Goal: Task Accomplishment & Management: Manage account settings

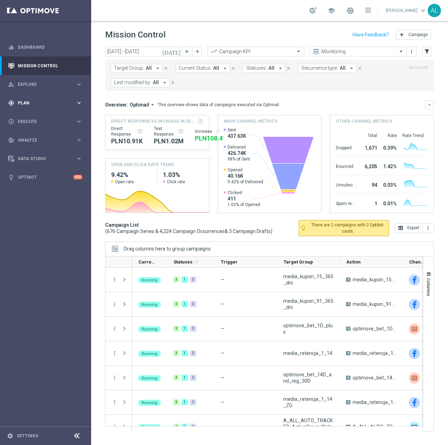
click at [35, 97] on div "gps_fixed Plan keyboard_arrow_right" at bounding box center [45, 103] width 90 height 19
click at [35, 118] on link "Target Groups" at bounding box center [45, 118] width 55 height 6
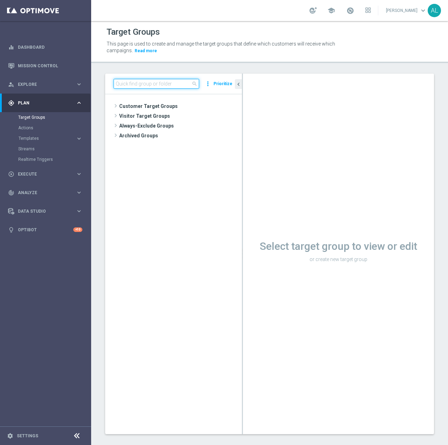
click at [182, 84] on input at bounding box center [156, 84] width 85 height 10
paste input "D_ALL_TARGET_BET_CC 100% do 500 PLN LW_021025"
click at [179, 85] on input "D_ALL_TARGET_BET_CC 100% do 500 PLN LW_021025" at bounding box center [156, 84] width 85 height 10
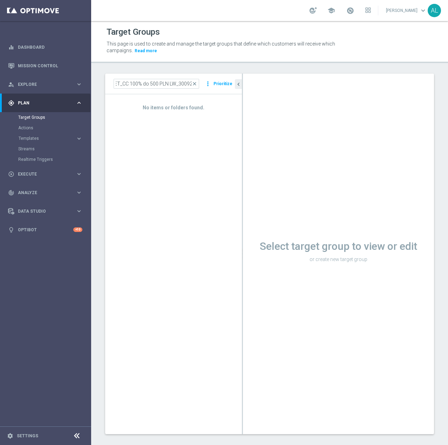
scroll to position [0, 41]
drag, startPoint x: 178, startPoint y: 85, endPoint x: 232, endPoint y: 83, distance: 53.6
click at [232, 83] on div "D_ALL_TARGET_BET_CC 100% do 500 PLN LW_300925 close more_vert Prioritize" at bounding box center [174, 84] width 120 height 10
click at [170, 82] on input "D_ALL_TARGET_BET_CC 100% do 500 PLN LW_" at bounding box center [156, 84] width 85 height 10
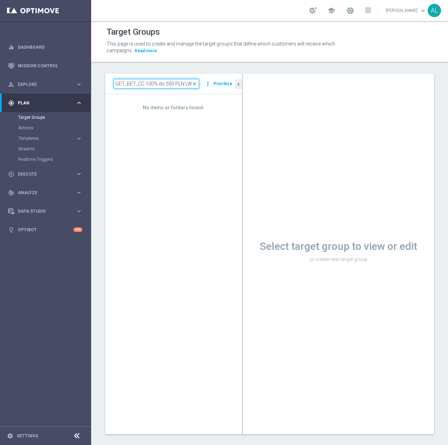
click at [170, 82] on input "D_ALL_TARGET_BET_CC 100% do 500 PLN LW_" at bounding box center [156, 84] width 85 height 10
click at [143, 83] on input "D_ALL_TARGET_BET_CC 100% do 500 PLN LW_" at bounding box center [156, 84] width 85 height 10
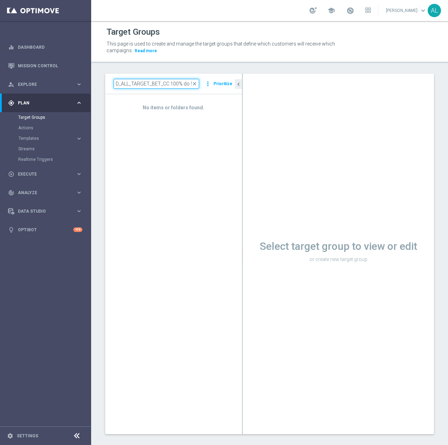
click at [143, 83] on input "D_ALL_TARGET_BET_CC 100% do 500 PLN LW_" at bounding box center [156, 84] width 85 height 10
click at [191, 80] on input "D_ALL_TARGET_BET_CC 100% do 500 PLN LW_" at bounding box center [156, 84] width 85 height 10
click at [190, 85] on input "D_ALL_TARGET_BET_CC 100% do 500 PLN LW_" at bounding box center [156, 84] width 85 height 10
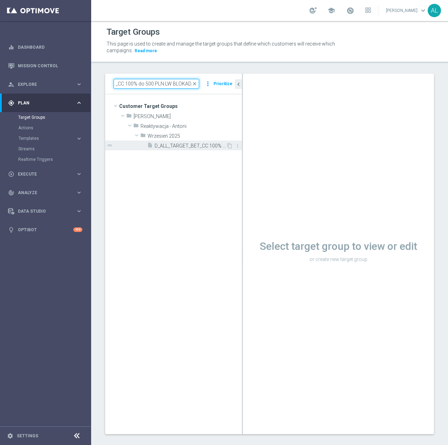
type input "D_ALL_TARGET_BET_CC 100% do 500 PLN LW BLOKADA_"
click at [179, 147] on span "D_ALL_TARGET_BET_CC 100% do 500 PLN LW BLOKADA_300925" at bounding box center [190, 146] width 71 height 6
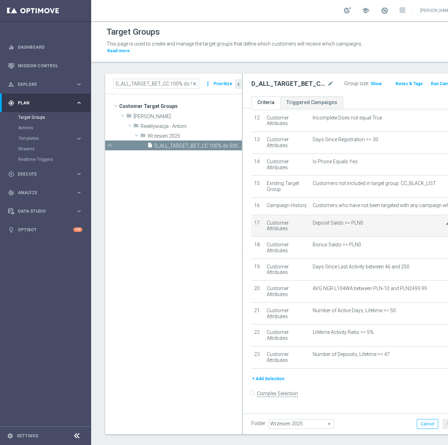
scroll to position [269, 0]
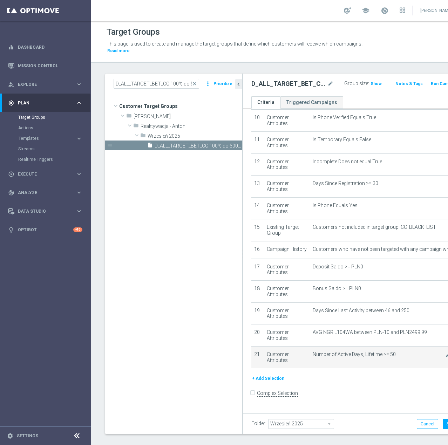
click at [445, 357] on div "mode_edit delete_forever" at bounding box center [452, 354] width 14 height 6
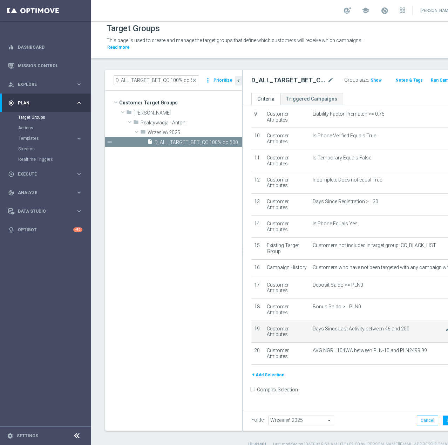
scroll to position [4, 0]
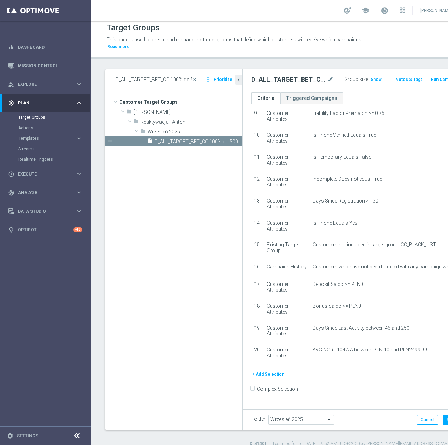
click at [269, 378] on button "+ Add Selection" at bounding box center [268, 374] width 34 height 8
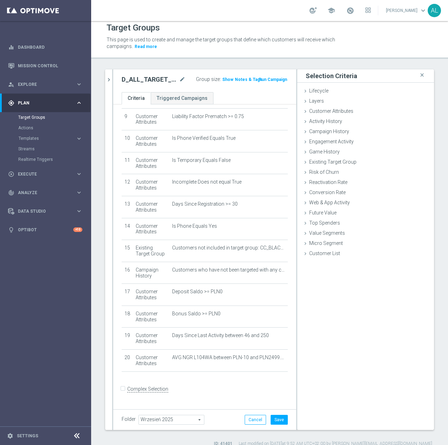
scroll to position [196, 0]
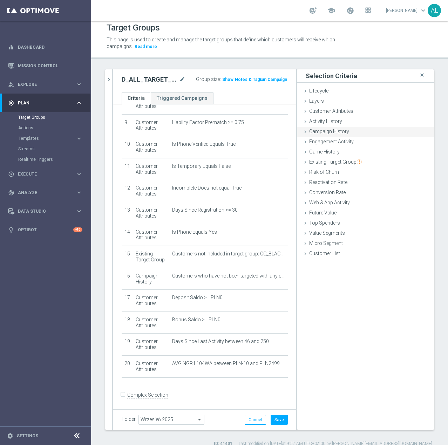
click at [336, 134] on span "Campaign History" at bounding box center [329, 132] width 40 height 6
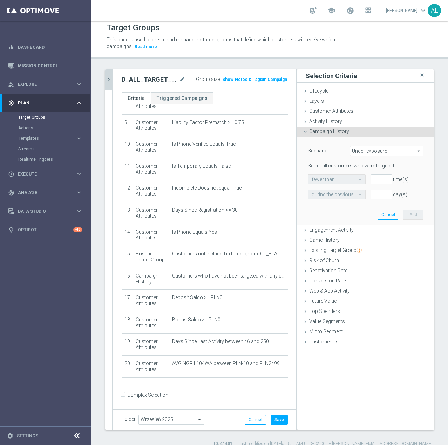
click at [109, 80] on icon "chevron_right" at bounding box center [108, 79] width 7 height 7
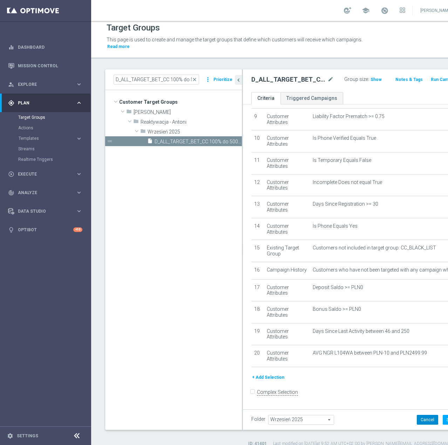
click at [417, 424] on button "Cancel" at bounding box center [427, 420] width 21 height 10
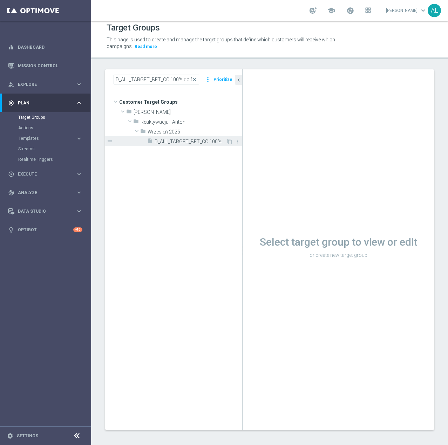
click at [183, 144] on span "D_ALL_TARGET_BET_CC 100% do 500 PLN LW BLOKADA_300925" at bounding box center [190, 142] width 71 height 6
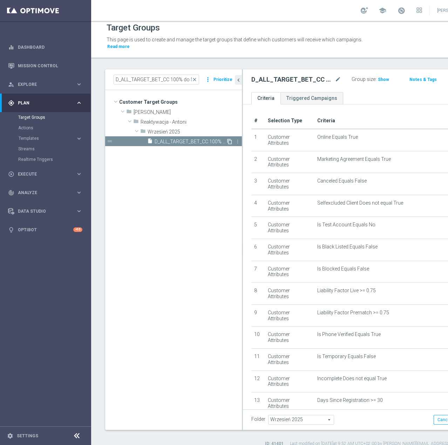
click at [228, 141] on icon "content_copy" at bounding box center [230, 142] width 6 height 6
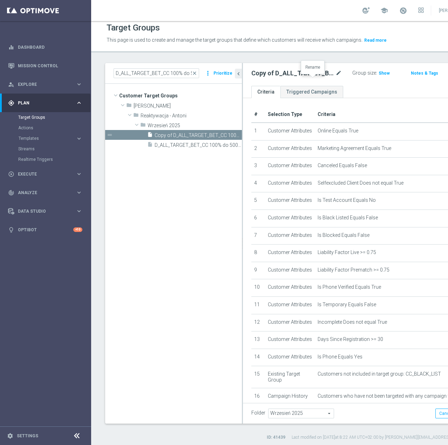
click at [335, 77] on icon "mode_edit" at bounding box center [338, 73] width 6 height 8
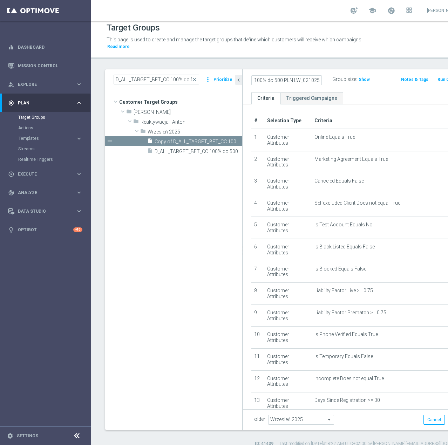
scroll to position [0, 82]
type input "D_ALL_TARGET_BET_CC 100% do 500 PLN LW_021025"
click at [316, 88] on div "D_ALL_TARGET_BET_CC 100% do 500 PLN LW_021025 Group size : Show Notes & Tags Ru…" at bounding box center [359, 80] width 232 height 23
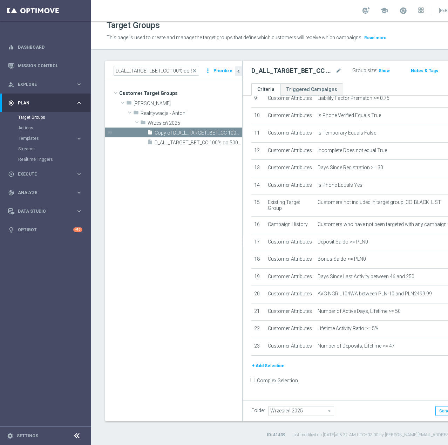
scroll to position [13, 0]
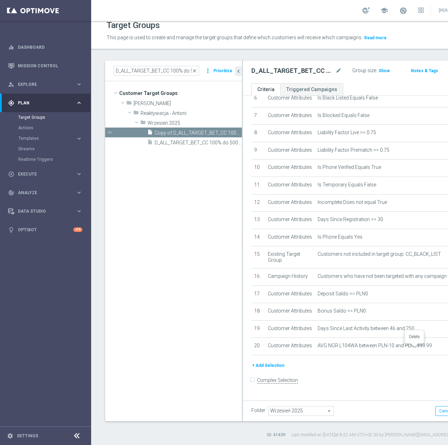
scroll to position [204, 0]
click at [435, 415] on button "Cancel" at bounding box center [445, 411] width 21 height 10
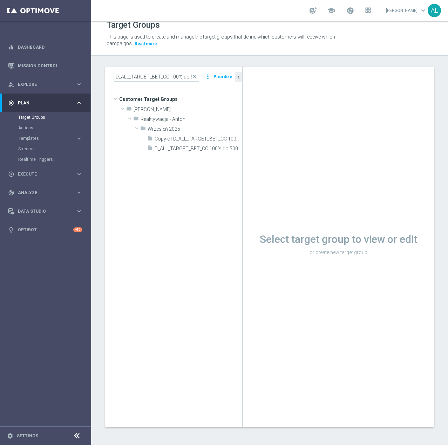
scroll to position [7, 0]
click at [171, 137] on span "Copy of D_ALL_TARGET_BET_CC 100% do 500 PLN LW BLOKADA_300925" at bounding box center [190, 139] width 71 height 6
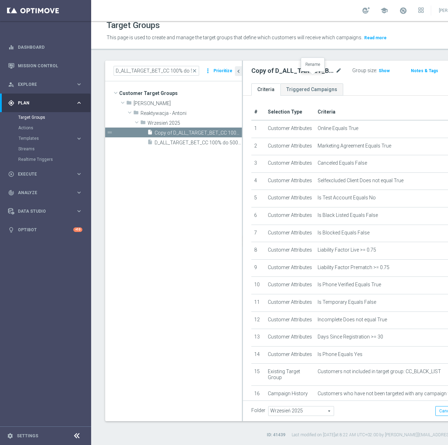
click at [335, 75] on icon "mode_edit" at bounding box center [338, 71] width 6 height 8
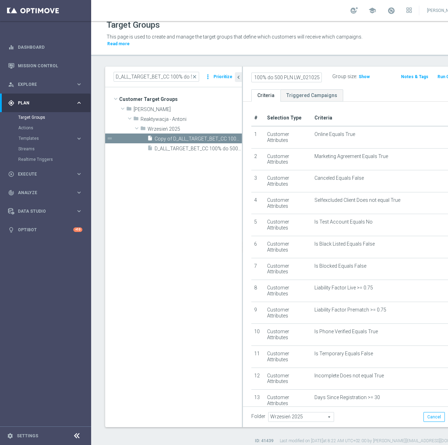
scroll to position [0, 82]
type input "D_ALL_TARGET_BET_CC 100% do 500 PLN LW_021025"
click at [366, 89] on ul "Criteria Triggered Campaigns" at bounding box center [359, 95] width 232 height 12
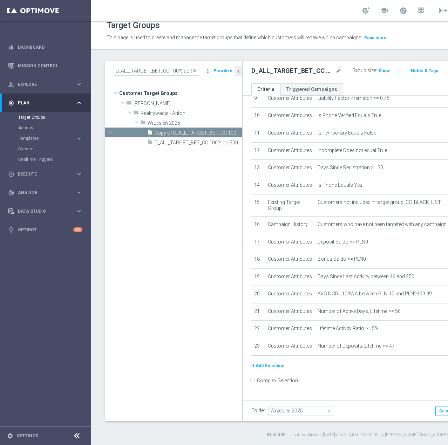
scroll to position [13, 0]
click at [258, 370] on button "+ Add Selection" at bounding box center [268, 366] width 34 height 8
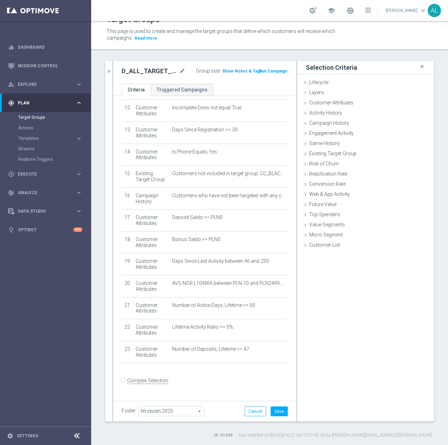
scroll to position [262, 0]
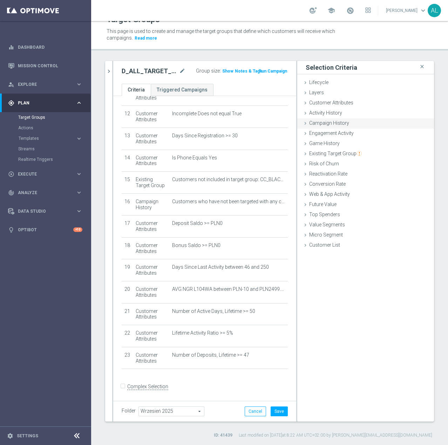
click at [333, 125] on span "Campaign History" at bounding box center [329, 123] width 40 height 6
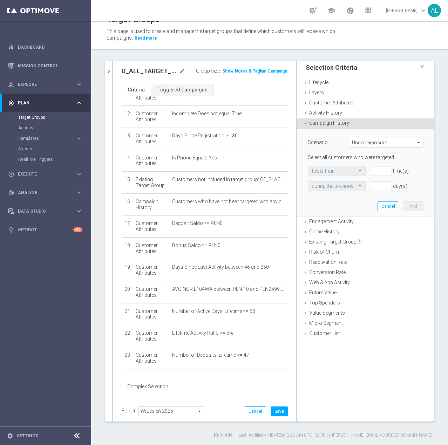
click at [356, 142] on span "Under-exposure" at bounding box center [386, 142] width 73 height 9
click at [376, 172] on span "Targeted with a specific action" at bounding box center [387, 171] width 66 height 6
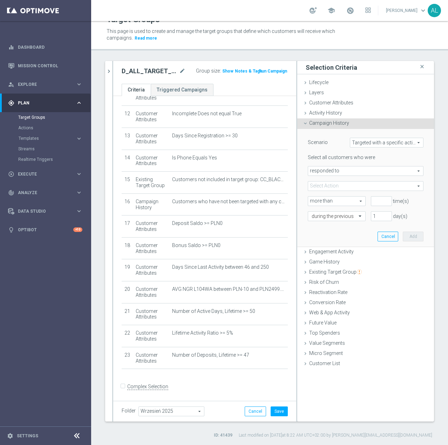
click at [344, 172] on span "responded to" at bounding box center [365, 170] width 115 height 9
click at [371, 142] on span "Targeted with a specific action" at bounding box center [386, 142] width 73 height 9
click at [363, 187] on span "Custom" at bounding box center [387, 189] width 66 height 6
type input "Custom"
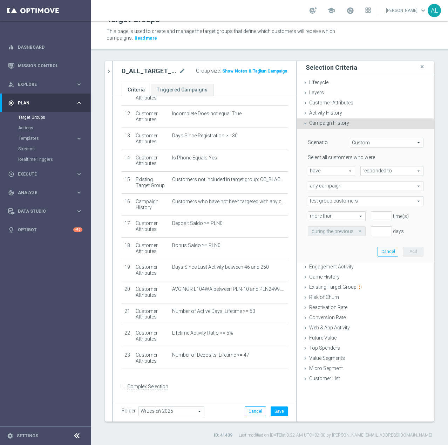
click at [347, 171] on span "have" at bounding box center [331, 170] width 47 height 9
click at [371, 166] on span "responded to" at bounding box center [392, 170] width 62 height 9
click at [369, 187] on label "been targeted with" at bounding box center [392, 190] width 62 height 9
type input "been targeted with"
click at [345, 189] on span "any campaign" at bounding box center [365, 186] width 115 height 9
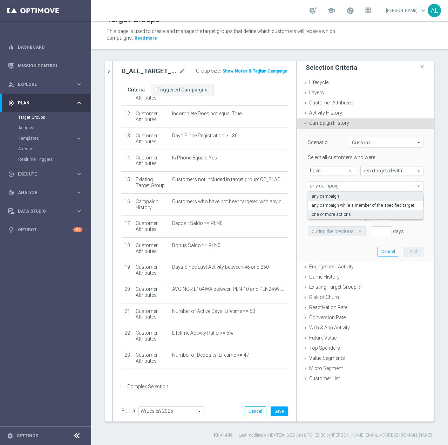
click at [334, 212] on span "one or more actions" at bounding box center [365, 215] width 108 height 6
type input "one or more actions"
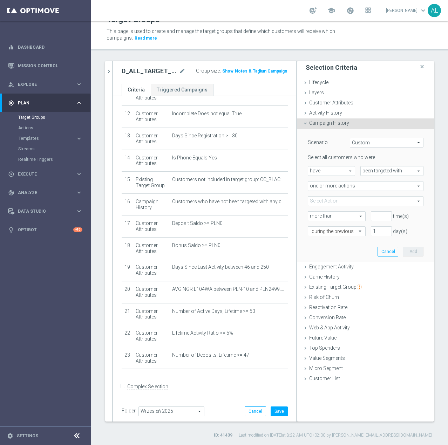
click at [327, 199] on span at bounding box center [365, 201] width 115 height 9
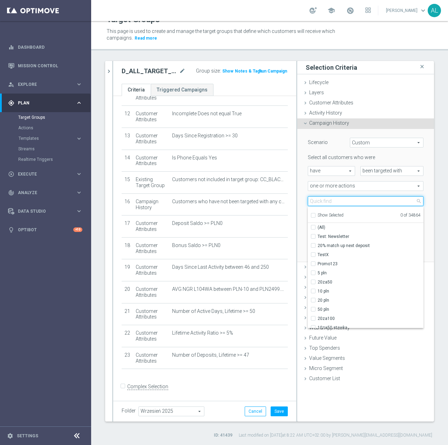
click at [326, 200] on input "search" at bounding box center [366, 201] width 116 height 10
paste input "D_ALL_TARGET_BET_CC 100% do 500 PLN LW_021025"
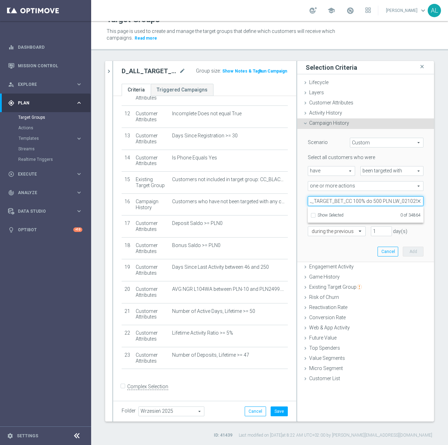
drag, startPoint x: 392, startPoint y: 202, endPoint x: 447, endPoint y: 201, distance: 55.0
click at [446, 201] on div "Target Groups This page is used to create and manage the target groups that def…" at bounding box center [269, 233] width 357 height 424
type input "D_ALL_TARGET_BET_CC 100% do 500 PLN LW_021025"
click at [337, 203] on span at bounding box center [365, 201] width 115 height 9
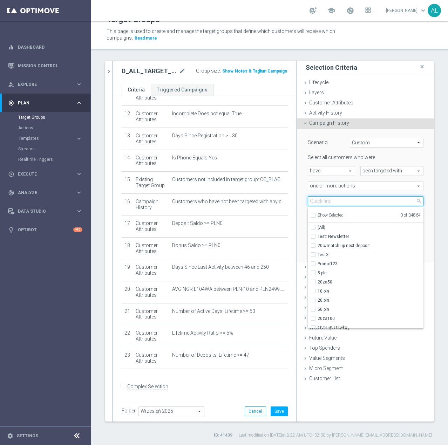
click at [337, 198] on input "search" at bounding box center [366, 201] width 116 height 10
paste input "D_ALL_TARGET_BET_CC 100% do 500 PLN LW_021025"
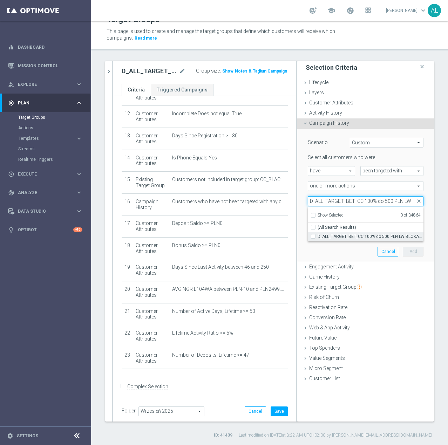
type input "D_ALL_TARGET_BET_CC 100% do 500 PLN LW"
click at [362, 238] on span "D_ALL_TARGET_BET_CC 100% do 500 PLN LW BLOKADA_300925" at bounding box center [370, 237] width 106 height 6
click at [317, 238] on input "D_ALL_TARGET_BET_CC 100% do 500 PLN LW BLOKADA_300925" at bounding box center [315, 236] width 5 height 5
checkbox input "true"
type input "D_ALL_TARGET_BET_CC 100% do 500 PLN LW BLOKADA_300925"
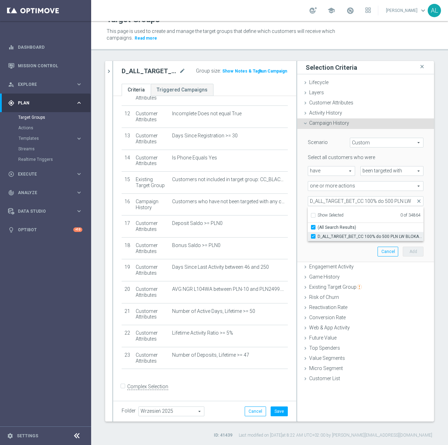
checkbox input "true"
click at [330, 258] on div "Scenario Custom Custom arrow_drop_down search Select all customers who were hav…" at bounding box center [365, 195] width 126 height 133
click at [373, 217] on input "number" at bounding box center [381, 216] width 21 height 10
type input "0"
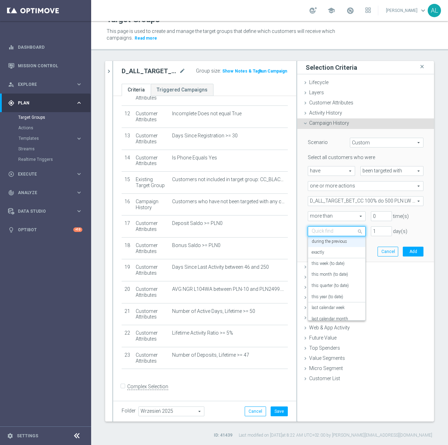
click at [338, 228] on div "Quick find during the previous" at bounding box center [337, 231] width 58 height 10
click at [326, 293] on label "on this date" at bounding box center [321, 291] width 21 height 6
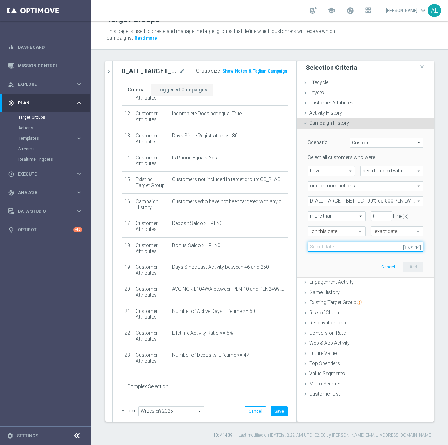
click at [359, 242] on input at bounding box center [366, 247] width 116 height 10
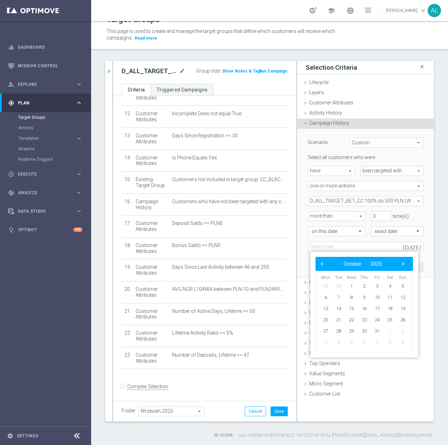
click at [336, 286] on span "30" at bounding box center [338, 286] width 11 height 11
click at [322, 267] on span "‹" at bounding box center [321, 263] width 9 height 9
click at [339, 330] on span "30" at bounding box center [338, 331] width 11 height 11
type input "30 Sep 2025"
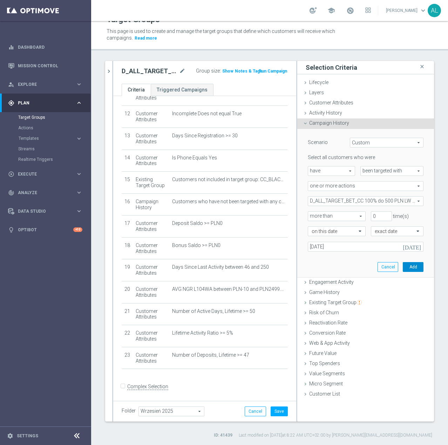
click at [406, 265] on button "Add" at bounding box center [413, 267] width 21 height 10
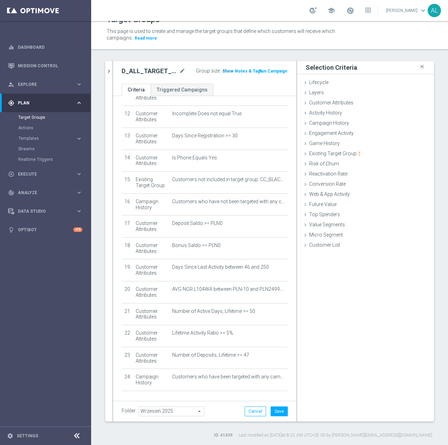
click at [222, 71] on span "Show" at bounding box center [227, 71] width 11 height 5
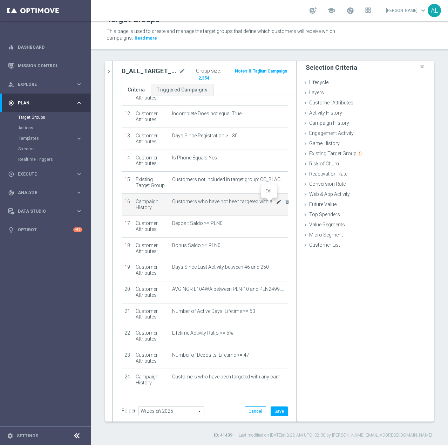
click at [276, 203] on icon "mode_edit" at bounding box center [279, 202] width 6 height 6
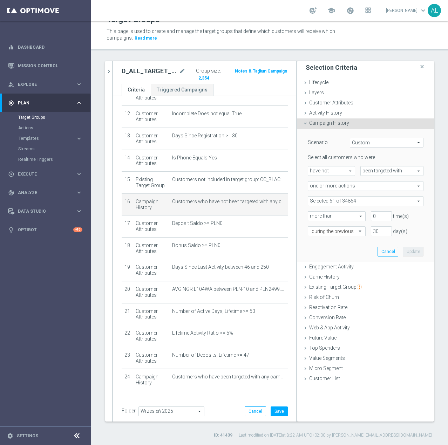
click at [380, 201] on span at bounding box center [365, 201] width 115 height 9
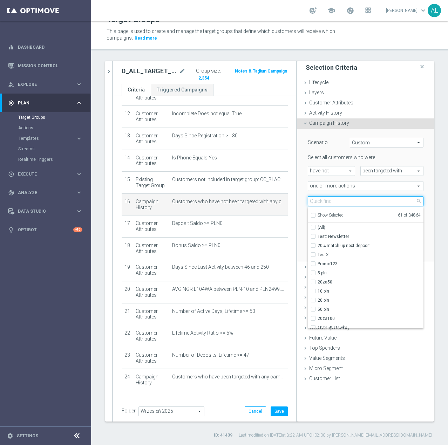
click at [338, 204] on input "search" at bounding box center [366, 201] width 116 height 10
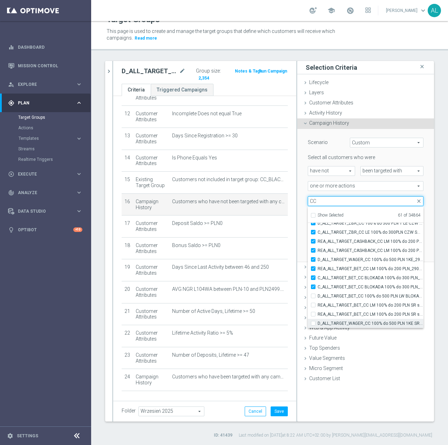
type input "CC"
click at [368, 321] on span "D_ALL_TARGET_WAGER_CC 100% do 500 PLN 1KE SR sms_290925" at bounding box center [370, 324] width 106 height 6
click at [317, 321] on input "D_ALL_TARGET_WAGER_CC 100% do 500 PLN 1KE SR sms_290925" at bounding box center [315, 323] width 5 height 5
checkbox input "true"
type input "Selected 62 of 34864"
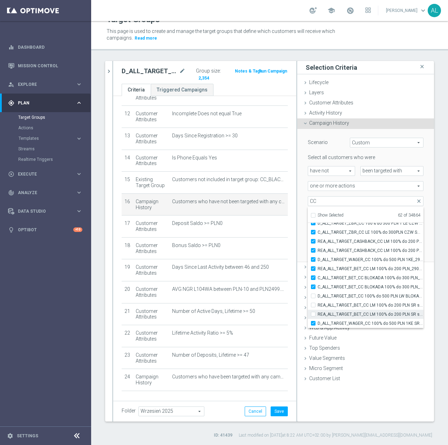
click at [366, 311] on span "REA_ALL_TARGET_BET_CC LM 100% do 200 PLN SR sms_290925" at bounding box center [370, 314] width 106 height 6
click at [317, 312] on input "REA_ALL_TARGET_BET_CC LM 100% do 200 PLN SR sms_290925" at bounding box center [315, 314] width 5 height 5
checkbox input "true"
type input "Selected 63 of 34864"
click at [367, 304] on span "REA_ALL_TARGET_BET_CC LM 100% do 200 PLN SR sms_290925" at bounding box center [370, 305] width 106 height 6
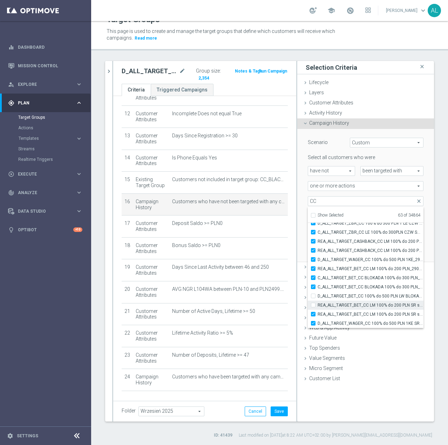
click at [317, 304] on input "REA_ALL_TARGET_BET_CC LM 100% do 200 PLN SR sms_290925" at bounding box center [315, 305] width 5 height 5
checkbox input "true"
type input "Selected 64 of 34864"
click at [350, 396] on div "Selection Criteria close Lifecycle done Cancel Update Layers done Cancel Update…" at bounding box center [365, 241] width 137 height 361
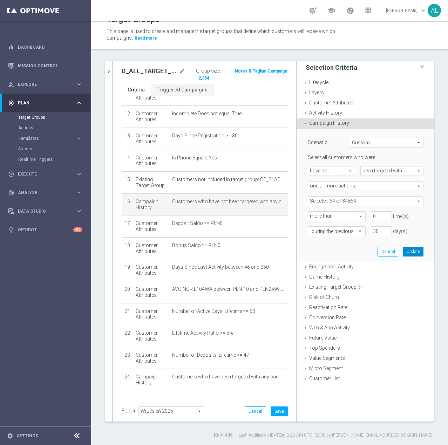
click at [409, 251] on button "Update" at bounding box center [413, 252] width 21 height 10
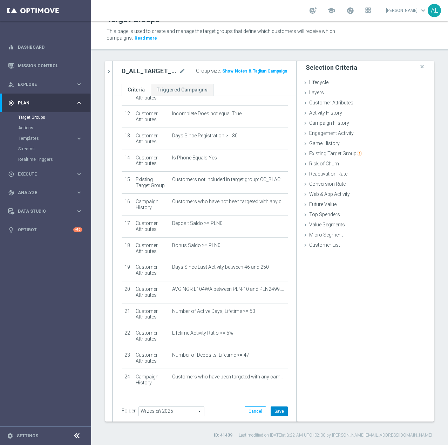
click at [274, 410] on button "Save" at bounding box center [279, 411] width 17 height 10
click at [222, 70] on span "Show" at bounding box center [227, 71] width 11 height 5
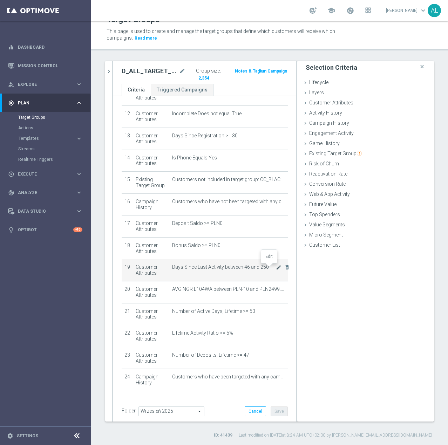
click at [276, 269] on icon "mode_edit" at bounding box center [279, 268] width 6 height 6
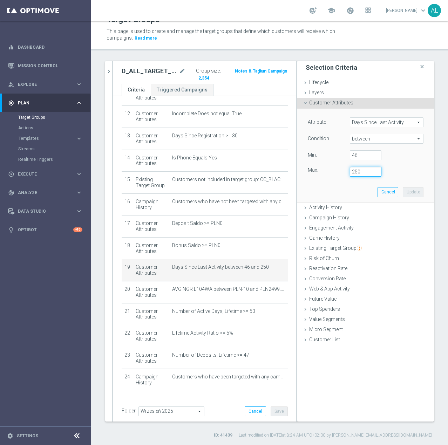
drag, startPoint x: 363, startPoint y: 173, endPoint x: 351, endPoint y: 173, distance: 11.9
click at [351, 173] on input "250" at bounding box center [366, 172] width 32 height 10
type input "254"
click at [416, 191] on button "Update" at bounding box center [413, 192] width 21 height 10
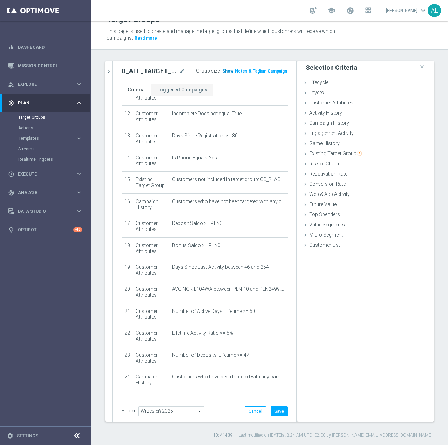
click at [223, 68] on h3 "Show" at bounding box center [227, 71] width 13 height 8
click at [272, 412] on button "Save" at bounding box center [279, 411] width 17 height 10
click at [147, 71] on h2 "D_ALL_TARGET_BET_CC 100% do 500 PLN LW_021025" at bounding box center [150, 71] width 56 height 8
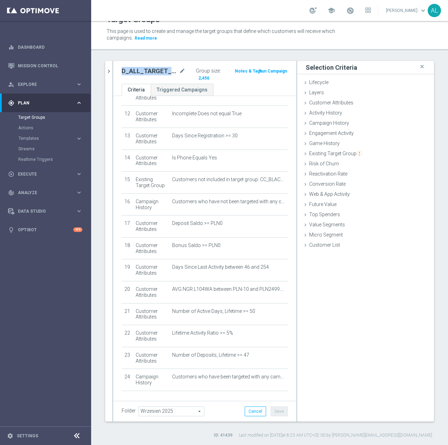
copy div "D_ALL_TARGET_BET_CC 100% do 500 PLN LW_021025"
click at [62, 172] on span "Execute" at bounding box center [47, 174] width 58 height 4
click at [109, 73] on icon "chevron_right" at bounding box center [108, 71] width 7 height 7
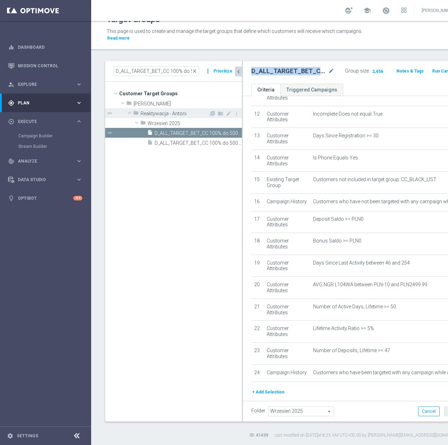
scroll to position [262, 0]
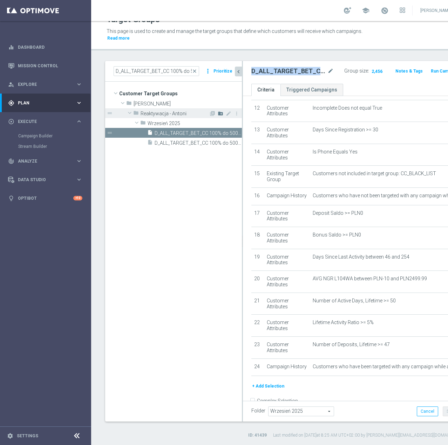
click at [221, 116] on icon "create_new_folder" at bounding box center [221, 114] width 6 height 6
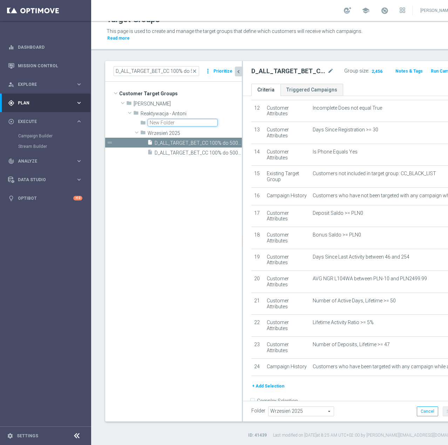
click at [184, 124] on input "text" at bounding box center [183, 123] width 70 height 8
type input "Październik 2025"
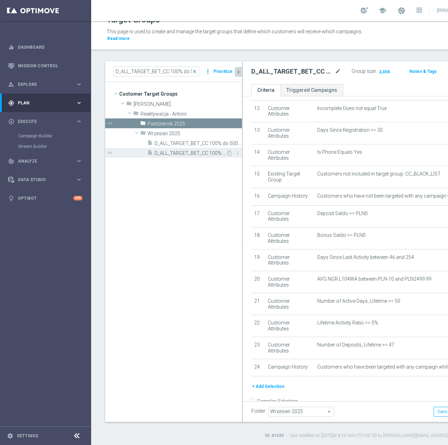
scroll to position [12, 0]
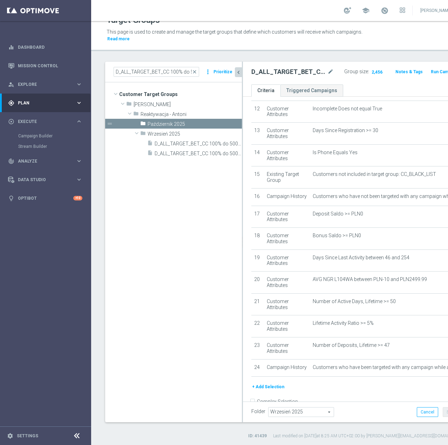
click at [283, 412] on span "Wrzesień 2025" at bounding box center [300, 412] width 65 height 9
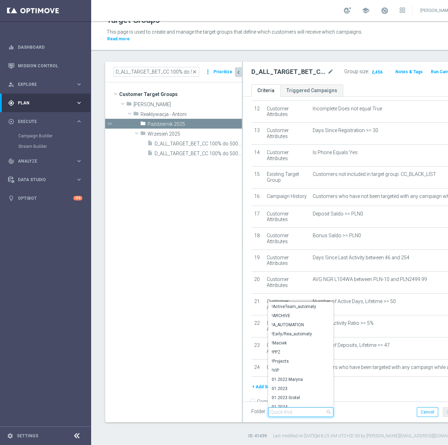
click at [284, 411] on input "search" at bounding box center [300, 412] width 65 height 10
type input "Październik 2025"
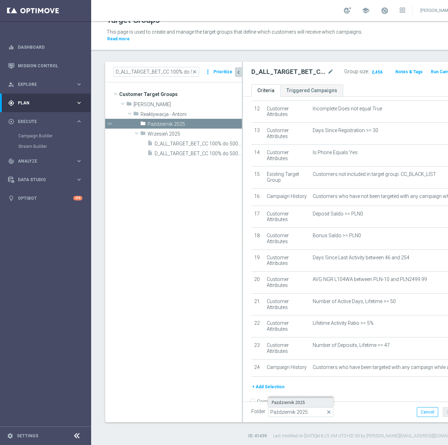
click at [292, 405] on label "Październik 2025" at bounding box center [300, 402] width 65 height 9
type input "Październik 2025"
click at [443, 411] on button "Save" at bounding box center [451, 412] width 17 height 10
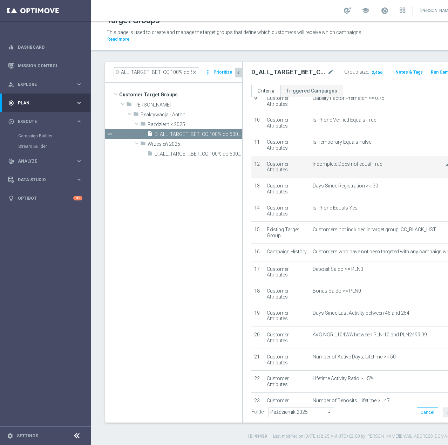
scroll to position [292, 0]
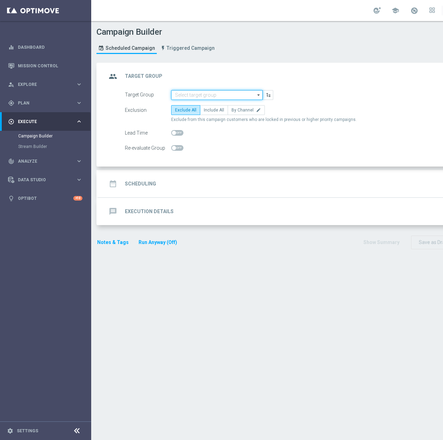
click at [188, 98] on input at bounding box center [216, 95] width 91 height 10
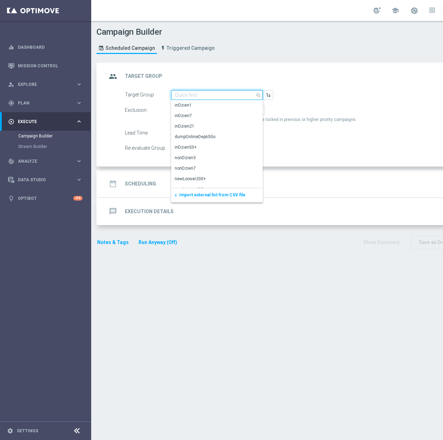
paste input "D_ALL_TARGET_BET_CC 100% do 500 PLN LW_021025"
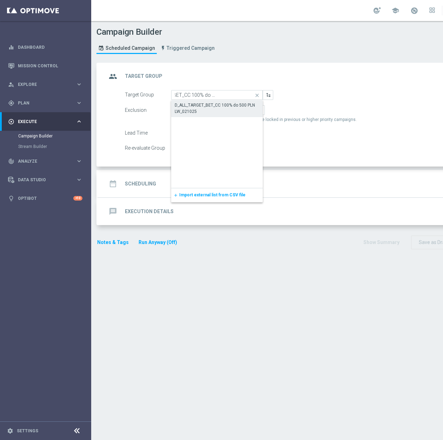
click at [203, 109] on div "D_ALL_TARGET_BET_CC 100% do 500 PLN LW_021025" at bounding box center [216, 108] width 84 height 13
type input "D_ALL_TARGET_BET_CC 100% do 500 PLN LW_021025"
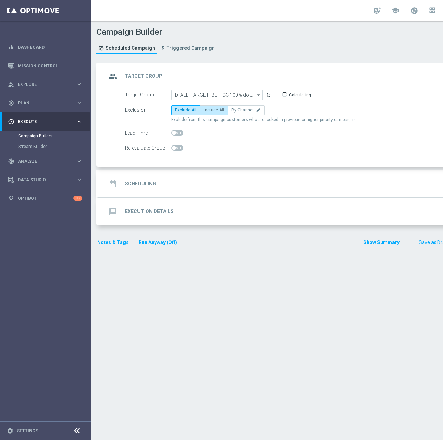
scroll to position [0, 0]
click at [217, 113] on label "Include All" at bounding box center [214, 110] width 28 height 10
click at [208, 113] on input "Include All" at bounding box center [206, 111] width 5 height 5
radio input "true"
click at [181, 183] on div "date_range Scheduling keyboard_arrow_down" at bounding box center [302, 183] width 391 height 13
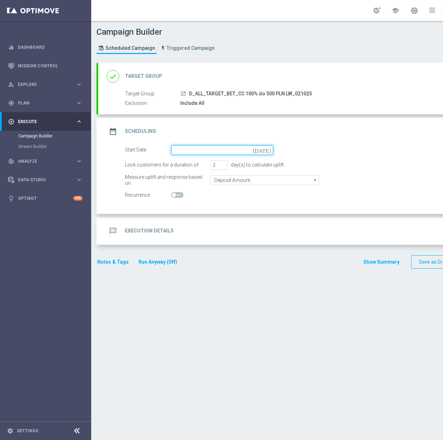
click at [204, 153] on input at bounding box center [222, 150] width 102 height 10
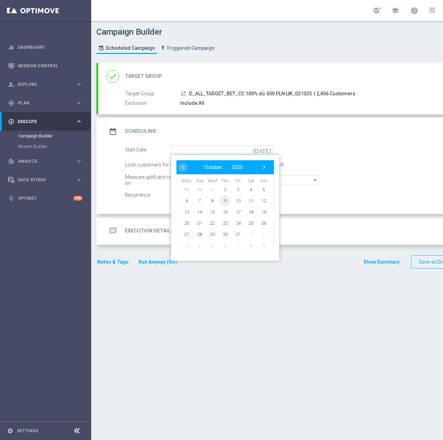
click at [223, 200] on span "9" at bounding box center [224, 200] width 11 height 11
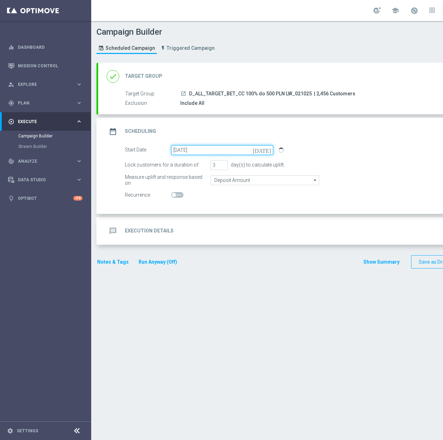
click at [222, 152] on input "09 Oct 2025" at bounding box center [222, 150] width 102 height 10
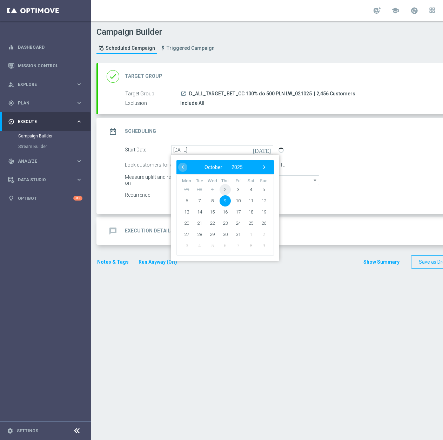
click at [228, 186] on span "2" at bounding box center [224, 189] width 11 height 11
type input "02 Oct 2025"
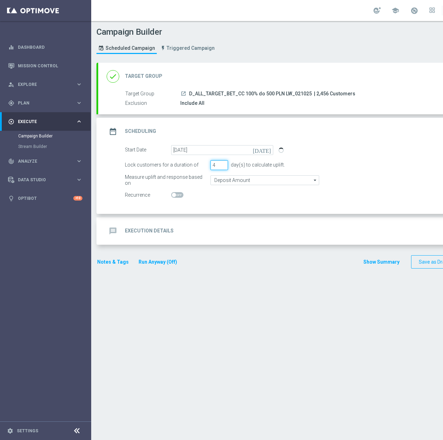
type input "4"
click at [223, 162] on input "4" at bounding box center [219, 165] width 18 height 10
click at [278, 179] on input "Deposit Amount" at bounding box center [264, 180] width 109 height 10
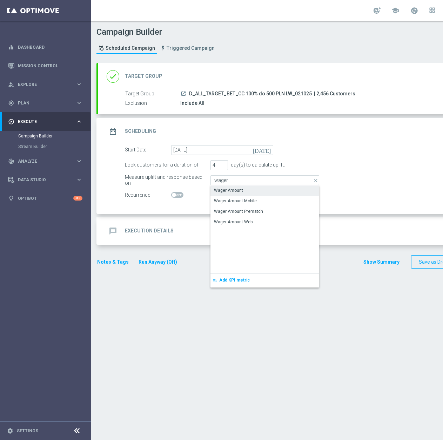
click at [218, 187] on div "Wager Amount" at bounding box center [264, 190] width 109 height 10
type input "Wager Amount"
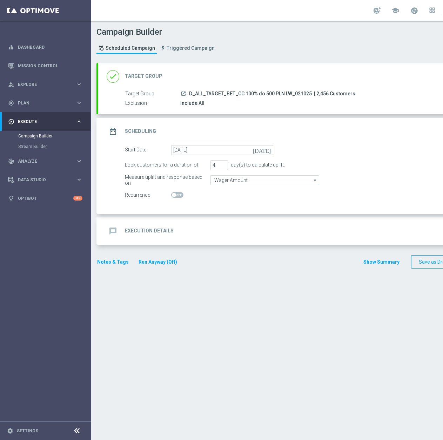
click at [234, 235] on div "message Execution Details keyboard_arrow_down" at bounding box center [302, 230] width 391 height 13
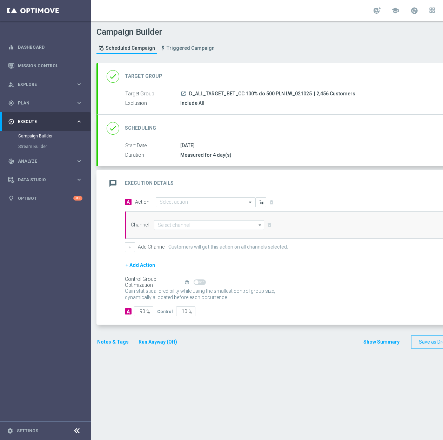
drag, startPoint x: 188, startPoint y: 94, endPoint x: 310, endPoint y: 93, distance: 121.9
click at [310, 93] on div "launch D_ALL_TARGET_BET_CC 100% do 500 PLN LW_021025 | 2,456 Customers" at bounding box center [336, 93] width 313 height 7
copy span "D_ALL_TARGET_BET_CC 100% do 500 PLN LW_021025"
click at [202, 205] on input "text" at bounding box center [198, 202] width 78 height 6
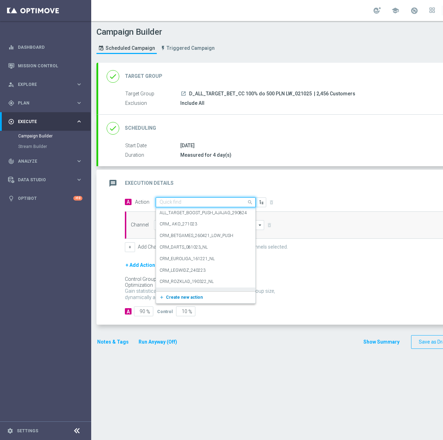
click at [185, 299] on span "Create new action" at bounding box center [184, 297] width 37 height 5
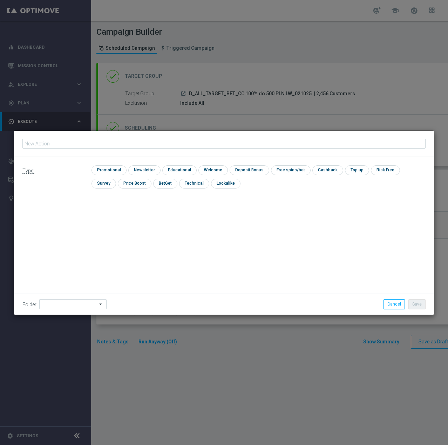
type input "D_ALL_TARGET_BET_CC 100% do 500 PLN LW_021025"
click at [112, 170] on input "checkbox" at bounding box center [107, 169] width 33 height 9
checkbox input "true"
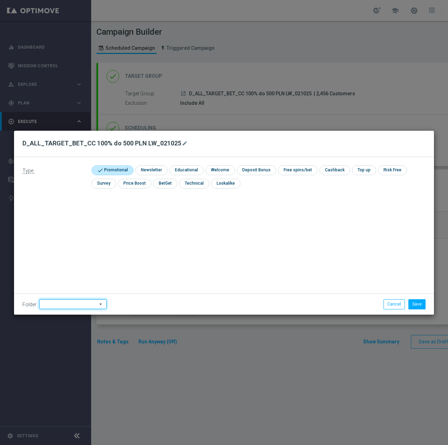
click at [84, 304] on input at bounding box center [72, 304] width 67 height 10
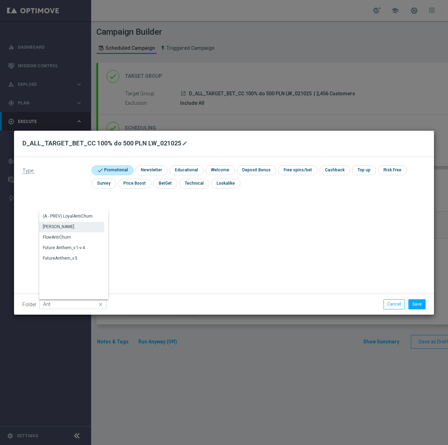
click at [77, 227] on div "Antoni L." at bounding box center [71, 227] width 65 height 10
type input "Antoni L."
click at [416, 303] on button "Save" at bounding box center [416, 304] width 17 height 10
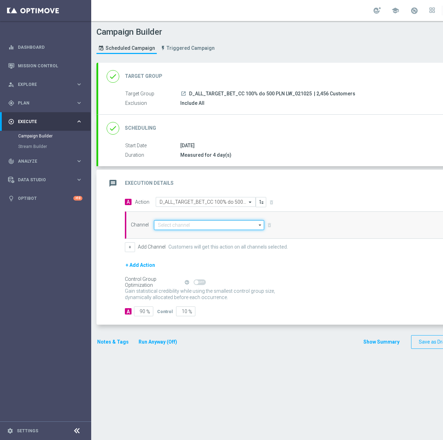
click at [186, 228] on input at bounding box center [209, 225] width 110 height 10
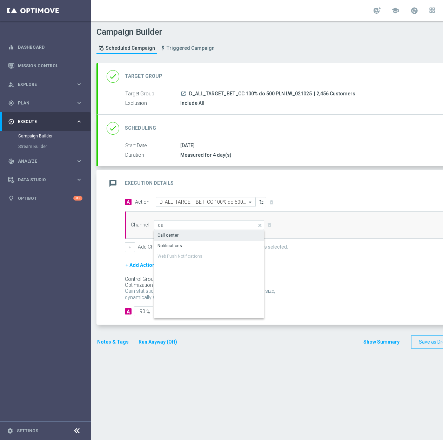
click at [193, 238] on div "Call center" at bounding box center [209, 235] width 110 height 10
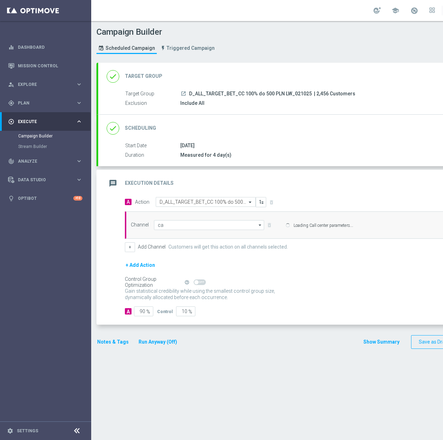
type input "Call center"
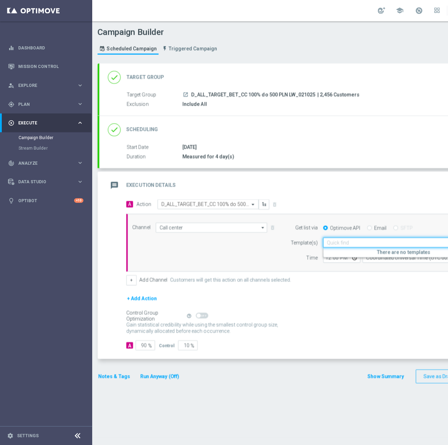
scroll to position [0, 18]
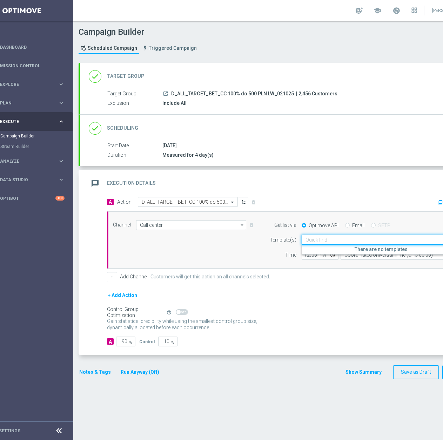
click at [337, 239] on input "text" at bounding box center [373, 240] width 137 height 6
click at [330, 291] on div "+ Add Action" at bounding box center [292, 300] width 371 height 18
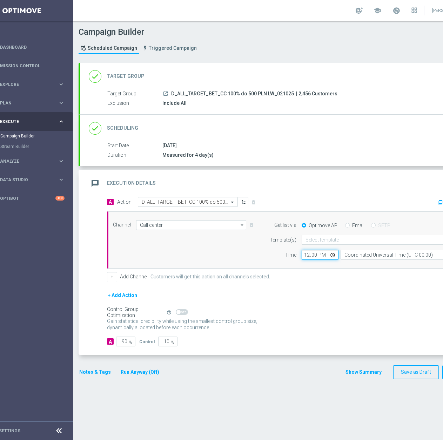
click at [306, 254] on input "12:00" at bounding box center [319, 255] width 37 height 10
type input "08:50"
click at [359, 258] on input "Coordinated Universal Time (UTC 00:00)" at bounding box center [404, 255] width 129 height 10
click at [355, 266] on div "Central European Time (Warsaw) (UTC +02:00)" at bounding box center [401, 265] width 115 height 6
type input "Central European Time (Warsaw) (UTC +02:00)"
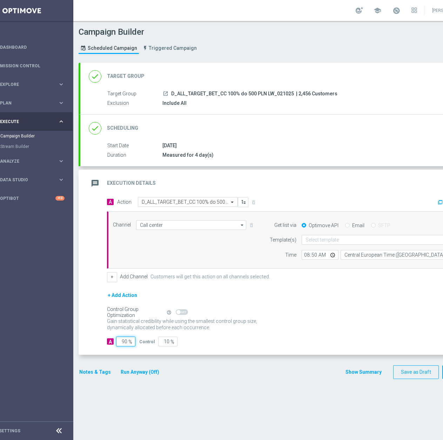
click at [128, 342] on input "90" at bounding box center [125, 341] width 19 height 10
type input "9"
type input "91"
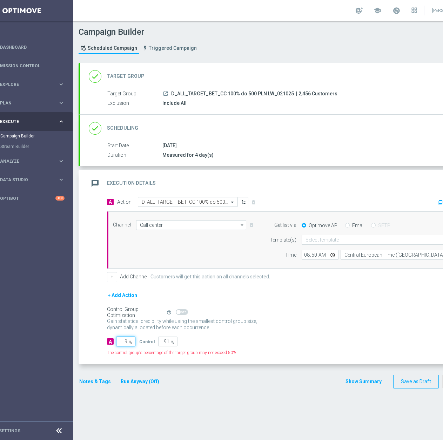
type input "95"
type input "5"
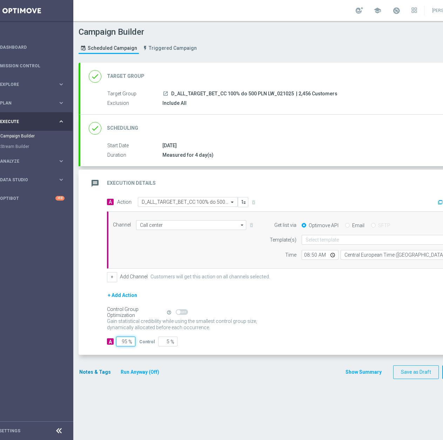
type input "95"
click at [106, 372] on button "Notes & Tags" at bounding box center [94, 372] width 33 height 9
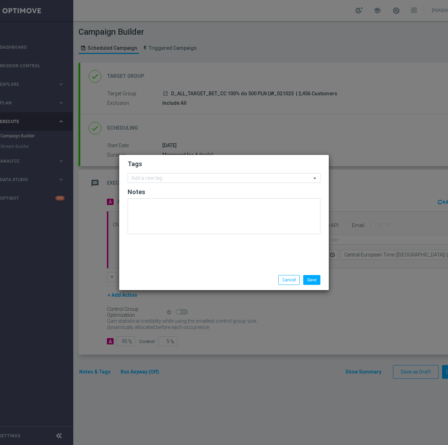
click at [184, 183] on form "Tags Add a new tag Notes" at bounding box center [224, 198] width 193 height 81
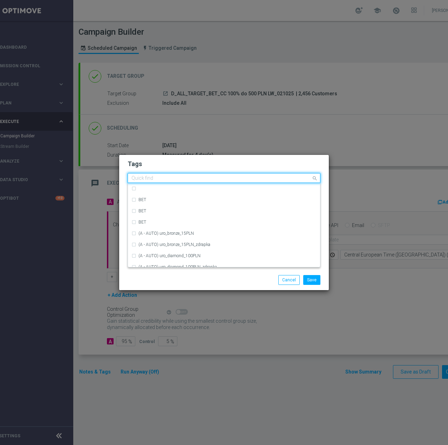
click at [185, 182] on div at bounding box center [220, 179] width 181 height 7
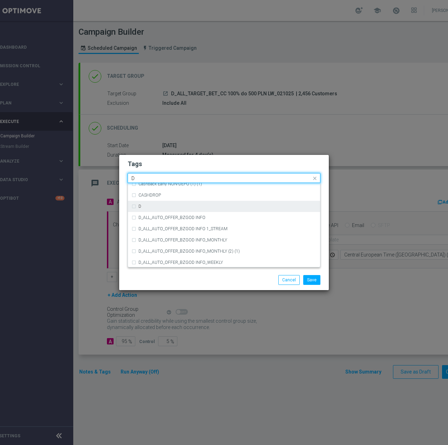
scroll to position [789, 0]
click at [155, 204] on div "D" at bounding box center [223, 206] width 185 height 11
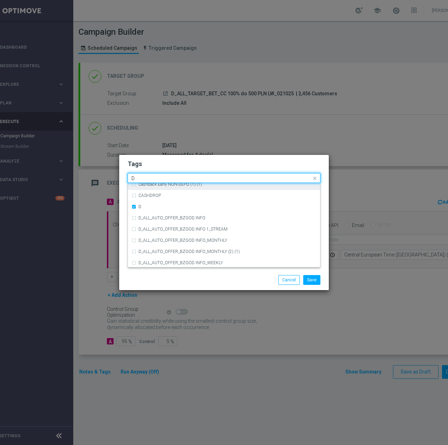
click at [160, 177] on input "D" at bounding box center [221, 179] width 180 height 6
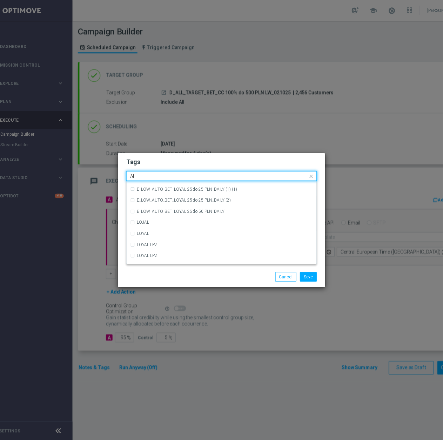
scroll to position [0, 0]
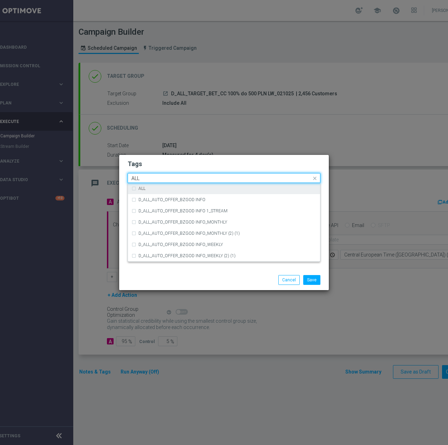
click at [155, 191] on div "ALL" at bounding box center [223, 188] width 185 height 11
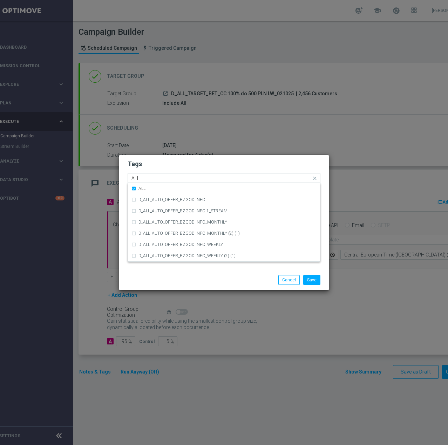
click at [155, 180] on input "ALL" at bounding box center [221, 179] width 180 height 6
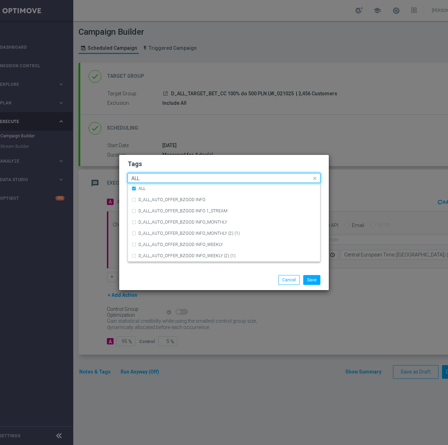
click at [155, 180] on input "ALL" at bounding box center [221, 179] width 180 height 6
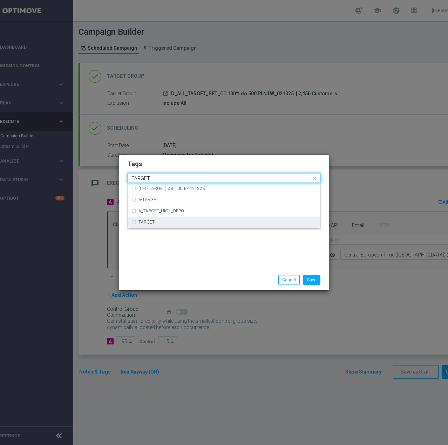
click at [153, 225] on div "TARGET" at bounding box center [223, 222] width 185 height 11
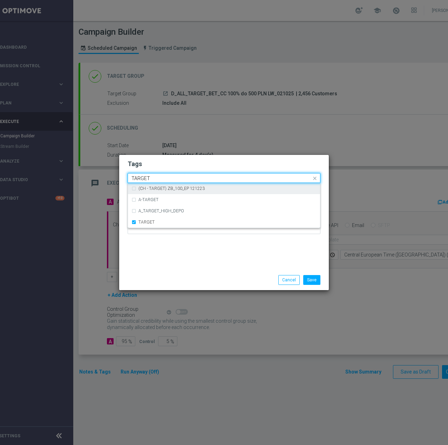
click at [181, 174] on div "Quick find × D × ALL × TARGET TARGET" at bounding box center [219, 178] width 183 height 9
click at [180, 179] on input "TARGET" at bounding box center [221, 179] width 180 height 6
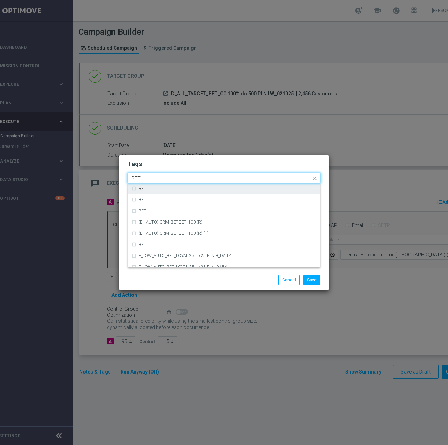
click at [171, 189] on div "BET" at bounding box center [227, 188] width 178 height 4
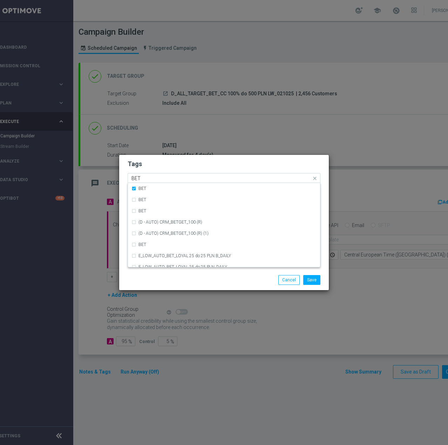
click at [178, 182] on div "BET" at bounding box center [220, 179] width 181 height 7
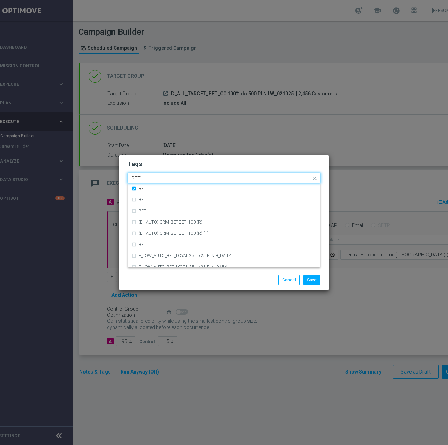
click at [178, 182] on div "BET" at bounding box center [220, 179] width 181 height 7
click at [181, 178] on input "BET" at bounding box center [221, 179] width 180 height 6
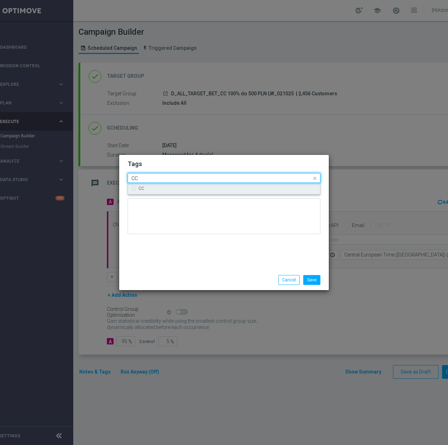
click at [171, 189] on div "CC" at bounding box center [227, 188] width 178 height 4
click at [179, 178] on input "CC" at bounding box center [221, 179] width 180 height 6
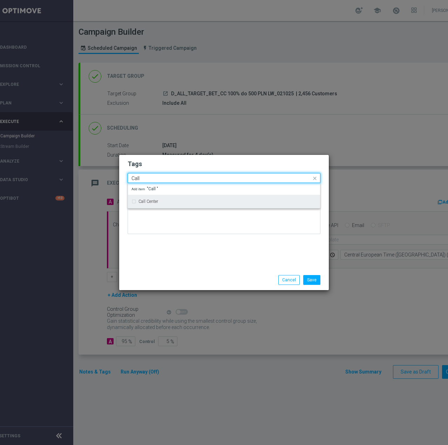
click at [200, 199] on div "Call Center" at bounding box center [223, 201] width 185 height 11
type input "Call"
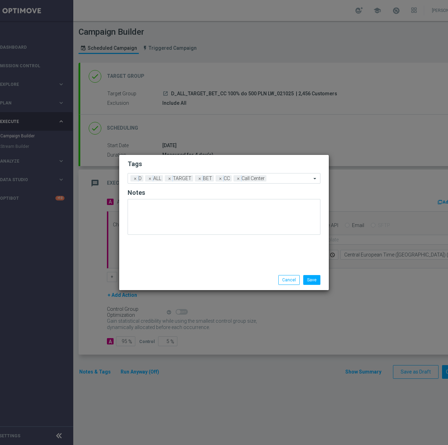
click at [173, 240] on div "Tags Add a new tag × D × ALL × TARGET × BET × CC × Call Center Notes" at bounding box center [224, 212] width 210 height 115
click at [308, 283] on button "Save" at bounding box center [311, 280] width 17 height 10
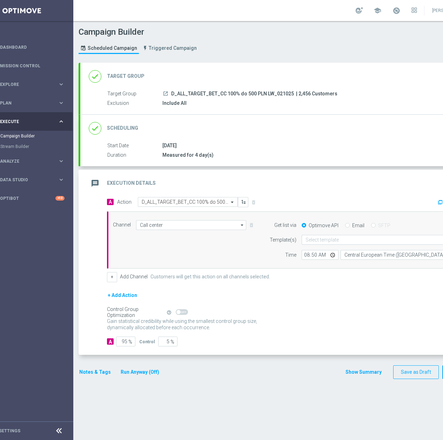
click at [103, 369] on button "Notes & Tags" at bounding box center [94, 372] width 33 height 9
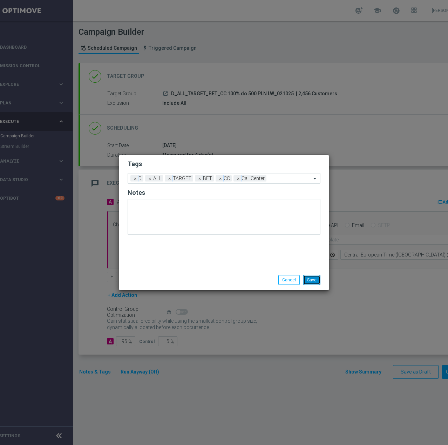
click at [316, 281] on button "Save" at bounding box center [311, 280] width 17 height 10
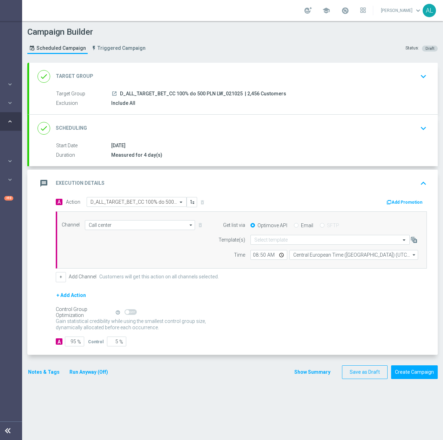
scroll to position [0, 74]
click at [398, 368] on button "Create Campaign" at bounding box center [414, 372] width 47 height 14
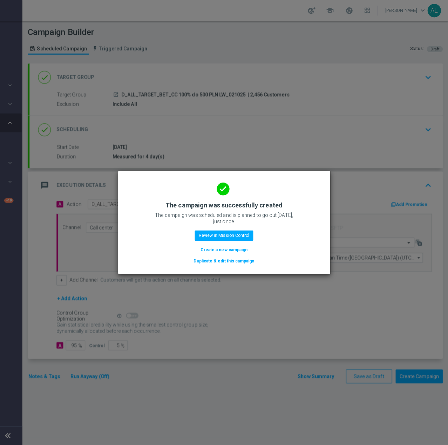
scroll to position [0, 69]
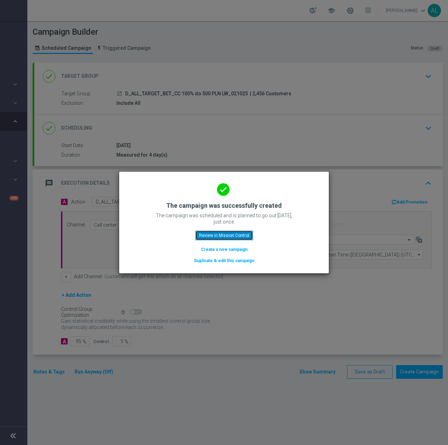
click at [211, 238] on button "Review in Mission Control" at bounding box center [224, 236] width 58 height 10
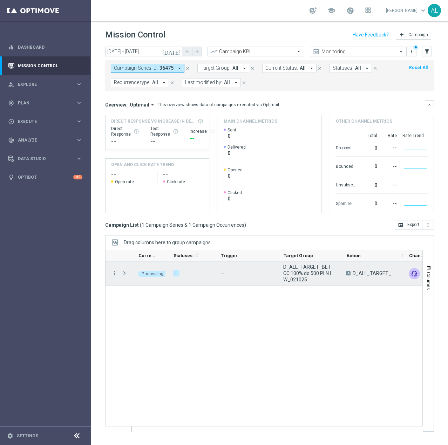
click at [123, 274] on span "Press SPACE to select this row." at bounding box center [124, 274] width 6 height 6
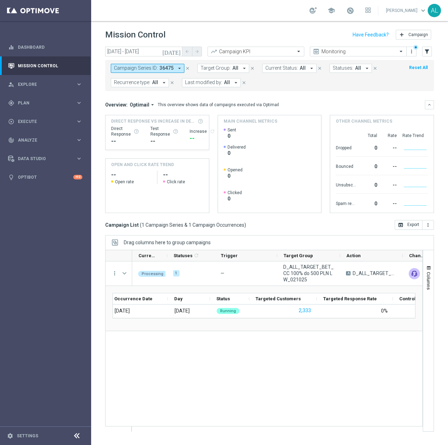
scroll to position [0, 5]
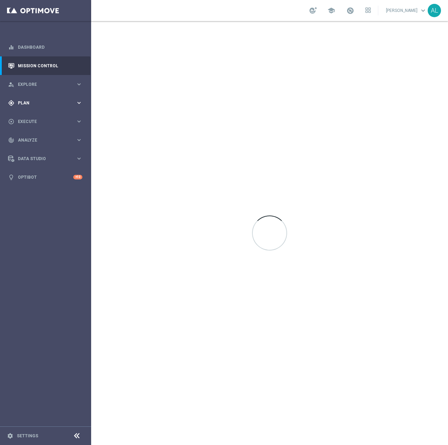
click at [50, 105] on div "gps_fixed Plan" at bounding box center [42, 103] width 68 height 6
click at [29, 117] on link "Target Groups" at bounding box center [45, 118] width 55 height 6
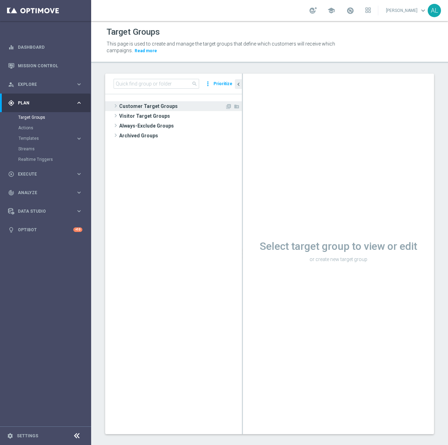
click at [129, 104] on span "Customer Target Groups" at bounding box center [172, 106] width 106 height 10
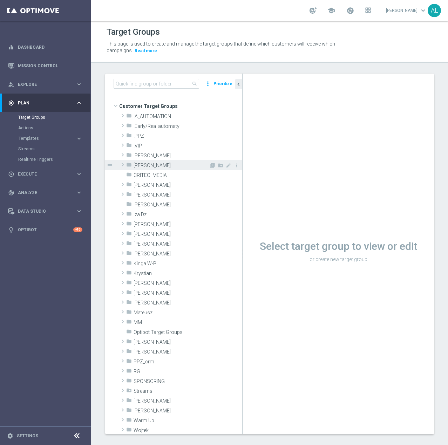
click at [143, 160] on div "folder Antoni L." at bounding box center [167, 165] width 83 height 10
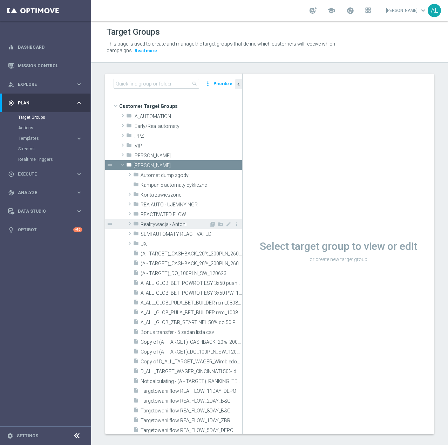
click at [133, 224] on icon "folder" at bounding box center [136, 225] width 6 height 8
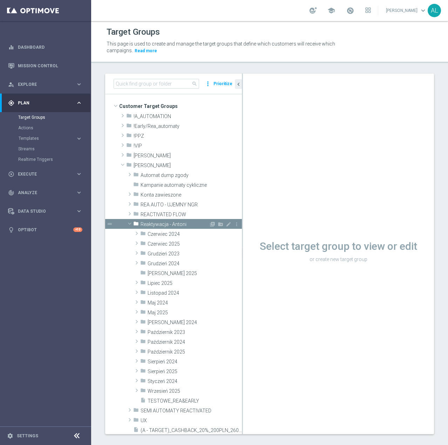
click at [135, 224] on icon "folder" at bounding box center [136, 225] width 6 height 8
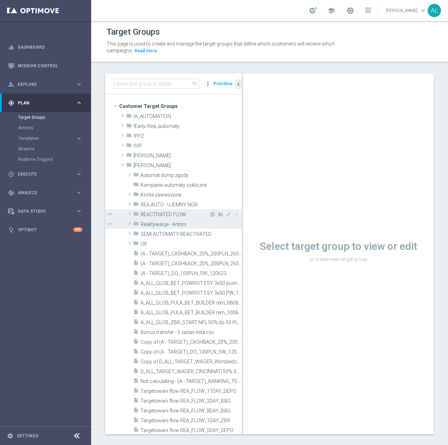
click at [145, 217] on span "REACTIVATED FLOW" at bounding box center [175, 215] width 68 height 6
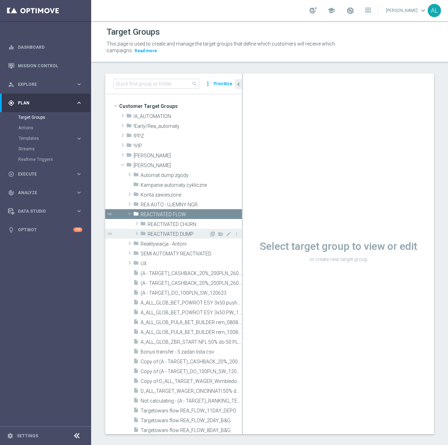
click at [176, 232] on span "REACTIVATED DUMP" at bounding box center [178, 234] width 61 height 6
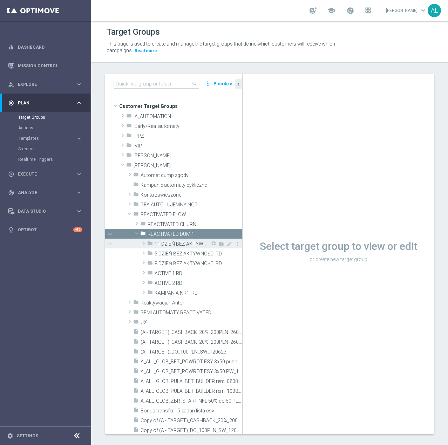
click at [182, 243] on span "11 DZIEŃ BEZ AKTYWNOŚCI RD" at bounding box center [182, 244] width 55 height 6
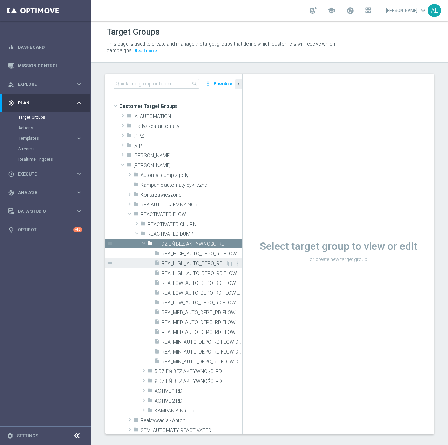
click at [176, 264] on span "REA_HIGH_AUTO_DEPO_RD FLOW DAY 11 BA 100%-300 PLN MAIL_DAILY" at bounding box center [194, 264] width 64 height 6
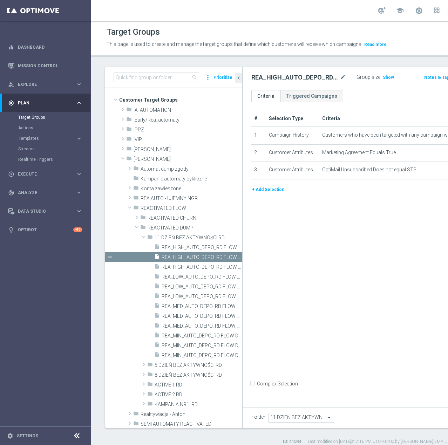
click at [270, 193] on button "+ Add Selection" at bounding box center [268, 190] width 34 height 8
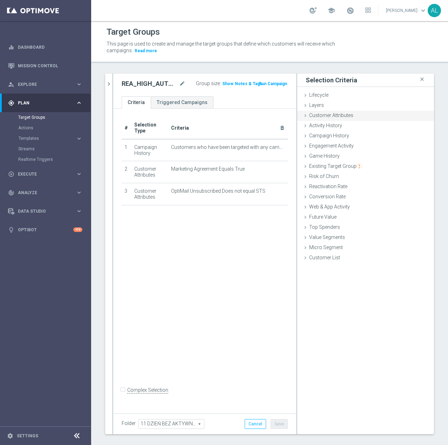
click at [325, 116] on span "Customer Attributes" at bounding box center [331, 115] width 44 height 6
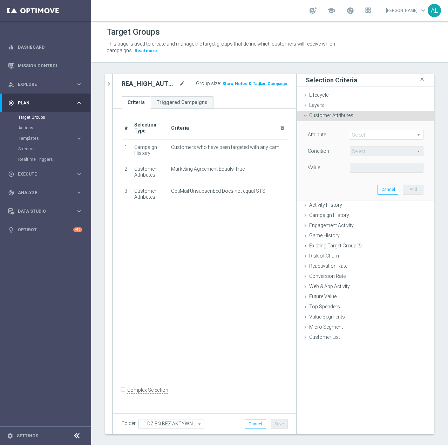
click at [352, 132] on span at bounding box center [386, 134] width 73 height 9
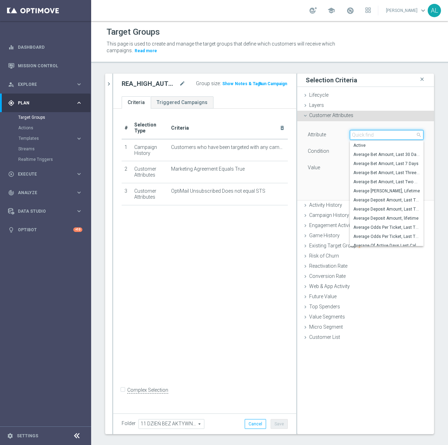
click at [358, 135] on input "search" at bounding box center [387, 135] width 74 height 10
click at [362, 132] on input "search" at bounding box center [387, 135] width 74 height 10
paste input "Email Agree"
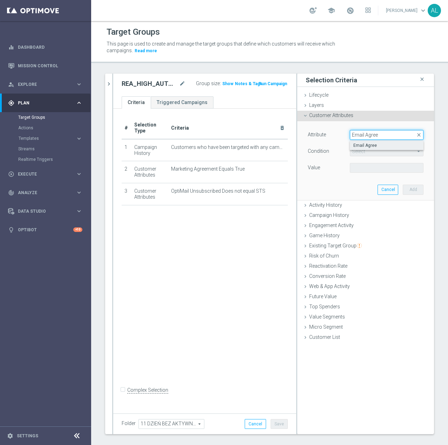
type input "Email Agree"
click at [382, 147] on span "Email Agree" at bounding box center [386, 146] width 67 height 6
type input "Email Agree"
type input "Equals"
click at [368, 156] on span "Equals" at bounding box center [386, 151] width 73 height 9
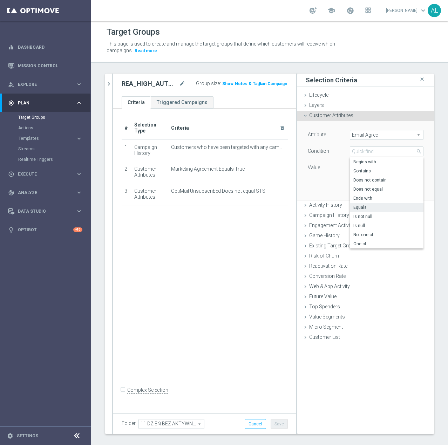
click at [338, 163] on div "Value" at bounding box center [323, 168] width 42 height 11
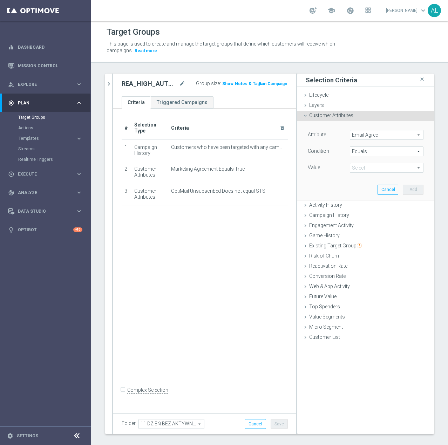
click at [357, 166] on span at bounding box center [386, 167] width 73 height 9
click at [358, 185] on span "TRUE" at bounding box center [386, 188] width 67 height 6
type input "TRUE"
click at [403, 187] on button "Add" at bounding box center [413, 190] width 21 height 10
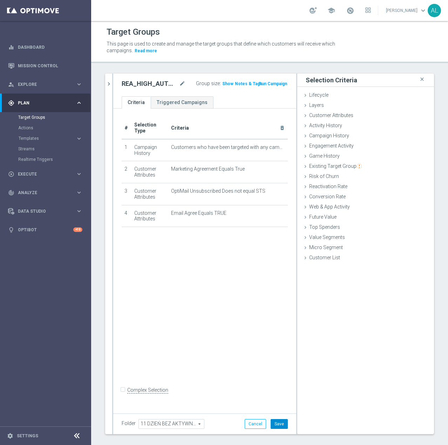
click at [282, 422] on button "Save" at bounding box center [279, 424] width 17 height 10
click at [111, 86] on icon "chevron_right" at bounding box center [108, 84] width 7 height 7
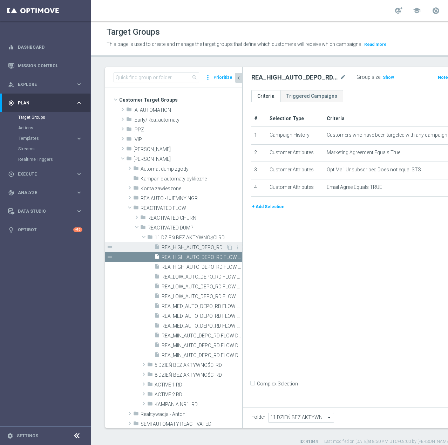
click at [188, 251] on span "REA_HIGH_AUTO_DEPO_RD FLOW DAY 11 BA 100%-300 PLN - reminder_DAILY" at bounding box center [194, 248] width 64 height 6
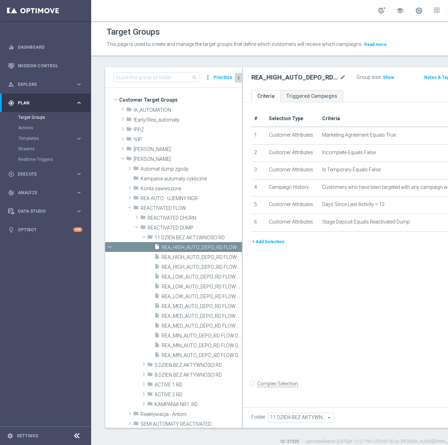
click at [272, 246] on button "+ Add Selection" at bounding box center [268, 242] width 34 height 8
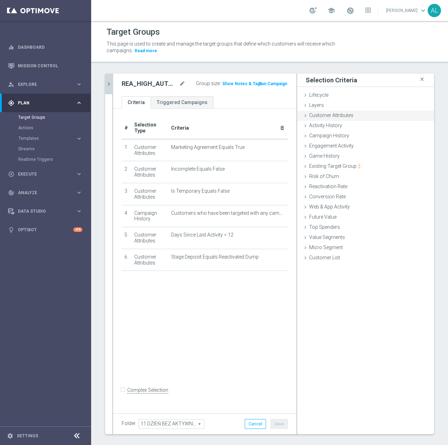
click at [339, 116] on span "Customer Attributes" at bounding box center [331, 115] width 44 height 6
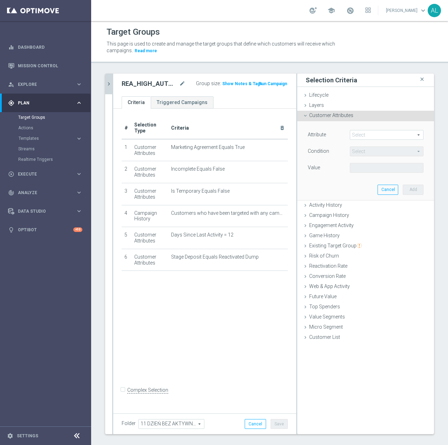
click at [371, 135] on span at bounding box center [386, 134] width 73 height 9
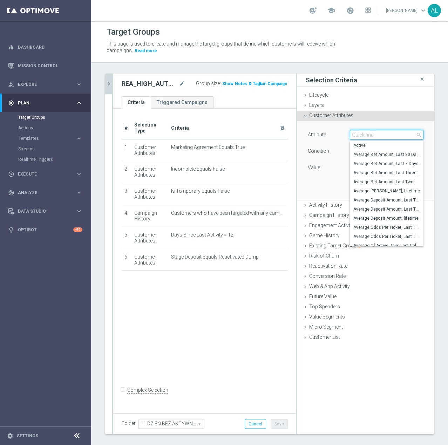
click at [371, 136] on input "search" at bounding box center [387, 135] width 74 height 10
click at [370, 136] on input "search" at bounding box center [387, 135] width 74 height 10
paste input "PUSH Agree"
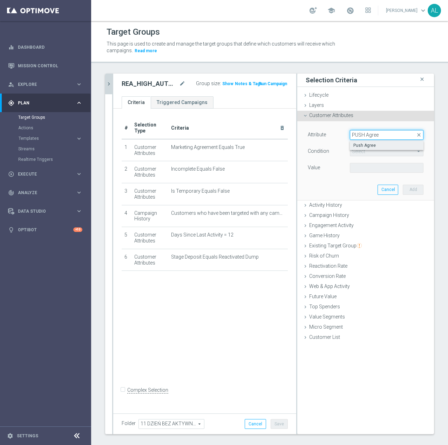
type input "PUSH Agree"
click at [364, 148] on span "Push Agree" at bounding box center [386, 146] width 67 height 6
type input "Push Agree"
type input "Equals"
click at [363, 166] on span at bounding box center [386, 167] width 73 height 9
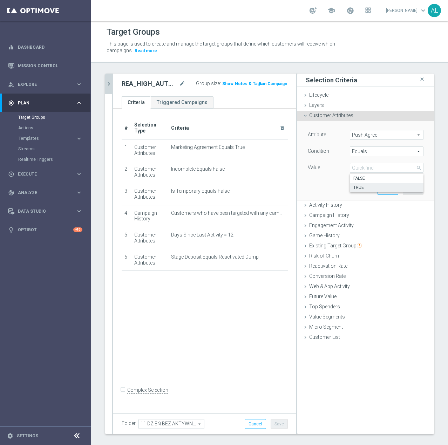
click at [359, 185] on span "TRUE" at bounding box center [386, 188] width 67 height 6
type input "TRUE"
click at [408, 191] on button "Add" at bounding box center [413, 190] width 21 height 10
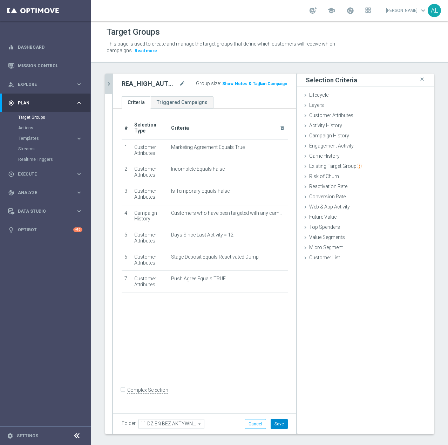
click at [273, 424] on button "Save" at bounding box center [279, 424] width 17 height 10
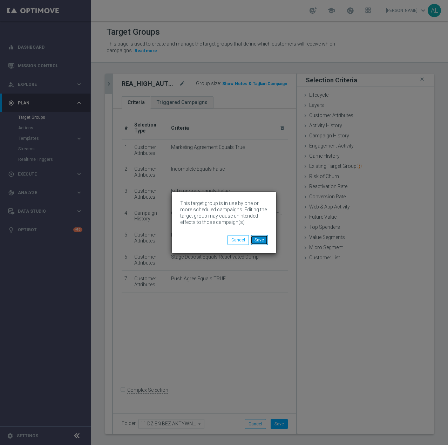
click at [262, 240] on button "Save" at bounding box center [259, 240] width 17 height 10
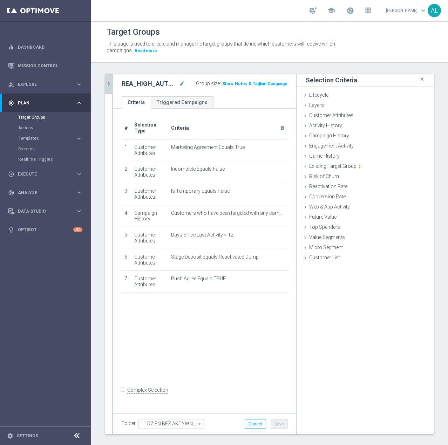
click at [108, 87] on icon "chevron_right" at bounding box center [108, 84] width 7 height 7
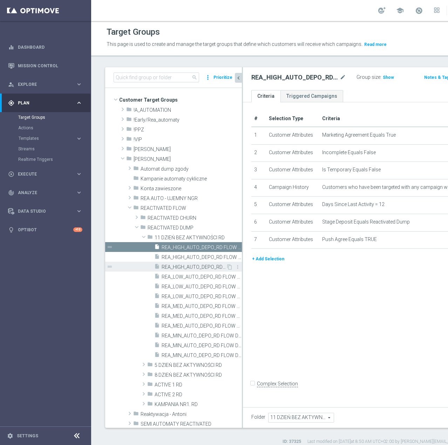
click at [193, 270] on span "REA_HIGH_AUTO_DEPO_RD FLOW DAY 11 BA 100%-300 PLN_DAILY" at bounding box center [194, 267] width 64 height 6
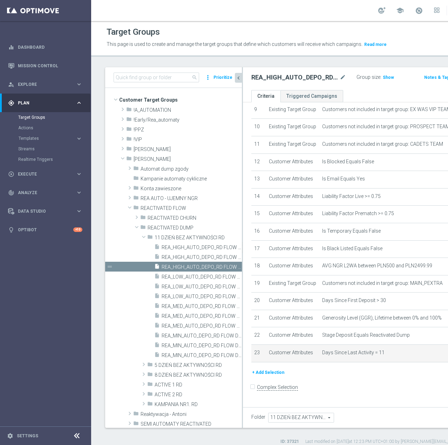
scroll to position [269, 0]
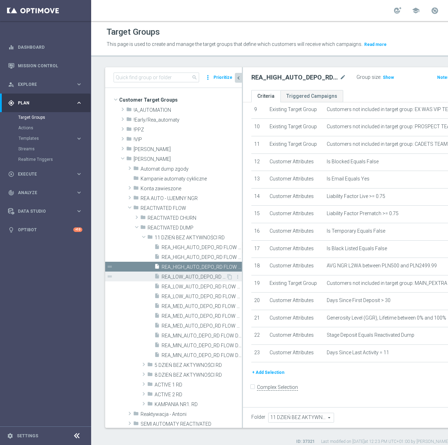
click at [188, 280] on span "REA_LOW_AUTO_DEPO_RD FLOW DAY 11 BA 100%-100 PLN - reminder_DAILY" at bounding box center [194, 277] width 64 height 6
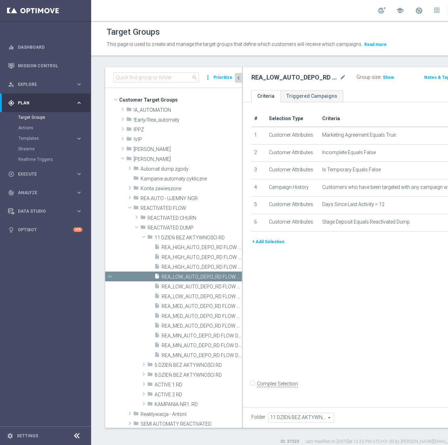
click at [267, 246] on button "+ Add Selection" at bounding box center [268, 242] width 34 height 8
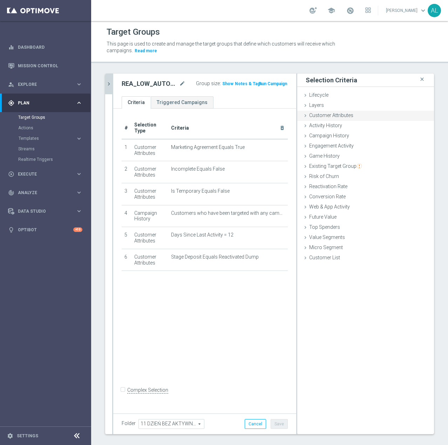
click at [326, 119] on div "Customer Attributes done selection saved" at bounding box center [365, 116] width 137 height 11
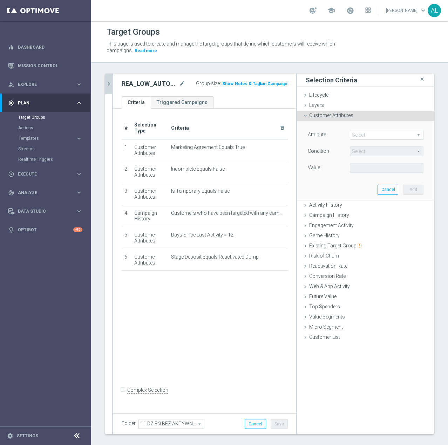
click at [354, 137] on span at bounding box center [386, 134] width 73 height 9
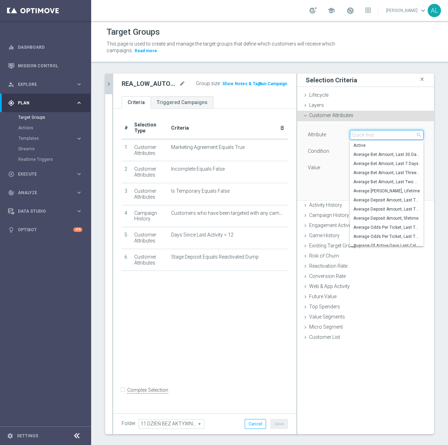
click at [361, 136] on input "search" at bounding box center [387, 135] width 74 height 10
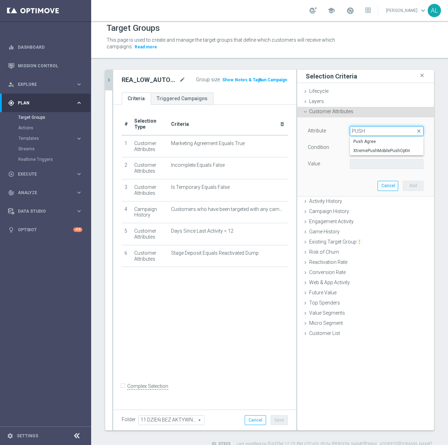
scroll to position [13, 0]
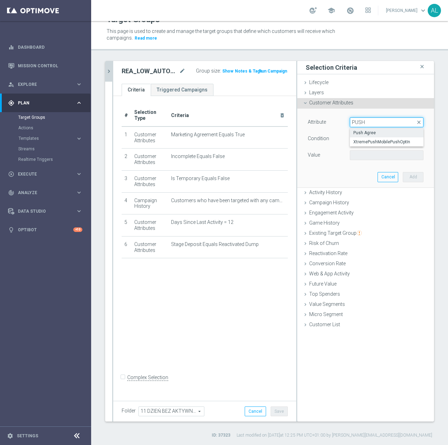
type input "PUSH"
click at [353, 132] on span "Push Agree" at bounding box center [386, 133] width 67 height 6
type input "Push Agree"
type input "Equals"
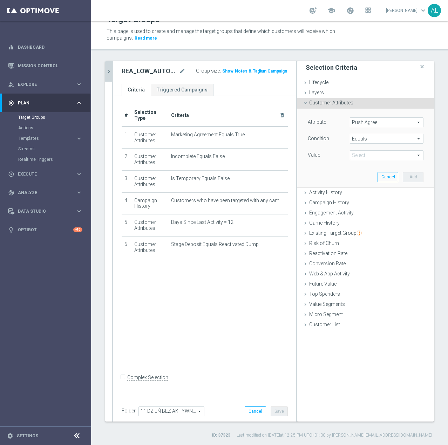
click at [351, 156] on span at bounding box center [386, 155] width 73 height 9
click at [352, 171] on label "TRUE" at bounding box center [387, 174] width 74 height 9
type input "TRUE"
click at [411, 179] on button "Add" at bounding box center [413, 177] width 21 height 10
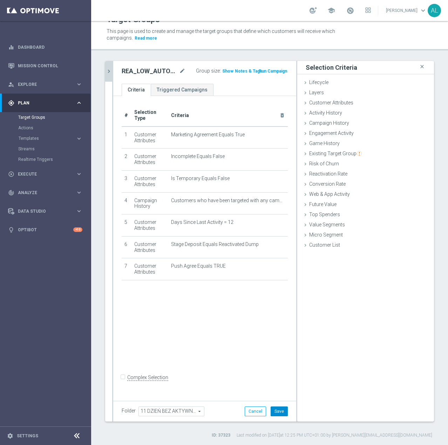
click at [271, 409] on button "Save" at bounding box center [279, 411] width 17 height 10
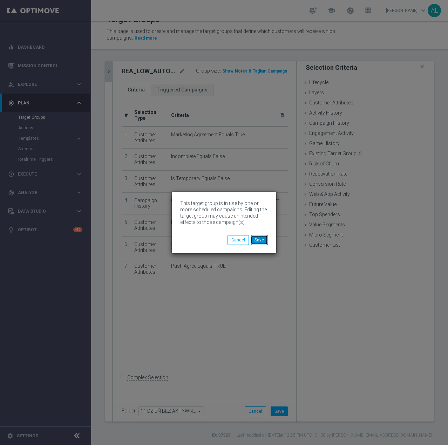
click at [258, 240] on button "Save" at bounding box center [259, 240] width 17 height 10
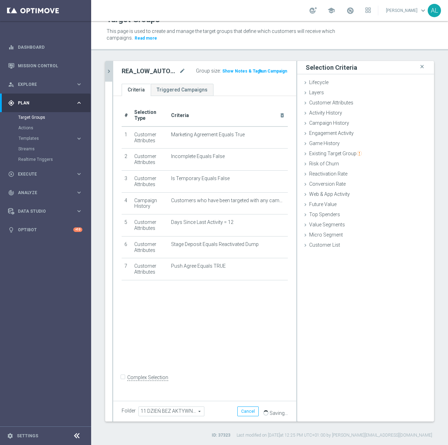
click at [113, 73] on as-split "search more_vert Prioritize Customer Target Groups library_add create_new_folder" at bounding box center [269, 241] width 329 height 361
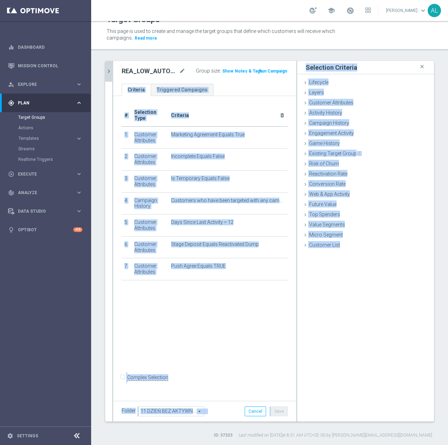
click at [111, 73] on icon "chevron_right" at bounding box center [108, 71] width 7 height 7
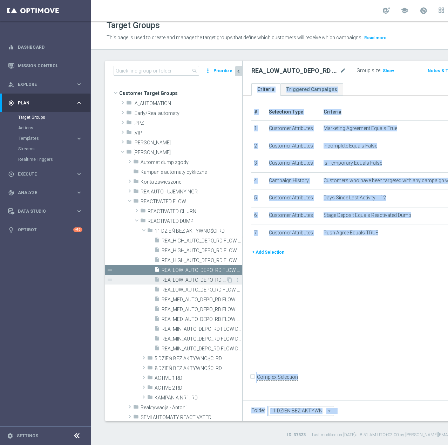
click at [193, 282] on span "REA_LOW_AUTO_DEPO_RD FLOW DAY 11 BA 100%-100 PLN MAIL_DAILY" at bounding box center [194, 280] width 64 height 6
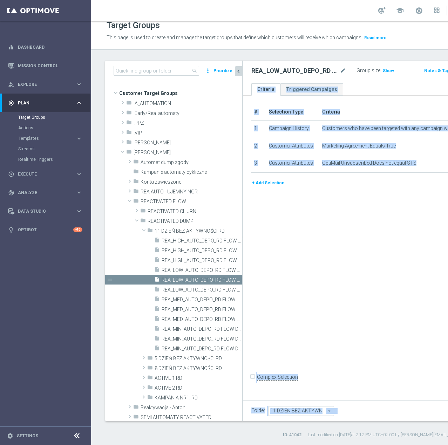
click at [319, 257] on div "# Selection Type Criteria delete_forever 1 Campaign History Customers who have …" at bounding box center [373, 247] width 260 height 302
click at [266, 187] on button "+ Add Selection" at bounding box center [268, 183] width 34 height 8
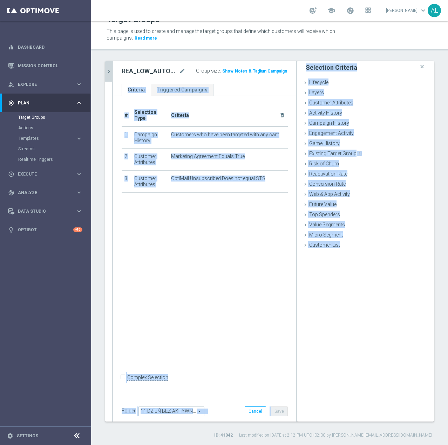
click at [232, 262] on div "# Selection Type Criteria delete_forever 1 Campaign History Customers who have …" at bounding box center [204, 247] width 183 height 302
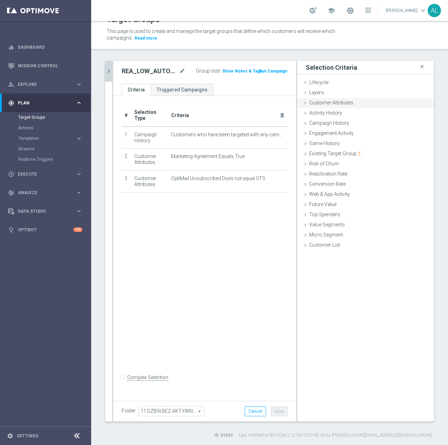
click at [327, 103] on span "Customer Attributes" at bounding box center [331, 103] width 44 height 6
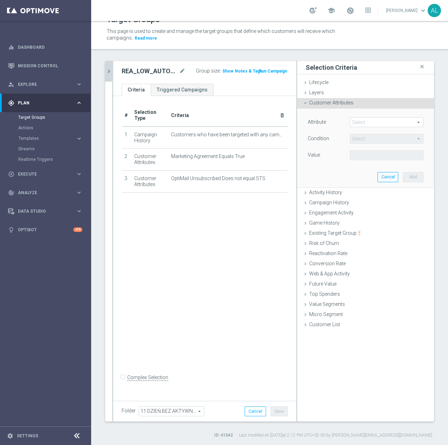
click at [365, 125] on span at bounding box center [386, 122] width 73 height 9
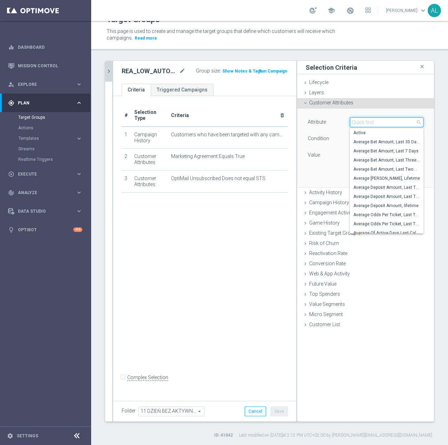
click at [368, 123] on input "search" at bounding box center [387, 122] width 74 height 10
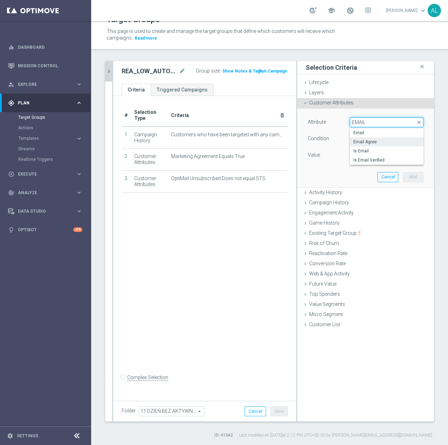
type input "EMAIL"
click at [353, 141] on span "Email Agree" at bounding box center [386, 142] width 67 height 6
type input "Email Agree"
type input "Equals"
click at [372, 155] on span at bounding box center [386, 155] width 73 height 9
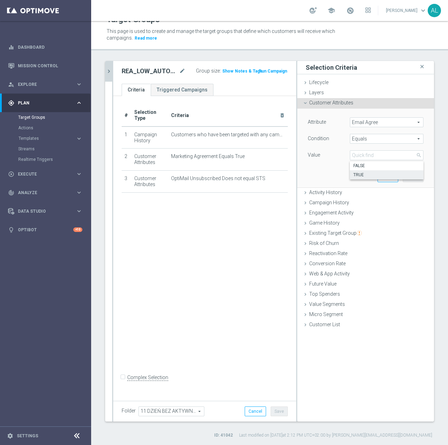
click at [358, 176] on span "TRUE" at bounding box center [386, 175] width 67 height 6
type input "TRUE"
click at [404, 177] on button "Add" at bounding box center [413, 177] width 21 height 10
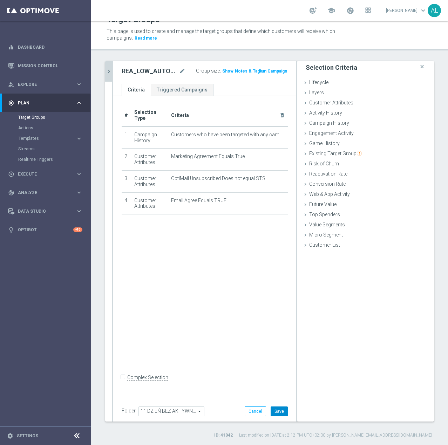
click at [274, 412] on button "Save" at bounding box center [279, 411] width 17 height 10
click at [108, 71] on icon "chevron_right" at bounding box center [108, 71] width 7 height 7
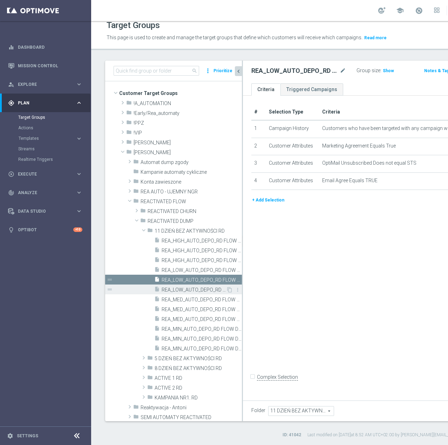
click at [190, 285] on div "insert_drive_file REA_LOW_AUTO_DEPO_RD FLOW DAY 11 BA 100%-100 PLN_DAILY" at bounding box center [190, 290] width 72 height 10
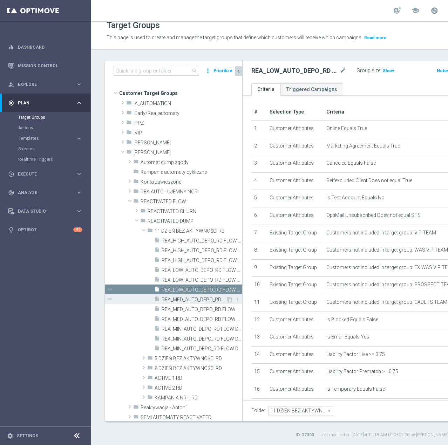
click at [177, 300] on span "REA_MED_AUTO_DEPO_RD FLOW DAY 11 BA 100%-200 PLN - reminder_DAILY" at bounding box center [194, 300] width 64 height 6
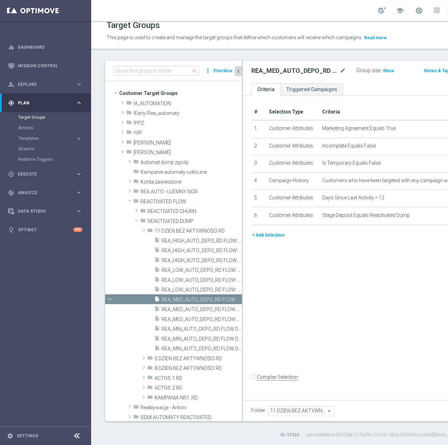
click at [261, 239] on button "+ Add Selection" at bounding box center [268, 235] width 34 height 8
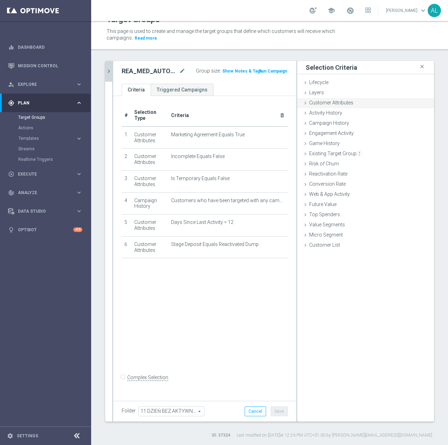
click at [320, 101] on span "Customer Attributes" at bounding box center [331, 103] width 44 height 6
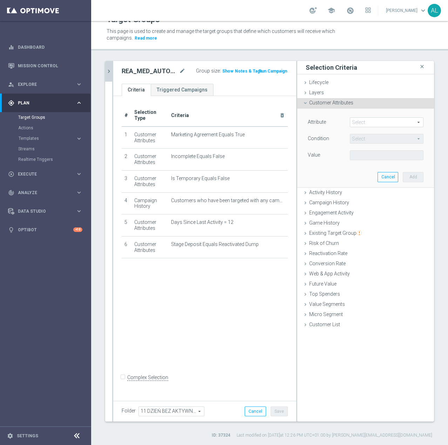
click at [350, 121] on span at bounding box center [386, 122] width 73 height 9
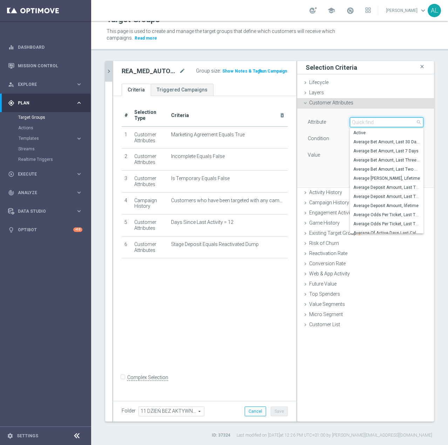
click at [360, 125] on input "search" at bounding box center [387, 122] width 74 height 10
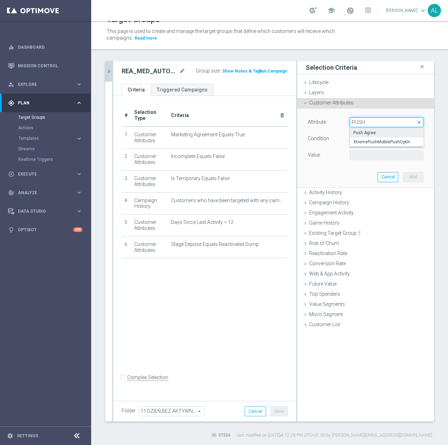
type input "PUSH"
click at [357, 130] on span "Push Agree" at bounding box center [386, 133] width 67 height 6
type input "Push Agree"
type input "Equals"
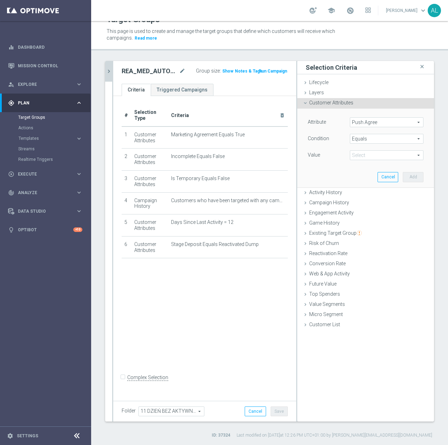
click at [369, 158] on span at bounding box center [386, 155] width 73 height 9
click at [356, 172] on span "TRUE" at bounding box center [386, 175] width 67 height 6
type input "TRUE"
click at [406, 174] on button "Add" at bounding box center [413, 177] width 21 height 10
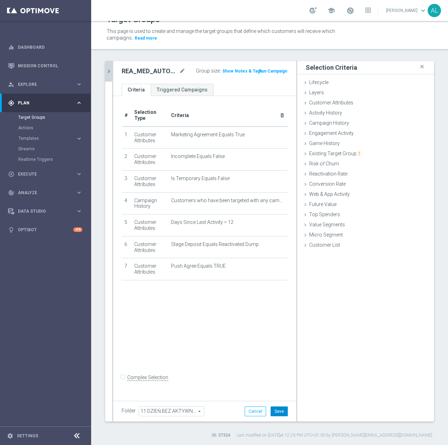
click at [280, 412] on button "Save" at bounding box center [279, 411] width 17 height 10
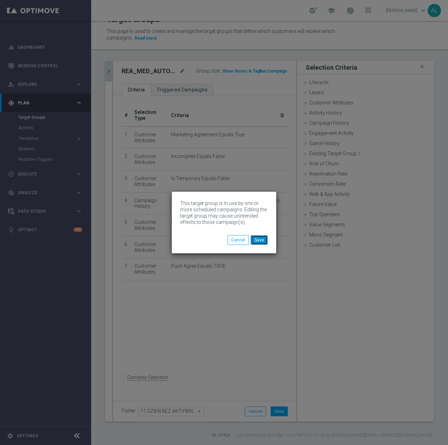
click at [264, 241] on button "Save" at bounding box center [259, 240] width 17 height 10
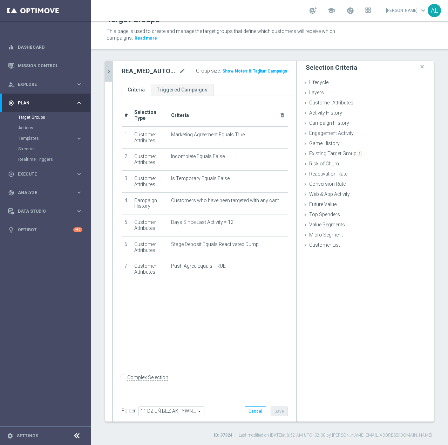
click at [108, 73] on icon "chevron_right" at bounding box center [108, 71] width 7 height 7
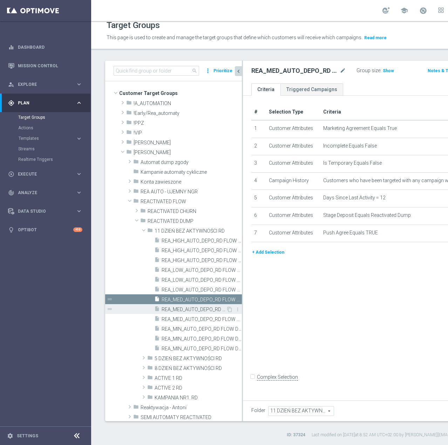
click at [189, 310] on span "REA_MED_AUTO_DEPO_RD FLOW DAY 11 BA 100%-200 PLN MAIL_DAILY" at bounding box center [194, 310] width 64 height 6
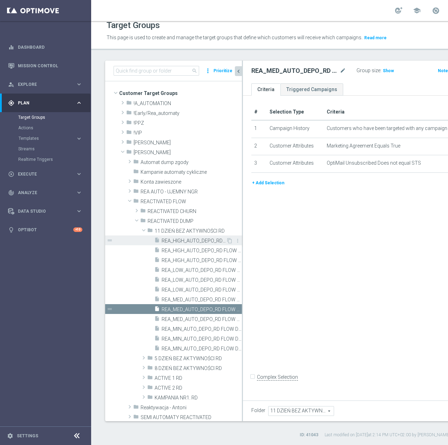
click at [191, 243] on span "REA_HIGH_AUTO_DEPO_RD FLOW DAY 11 BA 100%-300 PLN - reminder_DAILY" at bounding box center [194, 241] width 64 height 6
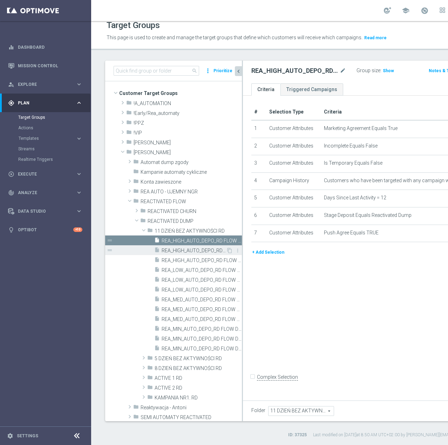
click at [191, 248] on span "REA_HIGH_AUTO_DEPO_RD FLOW DAY 11 BA 100%-300 PLN MAIL_DAILY" at bounding box center [194, 251] width 64 height 6
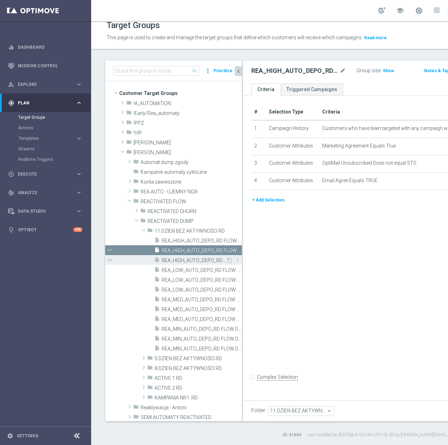
click at [184, 260] on span "REA_HIGH_AUTO_DEPO_RD FLOW DAY 11 BA 100%-300 PLN_DAILY" at bounding box center [194, 261] width 64 height 6
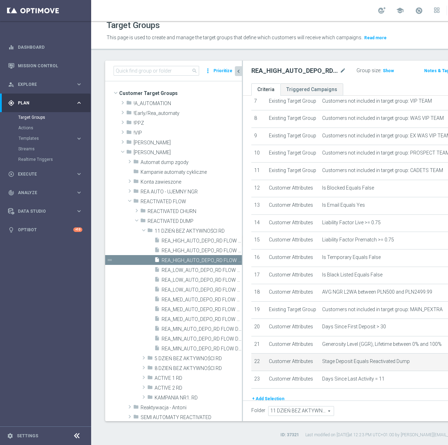
scroll to position [269, 0]
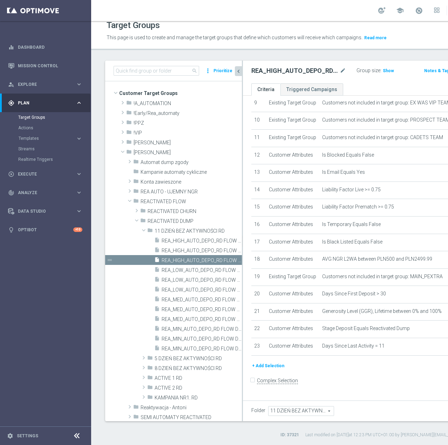
click at [260, 370] on button "+ Add Selection" at bounding box center [268, 366] width 34 height 8
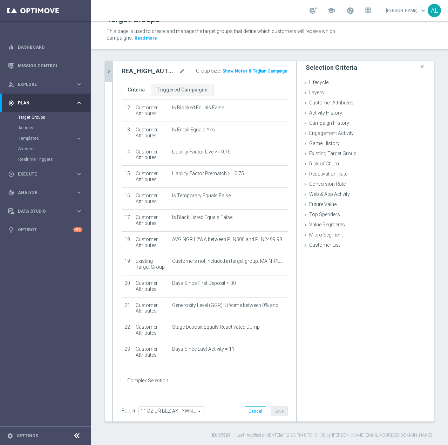
scroll to position [262, 0]
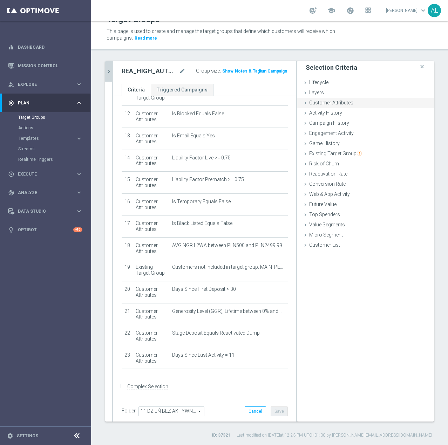
click at [335, 104] on span "Customer Attributes" at bounding box center [331, 103] width 44 height 6
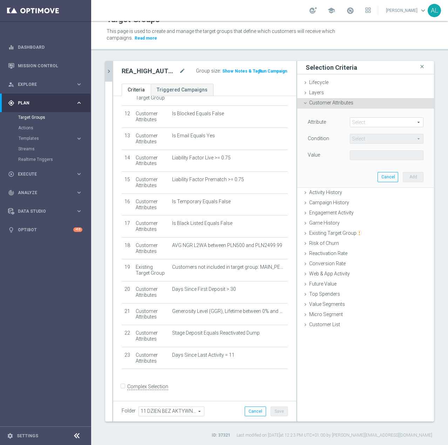
click at [354, 121] on span at bounding box center [386, 122] width 73 height 9
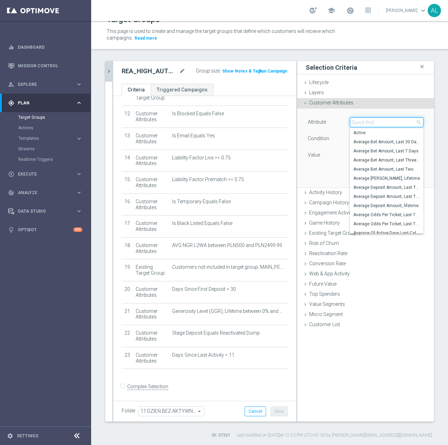
click at [361, 122] on input "search" at bounding box center [387, 122] width 74 height 10
type input "EMAIL"
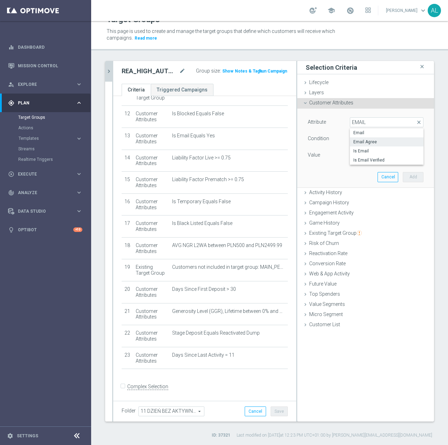
click at [364, 143] on span "Email Agree" at bounding box center [386, 142] width 67 height 6
type input "Email Agree"
type input "Equals"
click at [364, 153] on span at bounding box center [386, 155] width 73 height 9
click at [355, 174] on span "TRUE" at bounding box center [386, 175] width 67 height 6
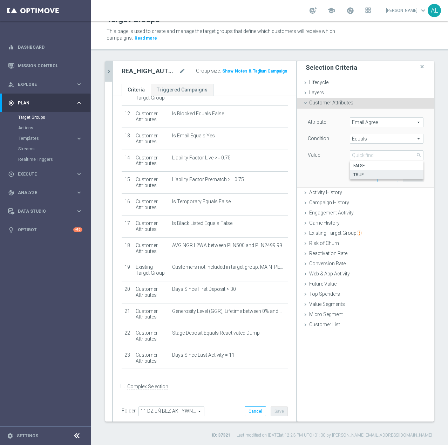
type input "TRUE"
drag, startPoint x: 402, startPoint y: 174, endPoint x: 405, endPoint y: 178, distance: 5.0
click at [403, 174] on button "Add" at bounding box center [413, 177] width 21 height 10
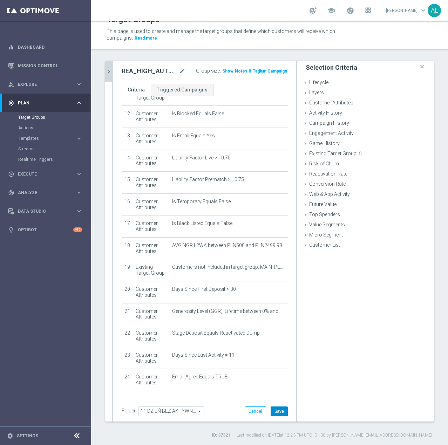
click at [271, 410] on button "Save" at bounding box center [279, 411] width 17 height 10
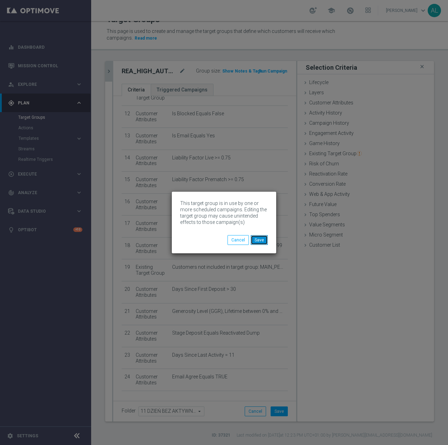
click at [265, 244] on button "Save" at bounding box center [259, 240] width 17 height 10
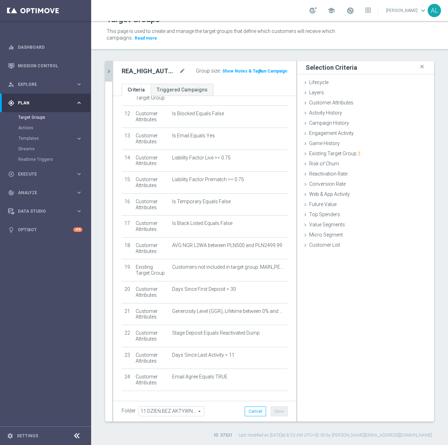
click at [111, 72] on icon "chevron_right" at bounding box center [108, 71] width 7 height 7
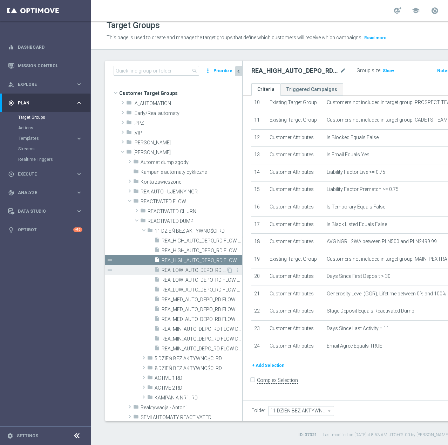
click at [184, 269] on span "REA_LOW_AUTO_DEPO_RD FLOW DAY 11 BA 100%-100 PLN - reminder_DAILY" at bounding box center [194, 270] width 64 height 6
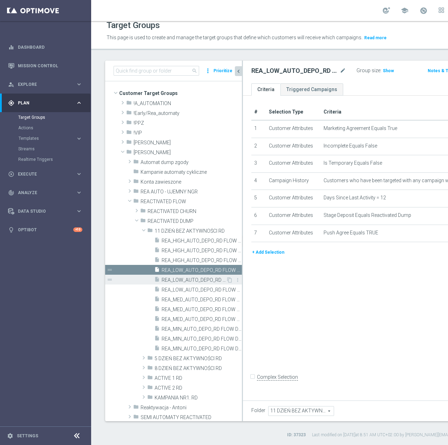
click at [182, 281] on span "REA_LOW_AUTO_DEPO_RD FLOW DAY 11 BA 100%-100 PLN MAIL_DAILY" at bounding box center [194, 280] width 64 height 6
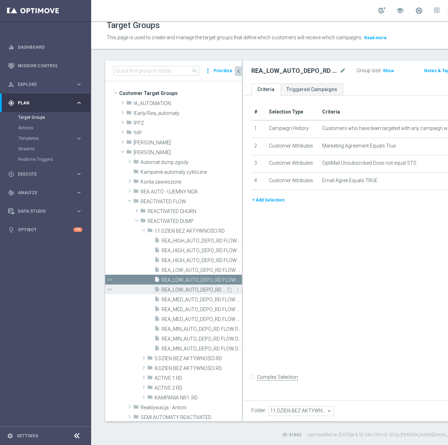
click at [197, 288] on span "REA_LOW_AUTO_DEPO_RD FLOW DAY 11 BA 100%-100 PLN_DAILY" at bounding box center [194, 290] width 64 height 6
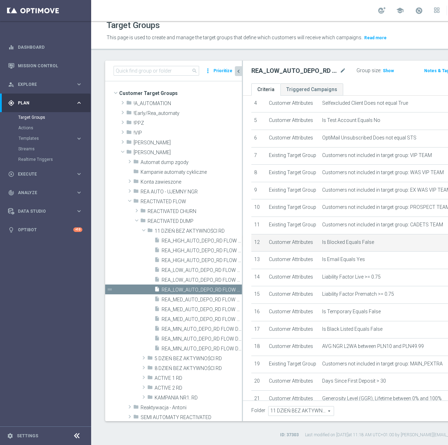
scroll to position [269, 0]
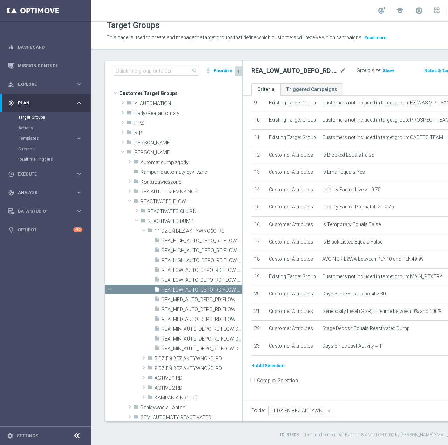
click at [265, 370] on button "+ Add Selection" at bounding box center [268, 366] width 34 height 8
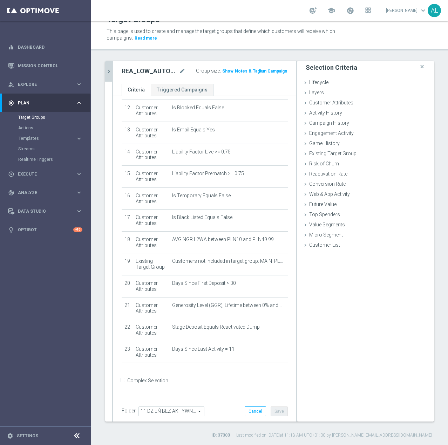
scroll to position [262, 0]
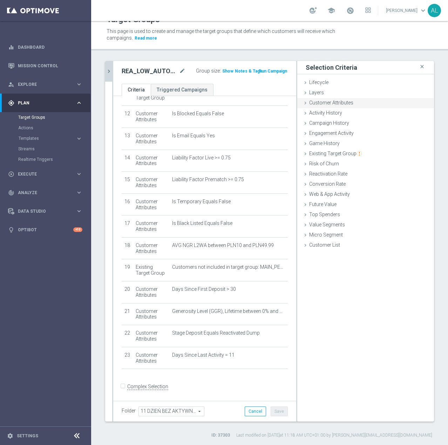
click at [332, 105] on span "Customer Attributes" at bounding box center [331, 103] width 44 height 6
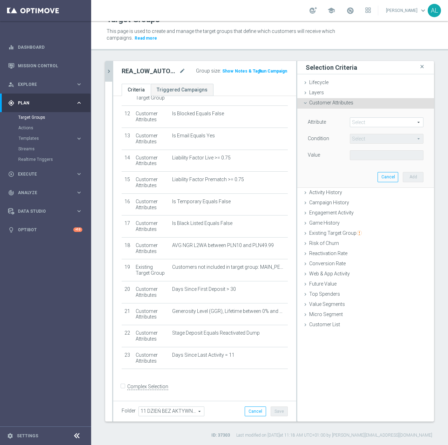
click at [362, 122] on span at bounding box center [386, 122] width 73 height 9
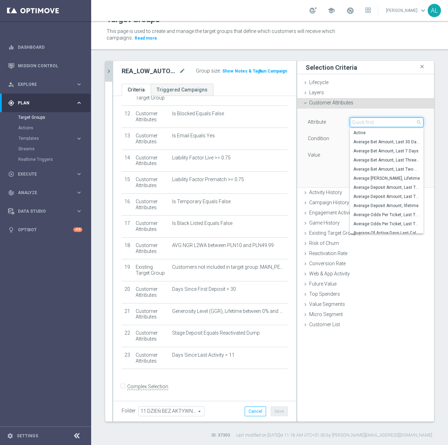
click at [362, 122] on input "search" at bounding box center [387, 122] width 74 height 10
type input "email"
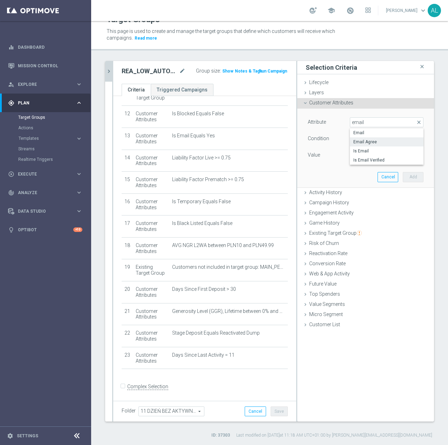
click at [361, 141] on span "Email Agree" at bounding box center [386, 142] width 67 height 6
type input "Email Agree"
type input "Equals"
click at [357, 155] on span at bounding box center [386, 155] width 73 height 9
click at [360, 173] on span "TRUE" at bounding box center [386, 175] width 67 height 6
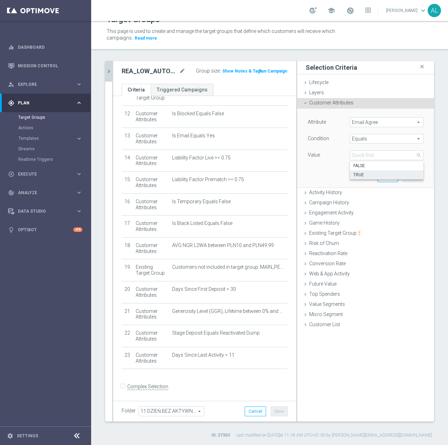
type input "TRUE"
click at [411, 178] on button "Add" at bounding box center [413, 177] width 21 height 10
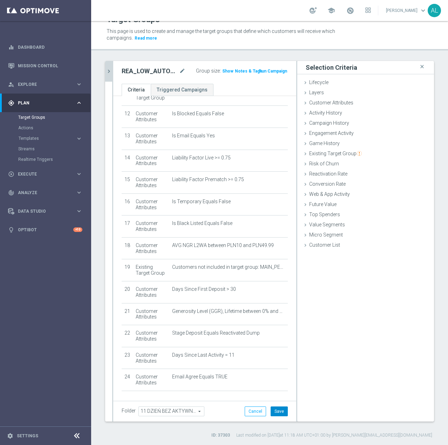
click at [273, 411] on button "Save" at bounding box center [279, 411] width 17 height 10
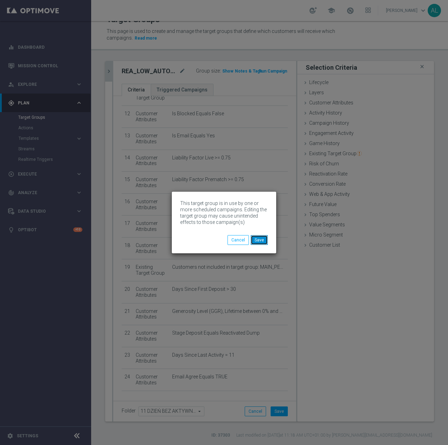
click at [260, 240] on button "Save" at bounding box center [259, 240] width 17 height 10
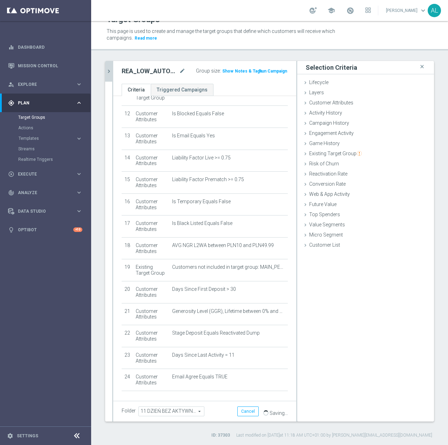
click at [107, 68] on icon "chevron_right" at bounding box center [108, 71] width 7 height 7
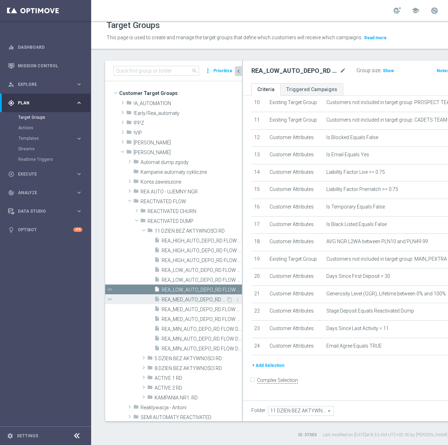
click at [176, 302] on span "REA_MED_AUTO_DEPO_RD FLOW DAY 11 BA 100%-200 PLN - reminder_DAILY" at bounding box center [194, 300] width 64 height 6
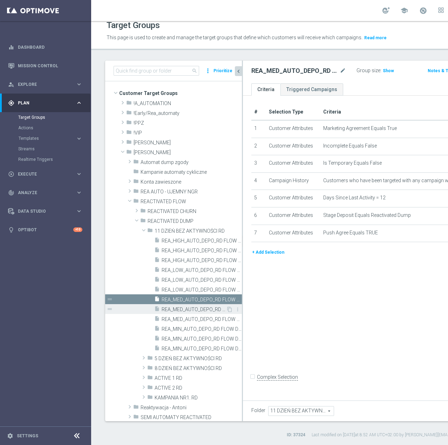
click at [178, 311] on span "REA_MED_AUTO_DEPO_RD FLOW DAY 11 BA 100%-200 PLN MAIL_DAILY" at bounding box center [194, 310] width 64 height 6
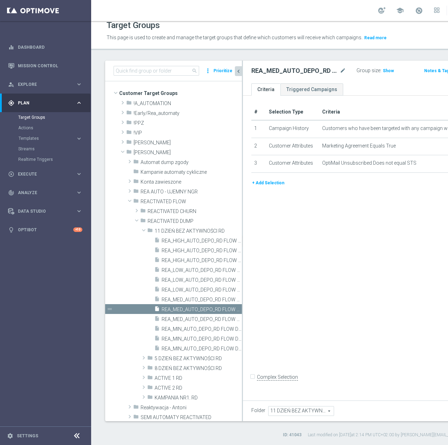
click at [261, 187] on button "+ Add Selection" at bounding box center [268, 183] width 34 height 8
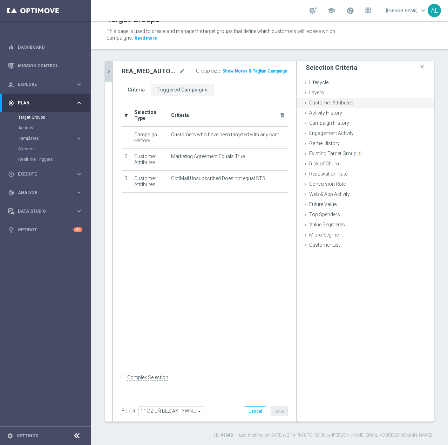
click at [329, 103] on span "Customer Attributes" at bounding box center [331, 103] width 44 height 6
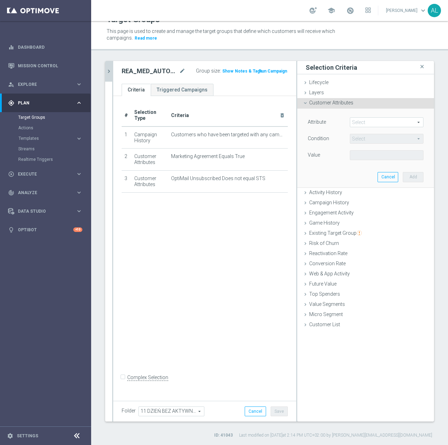
click at [356, 120] on span at bounding box center [386, 122] width 73 height 9
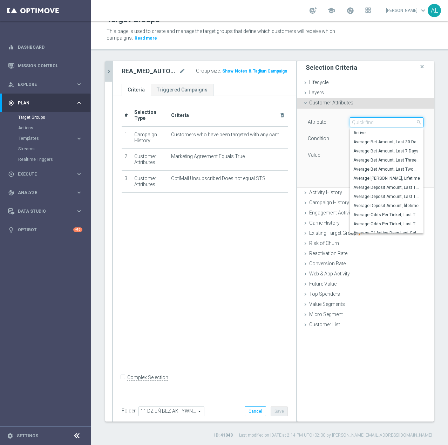
click at [363, 123] on input "search" at bounding box center [387, 122] width 74 height 10
type input "email"
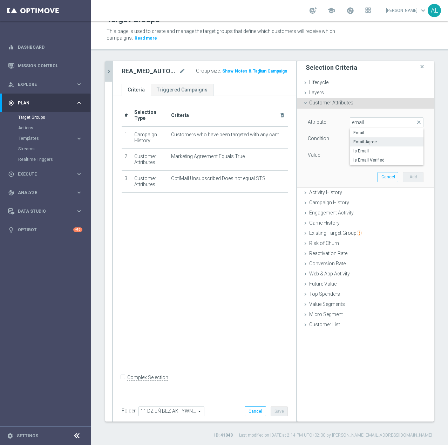
click at [354, 139] on span "Email Agree" at bounding box center [386, 142] width 67 height 6
type input "Email Agree"
type input "Equals"
click at [355, 153] on span at bounding box center [386, 155] width 73 height 9
click at [355, 170] on label "TRUE" at bounding box center [387, 174] width 74 height 9
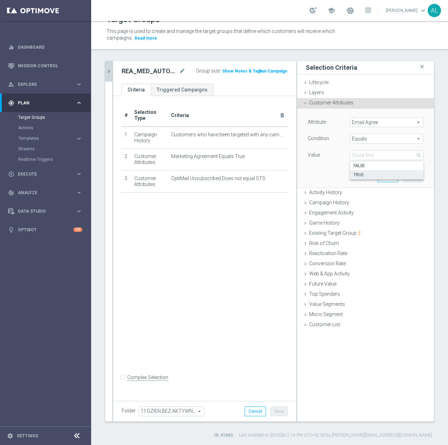
type input "TRUE"
click at [408, 177] on button "Add" at bounding box center [413, 177] width 21 height 10
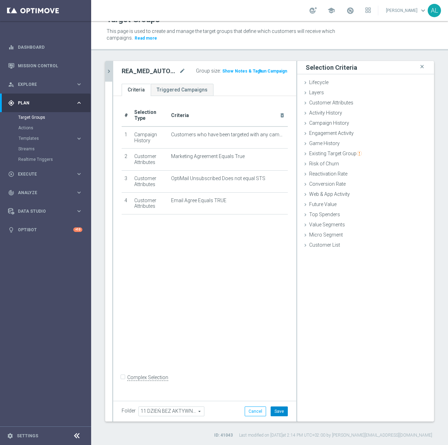
click at [274, 410] on button "Save" at bounding box center [279, 411] width 17 height 10
click at [109, 69] on icon "chevron_right" at bounding box center [108, 71] width 7 height 7
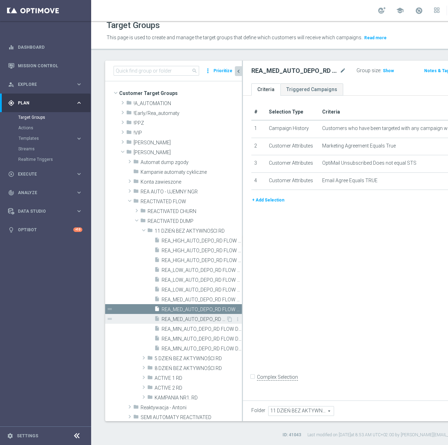
click at [178, 320] on span "REA_MED_AUTO_DEPO_RD FLOW DAY 11 BA 100%-200 PLN_DAILY" at bounding box center [194, 319] width 64 height 6
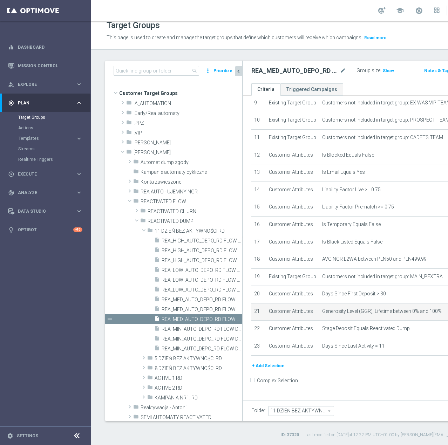
scroll to position [269, 0]
click at [271, 362] on div "# Selection Type Criteria delete_forever 1 Customer Attributes Online Equals Tr…" at bounding box center [372, 150] width 253 height 422
click at [269, 370] on button "+ Add Selection" at bounding box center [268, 366] width 34 height 8
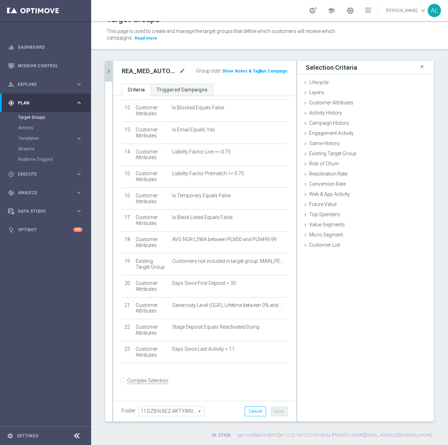
scroll to position [262, 0]
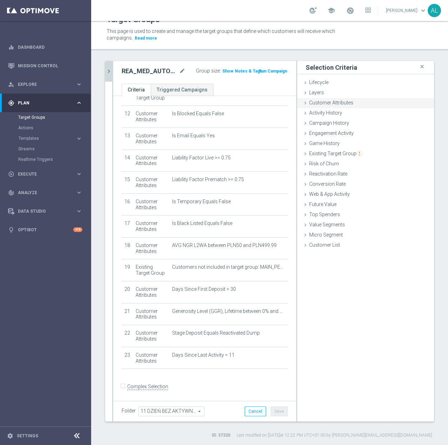
click at [329, 104] on span "Customer Attributes" at bounding box center [331, 103] width 44 height 6
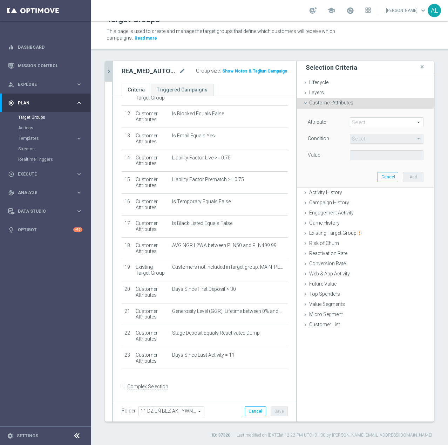
click at [357, 123] on span at bounding box center [386, 122] width 73 height 9
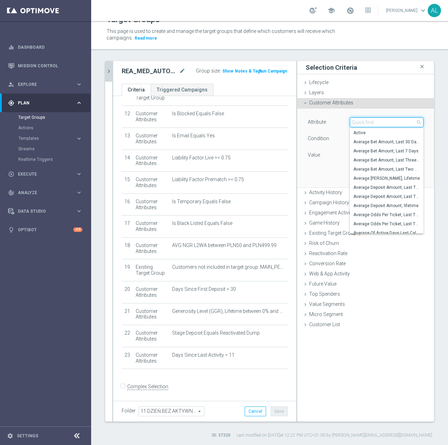
click at [360, 123] on input "search" at bounding box center [387, 122] width 74 height 10
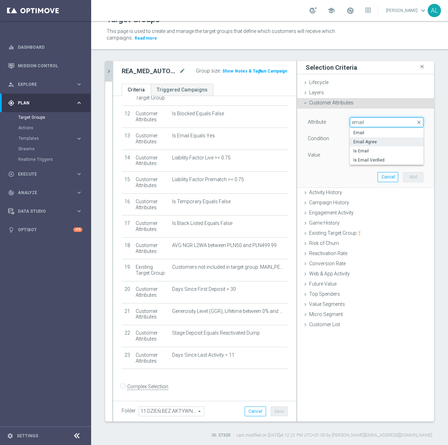
type input "email"
click at [363, 140] on span "Email Agree" at bounding box center [386, 142] width 67 height 6
type input "Email Agree"
type input "Equals"
click at [350, 158] on span at bounding box center [386, 155] width 73 height 9
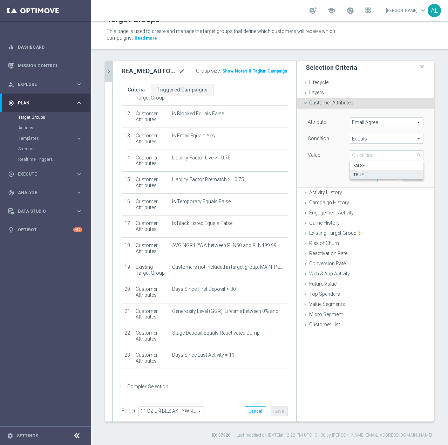
click at [355, 173] on span "TRUE" at bounding box center [386, 175] width 67 height 6
type input "TRUE"
click at [403, 178] on button "Add" at bounding box center [413, 177] width 21 height 10
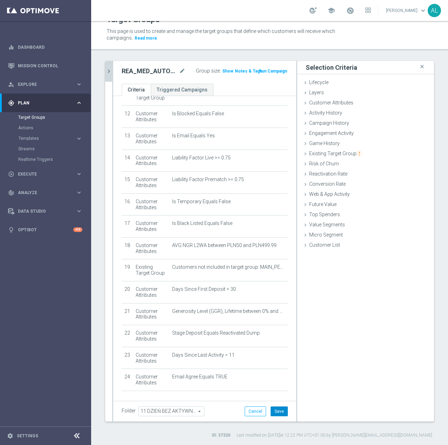
click at [271, 411] on button "Save" at bounding box center [279, 411] width 17 height 10
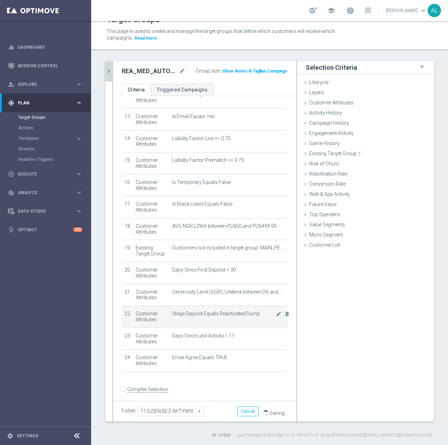
scroll to position [284, 0]
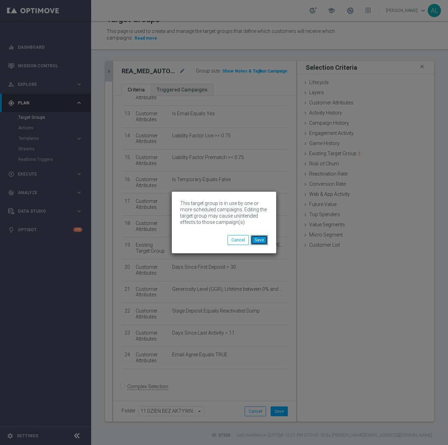
click at [260, 235] on button "Save" at bounding box center [259, 240] width 17 height 10
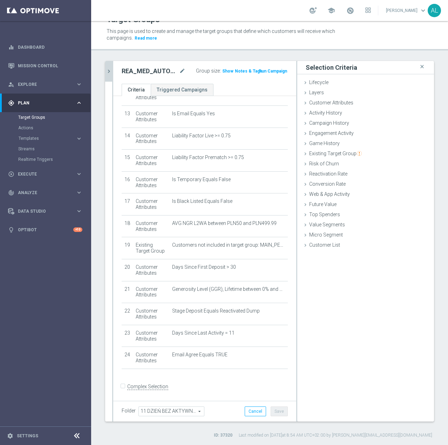
click at [108, 76] on button "chevron_right" at bounding box center [108, 71] width 7 height 21
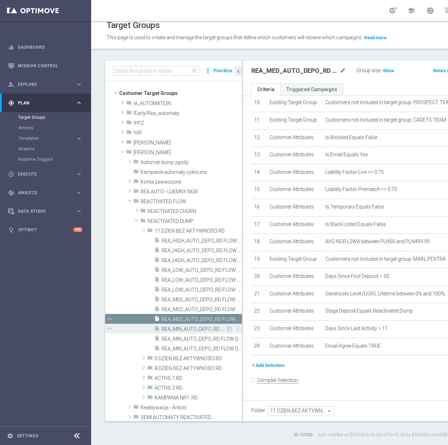
click at [194, 329] on span "REA_MIN_AUTO_DEPO_RD FLOW DAY 11 BA 100%-50 PLN - reminder_DAILY" at bounding box center [194, 329] width 64 height 6
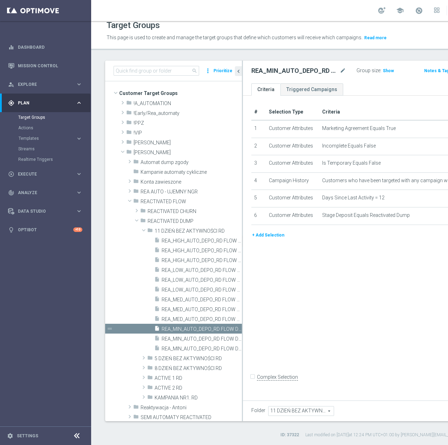
click at [261, 239] on button "+ Add Selection" at bounding box center [268, 235] width 34 height 8
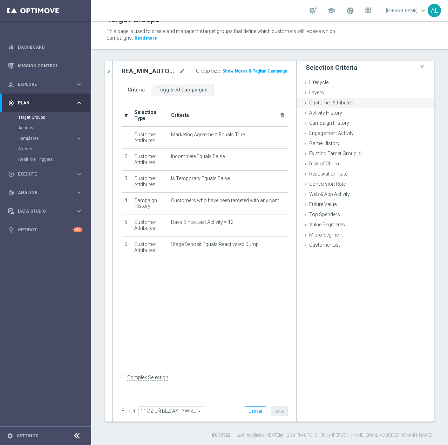
click at [321, 103] on span "Customer Attributes" at bounding box center [331, 103] width 44 height 6
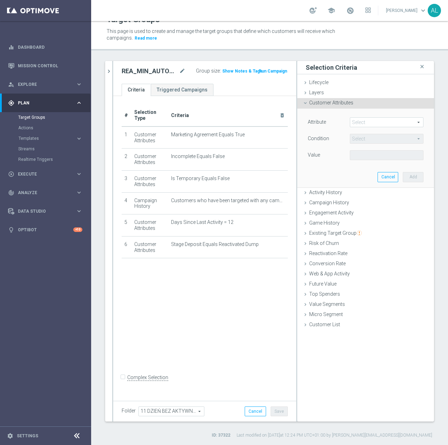
click at [359, 123] on span at bounding box center [386, 122] width 73 height 9
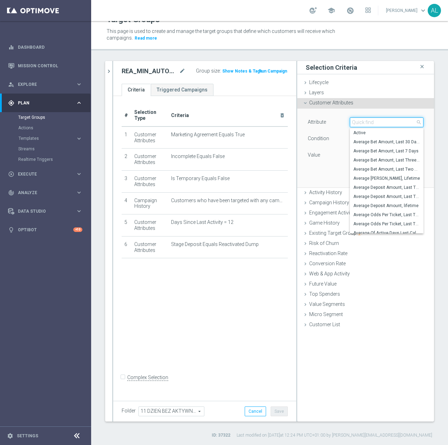
click at [359, 123] on input "search" at bounding box center [387, 122] width 74 height 10
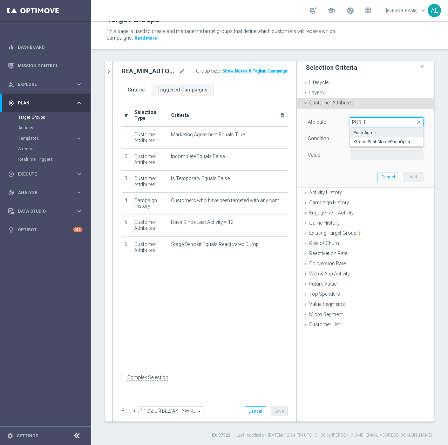
type input "PUSH"
click at [356, 132] on span "Push Agree" at bounding box center [386, 133] width 67 height 6
type input "Push Agree"
type input "Equals"
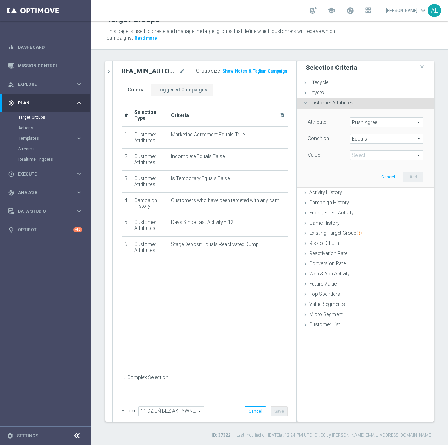
click at [351, 162] on div "Value Select arrow_drop_down search" at bounding box center [365, 155] width 126 height 11
click at [352, 153] on span at bounding box center [386, 155] width 73 height 9
click at [358, 171] on label "TRUE" at bounding box center [387, 174] width 74 height 9
type input "TRUE"
click at [416, 181] on button "Add" at bounding box center [413, 177] width 21 height 10
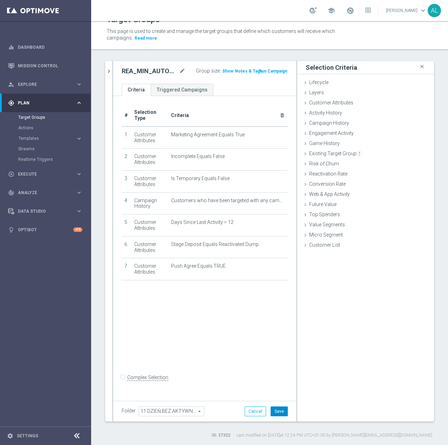
click at [273, 410] on button "Save" at bounding box center [279, 411] width 17 height 10
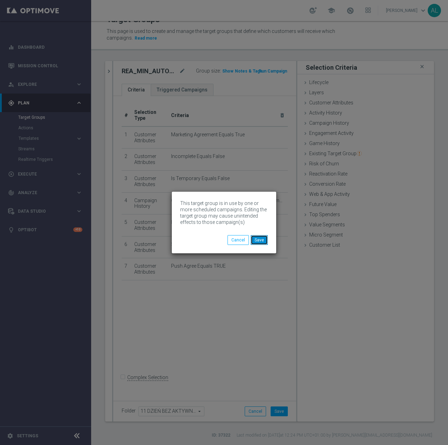
click at [257, 238] on button "Save" at bounding box center [259, 240] width 17 height 10
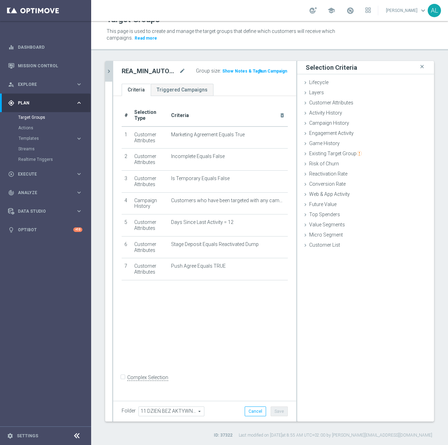
click at [105, 73] on button "chevron_right" at bounding box center [108, 71] width 7 height 21
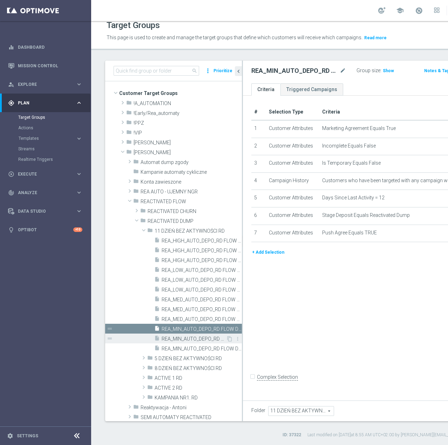
click at [198, 341] on span "REA_MIN_AUTO_DEPO_RD FLOW DAY 11 BA 100%-50 PLN MAIL_DAILY" at bounding box center [194, 339] width 64 height 6
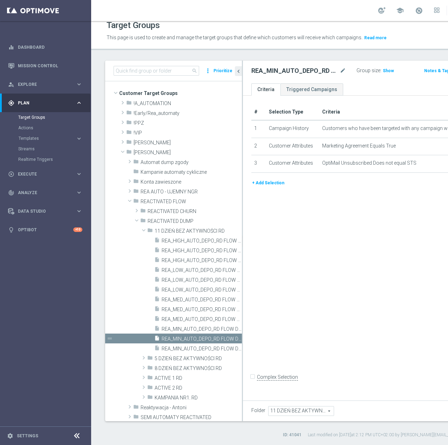
click at [269, 187] on button "+ Add Selection" at bounding box center [268, 183] width 34 height 8
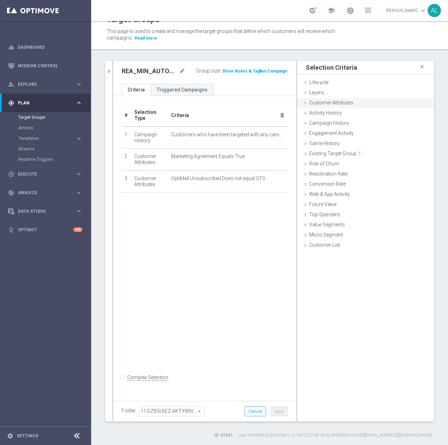
click at [330, 103] on span "Customer Attributes" at bounding box center [331, 103] width 44 height 6
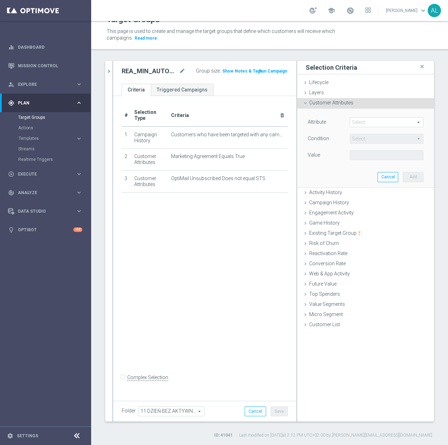
click at [357, 122] on span at bounding box center [386, 122] width 73 height 9
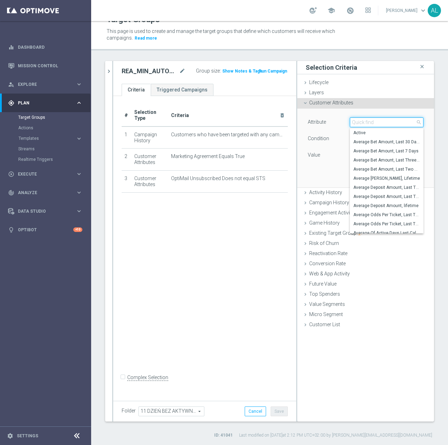
click at [369, 122] on input "search" at bounding box center [387, 122] width 74 height 10
type input "EMAIl"
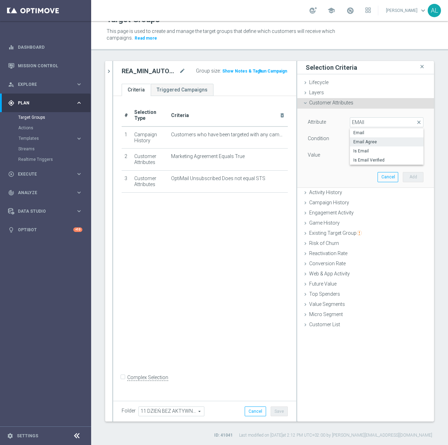
click at [356, 138] on label "Email Agree" at bounding box center [387, 141] width 74 height 9
type input "Email Agree"
type input "Equals"
click at [353, 152] on span at bounding box center [386, 155] width 73 height 9
click at [355, 175] on span "TRUE" at bounding box center [386, 175] width 67 height 6
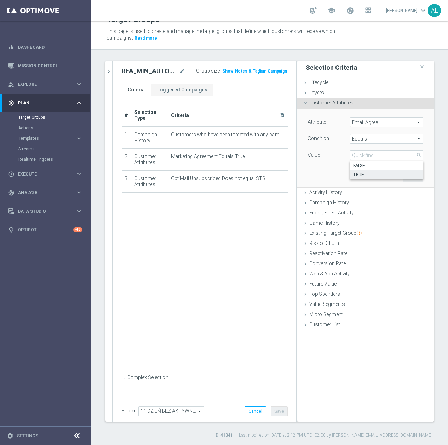
type input "TRUE"
click at [403, 177] on button "Add" at bounding box center [413, 177] width 21 height 10
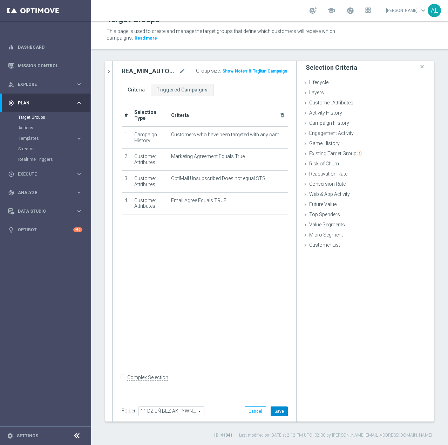
click at [271, 411] on button "Save" at bounding box center [279, 411] width 17 height 10
click at [107, 74] on icon "chevron_right" at bounding box center [108, 71] width 7 height 7
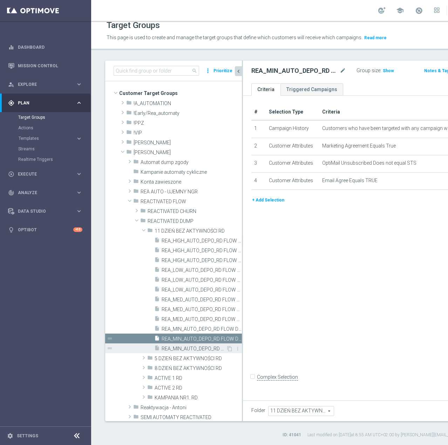
click at [190, 347] on span "REA_MIN_AUTO_DEPO_RD FLOW DAY 11 BA 100%-50 PLN_DAILY" at bounding box center [194, 349] width 64 height 6
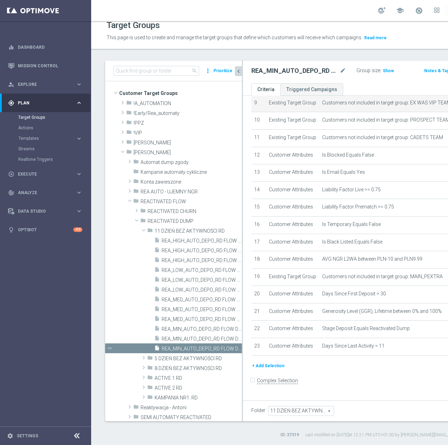
scroll to position [269, 0]
click at [260, 370] on button "+ Add Selection" at bounding box center [268, 366] width 34 height 8
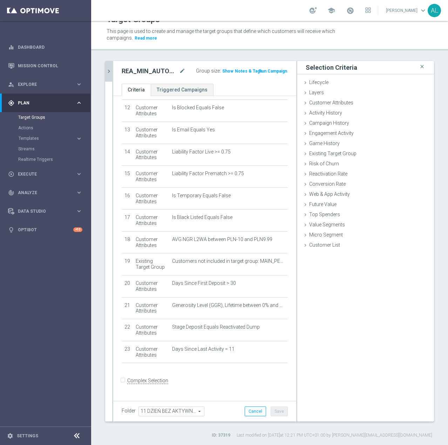
scroll to position [262, 0]
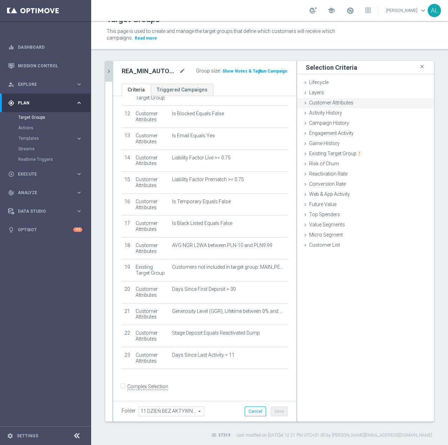
click at [323, 100] on span "Customer Attributes" at bounding box center [331, 103] width 44 height 6
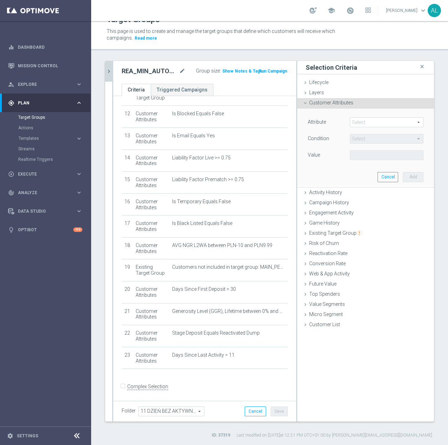
click at [359, 120] on span at bounding box center [386, 122] width 73 height 9
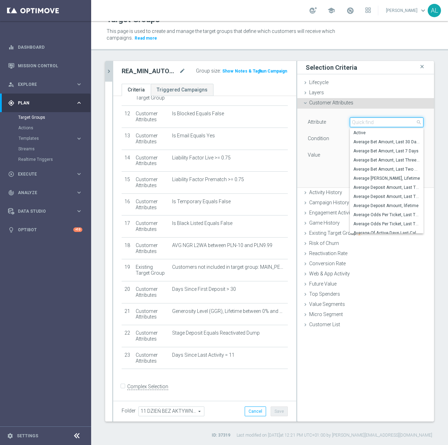
click at [362, 122] on input "search" at bounding box center [387, 122] width 74 height 10
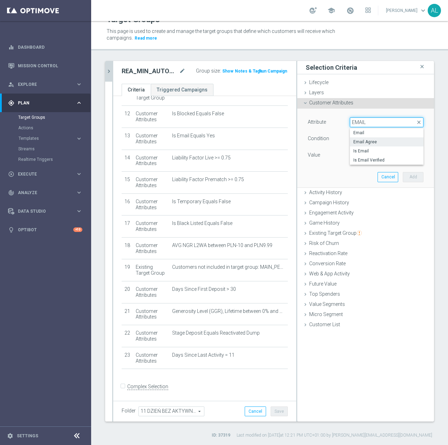
type input "EMAIL"
click at [359, 139] on span "Email Agree" at bounding box center [386, 142] width 67 height 6
type input "Email Agree"
type input "Equals"
click at [376, 155] on span at bounding box center [386, 155] width 73 height 9
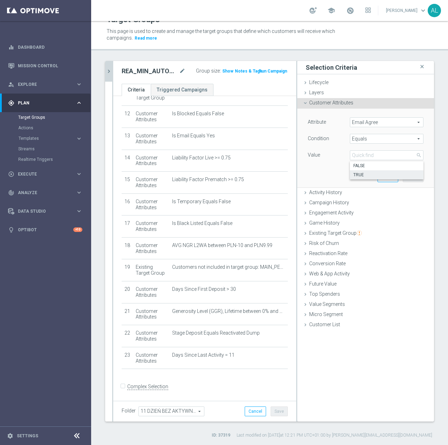
click at [369, 174] on span "TRUE" at bounding box center [386, 175] width 67 height 6
type input "TRUE"
click at [403, 177] on button "Add" at bounding box center [413, 177] width 21 height 10
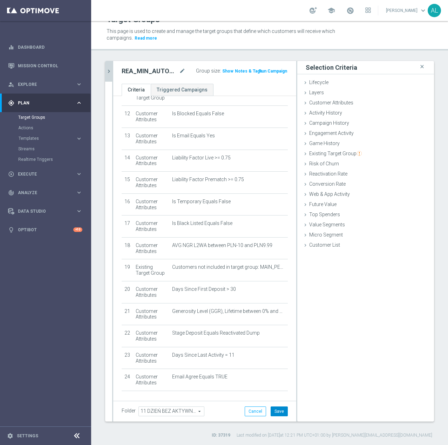
click at [280, 412] on button "Save" at bounding box center [279, 411] width 17 height 10
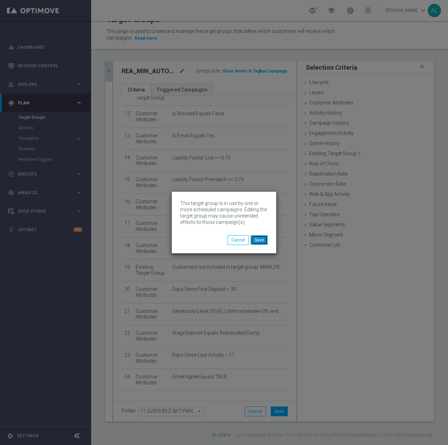
click at [254, 241] on button "Save" at bounding box center [259, 240] width 17 height 10
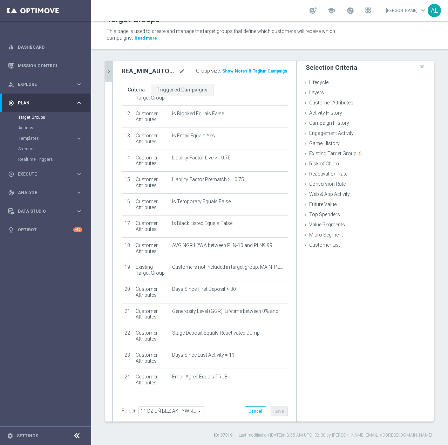
click at [107, 72] on icon "chevron_right" at bounding box center [108, 71] width 7 height 7
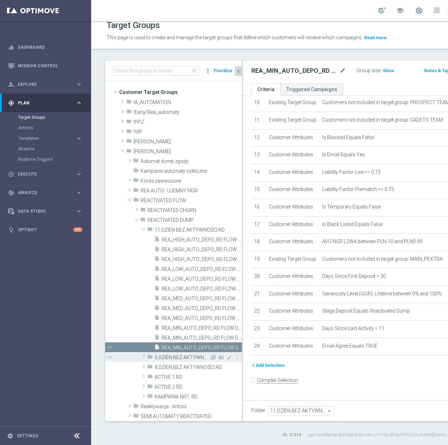
scroll to position [1, 0]
click at [180, 354] on span "5 DZIEŃ BEZ AKTYWNOŚCI RD" at bounding box center [182, 357] width 55 height 6
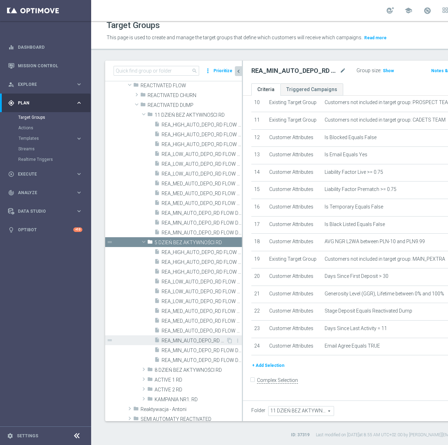
scroll to position [117, 0]
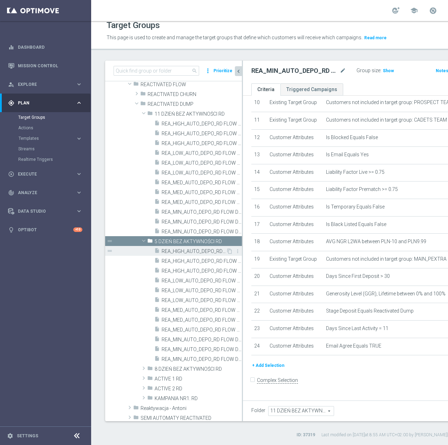
click at [202, 254] on span "REA_HIGH_AUTO_DEPO_RD FLOW DAY 5 BA 100%-300 PLN - reminder_DAILY" at bounding box center [194, 251] width 64 height 6
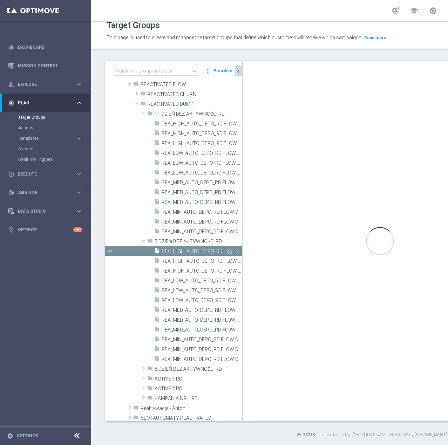
type input "5 DZIEŃ BEZ AKTYWNOŚCI RD"
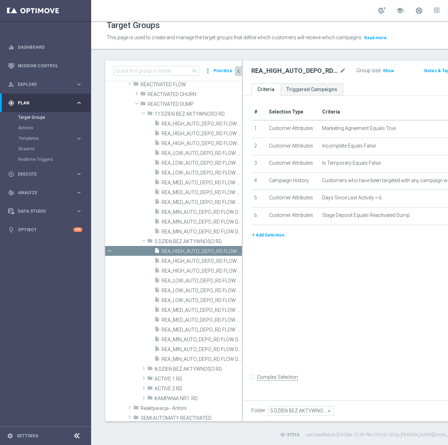
click at [265, 239] on button "+ Add Selection" at bounding box center [268, 235] width 34 height 8
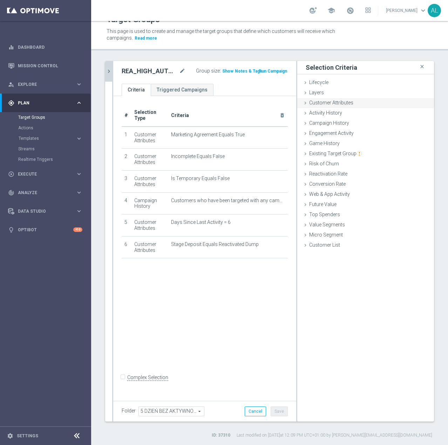
click at [338, 103] on span "Customer Attributes" at bounding box center [331, 103] width 44 height 6
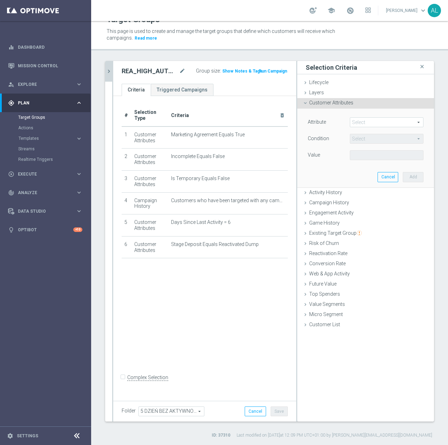
click at [371, 122] on span at bounding box center [386, 122] width 73 height 9
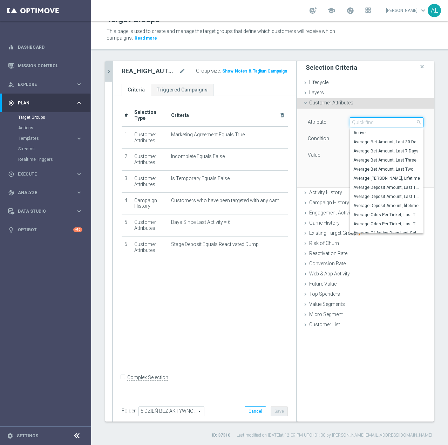
click at [371, 122] on input "search" at bounding box center [387, 122] width 74 height 10
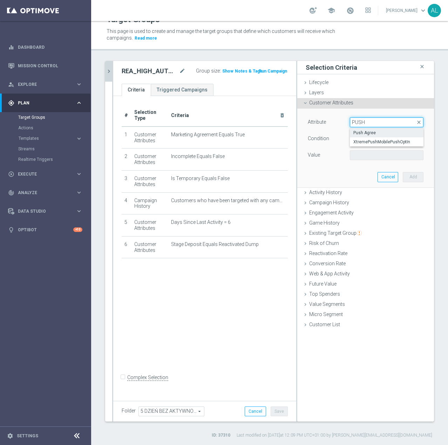
type input "PUSH"
click at [361, 133] on span "Push Agree" at bounding box center [386, 133] width 67 height 6
type input "Push Agree"
type input "Equals"
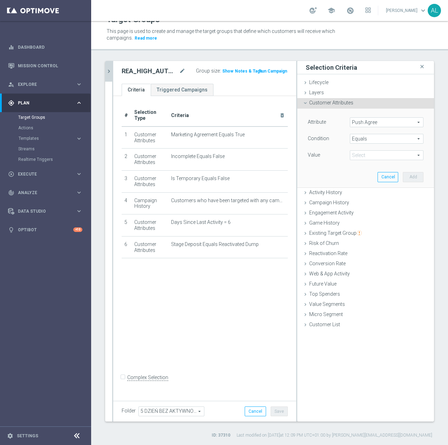
click at [356, 157] on span at bounding box center [386, 155] width 73 height 9
click at [361, 176] on span "TRUE" at bounding box center [386, 175] width 67 height 6
type input "TRUE"
click at [403, 176] on button "Add" at bounding box center [413, 177] width 21 height 10
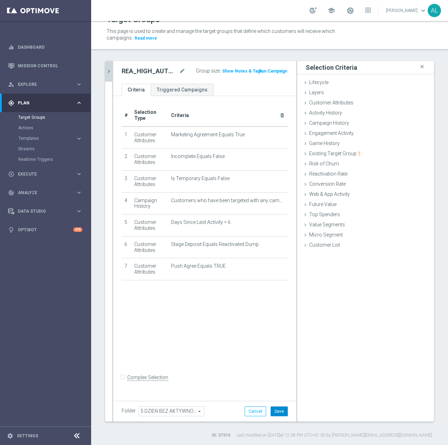
click at [273, 408] on button "Save" at bounding box center [279, 411] width 17 height 10
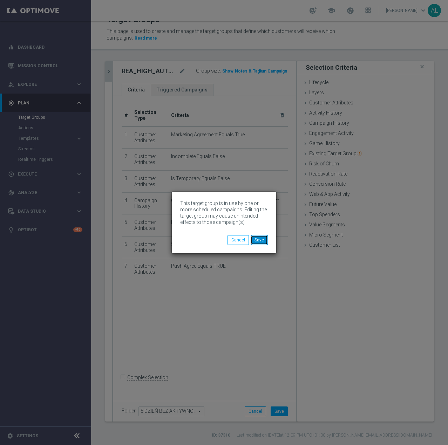
click at [256, 239] on button "Save" at bounding box center [259, 240] width 17 height 10
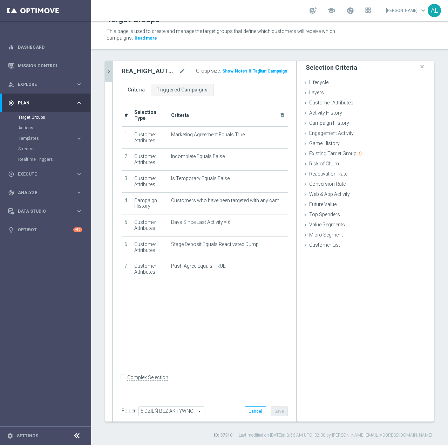
click at [108, 71] on icon "chevron_right" at bounding box center [108, 71] width 7 height 7
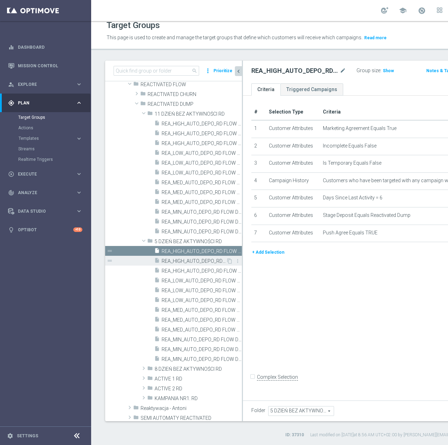
click at [183, 259] on span "REA_HIGH_AUTO_DEPO_RD FLOW DAY 5 BA 100%-300 PLN MAIL_DAILY" at bounding box center [194, 261] width 64 height 6
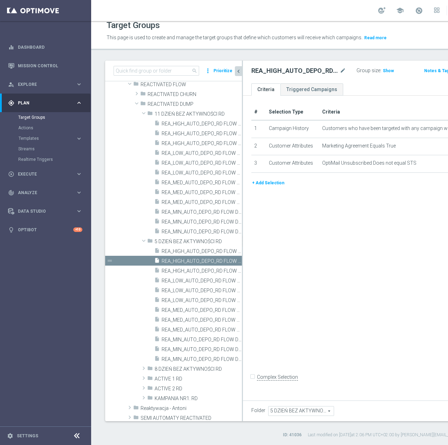
click at [275, 179] on div "# Selection Type Criteria delete_forever 1 Campaign History Customers who have …" at bounding box center [372, 141] width 253 height 75
click at [272, 187] on button "+ Add Selection" at bounding box center [268, 183] width 34 height 8
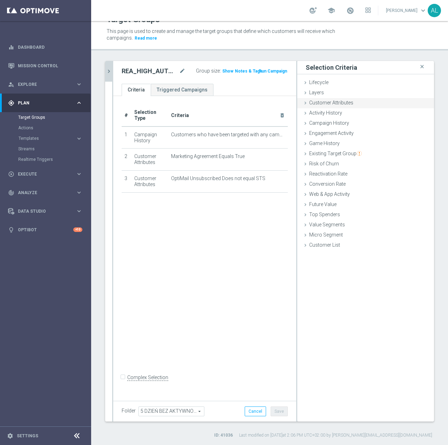
click at [340, 101] on span "Customer Attributes" at bounding box center [331, 103] width 44 height 6
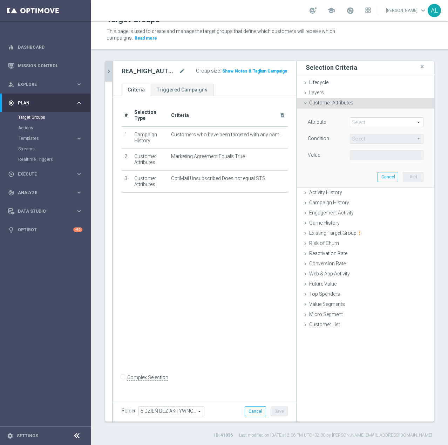
click at [358, 125] on span at bounding box center [386, 122] width 73 height 9
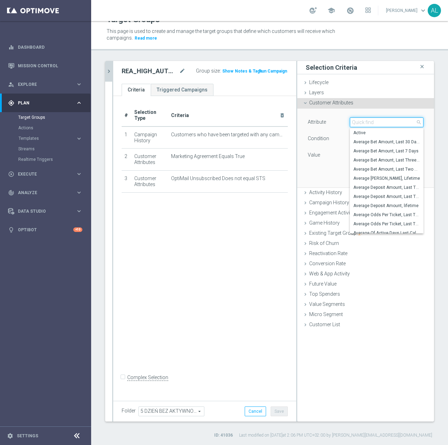
click at [360, 123] on input "search" at bounding box center [387, 122] width 74 height 10
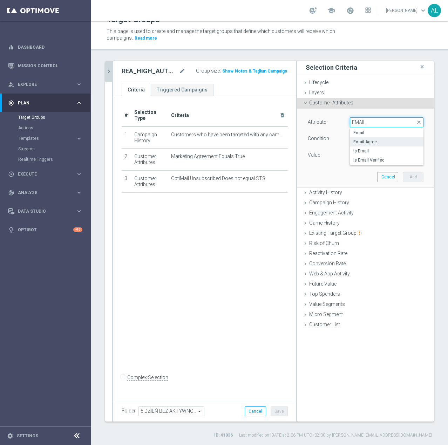
type input "EMAIL"
click at [376, 140] on span "Email Agree" at bounding box center [386, 142] width 67 height 6
type input "Email Agree"
type input "Equals"
click at [394, 162] on div "Value Select arrow_drop_down search" at bounding box center [365, 155] width 126 height 11
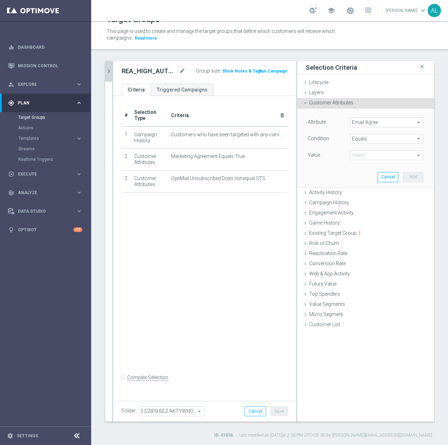
click at [394, 157] on span at bounding box center [386, 155] width 73 height 9
click at [366, 173] on span "TRUE" at bounding box center [386, 175] width 67 height 6
type input "TRUE"
click at [409, 173] on button "Add" at bounding box center [413, 177] width 21 height 10
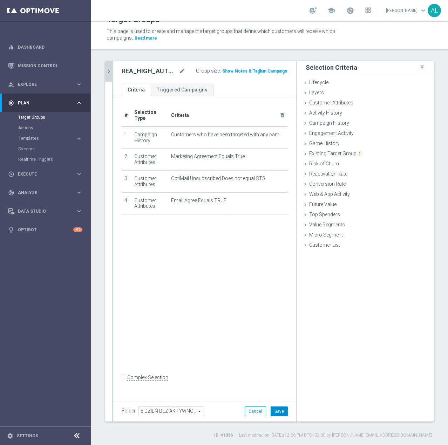
click at [278, 409] on button "Save" at bounding box center [279, 411] width 17 height 10
click at [107, 72] on icon "chevron_right" at bounding box center [108, 71] width 7 height 7
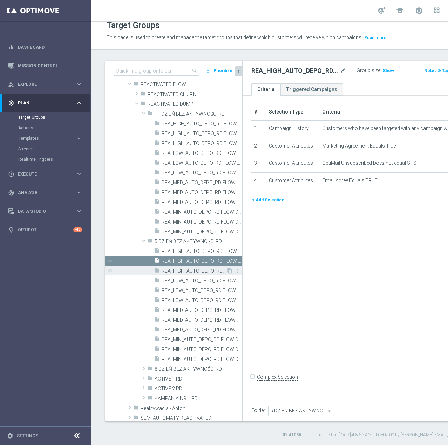
click at [179, 272] on span "REA_HIGH_AUTO_DEPO_RD FLOW DAY 5 BA 100%-300 PLN_DAILY" at bounding box center [194, 271] width 64 height 6
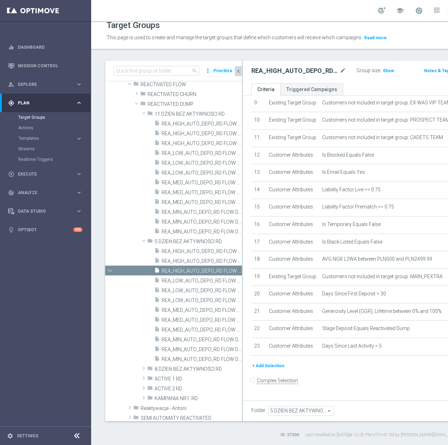
click at [267, 370] on button "+ Add Selection" at bounding box center [268, 366] width 34 height 8
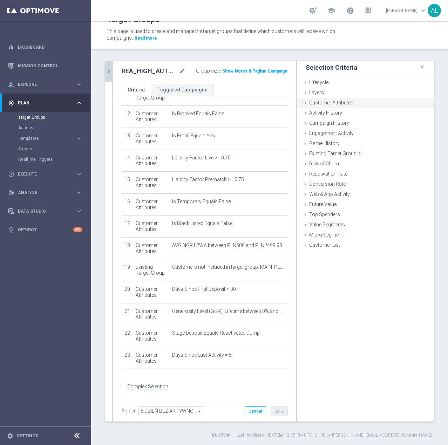
click at [321, 103] on span "Customer Attributes" at bounding box center [331, 103] width 44 height 6
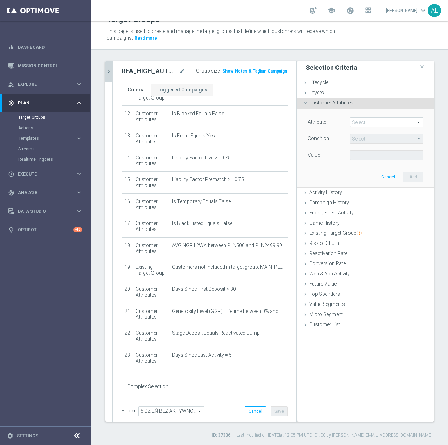
click at [359, 123] on span at bounding box center [386, 122] width 73 height 9
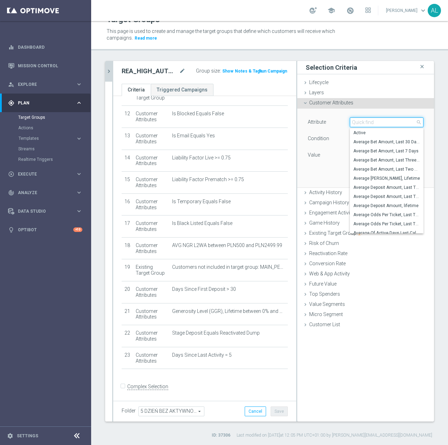
click at [359, 123] on input "search" at bounding box center [387, 122] width 74 height 10
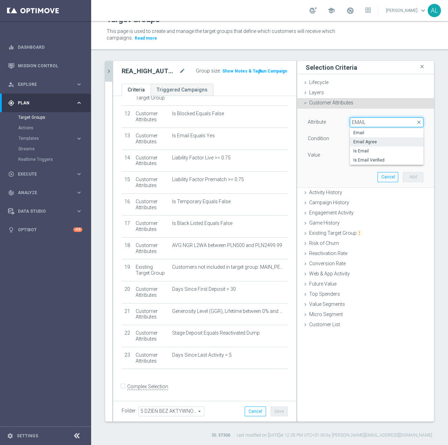
type input "EMAIL"
click at [376, 140] on span "Email Agree" at bounding box center [386, 142] width 67 height 6
type input "Email Agree"
type input "Equals"
click at [354, 156] on span at bounding box center [386, 155] width 73 height 9
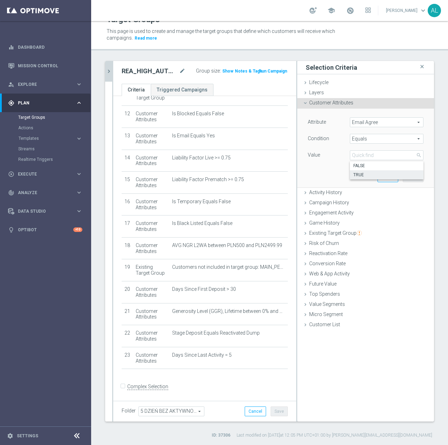
click at [355, 178] on span "TRUE" at bounding box center [386, 175] width 67 height 6
type input "TRUE"
click at [403, 174] on button "Add" at bounding box center [413, 177] width 21 height 10
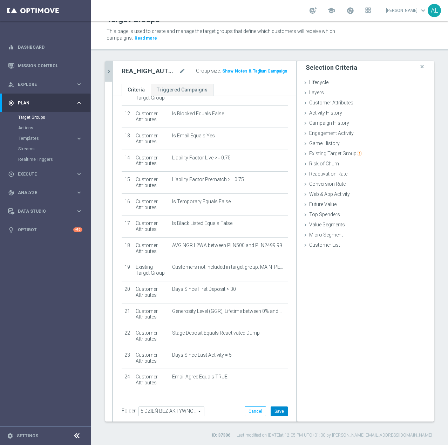
click at [275, 412] on button "Save" at bounding box center [279, 411] width 17 height 10
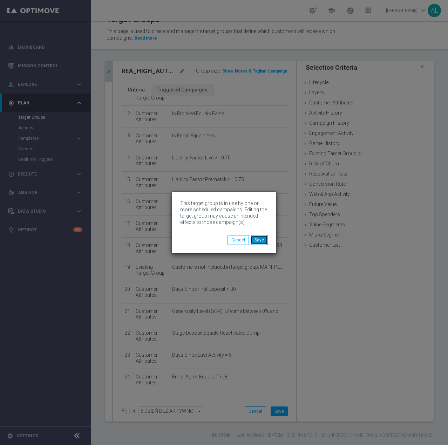
click at [256, 237] on button "Save" at bounding box center [259, 240] width 17 height 10
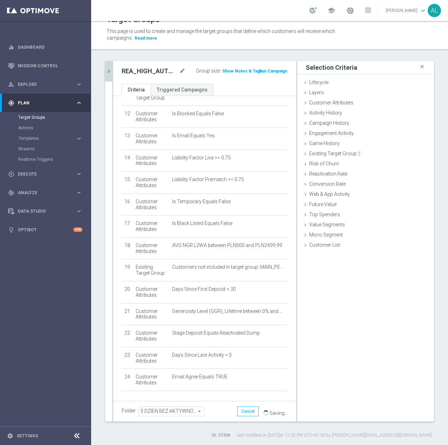
click at [110, 69] on icon "chevron_right" at bounding box center [108, 71] width 7 height 7
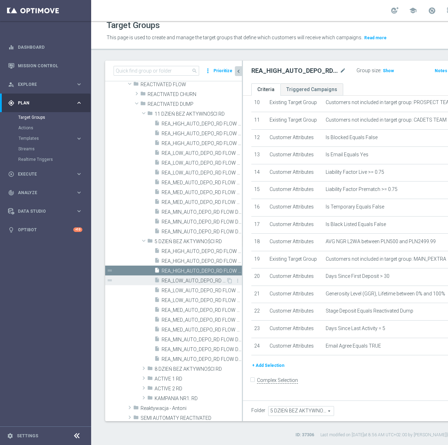
click at [191, 280] on span "REA_LOW_AUTO_DEPO_RD FLOW DAY 5 BA 100%-100 PLN - reminder_DAILY" at bounding box center [194, 281] width 64 height 6
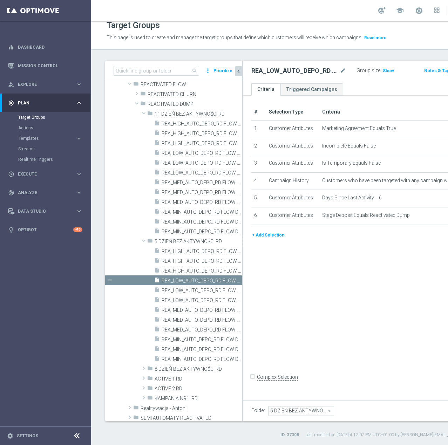
click at [271, 239] on button "+ Add Selection" at bounding box center [268, 235] width 34 height 8
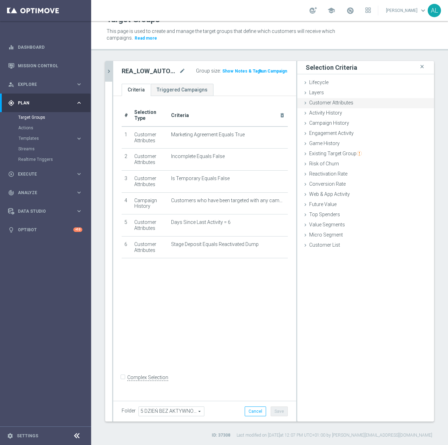
click at [326, 102] on span "Customer Attributes" at bounding box center [331, 103] width 44 height 6
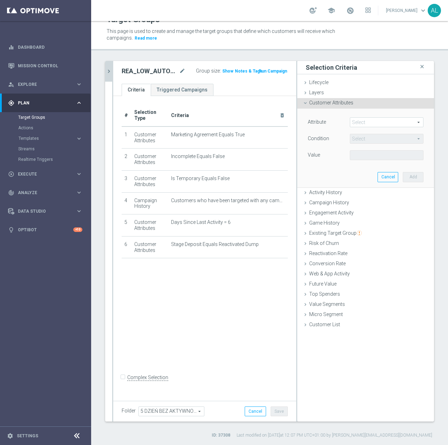
click at [327, 105] on span "Customer Attributes" at bounding box center [331, 103] width 44 height 6
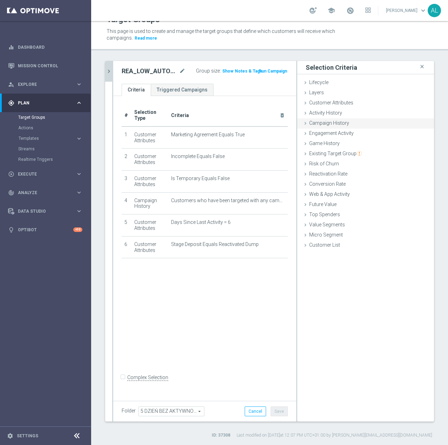
click at [328, 125] on span "Campaign History" at bounding box center [329, 123] width 40 height 6
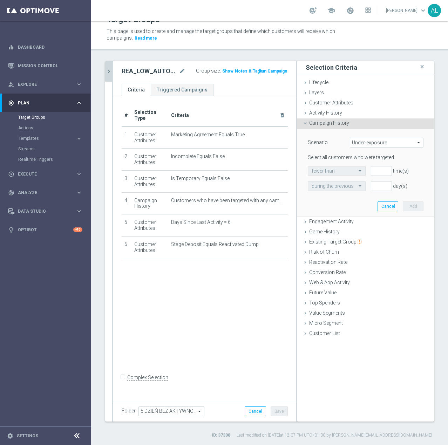
click at [320, 124] on span "Campaign History" at bounding box center [329, 123] width 40 height 6
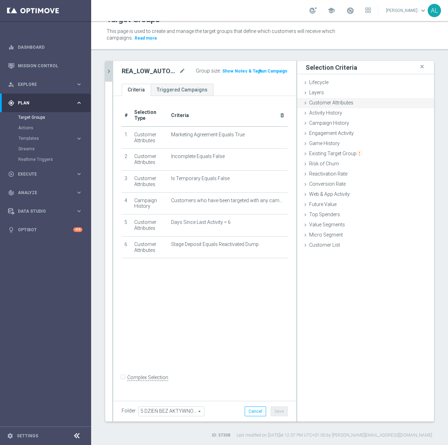
click at [323, 104] on span "Customer Attributes" at bounding box center [331, 103] width 44 height 6
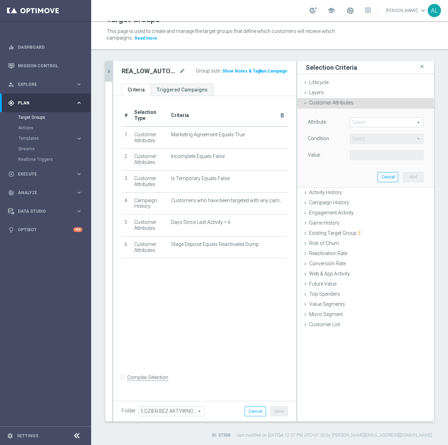
click at [361, 119] on span at bounding box center [386, 122] width 73 height 9
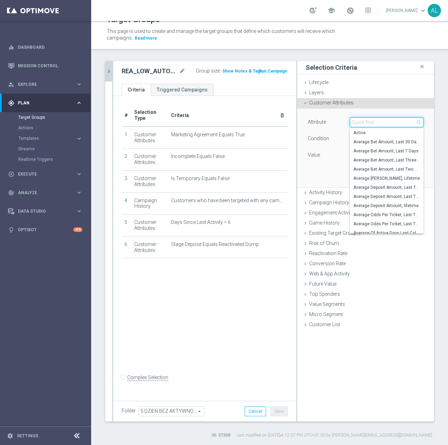
click at [362, 123] on input "search" at bounding box center [387, 122] width 74 height 10
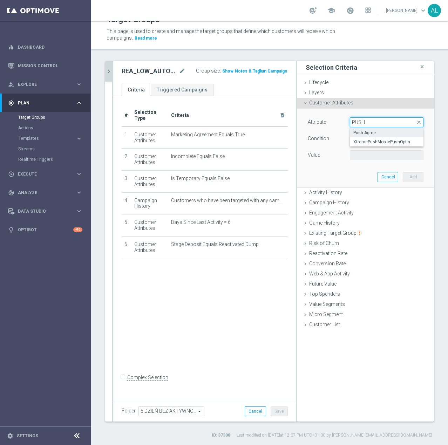
type input "PUSH"
click at [361, 137] on label "Push Agree" at bounding box center [387, 132] width 74 height 9
type input "Push Agree"
type input "Equals"
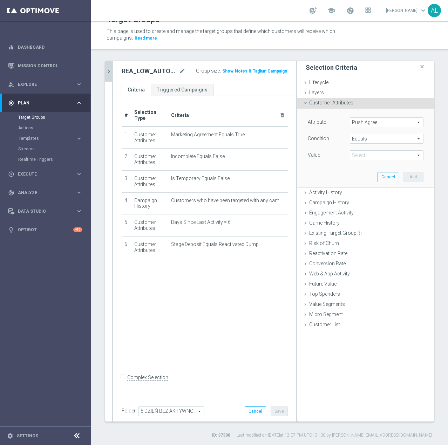
click at [360, 160] on div "Value Select arrow_drop_down search" at bounding box center [365, 155] width 126 height 11
click at [361, 156] on span at bounding box center [386, 155] width 73 height 9
click at [359, 174] on span "TRUE" at bounding box center [386, 175] width 67 height 6
type input "TRUE"
click at [403, 177] on button "Add" at bounding box center [413, 177] width 21 height 10
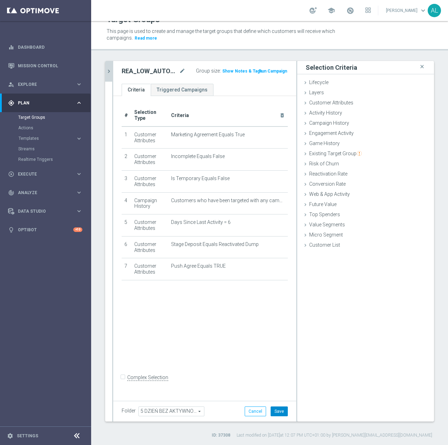
click at [279, 413] on button "Save" at bounding box center [279, 411] width 17 height 10
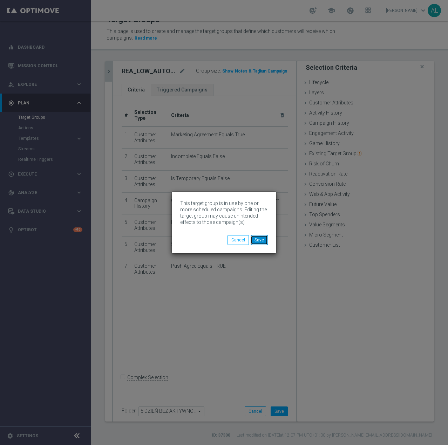
click at [265, 244] on button "Save" at bounding box center [259, 240] width 17 height 10
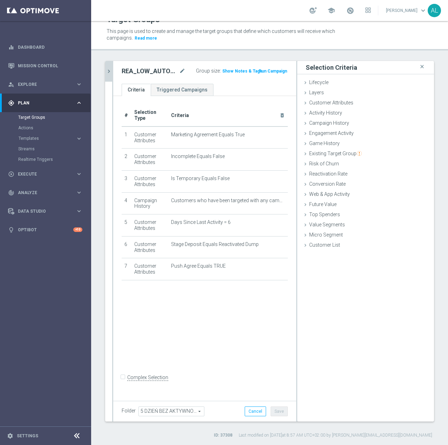
click at [112, 68] on div at bounding box center [112, 241] width 1 height 361
click at [110, 71] on icon "chevron_right" at bounding box center [108, 71] width 7 height 7
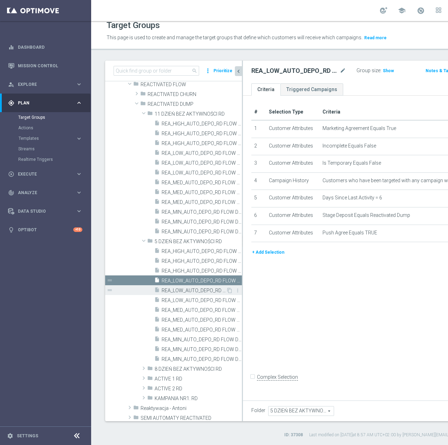
click at [193, 293] on span "REA_LOW_AUTO_DEPO_RD FLOW DAY 5 BA 100%-100 PLN MAIL_DAILY" at bounding box center [194, 291] width 64 height 6
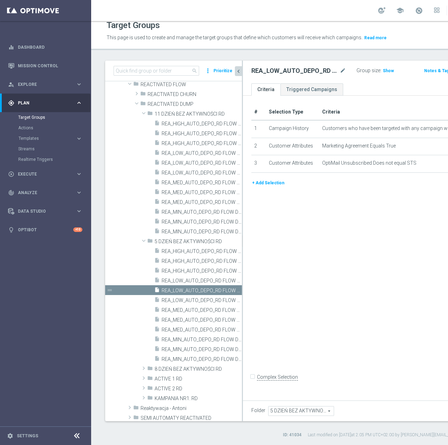
click at [273, 187] on button "+ Add Selection" at bounding box center [268, 183] width 34 height 8
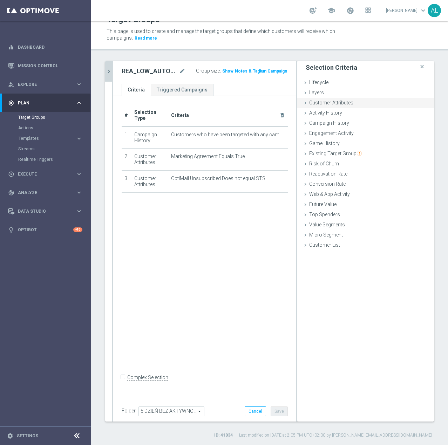
click at [324, 104] on span "Customer Attributes" at bounding box center [331, 103] width 44 height 6
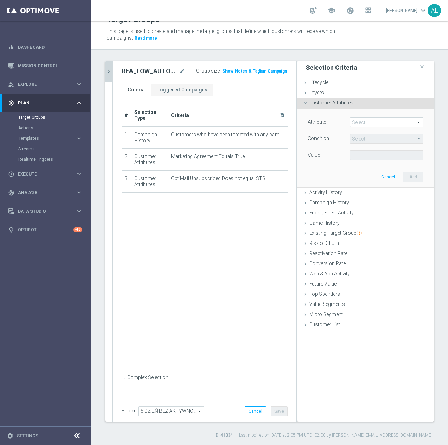
click at [355, 122] on span at bounding box center [386, 122] width 73 height 9
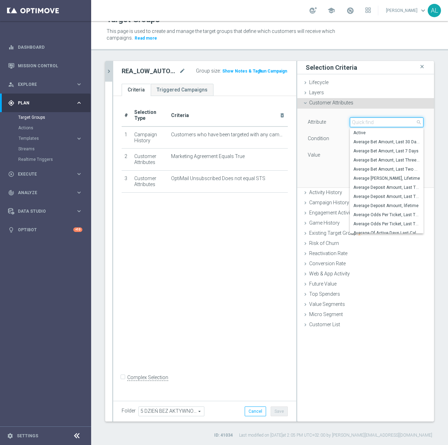
click at [363, 123] on input "search" at bounding box center [387, 122] width 74 height 10
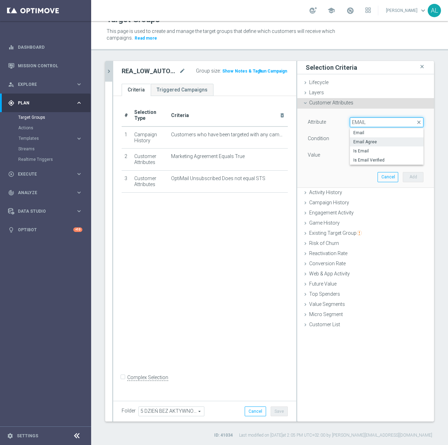
type input "EMAIL"
click at [364, 142] on span "Email Agree" at bounding box center [386, 142] width 67 height 6
type input "Email Agree"
type input "Equals"
click at [382, 151] on span at bounding box center [386, 155] width 73 height 9
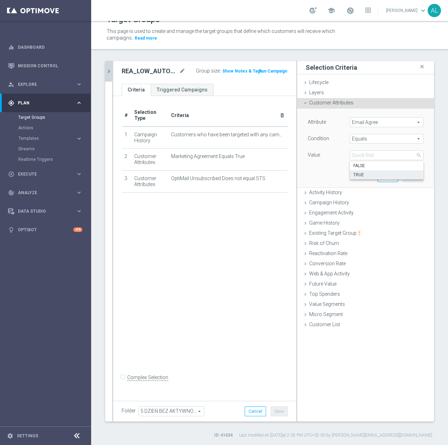
click at [364, 172] on span "TRUE" at bounding box center [386, 175] width 67 height 6
type input "TRUE"
click at [404, 176] on button "Add" at bounding box center [413, 177] width 21 height 10
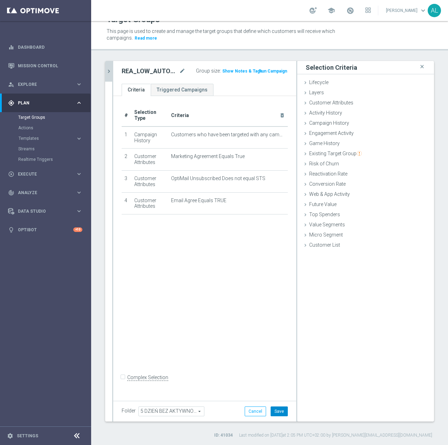
click at [274, 412] on button "Save" at bounding box center [279, 411] width 17 height 10
click at [108, 72] on icon "chevron_right" at bounding box center [108, 71] width 7 height 7
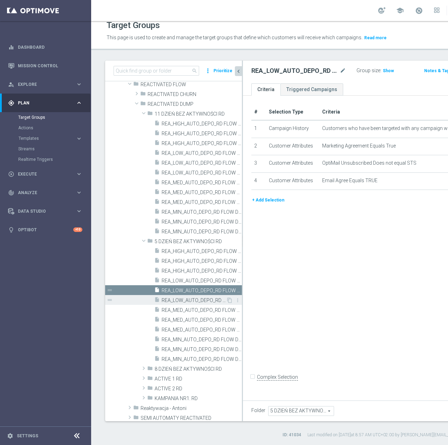
click at [197, 297] on div "insert_drive_file REA_LOW_AUTO_DEPO_RD FLOW DAY 5 BA 100%-100 PLN_DAILY" at bounding box center [190, 300] width 72 height 10
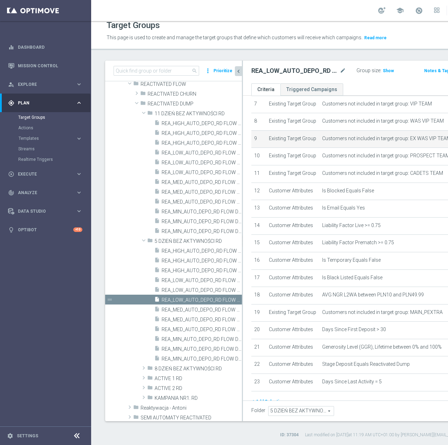
scroll to position [269, 0]
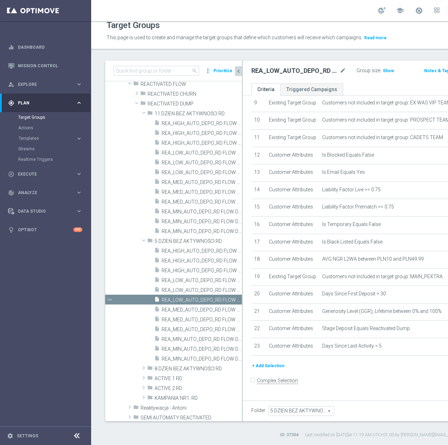
click at [276, 370] on button "+ Add Selection" at bounding box center [268, 366] width 34 height 8
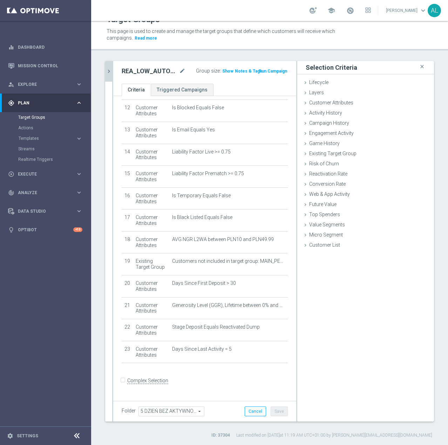
scroll to position [262, 0]
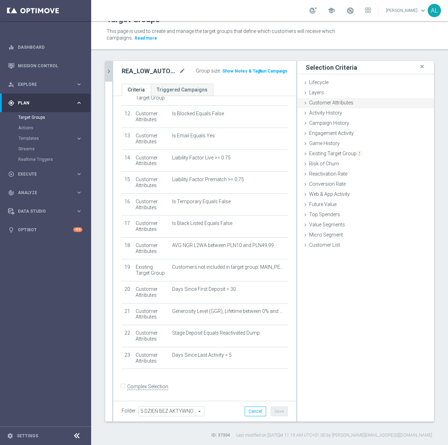
click at [338, 104] on span "Customer Attributes" at bounding box center [331, 103] width 44 height 6
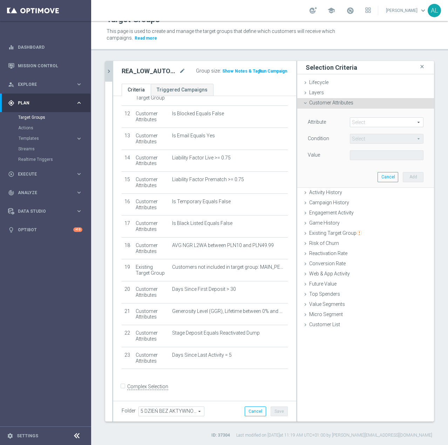
click at [369, 123] on span at bounding box center [386, 122] width 73 height 9
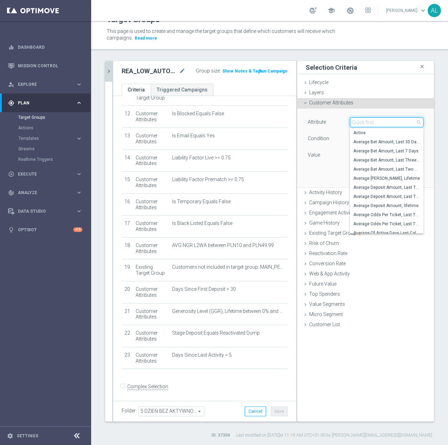
click at [369, 123] on input "search" at bounding box center [387, 122] width 74 height 10
type input "EMAIL"
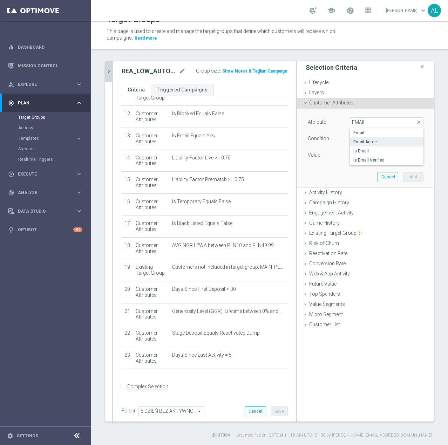
click at [371, 142] on span "Email Agree" at bounding box center [386, 142] width 67 height 6
type input "Email Agree"
type input "Equals"
click at [379, 158] on span at bounding box center [386, 155] width 73 height 9
click at [361, 174] on span "TRUE" at bounding box center [386, 175] width 67 height 6
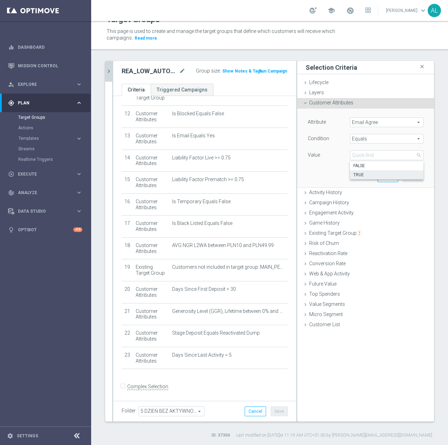
type input "TRUE"
click at [405, 176] on button "Add" at bounding box center [413, 177] width 21 height 10
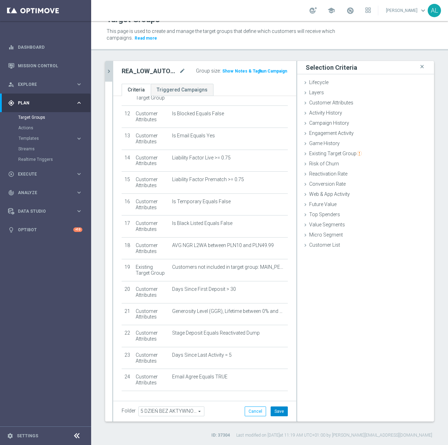
click at [279, 412] on button "Save" at bounding box center [279, 411] width 17 height 10
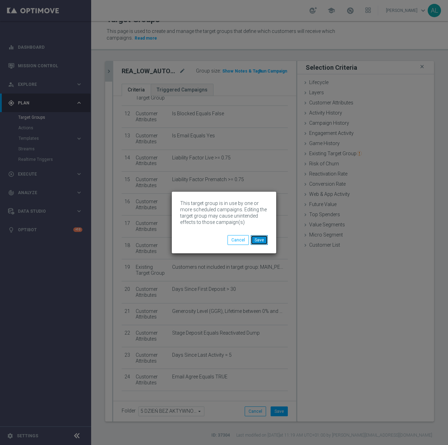
click at [261, 240] on button "Save" at bounding box center [259, 240] width 17 height 10
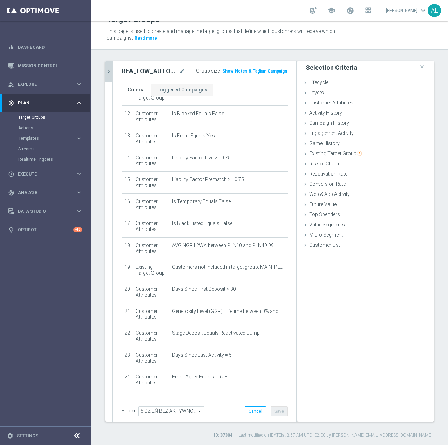
click at [109, 71] on icon "chevron_right" at bounding box center [108, 71] width 7 height 7
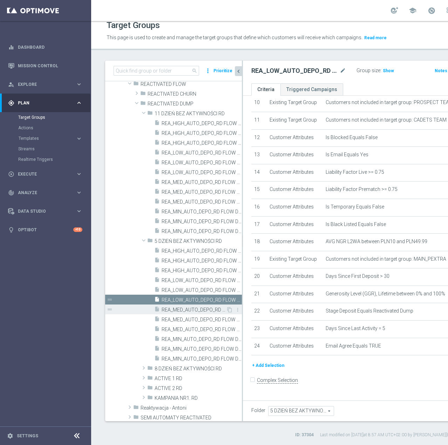
click at [200, 308] on span "REA_MED_AUTO_DEPO_RD FLOW DAY 5 BA 100%-200 PLN - reminder_DAILY" at bounding box center [194, 310] width 64 height 6
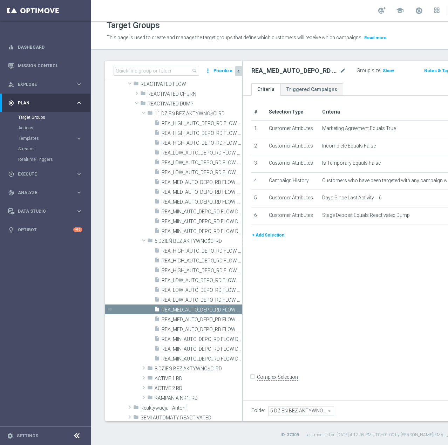
click at [272, 239] on button "+ Add Selection" at bounding box center [268, 235] width 34 height 8
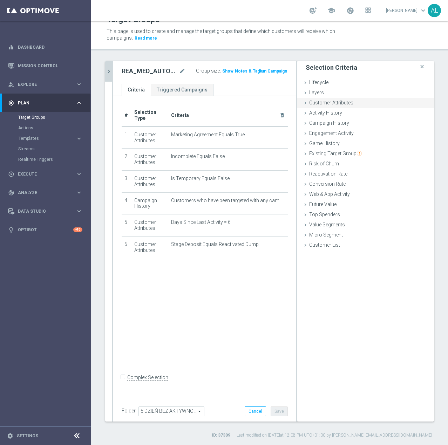
click at [323, 107] on div "Customer Attributes done selection saved" at bounding box center [365, 103] width 137 height 11
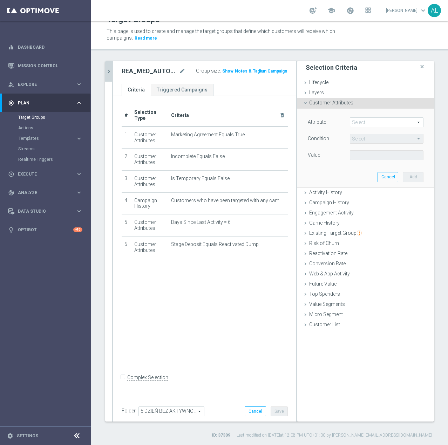
click at [363, 125] on span at bounding box center [386, 122] width 73 height 9
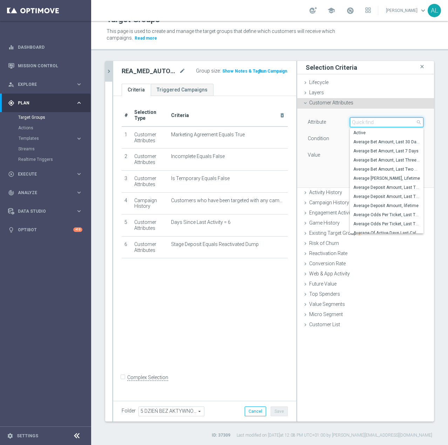
click at [364, 124] on input "search" at bounding box center [387, 122] width 74 height 10
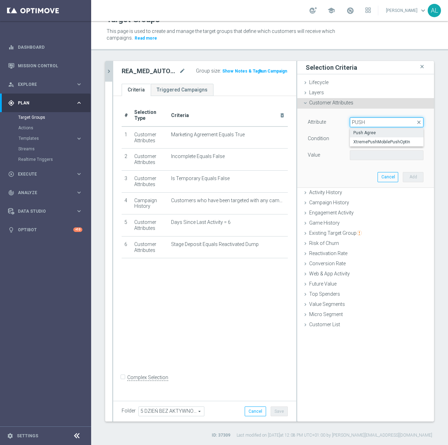
type input "PUSH"
click at [366, 136] on label "Push Agree" at bounding box center [387, 132] width 74 height 9
type input "Push Agree"
type input "Equals"
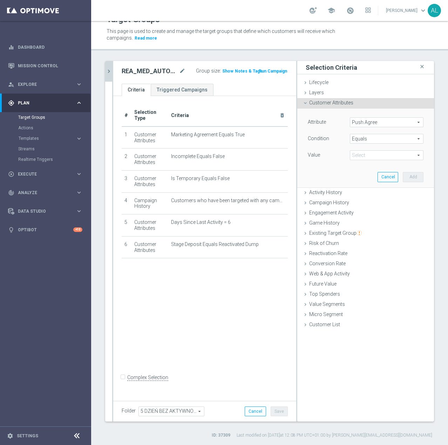
click at [361, 152] on span at bounding box center [386, 155] width 73 height 9
click at [360, 171] on label "TRUE" at bounding box center [387, 174] width 74 height 9
type input "TRUE"
click at [420, 179] on div "Attribute Push Agree Push Agree arrow_drop_down search Condition Equals Equals …" at bounding box center [365, 148] width 126 height 78
click at [414, 176] on button "Add" at bounding box center [413, 177] width 21 height 10
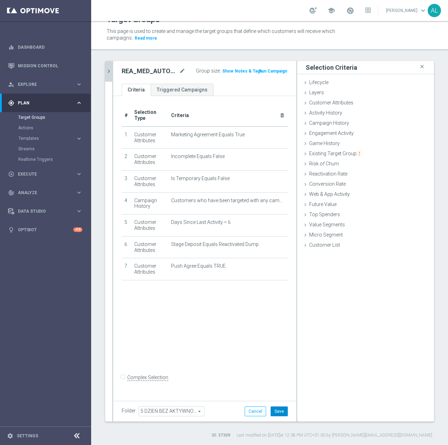
click at [275, 415] on button "Save" at bounding box center [279, 411] width 17 height 10
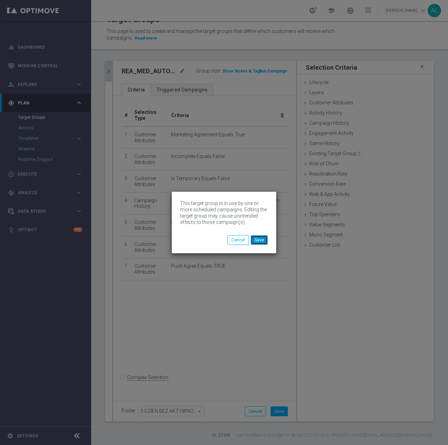
click at [260, 240] on button "Save" at bounding box center [259, 240] width 17 height 10
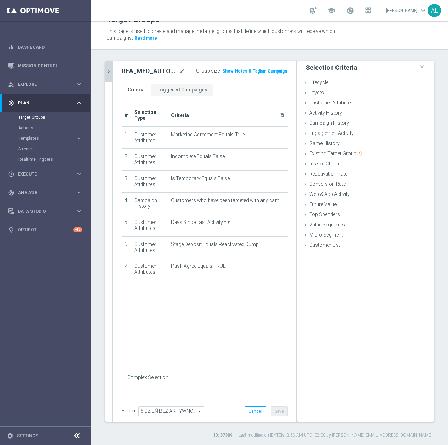
click at [108, 71] on icon "chevron_right" at bounding box center [108, 71] width 7 height 7
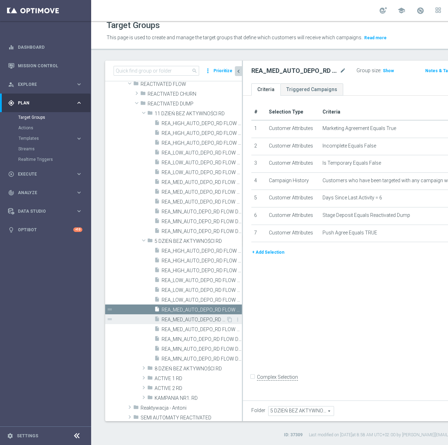
click at [172, 319] on span "REA_MED_AUTO_DEPO_RD FLOW DAY 5 BA 100%-200 PLN MAIL_DAILY" at bounding box center [194, 320] width 64 height 6
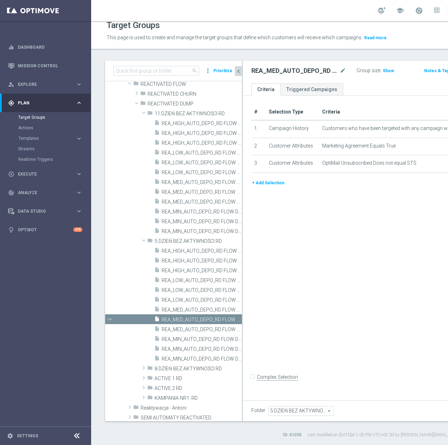
click at [268, 187] on button "+ Add Selection" at bounding box center [268, 183] width 34 height 8
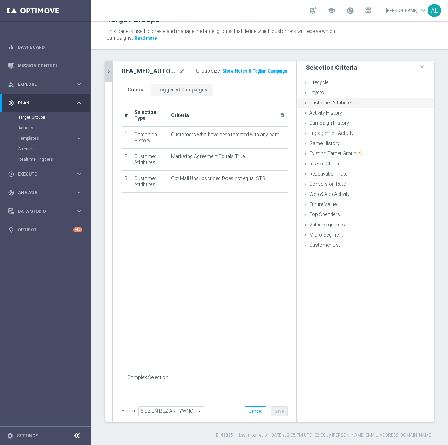
click at [323, 102] on span "Customer Attributes" at bounding box center [331, 103] width 44 height 6
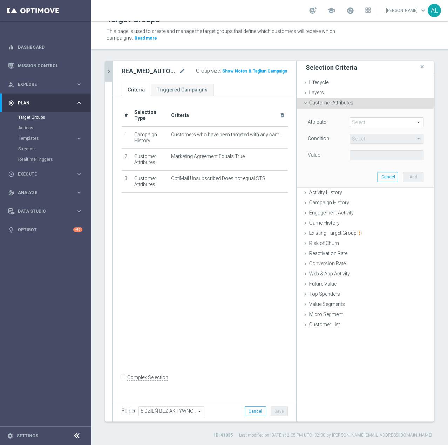
click at [359, 122] on span at bounding box center [386, 122] width 73 height 9
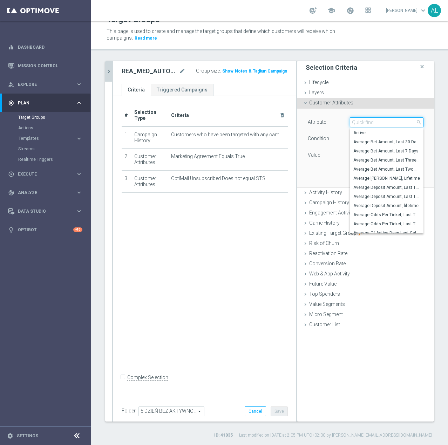
click at [359, 122] on input "search" at bounding box center [387, 122] width 74 height 10
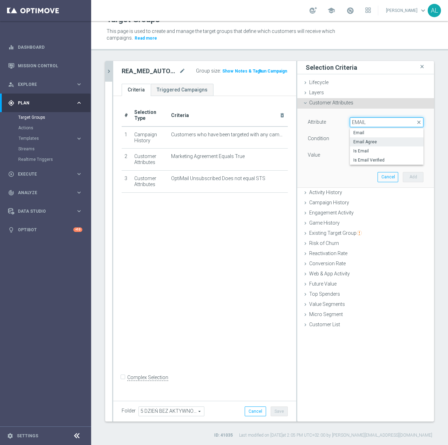
type input "EMAIL"
click at [355, 141] on span "Email Agree" at bounding box center [386, 142] width 67 height 6
type input "Email Agree"
type input "Equals"
click at [377, 155] on span at bounding box center [386, 155] width 73 height 9
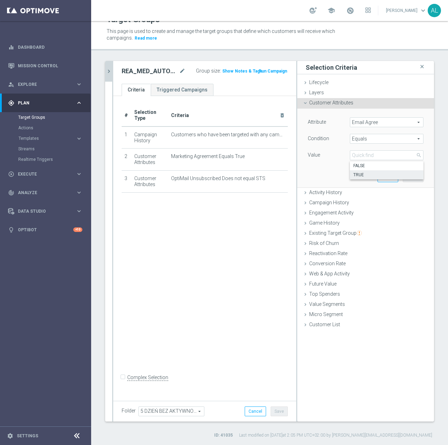
click at [367, 175] on span "TRUE" at bounding box center [386, 175] width 67 height 6
type input "TRUE"
click at [407, 176] on button "Add" at bounding box center [413, 177] width 21 height 10
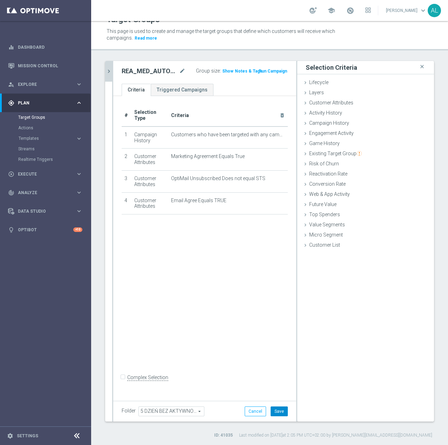
click at [272, 406] on button "Save" at bounding box center [279, 411] width 17 height 10
click at [112, 69] on div at bounding box center [112, 241] width 1 height 361
click at [110, 69] on icon "chevron_right" at bounding box center [108, 71] width 7 height 7
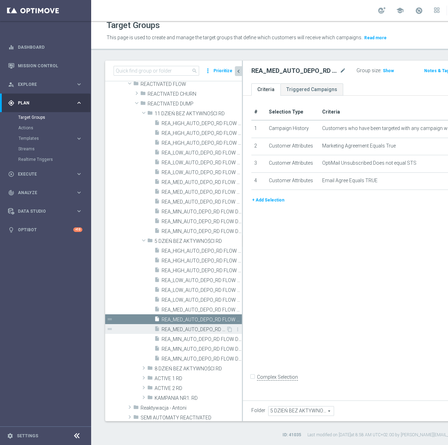
click at [191, 331] on span "REA_MED_AUTO_DEPO_RD FLOW DAY 5 BA 100%-200 PLN_DAILY" at bounding box center [194, 330] width 64 height 6
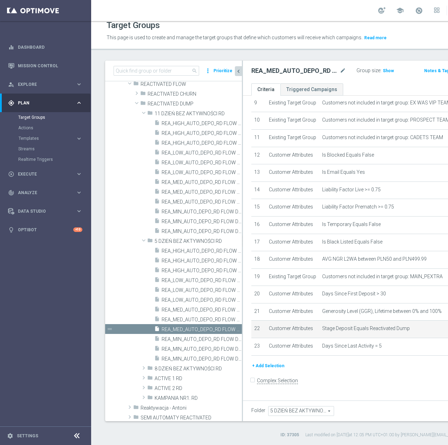
scroll to position [269, 0]
click at [264, 375] on div "+ Add Selection" at bounding box center [372, 368] width 253 height 13
click at [263, 370] on button "+ Add Selection" at bounding box center [268, 366] width 34 height 8
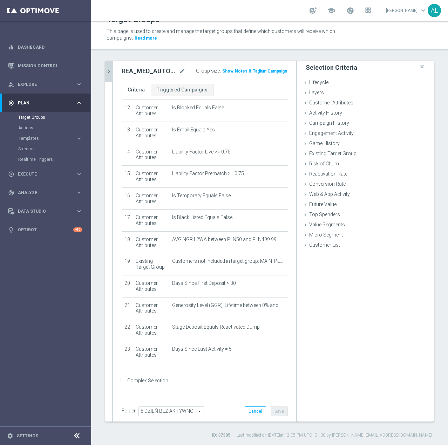
scroll to position [262, 0]
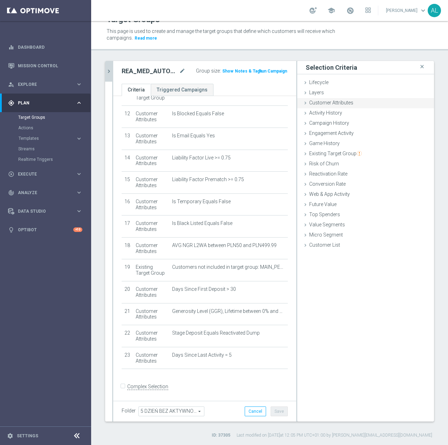
click at [317, 103] on span "Customer Attributes" at bounding box center [331, 103] width 44 height 6
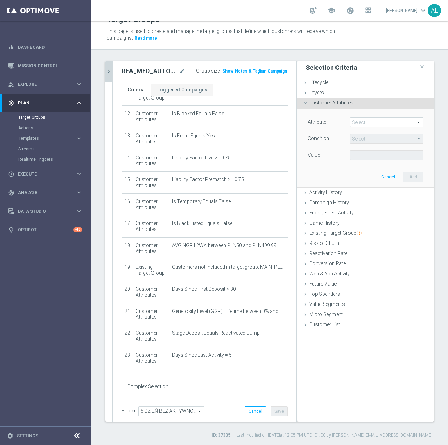
click at [365, 120] on span at bounding box center [386, 122] width 73 height 9
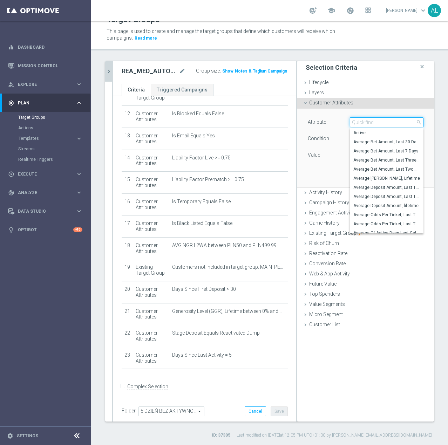
click at [365, 122] on input "search" at bounding box center [387, 122] width 74 height 10
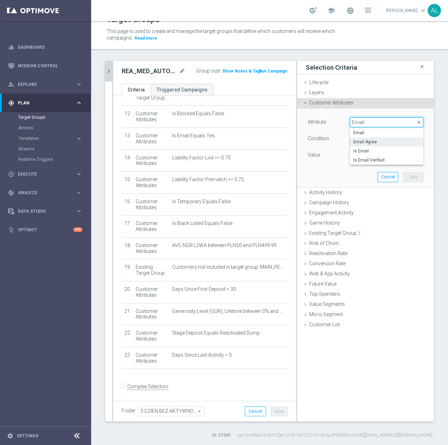
type input "Email"
click at [358, 140] on span "Email Agree" at bounding box center [386, 142] width 67 height 6
type input "Email Agree"
type input "Equals"
click at [356, 156] on span at bounding box center [386, 155] width 73 height 9
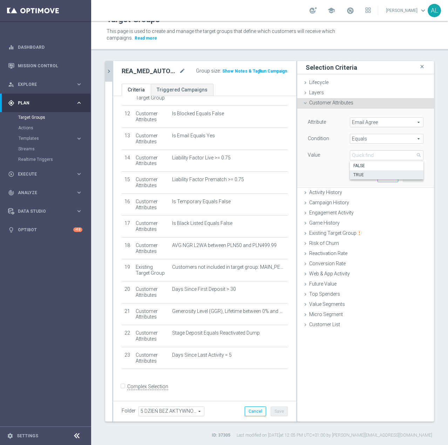
click at [359, 172] on label "TRUE" at bounding box center [387, 174] width 74 height 9
type input "TRUE"
click at [406, 175] on button "Add" at bounding box center [413, 177] width 21 height 10
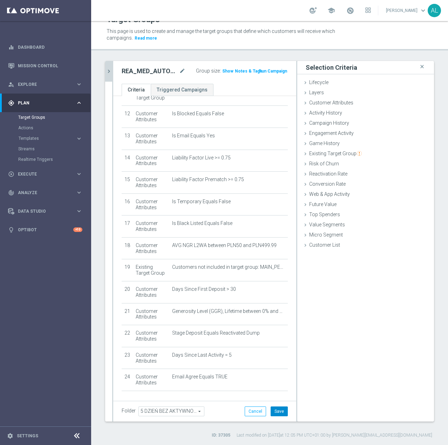
click at [272, 410] on button "Save" at bounding box center [279, 411] width 17 height 10
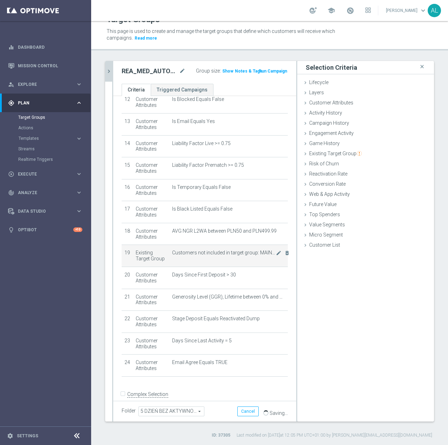
scroll to position [284, 0]
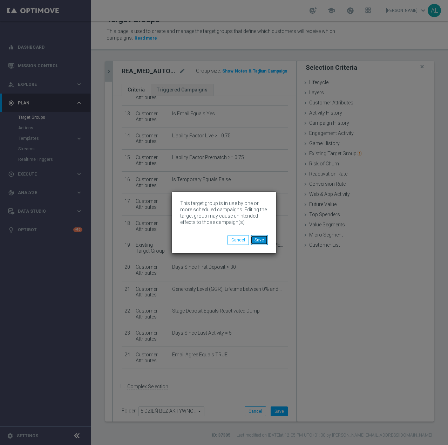
click at [260, 241] on button "Save" at bounding box center [259, 240] width 17 height 10
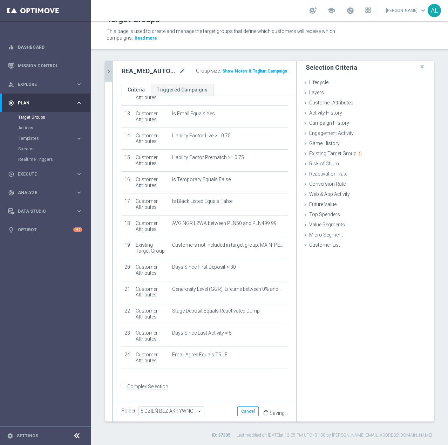
click at [107, 74] on icon "chevron_right" at bounding box center [108, 71] width 7 height 7
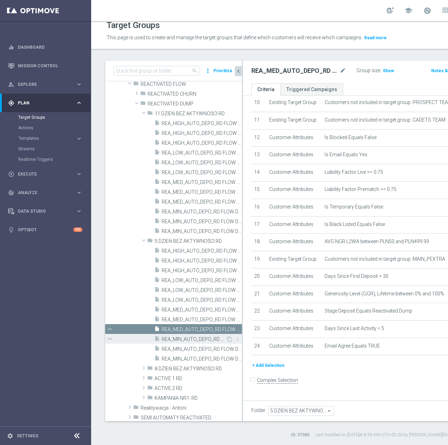
click at [199, 335] on div "insert_drive_file REA_MIN_AUTO_DEPO_RD FLOW DAY 5 BA 100%-50 PLN - reminder_DAI…" at bounding box center [190, 339] width 72 height 10
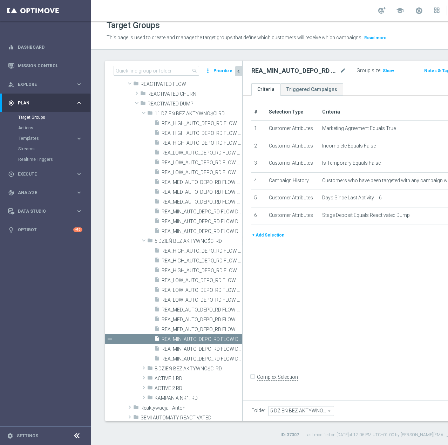
click at [269, 239] on button "+ Add Selection" at bounding box center [268, 235] width 34 height 8
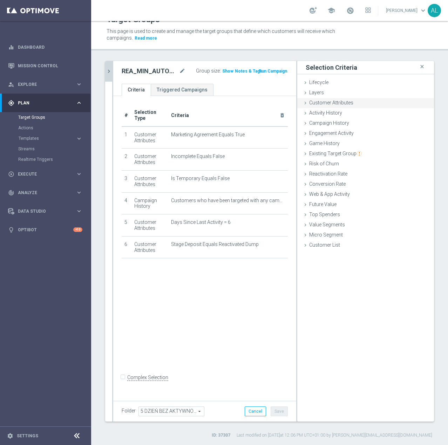
click at [328, 102] on span "Customer Attributes" at bounding box center [331, 103] width 44 height 6
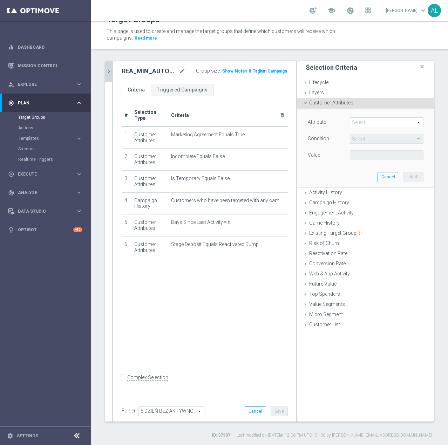
click at [373, 125] on span at bounding box center [386, 122] width 73 height 9
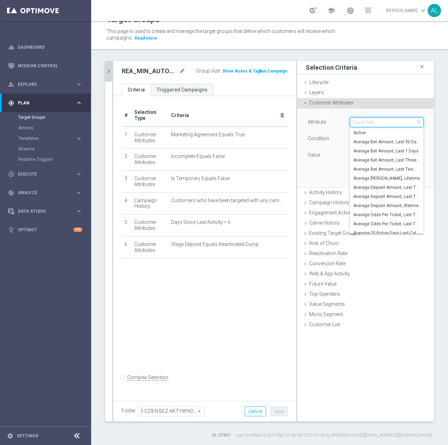
click at [369, 122] on input "search" at bounding box center [387, 122] width 74 height 10
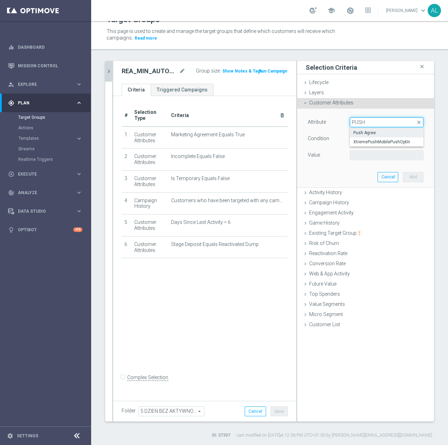
type input "PUSH"
click at [362, 132] on span "Push Agree" at bounding box center [386, 133] width 67 height 6
type input "Push Agree"
type input "Equals"
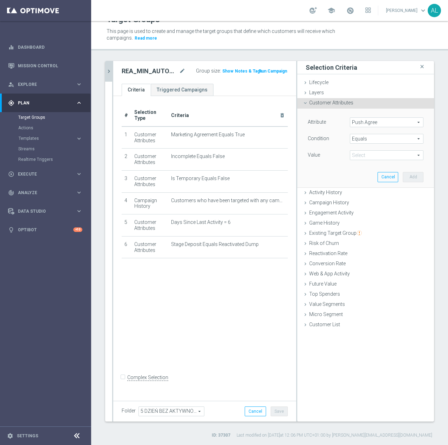
click at [352, 152] on span at bounding box center [386, 155] width 73 height 9
click at [363, 162] on label "FALSE" at bounding box center [387, 165] width 74 height 9
click at [365, 155] on span "FALSE" at bounding box center [386, 155] width 73 height 9
click at [364, 172] on span "TRUE" at bounding box center [386, 175] width 67 height 6
type input "TRUE"
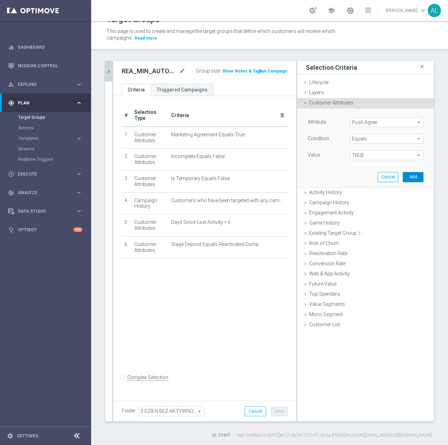
click at [407, 180] on button "Add" at bounding box center [413, 177] width 21 height 10
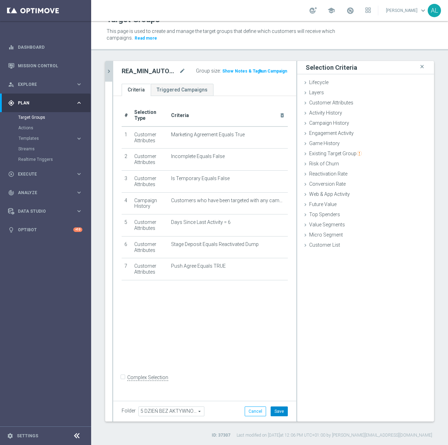
click at [276, 410] on button "Save" at bounding box center [279, 411] width 17 height 10
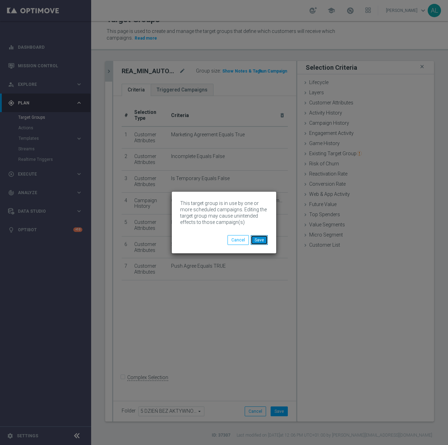
click at [262, 242] on button "Save" at bounding box center [259, 240] width 17 height 10
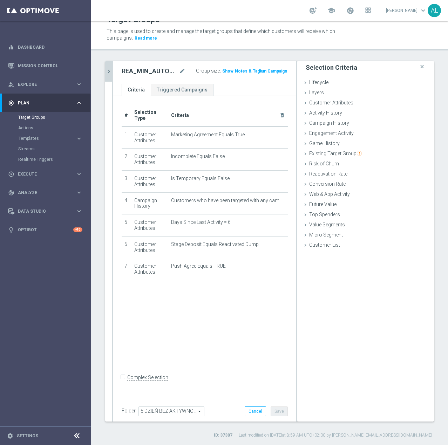
click at [106, 72] on icon "chevron_right" at bounding box center [108, 71] width 7 height 7
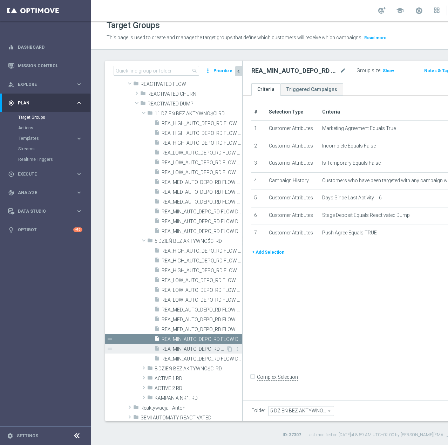
click at [196, 347] on span "REA_MIN_AUTO_DEPO_RD FLOW DAY 5 BA 100%-50 PLN MAIL_DAILY" at bounding box center [194, 349] width 64 height 6
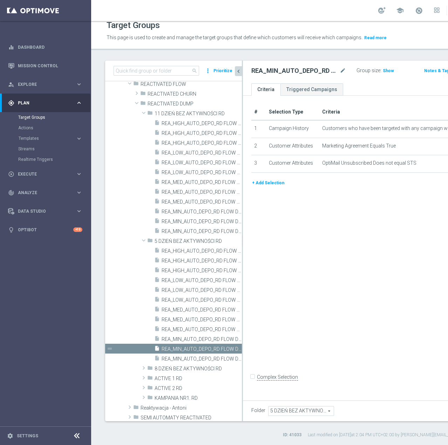
click at [267, 179] on div "# Selection Type Criteria delete_forever 1 Campaign History Customers who have …" at bounding box center [372, 141] width 253 height 75
click at [267, 187] on button "+ Add Selection" at bounding box center [268, 183] width 34 height 8
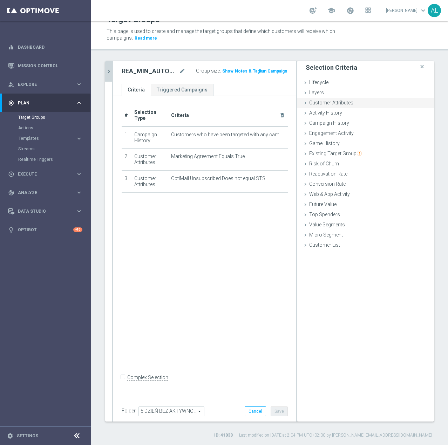
click at [322, 105] on span "Customer Attributes" at bounding box center [331, 103] width 44 height 6
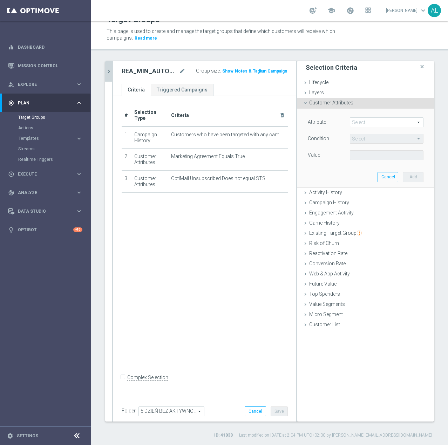
click at [352, 121] on span at bounding box center [386, 122] width 73 height 9
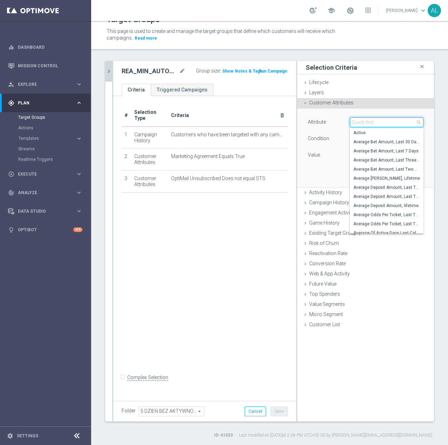
click at [361, 125] on input "search" at bounding box center [387, 122] width 74 height 10
type input "EMAIL"
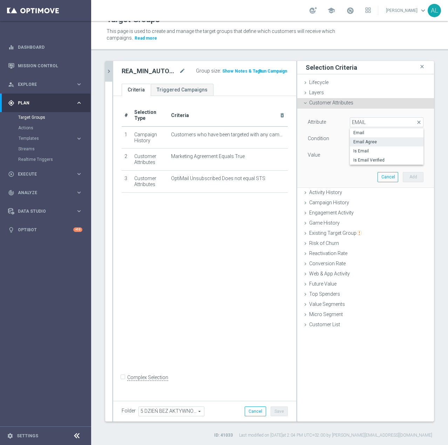
click at [354, 145] on label "Email Agree" at bounding box center [387, 141] width 74 height 9
type input "Email Agree"
type input "Equals"
click at [357, 156] on span at bounding box center [386, 155] width 73 height 9
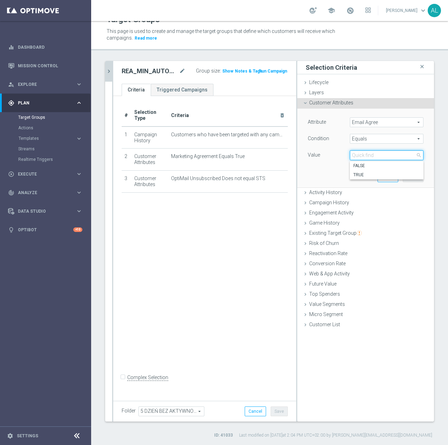
click at [361, 158] on input "search" at bounding box center [387, 155] width 74 height 10
click at [361, 175] on span "TRUE" at bounding box center [386, 175] width 67 height 6
type input "TRUE"
click at [404, 178] on button "Add" at bounding box center [413, 177] width 21 height 10
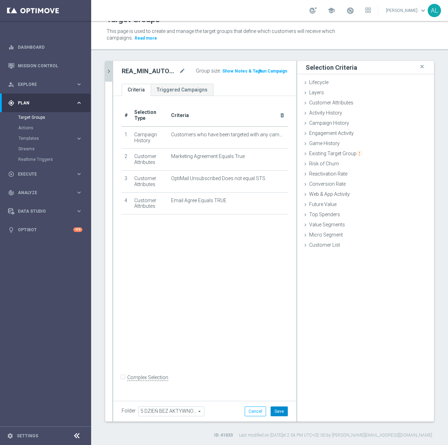
click at [274, 413] on button "Save" at bounding box center [279, 411] width 17 height 10
drag, startPoint x: 112, startPoint y: 74, endPoint x: 111, endPoint y: 77, distance: 3.5
click at [111, 74] on icon "chevron_right" at bounding box center [108, 72] width 7 height 7
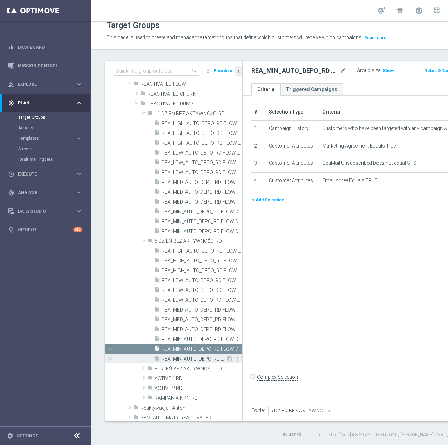
click at [195, 359] on span "REA_MIN_AUTO_DEPO_RD FLOW DAY 5 BA 100%-50 PLN_DAILY" at bounding box center [194, 359] width 64 height 6
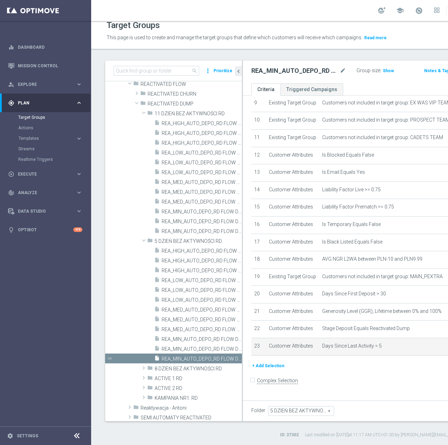
scroll to position [13, 0]
click at [268, 370] on button "+ Add Selection" at bounding box center [268, 366] width 34 height 8
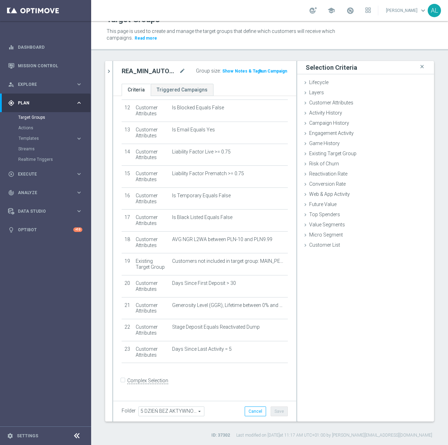
scroll to position [262, 0]
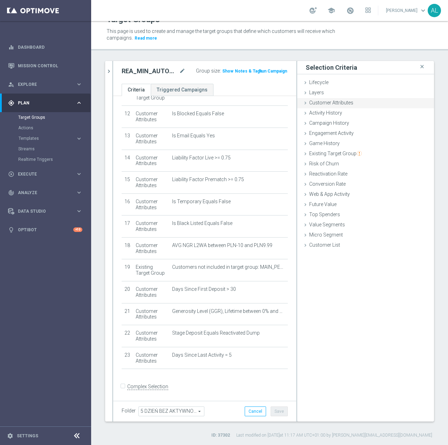
click at [325, 103] on span "Customer Attributes" at bounding box center [331, 103] width 44 height 6
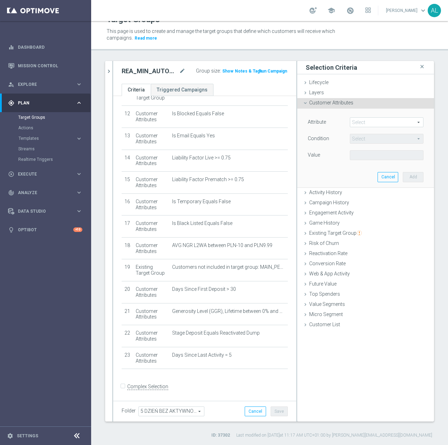
click at [369, 121] on span at bounding box center [386, 122] width 73 height 9
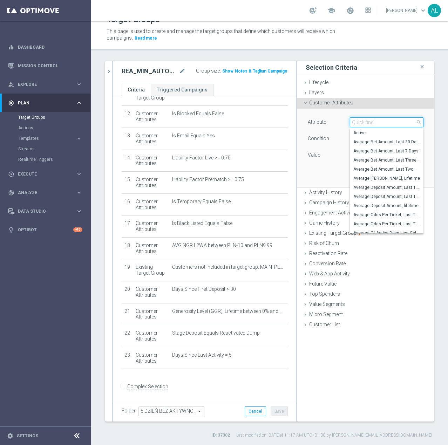
click at [367, 126] on input "search" at bounding box center [387, 122] width 74 height 10
click at [367, 125] on input "search" at bounding box center [387, 122] width 74 height 10
type input "ema"
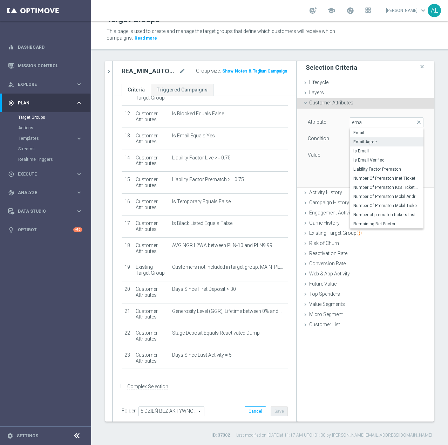
click at [365, 143] on span "Email Agree" at bounding box center [386, 142] width 67 height 6
type input "Email Agree"
type input "Equals"
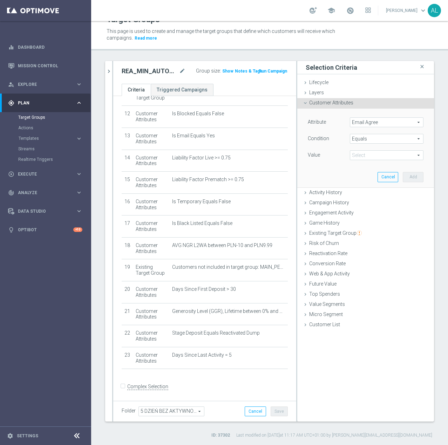
click at [354, 152] on span at bounding box center [386, 155] width 73 height 9
click at [361, 172] on span "TRUE" at bounding box center [386, 175] width 67 height 6
type input "TRUE"
click at [403, 176] on button "Add" at bounding box center [413, 177] width 21 height 10
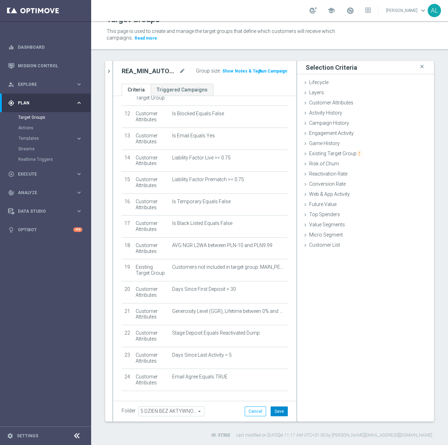
click at [276, 408] on button "Save" at bounding box center [279, 411] width 17 height 10
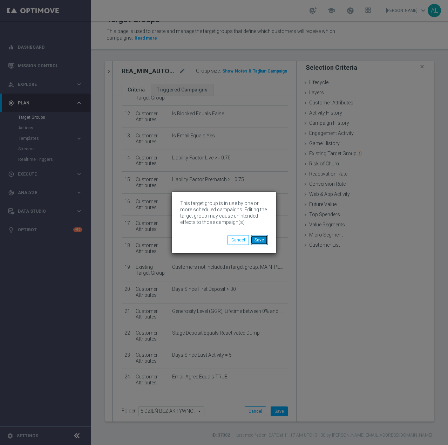
click at [262, 242] on button "Save" at bounding box center [259, 240] width 17 height 10
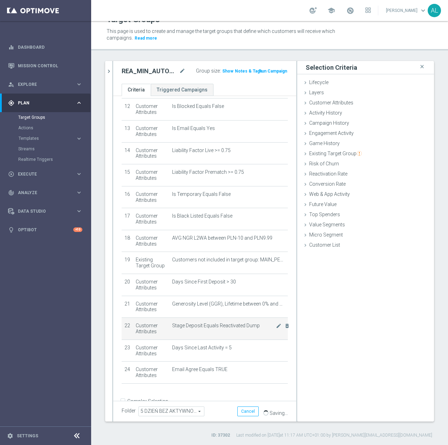
scroll to position [284, 0]
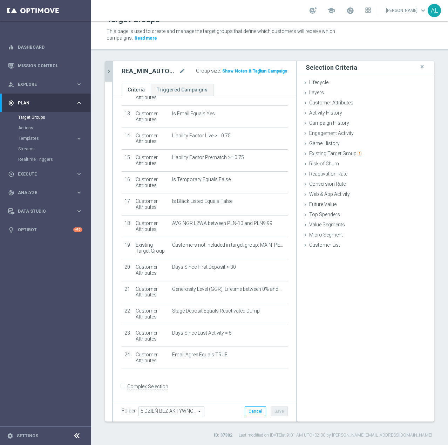
click at [109, 74] on icon "chevron_right" at bounding box center [108, 71] width 7 height 7
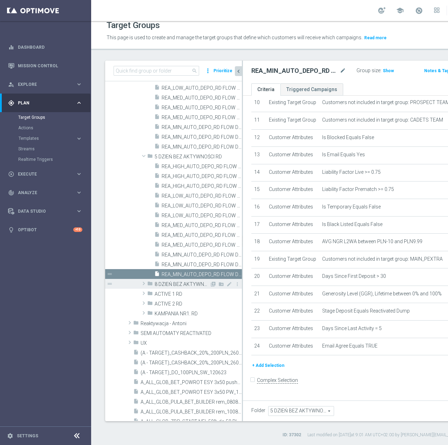
scroll to position [200, 0]
click at [158, 283] on span "8 DZIEŃ BEZ AKTYWNOŚCI RD" at bounding box center [182, 284] width 55 height 6
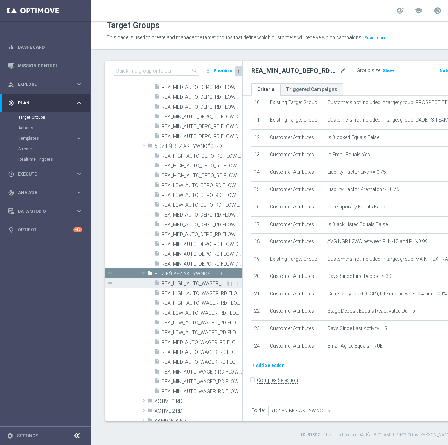
click at [172, 283] on span "REA_HIGH_AUTO_WAGER_RD FLOW DAY 8 BA 100%-100 PLN - reminder_DAILY" at bounding box center [194, 284] width 64 height 6
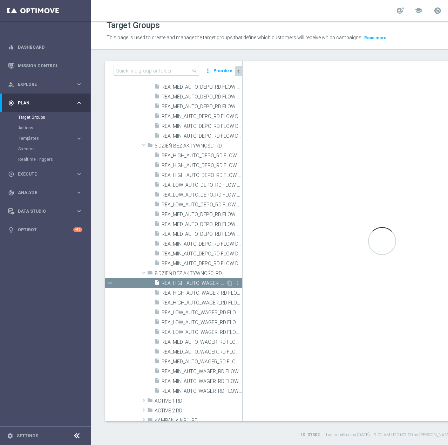
type input "8 DZIEŃ BEZ AKTYWNOŚCI RD"
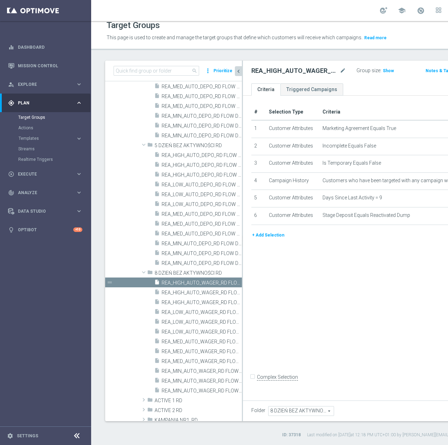
click at [272, 239] on button "+ Add Selection" at bounding box center [268, 235] width 34 height 8
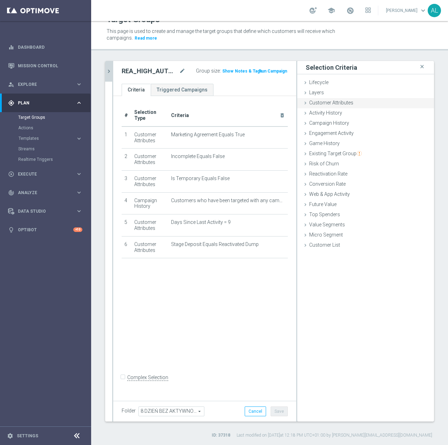
click at [327, 102] on span "Customer Attributes" at bounding box center [331, 103] width 44 height 6
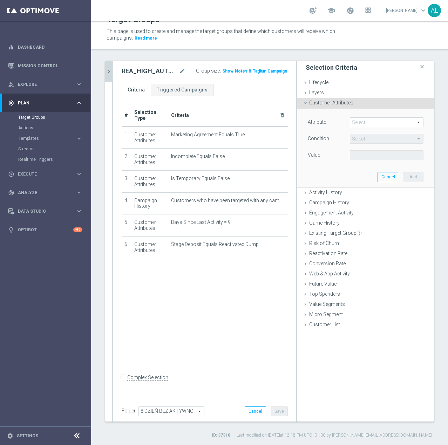
click at [351, 123] on span at bounding box center [386, 122] width 73 height 9
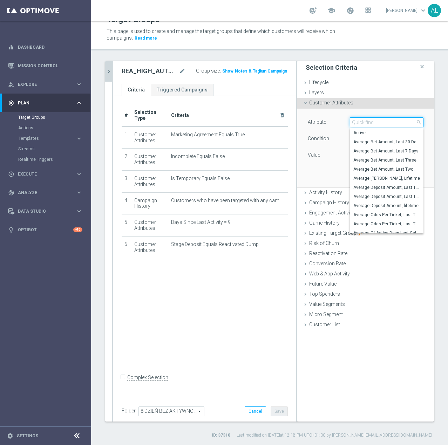
click at [356, 123] on input "search" at bounding box center [387, 122] width 74 height 10
type input "push"
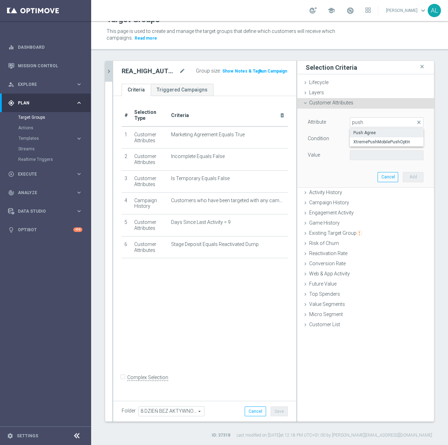
click at [356, 133] on span "Push Agree" at bounding box center [386, 133] width 67 height 6
type input "Push Agree"
type input "Equals"
click at [354, 156] on span at bounding box center [386, 155] width 73 height 9
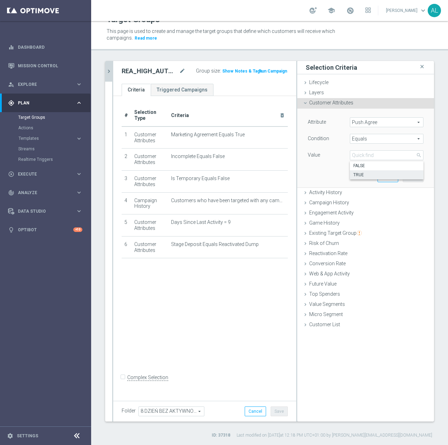
click at [361, 172] on span "TRUE" at bounding box center [386, 175] width 67 height 6
type input "TRUE"
click at [405, 176] on button "Add" at bounding box center [413, 177] width 21 height 10
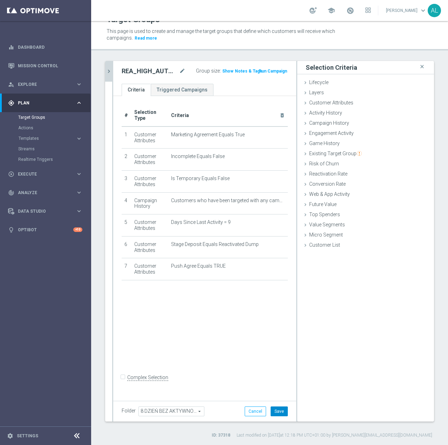
click at [276, 411] on button "Save" at bounding box center [279, 411] width 17 height 10
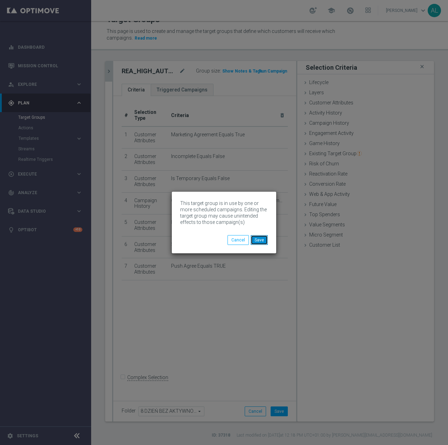
click at [263, 242] on button "Save" at bounding box center [259, 240] width 17 height 10
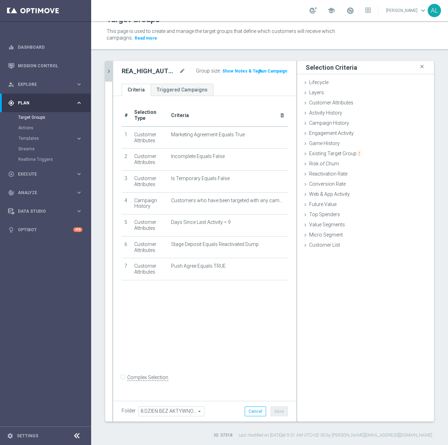
click at [105, 71] on button "chevron_right" at bounding box center [108, 71] width 7 height 21
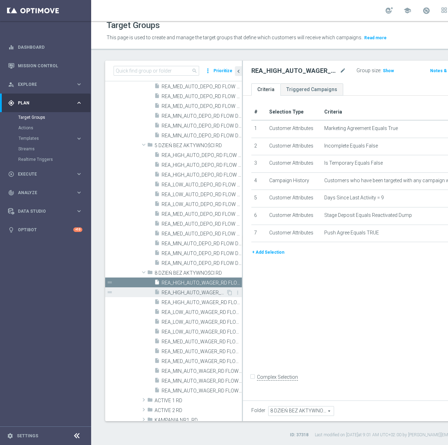
click at [186, 293] on span "REA_HIGH_AUTO_WAGER_RD FLOW DAY 8 BA 100%-100 PLN MAIL_DAILY" at bounding box center [194, 293] width 64 height 6
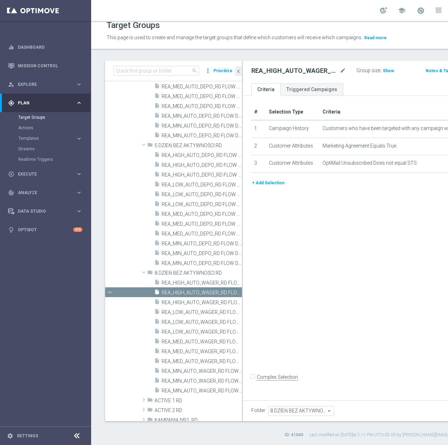
click at [265, 187] on button "+ Add Selection" at bounding box center [268, 183] width 34 height 8
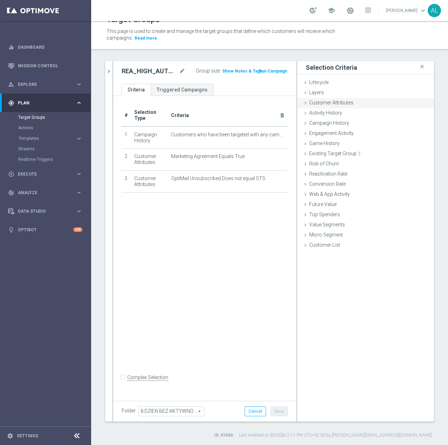
click at [329, 107] on div "Customer Attributes done selection saved" at bounding box center [365, 103] width 137 height 11
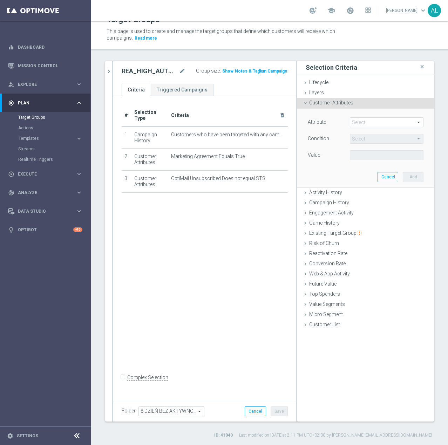
click at [351, 119] on span at bounding box center [386, 122] width 73 height 9
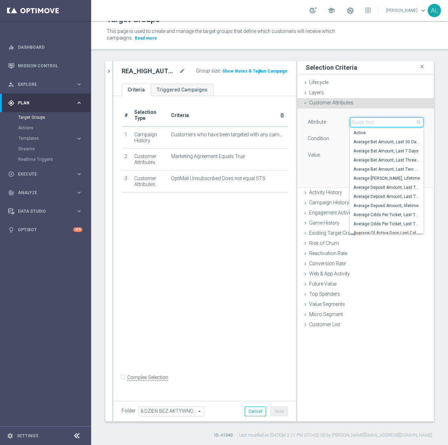
click at [362, 124] on input "search" at bounding box center [387, 122] width 74 height 10
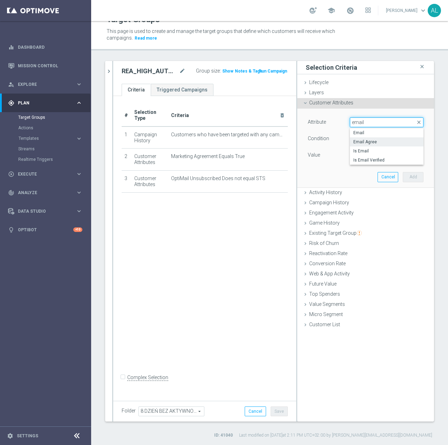
type input "email"
click at [363, 143] on span "Email Agree" at bounding box center [386, 142] width 67 height 6
type input "Email Agree"
type input "Equals"
click at [383, 150] on div "Attribute Email Agree Email Agree arrow_drop_down search Condition Equals Equal…" at bounding box center [366, 139] width 116 height 44
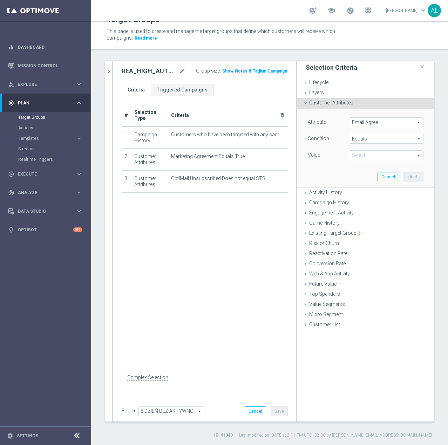
click at [381, 154] on span at bounding box center [386, 155] width 73 height 9
click at [370, 176] on span "TRUE" at bounding box center [386, 175] width 67 height 6
type input "TRUE"
click at [404, 177] on button "Add" at bounding box center [413, 177] width 21 height 10
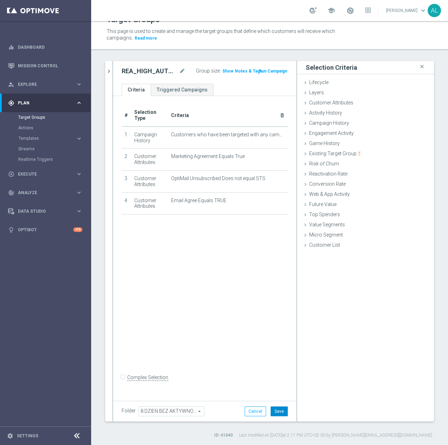
click at [279, 409] on button "Save" at bounding box center [279, 411] width 17 height 10
click at [109, 72] on icon "chevron_right" at bounding box center [108, 71] width 7 height 7
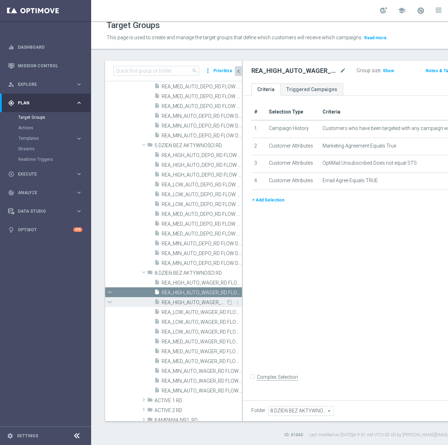
click at [192, 301] on span "REA_HIGH_AUTO_WAGER_RD FLOW DAY 8 BA 100%-100 PLN_DAILY" at bounding box center [194, 303] width 64 height 6
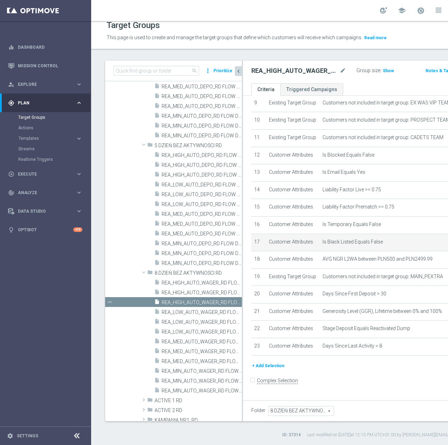
scroll to position [269, 0]
click at [274, 370] on button "+ Add Selection" at bounding box center [268, 366] width 34 height 8
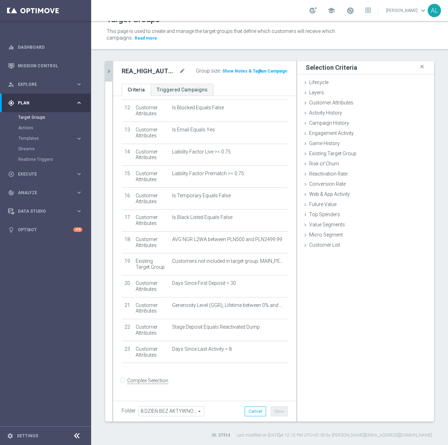
scroll to position [262, 0]
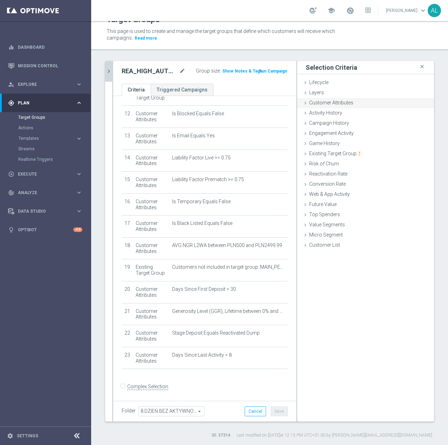
click at [329, 101] on span "Customer Attributes" at bounding box center [331, 103] width 44 height 6
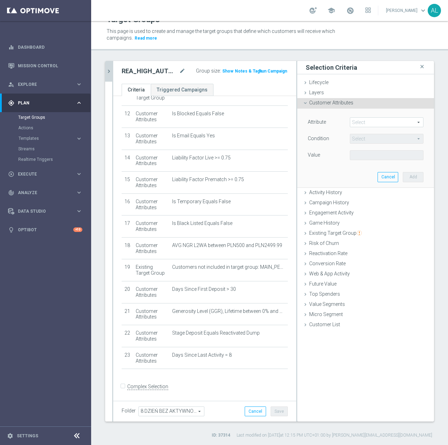
click at [365, 124] on span at bounding box center [386, 122] width 73 height 9
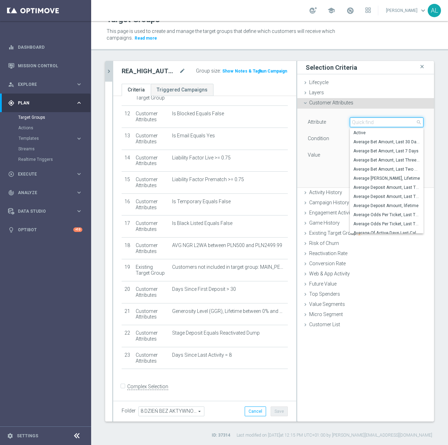
click at [365, 124] on input "search" at bounding box center [387, 122] width 74 height 10
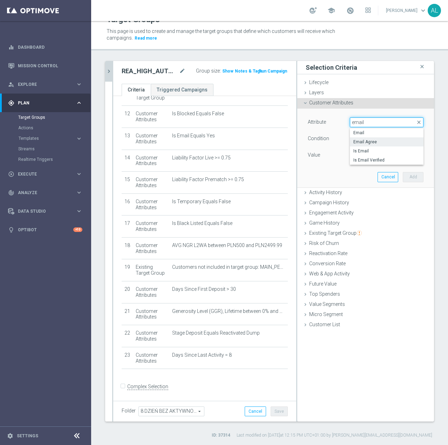
type input "email"
click at [369, 144] on span "Email Agree" at bounding box center [386, 142] width 67 height 6
type input "Email Agree"
type input "Equals"
drag, startPoint x: 365, startPoint y: 152, endPoint x: 365, endPoint y: 157, distance: 4.6
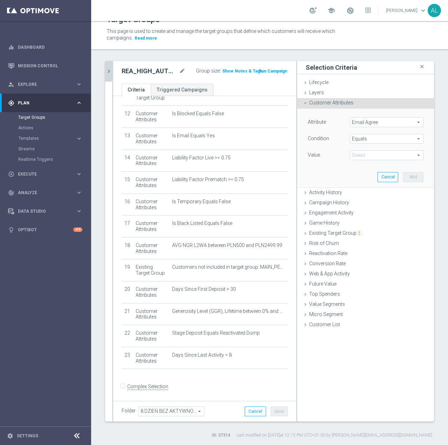
click at [365, 152] on span at bounding box center [386, 155] width 73 height 9
click at [364, 174] on span "TRUE" at bounding box center [386, 175] width 67 height 6
type input "TRUE"
click at [413, 177] on button "Add" at bounding box center [413, 177] width 21 height 10
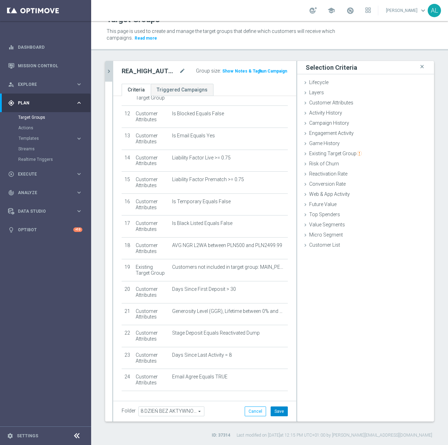
click at [274, 415] on button "Save" at bounding box center [279, 411] width 17 height 10
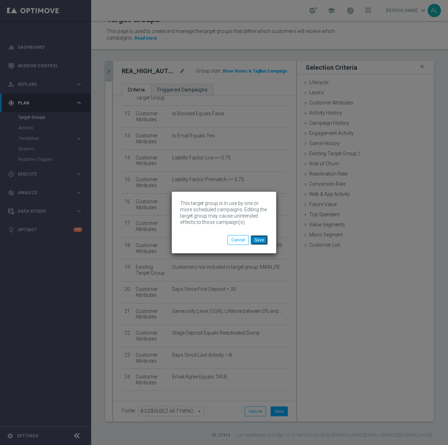
click at [258, 238] on button "Save" at bounding box center [259, 240] width 17 height 10
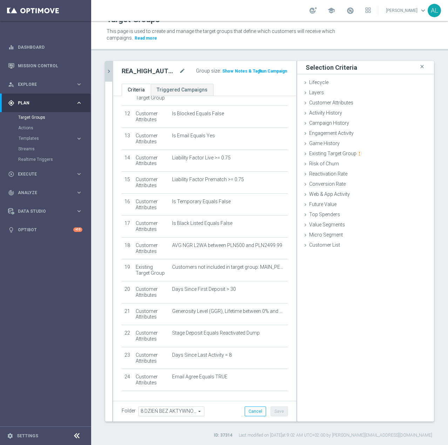
click at [109, 72] on icon "chevron_right" at bounding box center [108, 71] width 7 height 7
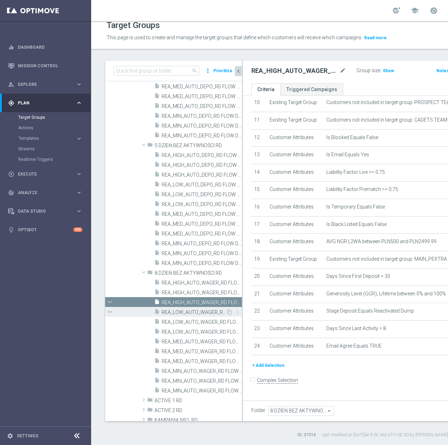
click at [178, 310] on span "REA_LOW_AUTO_WAGER_RD FLOW DAY 8 BA 100%-50 PLN - reminder_DAILY" at bounding box center [194, 312] width 64 height 6
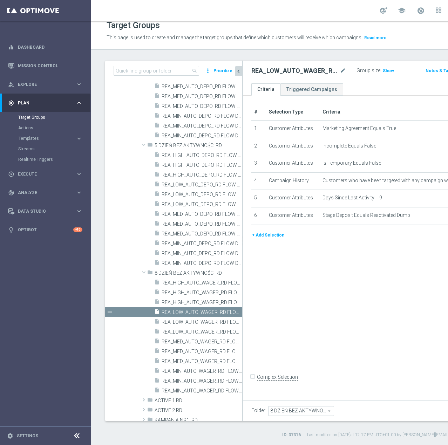
click at [270, 239] on button "+ Add Selection" at bounding box center [268, 235] width 34 height 8
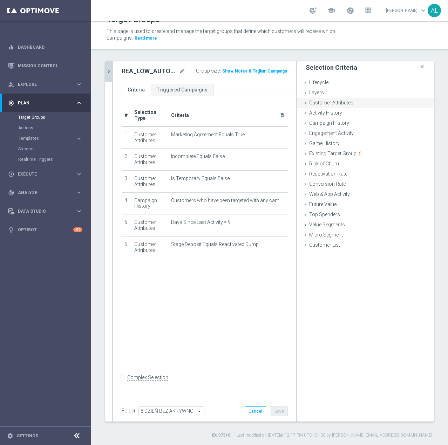
click at [329, 105] on span "Customer Attributes" at bounding box center [331, 103] width 44 height 6
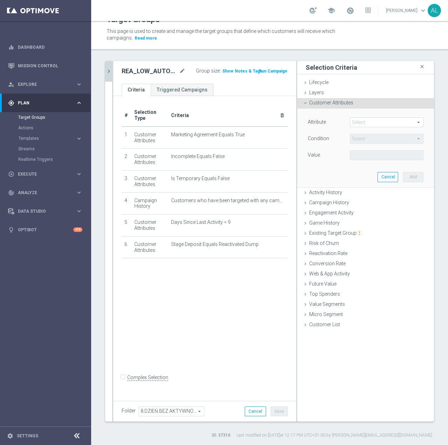
click at [364, 124] on span at bounding box center [386, 122] width 73 height 9
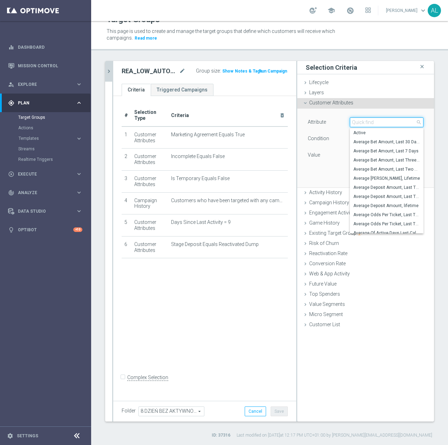
click at [364, 121] on input "search" at bounding box center [387, 122] width 74 height 10
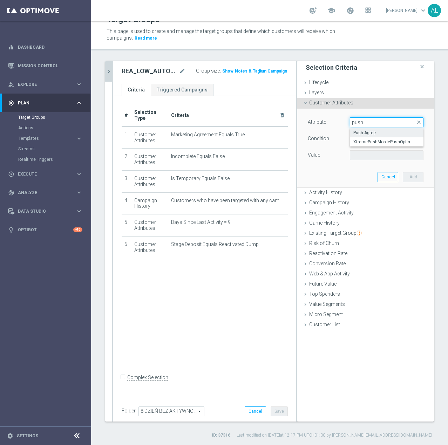
type input "push"
click at [364, 129] on label "Push Agree" at bounding box center [387, 132] width 74 height 9
type input "Push Agree"
type input "Equals"
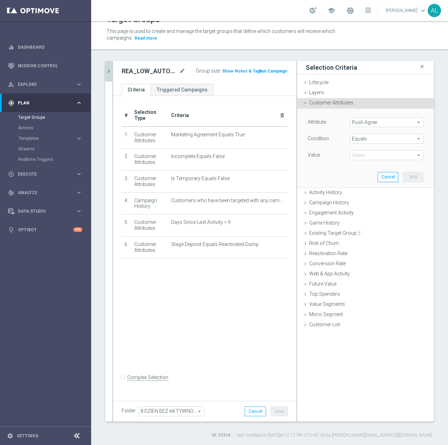
click at [363, 157] on span at bounding box center [386, 155] width 73 height 9
click at [360, 173] on span "TRUE" at bounding box center [386, 175] width 67 height 6
type input "TRUE"
click at [406, 179] on button "Add" at bounding box center [413, 177] width 21 height 10
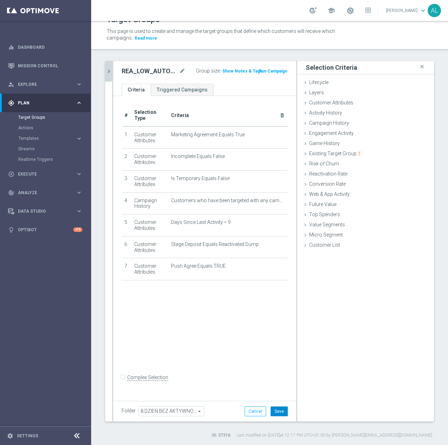
click at [276, 411] on button "Save" at bounding box center [279, 411] width 17 height 10
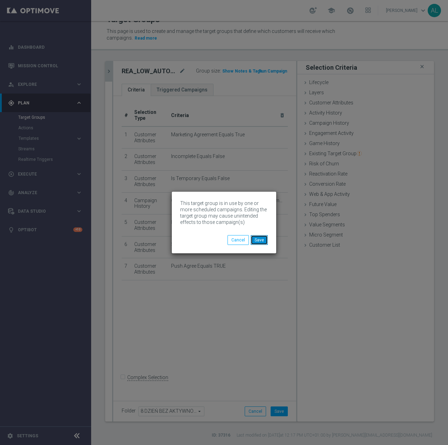
click at [260, 240] on button "Save" at bounding box center [259, 240] width 17 height 10
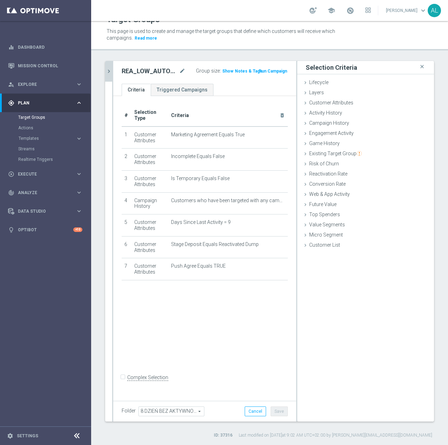
click at [111, 70] on icon "chevron_right" at bounding box center [108, 71] width 7 height 7
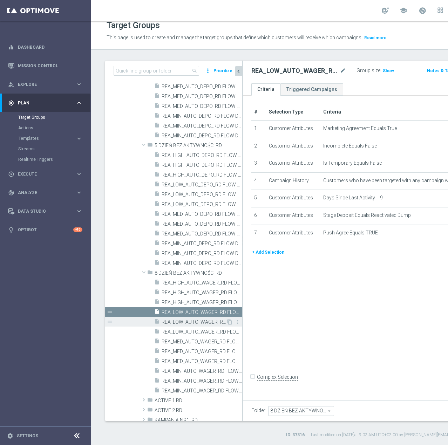
click at [191, 319] on div "insert_drive_file REA_LOW_AUTO_WAGER_RD FLOW DAY 8 BA 100%-50 PLN MAIL_DAILY" at bounding box center [190, 322] width 72 height 10
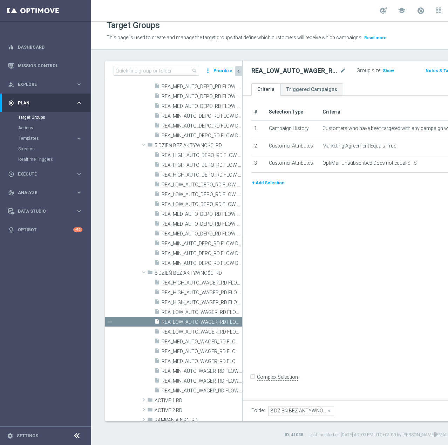
click at [265, 187] on button "+ Add Selection" at bounding box center [268, 183] width 34 height 8
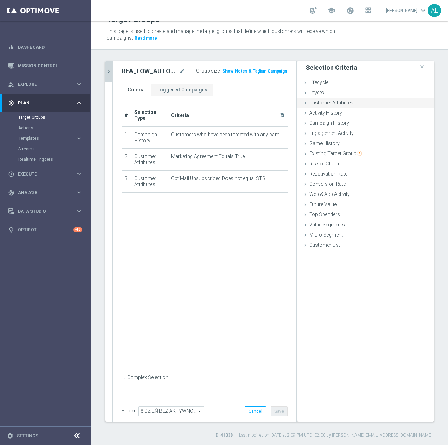
click at [328, 101] on span "Customer Attributes" at bounding box center [331, 103] width 44 height 6
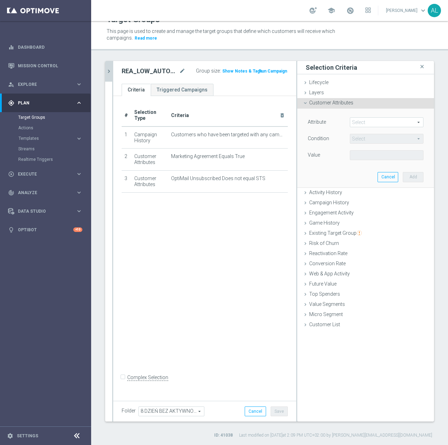
click at [366, 123] on span at bounding box center [386, 122] width 73 height 9
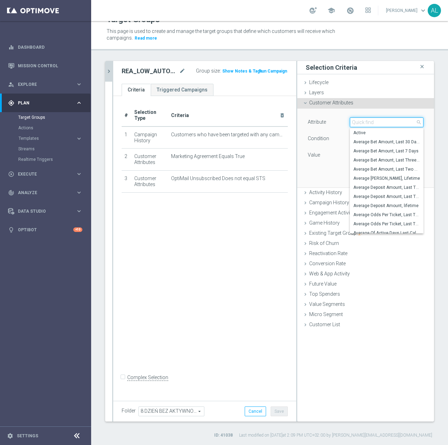
click at [366, 123] on input "search" at bounding box center [387, 122] width 74 height 10
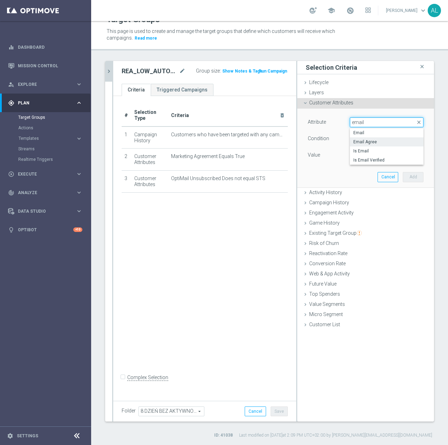
type input "email"
click at [362, 143] on span "Email Agree" at bounding box center [386, 142] width 67 height 6
type input "Email Agree"
type input "Equals"
click at [380, 156] on span at bounding box center [386, 155] width 73 height 9
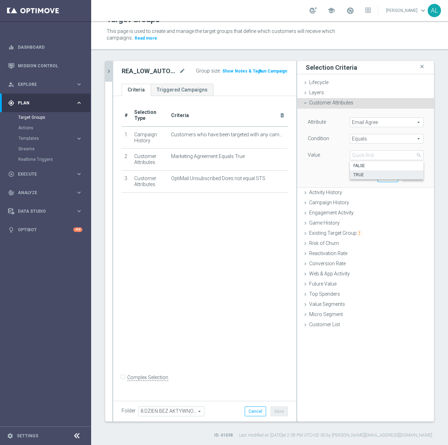
click at [369, 173] on span "TRUE" at bounding box center [386, 175] width 67 height 6
type input "TRUE"
click at [409, 176] on button "Add" at bounding box center [413, 177] width 21 height 10
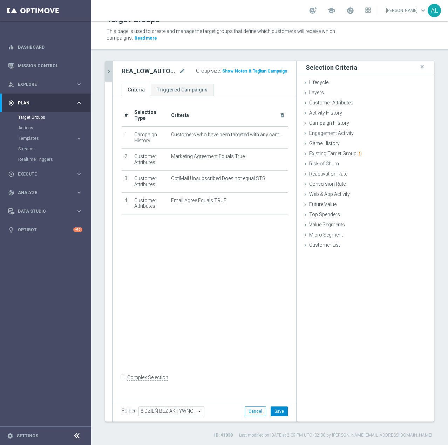
click at [275, 409] on button "Save" at bounding box center [279, 411] width 17 height 10
click at [108, 73] on icon "chevron_right" at bounding box center [108, 72] width 7 height 7
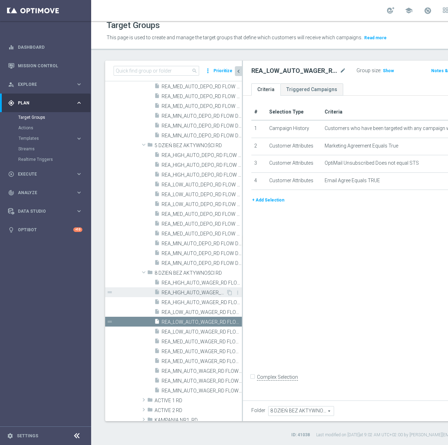
scroll to position [211, 0]
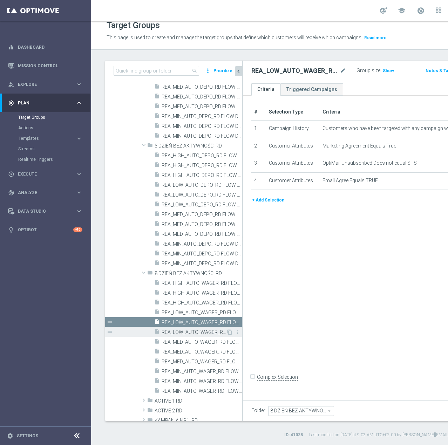
click at [189, 333] on span "REA_LOW_AUTO_WAGER_RD FLOW DAY 8 BA 100%-50 PLN_DAILY" at bounding box center [194, 332] width 64 height 6
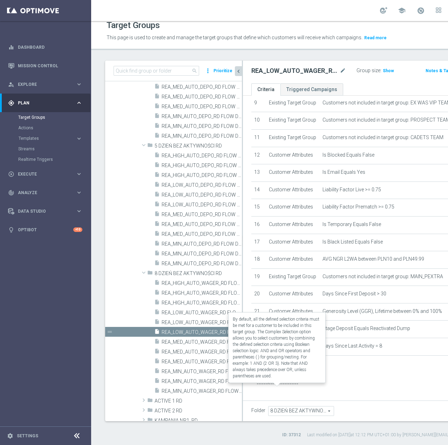
scroll to position [13, 0]
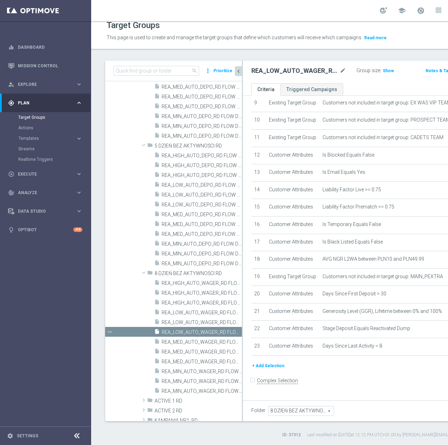
click at [266, 370] on button "+ Add Selection" at bounding box center [268, 366] width 34 height 8
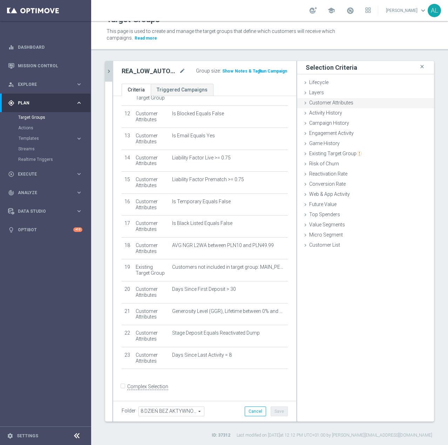
click at [342, 105] on span "Customer Attributes" at bounding box center [331, 103] width 44 height 6
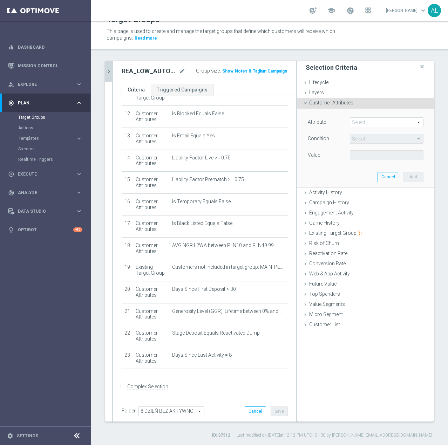
click at [353, 123] on span at bounding box center [386, 122] width 73 height 9
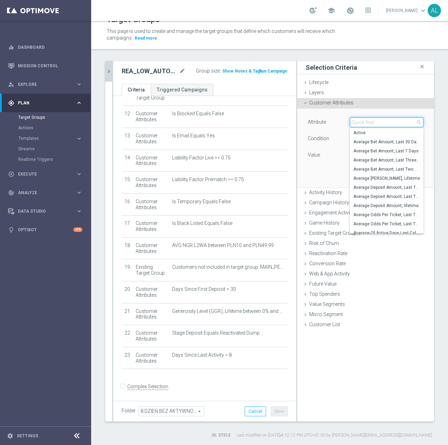
drag, startPoint x: 353, startPoint y: 123, endPoint x: 362, endPoint y: 122, distance: 8.5
click at [353, 124] on input "search" at bounding box center [387, 122] width 74 height 10
type input "email"
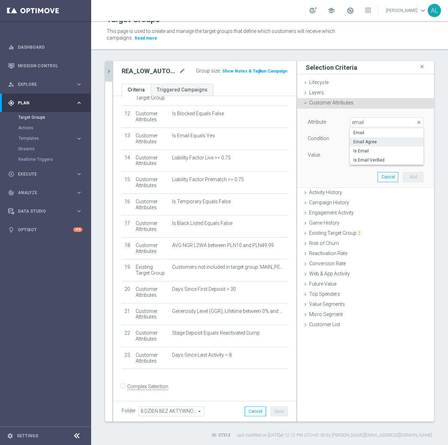
click at [365, 139] on span "Email Agree" at bounding box center [386, 142] width 67 height 6
type input "Email Agree"
type input "Equals"
click at [356, 157] on span at bounding box center [386, 155] width 73 height 9
click at [362, 170] on label "TRUE" at bounding box center [387, 174] width 74 height 9
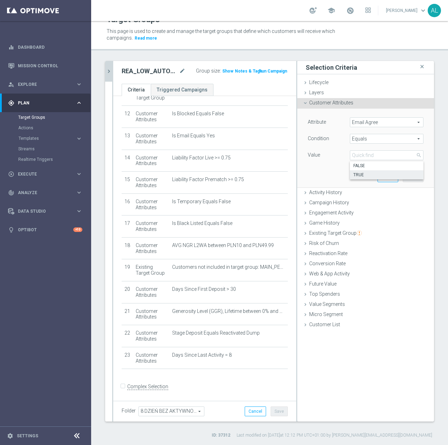
type input "TRUE"
click at [406, 177] on button "Add" at bounding box center [413, 177] width 21 height 10
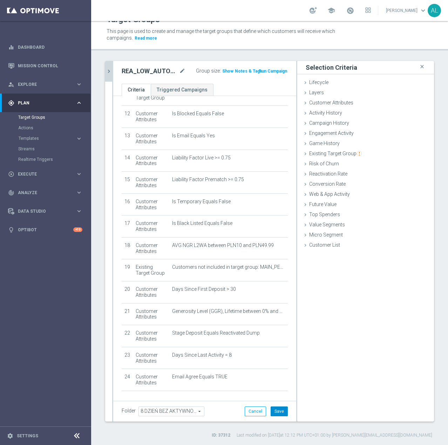
click at [276, 410] on button "Save" at bounding box center [279, 411] width 17 height 10
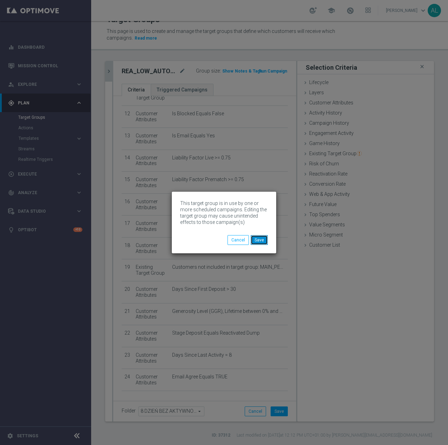
click at [261, 237] on button "Save" at bounding box center [259, 240] width 17 height 10
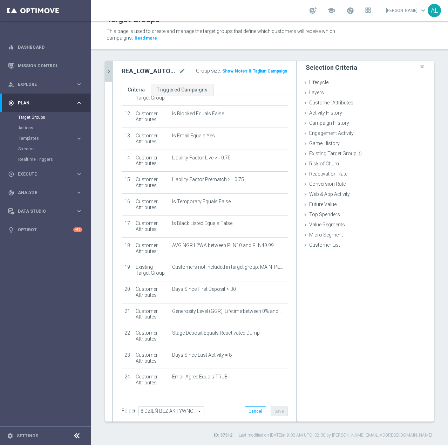
click at [108, 72] on icon "chevron_right" at bounding box center [108, 71] width 7 height 7
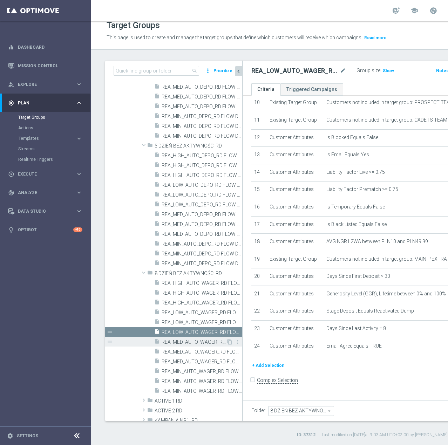
click at [183, 342] on span "REA_MED_AUTO_WAGER_RD FLOW DAY 8 BA 100%-75 PLN - reminder_DAILY" at bounding box center [194, 342] width 64 height 6
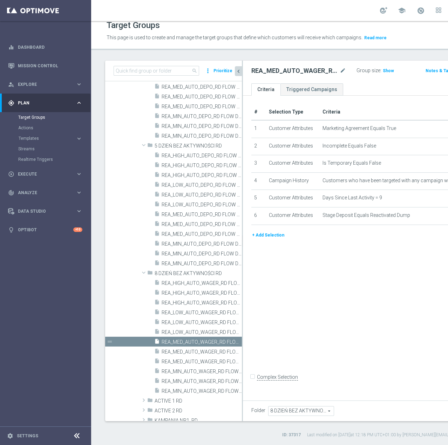
click at [272, 239] on button "+ Add Selection" at bounding box center [268, 235] width 34 height 8
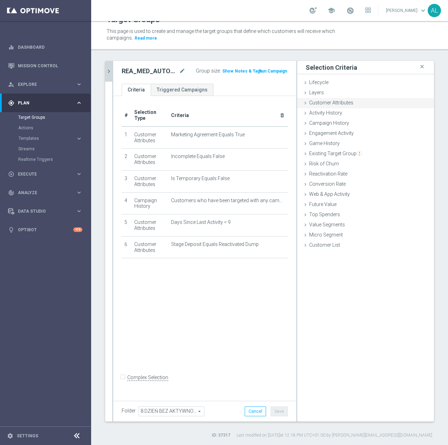
click at [333, 102] on span "Customer Attributes" at bounding box center [331, 103] width 44 height 6
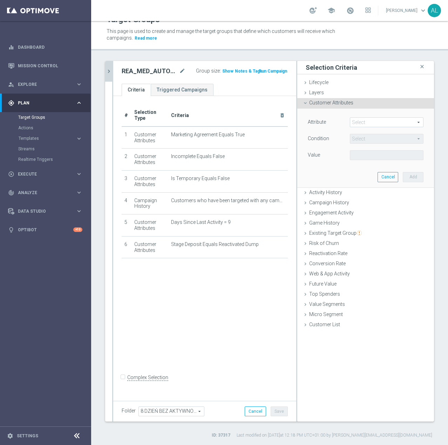
click at [361, 122] on span at bounding box center [386, 122] width 73 height 9
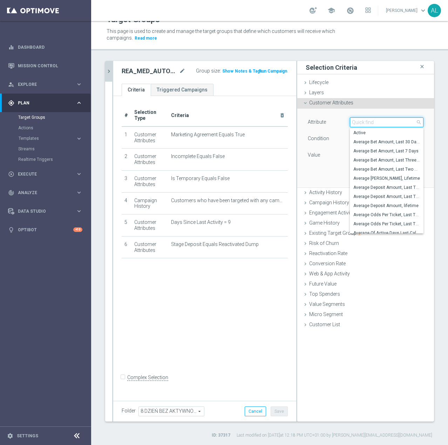
click at [362, 120] on input "search" at bounding box center [387, 122] width 74 height 10
type input "PUSH"
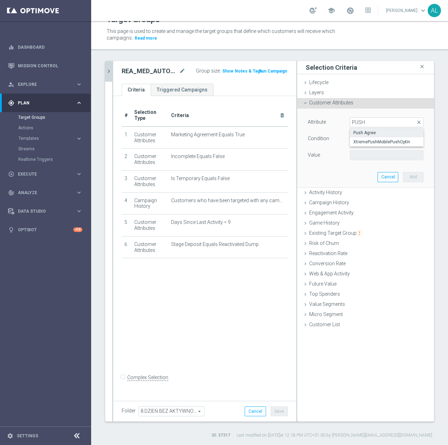
click at [360, 131] on span "Push Agree" at bounding box center [386, 133] width 67 height 6
type input "Push Agree"
type input "Equals"
click at [360, 158] on span at bounding box center [386, 155] width 73 height 9
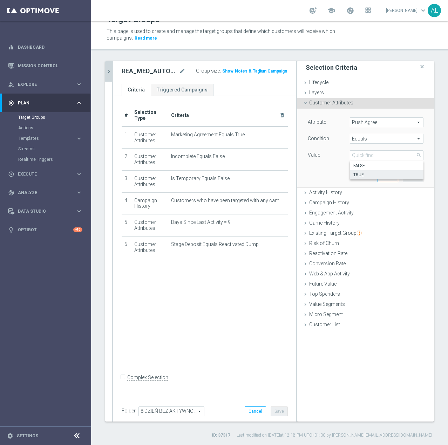
click at [358, 175] on span "TRUE" at bounding box center [386, 175] width 67 height 6
type input "TRUE"
click at [404, 177] on button "Add" at bounding box center [413, 177] width 21 height 10
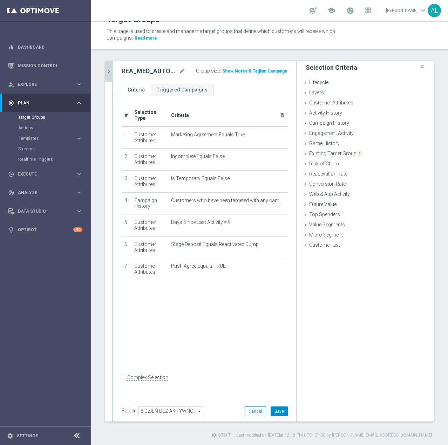
click at [272, 411] on button "Save" at bounding box center [279, 411] width 17 height 10
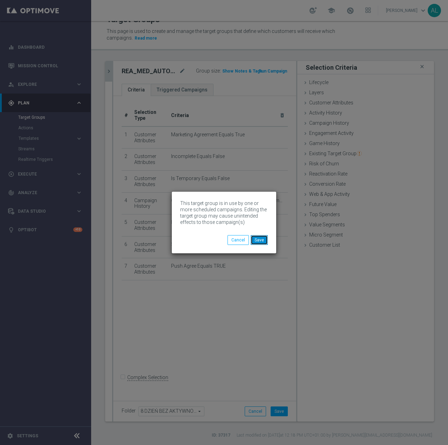
click at [261, 243] on button "Save" at bounding box center [259, 240] width 17 height 10
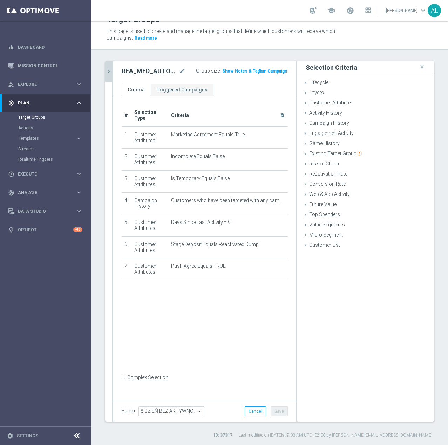
click at [108, 73] on icon "chevron_right" at bounding box center [108, 71] width 7 height 7
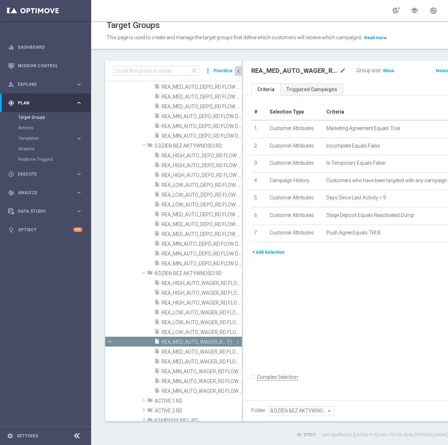
click at [193, 344] on span "REA_MED_AUTO_WAGER_RD FLOW DAY 8 BA 100%-75 PLN - reminder_DAILY" at bounding box center [194, 342] width 64 height 6
click at [191, 353] on span "REA_MED_AUTO_WAGER_RD FLOW DAY 8 BA 100%-75 PLN MAIL_DAILY" at bounding box center [194, 352] width 64 height 6
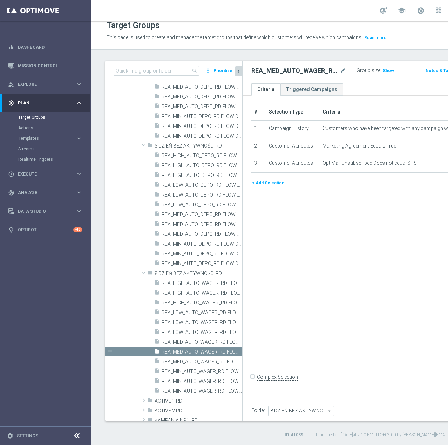
click at [263, 187] on button "+ Add Selection" at bounding box center [268, 183] width 34 height 8
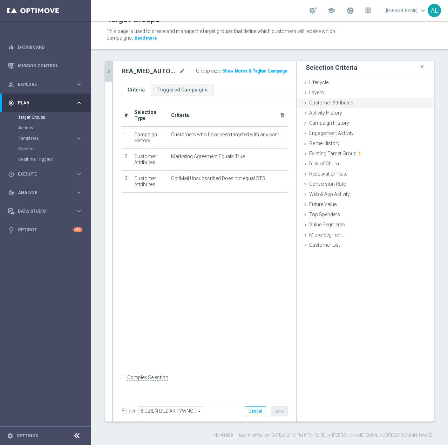
click at [335, 106] on div "Customer Attributes done selection saved" at bounding box center [365, 103] width 137 height 11
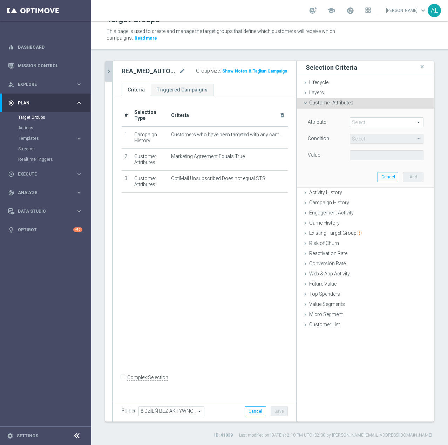
click at [357, 123] on span at bounding box center [386, 122] width 73 height 9
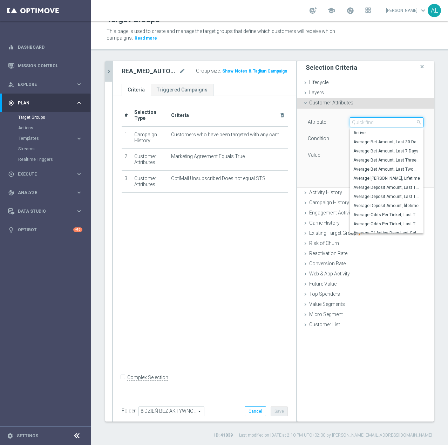
click at [357, 123] on input "search" at bounding box center [387, 122] width 74 height 10
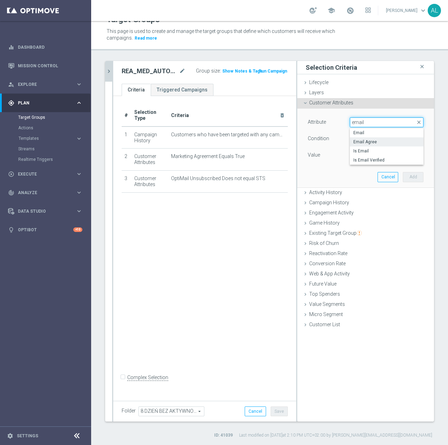
type input "email"
click at [362, 138] on label "Email Agree" at bounding box center [387, 141] width 74 height 9
type input "Email Agree"
type input "Equals"
drag, startPoint x: 359, startPoint y: 152, endPoint x: 363, endPoint y: 160, distance: 8.8
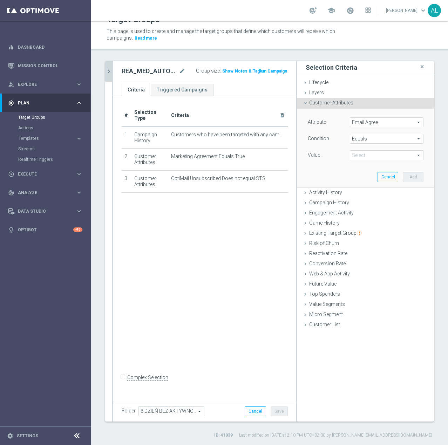
click at [359, 152] on span at bounding box center [386, 155] width 73 height 9
click at [361, 171] on label "TRUE" at bounding box center [387, 174] width 74 height 9
type input "TRUE"
click at [403, 173] on button "Add" at bounding box center [413, 177] width 21 height 10
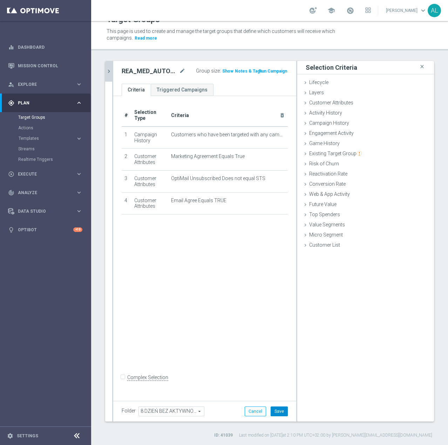
click at [280, 408] on button "Save" at bounding box center [279, 411] width 17 height 10
click at [109, 71] on icon "chevron_right" at bounding box center [108, 71] width 7 height 7
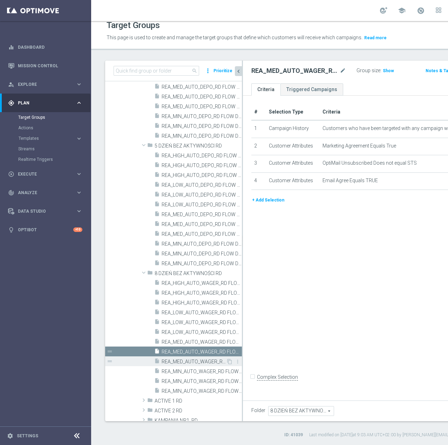
click at [175, 364] on span "REA_MED_AUTO_WAGER_RD FLOW DAY 8 BA 100%-75 PLN_DAILY" at bounding box center [194, 362] width 64 height 6
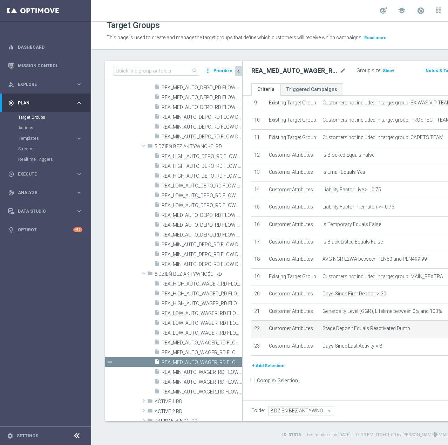
scroll to position [269, 0]
click at [265, 362] on div "# Selection Type Criteria delete_forever 1 Customer Attributes Online Equals Tr…" at bounding box center [373, 150] width 255 height 422
click at [266, 370] on button "+ Add Selection" at bounding box center [268, 366] width 34 height 8
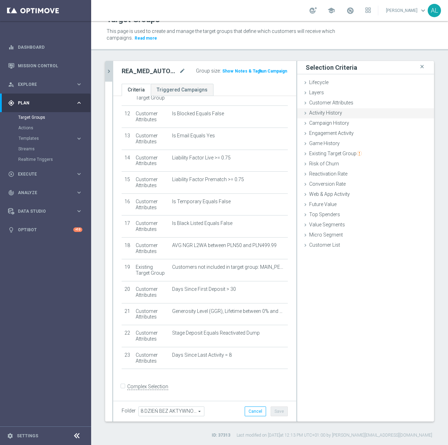
click at [330, 104] on span "Customer Attributes" at bounding box center [331, 103] width 44 height 6
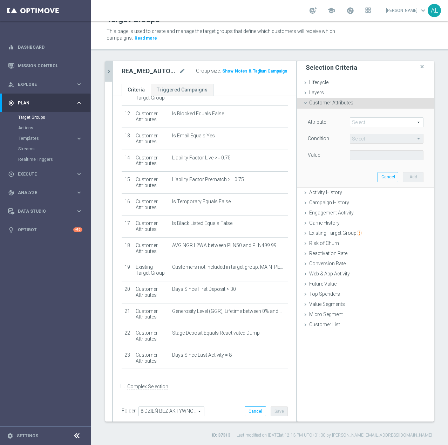
click at [375, 124] on span at bounding box center [386, 122] width 73 height 9
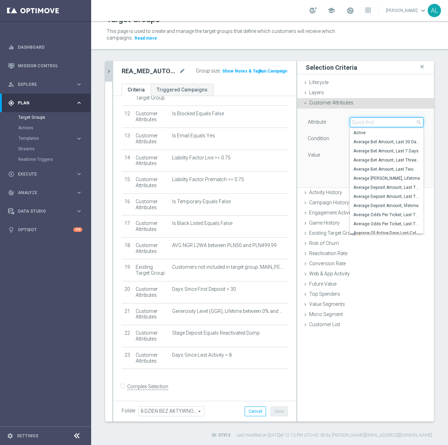
click at [375, 124] on input "search" at bounding box center [387, 122] width 74 height 10
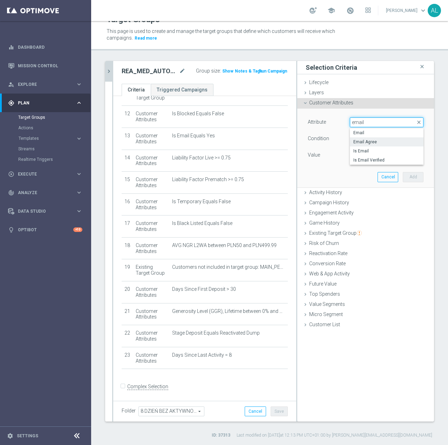
type input "email"
click at [373, 143] on span "Email Agree" at bounding box center [386, 142] width 67 height 6
type input "Email Agree"
type input "Equals"
click at [391, 157] on span at bounding box center [386, 155] width 73 height 9
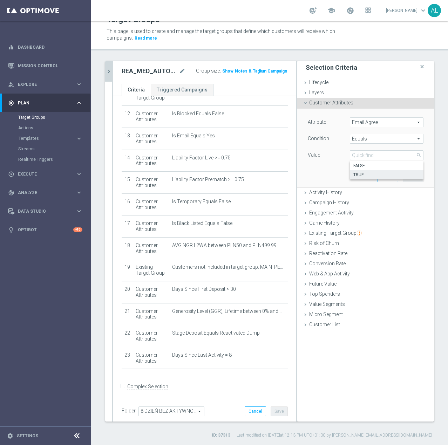
click at [365, 177] on span "TRUE" at bounding box center [386, 175] width 67 height 6
type input "TRUE"
click at [405, 175] on button "Add" at bounding box center [413, 177] width 21 height 10
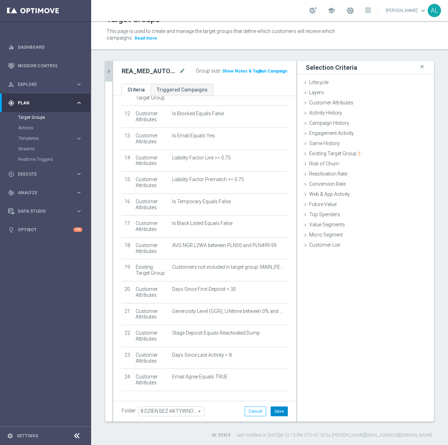
click at [271, 408] on button "Save" at bounding box center [279, 411] width 17 height 10
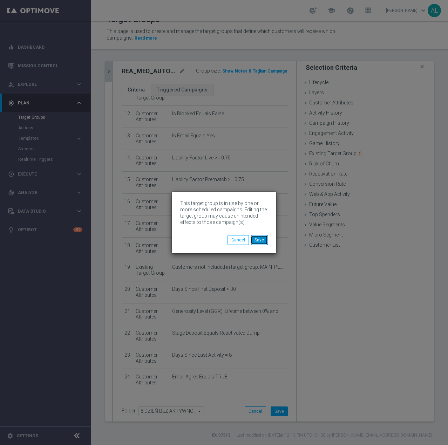
click at [258, 240] on button "Save" at bounding box center [259, 240] width 17 height 10
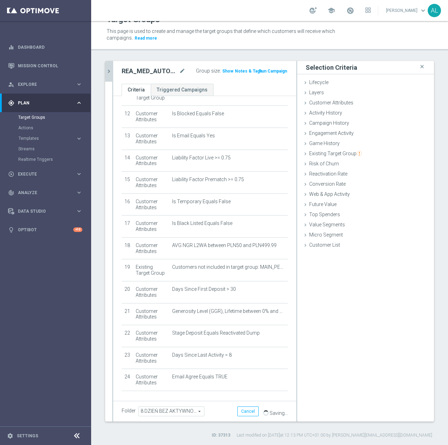
click at [109, 69] on icon "chevron_right" at bounding box center [108, 71] width 7 height 7
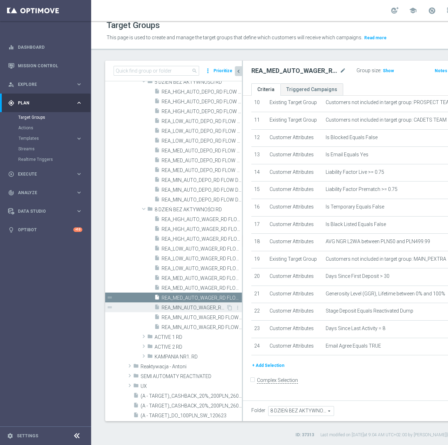
scroll to position [271, 0]
click at [192, 310] on span "REA_MIN_AUTO_WAGER_RD FLOW DAY 8 BA 100%-25 PLN - reminder_DAILY" at bounding box center [194, 307] width 64 height 6
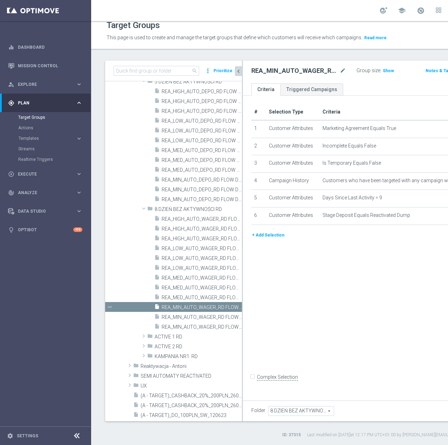
click at [271, 239] on button "+ Add Selection" at bounding box center [268, 235] width 34 height 8
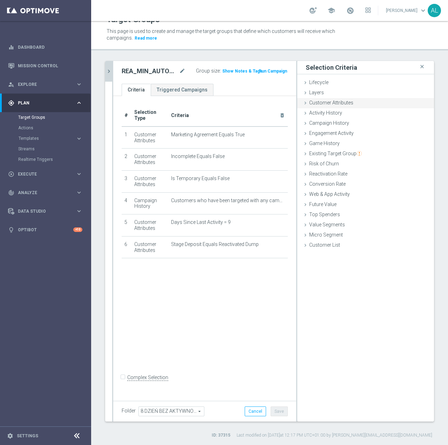
click at [325, 105] on span "Customer Attributes" at bounding box center [331, 103] width 44 height 6
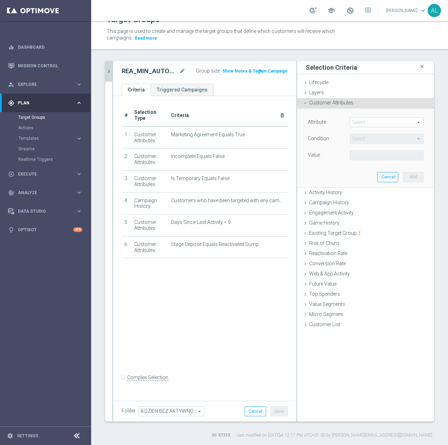
click at [354, 120] on span at bounding box center [386, 122] width 73 height 9
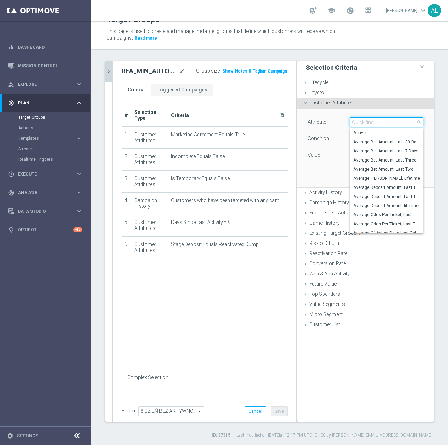
click at [365, 123] on input "search" at bounding box center [387, 122] width 74 height 10
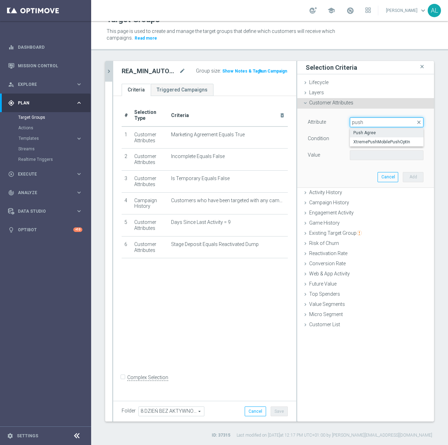
type input "push"
click at [353, 135] on span "Push Agree" at bounding box center [386, 133] width 67 height 6
type input "Push Agree"
type input "Equals"
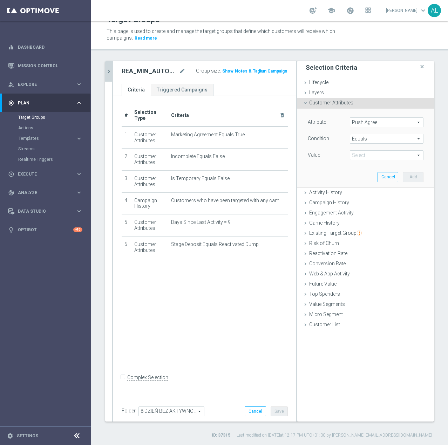
click at [355, 144] on div "Equals Equals arrow_drop_down search" at bounding box center [387, 139] width 74 height 10
click at [330, 148] on div "Attribute Push Agree Push Agree arrow_drop_down search Condition Equals Equals …" at bounding box center [366, 139] width 116 height 44
click at [352, 154] on span at bounding box center [386, 155] width 73 height 9
click at [361, 171] on label "TRUE" at bounding box center [387, 174] width 74 height 9
type input "TRUE"
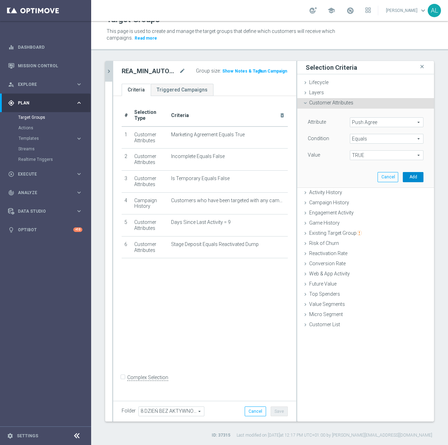
click at [405, 178] on button "Add" at bounding box center [413, 177] width 21 height 10
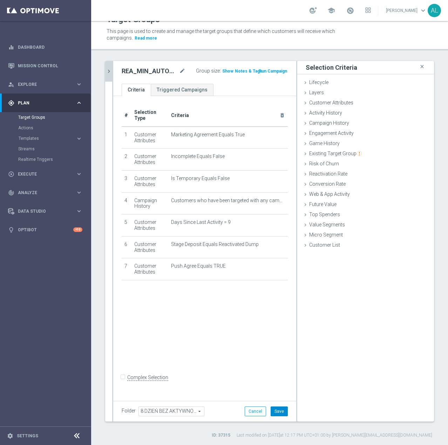
click at [276, 407] on button "Save" at bounding box center [279, 411] width 17 height 10
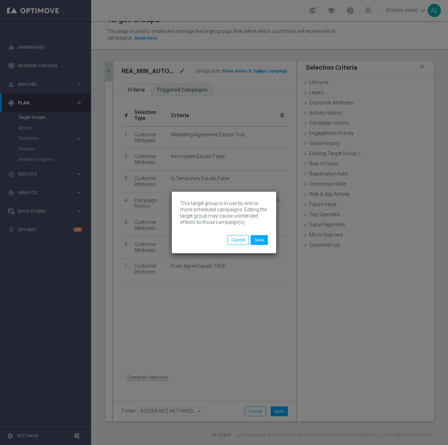
click at [263, 231] on div "This target group is in use by one or more scheduled campaigns. Editing the tar…" at bounding box center [224, 217] width 88 height 35
click at [261, 239] on button "Save" at bounding box center [259, 240] width 17 height 10
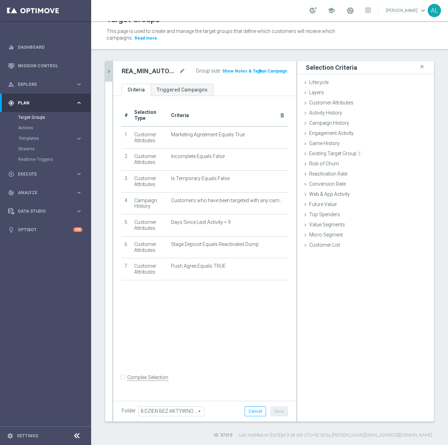
click at [108, 74] on icon "chevron_right" at bounding box center [108, 71] width 7 height 7
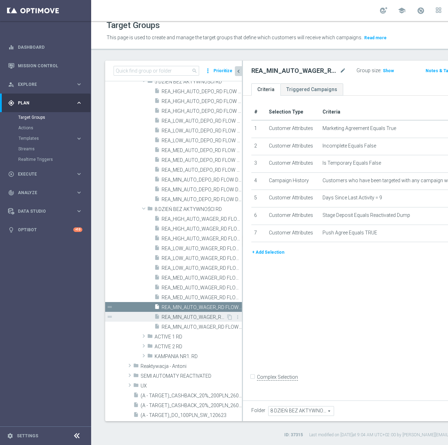
click at [177, 316] on span "REA_MIN_AUTO_WAGER_RD FLOW DAY 8 BA 100%-25 PLN MAIL_DAILY" at bounding box center [194, 317] width 64 height 6
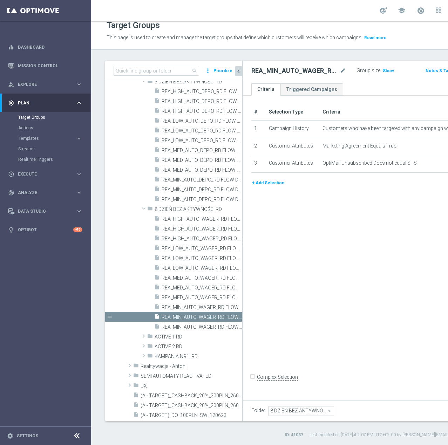
click at [269, 187] on button "+ Add Selection" at bounding box center [268, 183] width 34 height 8
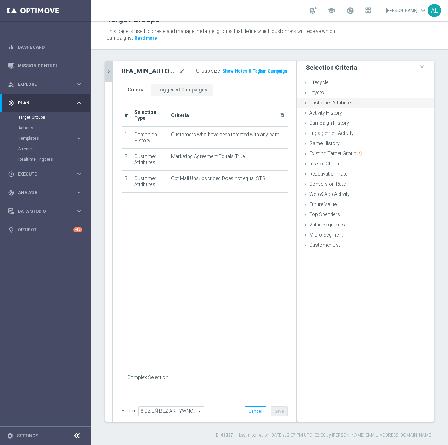
click at [329, 103] on span "Customer Attributes" at bounding box center [331, 103] width 44 height 6
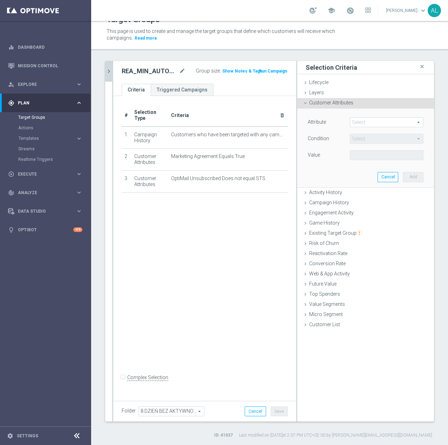
click at [362, 127] on span at bounding box center [386, 122] width 73 height 9
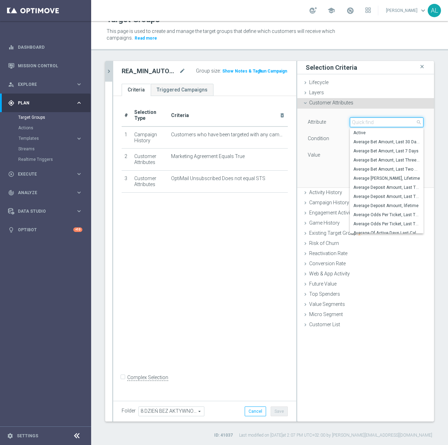
click at [363, 124] on input "search" at bounding box center [387, 122] width 74 height 10
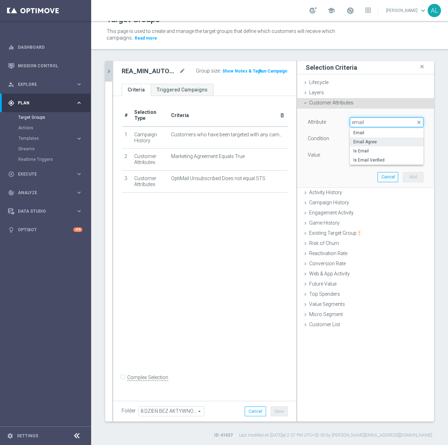
type input "email"
click at [360, 139] on span "Email Agree" at bounding box center [386, 142] width 67 height 6
type input "Email Agree"
type input "Equals"
click at [358, 158] on span at bounding box center [386, 155] width 73 height 9
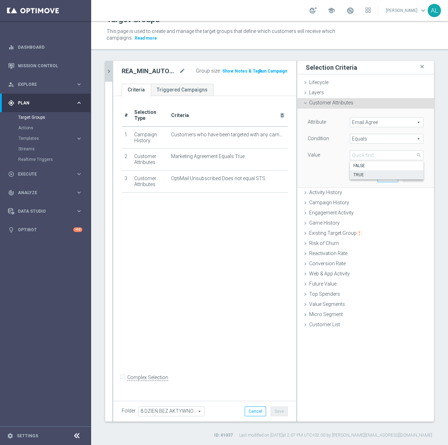
click at [363, 174] on span "TRUE" at bounding box center [386, 175] width 67 height 6
type input "TRUE"
click at [405, 176] on button "Add" at bounding box center [413, 177] width 21 height 10
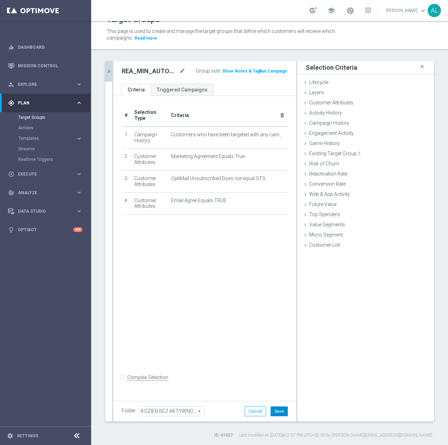
click at [278, 409] on button "Save" at bounding box center [279, 411] width 17 height 10
click at [109, 72] on icon "chevron_right" at bounding box center [108, 71] width 7 height 7
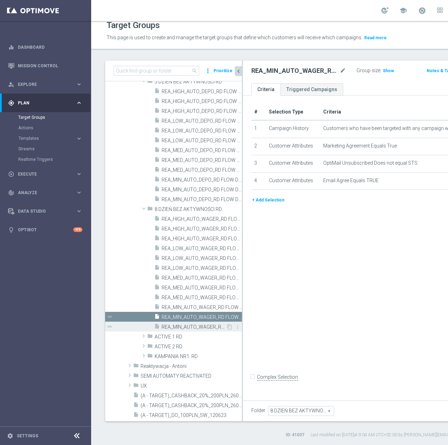
click at [197, 327] on span "REA_MIN_AUTO_WAGER_RD FLOW DAY 8 BA 100%-25 PLN_DAILY" at bounding box center [194, 327] width 64 height 6
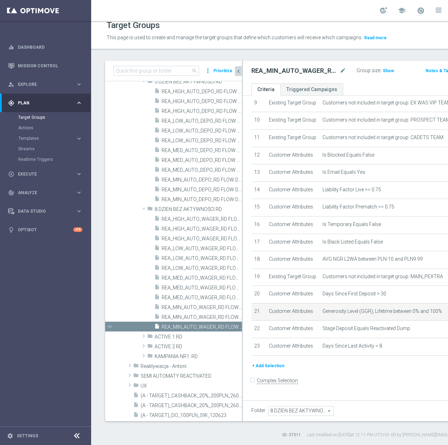
scroll to position [269, 0]
click at [271, 368] on button "+ Add Selection" at bounding box center [268, 366] width 34 height 8
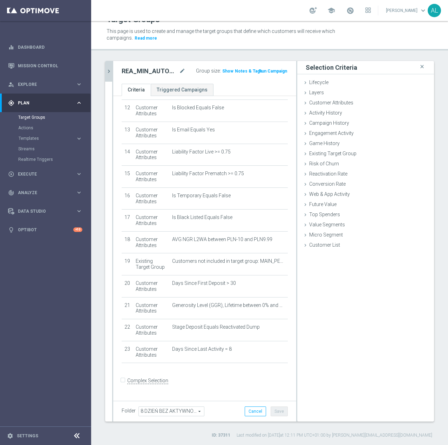
scroll to position [262, 0]
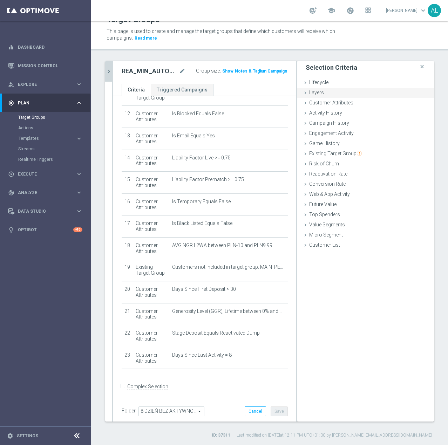
click at [332, 96] on div "Layers done" at bounding box center [365, 93] width 137 height 11
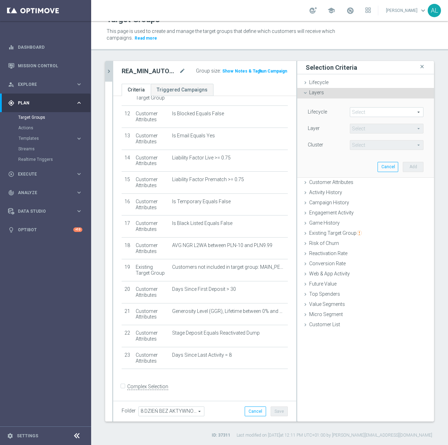
click at [333, 94] on div "Layers done" at bounding box center [365, 93] width 137 height 11
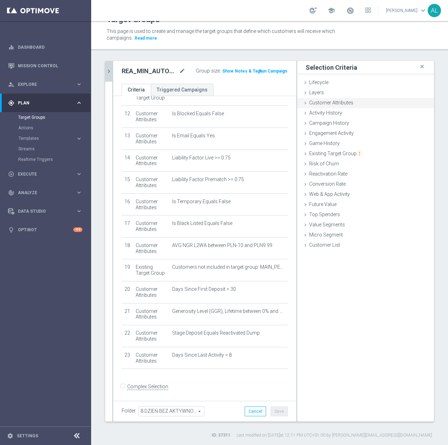
click at [332, 104] on span "Customer Attributes" at bounding box center [331, 103] width 44 height 6
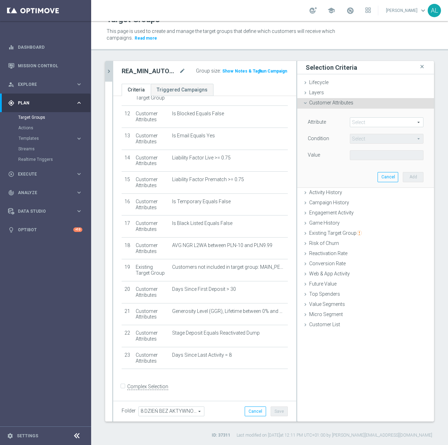
click at [355, 118] on span at bounding box center [386, 122] width 73 height 9
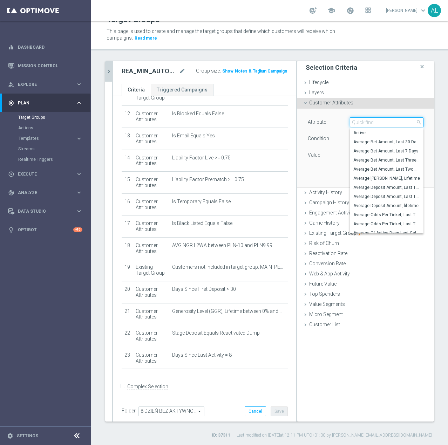
click at [362, 124] on input "search" at bounding box center [387, 122] width 74 height 10
type input "email"
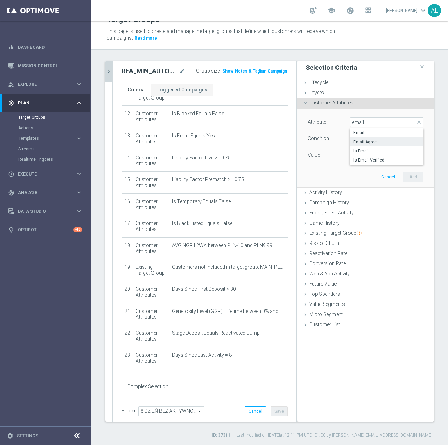
click at [374, 142] on span "Email Agree" at bounding box center [386, 142] width 67 height 6
type input "Email Agree"
type input "Equals"
click at [362, 153] on span at bounding box center [386, 155] width 73 height 9
click at [361, 172] on span "TRUE" at bounding box center [386, 175] width 67 height 6
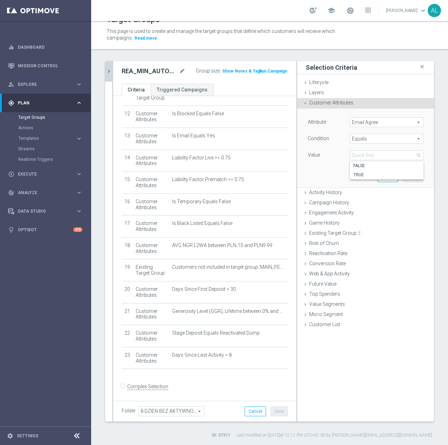
type input "TRUE"
click at [413, 176] on button "Add" at bounding box center [413, 177] width 21 height 10
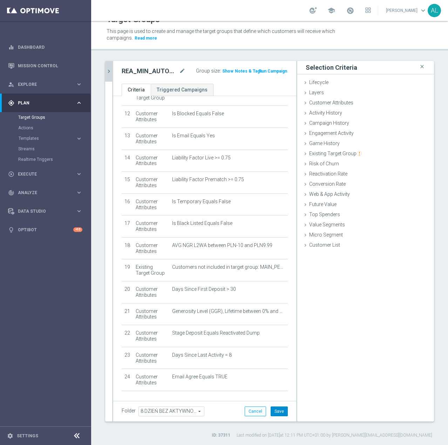
click at [273, 407] on button "Save" at bounding box center [279, 411] width 17 height 10
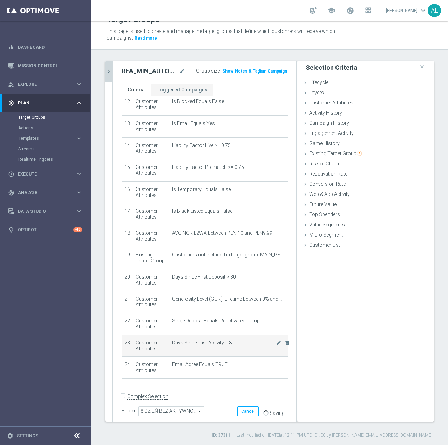
scroll to position [284, 0]
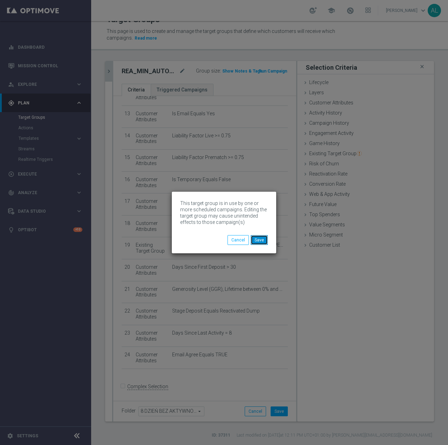
click at [257, 241] on button "Save" at bounding box center [259, 240] width 17 height 10
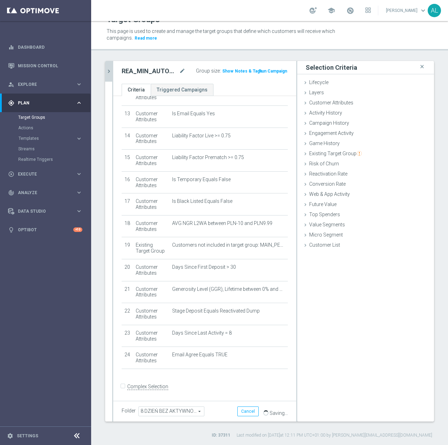
click at [108, 73] on icon "chevron_right" at bounding box center [108, 71] width 7 height 7
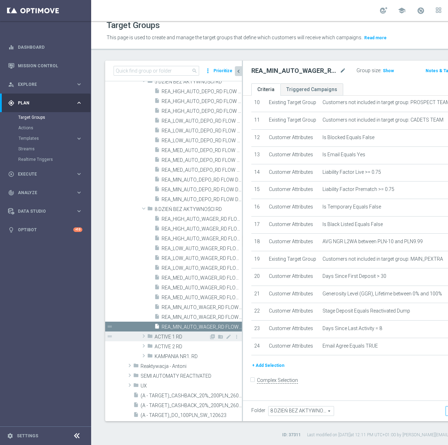
click at [183, 338] on span "ACTIVE 1 RD" at bounding box center [182, 337] width 54 height 6
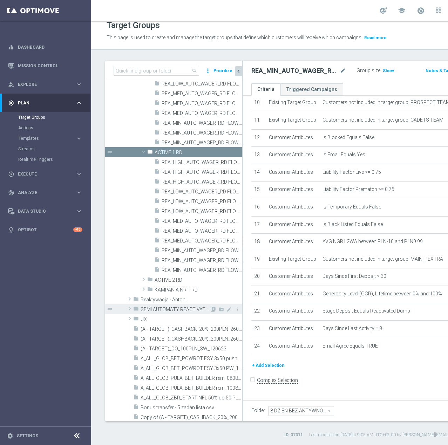
scroll to position [445, 0]
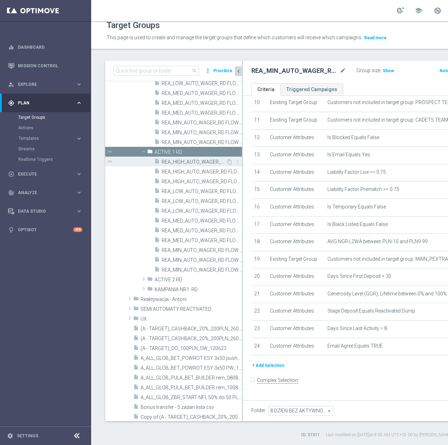
click at [176, 163] on span "REA_HIGH_AUTO_WAGER_RD FLOW ACTIVE 1 100%-100 PLN - reminder_DAILY" at bounding box center [194, 162] width 64 height 6
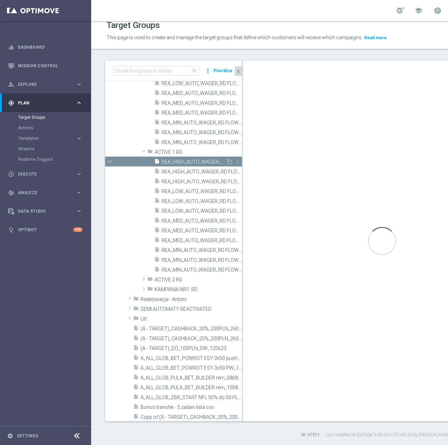
type input "ACTIVE 1 RD"
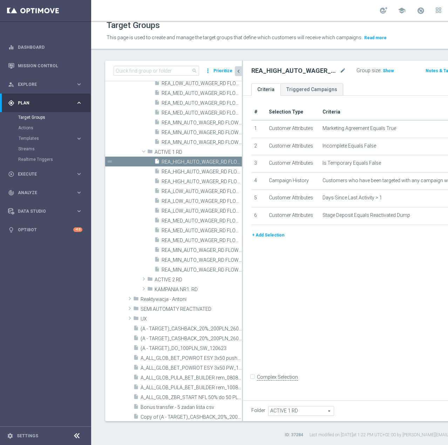
click at [258, 239] on button "+ Add Selection" at bounding box center [268, 235] width 34 height 8
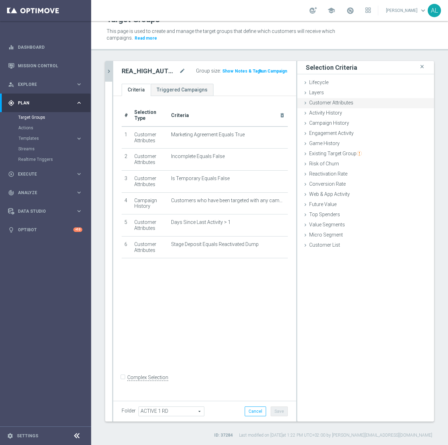
click at [328, 105] on span "Customer Attributes" at bounding box center [331, 103] width 44 height 6
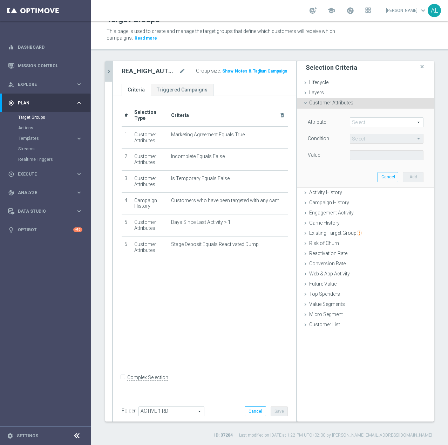
click at [362, 125] on span at bounding box center [386, 122] width 73 height 9
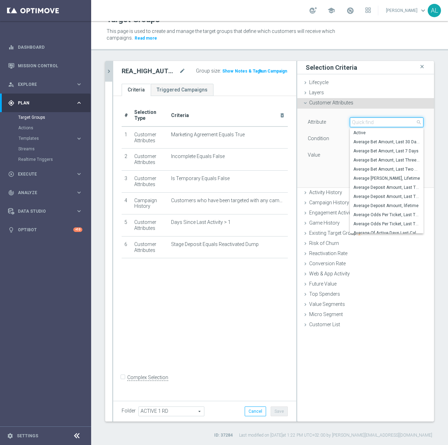
click at [362, 125] on input "search" at bounding box center [387, 122] width 74 height 10
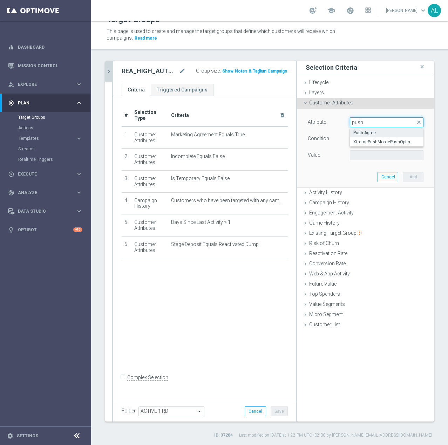
type input "push"
click at [361, 132] on span "Push Agree" at bounding box center [386, 133] width 67 height 6
type input "Push Agree"
type input "Equals"
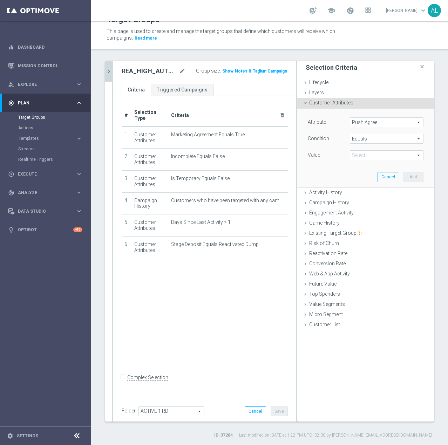
click at [352, 156] on span at bounding box center [386, 155] width 73 height 9
click at [362, 171] on label "TRUE" at bounding box center [387, 174] width 74 height 9
type input "TRUE"
click at [406, 177] on button "Add" at bounding box center [413, 177] width 21 height 10
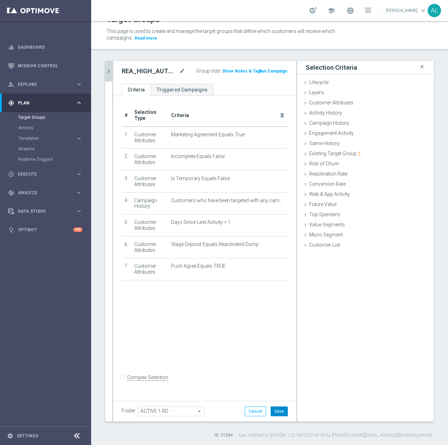
click at [280, 409] on button "Save" at bounding box center [279, 411] width 17 height 10
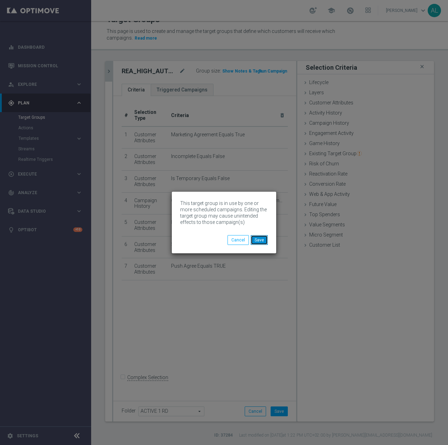
click at [259, 237] on button "Save" at bounding box center [259, 240] width 17 height 10
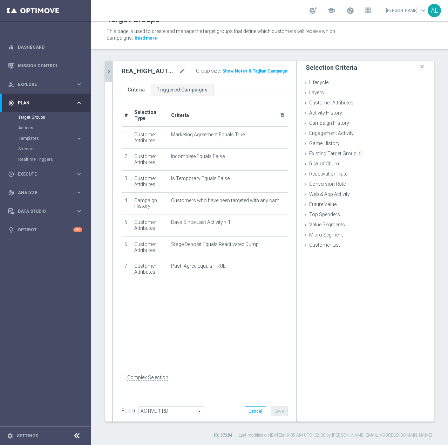
click at [113, 76] on div "REA_HIGH_AUTO_WAGER_RD FLOW ACTIVE 1 100%-100 PLN - reminder_DAILY mode_edit Gr…" at bounding box center [204, 72] width 183 height 23
click at [112, 74] on div at bounding box center [112, 241] width 1 height 361
click at [109, 74] on icon "chevron_right" at bounding box center [108, 71] width 7 height 7
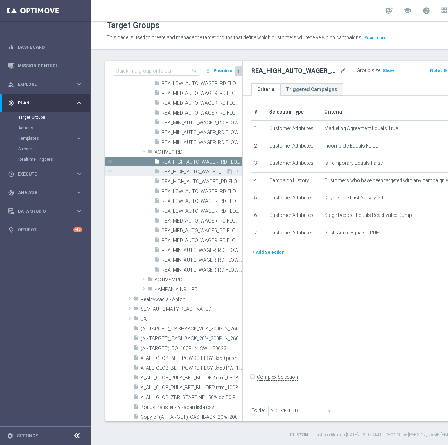
click at [189, 171] on span "REA_HIGH_AUTO_WAGER_RD FLOW ACTIVE 1 100%-100 PLN MAIL_DAILY" at bounding box center [194, 172] width 64 height 6
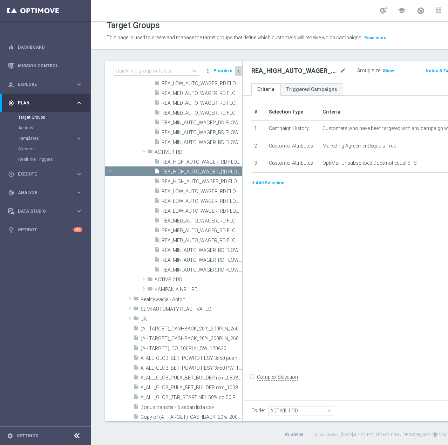
click at [279, 187] on button "+ Add Selection" at bounding box center [268, 183] width 34 height 8
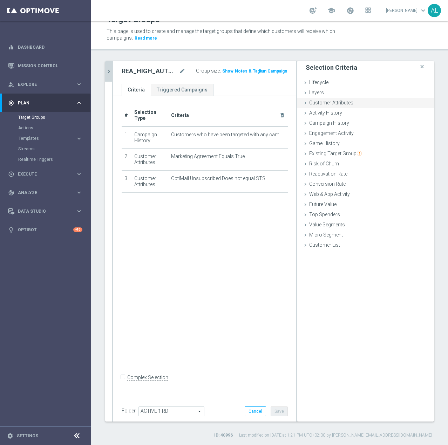
click at [330, 105] on span "Customer Attributes" at bounding box center [331, 103] width 44 height 6
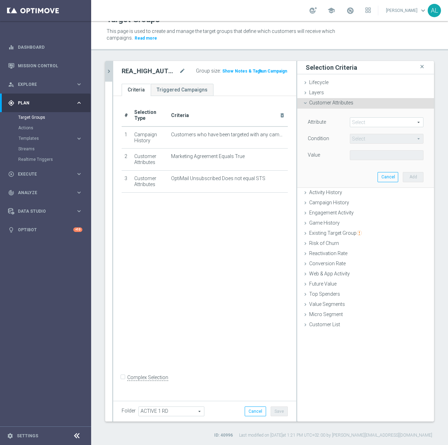
click at [360, 124] on span at bounding box center [386, 122] width 73 height 9
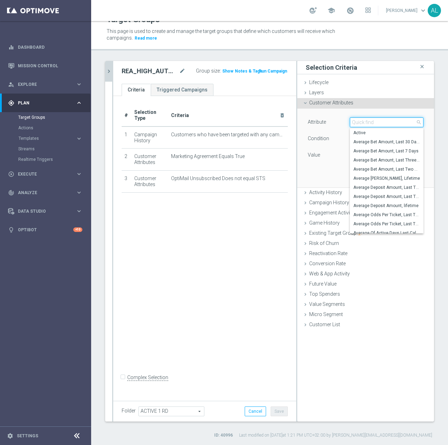
click at [360, 124] on input "search" at bounding box center [387, 122] width 74 height 10
type input "email"
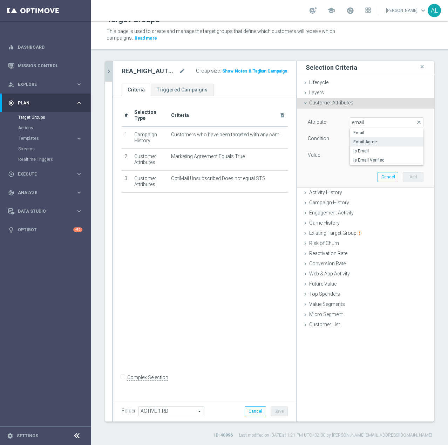
click at [358, 141] on span "Email Agree" at bounding box center [386, 142] width 67 height 6
type input "Email Agree"
type input "Equals"
click at [368, 152] on span at bounding box center [386, 155] width 73 height 9
click at [367, 174] on span "TRUE" at bounding box center [386, 175] width 67 height 6
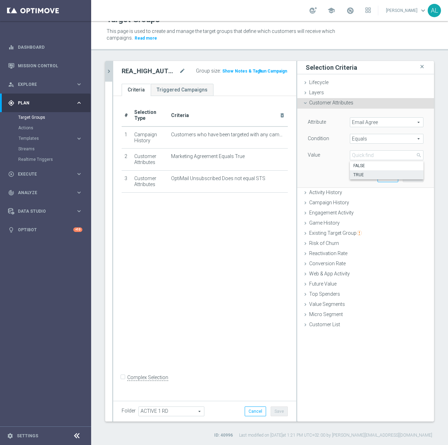
type input "TRUE"
click at [410, 180] on button "Add" at bounding box center [413, 177] width 21 height 10
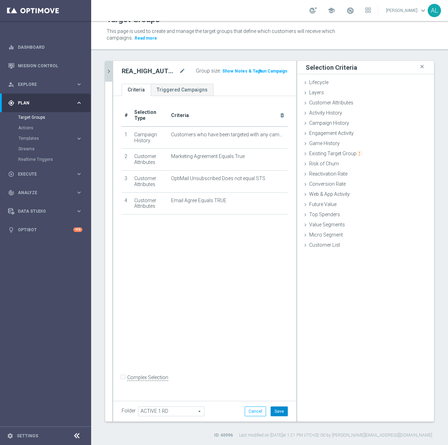
click at [281, 408] on button "Save" at bounding box center [279, 411] width 17 height 10
click at [109, 70] on icon "chevron_right" at bounding box center [108, 71] width 7 height 7
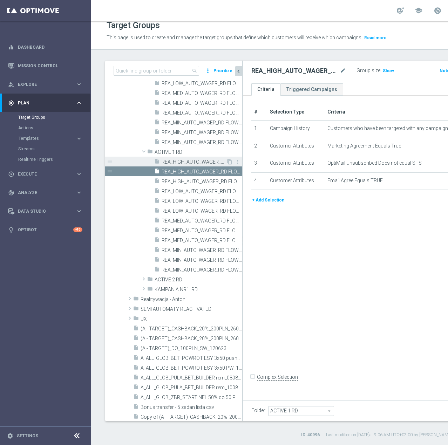
click at [191, 160] on span "REA_HIGH_AUTO_WAGER_RD FLOW ACTIVE 1 100%-100 PLN - reminder_DAILY" at bounding box center [194, 162] width 64 height 6
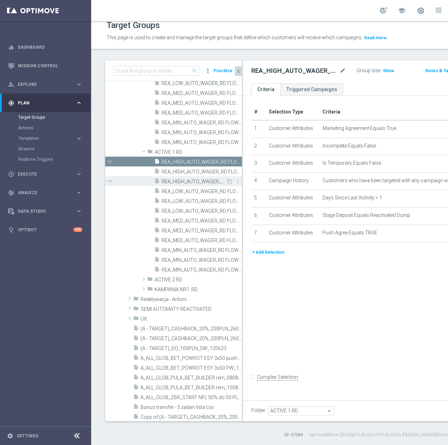
click at [179, 180] on span "REA_HIGH_AUTO_WAGER_RD FLOW ACTIVE 1 100%-100 PLN_DAILY" at bounding box center [194, 182] width 64 height 6
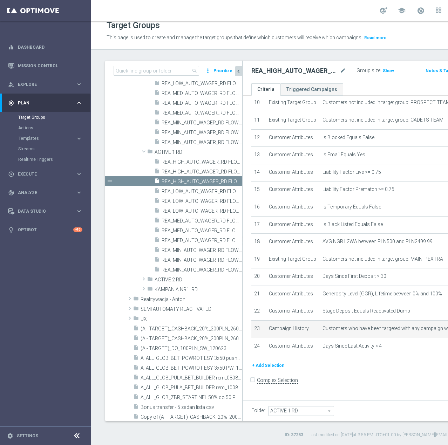
scroll to position [292, 0]
click at [264, 369] on button "+ Add Selection" at bounding box center [268, 366] width 34 height 8
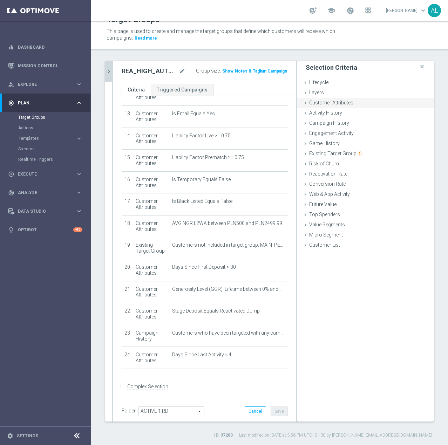
click at [325, 101] on span "Customer Attributes" at bounding box center [331, 103] width 44 height 6
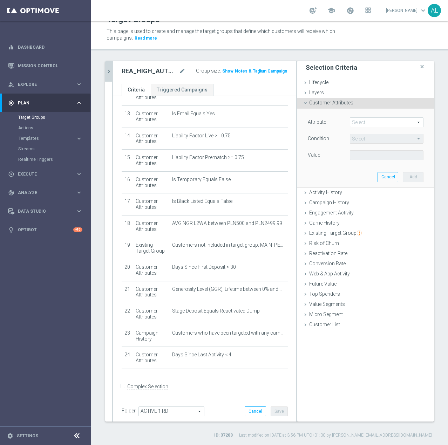
click at [362, 125] on span at bounding box center [386, 122] width 73 height 9
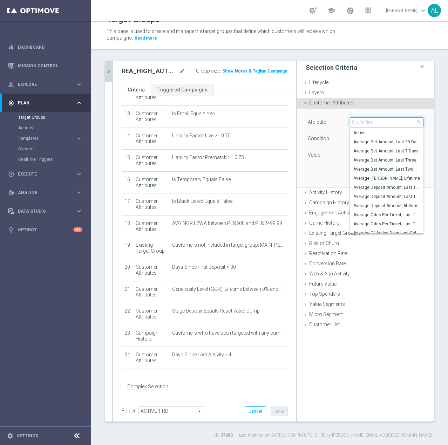
click at [365, 122] on input "search" at bounding box center [387, 122] width 74 height 10
type input "email"
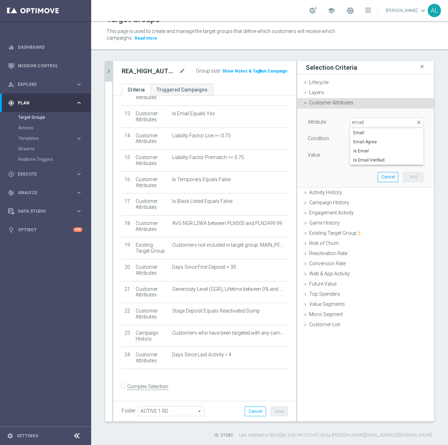
click at [364, 144] on span "Email Agree" at bounding box center [386, 142] width 67 height 6
type input "Email Agree"
type input "Equals"
click at [383, 152] on span at bounding box center [386, 155] width 73 height 9
click at [368, 173] on span "TRUE" at bounding box center [386, 175] width 67 height 6
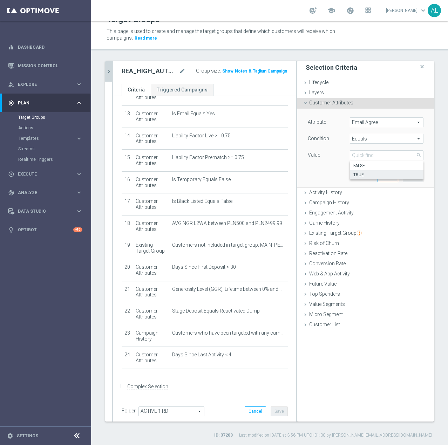
type input "TRUE"
click at [403, 178] on button "Add" at bounding box center [413, 177] width 21 height 10
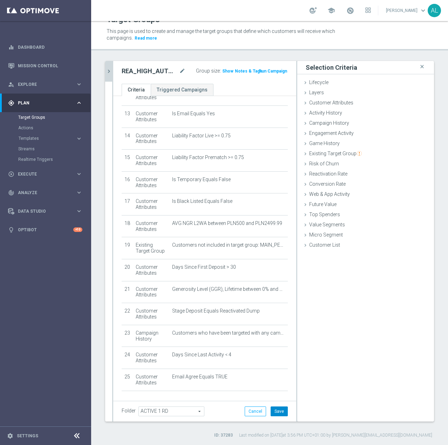
click at [271, 409] on button "Save" at bounding box center [279, 411] width 17 height 10
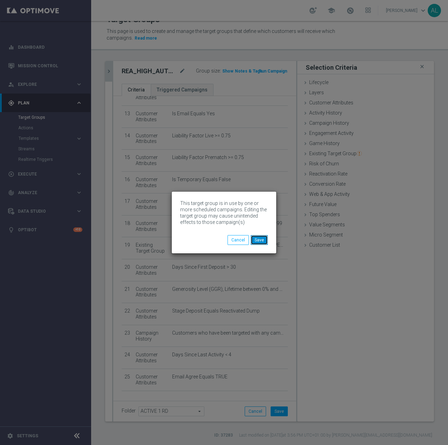
click at [260, 240] on button "Save" at bounding box center [259, 240] width 17 height 10
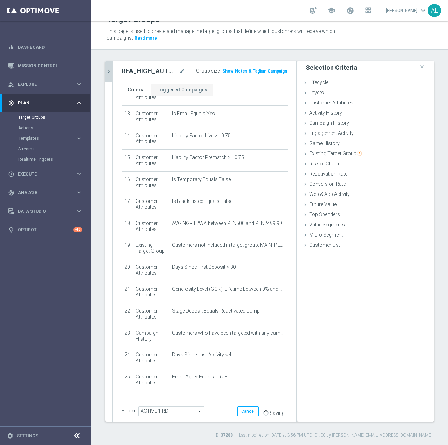
click at [109, 74] on icon "chevron_right" at bounding box center [108, 71] width 7 height 7
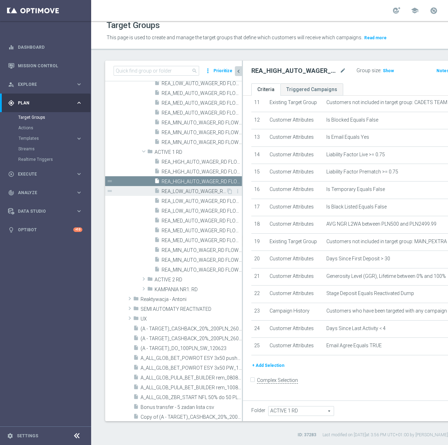
click at [185, 190] on span "REA_LOW_AUTO_WAGER_RD FLOW ACTIVE 1 100%-50 PLN - reminder_DAILY" at bounding box center [194, 192] width 64 height 6
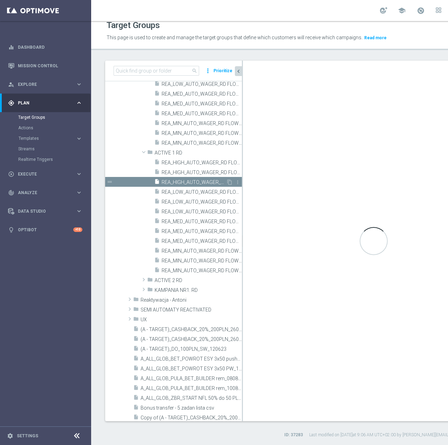
scroll to position [444, 0]
click at [182, 173] on span "REA_HIGH_AUTO_WAGER_RD FLOW ACTIVE 1 100%-100 PLN MAIL_DAILY" at bounding box center [194, 173] width 64 height 6
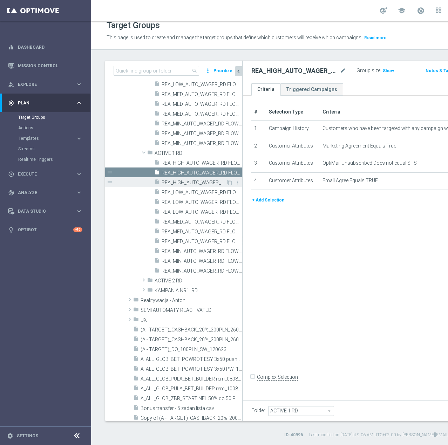
click at [182, 179] on div "insert_drive_file REA_HIGH_AUTO_WAGER_RD FLOW ACTIVE 1 100%-100 PLN_DAILY" at bounding box center [190, 182] width 72 height 10
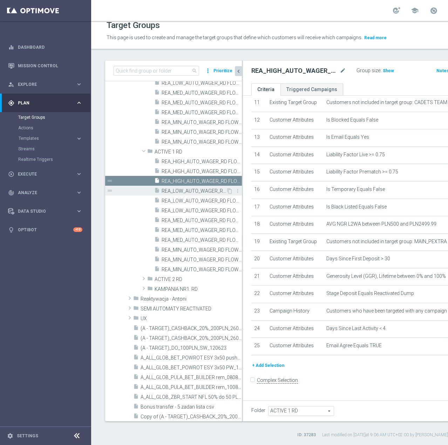
scroll to position [446, 0]
click at [183, 190] on span "REA_LOW_AUTO_WAGER_RD FLOW ACTIVE 1 100%-50 PLN - reminder_DAILY" at bounding box center [194, 191] width 64 height 6
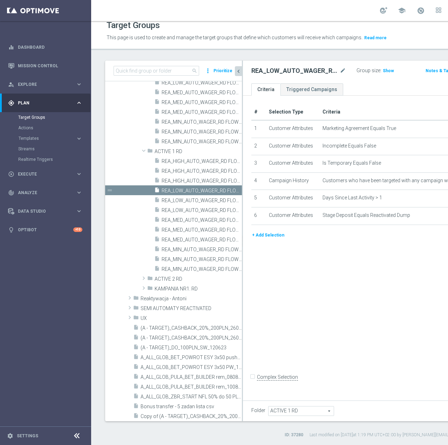
click at [268, 239] on button "+ Add Selection" at bounding box center [268, 235] width 34 height 8
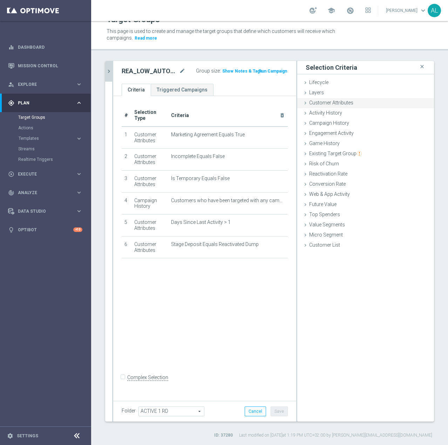
click at [317, 101] on span "Customer Attributes" at bounding box center [331, 103] width 44 height 6
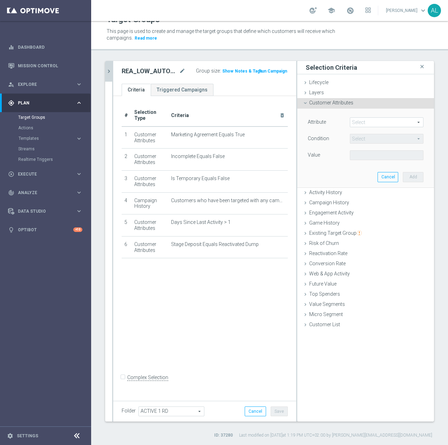
click at [360, 125] on span at bounding box center [386, 122] width 73 height 9
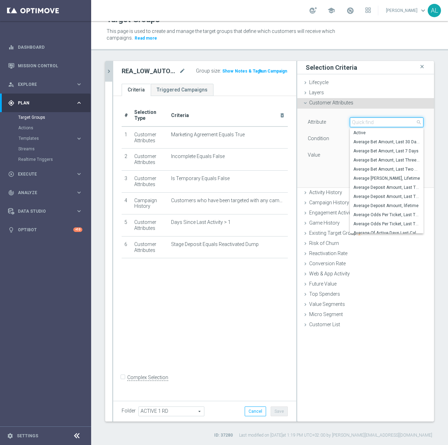
click at [360, 125] on input "search" at bounding box center [387, 122] width 74 height 10
type input "p"
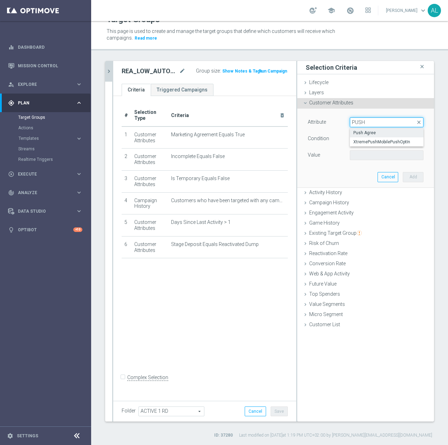
type input "PUSH"
click at [366, 130] on span "Push Agree" at bounding box center [386, 133] width 67 height 6
type input "Push Agree"
type input "Equals"
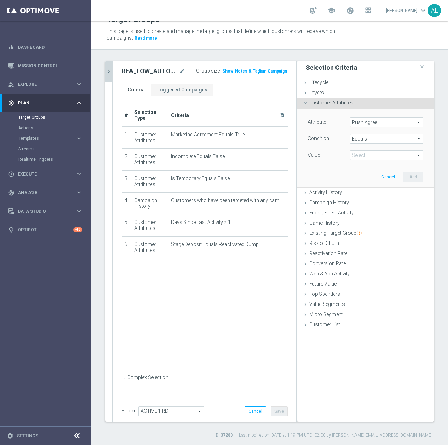
click at [361, 159] on span at bounding box center [386, 155] width 73 height 9
click at [361, 173] on span "TRUE" at bounding box center [386, 175] width 67 height 6
type input "TRUE"
click at [403, 179] on button "Add" at bounding box center [413, 177] width 21 height 10
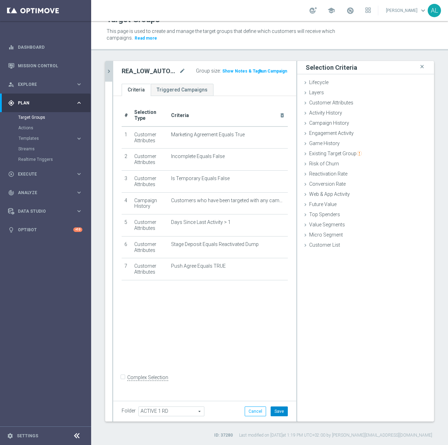
click at [274, 411] on button "Save" at bounding box center [279, 411] width 17 height 10
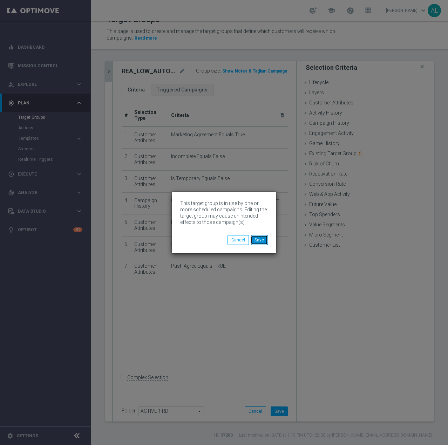
click at [259, 236] on button "Save" at bounding box center [259, 240] width 17 height 10
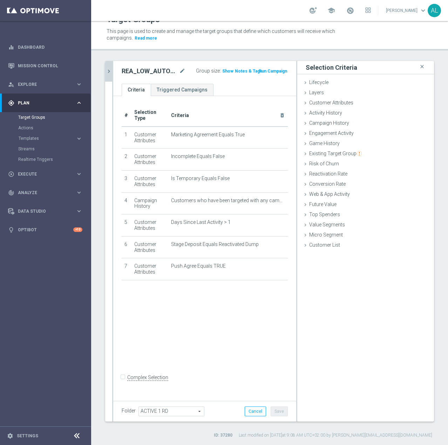
click at [108, 78] on button "chevron_right" at bounding box center [108, 71] width 7 height 21
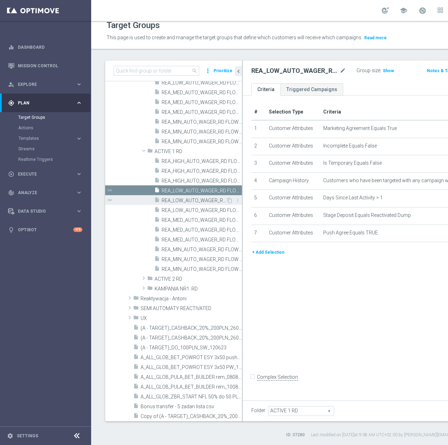
click at [186, 201] on span "REA_LOW_AUTO_WAGER_RD FLOW ACTIVE 1 100%-50 PLN MAIL_DAILY" at bounding box center [194, 201] width 64 height 6
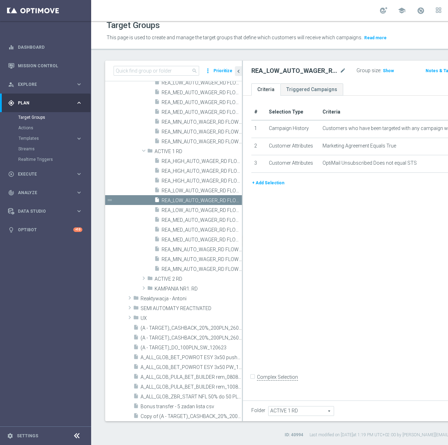
click at [257, 187] on button "+ Add Selection" at bounding box center [268, 183] width 34 height 8
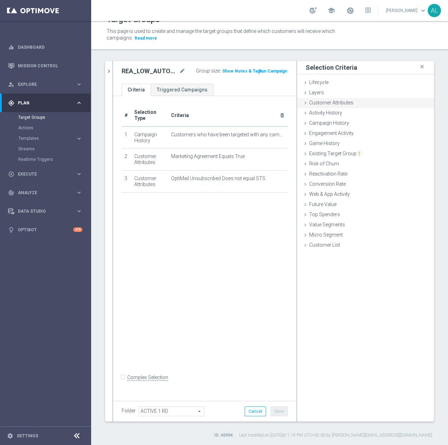
click at [343, 103] on span "Customer Attributes" at bounding box center [331, 103] width 44 height 6
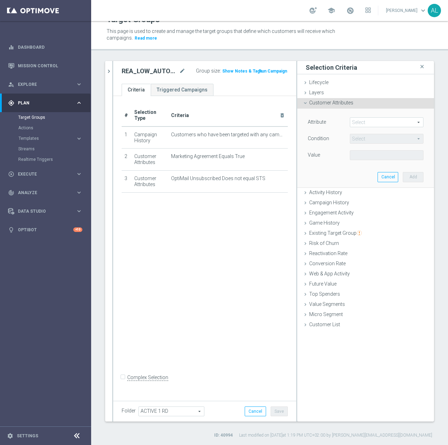
click at [352, 126] on span at bounding box center [386, 122] width 73 height 9
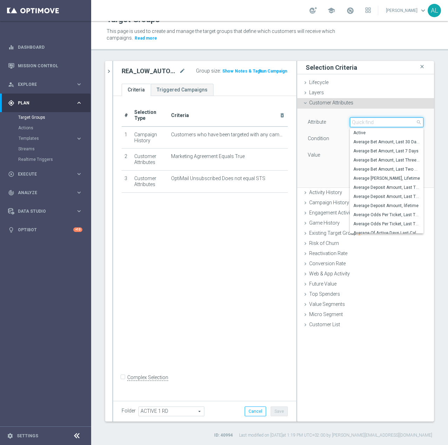
click at [356, 123] on input "search" at bounding box center [387, 122] width 74 height 10
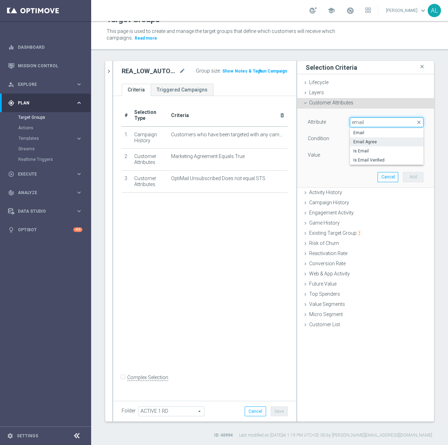
type input "email"
click at [366, 145] on span "Email Agree" at bounding box center [386, 142] width 67 height 6
type input "Email Agree"
type input "Equals"
click at [356, 152] on span at bounding box center [386, 155] width 73 height 9
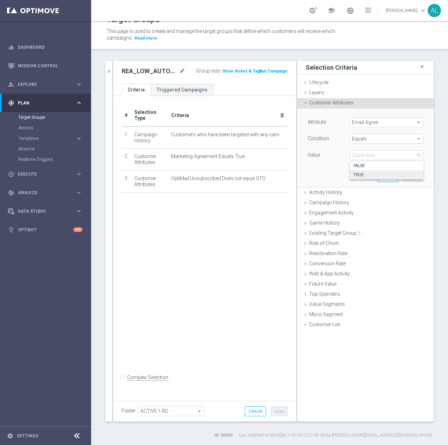
click at [362, 171] on label "TRUE" at bounding box center [387, 174] width 74 height 9
type input "TRUE"
click at [404, 176] on button "Add" at bounding box center [413, 177] width 21 height 10
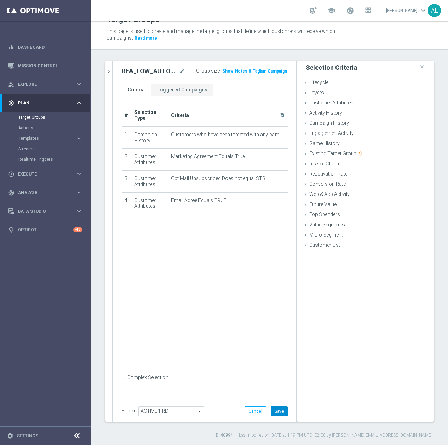
click at [278, 412] on button "Save" at bounding box center [279, 411] width 17 height 10
click at [109, 69] on icon "chevron_right" at bounding box center [108, 71] width 7 height 7
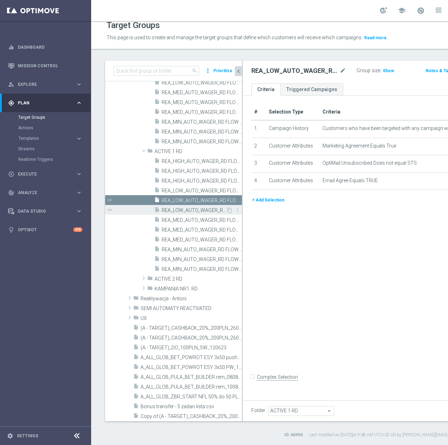
click at [173, 210] on span "REA_LOW_AUTO_WAGER_RD FLOW ACTIVE 1 100%-50 PLN_DAILY" at bounding box center [194, 210] width 64 height 6
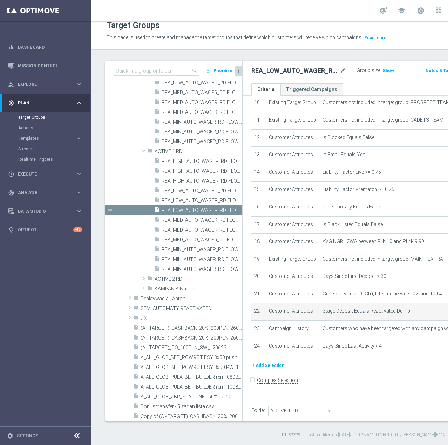
scroll to position [292, 0]
click at [179, 210] on span "REA_LOW_AUTO_WAGER_RD FLOW ACTIVE 1 100%-50 PLN_DAILY" at bounding box center [194, 210] width 64 height 6
click at [241, 71] on icon "chevron_left" at bounding box center [238, 71] width 7 height 7
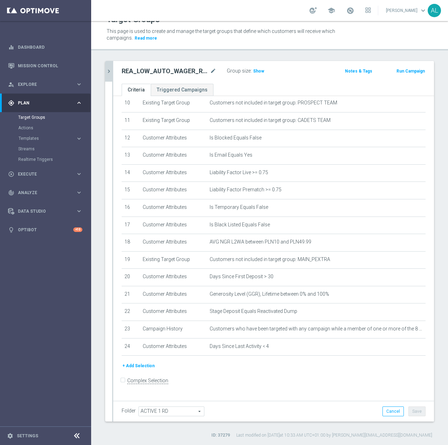
scroll to position [185, 0]
click at [108, 68] on icon "chevron_right" at bounding box center [108, 71] width 7 height 7
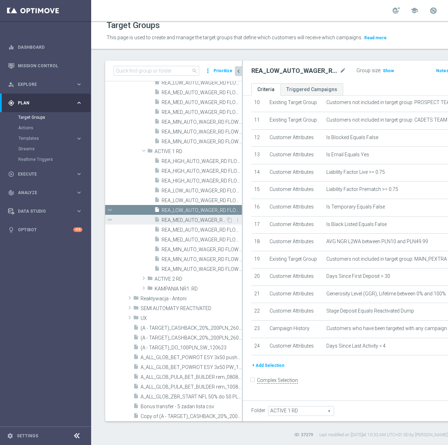
scroll to position [292, 0]
click at [264, 369] on button "+ Add Selection" at bounding box center [268, 366] width 34 height 8
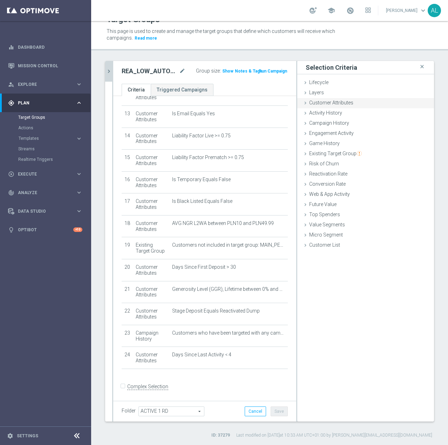
click at [329, 102] on span "Customer Attributes" at bounding box center [331, 103] width 44 height 6
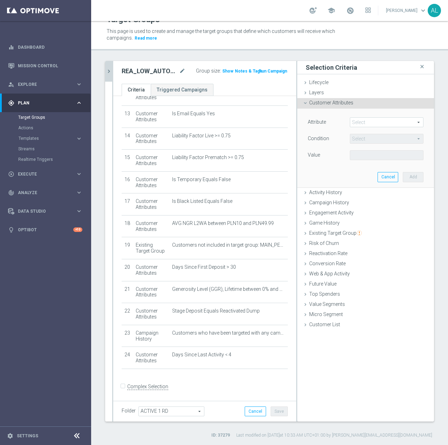
click at [355, 119] on span at bounding box center [386, 122] width 73 height 9
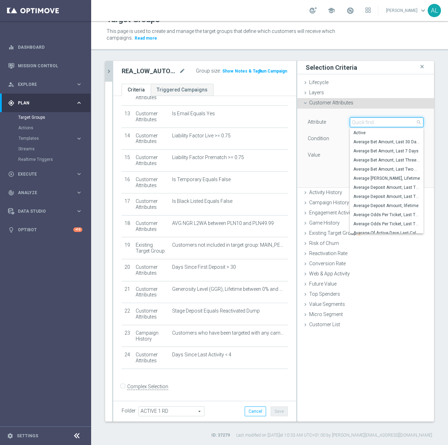
click at [358, 121] on input "search" at bounding box center [387, 122] width 74 height 10
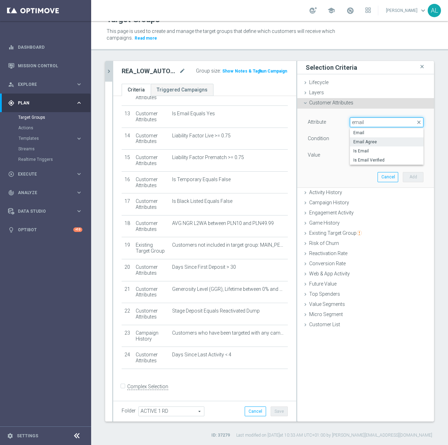
type input "email"
click at [383, 141] on span "Email Agree" at bounding box center [386, 142] width 67 height 6
type input "Email Agree"
type input "Equals"
click at [356, 160] on div "Value Select arrow_drop_down search" at bounding box center [365, 155] width 126 height 11
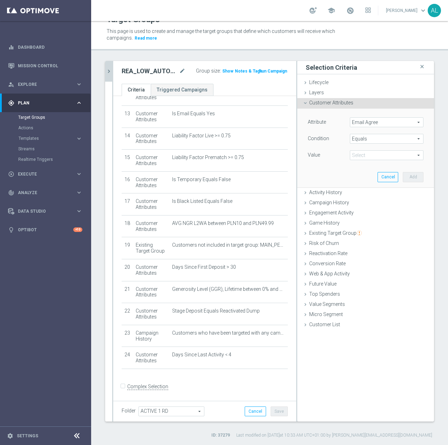
click at [360, 154] on span at bounding box center [386, 155] width 73 height 9
click at [365, 173] on span "TRUE" at bounding box center [386, 175] width 67 height 6
type input "TRUE"
click at [408, 177] on button "Add" at bounding box center [413, 177] width 21 height 10
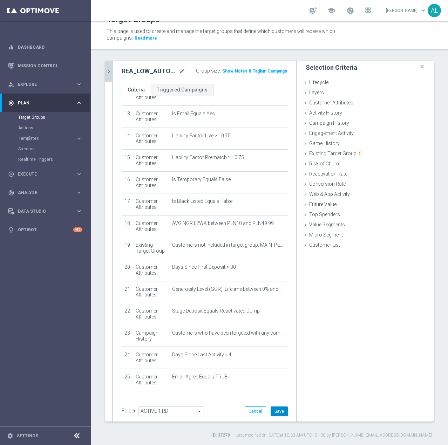
click at [280, 411] on button "Save" at bounding box center [279, 411] width 17 height 10
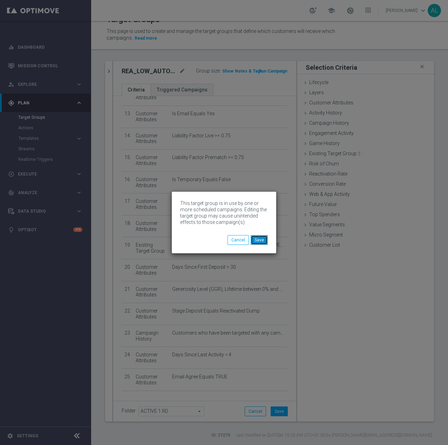
click at [256, 236] on button "Save" at bounding box center [259, 240] width 17 height 10
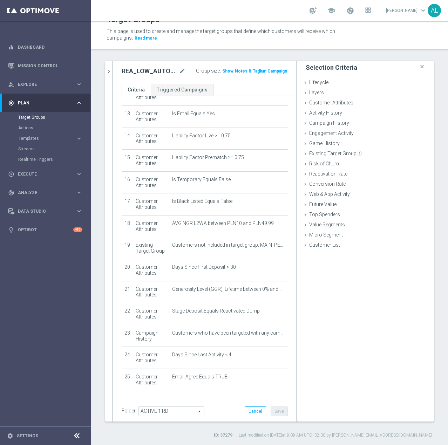
click at [108, 70] on icon "chevron_right" at bounding box center [108, 71] width 7 height 7
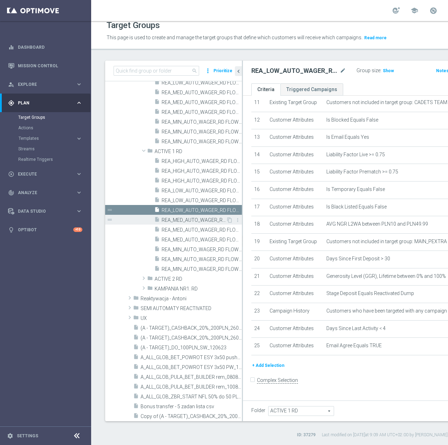
click at [193, 220] on span "REA_MED_AUTO_WAGER_RD FLOW ACTIVE 1 100%-75 PLN - reminder_DAILY" at bounding box center [194, 220] width 64 height 6
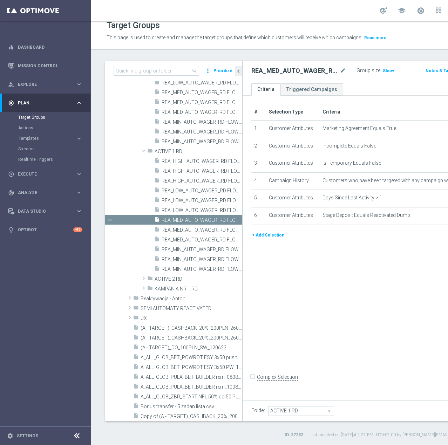
click at [272, 239] on button "+ Add Selection" at bounding box center [268, 235] width 34 height 8
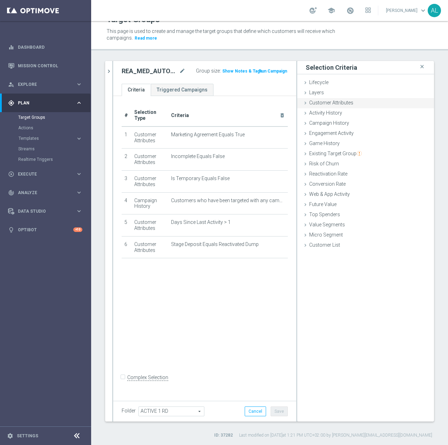
click at [328, 100] on span "Customer Attributes" at bounding box center [331, 103] width 44 height 6
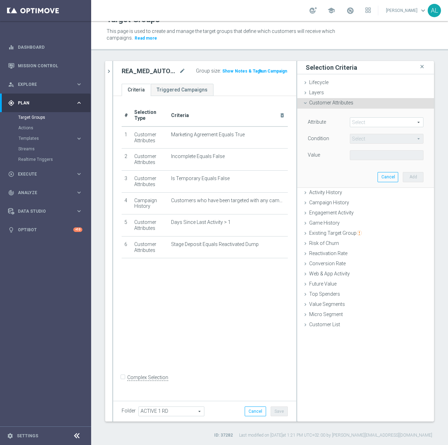
click at [358, 122] on span at bounding box center [386, 122] width 73 height 9
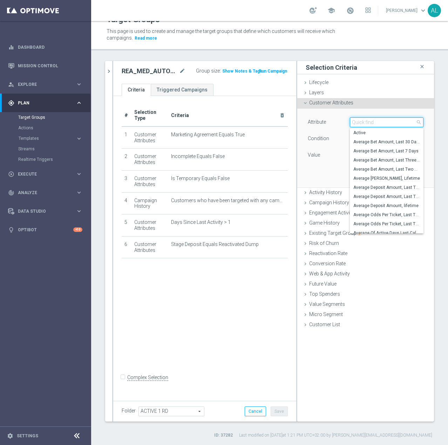
click at [358, 122] on input "search" at bounding box center [387, 122] width 74 height 10
type input "Push"
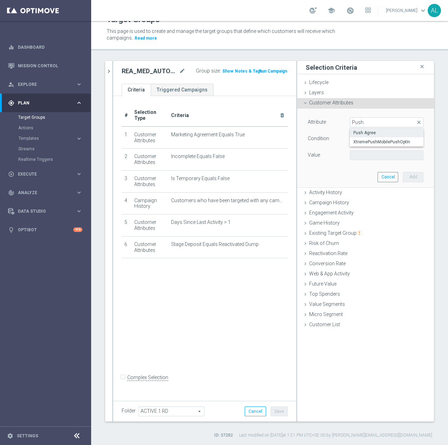
click at [371, 132] on span "Push Agree" at bounding box center [386, 133] width 67 height 6
type input "Push Agree"
type input "Equals"
click at [364, 154] on span at bounding box center [386, 155] width 73 height 9
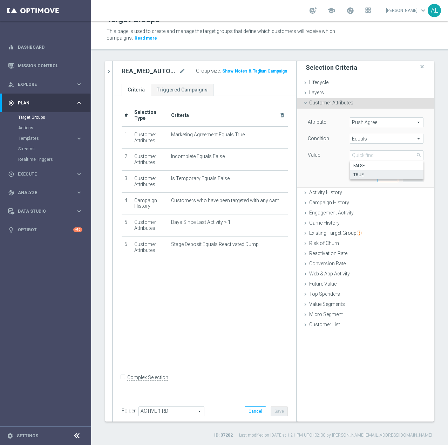
click at [363, 173] on span "TRUE" at bounding box center [386, 175] width 67 height 6
type input "TRUE"
click at [405, 174] on button "Add" at bounding box center [413, 177] width 21 height 10
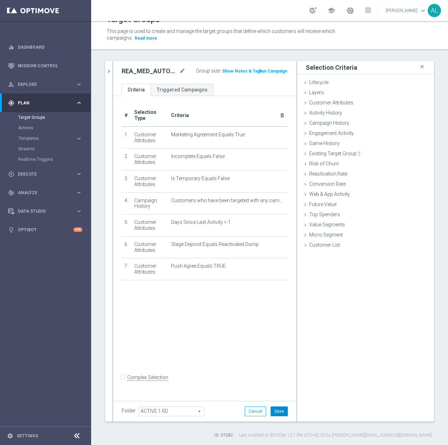
click at [277, 409] on button "Save" at bounding box center [279, 411] width 17 height 10
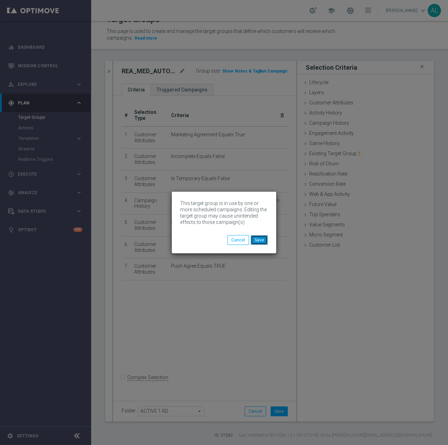
click at [262, 240] on button "Save" at bounding box center [259, 240] width 17 height 10
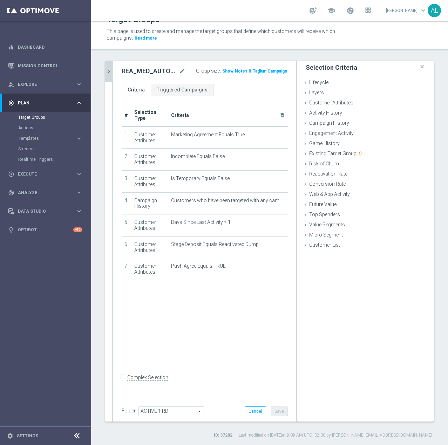
click at [107, 72] on icon "chevron_right" at bounding box center [108, 71] width 7 height 7
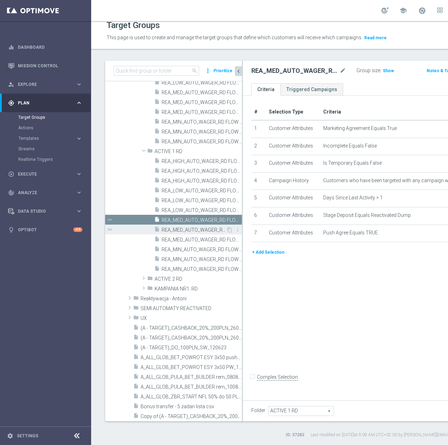
click at [173, 227] on span "REA_MED_AUTO_WAGER_RD FLOW ACTIVE 1 100%-75 PLN MAIL_DAILY" at bounding box center [194, 230] width 64 height 6
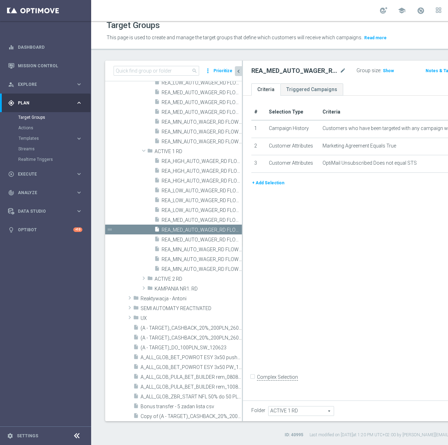
click at [271, 187] on button "+ Add Selection" at bounding box center [268, 183] width 34 height 8
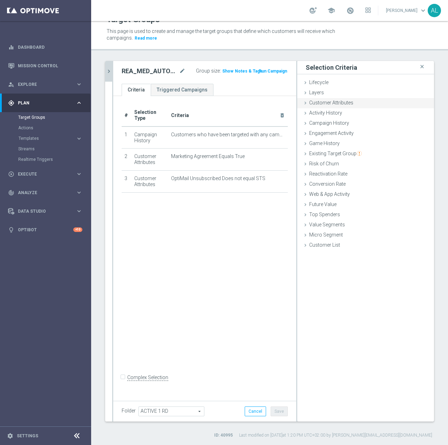
click at [328, 104] on span "Customer Attributes" at bounding box center [331, 103] width 44 height 6
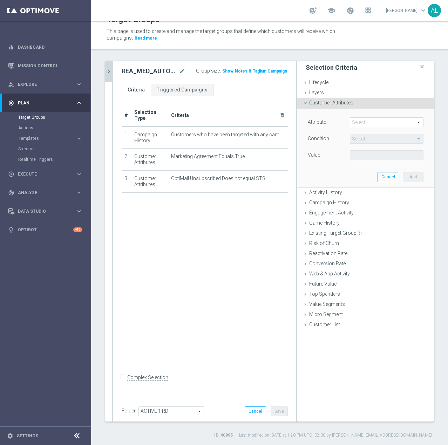
click at [363, 121] on span at bounding box center [386, 122] width 73 height 9
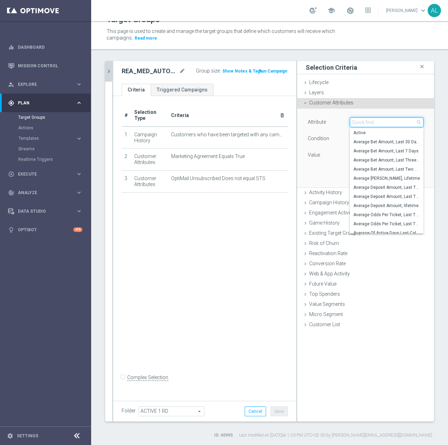
click at [363, 121] on input "search" at bounding box center [387, 122] width 74 height 10
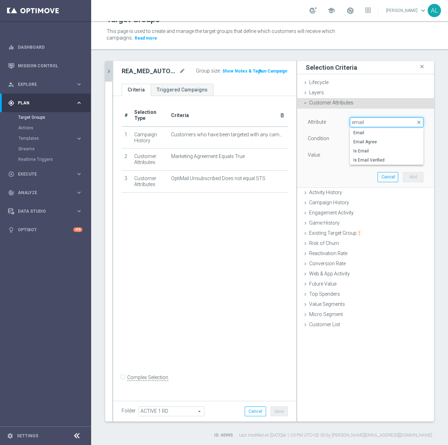
drag, startPoint x: 363, startPoint y: 121, endPoint x: 350, endPoint y: 122, distance: 13.0
type input "email"
drag, startPoint x: 350, startPoint y: 122, endPoint x: 371, endPoint y: 142, distance: 29.2
click at [371, 142] on span "Email Agree" at bounding box center [386, 142] width 67 height 6
type input "Email Agree"
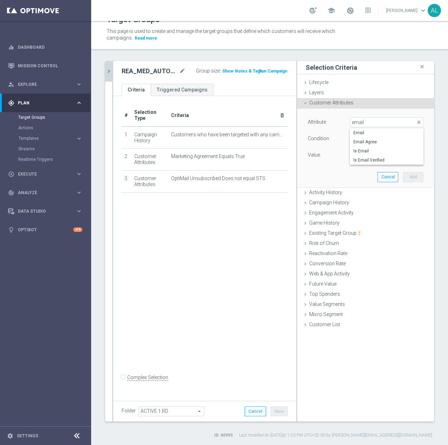
type input "Equals"
click at [377, 156] on span at bounding box center [386, 155] width 73 height 9
click at [368, 172] on span "TRUE" at bounding box center [386, 175] width 67 height 6
type input "TRUE"
click at [408, 177] on button "Add" at bounding box center [413, 177] width 21 height 10
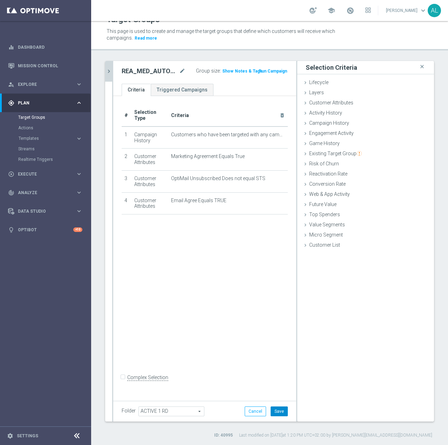
click at [274, 412] on button "Save" at bounding box center [279, 411] width 17 height 10
click at [109, 70] on icon "chevron_right" at bounding box center [108, 71] width 7 height 7
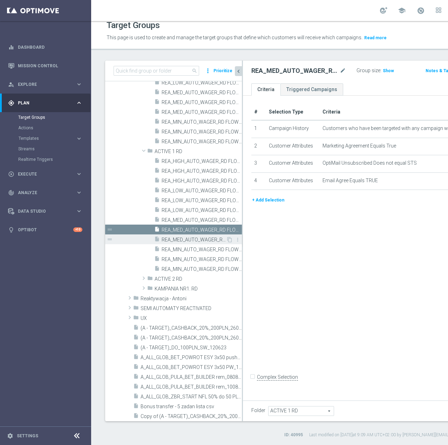
click at [198, 242] on span "REA_MED_AUTO_WAGER_RD FLOW ACTIVE 1 100%-75 PLN_DAILY" at bounding box center [194, 240] width 64 height 6
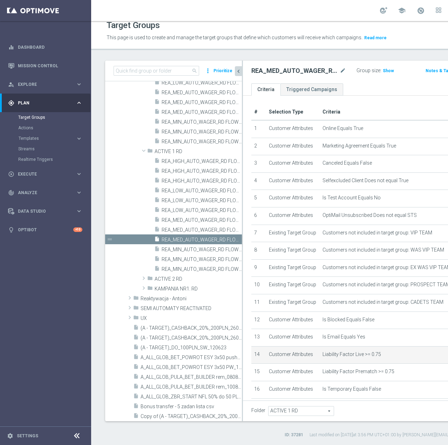
scroll to position [292, 0]
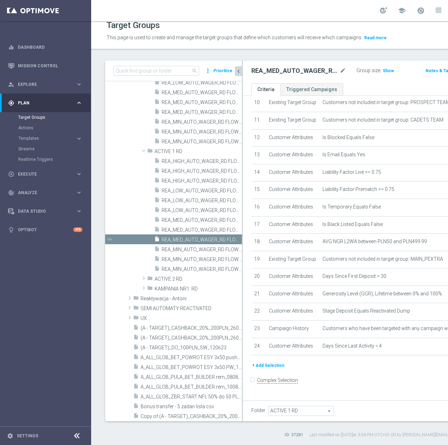
click at [274, 369] on button "+ Add Selection" at bounding box center [268, 366] width 34 height 8
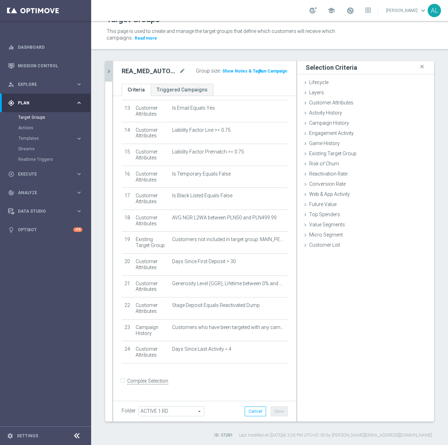
scroll to position [284, 0]
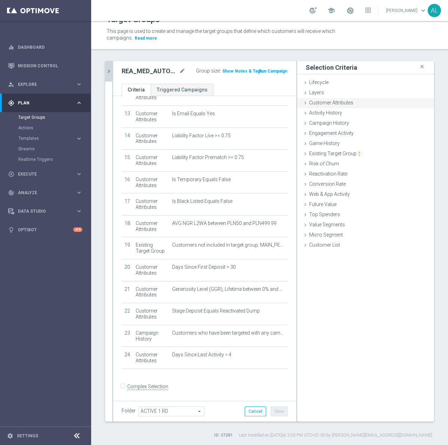
click at [319, 104] on span "Customer Attributes" at bounding box center [331, 103] width 44 height 6
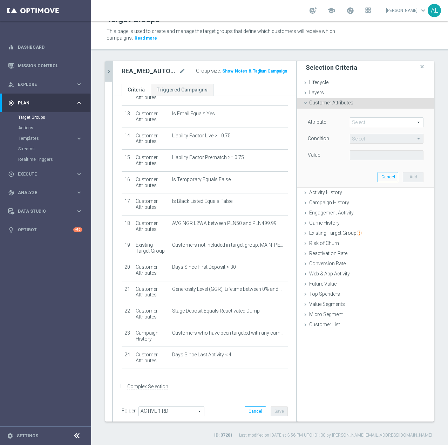
click at [362, 122] on span at bounding box center [386, 122] width 73 height 9
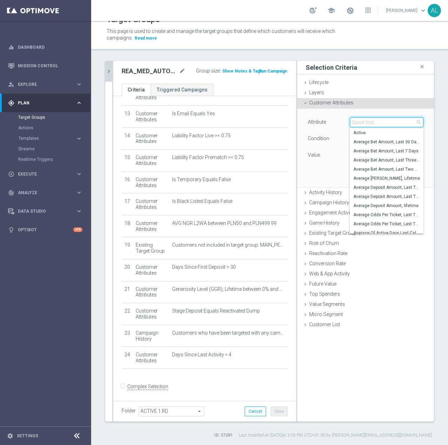
click at [362, 122] on input "search" at bounding box center [387, 122] width 74 height 10
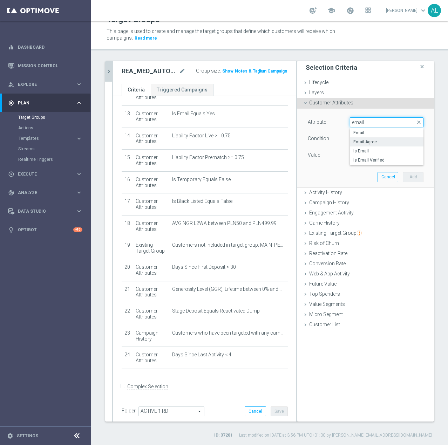
type input "email"
click at [361, 139] on label "Email Agree" at bounding box center [387, 141] width 74 height 9
type input "Email Agree"
type input "Equals"
click at [364, 150] on div "Attribute Email Agree Email Agree arrow_drop_down search Condition Equals Equal…" at bounding box center [366, 139] width 116 height 44
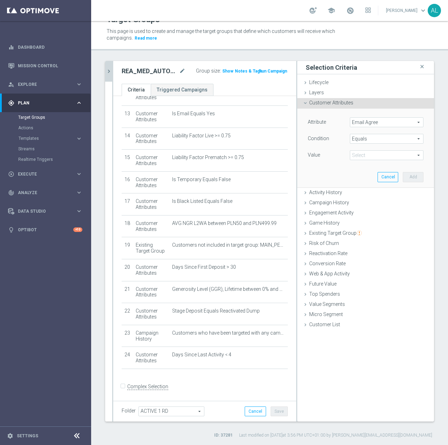
click at [363, 156] on span at bounding box center [386, 155] width 73 height 9
click at [364, 175] on span "TRUE" at bounding box center [386, 175] width 67 height 6
type input "TRUE"
click at [411, 178] on button "Add" at bounding box center [413, 177] width 21 height 10
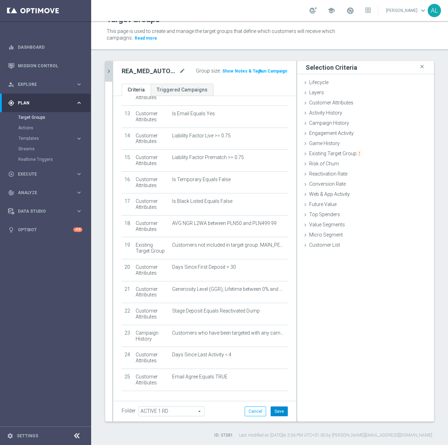
click at [271, 410] on button "Save" at bounding box center [279, 411] width 17 height 10
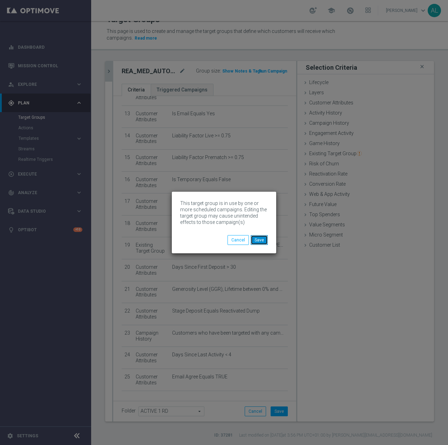
click at [259, 239] on button "Save" at bounding box center [259, 240] width 17 height 10
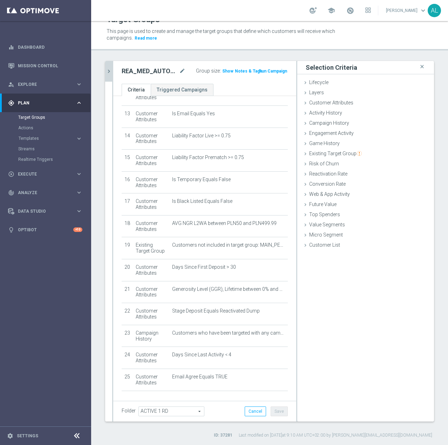
click at [109, 70] on icon "chevron_right" at bounding box center [108, 71] width 7 height 7
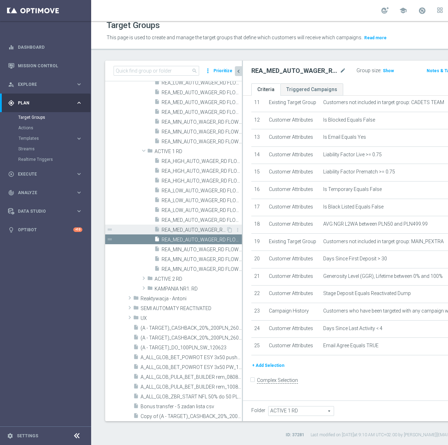
click at [195, 232] on span "REA_MED_AUTO_WAGER_RD FLOW ACTIVE 1 100%-75 PLN MAIL_DAILY" at bounding box center [194, 230] width 64 height 6
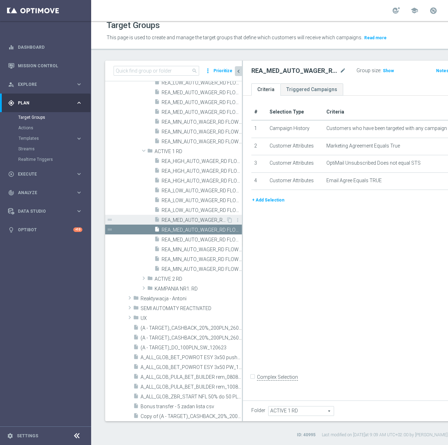
click at [191, 222] on span "REA_MED_AUTO_WAGER_RD FLOW ACTIVE 1 100%-75 PLN - reminder_DAILY" at bounding box center [194, 220] width 64 height 6
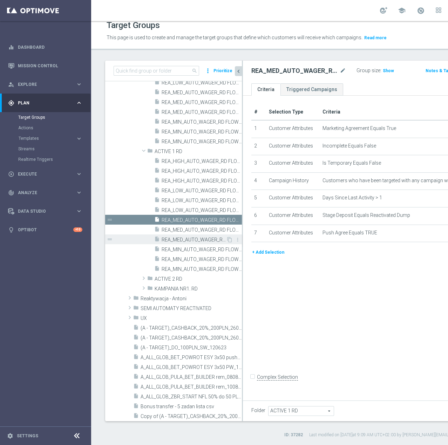
click at [190, 243] on span "REA_MED_AUTO_WAGER_RD FLOW ACTIVE 1 100%-75 PLN_DAILY" at bounding box center [194, 240] width 64 height 6
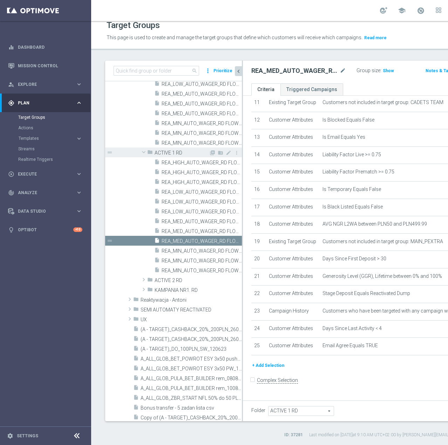
scroll to position [445, 0]
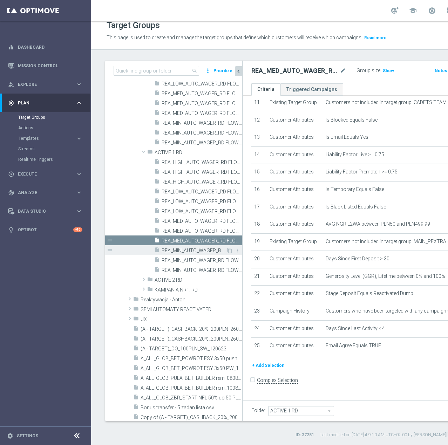
click at [170, 251] on span "REA_MIN_AUTO_WAGER_RD FLOW ACTIVE 1 100%-25 PLN - reminder_DAILY" at bounding box center [194, 251] width 64 height 6
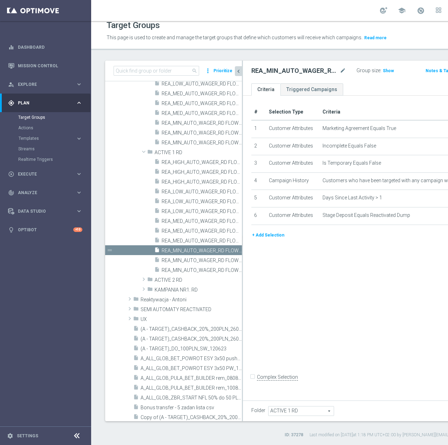
click at [271, 239] on button "+ Add Selection" at bounding box center [268, 235] width 34 height 8
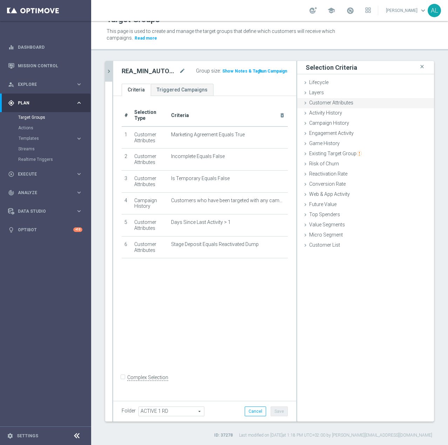
click at [319, 99] on div "Customer Attributes done selection saved" at bounding box center [365, 103] width 137 height 11
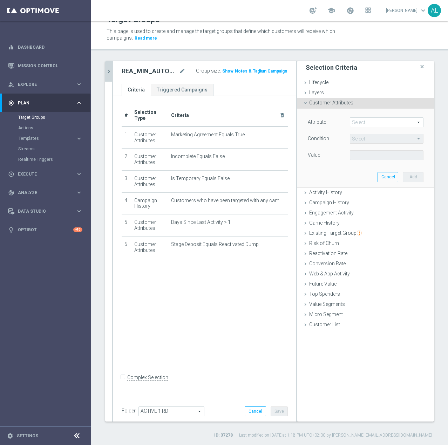
click at [358, 122] on span at bounding box center [386, 122] width 73 height 9
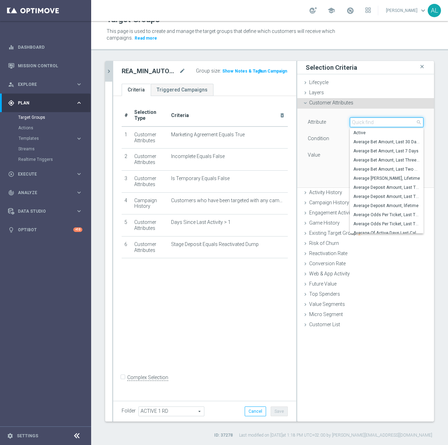
click at [358, 122] on input "search" at bounding box center [387, 122] width 74 height 10
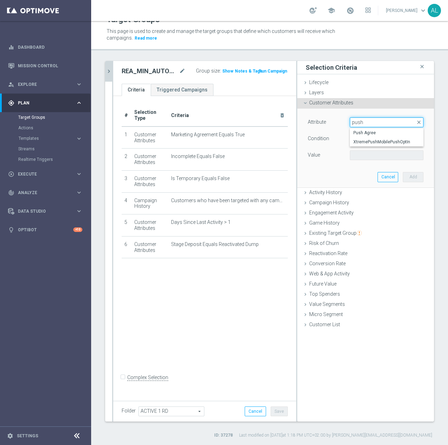
type input "push"
click at [361, 129] on label "Push Agree" at bounding box center [387, 132] width 74 height 9
type input "Push Agree"
type input "Equals"
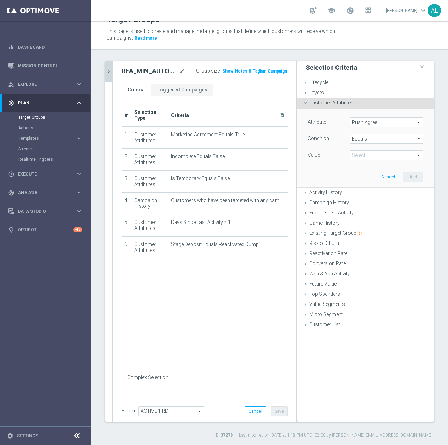
click at [356, 158] on span at bounding box center [386, 155] width 73 height 9
click at [354, 174] on span "TRUE" at bounding box center [386, 175] width 67 height 6
type input "TRUE"
click at [408, 176] on button "Add" at bounding box center [413, 177] width 21 height 10
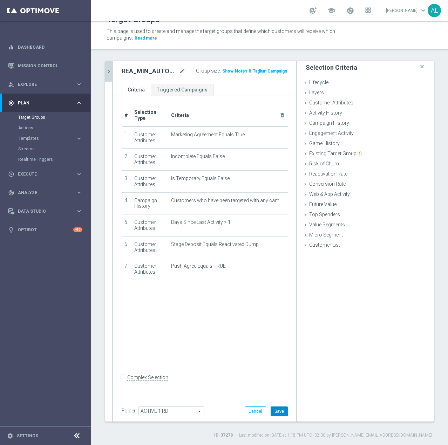
click at [271, 413] on button "Save" at bounding box center [279, 411] width 17 height 10
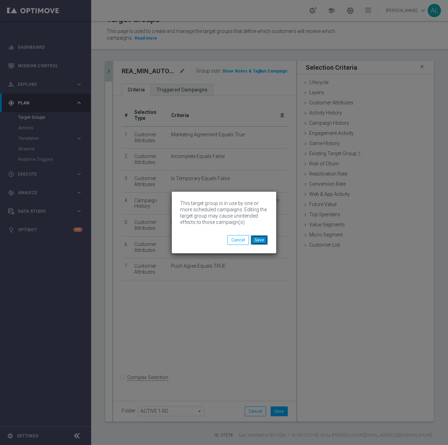
click at [261, 241] on button "Save" at bounding box center [259, 240] width 17 height 10
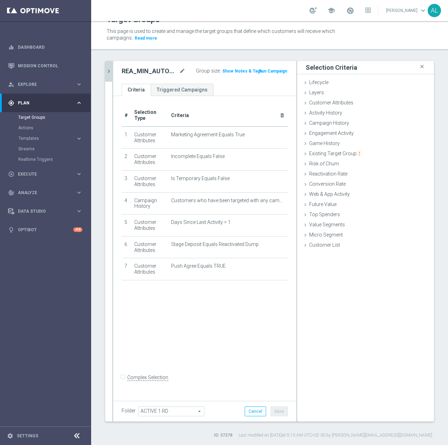
click at [110, 71] on icon "chevron_right" at bounding box center [108, 71] width 7 height 7
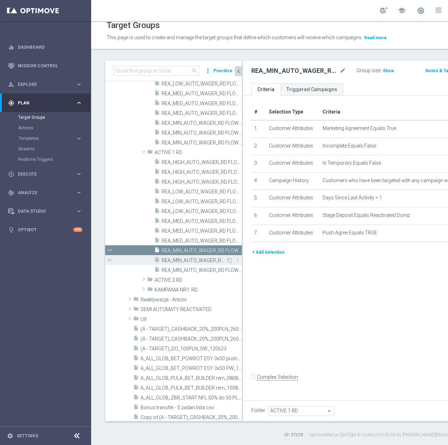
click at [188, 259] on span "REA_MIN_AUTO_WAGER_RD FLOW ACTIVE 1 100%-25 PLN MAIL_DAILY" at bounding box center [194, 261] width 64 height 6
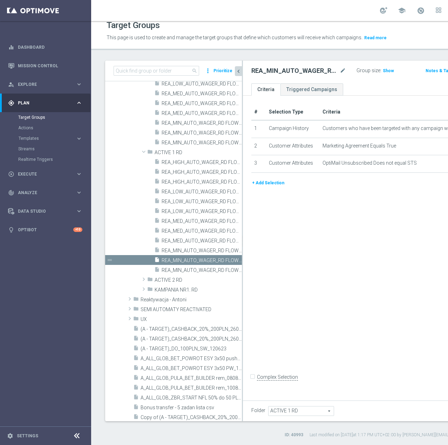
click at [270, 187] on button "+ Add Selection" at bounding box center [268, 183] width 34 height 8
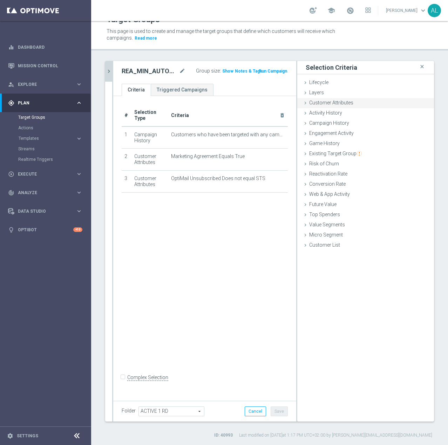
click at [337, 103] on span "Customer Attributes" at bounding box center [331, 103] width 44 height 6
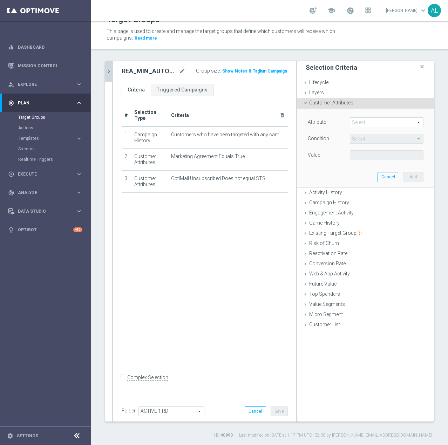
click at [360, 128] on div "Attribute Select arrow_drop_down search" at bounding box center [365, 122] width 126 height 11
click at [363, 122] on span at bounding box center [386, 122] width 73 height 9
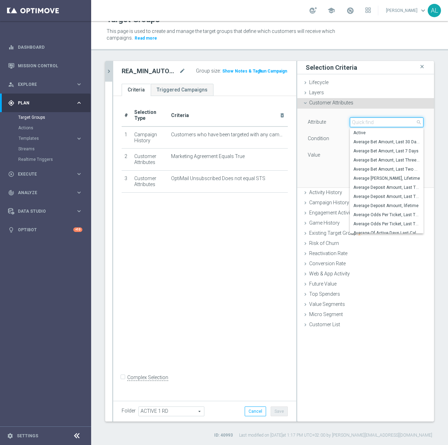
click at [363, 122] on input "search" at bounding box center [387, 122] width 74 height 10
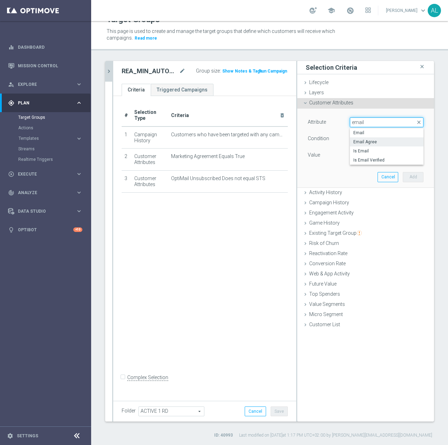
type input "email"
click at [363, 142] on span "Email Agree" at bounding box center [386, 142] width 67 height 6
type input "Email Agree"
type input "Equals"
click at [355, 159] on span at bounding box center [386, 155] width 73 height 9
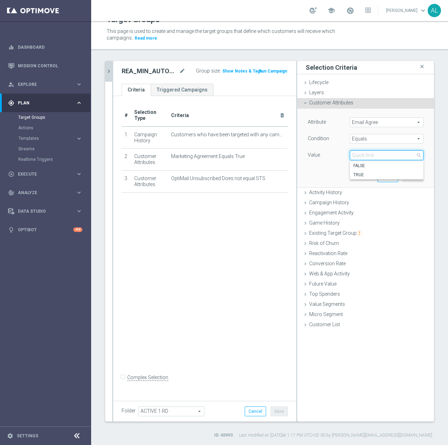
click at [359, 155] on input "search" at bounding box center [387, 155] width 74 height 10
click at [361, 174] on span "TRUE" at bounding box center [386, 175] width 67 height 6
type input "TRUE"
click at [403, 180] on button "Add" at bounding box center [413, 177] width 21 height 10
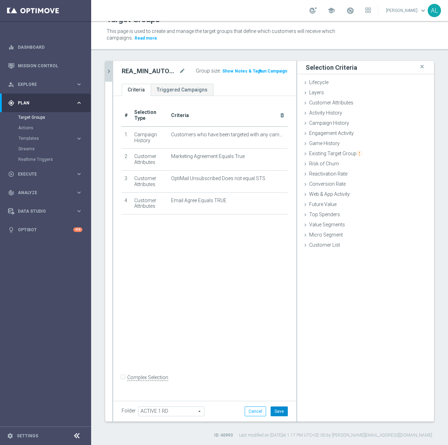
click at [273, 411] on button "Save" at bounding box center [279, 411] width 17 height 10
click at [109, 70] on icon "chevron_right" at bounding box center [108, 71] width 7 height 7
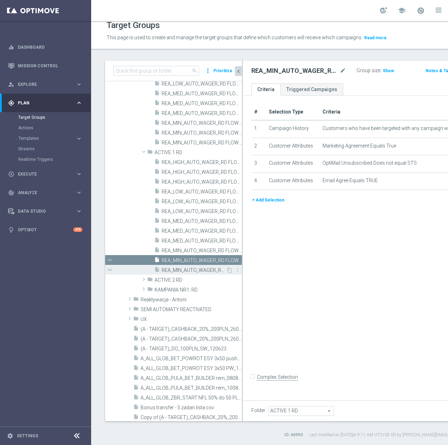
click at [178, 268] on span "REA_MIN_AUTO_WAGER_RD FLOW ACTIVE 1 100%-25 PLN_DAILY" at bounding box center [194, 270] width 64 height 6
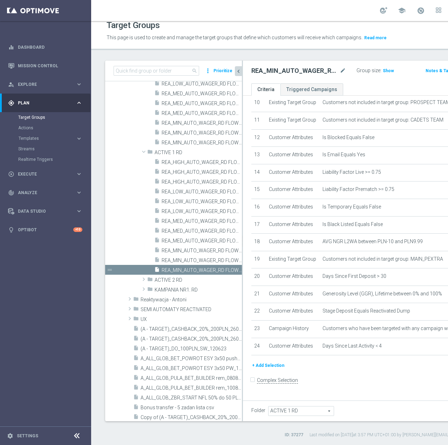
scroll to position [292, 0]
click at [265, 368] on button "+ Add Selection" at bounding box center [268, 366] width 34 height 8
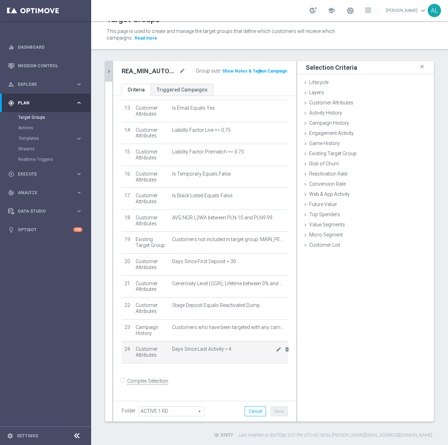
scroll to position [284, 0]
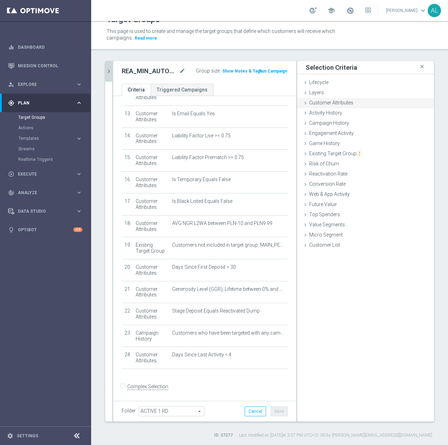
click at [329, 103] on span "Customer Attributes" at bounding box center [331, 103] width 44 height 6
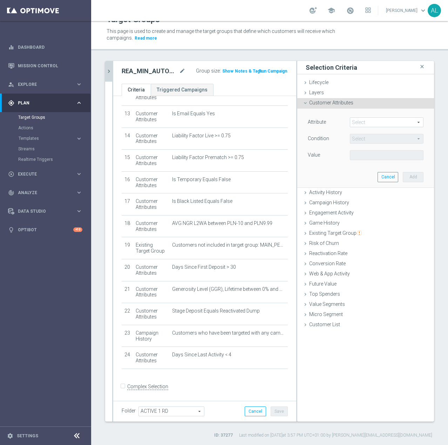
click at [365, 122] on span at bounding box center [386, 122] width 73 height 9
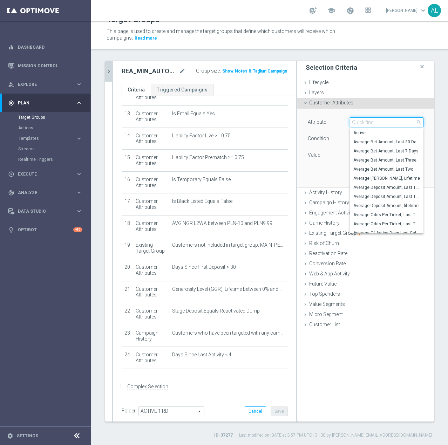
click at [365, 122] on input "search" at bounding box center [387, 122] width 74 height 10
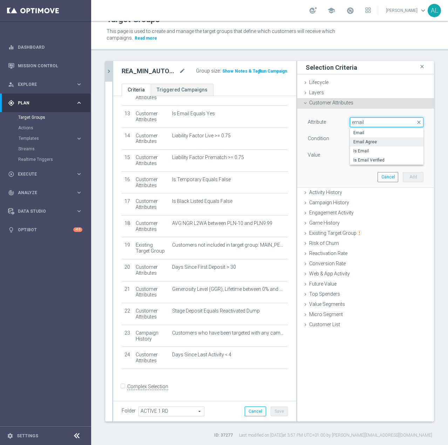
type input "email"
click at [368, 141] on span "Email Agree" at bounding box center [386, 142] width 67 height 6
type input "Email Agree"
type input "Equals"
click at [370, 153] on span at bounding box center [386, 155] width 73 height 9
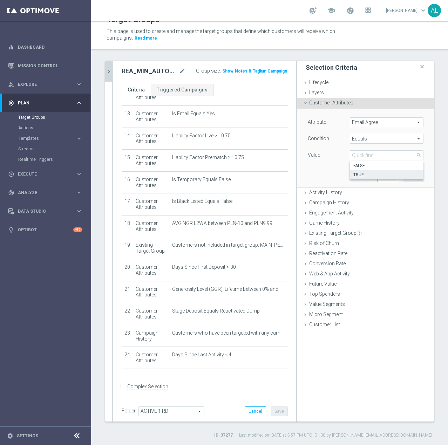
click at [368, 172] on span "TRUE" at bounding box center [386, 175] width 67 height 6
type input "TRUE"
click at [408, 176] on button "Add" at bounding box center [413, 177] width 21 height 10
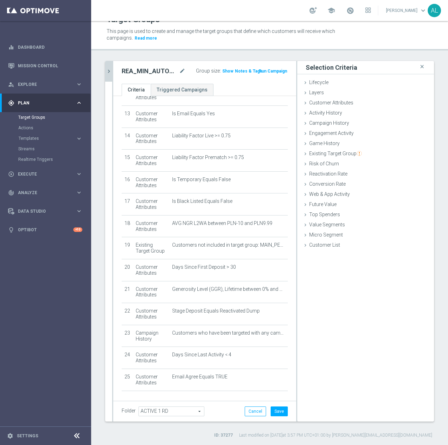
click at [282, 413] on div "Folder ACTIVE 1 RD ACTIVE 1 RD arrow_drop_down search Cancel Save Saving..." at bounding box center [204, 411] width 183 height 21
click at [280, 413] on button "Save" at bounding box center [279, 411] width 17 height 10
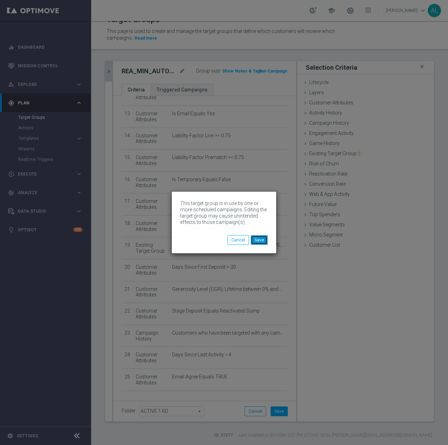
click at [259, 242] on button "Save" at bounding box center [259, 240] width 17 height 10
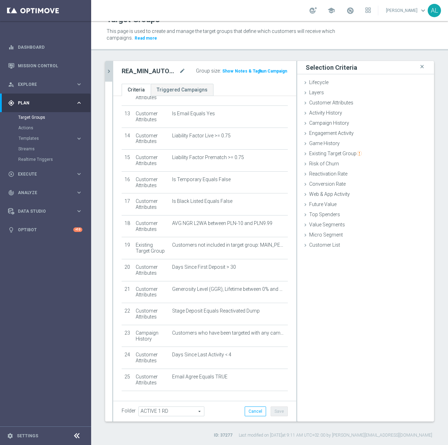
click at [110, 71] on icon "chevron_right" at bounding box center [108, 71] width 7 height 7
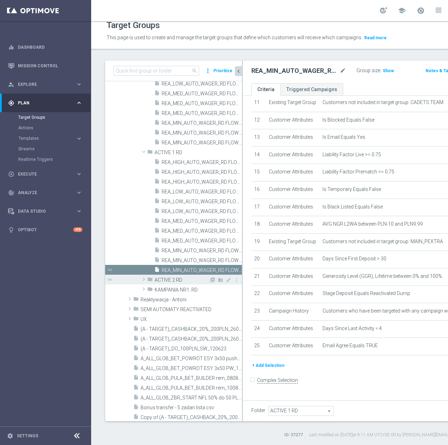
click at [174, 280] on span "ACTIVE 2 RD" at bounding box center [182, 280] width 54 height 6
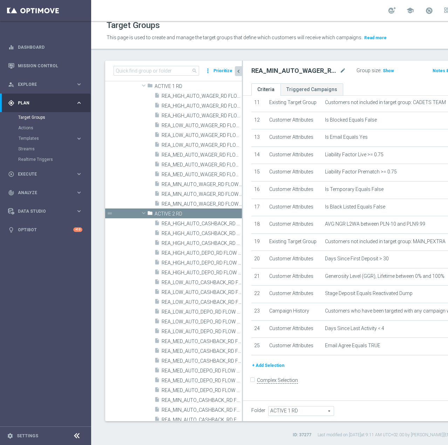
scroll to position [502, 0]
click at [167, 222] on span "REA_HIGH_AUTO_CASHBACK_RD FLOW ACTIVE 2 100%-100 PLN - reminder_DAILY" at bounding box center [194, 223] width 64 height 6
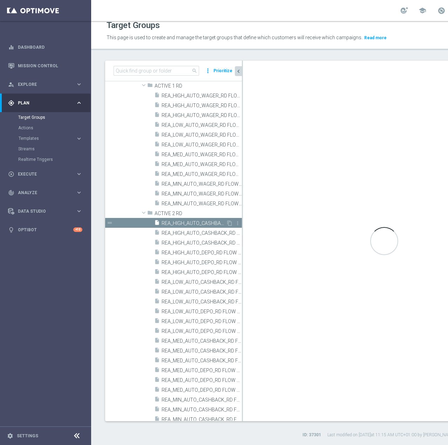
type input "ACTIVE 2 RD"
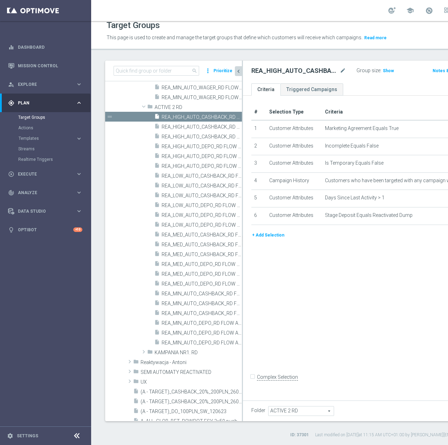
scroll to position [600, 0]
click at [269, 239] on button "+ Add Selection" at bounding box center [268, 235] width 34 height 8
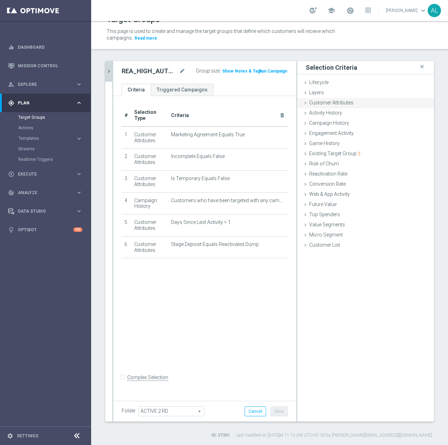
click at [334, 104] on span "Customer Attributes" at bounding box center [331, 103] width 44 height 6
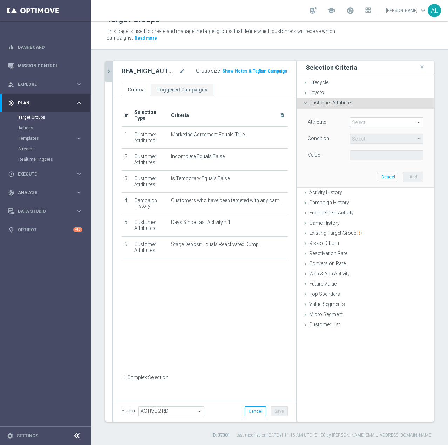
click at [354, 123] on span at bounding box center [386, 122] width 73 height 9
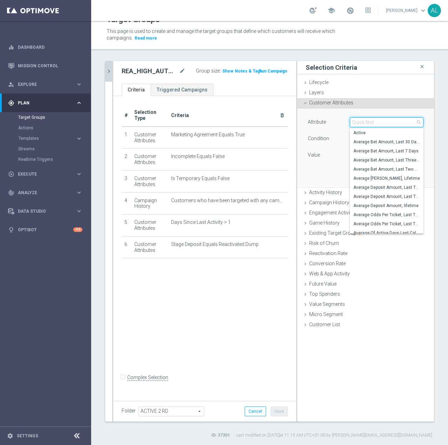
click at [354, 123] on input "search" at bounding box center [387, 122] width 74 height 10
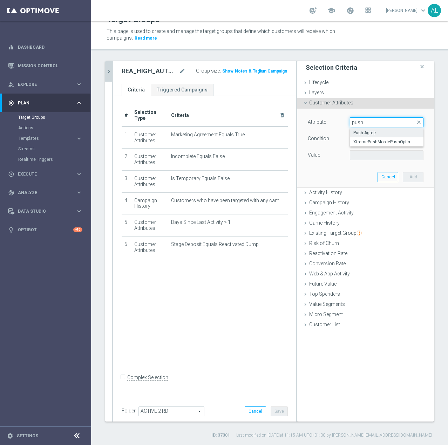
type input "push"
click at [370, 133] on span "Push Agree" at bounding box center [386, 133] width 67 height 6
type input "Push Agree"
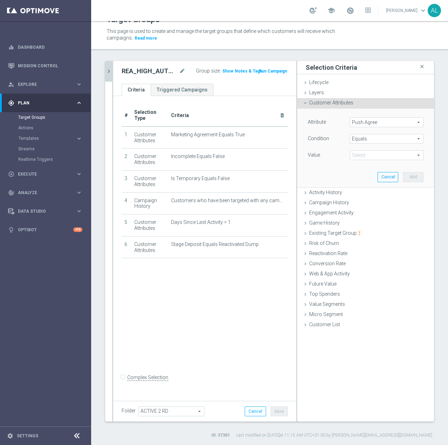
click at [360, 151] on span at bounding box center [386, 155] width 73 height 9
click at [358, 174] on span "TRUE" at bounding box center [386, 175] width 67 height 6
click at [410, 177] on button "Add" at bounding box center [413, 177] width 21 height 10
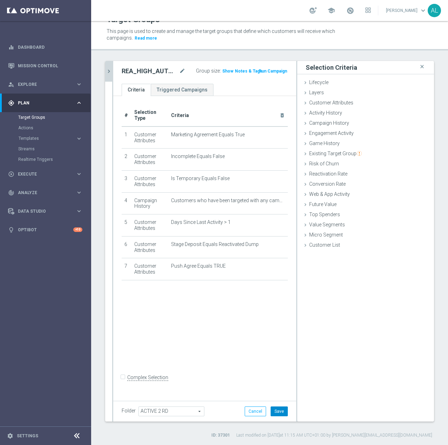
click at [278, 411] on button "Save" at bounding box center [279, 411] width 17 height 10
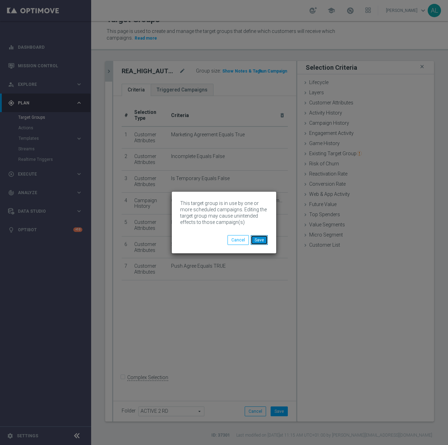
click at [266, 242] on button "Save" at bounding box center [259, 240] width 17 height 10
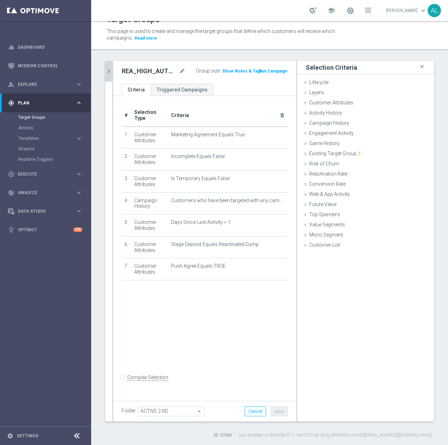
click at [108, 74] on icon "chevron_right" at bounding box center [108, 71] width 7 height 7
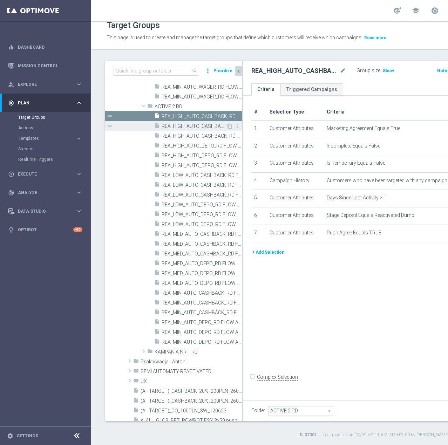
click at [196, 125] on span "REA_HIGH_AUTO_CASHBACK_RD FLOW ACTIVE 2 100%-100 PLN MAIL_DAILY" at bounding box center [194, 126] width 64 height 6
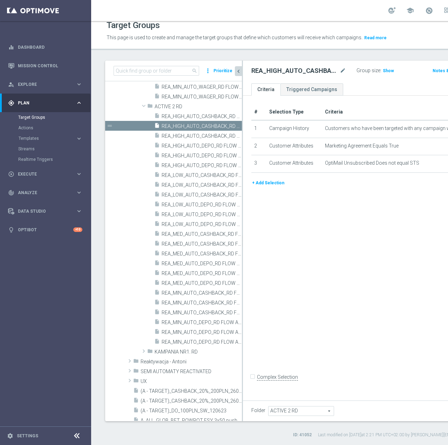
click at [276, 187] on button "+ Add Selection" at bounding box center [268, 183] width 34 height 8
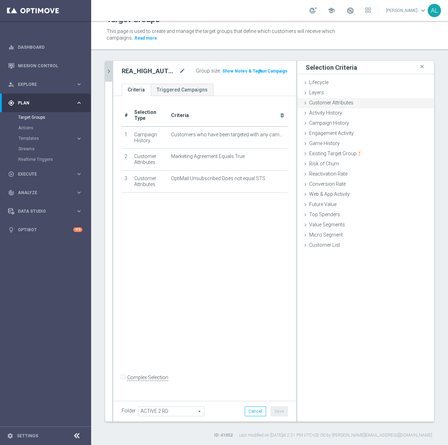
click at [333, 106] on div "Customer Attributes done selection saved" at bounding box center [365, 103] width 137 height 11
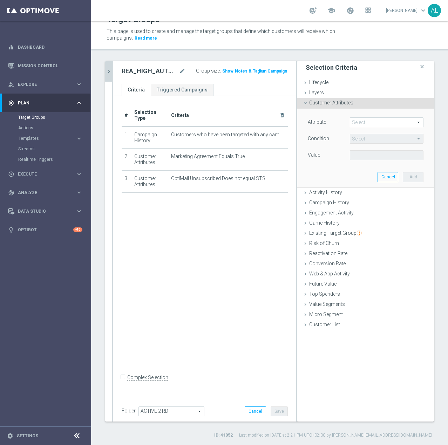
click at [352, 124] on span at bounding box center [386, 122] width 73 height 9
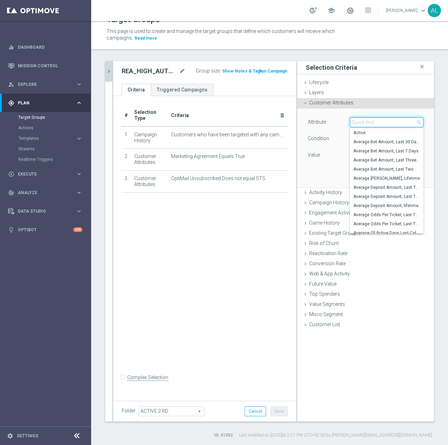
click at [356, 123] on input "search" at bounding box center [387, 122] width 74 height 10
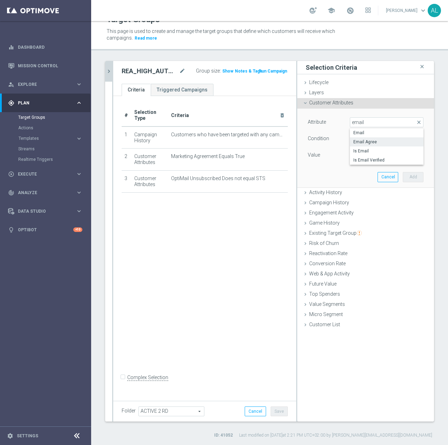
click at [357, 141] on span "Email Agree" at bounding box center [386, 142] width 67 height 6
click at [363, 155] on span at bounding box center [386, 155] width 73 height 9
click at [361, 175] on span "TRUE" at bounding box center [386, 175] width 67 height 6
click at [414, 177] on button "Add" at bounding box center [413, 177] width 21 height 10
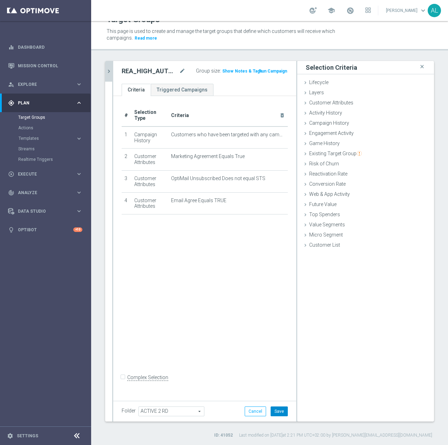
click at [272, 413] on button "Save" at bounding box center [279, 411] width 17 height 10
click at [109, 73] on icon "chevron_right" at bounding box center [108, 71] width 7 height 7
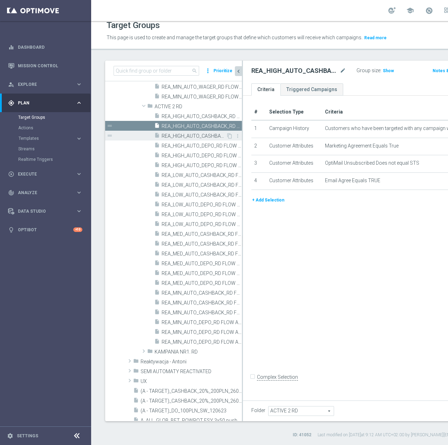
click at [180, 135] on span "REA_HIGH_AUTO_CASHBACK_RD FLOW ACTIVE 2 100%-100 PLN_DAILY" at bounding box center [194, 136] width 64 height 6
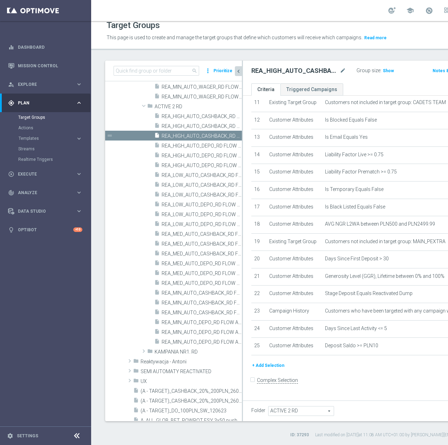
click at [266, 369] on button "+ Add Selection" at bounding box center [268, 366] width 34 height 8
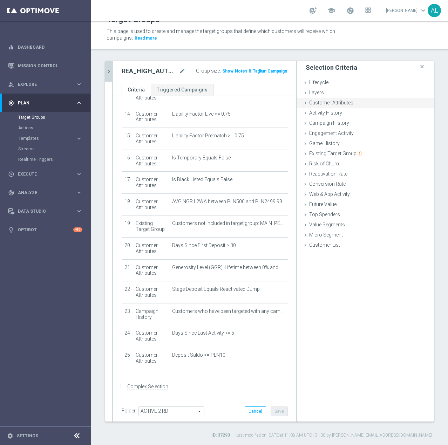
click at [322, 102] on span "Customer Attributes" at bounding box center [331, 103] width 44 height 6
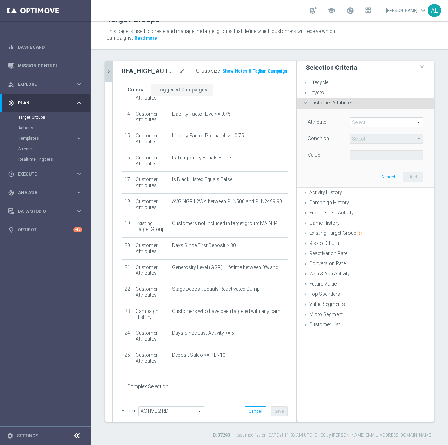
click at [370, 124] on span at bounding box center [386, 122] width 73 height 9
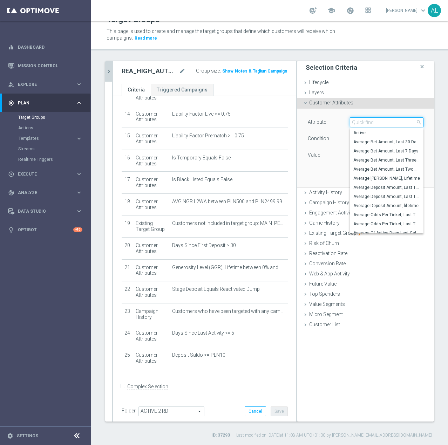
click at [369, 122] on input "search" at bounding box center [387, 122] width 74 height 10
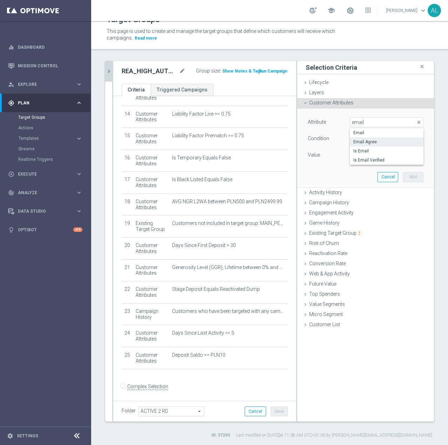
click at [376, 138] on label "Email Agree" at bounding box center [387, 141] width 74 height 9
click at [360, 157] on span at bounding box center [386, 155] width 73 height 9
click at [365, 173] on span "TRUE" at bounding box center [386, 175] width 67 height 6
click at [419, 177] on div "Attribute Email Agree Email Agree arrow_drop_down search Condition Equals Equal…" at bounding box center [365, 148] width 126 height 78
click at [412, 178] on button "Add" at bounding box center [413, 177] width 21 height 10
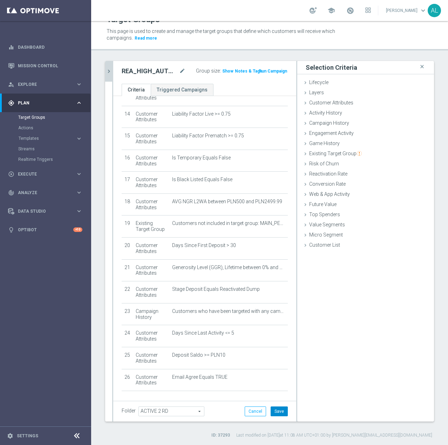
click at [271, 412] on button "Save" at bounding box center [279, 411] width 17 height 10
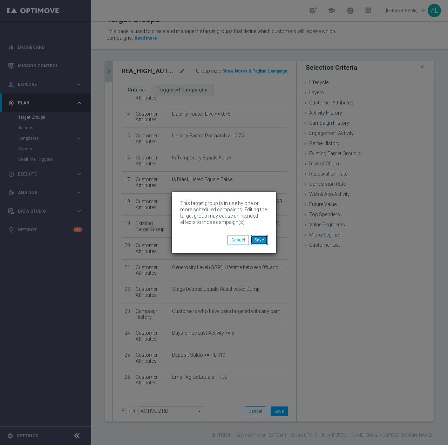
click at [263, 238] on button "Save" at bounding box center [259, 240] width 17 height 10
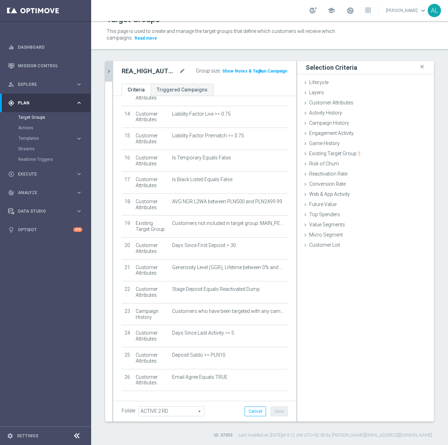
click at [108, 71] on icon "chevron_right" at bounding box center [108, 71] width 7 height 7
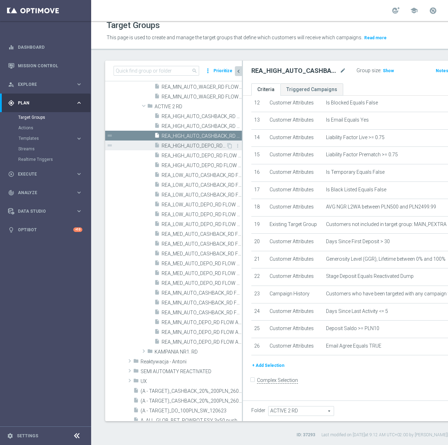
click at [185, 144] on span "REA_HIGH_AUTO_DEPO_RD FLOW ACTIVE 2 100%-300 PLN - reminder_DAILY" at bounding box center [194, 146] width 64 height 6
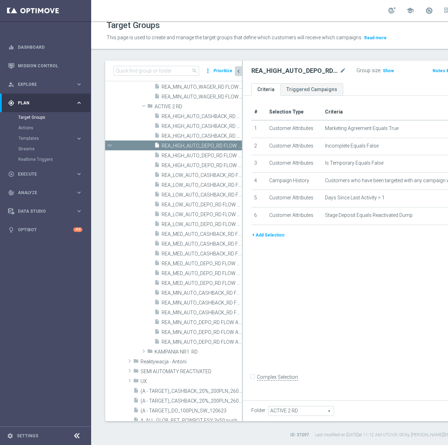
click at [264, 239] on button "+ Add Selection" at bounding box center [268, 235] width 34 height 8
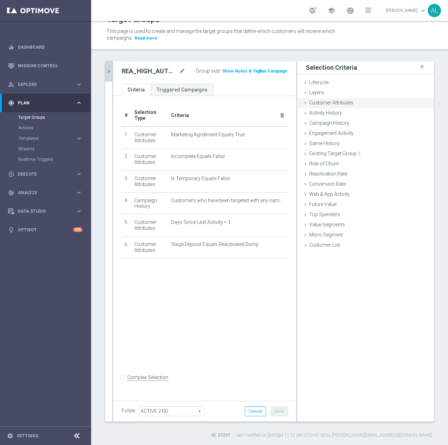
click at [323, 105] on span "Customer Attributes" at bounding box center [331, 103] width 44 height 6
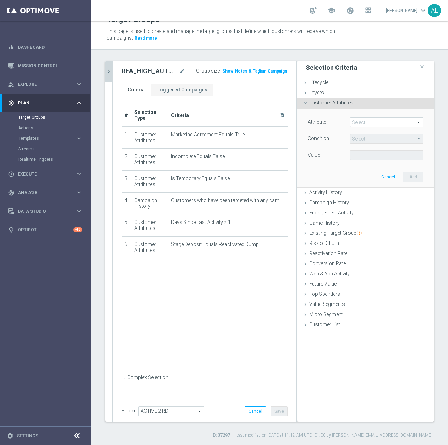
click at [376, 125] on span at bounding box center [386, 122] width 73 height 9
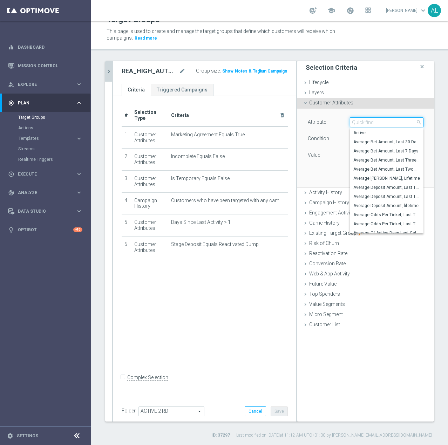
click at [376, 125] on input "search" at bounding box center [387, 122] width 74 height 10
click at [367, 122] on input "search" at bounding box center [387, 122] width 74 height 10
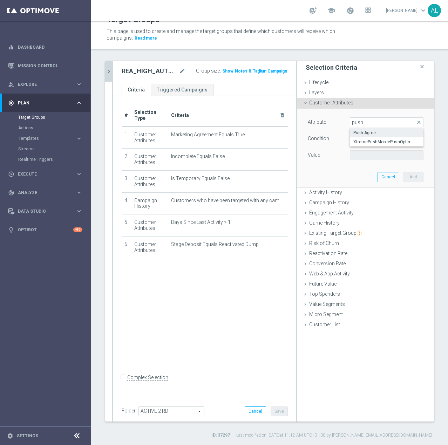
click at [362, 132] on span "Push Agree" at bounding box center [386, 133] width 67 height 6
click at [360, 158] on span at bounding box center [386, 155] width 73 height 9
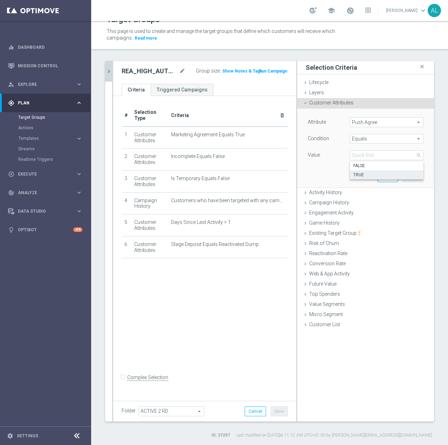
click at [359, 173] on span "TRUE" at bounding box center [386, 175] width 67 height 6
click at [411, 178] on button "Add" at bounding box center [413, 177] width 21 height 10
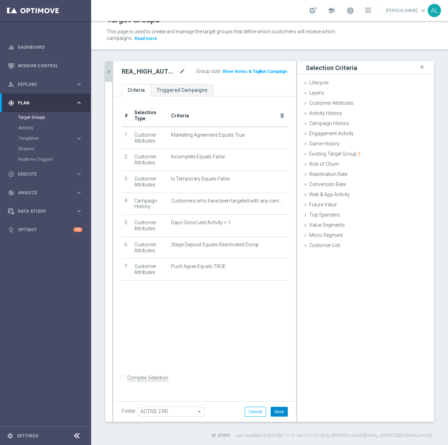
click at [276, 407] on button "Save" at bounding box center [279, 412] width 17 height 10
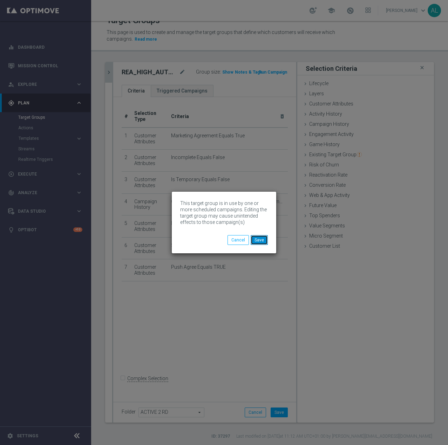
click at [262, 240] on button "Save" at bounding box center [259, 240] width 17 height 10
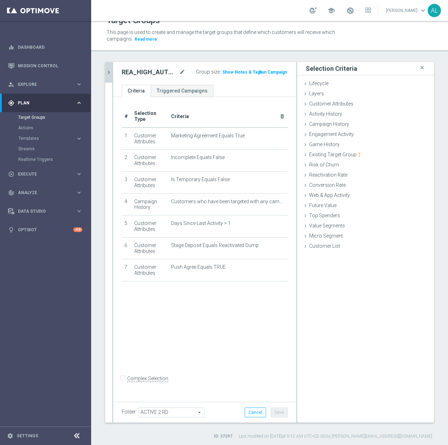
click at [110, 74] on icon "chevron_right" at bounding box center [108, 72] width 7 height 7
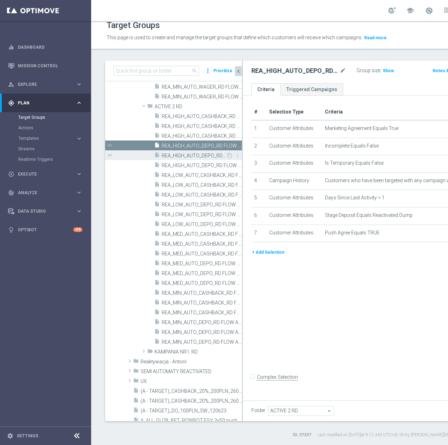
click at [197, 158] on span "REA_HIGH_AUTO_DEPO_RD FLOW ACTIVE 2 100%-300 PLN MAIL_DAILY" at bounding box center [194, 156] width 64 height 6
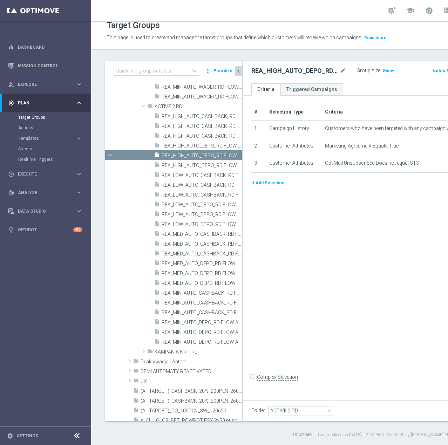
click at [264, 187] on button "+ Add Selection" at bounding box center [268, 183] width 34 height 8
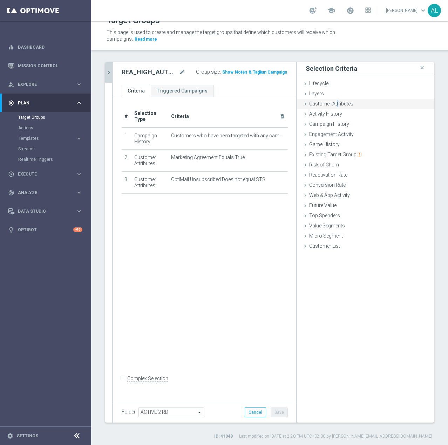
click at [331, 103] on span "Customer Attributes" at bounding box center [331, 104] width 44 height 6
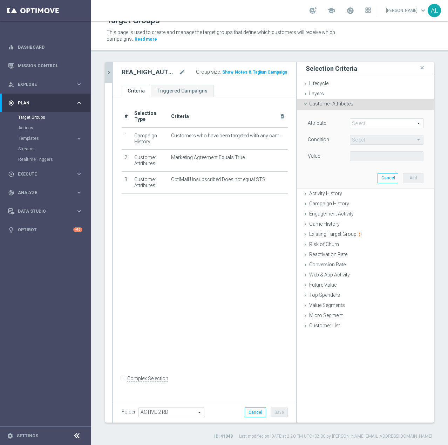
click at [352, 125] on span at bounding box center [386, 123] width 73 height 9
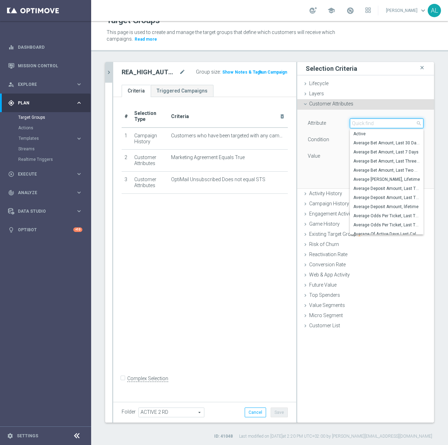
click at [356, 123] on input "search" at bounding box center [387, 123] width 74 height 10
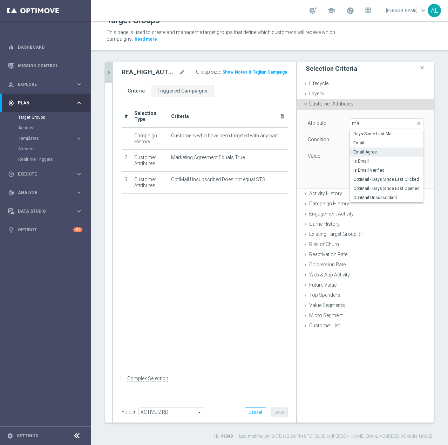
click at [363, 150] on span "Email Agree" at bounding box center [386, 152] width 67 height 6
click at [370, 157] on span at bounding box center [386, 156] width 73 height 9
click at [367, 173] on span "TRUE" at bounding box center [386, 176] width 67 height 6
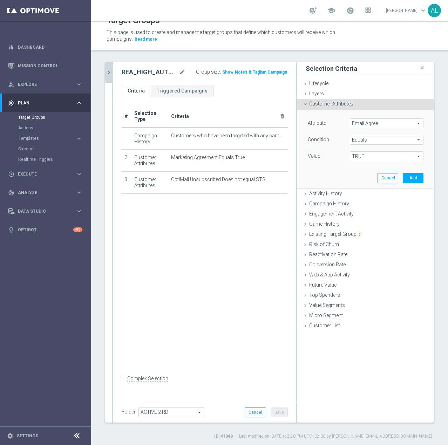
click at [397, 180] on div "Cancel Add" at bounding box center [400, 178] width 46 height 10
click at [403, 180] on button "Add" at bounding box center [413, 178] width 21 height 10
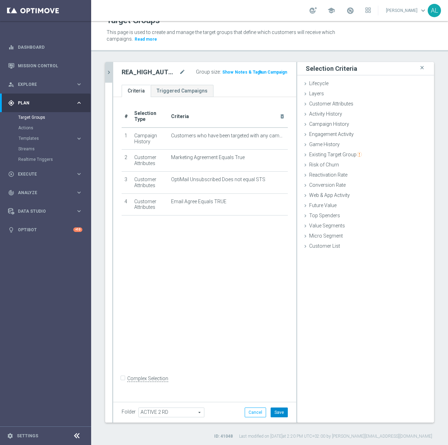
click at [281, 413] on button "Save" at bounding box center [279, 413] width 17 height 10
click at [109, 70] on icon "chevron_right" at bounding box center [108, 72] width 7 height 7
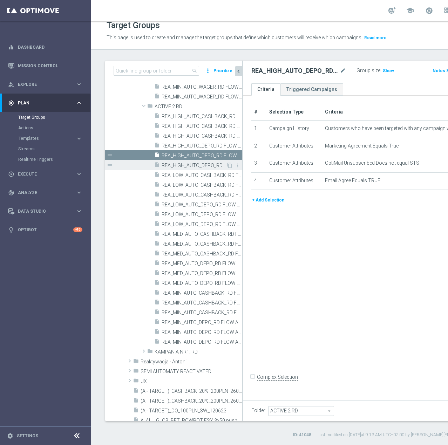
click at [192, 167] on span "REA_HIGH_AUTO_DEPO_RD FLOW ACTIVE 2 100%-300 PLN_DAILY" at bounding box center [194, 166] width 64 height 6
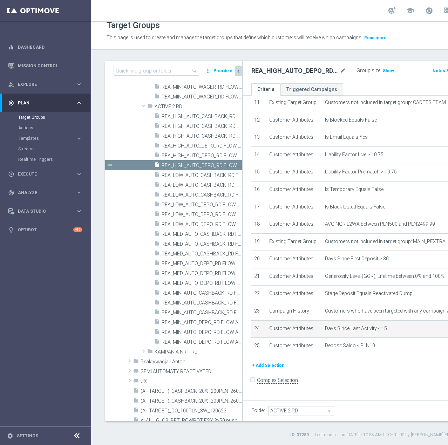
scroll to position [13, 0]
click at [266, 369] on button "+ Add Selection" at bounding box center [268, 366] width 34 height 8
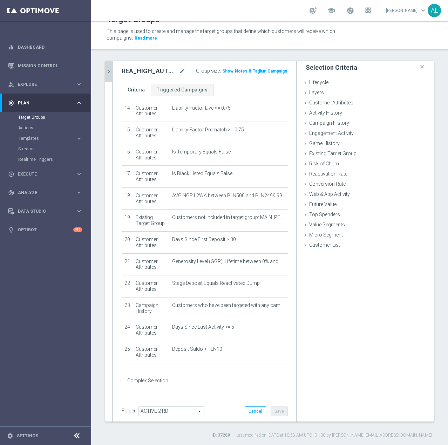
scroll to position [306, 0]
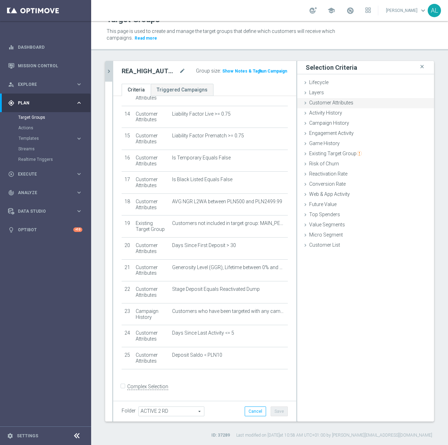
click at [315, 100] on span "Customer Attributes" at bounding box center [331, 103] width 44 height 6
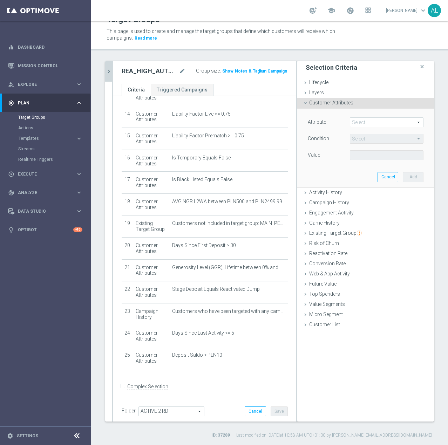
click at [358, 121] on span at bounding box center [386, 122] width 73 height 9
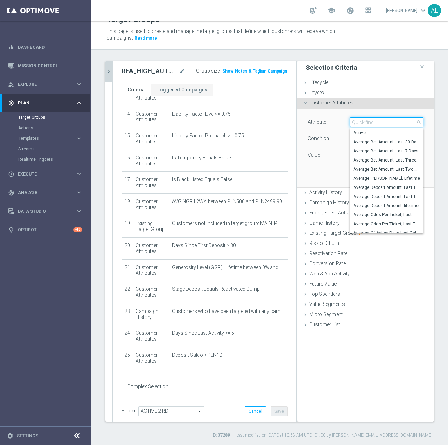
click at [358, 121] on input "search" at bounding box center [387, 122] width 74 height 10
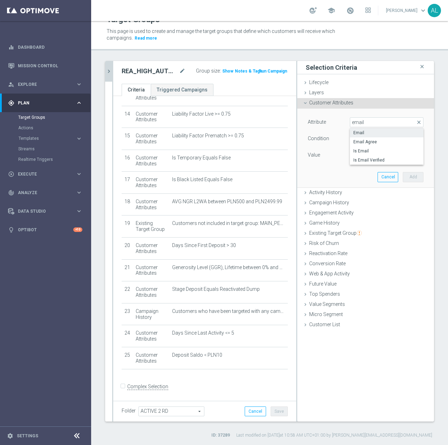
click at [371, 132] on span "Email" at bounding box center [386, 133] width 67 height 6
click at [374, 119] on span "Email" at bounding box center [386, 122] width 73 height 9
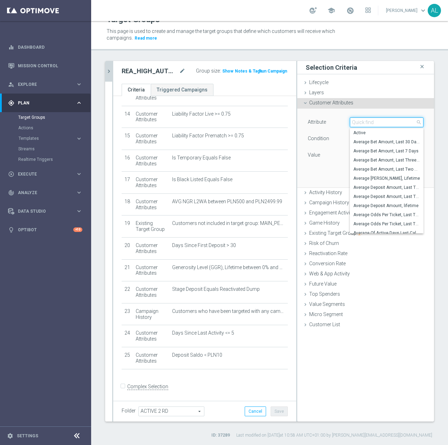
click at [373, 125] on input "search" at bounding box center [387, 122] width 74 height 10
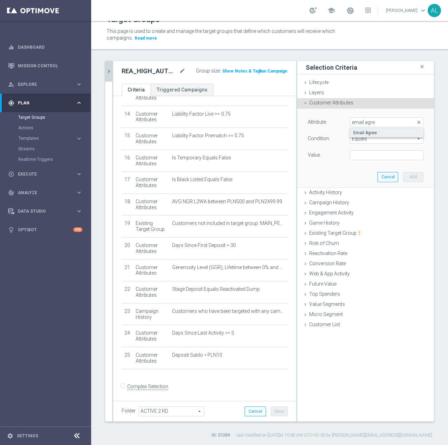
click at [375, 129] on label "Email Agree" at bounding box center [387, 132] width 74 height 9
click at [366, 151] on span at bounding box center [386, 155] width 73 height 9
click at [363, 177] on span "TRUE" at bounding box center [386, 175] width 67 height 6
click at [403, 177] on button "Add" at bounding box center [413, 177] width 21 height 10
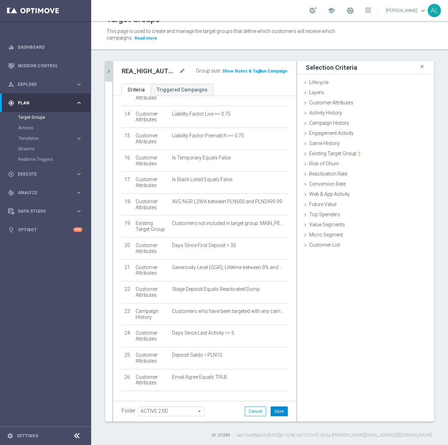
click at [277, 411] on button "Save" at bounding box center [279, 411] width 17 height 10
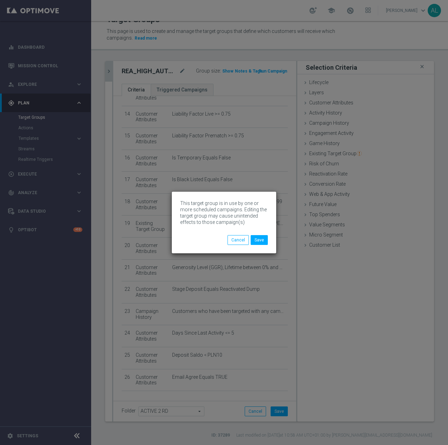
click at [110, 69] on body "This target group is in use by one or more scheduled campaigns. Editing the tar…" at bounding box center [224, 222] width 448 height 445
click at [262, 237] on button "Save" at bounding box center [259, 240] width 17 height 10
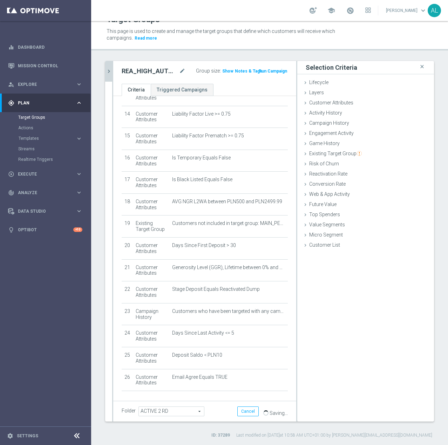
click at [109, 71] on icon "chevron_right" at bounding box center [108, 71] width 7 height 7
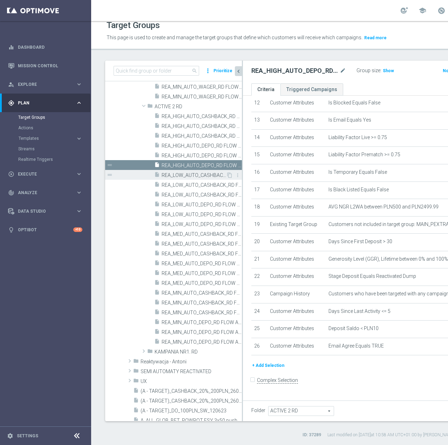
click at [200, 176] on span "REA_LOW_AUTO_CASHBACK_RD FLOW ACTIVE 2 100%-50 PLN - reminder_DAILY" at bounding box center [194, 175] width 64 height 6
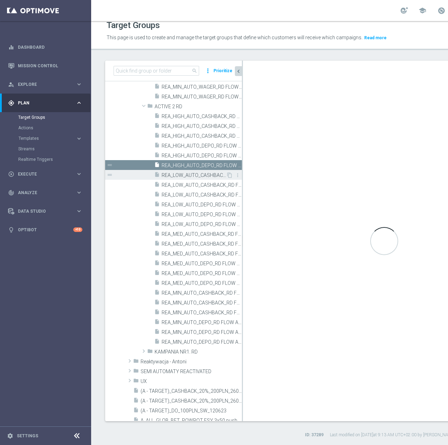
click at [194, 176] on span "REA_LOW_AUTO_CASHBACK_RD FLOW ACTIVE 2 100%-50 PLN - reminder_DAILY" at bounding box center [194, 175] width 64 height 6
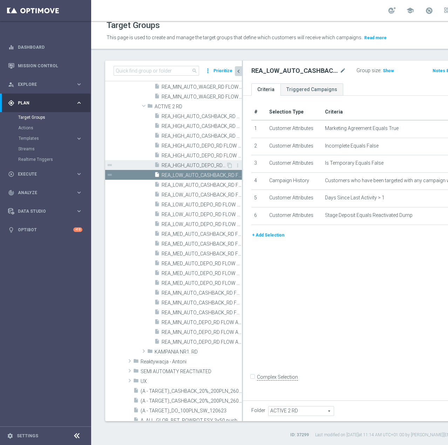
click at [212, 166] on span "REA_HIGH_AUTO_DEPO_RD FLOW ACTIVE 2 100%-300 PLN_DAILY" at bounding box center [194, 166] width 64 height 6
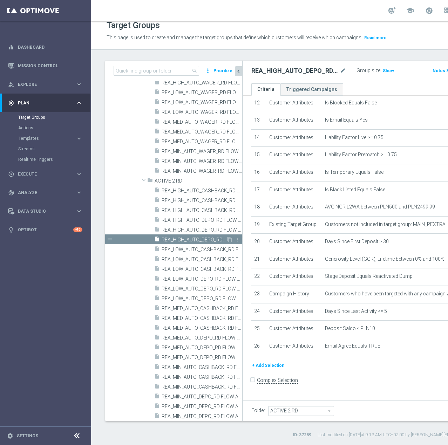
scroll to position [533, 0]
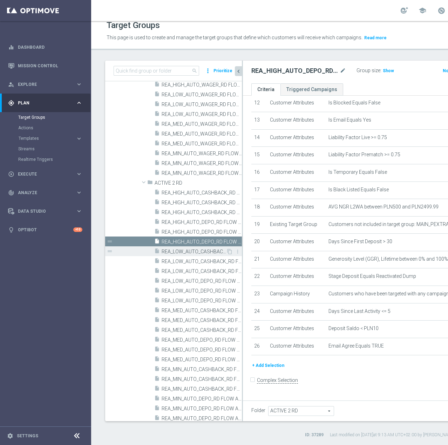
click at [181, 252] on span "REA_LOW_AUTO_CASHBACK_RD FLOW ACTIVE 2 100%-50 PLN - reminder_DAILY" at bounding box center [194, 252] width 64 height 6
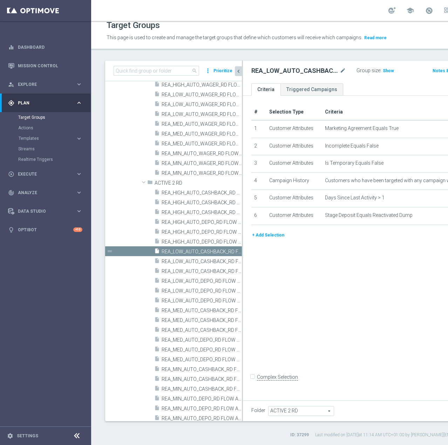
click at [268, 239] on button "+ Add Selection" at bounding box center [268, 235] width 34 height 8
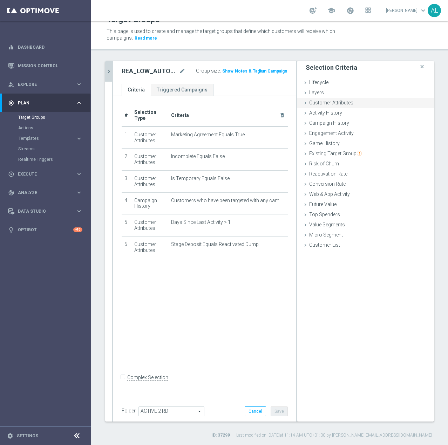
click at [328, 98] on div "Customer Attributes done selection saved" at bounding box center [365, 103] width 137 height 11
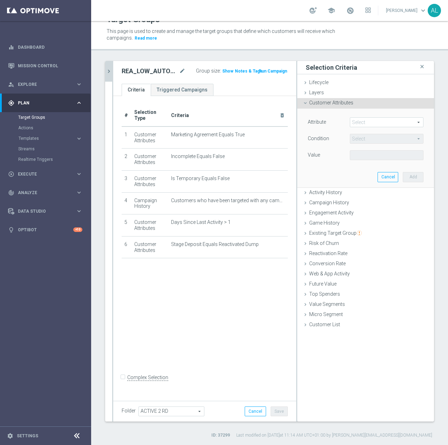
click at [356, 122] on span at bounding box center [386, 122] width 73 height 9
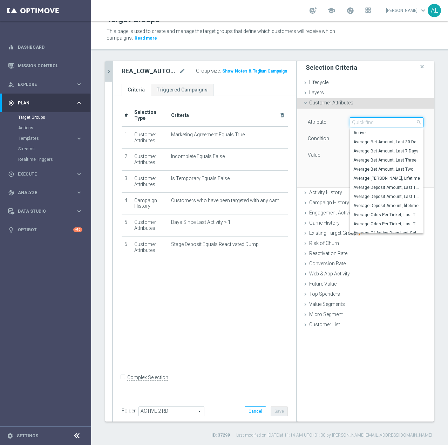
click at [357, 122] on input "search" at bounding box center [387, 122] width 74 height 10
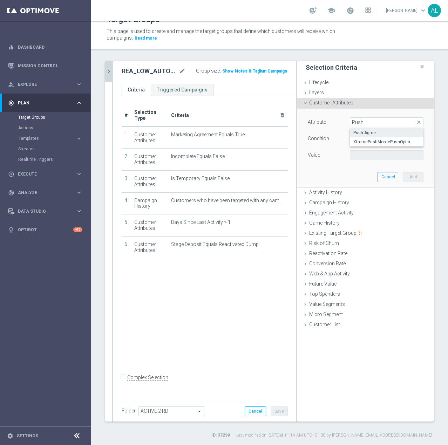
click at [363, 132] on span "Push Agree" at bounding box center [386, 133] width 67 height 6
click at [366, 158] on span at bounding box center [386, 155] width 73 height 9
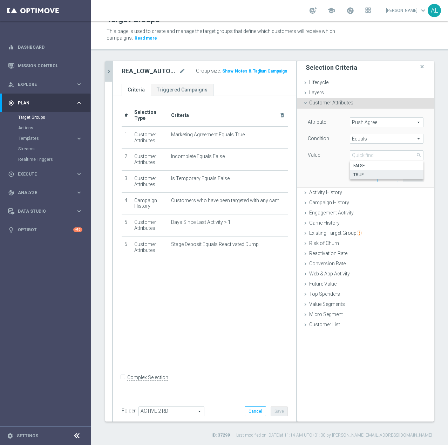
click at [368, 172] on span "TRUE" at bounding box center [386, 175] width 67 height 6
click at [405, 178] on button "Add" at bounding box center [413, 177] width 21 height 10
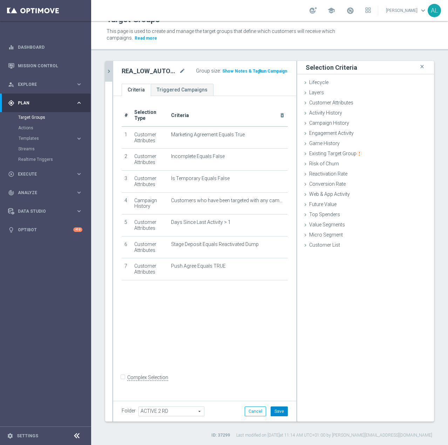
click at [271, 410] on button "Save" at bounding box center [279, 411] width 17 height 10
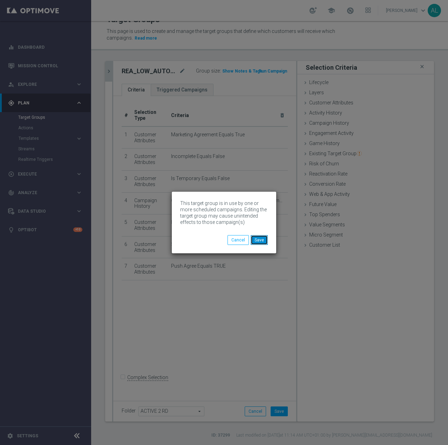
click at [263, 240] on button "Save" at bounding box center [259, 240] width 17 height 10
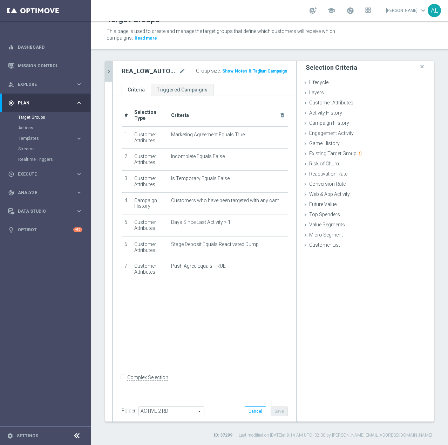
click at [110, 71] on icon "chevron_right" at bounding box center [108, 71] width 7 height 7
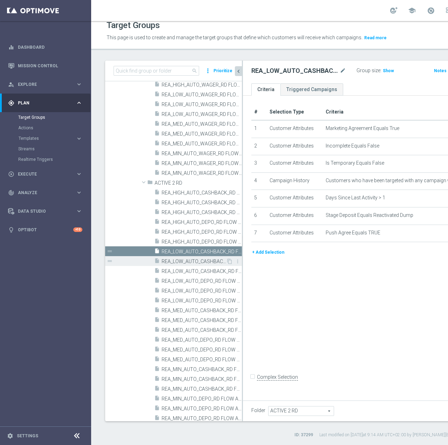
click at [191, 259] on span "REA_LOW_AUTO_CASHBACK_RD FLOW ACTIVE 2 100%-50 PLN MAIL_DAILY" at bounding box center [194, 262] width 64 height 6
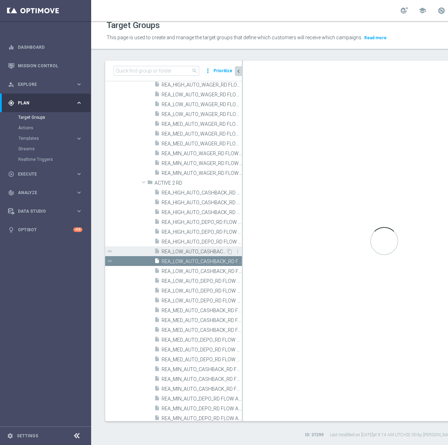
click at [198, 250] on span "REA_LOW_AUTO_CASHBACK_RD FLOW ACTIVE 2 100%-50 PLN - reminder_DAILY" at bounding box center [194, 252] width 64 height 6
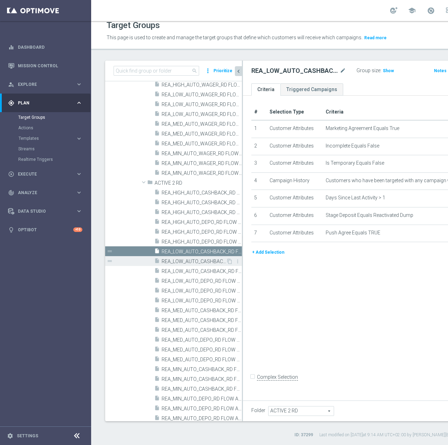
click at [195, 261] on span "REA_LOW_AUTO_CASHBACK_RD FLOW ACTIVE 2 100%-50 PLN MAIL_DAILY" at bounding box center [194, 262] width 64 height 6
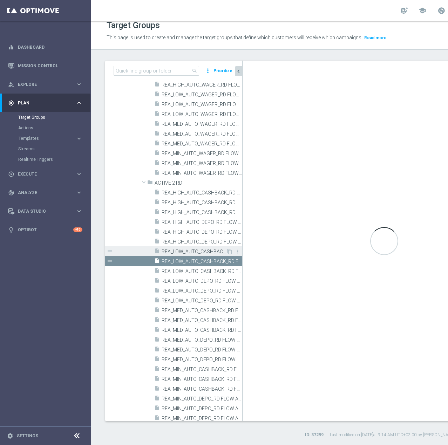
click at [189, 251] on span "REA_LOW_AUTO_CASHBACK_RD FLOW ACTIVE 2 100%-50 PLN - reminder_DAILY" at bounding box center [194, 252] width 64 height 6
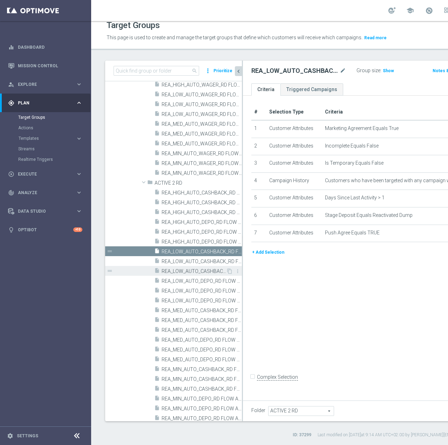
click at [188, 270] on span "REA_LOW_AUTO_CASHBACK_RD FLOW ACTIVE 2 100%-50 PLN_DAILY" at bounding box center [194, 271] width 64 height 6
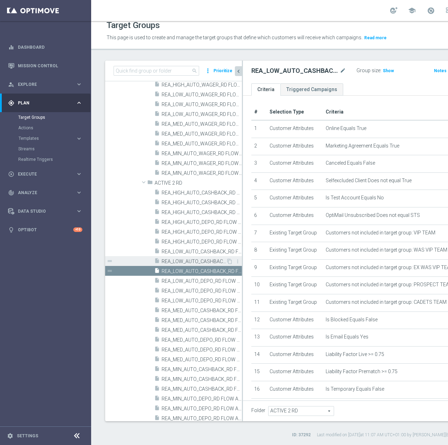
click at [190, 262] on span "REA_LOW_AUTO_CASHBACK_RD FLOW ACTIVE 2 100%-50 PLN MAIL_DAILY" at bounding box center [194, 262] width 64 height 6
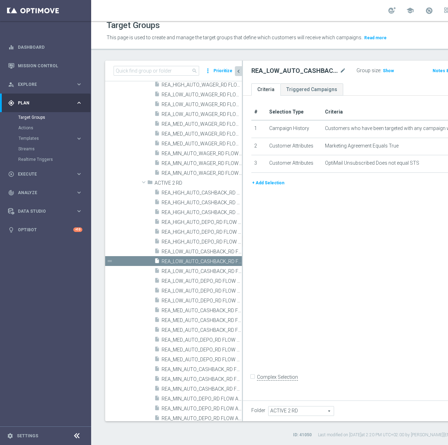
click at [260, 187] on button "+ Add Selection" at bounding box center [268, 183] width 34 height 8
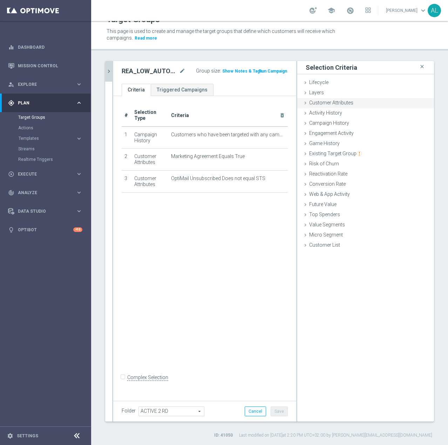
click at [324, 105] on span "Customer Attributes" at bounding box center [331, 103] width 44 height 6
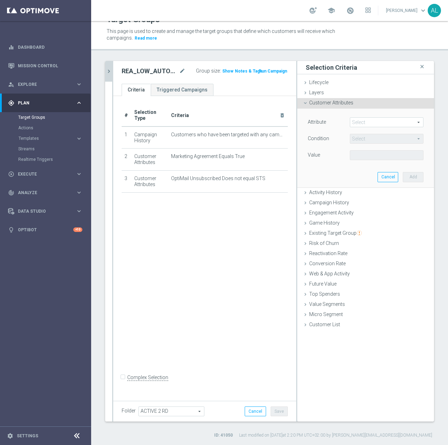
click at [355, 121] on span at bounding box center [386, 122] width 73 height 9
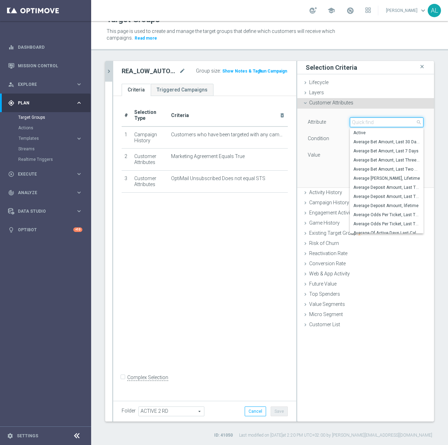
click at [370, 120] on input "search" at bounding box center [387, 122] width 74 height 10
paste input "Email agree"
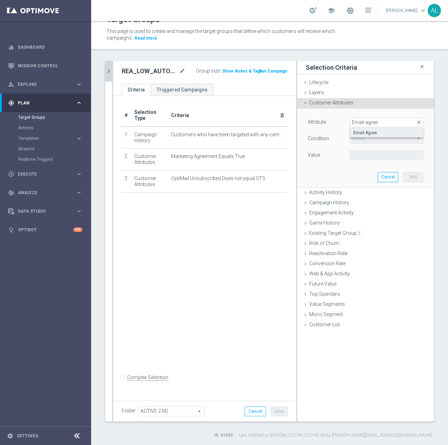
click at [365, 133] on span "Email Agree" at bounding box center [386, 133] width 67 height 6
click at [362, 157] on span at bounding box center [386, 155] width 73 height 9
click at [361, 174] on span "TRUE" at bounding box center [386, 175] width 67 height 6
click at [395, 176] on div "Cancel Add" at bounding box center [400, 177] width 46 height 10
click at [403, 175] on button "Add" at bounding box center [413, 177] width 21 height 10
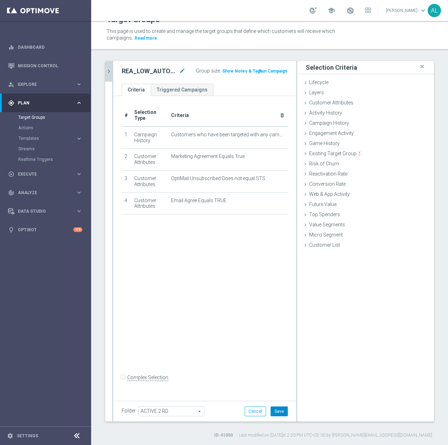
click at [271, 413] on button "Save" at bounding box center [279, 411] width 17 height 10
click at [110, 78] on button "chevron_right" at bounding box center [108, 71] width 7 height 21
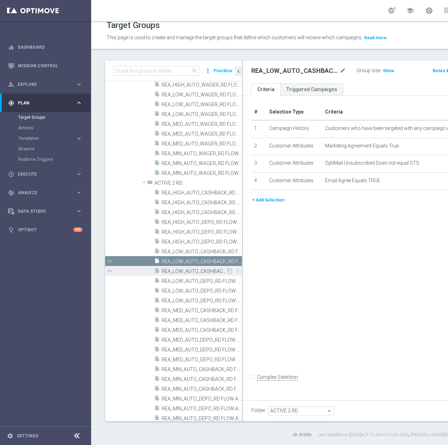
click at [189, 271] on span "REA_LOW_AUTO_CASHBACK_RD FLOW ACTIVE 2 100%-50 PLN_DAILY" at bounding box center [194, 271] width 64 height 6
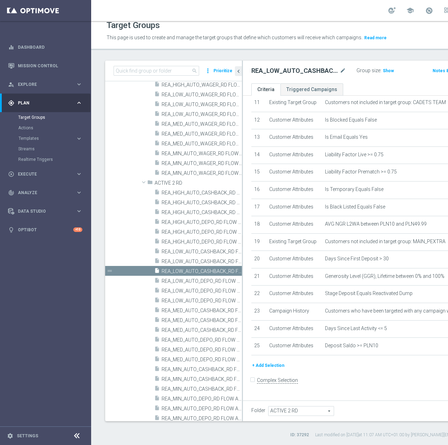
scroll to position [314, 0]
click at [258, 369] on button "+ Add Selection" at bounding box center [268, 366] width 34 height 8
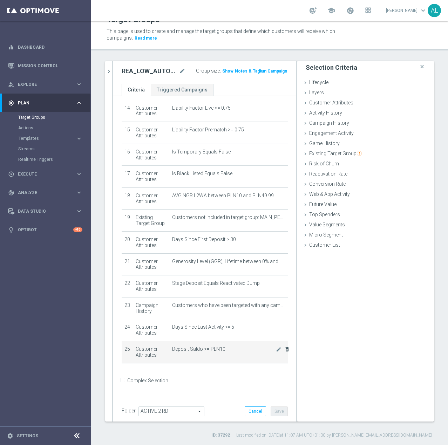
scroll to position [306, 0]
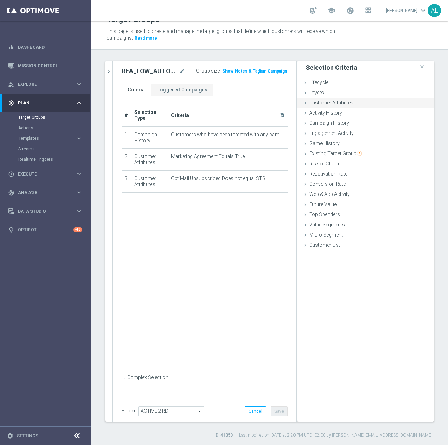
click at [321, 108] on div "Customer Attributes done selection saved" at bounding box center [365, 103] width 137 height 11
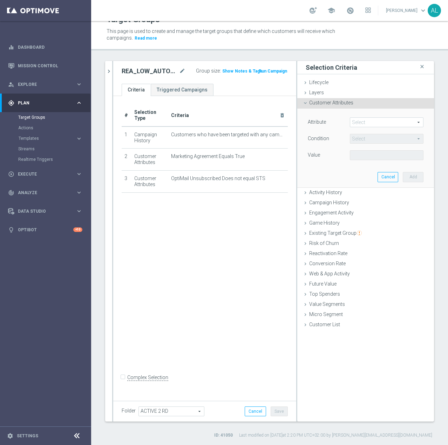
click at [372, 123] on span at bounding box center [386, 122] width 73 height 9
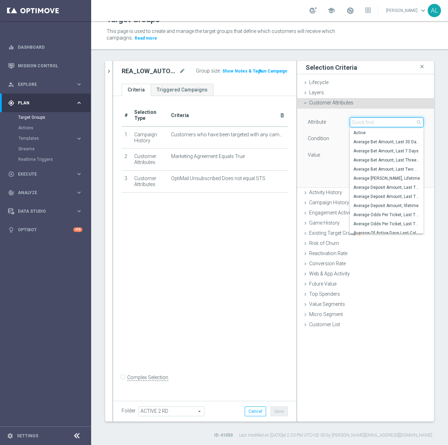
click at [371, 124] on input "search" at bounding box center [387, 122] width 74 height 10
paste input "Email agree"
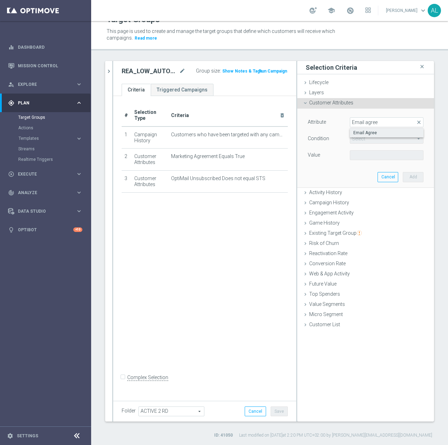
click at [373, 133] on span "Email Agree" at bounding box center [386, 133] width 67 height 6
click at [363, 157] on span at bounding box center [386, 155] width 73 height 9
click at [364, 174] on span "TRUE" at bounding box center [386, 175] width 67 height 6
click at [403, 177] on button "Add" at bounding box center [413, 177] width 21 height 10
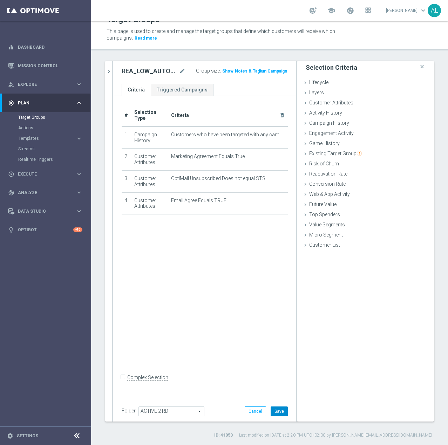
click at [275, 407] on button "Save" at bounding box center [279, 411] width 17 height 10
click
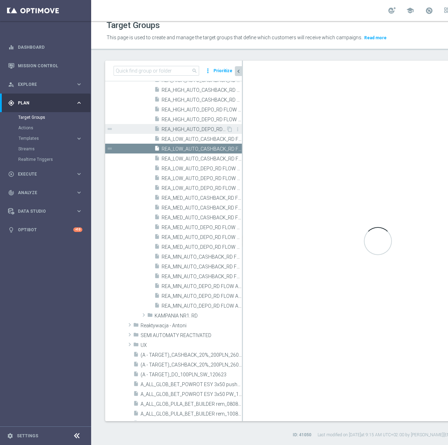
scroll to position [636, 0]
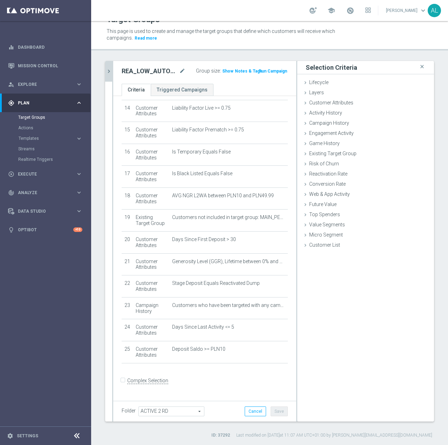
scroll to position [306, 0]
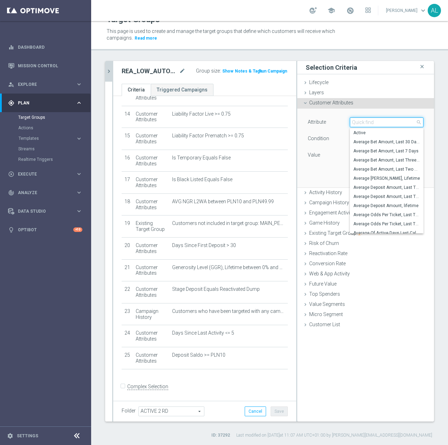
paste input "Email agree"
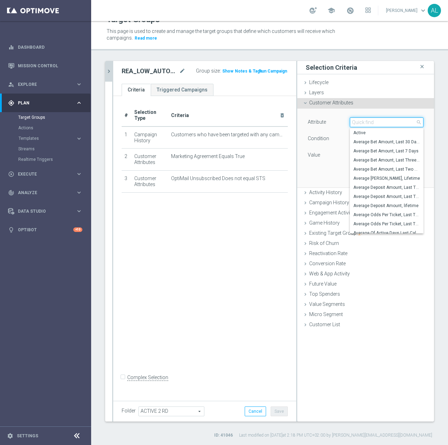
paste input "Email agree"
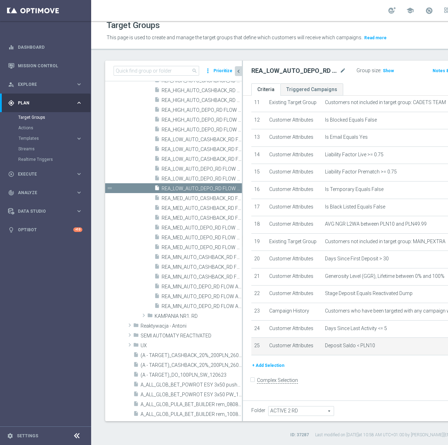
scroll to position [306, 0]
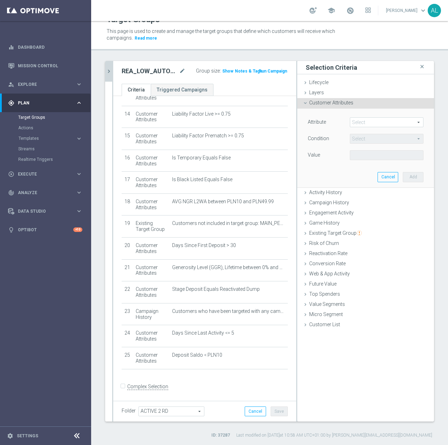
drag, startPoint x: 371, startPoint y: 128, endPoint x: 371, endPoint y: 124, distance: 3.9
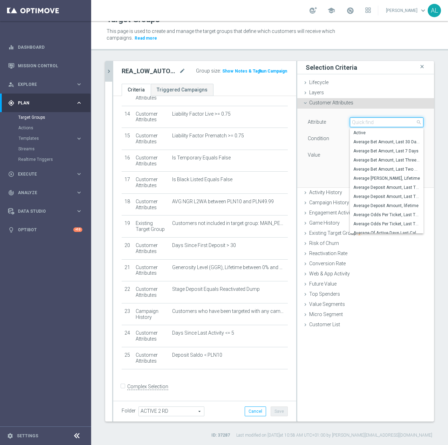
paste input "Email agree"
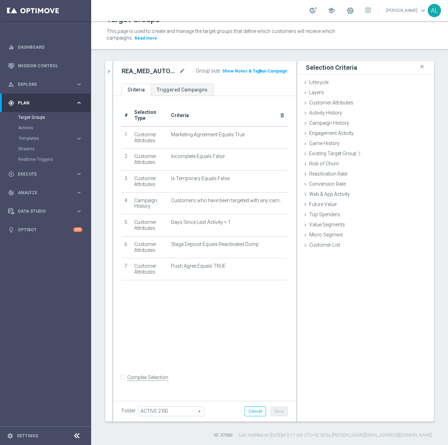
drag, startPoint x: 108, startPoint y: 68, endPoint x: 111, endPoint y: 70, distance: 4.0
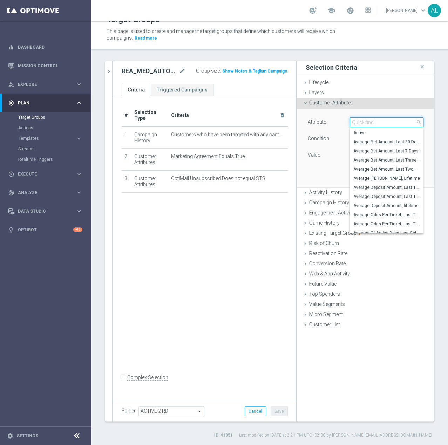
paste input "Email agree"
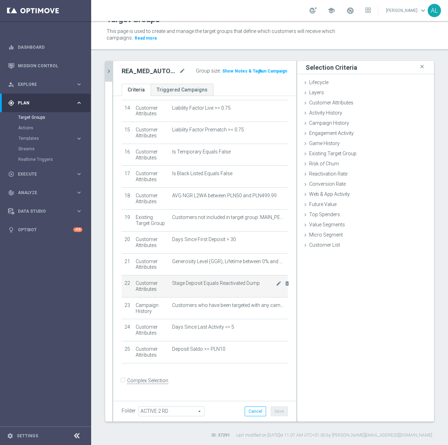
scroll to position [306, 0]
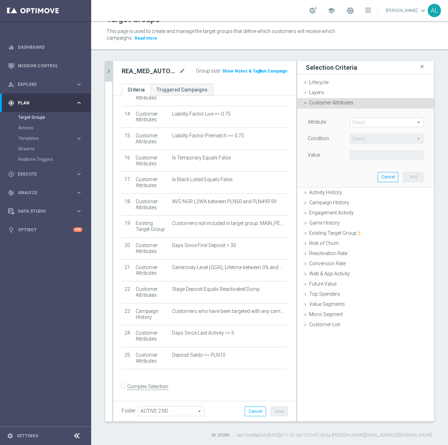
drag, startPoint x: 349, startPoint y: 120, endPoint x: 358, endPoint y: 122, distance: 8.7
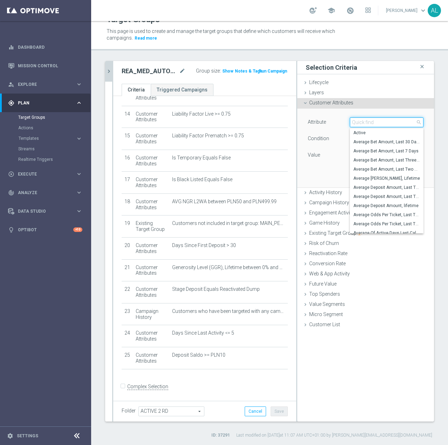
paste input "Email agree"
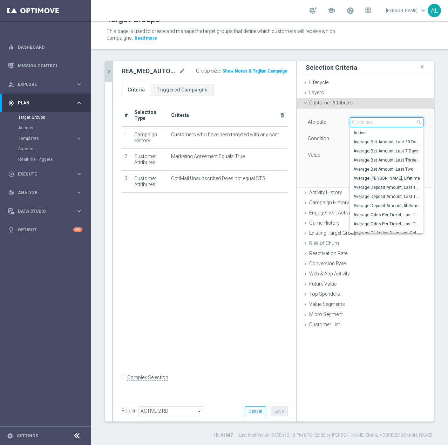
paste input "Email agree"
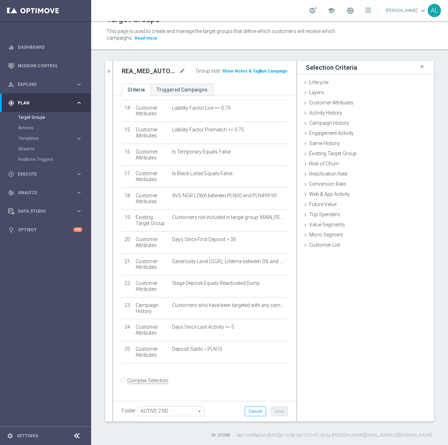
scroll to position [306, 0]
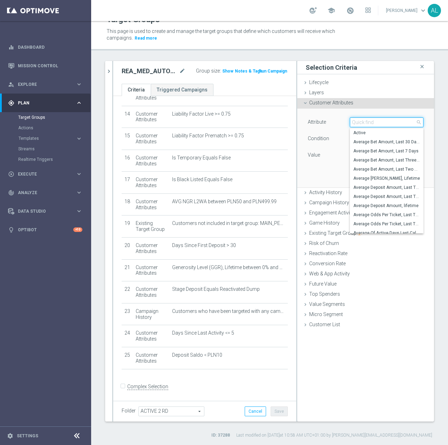
paste input "Email agree"
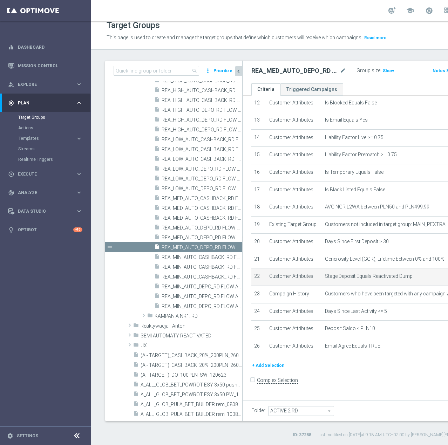
scroll to position [328, 0]
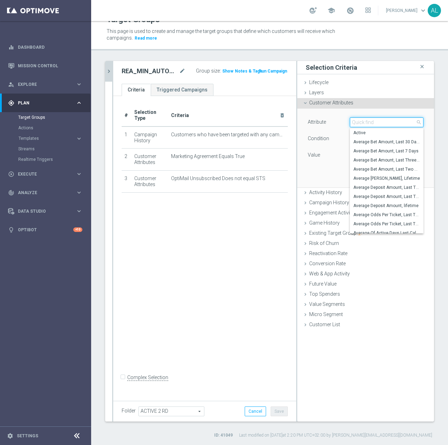
paste input "Email agree"
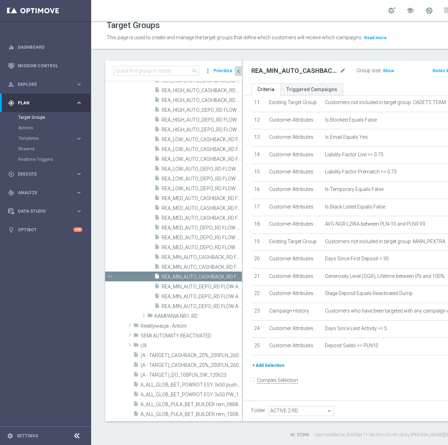
scroll to position [306, 0]
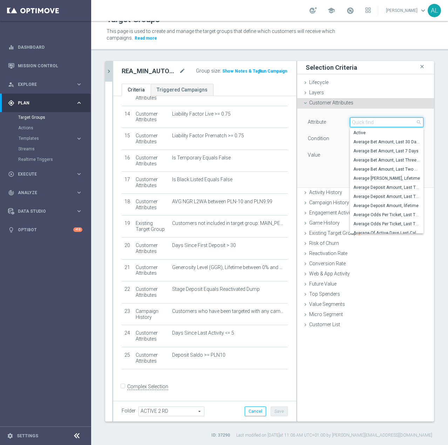
paste input "Email agree"
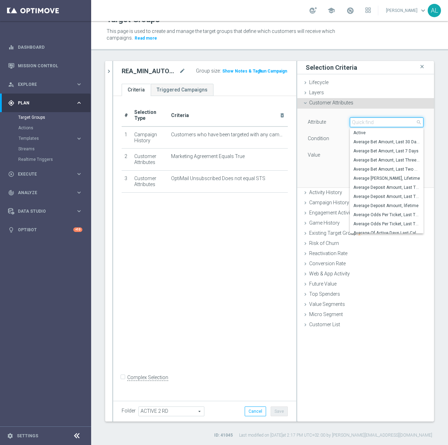
paste input "Email agree"
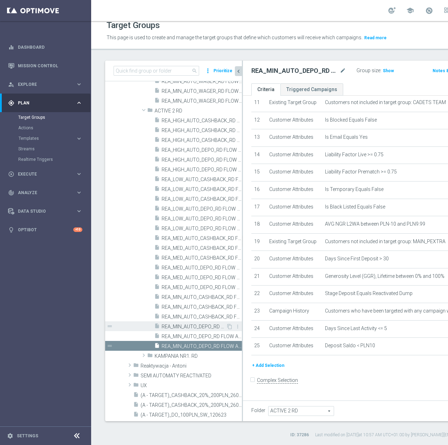
scroll to position [596, 0]
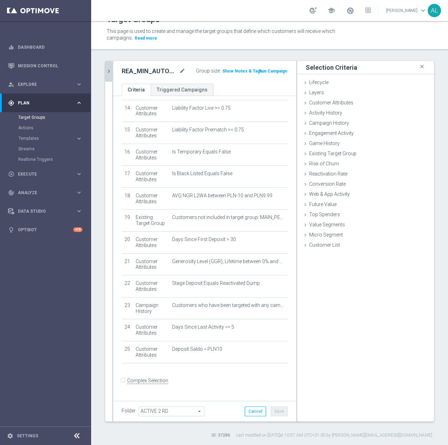
scroll to position [306, 0]
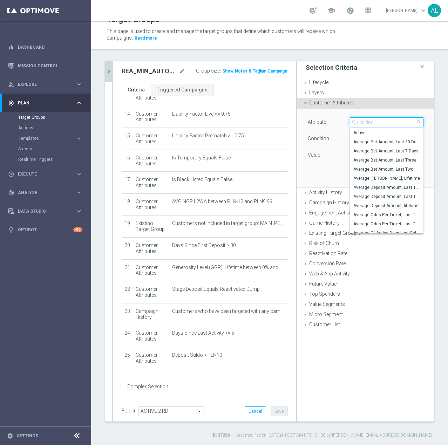
paste input "Email agree"
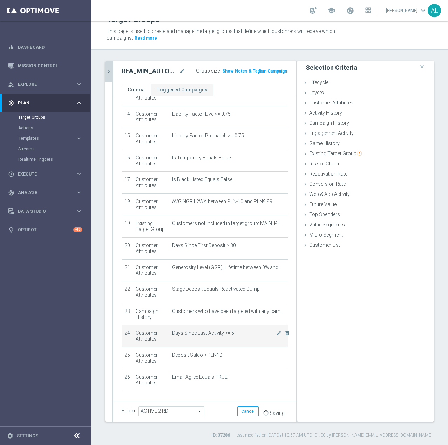
scroll to position [328, 0]
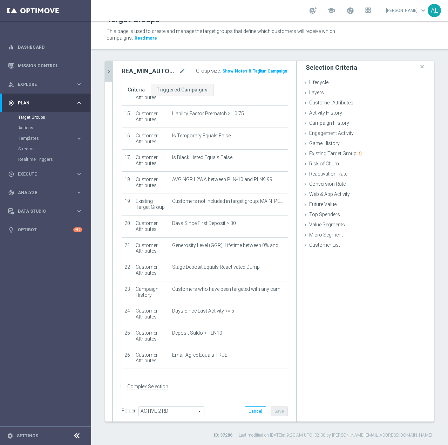
click at [104, 74] on div "search more_vert Prioritize Customer Target Groups library_add create_new_folde…" at bounding box center [269, 249] width 357 height 377
click at [108, 74] on icon "chevron_right" at bounding box center [108, 71] width 7 height 7
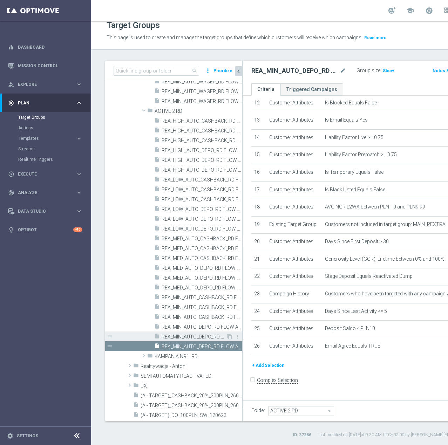
click at [186, 337] on span "REA_MIN_AUTO_DEPO_RD FLOW ACTIVE 2 100%-50 PLN MAIL_DAILY" at bounding box center [194, 337] width 64 height 6
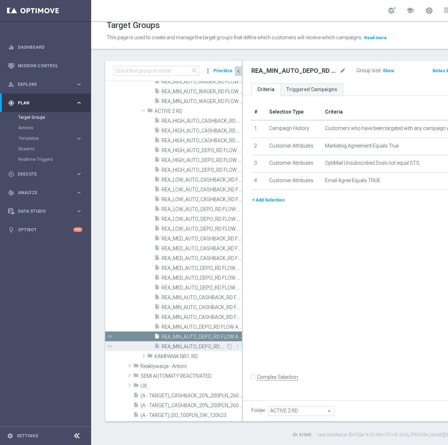
click at [182, 345] on span "REA_MIN_AUTO_DEPO_RD FLOW ACTIVE 2 100%-50 PLN_DAILY" at bounding box center [194, 347] width 64 height 6
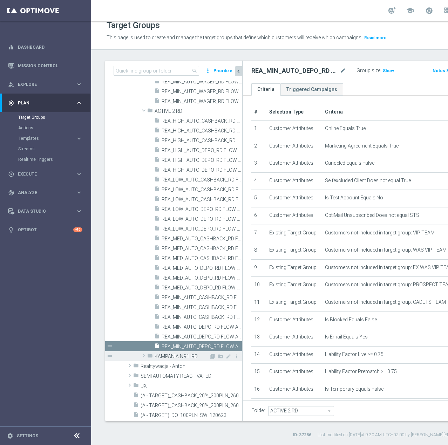
click at [186, 355] on span "KAMPANIA NR1. RD" at bounding box center [182, 357] width 54 height 6
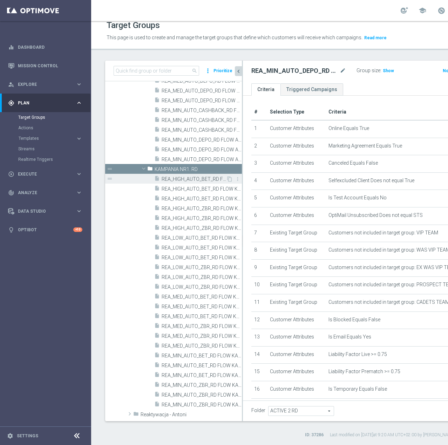
click at [182, 178] on span "REA_HIGH_AUTO_BET_RD FLOW KAMPANIA NR 1 100%-300 PLN - reminder_DAILY" at bounding box center [194, 179] width 64 height 6
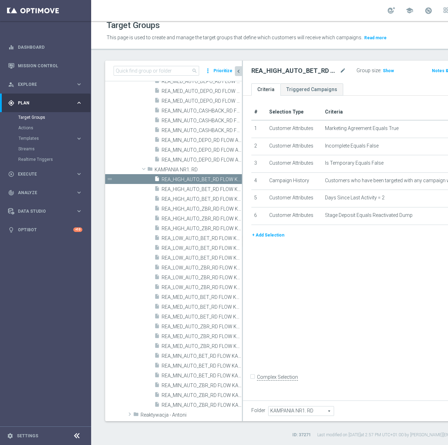
click at [267, 239] on button "+ Add Selection" at bounding box center [268, 235] width 34 height 8
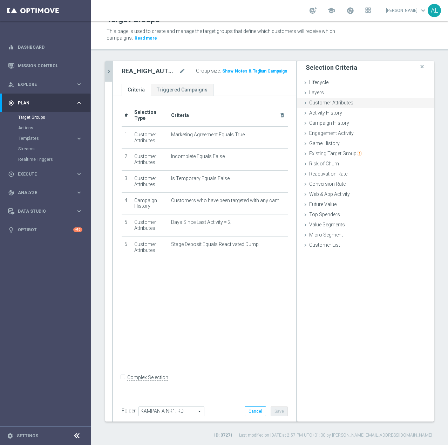
click at [337, 103] on span "Customer Attributes" at bounding box center [331, 103] width 44 height 6
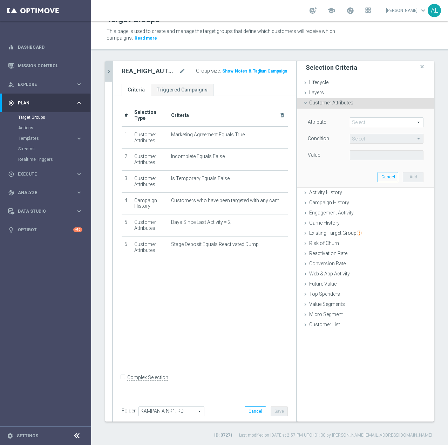
click at [386, 118] on span at bounding box center [386, 122] width 73 height 9
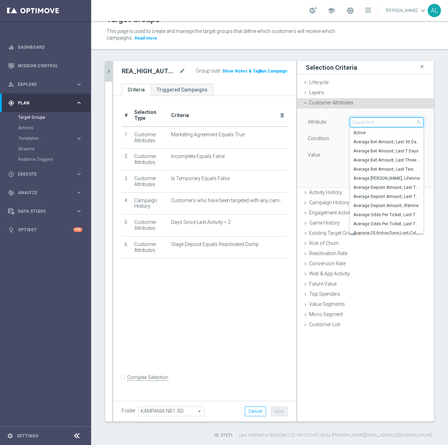
click at [381, 125] on input "search" at bounding box center [387, 122] width 74 height 10
click at [364, 122] on input "search" at bounding box center [387, 122] width 74 height 10
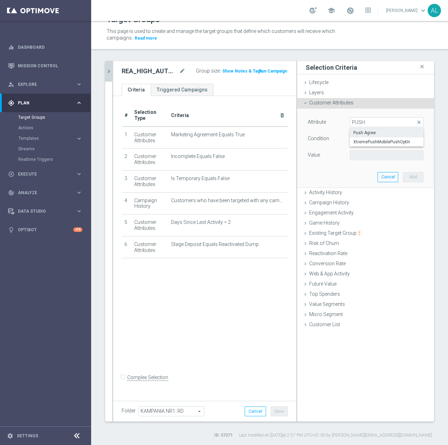
click at [374, 134] on span "Push Agree" at bounding box center [386, 133] width 67 height 6
click at [360, 157] on span at bounding box center [386, 155] width 73 height 9
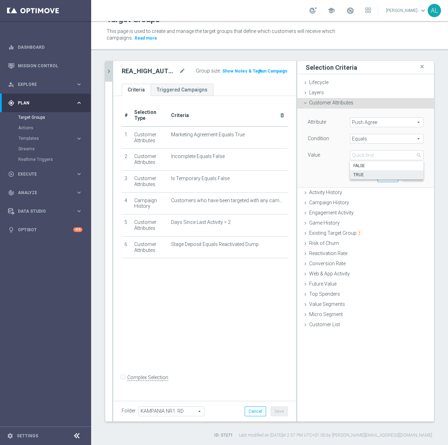
click at [362, 174] on span "TRUE" at bounding box center [386, 175] width 67 height 6
click at [406, 178] on button "Add" at bounding box center [413, 177] width 21 height 10
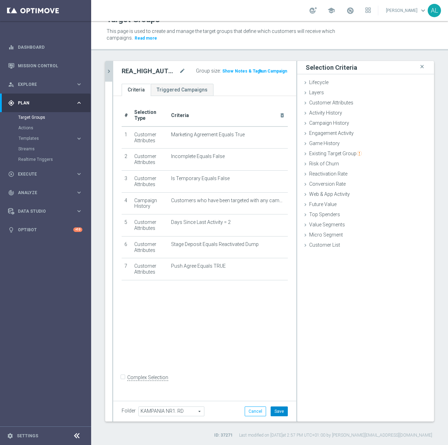
click at [275, 413] on button "Save" at bounding box center [279, 411] width 17 height 10
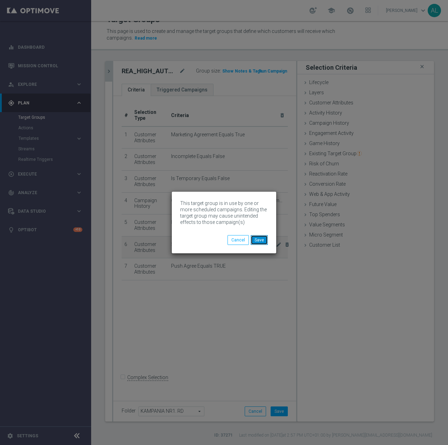
click at [258, 238] on button "Save" at bounding box center [259, 240] width 17 height 10
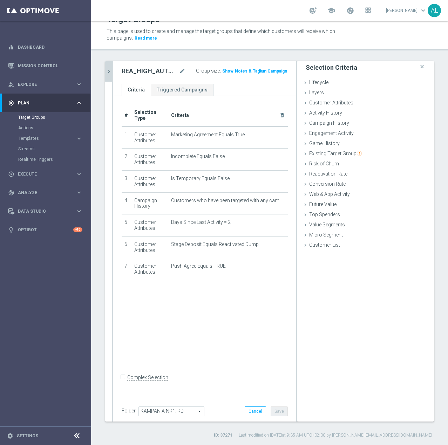
click at [109, 73] on icon "chevron_right" at bounding box center [108, 71] width 7 height 7
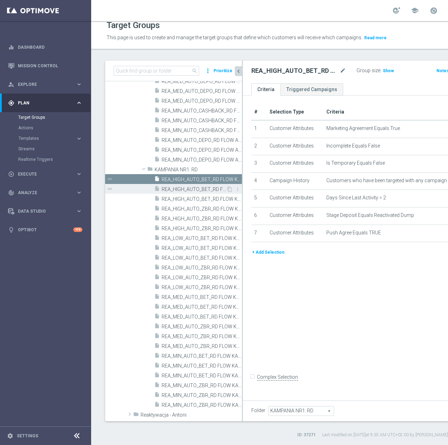
click at [200, 191] on span "REA_HIGH_AUTO_BET_RD FLOW KAMPANIA NR 1 100%-300 PLN MAIL_DAILY" at bounding box center [194, 189] width 64 height 6
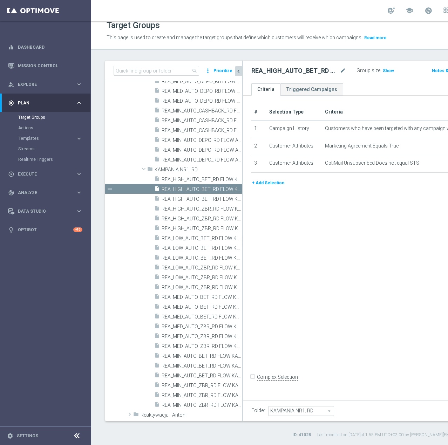
click at [259, 187] on button "+ Add Selection" at bounding box center [268, 183] width 34 height 8
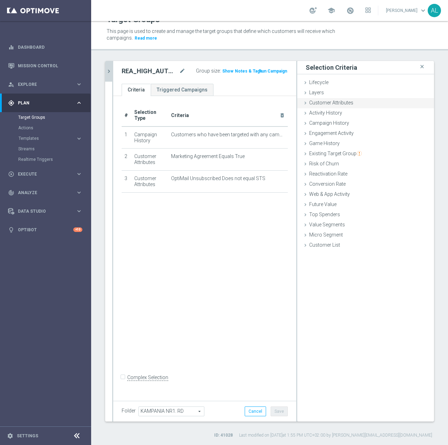
click at [323, 99] on div "Customer Attributes done selection saved" at bounding box center [365, 103] width 137 height 11
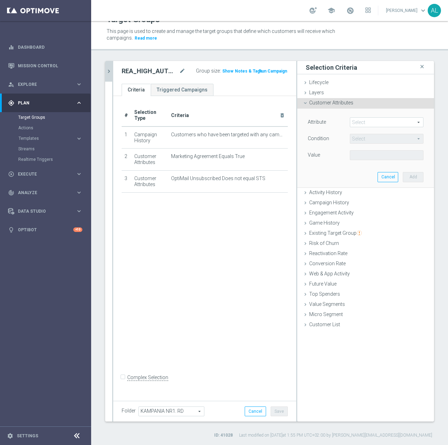
click at [370, 121] on span at bounding box center [386, 122] width 73 height 9
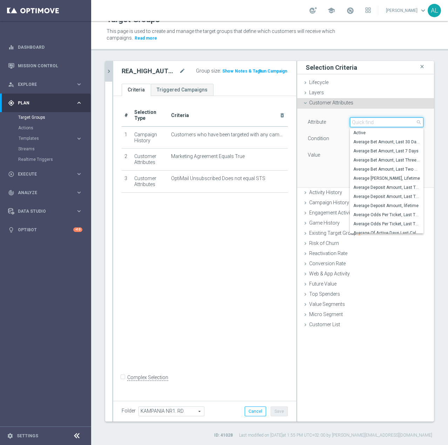
click at [370, 125] on input "search" at bounding box center [387, 122] width 74 height 10
paste input "email agree"
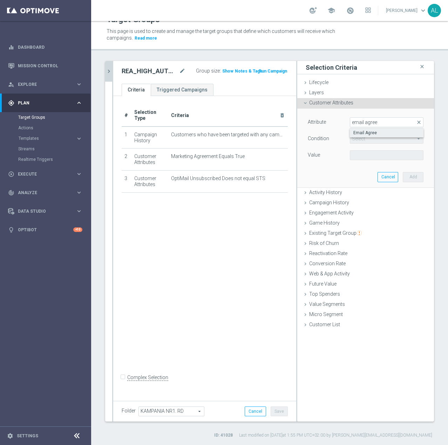
click at [369, 133] on span "Email Agree" at bounding box center [386, 133] width 67 height 6
click at [364, 156] on span at bounding box center [386, 155] width 73 height 9
click at [357, 176] on span "TRUE" at bounding box center [386, 175] width 67 height 6
click at [405, 175] on button "Add" at bounding box center [413, 177] width 21 height 10
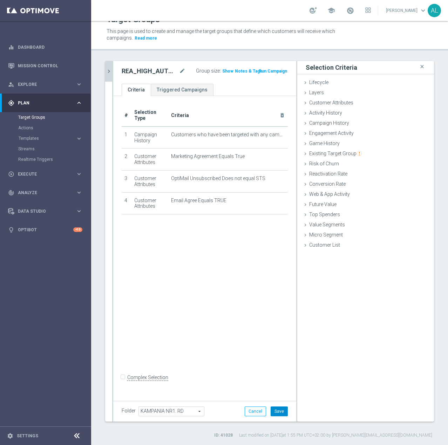
click at [274, 412] on button "Save" at bounding box center [279, 411] width 17 height 10
click at [109, 73] on icon "chevron_right" at bounding box center [108, 71] width 7 height 7
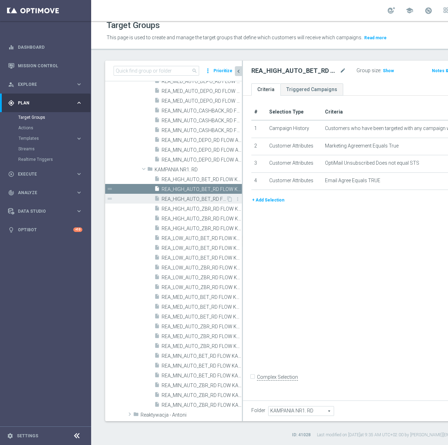
click at [182, 198] on span "REA_HIGH_AUTO_BET_RD FLOW KAMPANIA NR 1 100%-300 PLN_DAILY" at bounding box center [194, 199] width 64 height 6
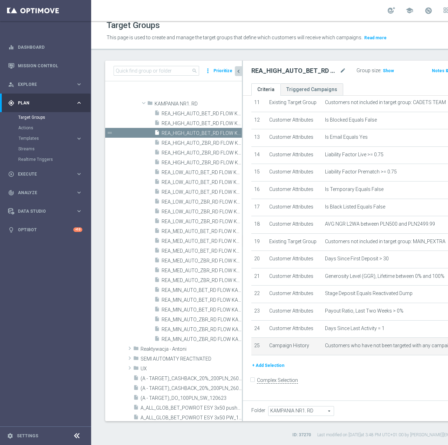
scroll to position [822, 0]
click at [264, 369] on button "+ Add Selection" at bounding box center [268, 366] width 34 height 8
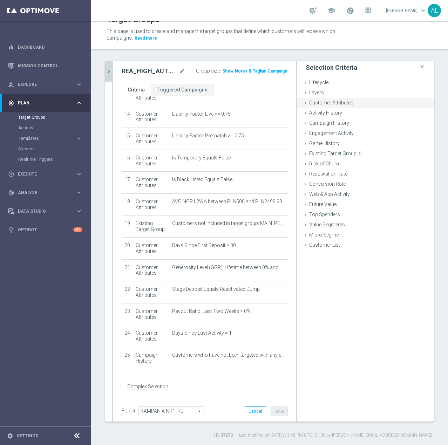
click at [328, 105] on span "Customer Attributes" at bounding box center [331, 103] width 44 height 6
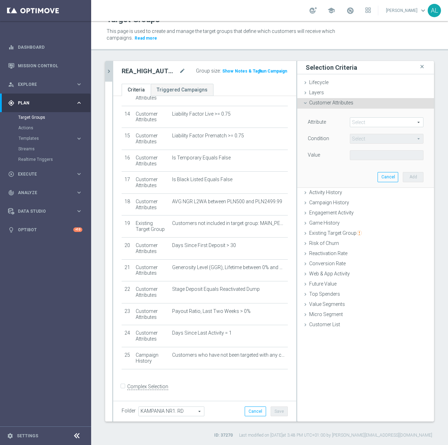
click at [355, 122] on span at bounding box center [386, 122] width 73 height 9
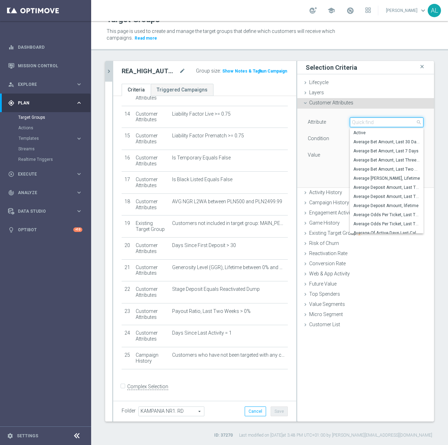
click at [364, 123] on input "search" at bounding box center [387, 122] width 74 height 10
paste input "email agree"
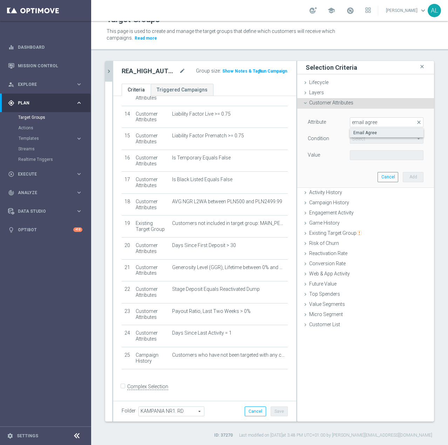
click at [370, 133] on span "Email Agree" at bounding box center [386, 133] width 67 height 6
click at [362, 152] on span at bounding box center [386, 155] width 73 height 9
click at [362, 173] on span "TRUE" at bounding box center [386, 175] width 67 height 6
click at [405, 176] on button "Add" at bounding box center [413, 177] width 21 height 10
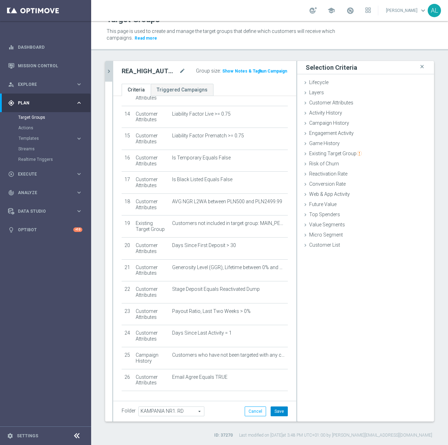
click at [273, 412] on button "Save" at bounding box center [279, 411] width 17 height 10
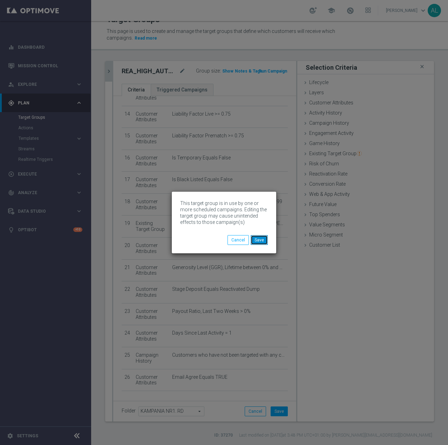
click at [260, 239] on button "Save" at bounding box center [259, 240] width 17 height 10
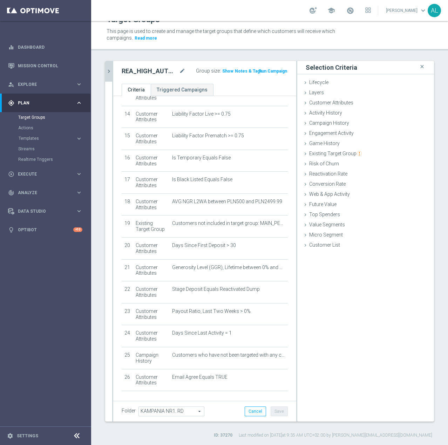
click at [108, 74] on icon "chevron_right" at bounding box center [108, 71] width 7 height 7
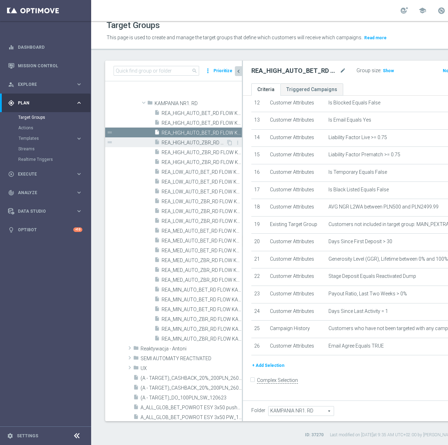
click at [188, 142] on span "REA_HIGH_AUTO_ZBR_RD FLOW KAMPANIA NR 1 100%-300 PLN - reminder_DAILY" at bounding box center [194, 143] width 64 height 6
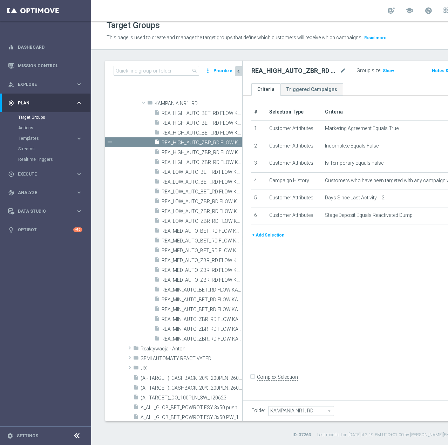
click at [263, 239] on button "+ Add Selection" at bounding box center [268, 235] width 34 height 8
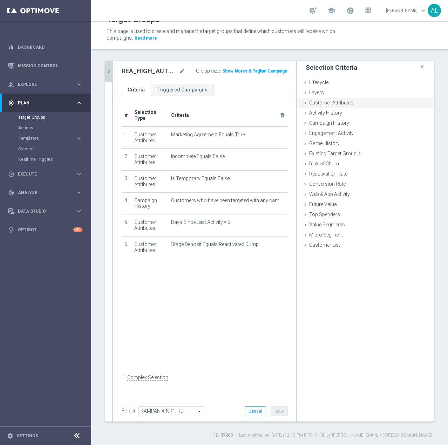
click at [330, 104] on span "Customer Attributes" at bounding box center [331, 103] width 44 height 6
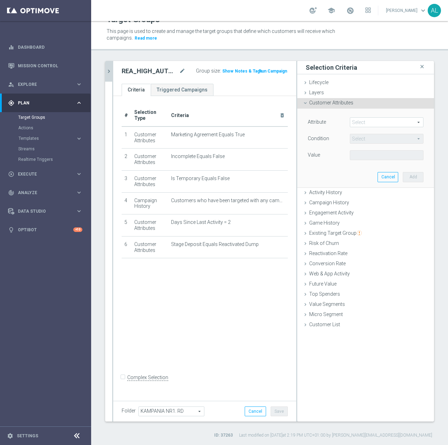
click at [355, 123] on span at bounding box center [386, 122] width 73 height 9
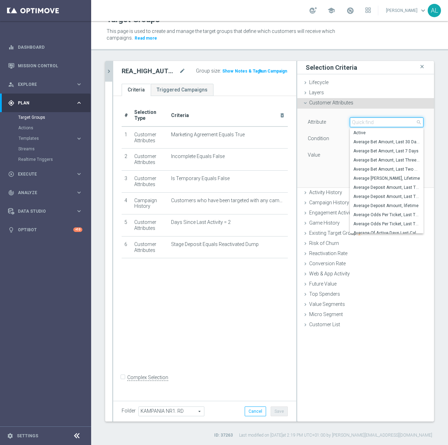
click at [356, 123] on input "search" at bounding box center [387, 122] width 74 height 10
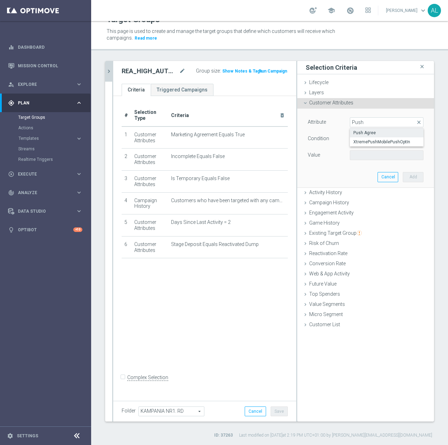
click at [355, 133] on span "Push Agree" at bounding box center [386, 133] width 67 height 6
click at [363, 158] on span at bounding box center [386, 155] width 73 height 9
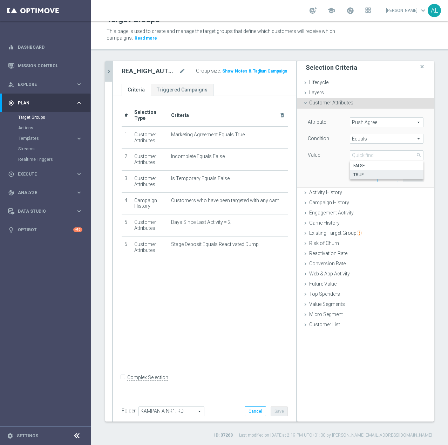
click at [361, 173] on span "TRUE" at bounding box center [386, 175] width 67 height 6
click at [410, 177] on button "Add" at bounding box center [413, 177] width 21 height 10
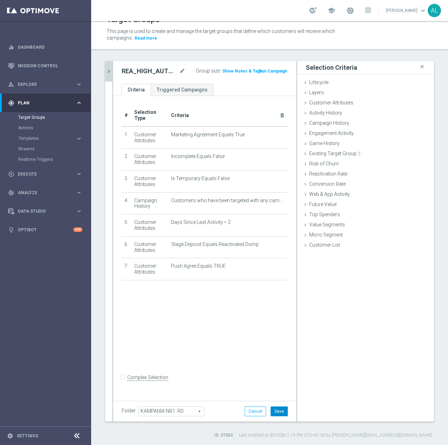
click at [275, 406] on button "Save" at bounding box center [279, 411] width 17 height 10
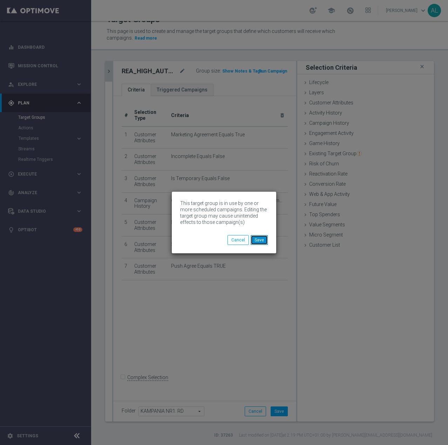
click at [266, 239] on button "Save" at bounding box center [259, 240] width 17 height 10
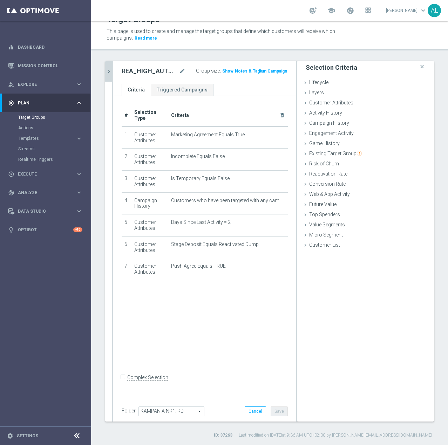
click at [109, 71] on icon "chevron_right" at bounding box center [108, 71] width 7 height 7
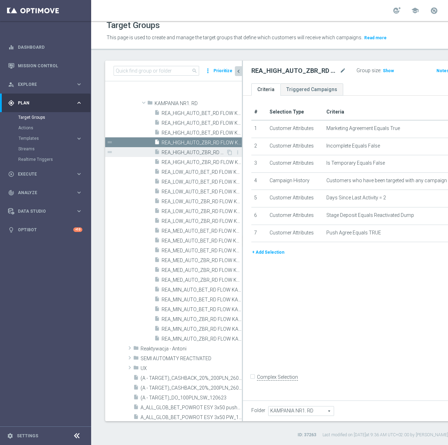
click at [190, 155] on span "REA_HIGH_AUTO_ZBR_RD FLOW KAMPANIA NR 1 100%-300 PLN MAIL_DAILY" at bounding box center [194, 153] width 64 height 6
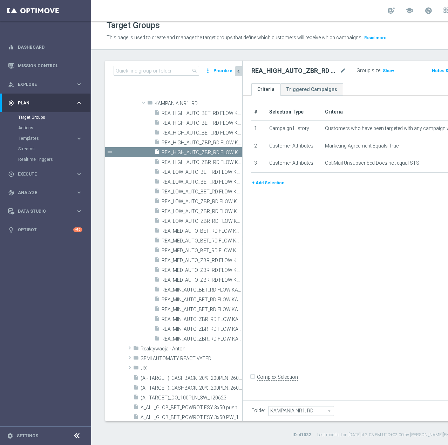
click at [279, 187] on button "+ Add Selection" at bounding box center [268, 183] width 34 height 8
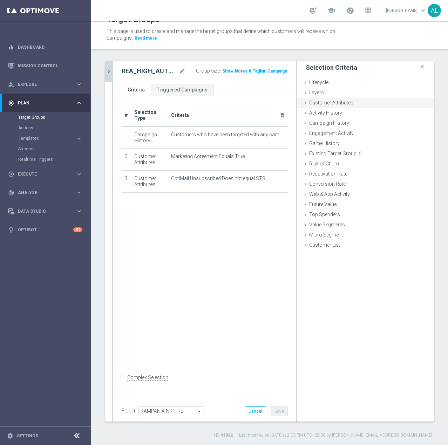
click at [333, 104] on span "Customer Attributes" at bounding box center [331, 103] width 44 height 6
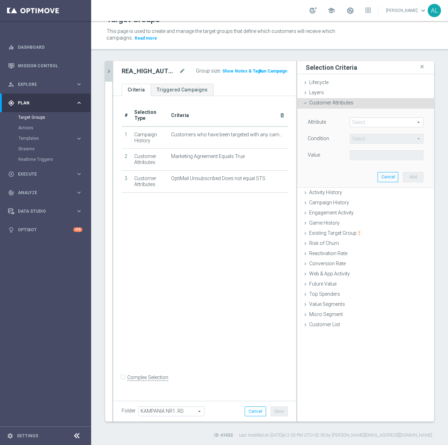
click at [360, 123] on span at bounding box center [386, 122] width 73 height 9
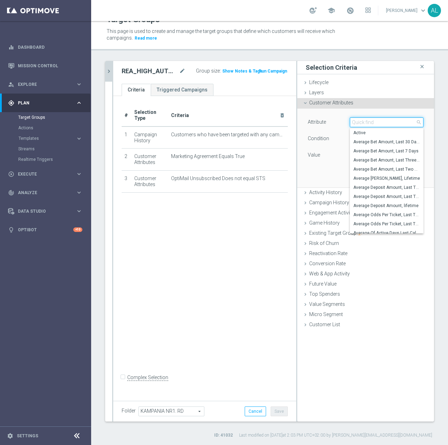
click at [360, 123] on input "search" at bounding box center [387, 122] width 74 height 10
paste input "email agree"
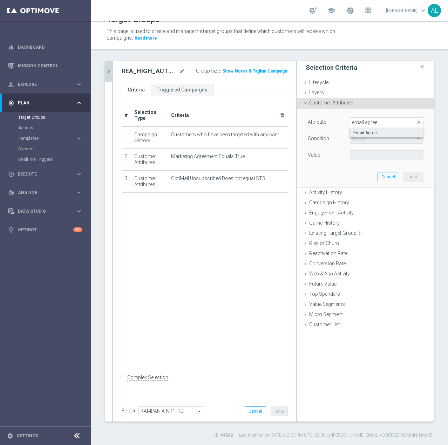
click at [374, 132] on span "Email Agree" at bounding box center [386, 133] width 67 height 6
click at [369, 153] on span at bounding box center [386, 155] width 73 height 9
click at [363, 173] on span "TRUE" at bounding box center [386, 175] width 67 height 6
click at [404, 174] on button "Add" at bounding box center [413, 177] width 21 height 10
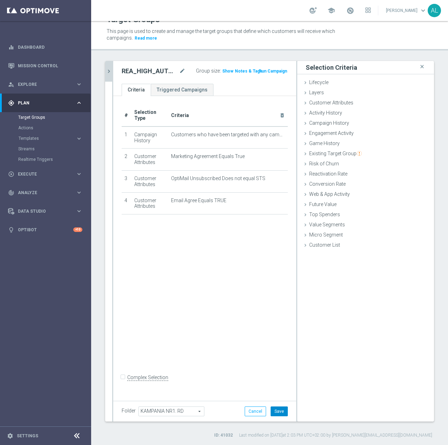
click at [275, 415] on button "Save" at bounding box center [279, 411] width 17 height 10
click at [109, 72] on icon "chevron_right" at bounding box center [108, 71] width 7 height 7
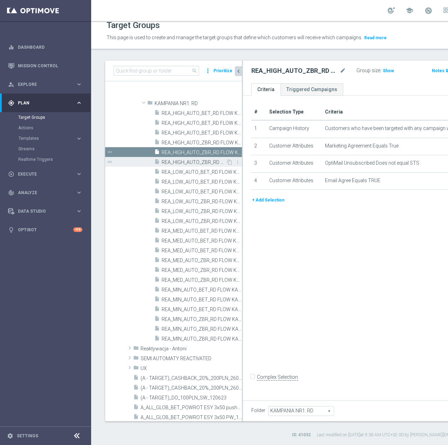
click at [177, 161] on span "REA_HIGH_AUTO_ZBR_RD FLOW KAMPANIA NR 1 100%-300 PLN_DAILY" at bounding box center [194, 162] width 64 height 6
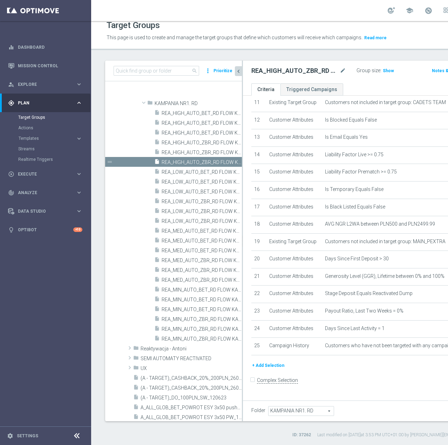
scroll to position [314, 0]
click at [268, 369] on button "+ Add Selection" at bounding box center [268, 366] width 34 height 8
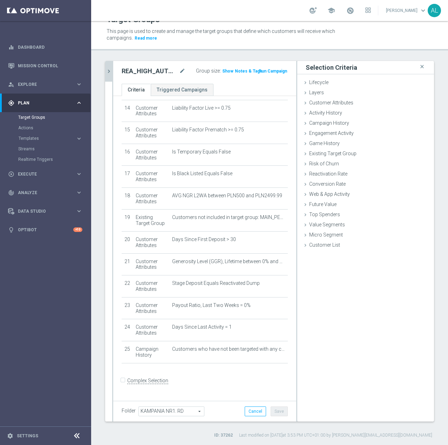
scroll to position [306, 0]
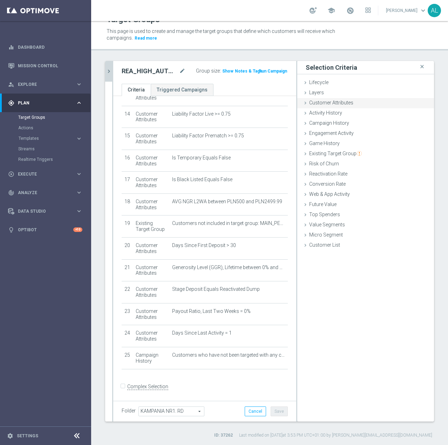
click at [316, 104] on span "Customer Attributes" at bounding box center [331, 103] width 44 height 6
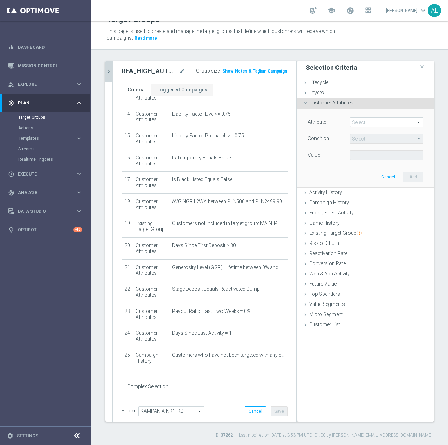
click at [374, 125] on span at bounding box center [386, 122] width 73 height 9
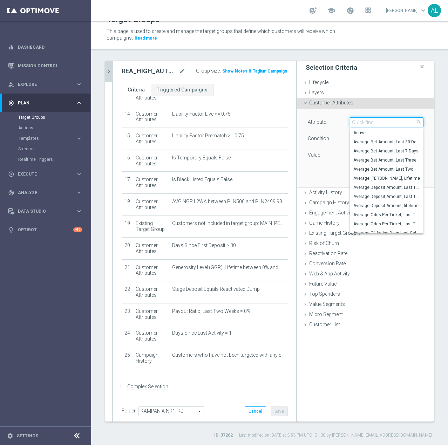
click at [375, 122] on input "search" at bounding box center [387, 122] width 74 height 10
paste input "email agree"
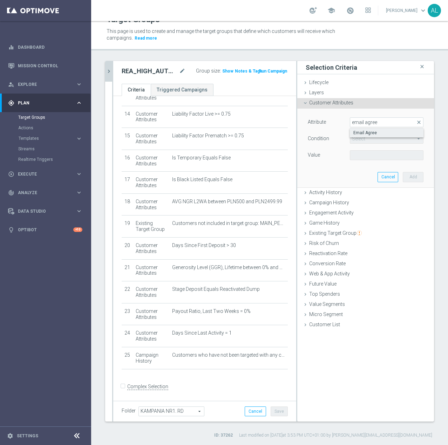
click at [373, 136] on label "Email Agree" at bounding box center [387, 132] width 74 height 9
click at [366, 159] on span at bounding box center [386, 155] width 73 height 9
click at [365, 175] on span "TRUE" at bounding box center [386, 175] width 67 height 6
click at [405, 177] on button "Add" at bounding box center [413, 177] width 21 height 10
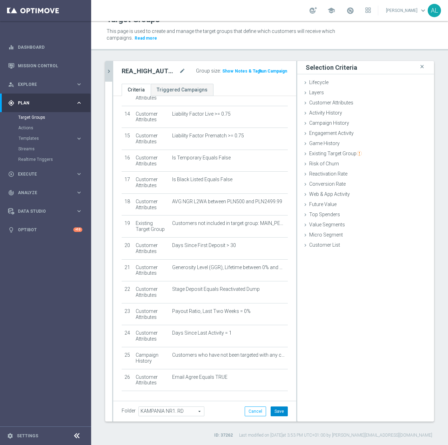
click at [272, 411] on button "Save" at bounding box center [279, 411] width 17 height 10
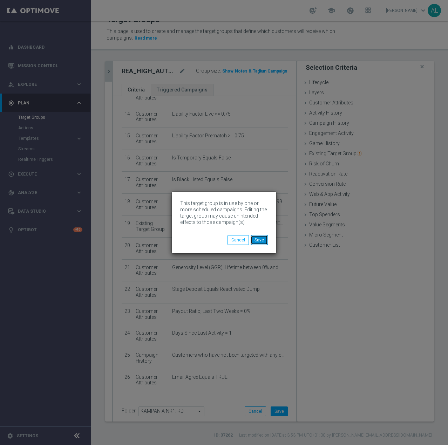
click at [265, 239] on button "Save" at bounding box center [259, 240] width 17 height 10
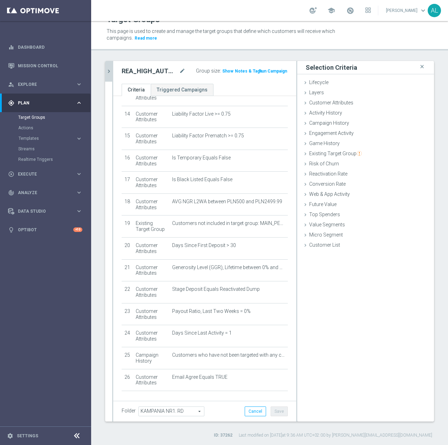
click at [110, 72] on icon "chevron_right" at bounding box center [108, 71] width 7 height 7
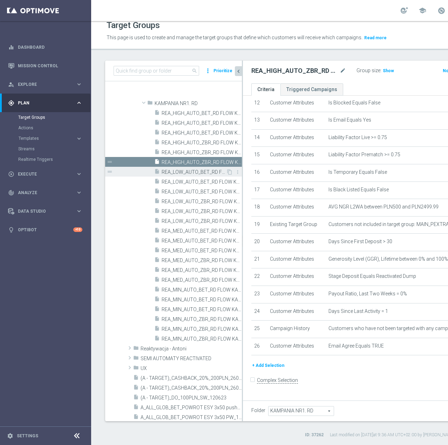
click at [200, 171] on span "REA_LOW_AUTO_BET_RD FLOW KAMPANIA NR 1 100%-100 PLN - reminder_DAILY" at bounding box center [194, 172] width 64 height 6
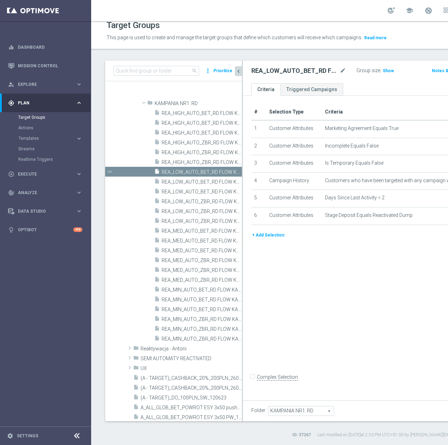
click at [256, 239] on button "+ Add Selection" at bounding box center [268, 235] width 34 height 8
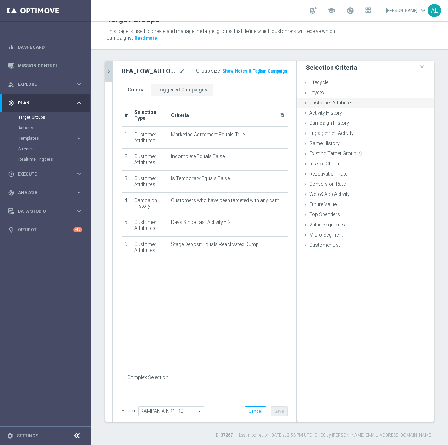
click at [325, 105] on span "Customer Attributes" at bounding box center [331, 103] width 44 height 6
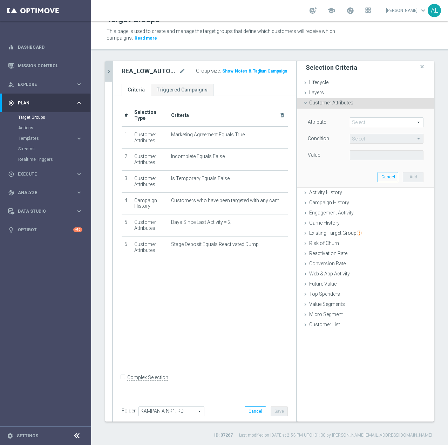
click at [363, 124] on span at bounding box center [386, 122] width 73 height 9
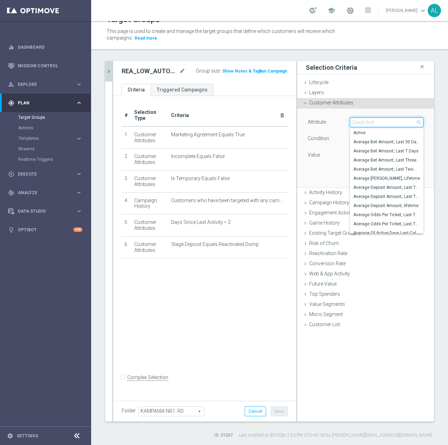
click at [364, 123] on input "search" at bounding box center [387, 122] width 74 height 10
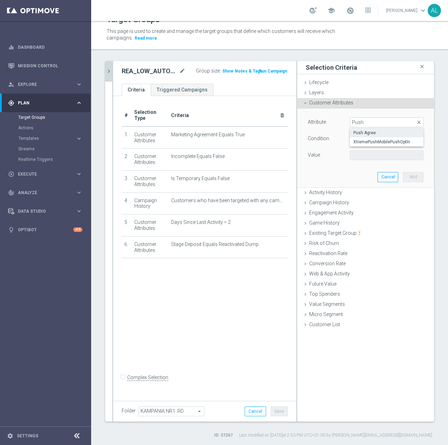
click at [363, 131] on span "Push Agree" at bounding box center [386, 133] width 67 height 6
click at [369, 157] on span at bounding box center [386, 155] width 73 height 9
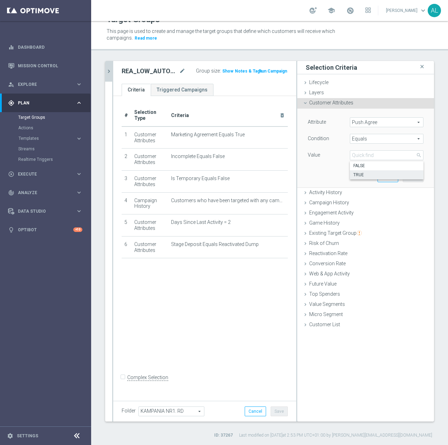
click at [369, 172] on span "TRUE" at bounding box center [386, 175] width 67 height 6
click at [405, 178] on button "Add" at bounding box center [413, 177] width 21 height 10
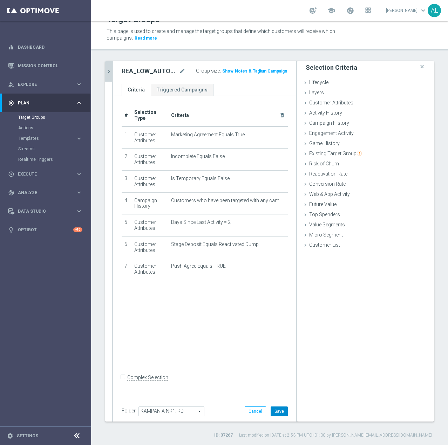
click at [271, 414] on button "Save" at bounding box center [279, 411] width 17 height 10
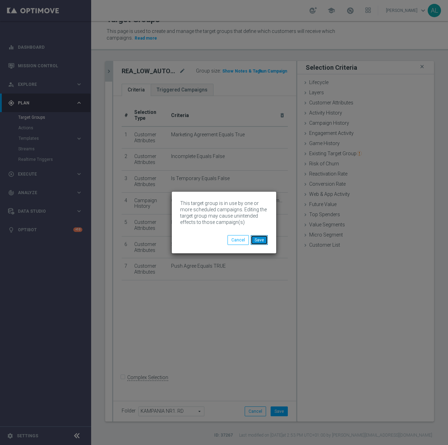
click at [255, 237] on button "Save" at bounding box center [259, 240] width 17 height 10
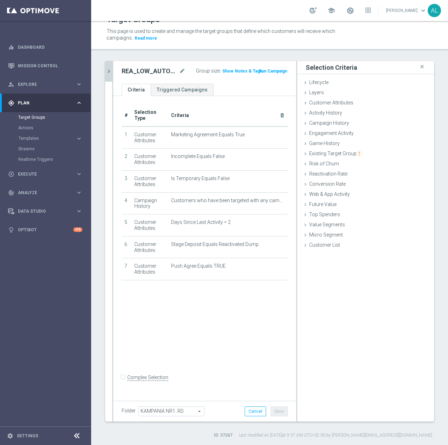
click at [111, 71] on icon "chevron_right" at bounding box center [108, 71] width 7 height 7
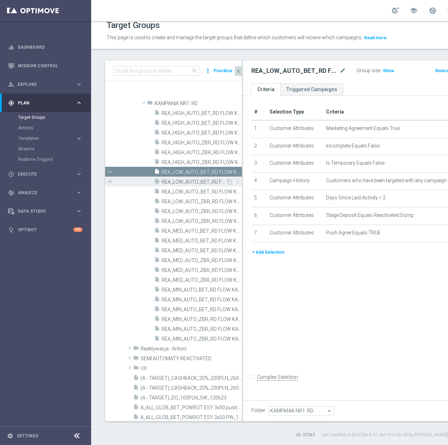
click at [169, 180] on span "REA_LOW_AUTO_BET_RD FLOW KAMPANIA NR 1 100%-100 PLN MAIL_DAILY" at bounding box center [194, 182] width 64 height 6
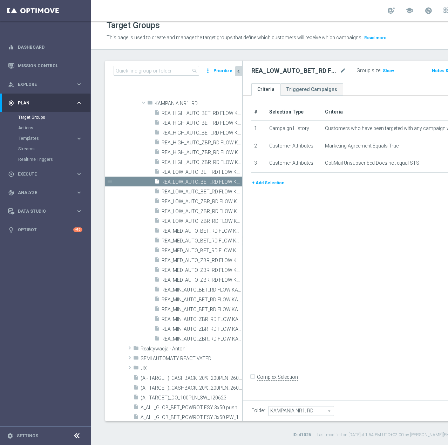
click at [277, 187] on button "+ Add Selection" at bounding box center [268, 183] width 34 height 8
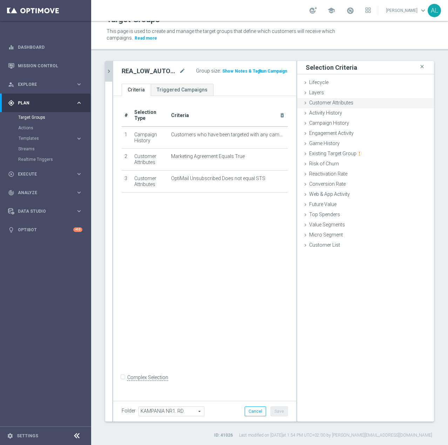
click at [327, 105] on span "Customer Attributes" at bounding box center [331, 103] width 44 height 6
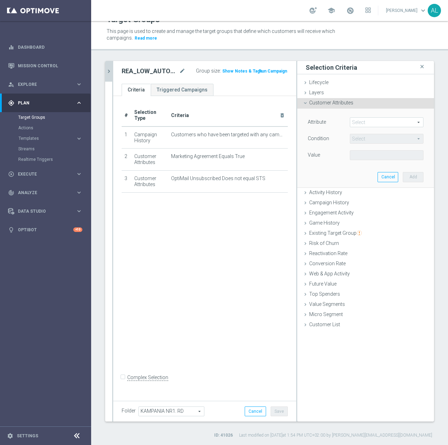
click at [355, 121] on span at bounding box center [386, 122] width 73 height 9
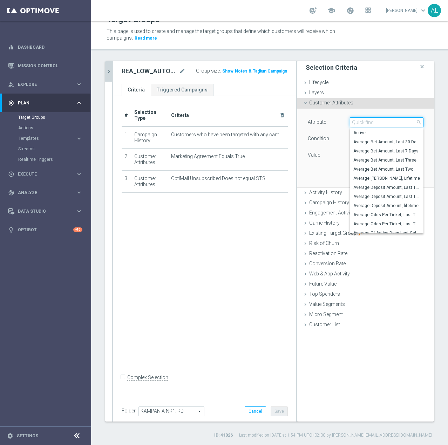
click at [356, 121] on input "search" at bounding box center [387, 122] width 74 height 10
paste input "email agree"
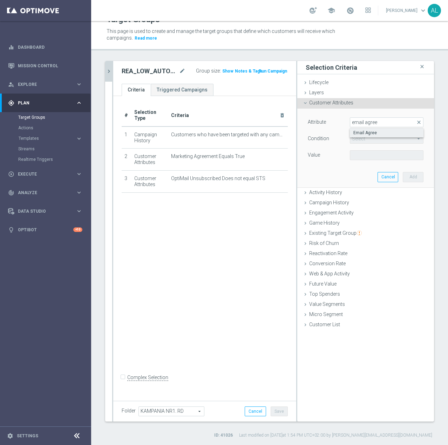
click at [366, 133] on span "Email Agree" at bounding box center [386, 133] width 67 height 6
click at [365, 154] on span at bounding box center [386, 155] width 73 height 9
click at [365, 173] on span "TRUE" at bounding box center [386, 175] width 67 height 6
click at [408, 177] on button "Add" at bounding box center [413, 177] width 21 height 10
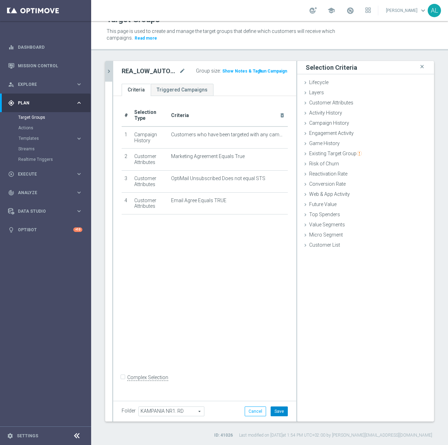
click at [273, 410] on button "Save" at bounding box center [279, 411] width 17 height 10
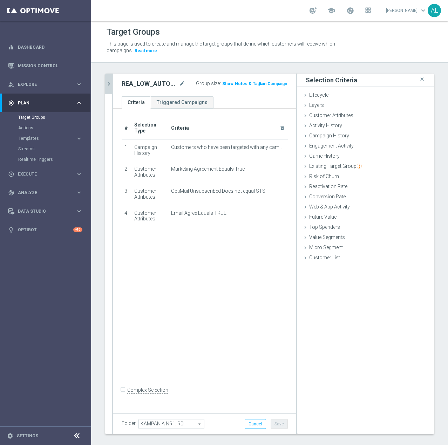
click at [108, 84] on icon "chevron_right" at bounding box center [108, 84] width 7 height 7
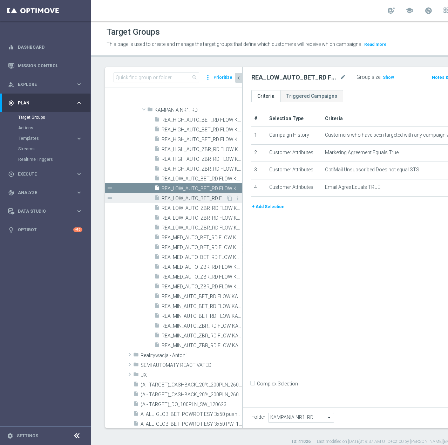
click at [198, 201] on span "REA_LOW_AUTO_BET_RD FLOW KAMPANIA NR 1 100%-100 PLN_DAILY" at bounding box center [194, 199] width 64 height 6
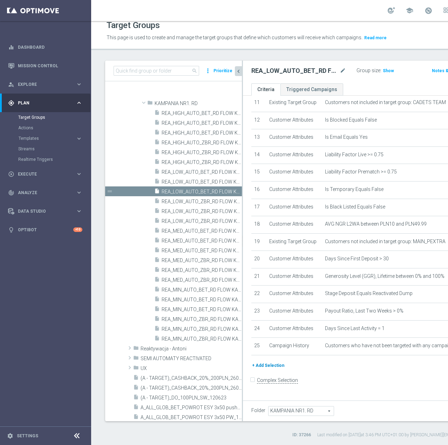
scroll to position [13, 0]
click at [269, 369] on button "+ Add Selection" at bounding box center [268, 366] width 34 height 8
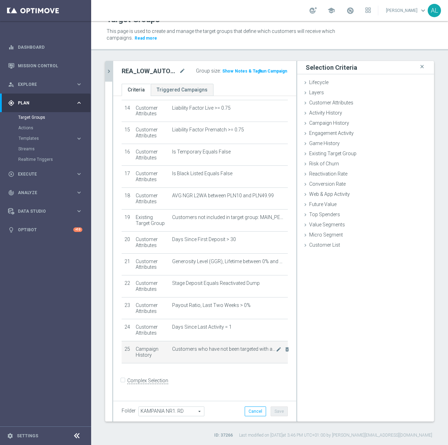
scroll to position [306, 0]
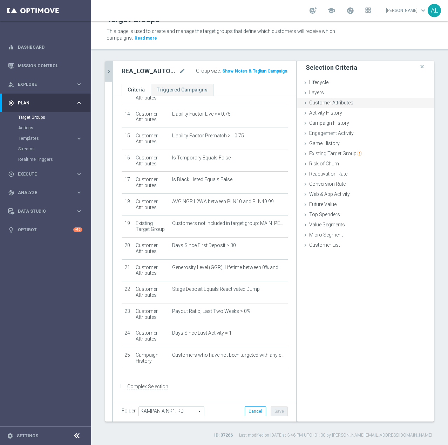
click at [333, 105] on span "Customer Attributes" at bounding box center [331, 103] width 44 height 6
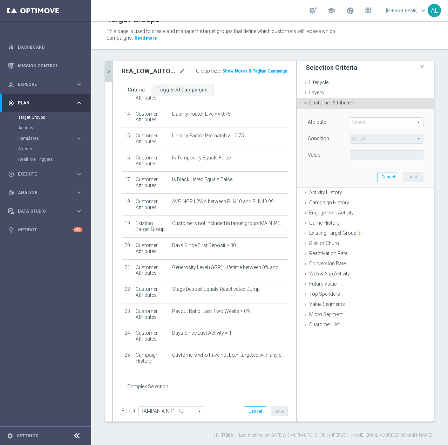
click at [358, 121] on span at bounding box center [386, 122] width 73 height 9
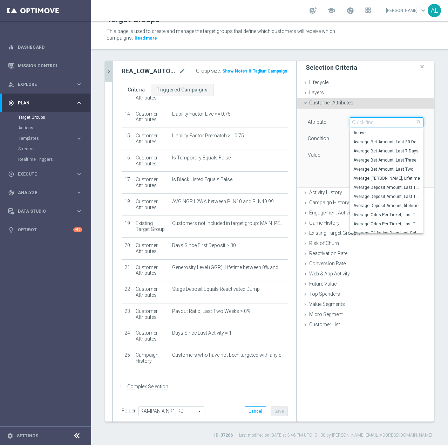
click at [360, 122] on input "search" at bounding box center [387, 122] width 74 height 10
paste input "email agree"
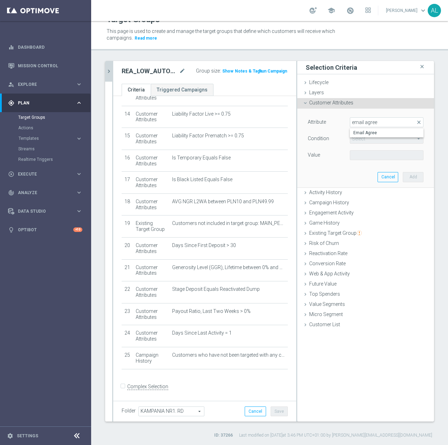
click at [365, 131] on span "Email Agree" at bounding box center [386, 133] width 67 height 6
click at [367, 155] on span at bounding box center [386, 155] width 73 height 9
click at [367, 174] on span "TRUE" at bounding box center [386, 175] width 67 height 6
click at [405, 177] on button "Add" at bounding box center [413, 177] width 21 height 10
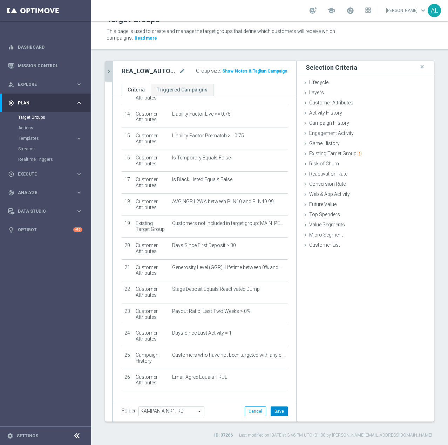
click at [281, 409] on button "Save" at bounding box center [279, 411] width 17 height 10
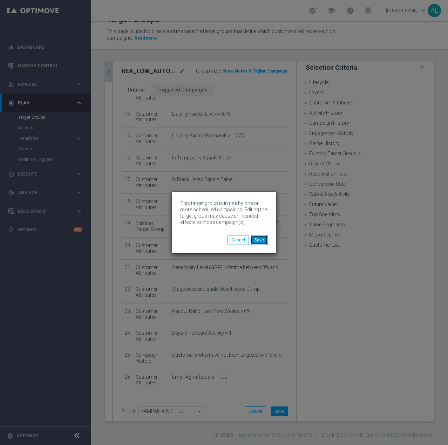
click at [258, 240] on button "Save" at bounding box center [259, 240] width 17 height 10
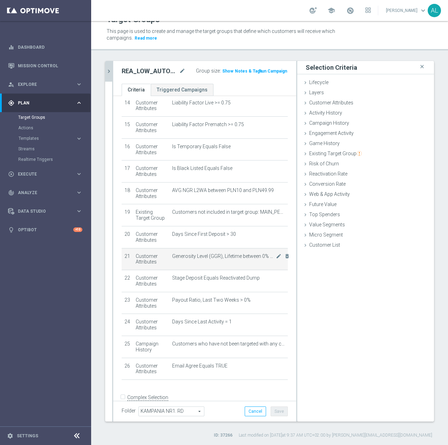
scroll to position [328, 0]
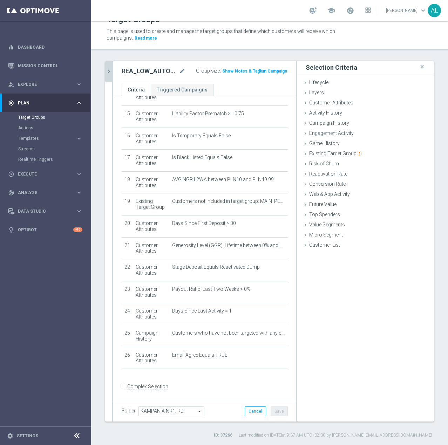
click at [105, 71] on icon "chevron_right" at bounding box center [108, 71] width 7 height 7
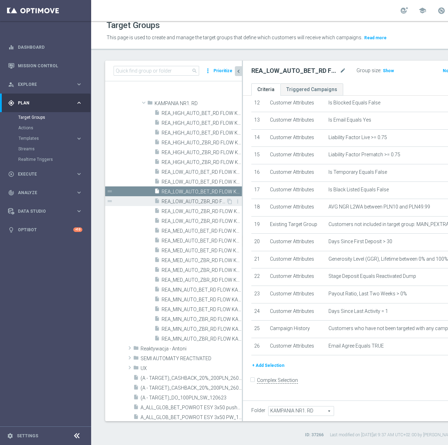
click at [191, 199] on span "REA_LOW_AUTO_ZBR_RD FLOW KAMPANIA NR 1 100%-100 PLN - reminder_DAILY" at bounding box center [194, 202] width 64 height 6
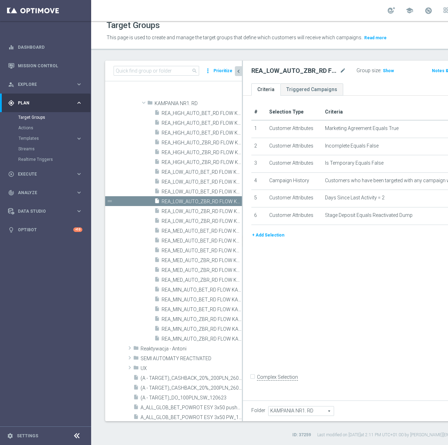
click at [260, 239] on button "+ Add Selection" at bounding box center [268, 235] width 34 height 8
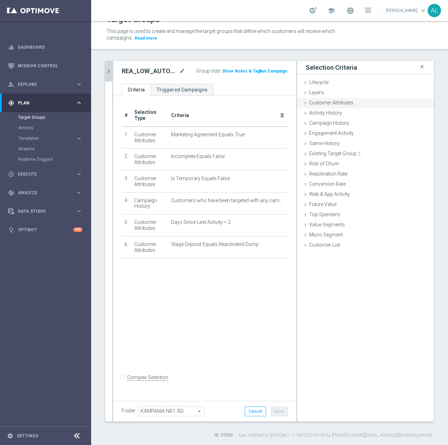
click at [332, 103] on span "Customer Attributes" at bounding box center [331, 103] width 44 height 6
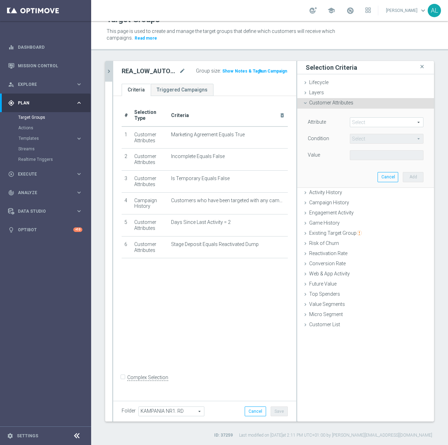
click at [352, 124] on span at bounding box center [386, 122] width 73 height 9
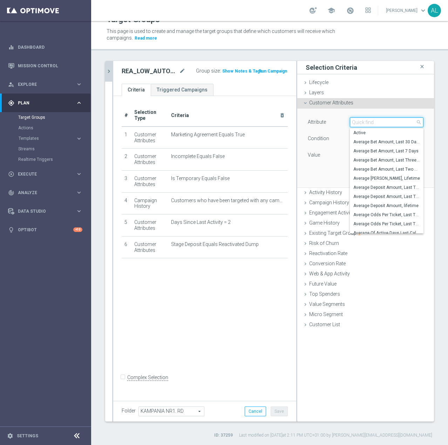
click at [359, 122] on input "search" at bounding box center [387, 122] width 74 height 10
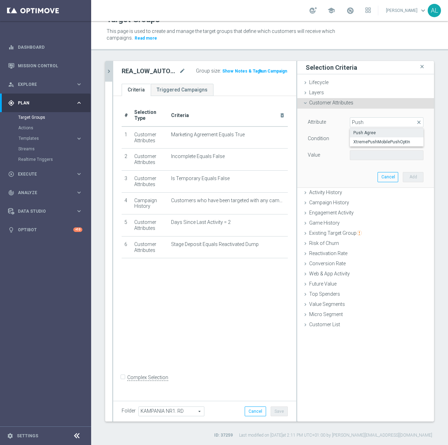
click at [358, 131] on span "Push Agree" at bounding box center [386, 133] width 67 height 6
click at [381, 160] on div "Value Select arrow_drop_down search" at bounding box center [365, 155] width 126 height 11
click at [378, 156] on span at bounding box center [386, 155] width 73 height 9
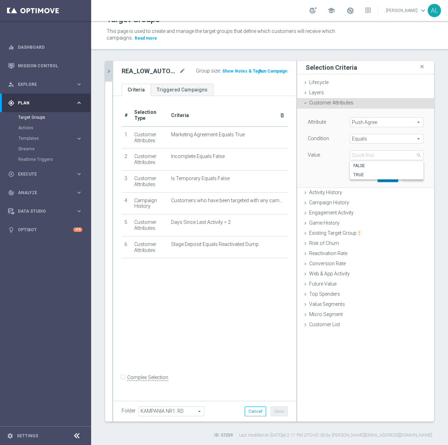
click at [364, 173] on span "TRUE" at bounding box center [386, 175] width 67 height 6
click at [403, 176] on button "Add" at bounding box center [413, 177] width 21 height 10
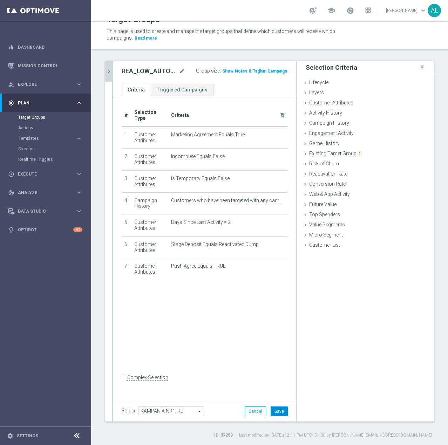
click at [275, 406] on button "Save" at bounding box center [279, 411] width 17 height 10
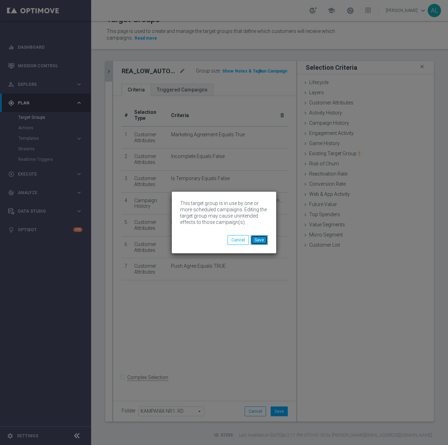
click at [258, 242] on button "Save" at bounding box center [259, 240] width 17 height 10
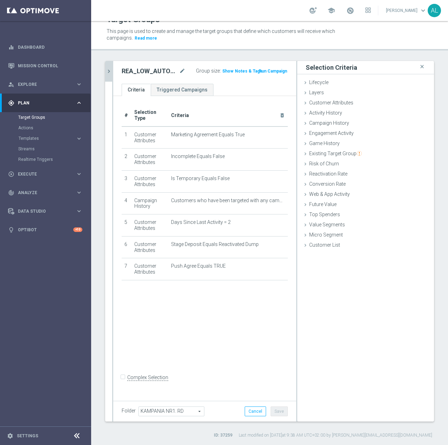
click at [108, 67] on button "chevron_right" at bounding box center [108, 71] width 7 height 21
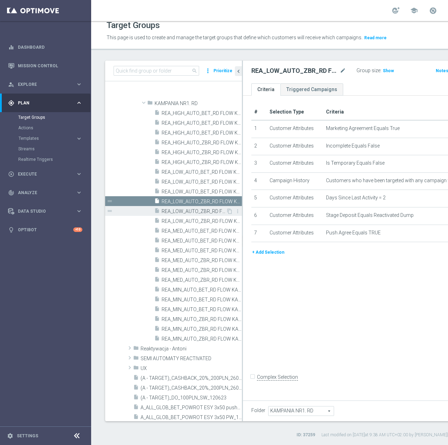
click at [172, 207] on div "insert_drive_file REA_LOW_AUTO_ZBR_RD FLOW KAMPANIA NR 1 100%-100 PLN MAIL_DAILY" at bounding box center [190, 211] width 72 height 10
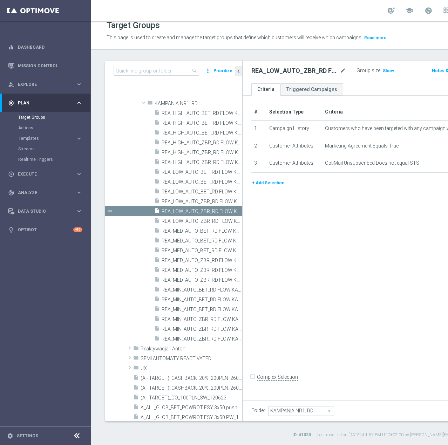
click at [270, 187] on button "+ Add Selection" at bounding box center [268, 183] width 34 height 8
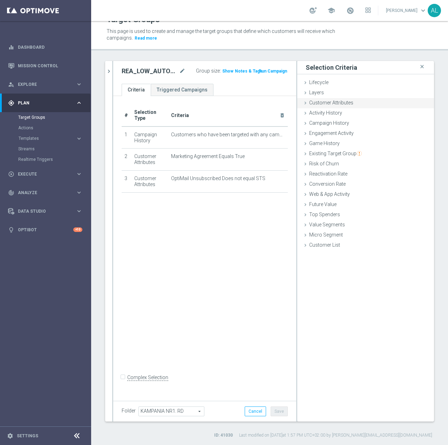
click at [326, 103] on span "Customer Attributes" at bounding box center [331, 103] width 44 height 6
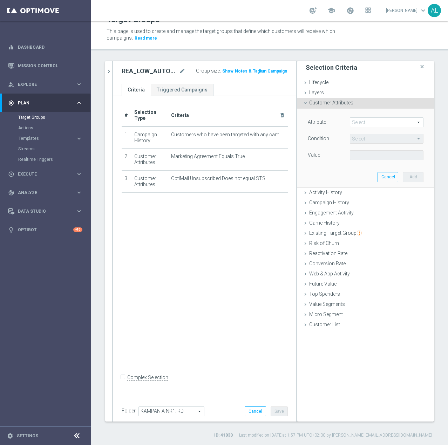
click at [361, 122] on span at bounding box center [386, 122] width 73 height 9
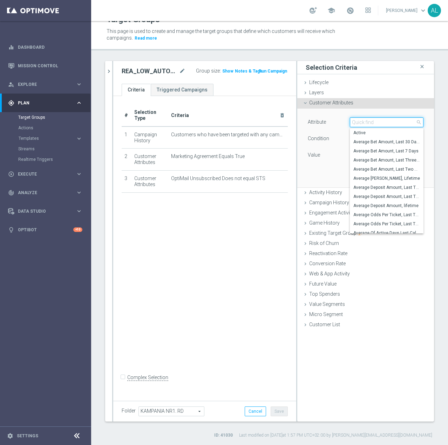
click at [361, 123] on input "search" at bounding box center [387, 122] width 74 height 10
paste input "email agree"
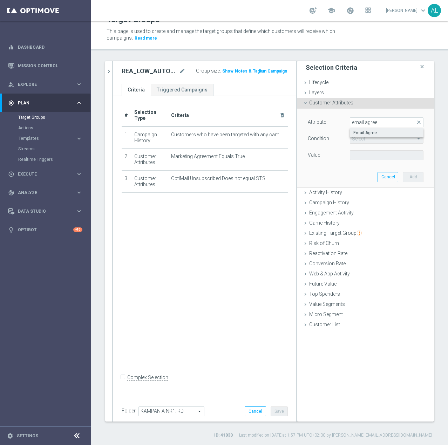
click at [367, 132] on span "Email Agree" at bounding box center [386, 133] width 67 height 6
click at [368, 155] on span at bounding box center [386, 155] width 73 height 9
click at [364, 175] on span "TRUE" at bounding box center [386, 175] width 67 height 6
click at [403, 176] on button "Add" at bounding box center [413, 177] width 21 height 10
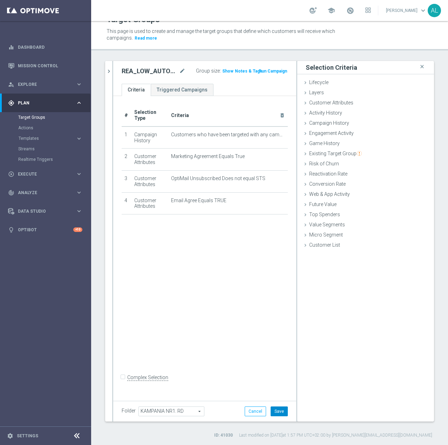
click at [271, 406] on button "Save" at bounding box center [279, 411] width 17 height 10
click at [111, 72] on icon "chevron_right" at bounding box center [108, 71] width 7 height 7
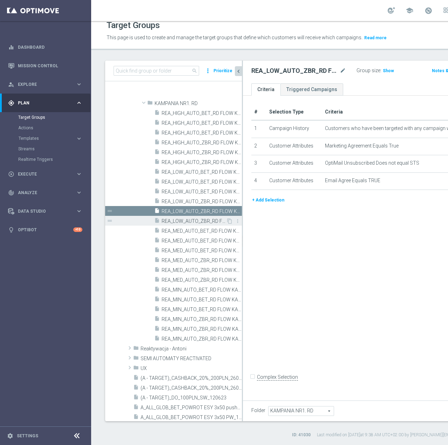
click at [199, 221] on span "REA_LOW_AUTO_ZBR_RD FLOW KAMPANIA NR 1 100%-100 PLN_DAILY" at bounding box center [194, 221] width 64 height 6
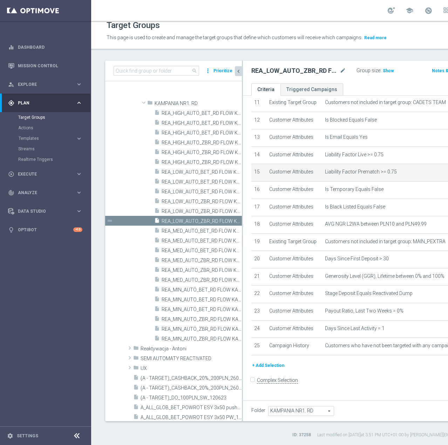
scroll to position [314, 0]
click at [271, 369] on button "+ Add Selection" at bounding box center [268, 366] width 34 height 8
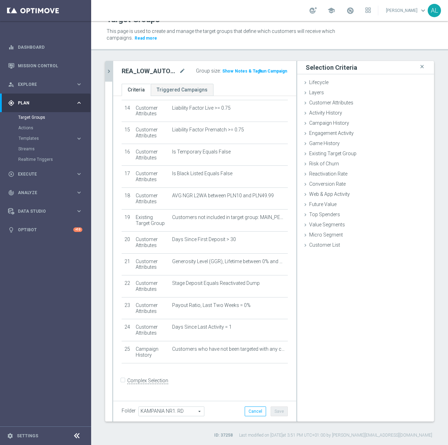
scroll to position [306, 0]
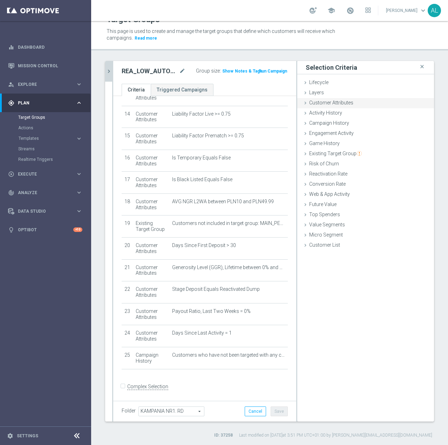
click at [329, 103] on span "Customer Attributes" at bounding box center [331, 103] width 44 height 6
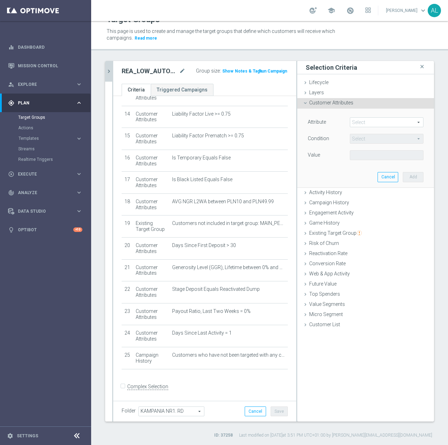
click at [355, 121] on span at bounding box center [386, 122] width 73 height 9
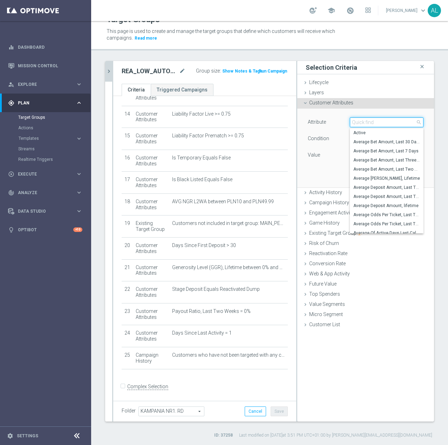
click at [360, 125] on input "search" at bounding box center [387, 122] width 74 height 10
paste input "email agree"
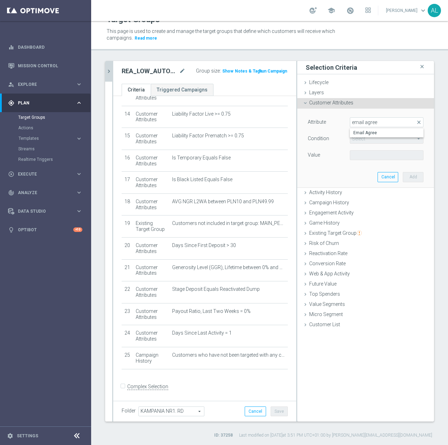
click at [363, 131] on span "Email Agree" at bounding box center [386, 133] width 67 height 6
click at [355, 159] on span at bounding box center [386, 155] width 73 height 9
click at [363, 171] on label "TRUE" at bounding box center [387, 174] width 74 height 9
click at [403, 180] on button "Add" at bounding box center [413, 177] width 21 height 10
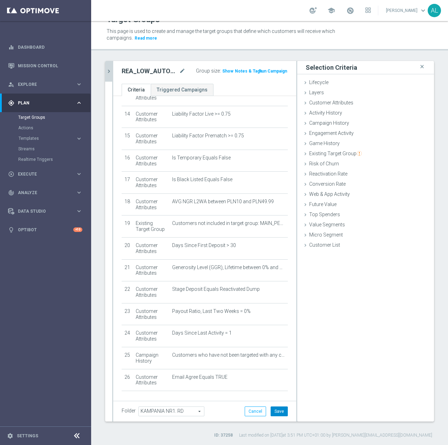
click at [271, 413] on button "Save" at bounding box center [279, 411] width 17 height 10
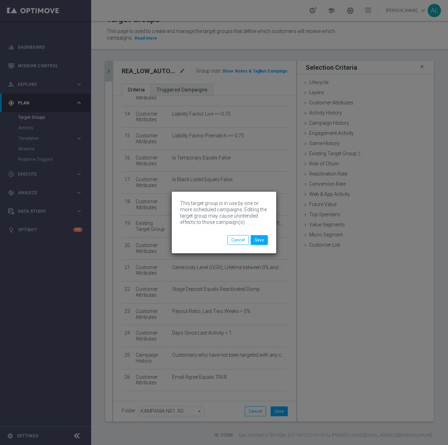
click at [261, 246] on div "This target group is in use by one or more scheduled campaigns. Editing the tar…" at bounding box center [224, 223] width 104 height 62
click at [261, 242] on button "Save" at bounding box center [259, 240] width 17 height 10
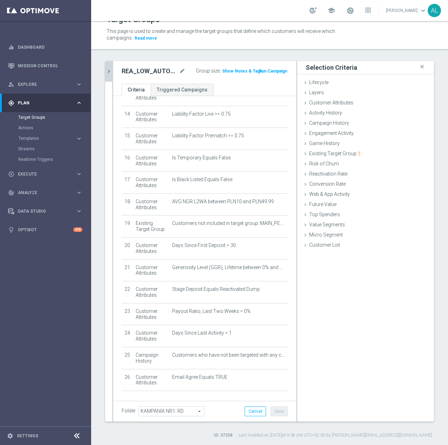
click at [107, 74] on icon "chevron_right" at bounding box center [108, 71] width 7 height 7
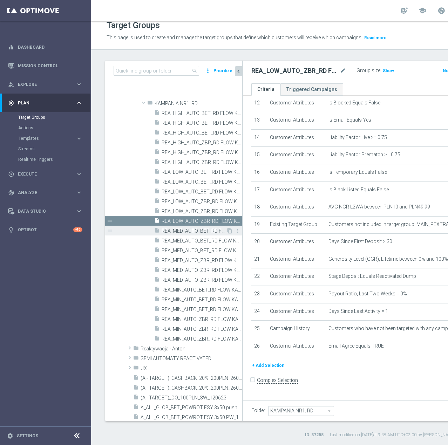
click at [165, 228] on span "REA_MED_AUTO_BET_RD FLOW KAMPANIA NR 1 100%-200 PLN - reminder_DAILY" at bounding box center [194, 231] width 64 height 6
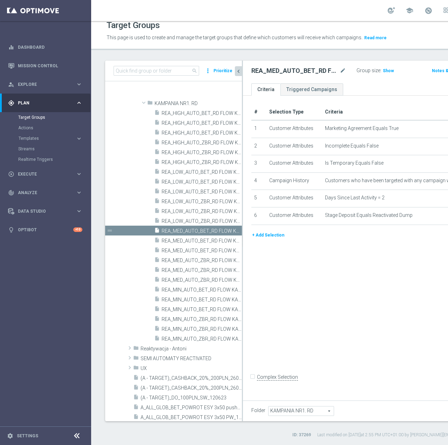
click at [266, 239] on button "+ Add Selection" at bounding box center [268, 235] width 34 height 8
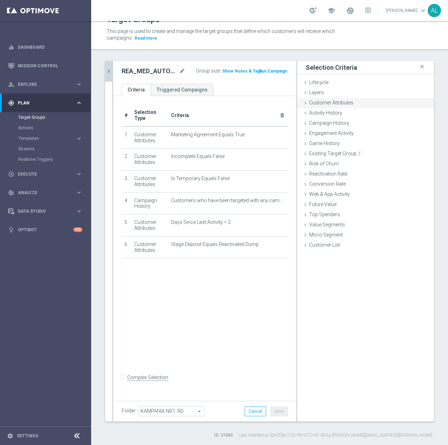
click at [328, 99] on div "Customer Attributes done selection saved" at bounding box center [365, 103] width 137 height 11
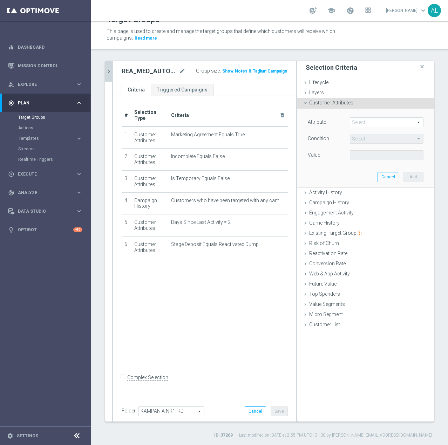
click at [358, 125] on span at bounding box center [386, 122] width 73 height 9
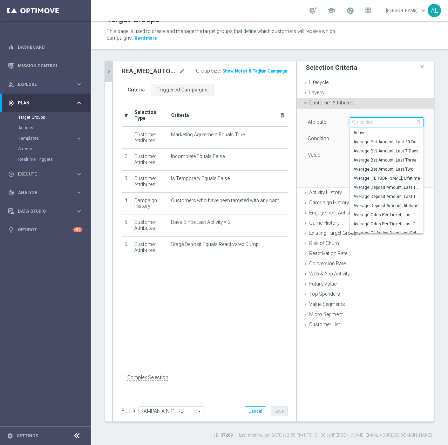
click at [360, 121] on input "search" at bounding box center [387, 122] width 74 height 10
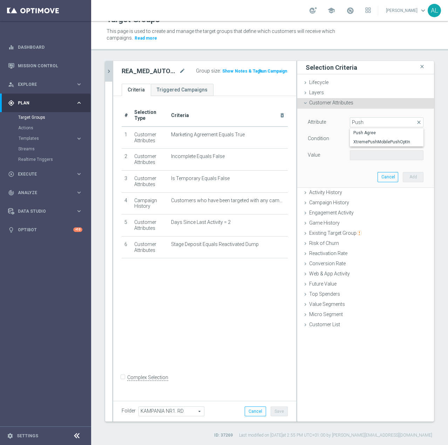
click at [361, 131] on span "Push Agree" at bounding box center [386, 133] width 67 height 6
click at [379, 156] on span at bounding box center [386, 155] width 73 height 9
click at [368, 177] on span "TRUE" at bounding box center [386, 175] width 67 height 6
click at [408, 177] on button "Add" at bounding box center [413, 177] width 21 height 10
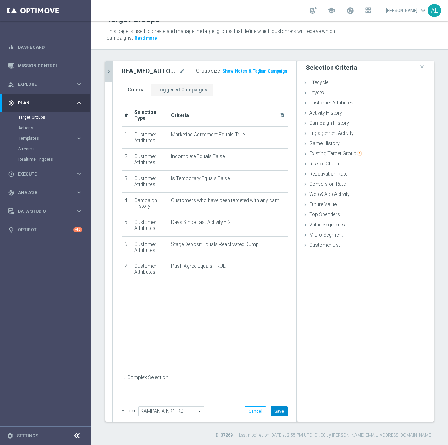
click at [280, 411] on button "Save" at bounding box center [279, 411] width 17 height 10
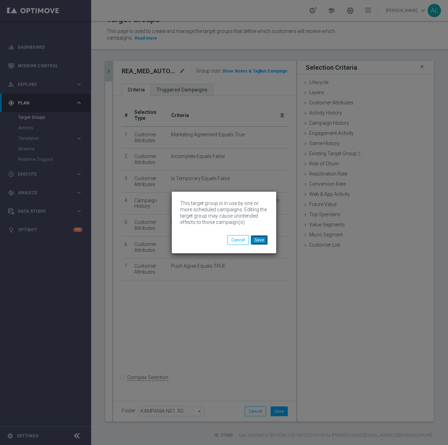
click at [267, 241] on button "Save" at bounding box center [259, 240] width 17 height 10
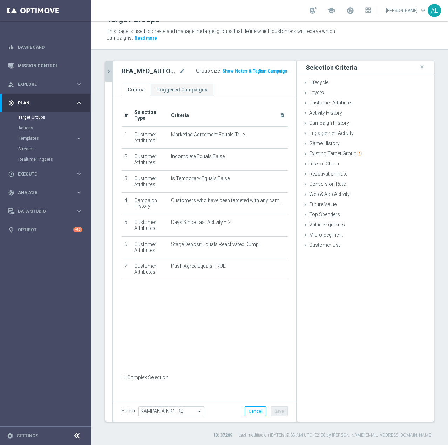
click at [111, 73] on icon "chevron_right" at bounding box center [108, 71] width 7 height 7
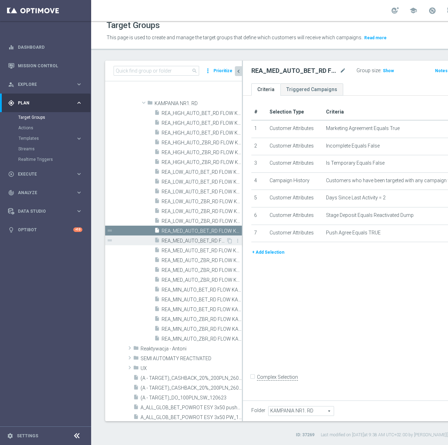
click at [199, 237] on div "insert_drive_file REA_MED_AUTO_BET_RD FLOW KAMPANIA NR 1 100%-200 PLN MAIL_DAILY" at bounding box center [190, 240] width 72 height 10
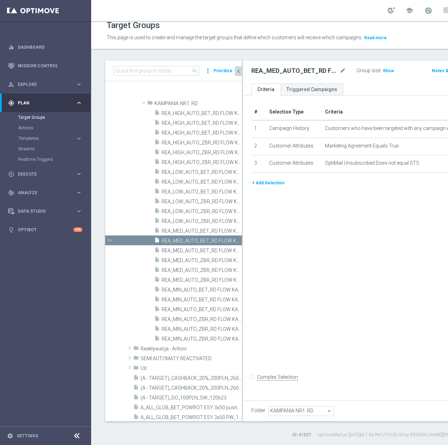
click at [271, 187] on button "+ Add Selection" at bounding box center [268, 183] width 34 height 8
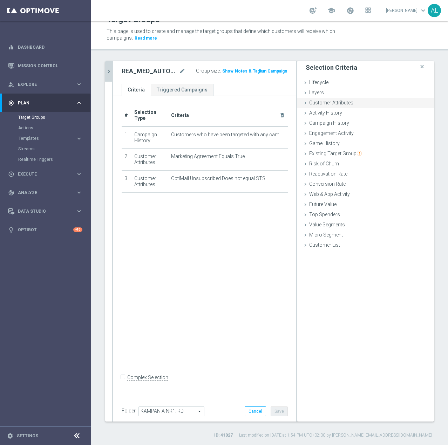
click at [314, 103] on span "Customer Attributes" at bounding box center [331, 103] width 44 height 6
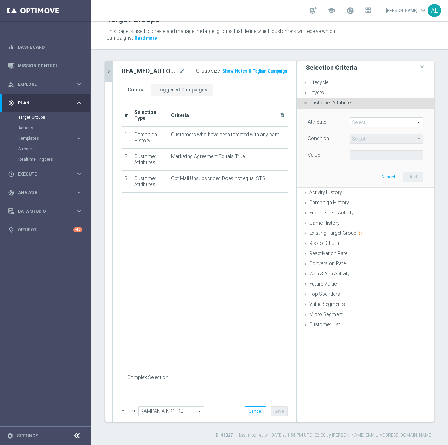
click at [361, 120] on span at bounding box center [386, 122] width 73 height 9
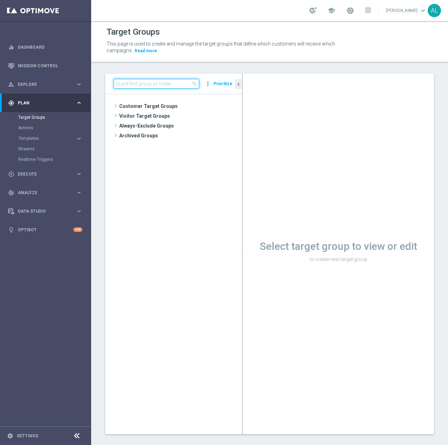
click at [156, 87] on input at bounding box center [156, 84] width 85 height 10
paste input "C_ALL_TARGET_BET_CC 100% do 300 PLN_021025"
type input "C_ALL_TARGET_BET_CC 100% do 300 PLN_021025"
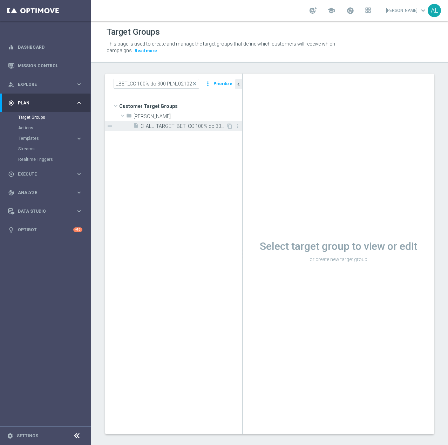
click at [186, 127] on span "C_ALL_TARGET_BET_CC 100% do 300 PLN_021025" at bounding box center [183, 126] width 85 height 6
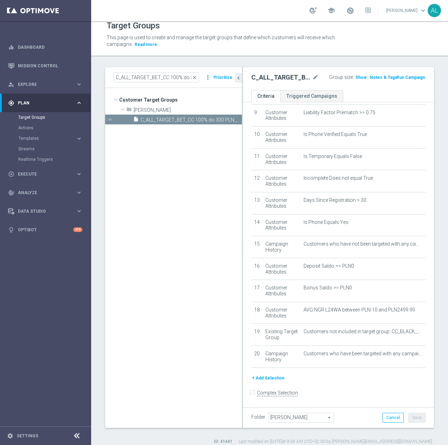
scroll to position [13, 0]
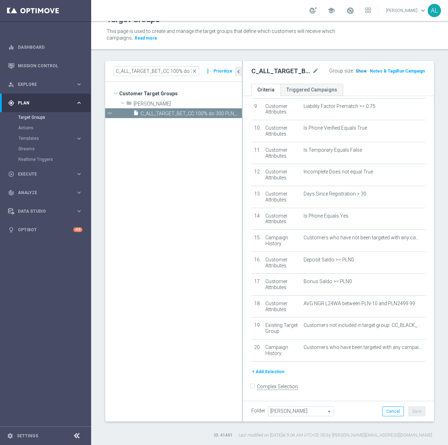
click at [359, 73] on span "Show" at bounding box center [360, 71] width 11 height 5
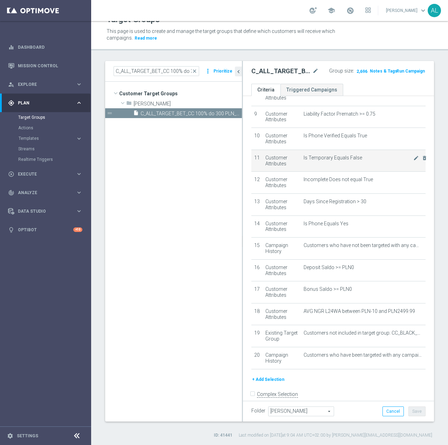
scroll to position [204, 0]
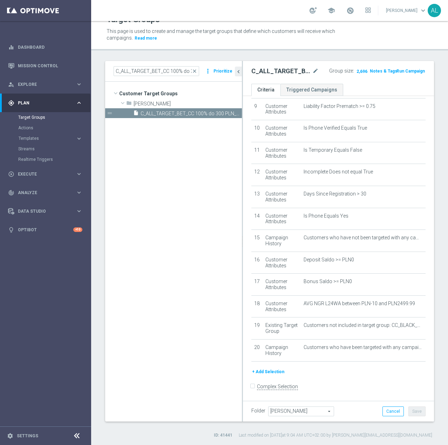
drag, startPoint x: 348, startPoint y: 378, endPoint x: 332, endPoint y: 374, distance: 15.9
click at [348, 378] on div "+ Add Selection" at bounding box center [338, 374] width 185 height 13
click at [276, 369] on button "+ Add Selection" at bounding box center [268, 372] width 34 height 8
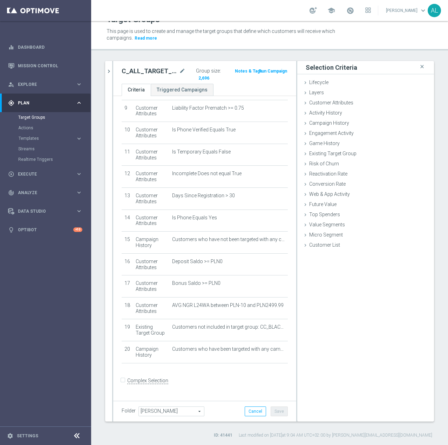
scroll to position [196, 0]
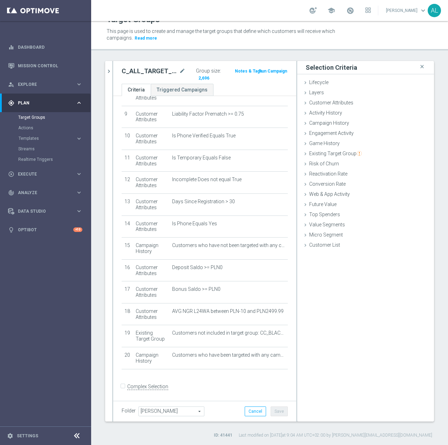
click at [332, 105] on span "Customer Attributes" at bounding box center [331, 103] width 44 height 6
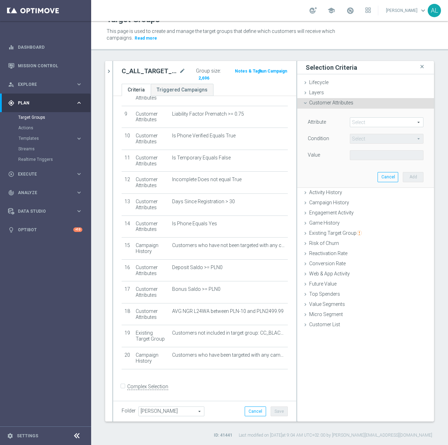
click at [362, 121] on span at bounding box center [386, 122] width 73 height 9
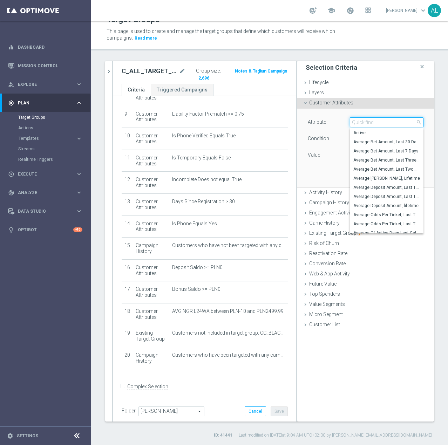
click at [366, 124] on input "search" at bounding box center [387, 122] width 74 height 10
type input "days since"
click at [390, 179] on span "Days Since Last Activity" at bounding box center [386, 179] width 67 height 6
type input "Days Since Last Activity"
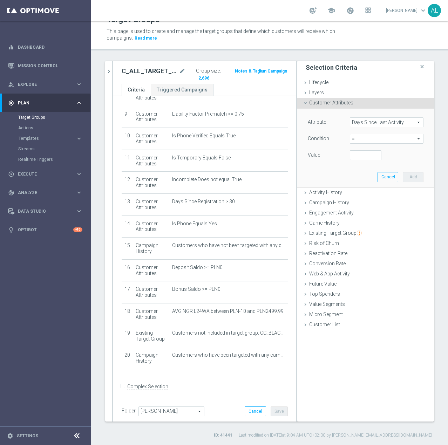
scroll to position [0, 0]
click at [368, 138] on span "=" at bounding box center [386, 138] width 73 height 9
click at [358, 192] on span ">=" at bounding box center [386, 195] width 67 height 6
type input ">="
click at [359, 153] on input "number" at bounding box center [366, 155] width 32 height 10
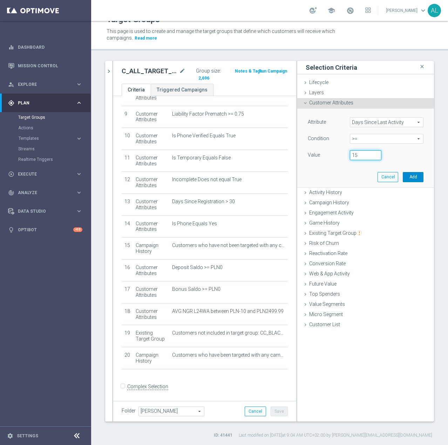
type input "15"
click at [409, 178] on button "Add" at bounding box center [413, 177] width 21 height 10
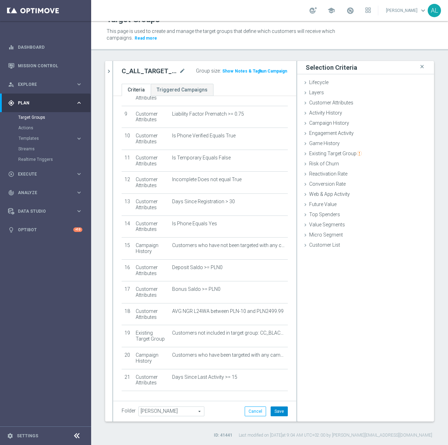
click at [271, 406] on button "Save" at bounding box center [279, 411] width 17 height 10
drag, startPoint x: 221, startPoint y: 73, endPoint x: 225, endPoint y: 75, distance: 4.6
click at [222, 73] on span "Show" at bounding box center [227, 71] width 11 height 5
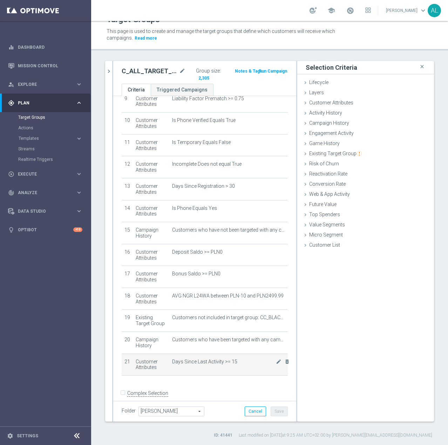
scroll to position [218, 0]
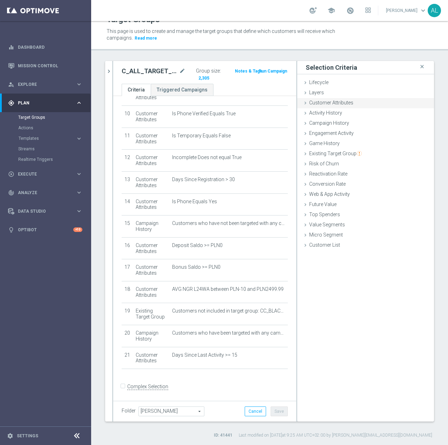
click at [325, 104] on span "Customer Attributes" at bounding box center [331, 103] width 44 height 6
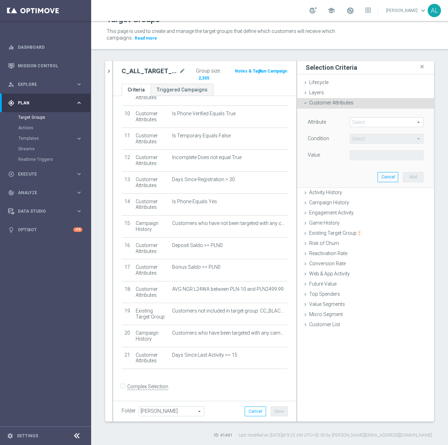
click at [358, 121] on span at bounding box center [386, 122] width 73 height 9
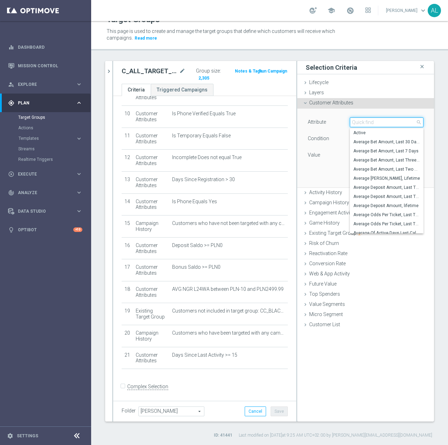
click at [362, 123] on input "search" at bounding box center [387, 122] width 74 height 10
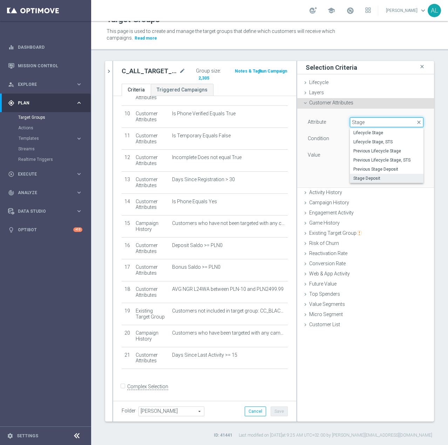
type input "Stage"
click at [374, 177] on span "Stage Deposit" at bounding box center [386, 179] width 67 height 6
type input "Stage Deposit"
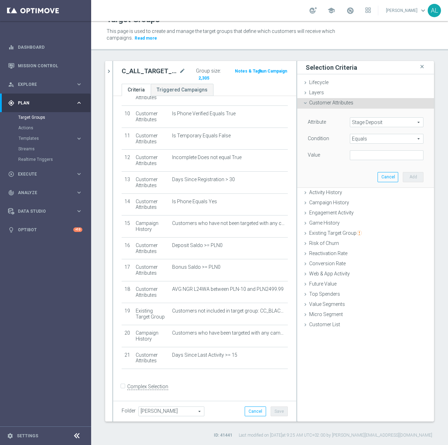
click at [369, 136] on span "Equals" at bounding box center [386, 138] width 73 height 9
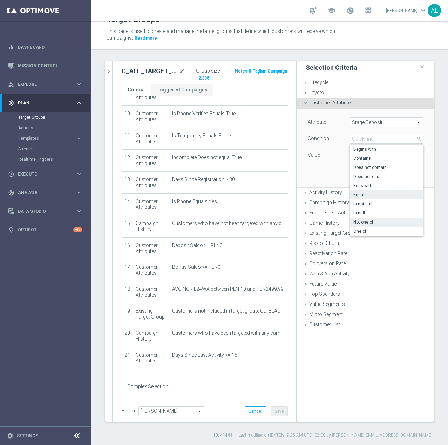
click at [376, 224] on span "Not one of" at bounding box center [386, 222] width 67 height 6
type input "Not one of"
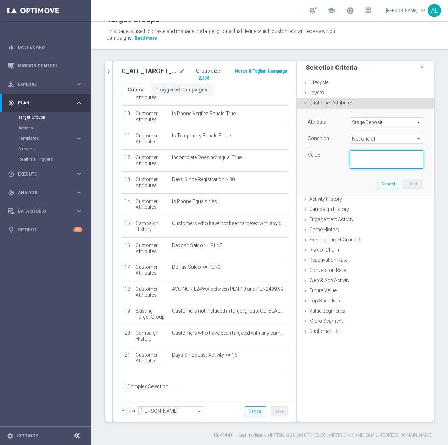
click at [359, 158] on textarea at bounding box center [387, 159] width 74 height 18
type textarea "Reactivated Churn, Reactivated Dump"
click at [411, 184] on button "Add" at bounding box center [413, 184] width 21 height 10
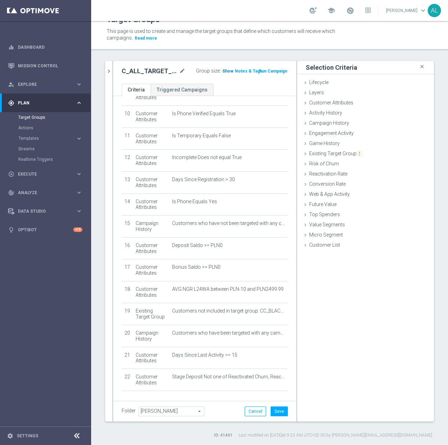
click at [225, 70] on span "Show" at bounding box center [227, 71] width 11 height 5
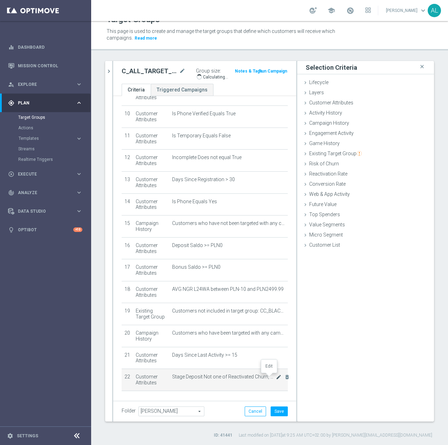
click at [276, 376] on icon "mode_edit" at bounding box center [279, 377] width 6 height 6
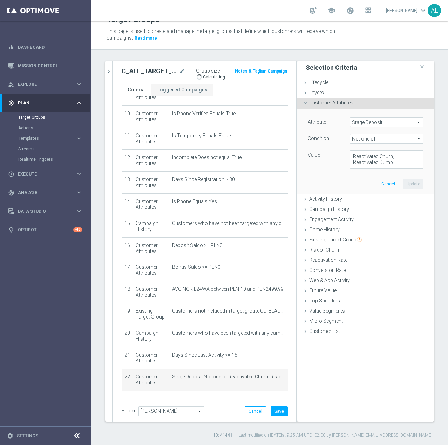
click at [371, 141] on span "Not one of" at bounding box center [386, 138] width 73 height 9
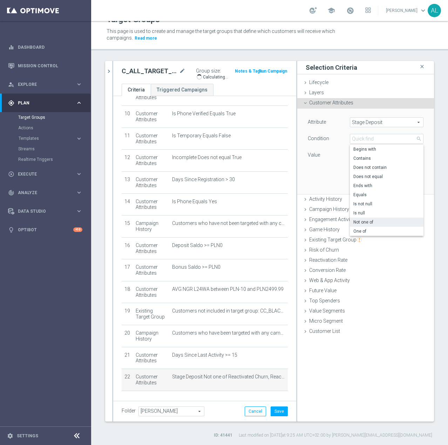
click at [315, 159] on div "Value" at bounding box center [323, 155] width 42 height 11
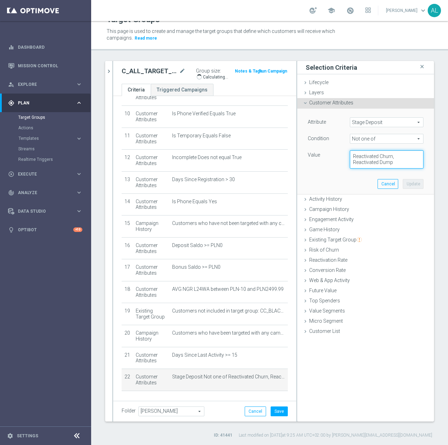
click at [363, 158] on textarea "Reactivated Churn, Reactivated Dump" at bounding box center [387, 159] width 74 height 18
click at [366, 139] on span "Not one of" at bounding box center [386, 138] width 73 height 9
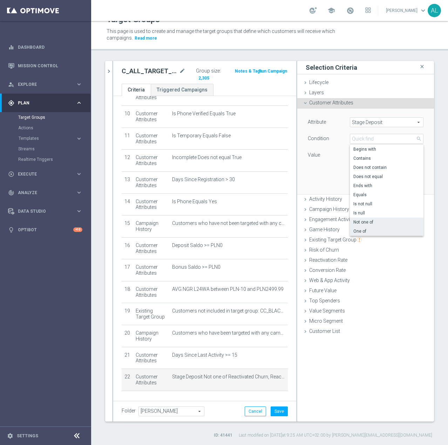
click at [372, 231] on span "One of" at bounding box center [386, 231] width 67 height 6
type input "One of"
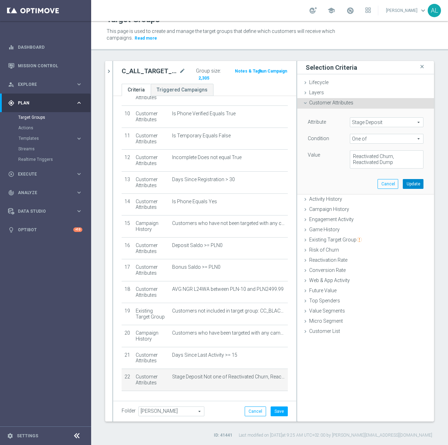
click at [405, 183] on button "Update" at bounding box center [413, 184] width 21 height 10
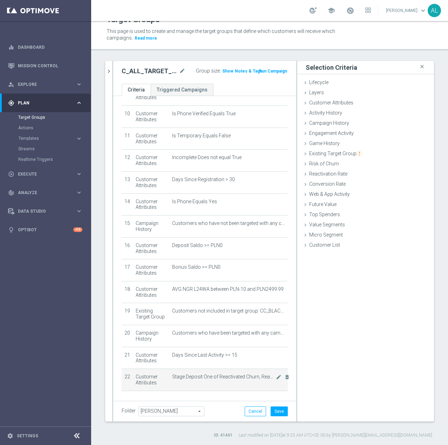
scroll to position [240, 0]
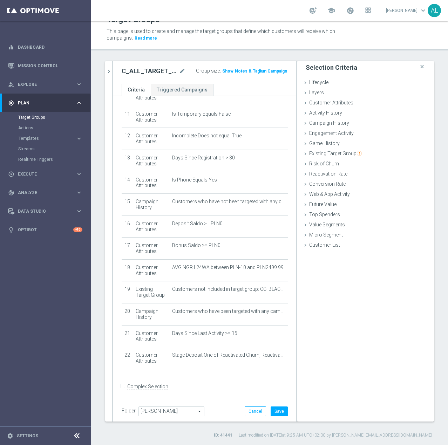
click at [118, 395] on div "# Selection Type Criteria delete_forever 1 Customer Attributes Online Equals Tr…" at bounding box center [204, 131] width 183 height 551
click at [124, 389] on input "Complex Selection" at bounding box center [124, 388] width 5 height 10
checkbox input "true"
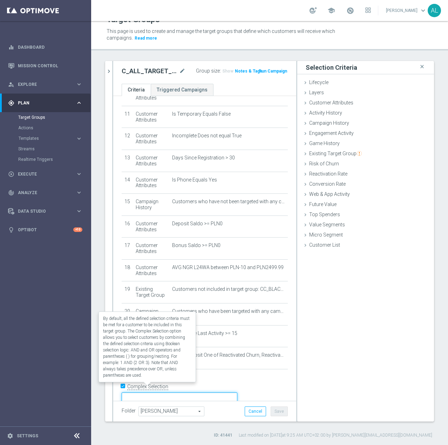
click at [174, 392] on textarea at bounding box center [180, 398] width 116 height 12
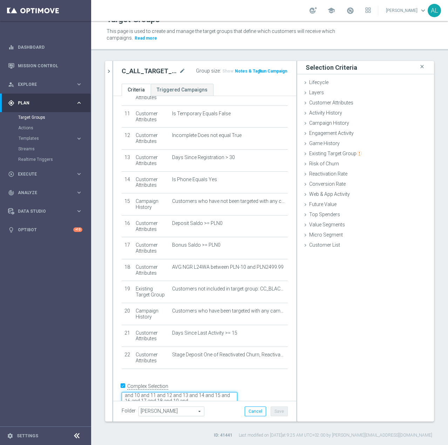
scroll to position [15, 0]
type textarea "1 and 2 and 3 and 4 and 5 and 6 and 7 and 8 and 9 and 10 and 11 and 12 and 13 a…"
click at [276, 413] on button "Save" at bounding box center [279, 411] width 17 height 10
click at [222, 72] on span "Show" at bounding box center [227, 71] width 11 height 5
drag, startPoint x: 269, startPoint y: 311, endPoint x: 286, endPoint y: 305, distance: 18.5
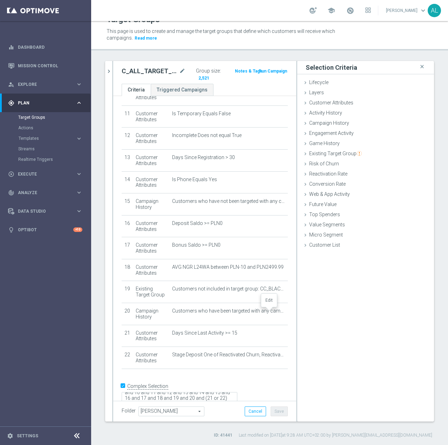
click at [0, 0] on icon "mode_edit" at bounding box center [0, 0] width 0 height 0
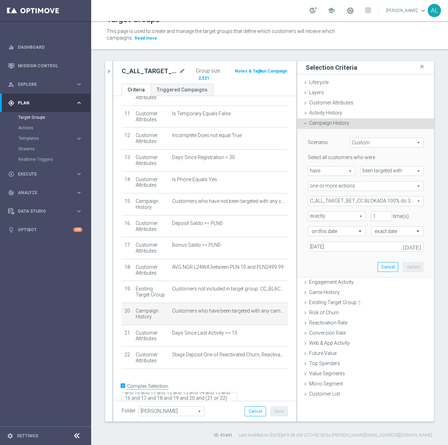
click at [367, 201] on span "C_ALL_TARGET_BET_CC BLOKADA 100% do 300 PLN_290925" at bounding box center [365, 201] width 115 height 9
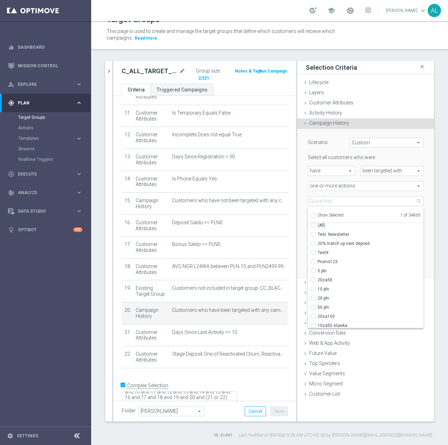
scroll to position [2, 0]
click at [424, 372] on div "Value Segments done" at bounding box center [365, 374] width 137 height 11
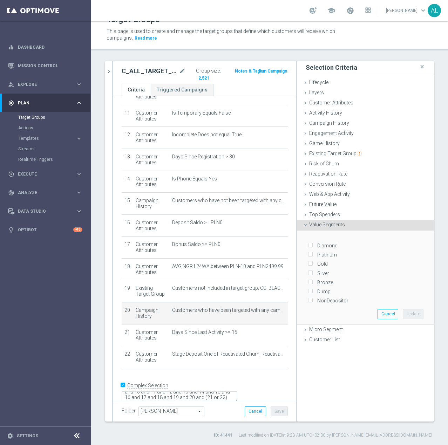
click at [359, 416] on div "Selection Criteria close Lifecycle done Cancel Update Layers done Cancel Update…" at bounding box center [365, 241] width 137 height 361
click at [380, 313] on button "Cancel" at bounding box center [387, 314] width 21 height 10
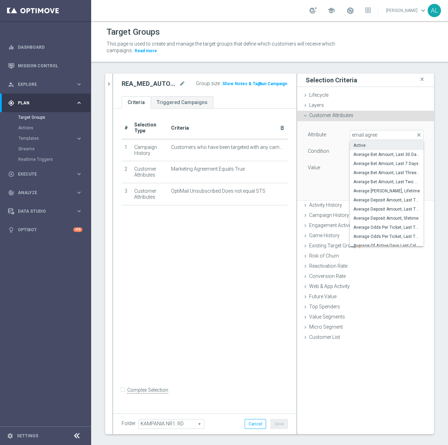
scroll to position [13, 0]
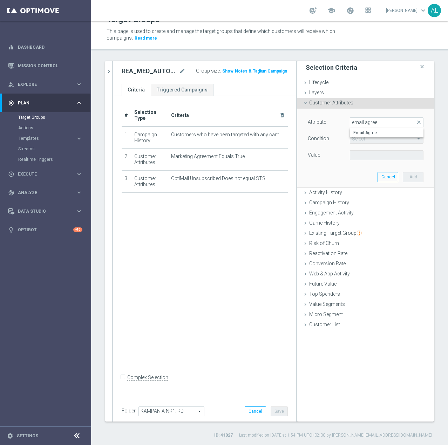
type input "email agree"
click at [374, 131] on span "Email Agree" at bounding box center [386, 133] width 67 height 6
type input "Email Agree"
type input "Equals"
click at [381, 161] on div "Value Select arrow_drop_down search" at bounding box center [365, 155] width 126 height 11
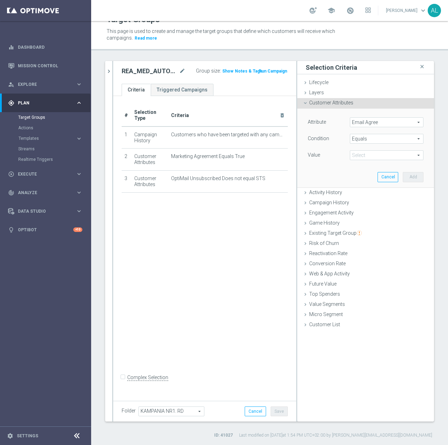
click at [373, 156] on span at bounding box center [386, 155] width 73 height 9
click at [370, 176] on span "TRUE" at bounding box center [386, 175] width 67 height 6
type input "TRUE"
click at [404, 173] on button "Add" at bounding box center [413, 177] width 21 height 10
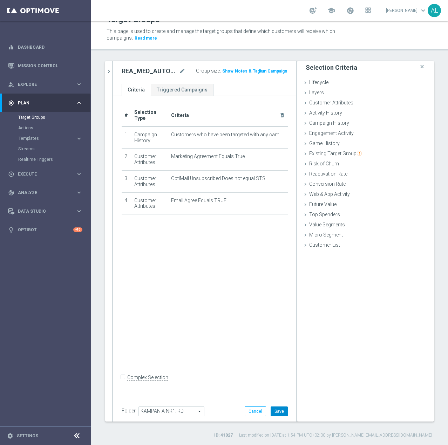
click at [271, 409] on button "Save" at bounding box center [279, 411] width 17 height 10
click at [112, 70] on div at bounding box center [112, 241] width 1 height 361
click at [107, 70] on icon "chevron_right" at bounding box center [108, 71] width 7 height 7
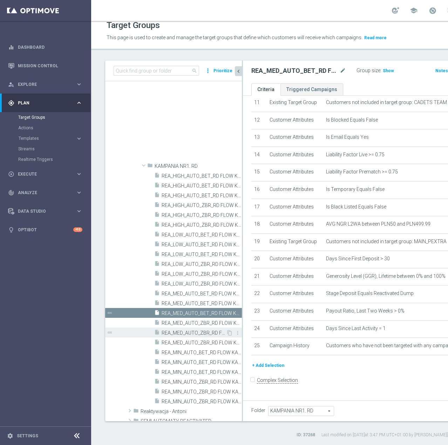
scroll to position [825, 0]
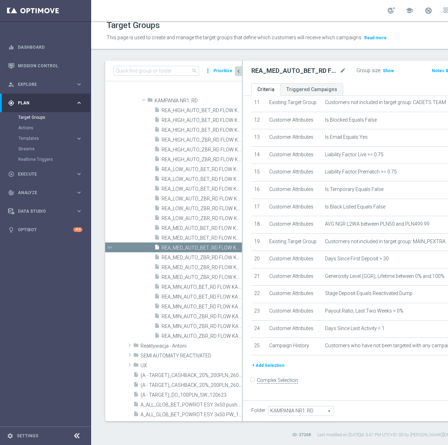
click at [268, 369] on button "+ Add Selection" at bounding box center [268, 366] width 34 height 8
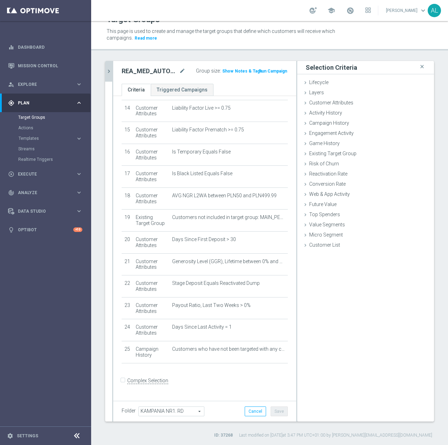
scroll to position [306, 0]
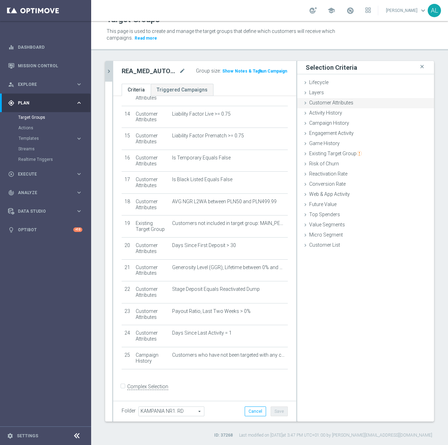
click at [327, 103] on span "Customer Attributes" at bounding box center [331, 103] width 44 height 6
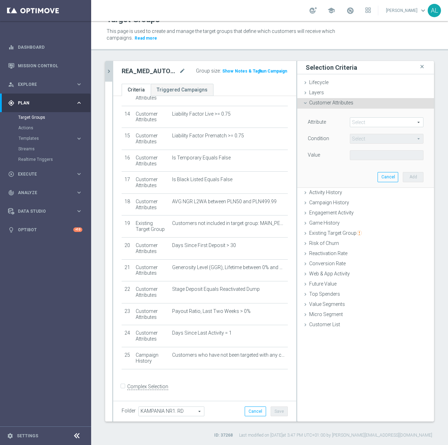
click at [362, 123] on span at bounding box center [386, 122] width 73 height 9
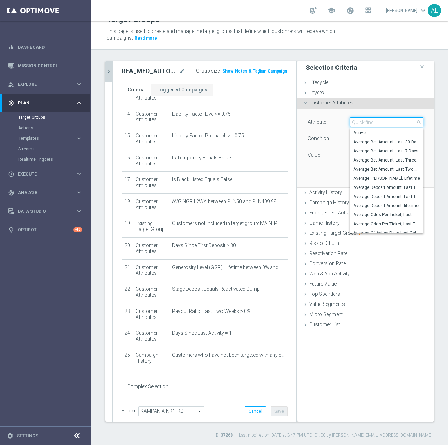
click at [362, 123] on input "search" at bounding box center [387, 122] width 74 height 10
paste input "email agree"
type input "email agree"
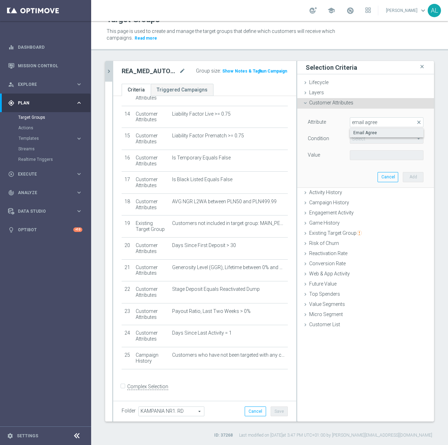
click at [363, 130] on span "Email Agree" at bounding box center [386, 133] width 67 height 6
type input "Email Agree"
type input "Equals"
click at [362, 153] on span at bounding box center [386, 155] width 73 height 9
click at [360, 172] on span "TRUE" at bounding box center [386, 175] width 67 height 6
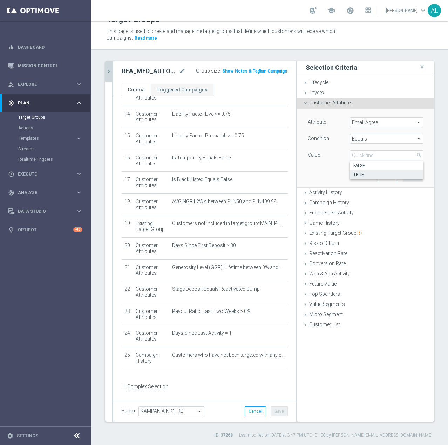
type input "TRUE"
click at [407, 175] on button "Add" at bounding box center [413, 177] width 21 height 10
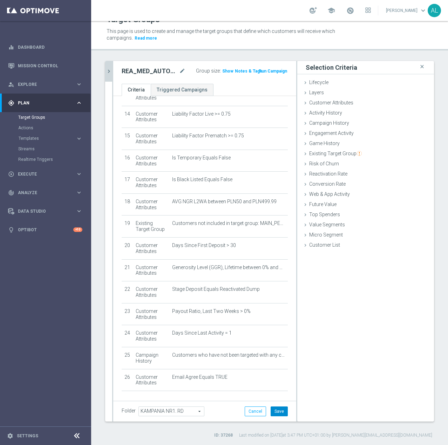
click at [271, 412] on button "Save" at bounding box center [279, 411] width 17 height 10
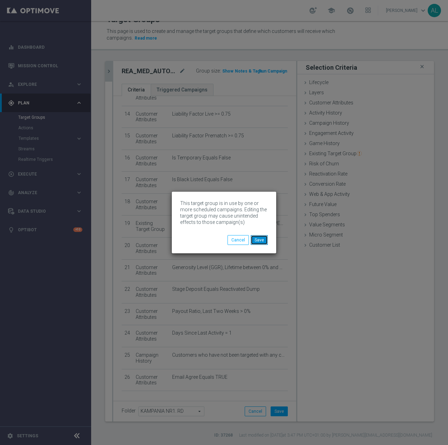
click at [260, 241] on button "Save" at bounding box center [259, 240] width 17 height 10
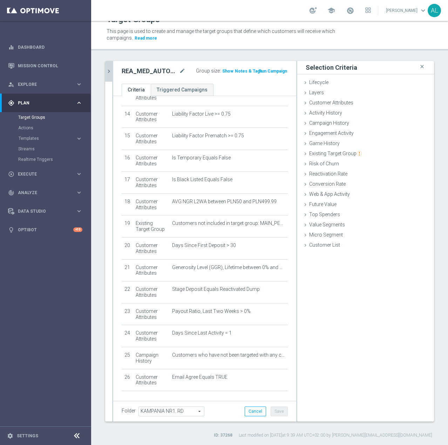
click at [108, 73] on icon "chevron_right" at bounding box center [108, 71] width 7 height 7
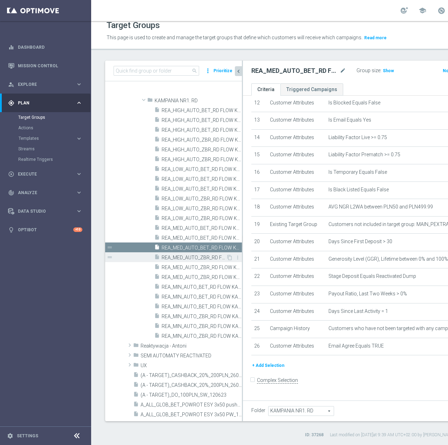
click at [197, 254] on div "insert_drive_file REA_MED_AUTO_ZBR_RD FLOW KAMPANIA NR 1 100%-200 PLN - reminde…" at bounding box center [190, 257] width 72 height 10
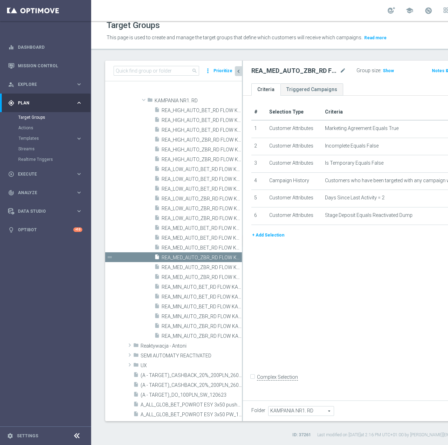
click at [272, 239] on button "+ Add Selection" at bounding box center [268, 235] width 34 height 8
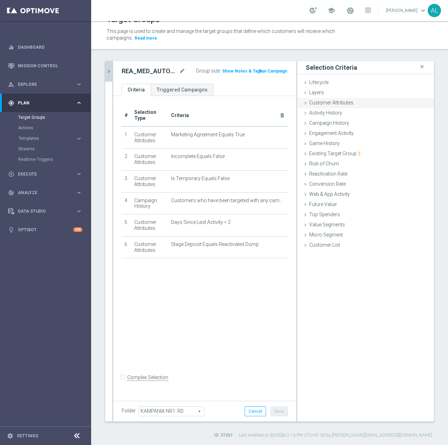
click at [322, 103] on span "Customer Attributes" at bounding box center [331, 103] width 44 height 6
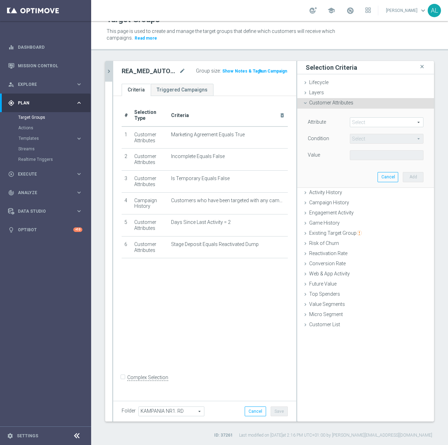
click at [370, 119] on span at bounding box center [386, 122] width 73 height 9
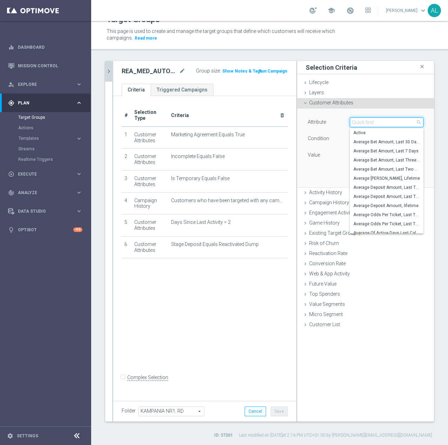
click at [370, 122] on input "search" at bounding box center [387, 122] width 74 height 10
type input "Push"
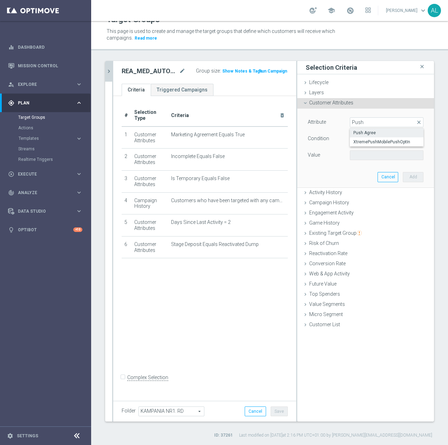
click at [362, 136] on label "Push Agree" at bounding box center [387, 132] width 74 height 9
type input "Push Agree"
type input "Equals"
click at [358, 155] on span at bounding box center [386, 155] width 73 height 9
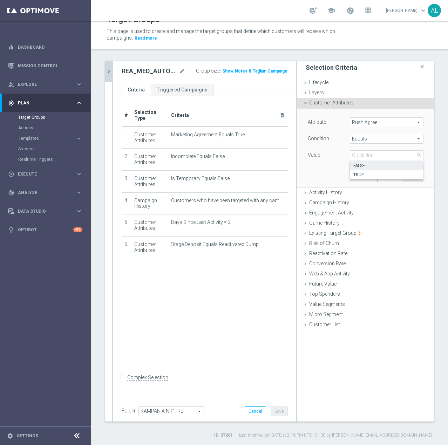
click at [369, 168] on span "FALSE" at bounding box center [386, 166] width 67 height 6
click at [371, 155] on span "FALSE" at bounding box center [386, 155] width 73 height 9
click at [372, 174] on span "TRUE" at bounding box center [386, 175] width 67 height 6
type input "TRUE"
click at [407, 178] on button "Add" at bounding box center [413, 177] width 21 height 10
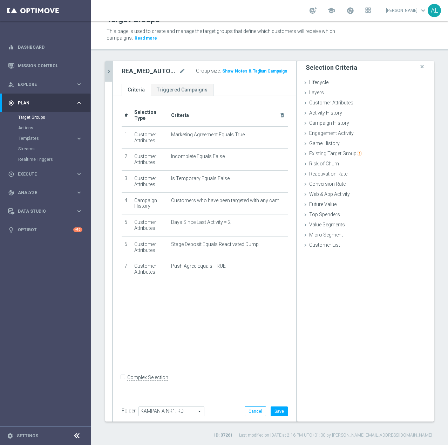
click at [289, 413] on div "Folder KAMPANIA NR1. RD KAMPANIA NR1. RD arrow_drop_down search Cancel Save Sav…" at bounding box center [204, 411] width 183 height 21
click at [281, 411] on button "Save" at bounding box center [279, 411] width 17 height 10
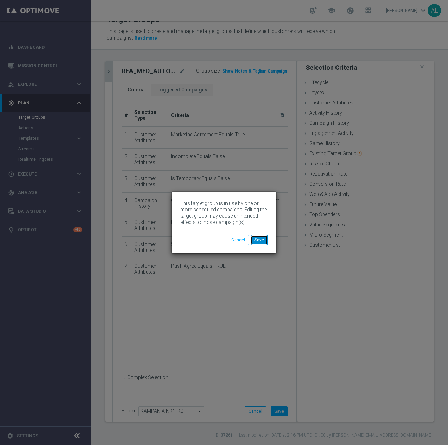
click at [265, 244] on button "Save" at bounding box center [259, 240] width 17 height 10
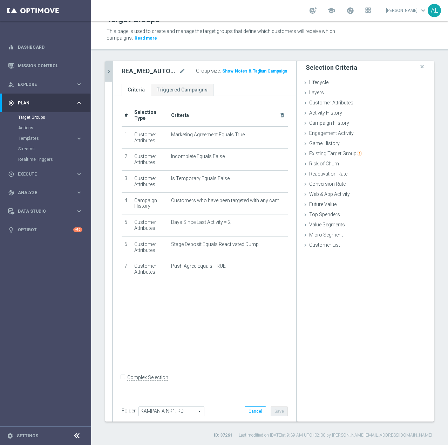
click at [109, 70] on icon "chevron_right" at bounding box center [108, 71] width 7 height 7
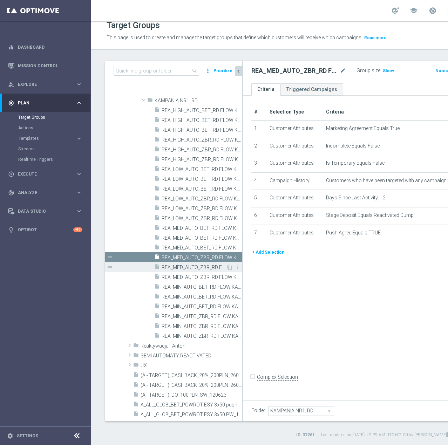
click at [184, 266] on span "REA_MED_AUTO_ZBR_RD FLOW KAMPANIA NR 1 100%-200 PLN MAIL_DAILY" at bounding box center [194, 268] width 64 height 6
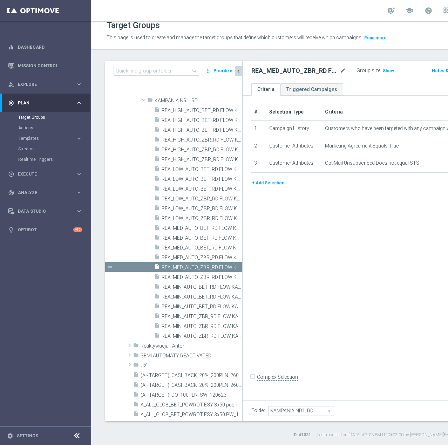
click at [271, 187] on button "+ Add Selection" at bounding box center [268, 183] width 34 height 8
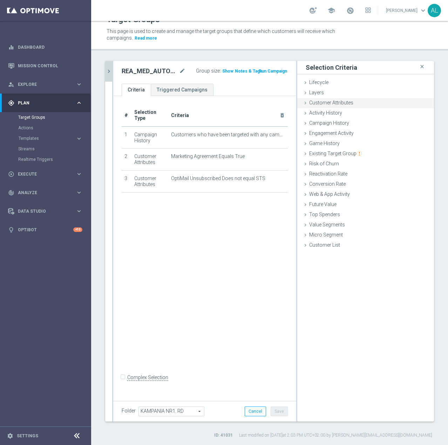
click at [317, 101] on span "Customer Attributes" at bounding box center [331, 103] width 44 height 6
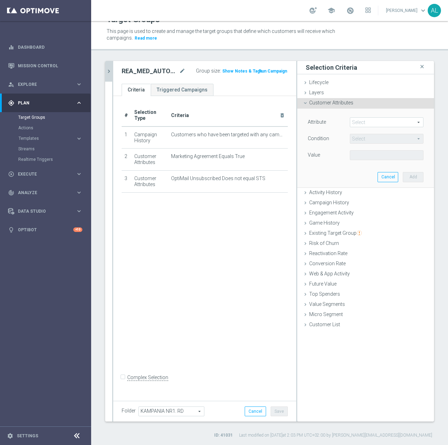
click at [364, 126] on span at bounding box center [386, 122] width 73 height 9
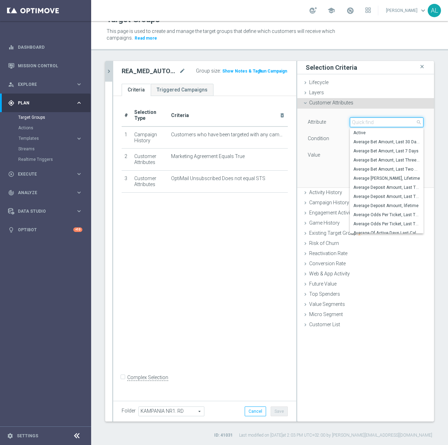
click at [364, 123] on input "search" at bounding box center [387, 122] width 74 height 10
paste input "email agree"
type input "email agree"
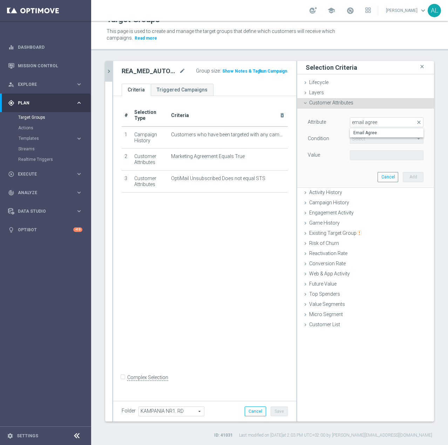
click at [363, 130] on label "Email Agree" at bounding box center [387, 132] width 74 height 9
type input "Email Agree"
type input "Equals"
click at [361, 159] on span at bounding box center [386, 155] width 73 height 9
click at [362, 173] on span "TRUE" at bounding box center [386, 175] width 67 height 6
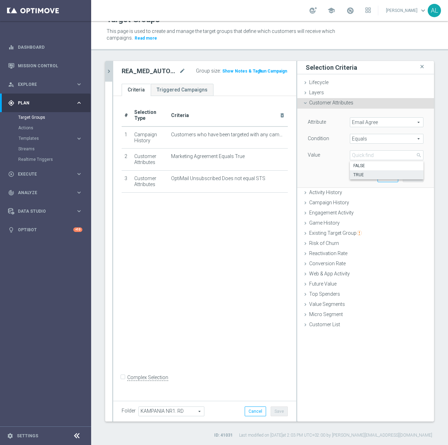
type input "TRUE"
click at [406, 177] on button "Add" at bounding box center [413, 177] width 21 height 10
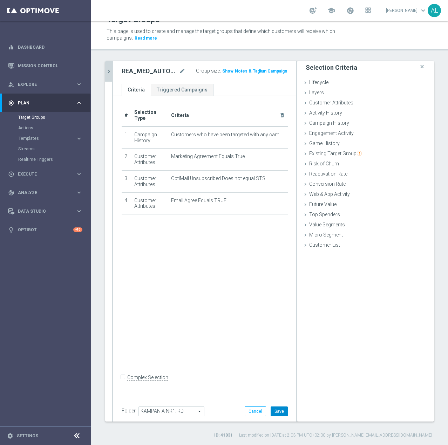
click at [271, 408] on button "Save" at bounding box center [279, 411] width 17 height 10
click at [107, 70] on icon "chevron_right" at bounding box center [108, 71] width 7 height 7
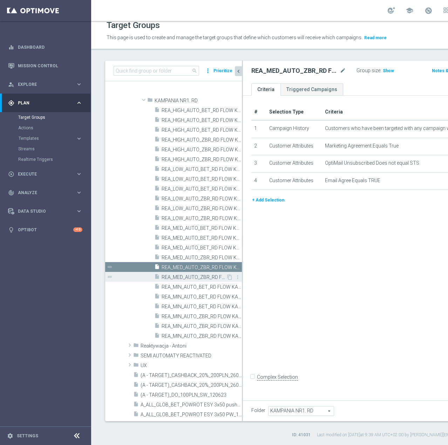
click at [206, 274] on div "insert_drive_file REA_MED_AUTO_ZBR_RD FLOW KAMPANIA NR 1 100%-200 PLN_DAILY" at bounding box center [190, 277] width 72 height 10
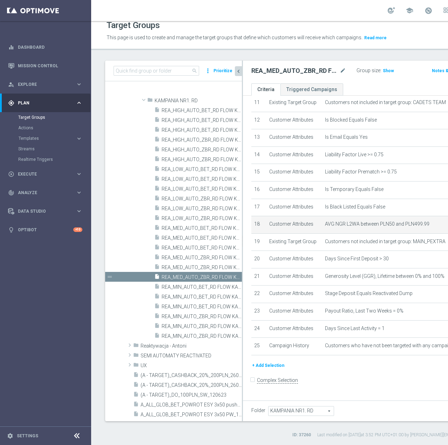
scroll to position [314, 0]
click at [270, 369] on button "+ Add Selection" at bounding box center [268, 366] width 34 height 8
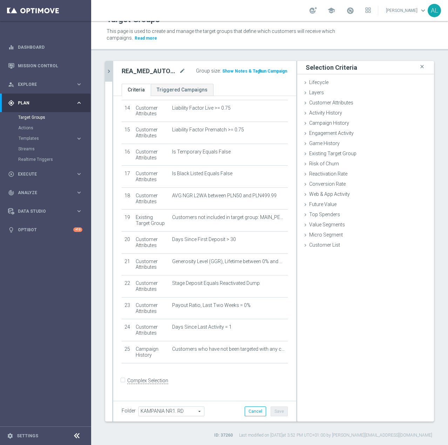
scroll to position [306, 0]
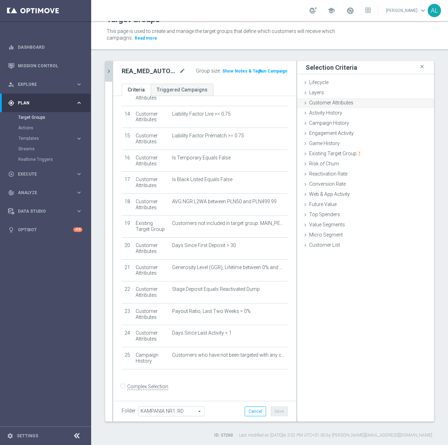
click at [309, 101] on span "Customer Attributes" at bounding box center [331, 103] width 44 height 6
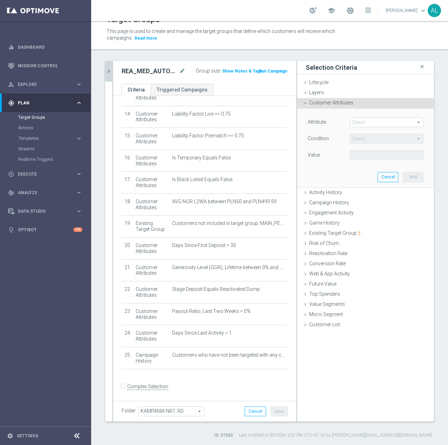
click at [368, 124] on span at bounding box center [386, 122] width 73 height 9
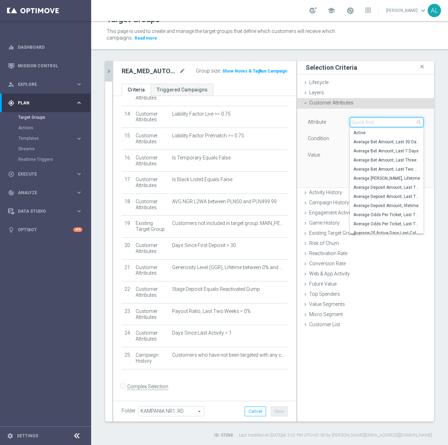
click at [370, 122] on input "search" at bounding box center [387, 122] width 74 height 10
paste input "email agree"
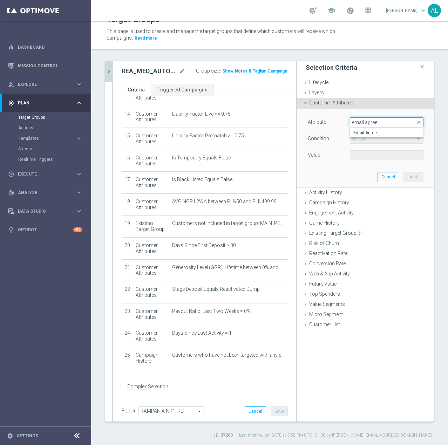
type input "email agree"
click at [375, 130] on label "Email Agree" at bounding box center [387, 132] width 74 height 9
type input "Email Agree"
type input "Equals"
click at [369, 152] on span at bounding box center [386, 155] width 73 height 9
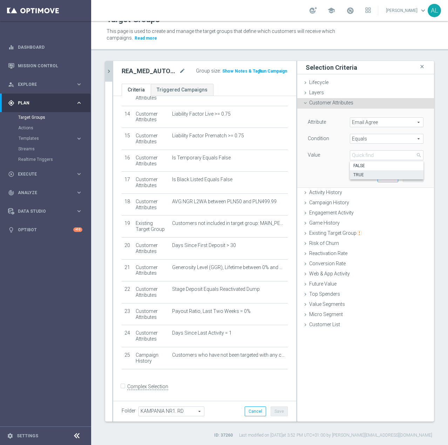
click at [367, 171] on label "TRUE" at bounding box center [387, 174] width 74 height 9
type input "TRUE"
click at [413, 175] on button "Add" at bounding box center [413, 177] width 21 height 10
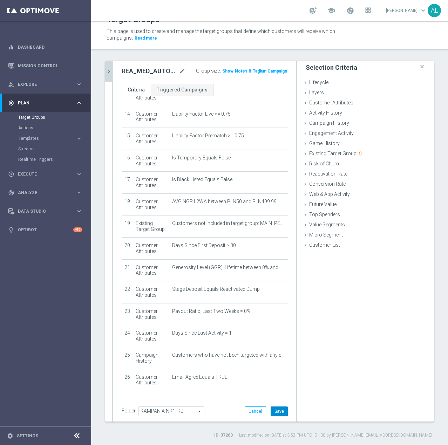
click at [272, 409] on button "Save" at bounding box center [279, 411] width 17 height 10
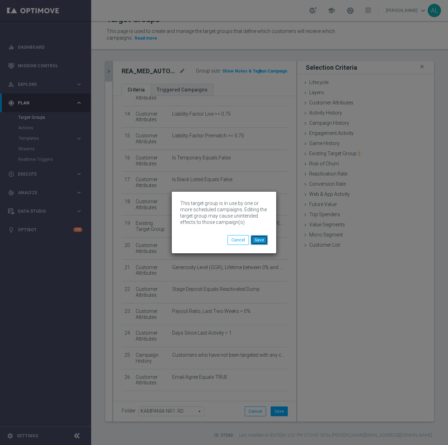
click at [261, 240] on button "Save" at bounding box center [259, 240] width 17 height 10
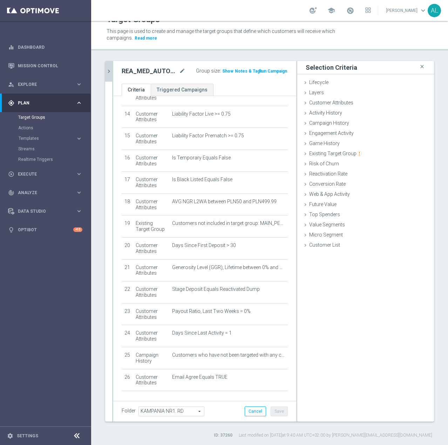
click at [110, 71] on icon "chevron_right" at bounding box center [108, 71] width 7 height 7
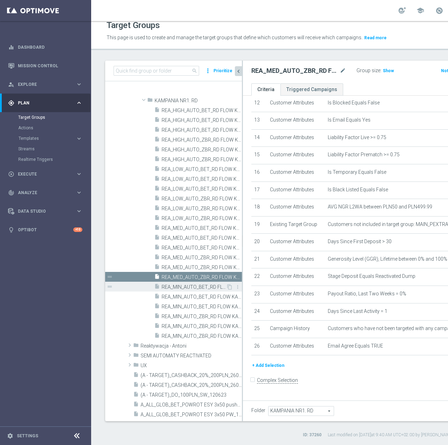
click at [198, 288] on span "REA_MIN_AUTO_BET_RD FLOW KAMPANIA NR 1 100%-50 PLN - reminder_DAILY" at bounding box center [194, 287] width 64 height 6
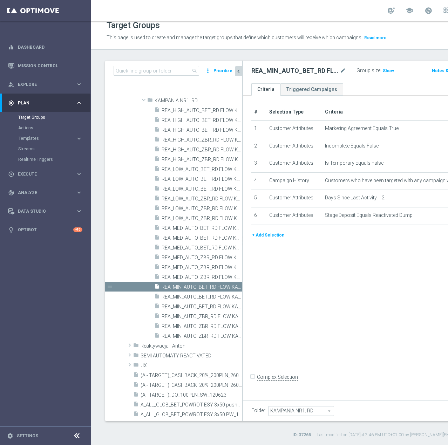
click at [276, 239] on button "+ Add Selection" at bounding box center [268, 235] width 34 height 8
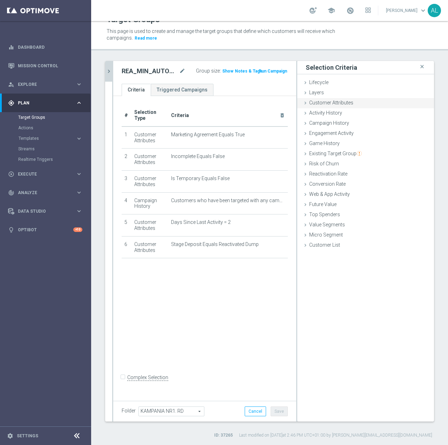
click at [340, 107] on div "Customer Attributes done selection saved" at bounding box center [365, 103] width 137 height 11
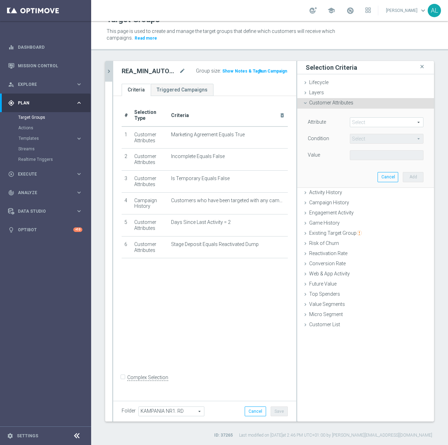
click at [353, 120] on span at bounding box center [386, 122] width 73 height 9
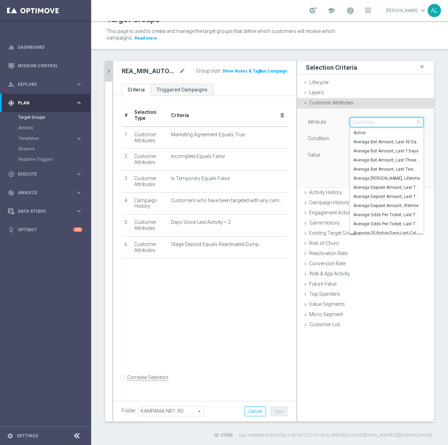
click at [357, 121] on input "search" at bounding box center [387, 122] width 74 height 10
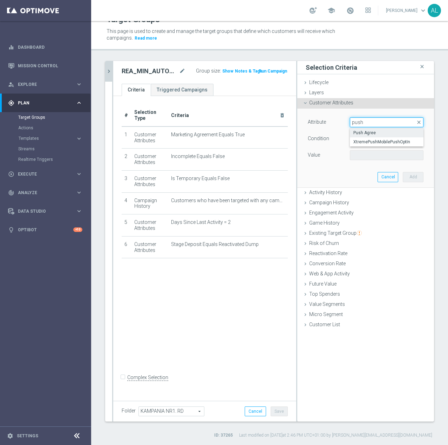
type input "push"
click at [368, 131] on span "Push Agree" at bounding box center [386, 133] width 67 height 6
type input "Push Agree"
type input "Equals"
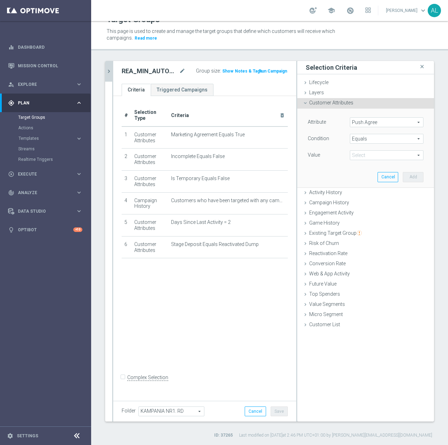
click at [364, 151] on span at bounding box center [386, 155] width 73 height 9
click at [366, 172] on span "TRUE" at bounding box center [386, 175] width 67 height 6
type input "TRUE"
drag, startPoint x: 403, startPoint y: 176, endPoint x: 403, endPoint y: 182, distance: 6.3
click at [403, 176] on button "Add" at bounding box center [413, 177] width 21 height 10
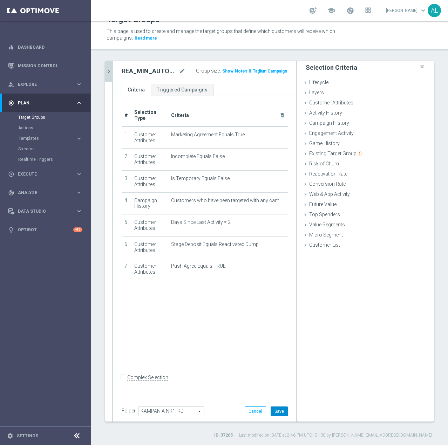
click at [277, 409] on button "Save" at bounding box center [279, 411] width 17 height 10
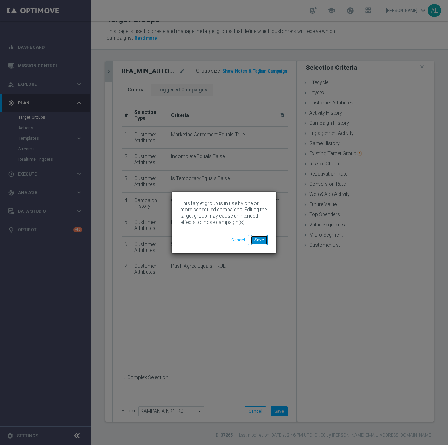
click at [252, 240] on button "Save" at bounding box center [259, 240] width 17 height 10
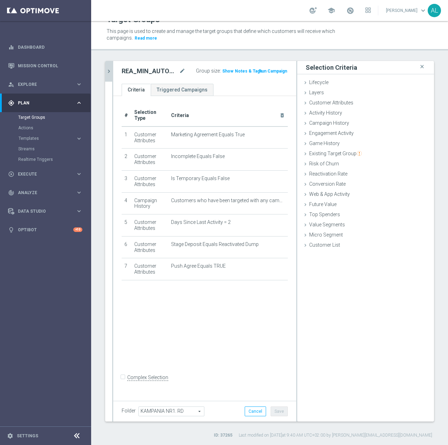
click at [109, 67] on button "chevron_right" at bounding box center [108, 71] width 7 height 21
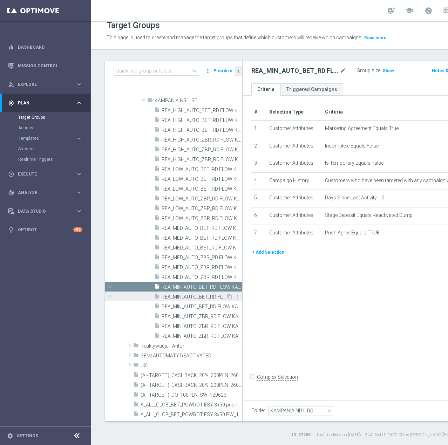
click at [196, 298] on span "REA_MIN_AUTO_BET_RD FLOW KAMPANIA NR 1 100%-50 PLN MAIL_DAILY" at bounding box center [194, 297] width 64 height 6
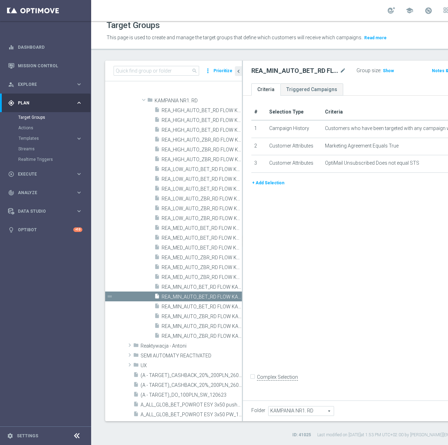
click at [264, 187] on button "+ Add Selection" at bounding box center [268, 183] width 34 height 8
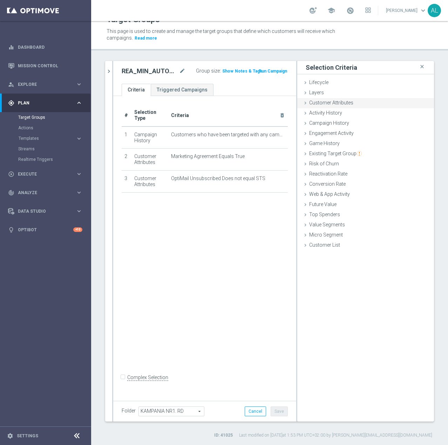
click at [349, 102] on div "Customer Attributes done selection saved" at bounding box center [365, 103] width 137 height 11
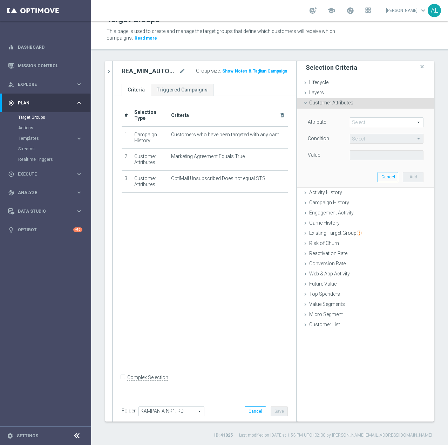
click at [365, 125] on span at bounding box center [386, 122] width 73 height 9
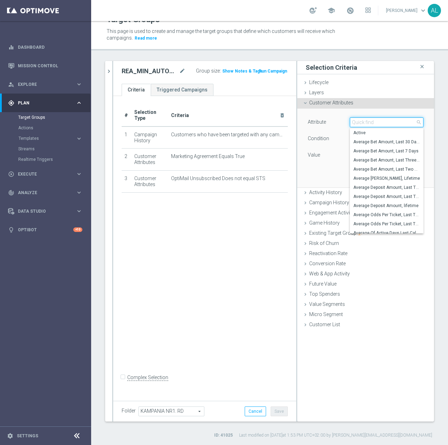
click at [368, 122] on input "search" at bounding box center [387, 122] width 74 height 10
paste input "email agree"
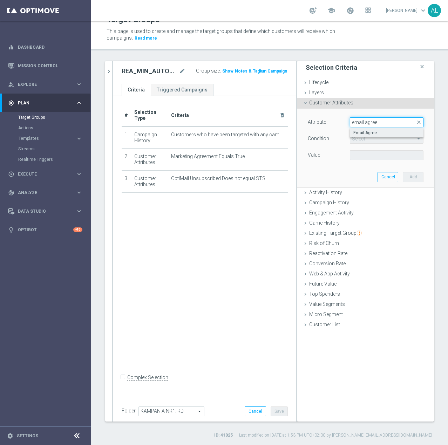
type input "email agree"
click at [372, 132] on span "Email Agree" at bounding box center [386, 133] width 67 height 6
type input "Email Agree"
type input "Equals"
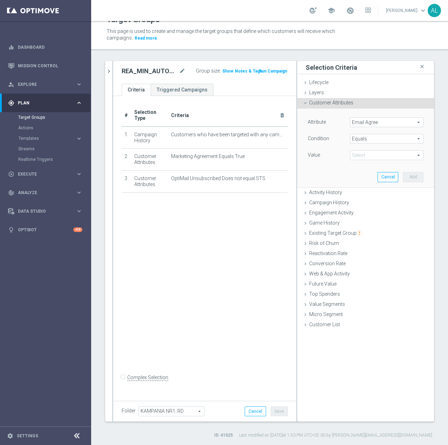
click at [364, 153] on span at bounding box center [386, 155] width 73 height 9
click at [363, 172] on span "TRUE" at bounding box center [386, 175] width 67 height 6
type input "TRUE"
click at [405, 178] on button "Add" at bounding box center [413, 177] width 21 height 10
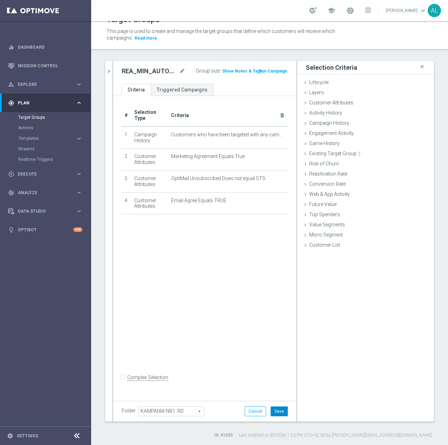
click at [274, 411] on button "Save" at bounding box center [279, 411] width 17 height 10
click at [111, 76] on button "chevron_right" at bounding box center [108, 71] width 7 height 21
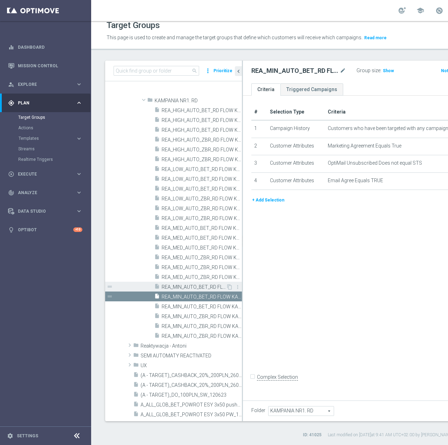
click at [197, 288] on span "REA_MIN_AUTO_BET_RD FLOW KAMPANIA NR 1 100%-50 PLN - reminder_DAILY" at bounding box center [194, 287] width 64 height 6
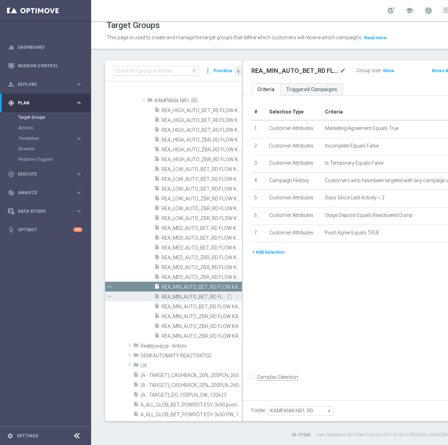
click at [201, 299] on span "REA_MIN_AUTO_BET_RD FLOW KAMPANIA NR 1 100%-50 PLN MAIL_DAILY" at bounding box center [194, 297] width 64 height 6
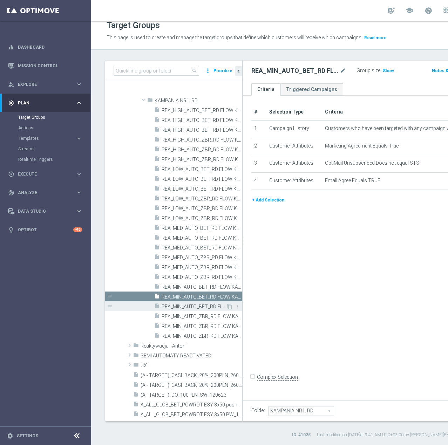
click at [184, 307] on span "REA_MIN_AUTO_BET_RD FLOW KAMPANIA NR 1 100%-50 PLN_DAILY" at bounding box center [194, 307] width 64 height 6
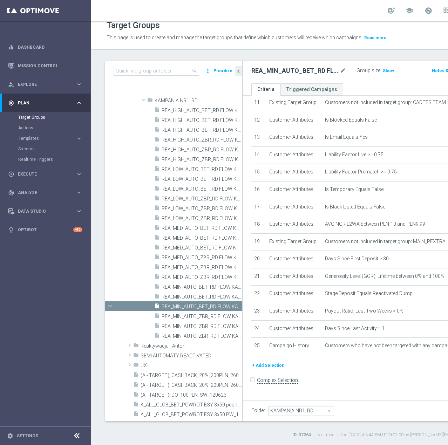
scroll to position [314, 0]
click at [267, 369] on button "+ Add Selection" at bounding box center [268, 366] width 34 height 8
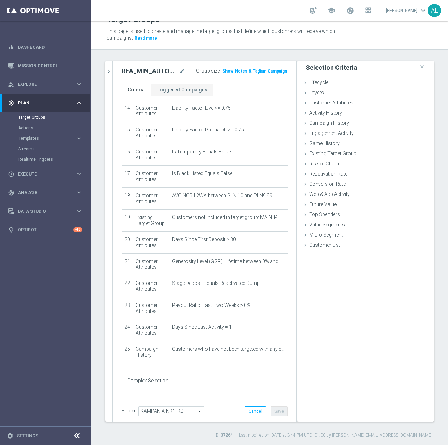
scroll to position [306, 0]
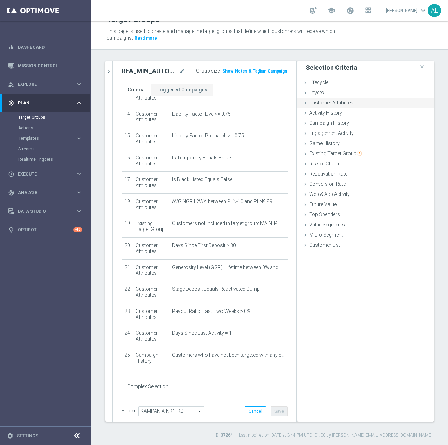
click at [314, 103] on span "Customer Attributes" at bounding box center [331, 103] width 44 height 6
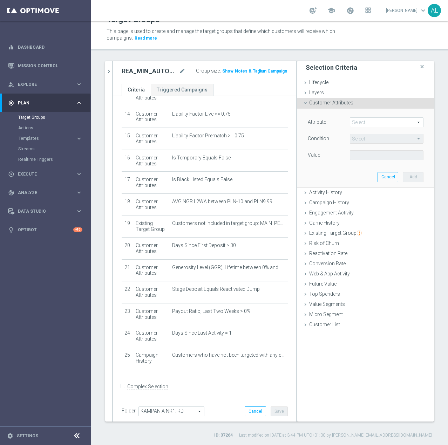
click at [358, 121] on span at bounding box center [386, 122] width 73 height 9
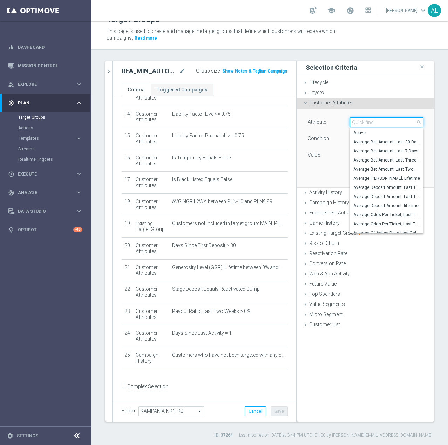
click at [358, 121] on input "search" at bounding box center [387, 122] width 74 height 10
paste input "email agree"
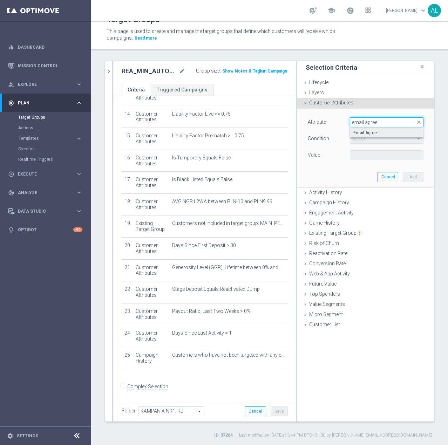
type input "email agree"
click at [369, 133] on span "Email Agree" at bounding box center [386, 133] width 67 height 6
type input "Email Agree"
type input "Equals"
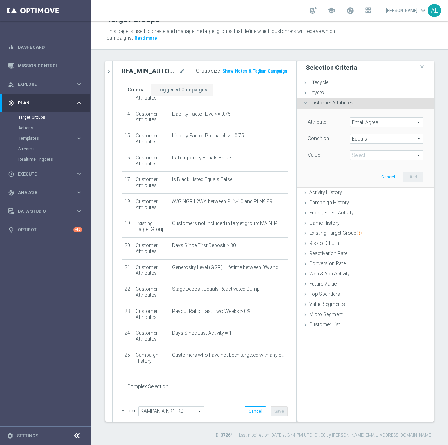
click at [368, 159] on span at bounding box center [386, 155] width 73 height 9
click at [362, 177] on span "TRUE" at bounding box center [386, 175] width 67 height 6
type input "TRUE"
click at [403, 176] on button "Add" at bounding box center [413, 177] width 21 height 10
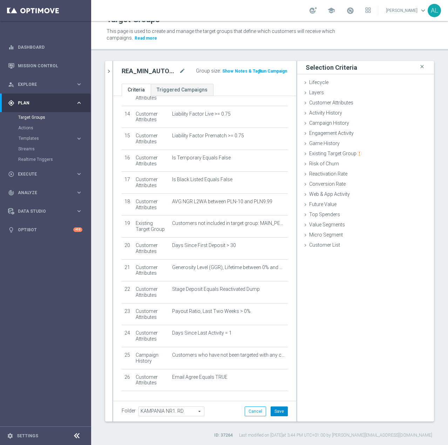
click at [278, 406] on button "Save" at bounding box center [279, 411] width 17 height 10
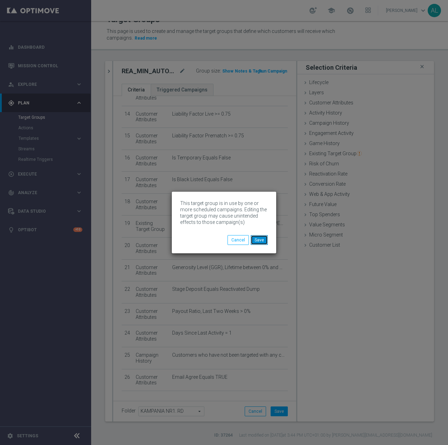
click at [263, 242] on button "Save" at bounding box center [259, 240] width 17 height 10
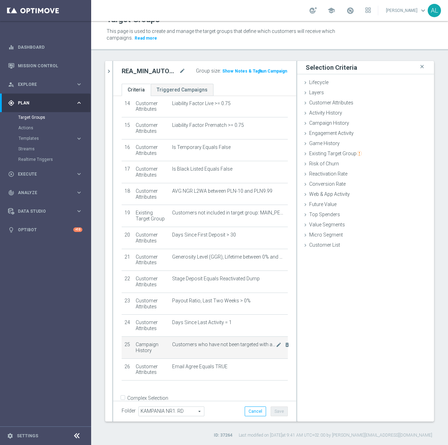
scroll to position [328, 0]
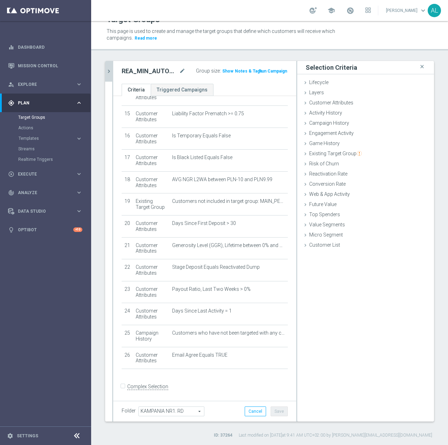
click at [109, 69] on icon "chevron_right" at bounding box center [108, 71] width 7 height 7
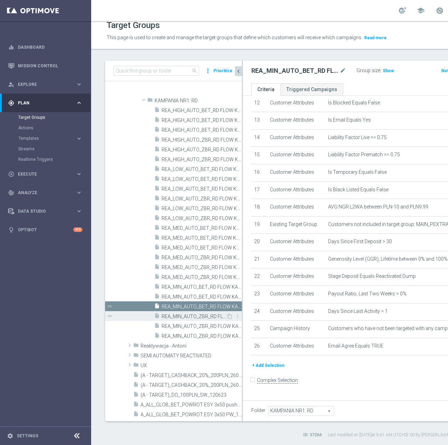
click at [185, 318] on span "REA_MIN_AUTO_ZBR_RD FLOW KAMPANIA NR 1 100%-50 PLN - reminder_DAILY" at bounding box center [194, 317] width 64 height 6
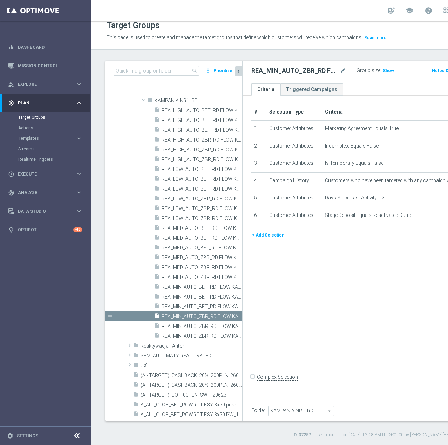
click at [277, 239] on button "+ Add Selection" at bounding box center [268, 235] width 34 height 8
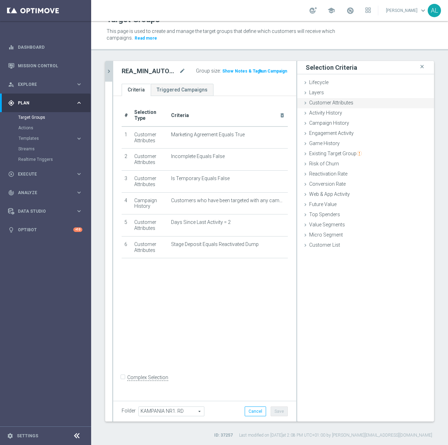
click at [315, 102] on span "Customer Attributes" at bounding box center [331, 103] width 44 height 6
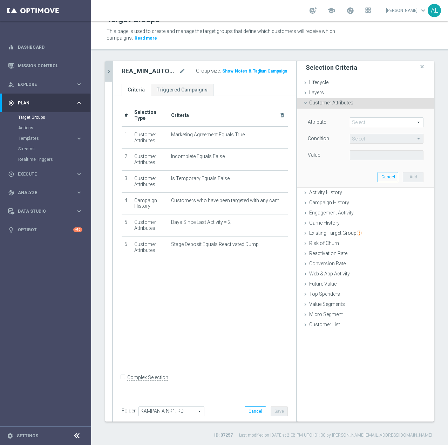
click at [367, 125] on span at bounding box center [386, 122] width 73 height 9
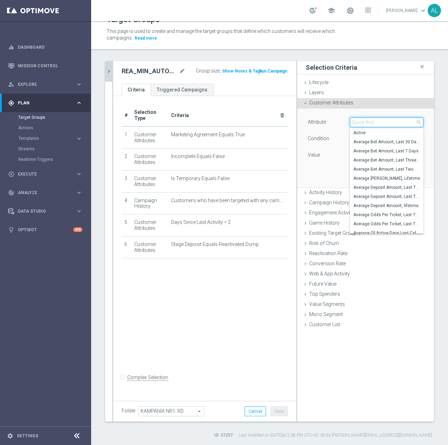
click at [368, 123] on input "search" at bounding box center [387, 122] width 74 height 10
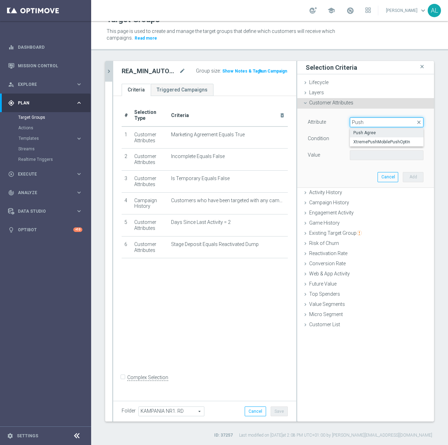
type input "Push"
click at [365, 131] on span "Push Agree" at bounding box center [386, 133] width 67 height 6
type input "Push Agree"
type input "Equals"
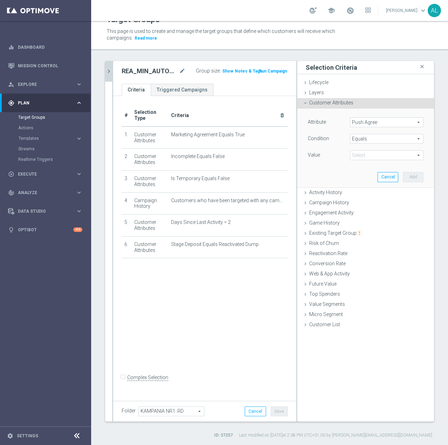
click at [361, 156] on span at bounding box center [386, 155] width 73 height 9
click at [362, 174] on span "TRUE" at bounding box center [386, 175] width 67 height 6
type input "TRUE"
click at [406, 176] on button "Add" at bounding box center [413, 177] width 21 height 10
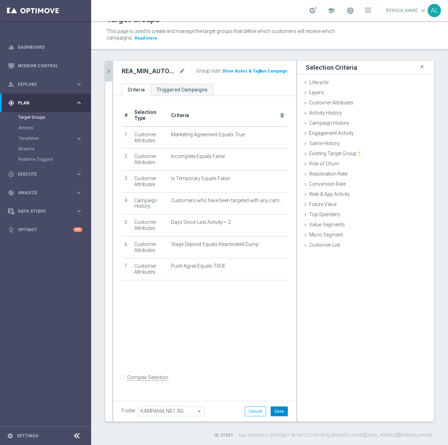
click at [275, 410] on button "Save" at bounding box center [279, 411] width 17 height 10
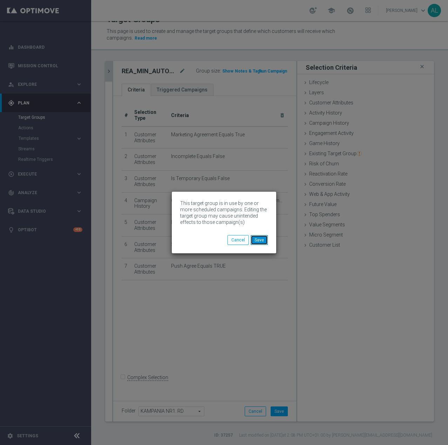
click at [266, 242] on button "Save" at bounding box center [259, 240] width 17 height 10
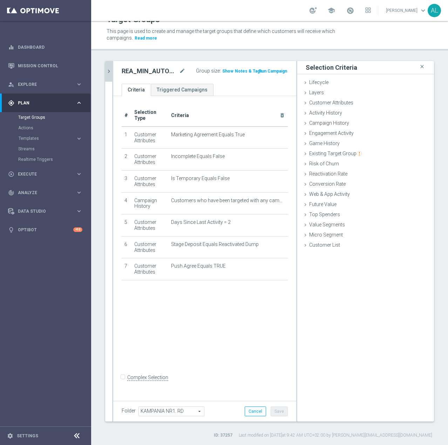
click at [111, 70] on icon "chevron_right" at bounding box center [108, 71] width 7 height 7
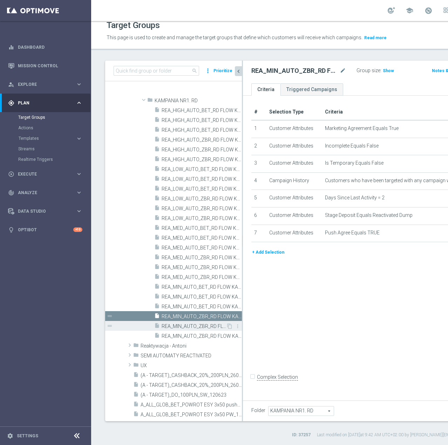
click at [200, 327] on span "REA_MIN_AUTO_ZBR_RD FLOW KAMPANIA NR 1 100%-50 PLN MAIL_DAILY" at bounding box center [194, 326] width 64 height 6
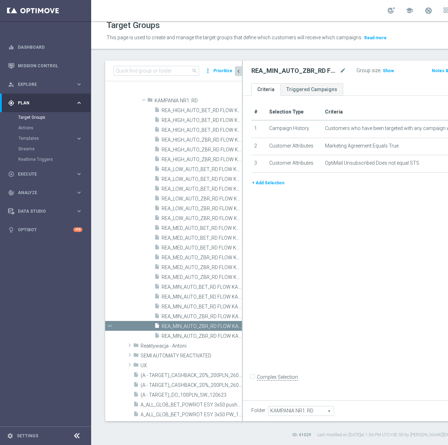
click at [274, 187] on button "+ Add Selection" at bounding box center [268, 183] width 34 height 8
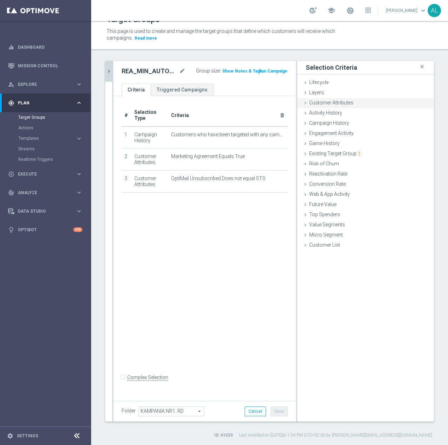
click at [346, 107] on div "Customer Attributes done selection saved" at bounding box center [365, 103] width 137 height 11
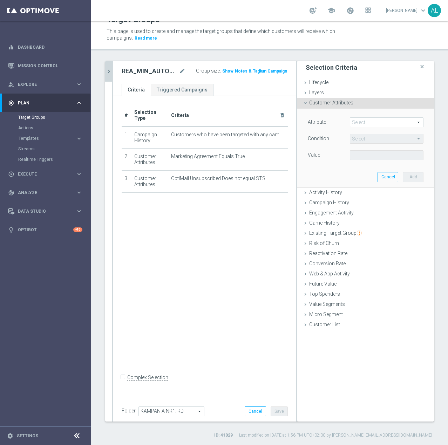
click at [355, 122] on span at bounding box center [386, 122] width 73 height 9
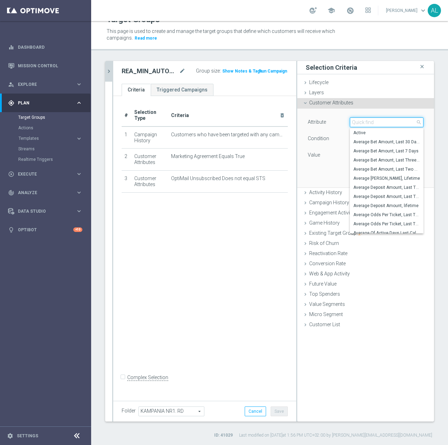
click at [355, 122] on input "search" at bounding box center [387, 122] width 74 height 10
type input "email"
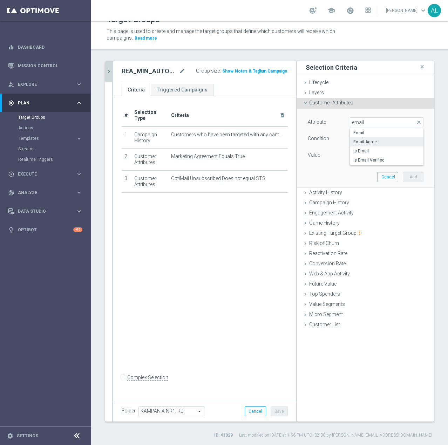
click at [355, 142] on span "Email Agree" at bounding box center [386, 142] width 67 height 6
type input "Email Agree"
type input "Equals"
click at [358, 157] on span at bounding box center [386, 155] width 73 height 9
click at [360, 172] on label "TRUE" at bounding box center [387, 174] width 74 height 9
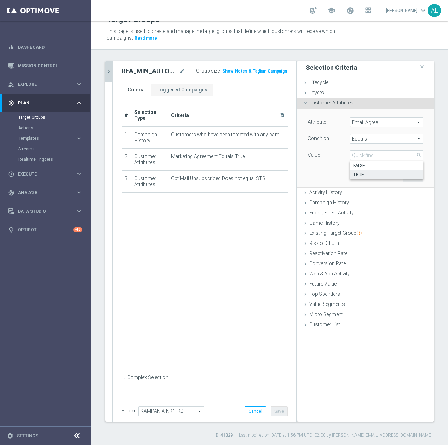
type input "TRUE"
click at [406, 181] on button "Add" at bounding box center [413, 177] width 21 height 10
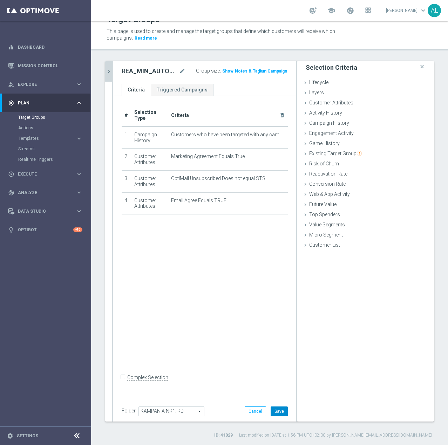
click at [274, 411] on button "Save" at bounding box center [279, 411] width 17 height 10
click at [109, 73] on icon "chevron_right" at bounding box center [108, 71] width 7 height 7
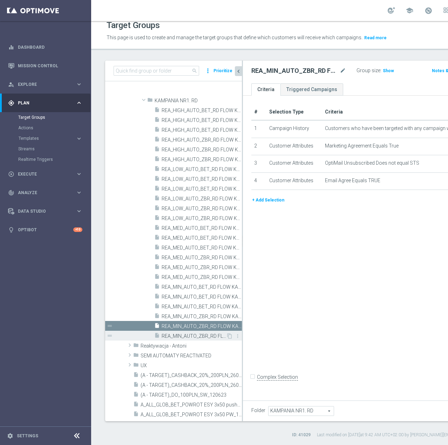
click at [192, 335] on span "REA_MIN_AUTO_ZBR_RD FLOW KAMPANIA NR 1 100%-50 PLN_DAILY" at bounding box center [194, 336] width 64 height 6
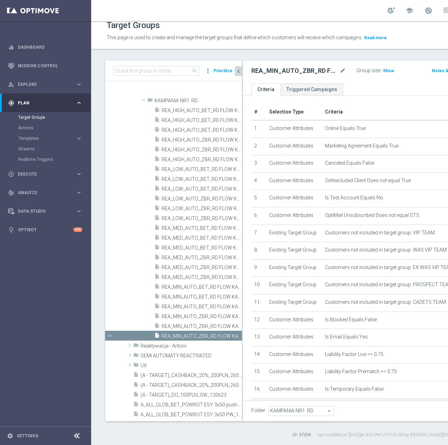
scroll to position [314, 0]
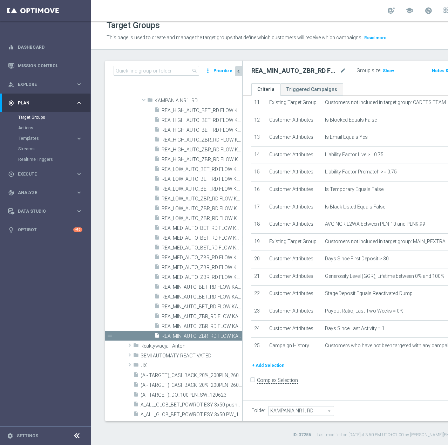
click at [269, 369] on button "+ Add Selection" at bounding box center [268, 366] width 34 height 8
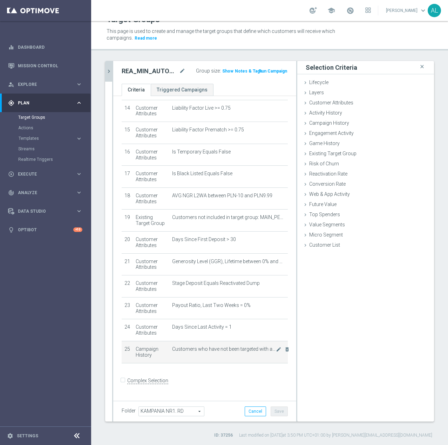
scroll to position [306, 0]
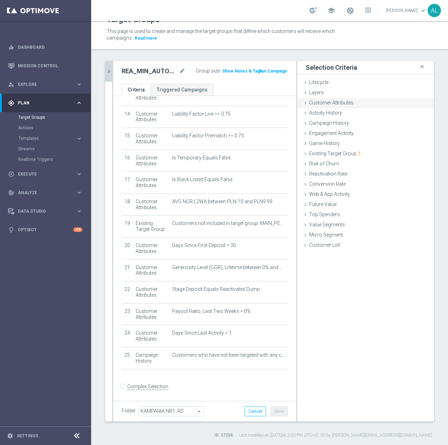
click at [315, 105] on span "Customer Attributes" at bounding box center [331, 103] width 44 height 6
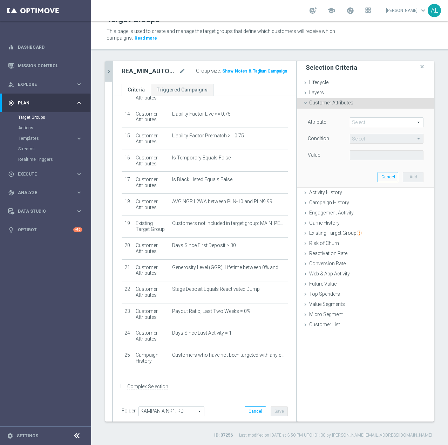
click at [379, 121] on span at bounding box center [386, 122] width 73 height 9
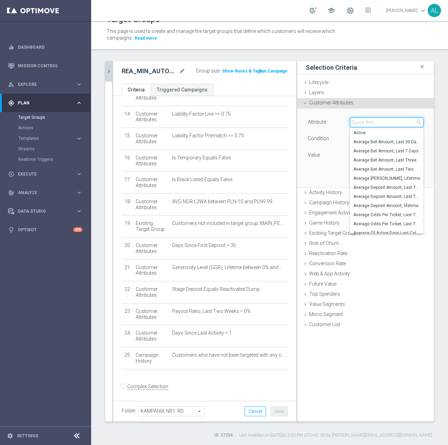
click at [380, 124] on input "search" at bounding box center [387, 122] width 74 height 10
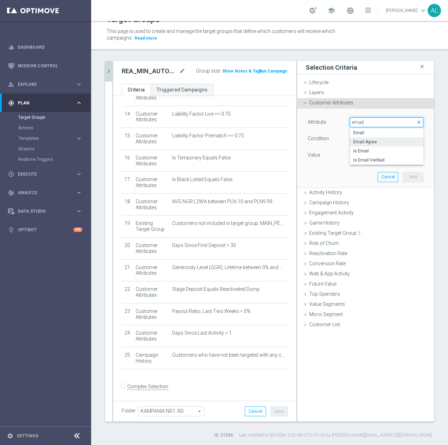
type input "email"
click at [372, 141] on span "Email Agree" at bounding box center [386, 142] width 67 height 6
type input "Email Agree"
type input "Equals"
click at [368, 154] on span at bounding box center [386, 155] width 73 height 9
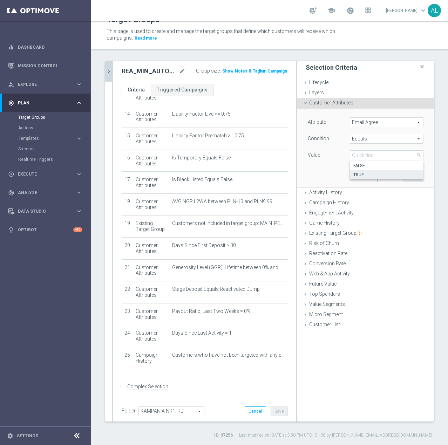
click at [364, 174] on span "TRUE" at bounding box center [386, 175] width 67 height 6
type input "TRUE"
click at [403, 174] on button "Add" at bounding box center [413, 177] width 21 height 10
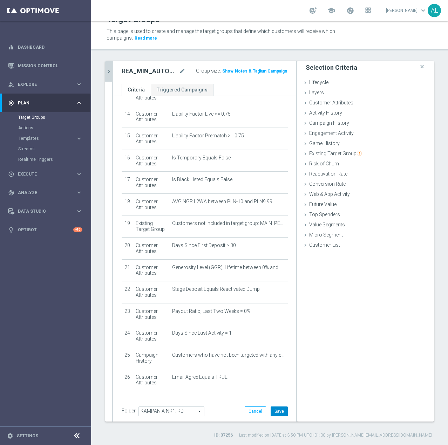
click at [271, 412] on button "Save" at bounding box center [279, 411] width 17 height 10
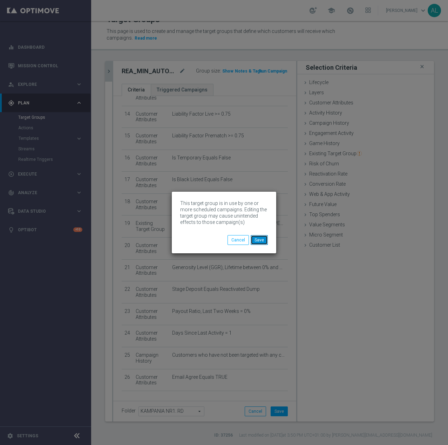
click at [261, 242] on button "Save" at bounding box center [259, 240] width 17 height 10
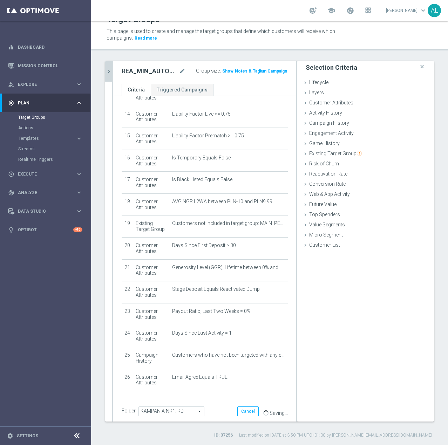
click at [111, 69] on icon "chevron_right" at bounding box center [108, 71] width 7 height 7
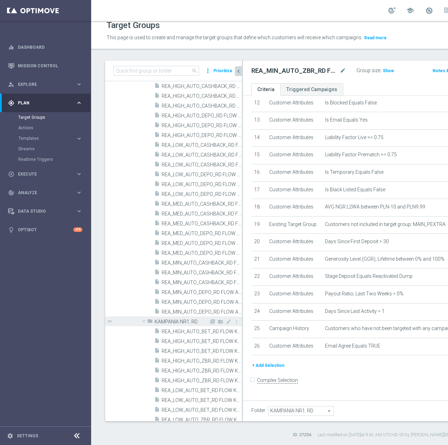
scroll to position [630, 0]
click at [146, 323] on span at bounding box center [143, 321] width 8 height 7
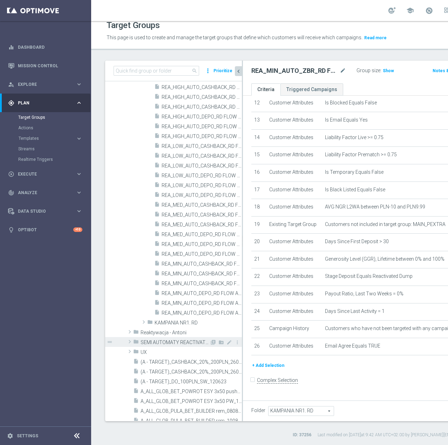
click at [147, 340] on span "SEMI AUTOMATY REACTIVATED" at bounding box center [175, 343] width 69 height 6
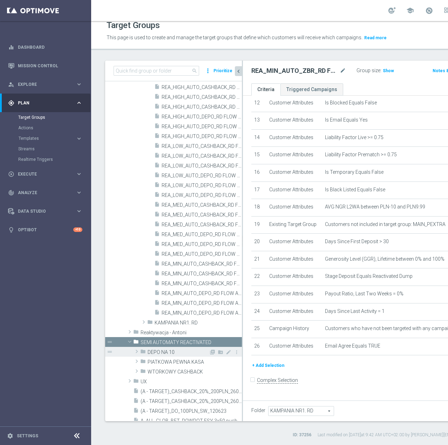
scroll to position [629, 0]
click at [169, 355] on span "DEPO NA 10" at bounding box center [178, 353] width 61 height 6
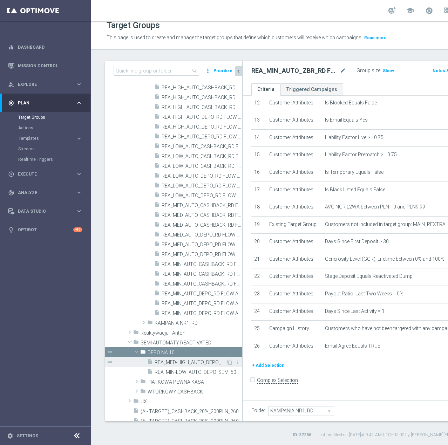
click at [171, 363] on span "REA_MED-HIGH_AUTO_DEPO_SEMI 50% do 300 PLN_MONTHLY" at bounding box center [190, 363] width 71 height 6
type input "DEPO NA 10"
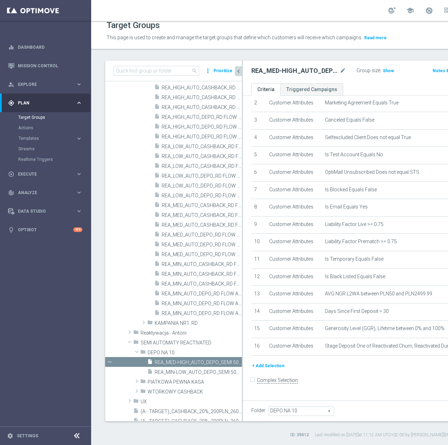
scroll to position [116, 0]
click at [273, 370] on button "+ Add Selection" at bounding box center [268, 366] width 34 height 8
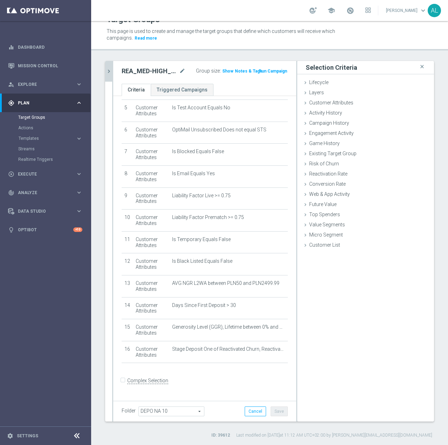
scroll to position [109, 0]
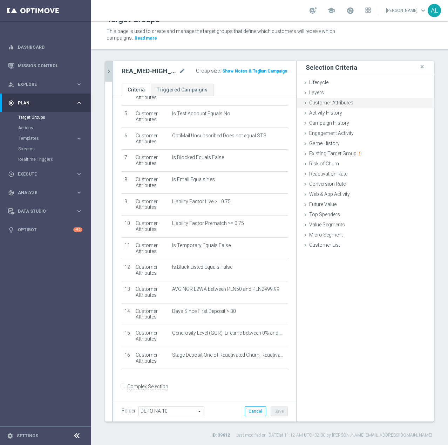
click at [323, 104] on span "Customer Attributes" at bounding box center [331, 103] width 44 height 6
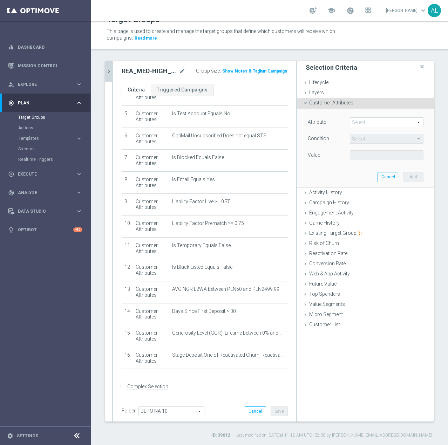
click at [361, 123] on span at bounding box center [386, 122] width 73 height 9
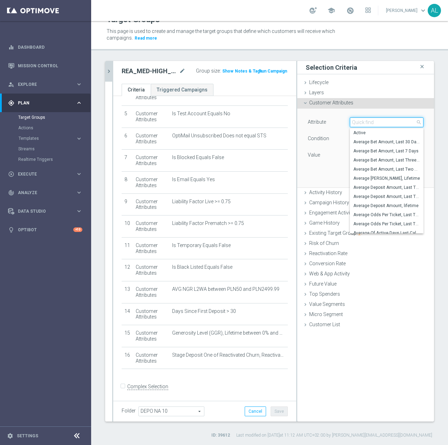
click at [362, 123] on input "search" at bounding box center [387, 122] width 74 height 10
paste input "email agree"
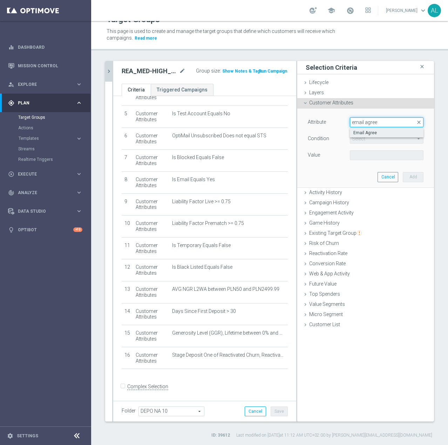
type input "email agree"
click at [367, 131] on span "Email Agree" at bounding box center [386, 133] width 67 height 6
type input "Email Agree"
type input "Equals"
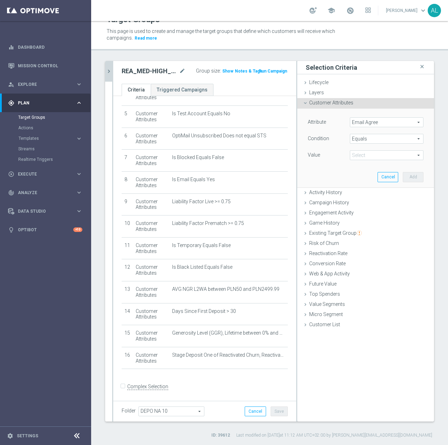
click at [358, 156] on span at bounding box center [386, 155] width 73 height 9
click at [367, 172] on span "TRUE" at bounding box center [386, 175] width 67 height 6
type input "TRUE"
click at [403, 179] on button "Add" at bounding box center [413, 177] width 21 height 10
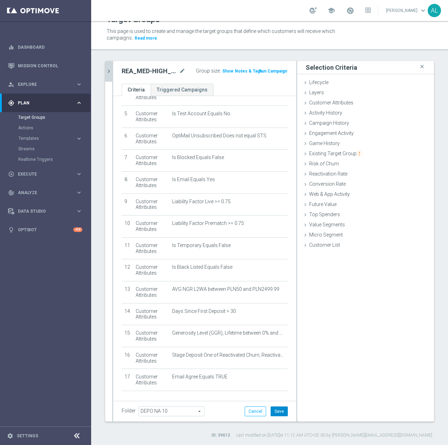
click at [272, 413] on button "Save" at bounding box center [279, 411] width 17 height 10
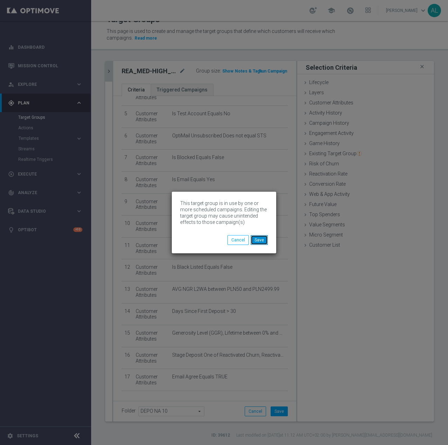
click at [262, 242] on button "Save" at bounding box center [259, 240] width 17 height 10
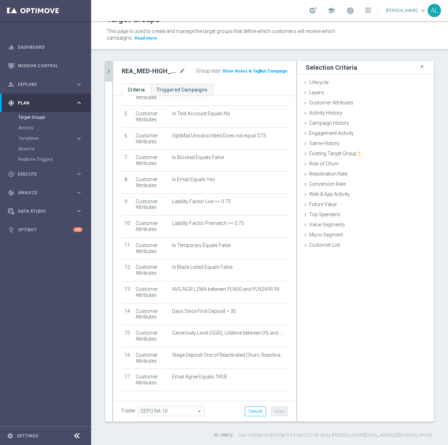
click at [111, 71] on icon "chevron_right" at bounding box center [108, 71] width 7 height 7
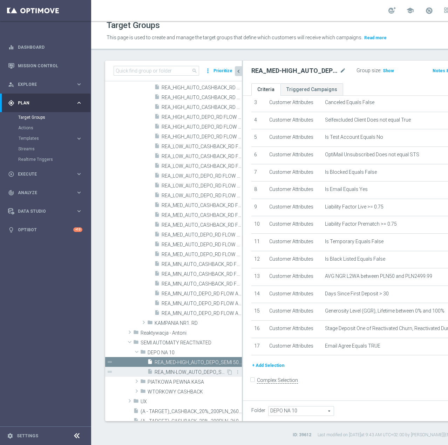
click at [197, 370] on span "REA_MIN-LOW_AUTO_DEPO_SEMI 50% do 100 PLN_MONTHLY" at bounding box center [190, 372] width 71 height 6
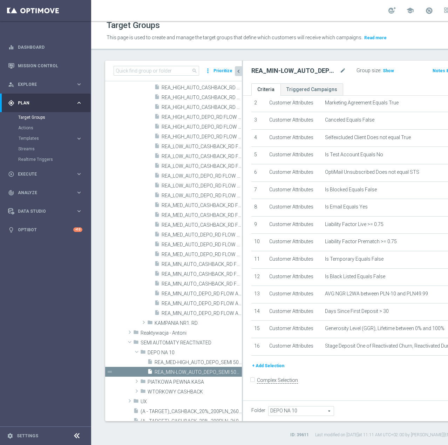
click at [260, 370] on button "+ Add Selection" at bounding box center [268, 366] width 34 height 8
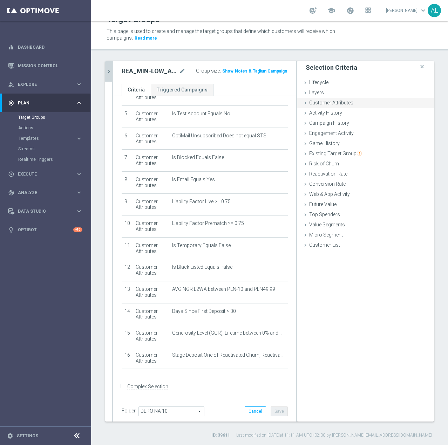
click at [327, 101] on span "Customer Attributes" at bounding box center [331, 103] width 44 height 6
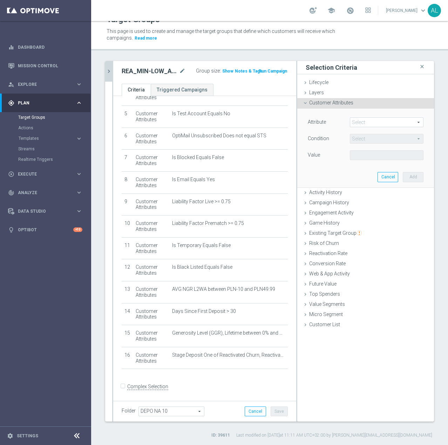
click at [360, 123] on span at bounding box center [386, 122] width 73 height 9
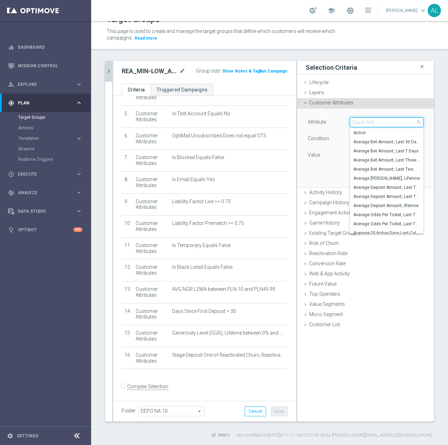
click at [360, 123] on input "search" at bounding box center [387, 122] width 74 height 10
paste input "email agree"
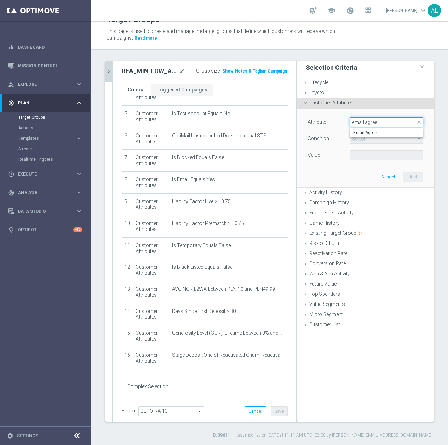
type input "email agree"
click at [369, 129] on label "Email Agree" at bounding box center [387, 132] width 74 height 9
type input "Email Agree"
type input "Equals"
click at [356, 157] on span at bounding box center [386, 155] width 73 height 9
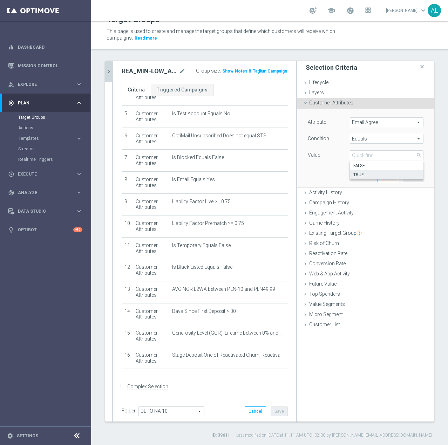
click at [360, 173] on span "TRUE" at bounding box center [386, 175] width 67 height 6
type input "TRUE"
click at [410, 179] on button "Add" at bounding box center [413, 177] width 21 height 10
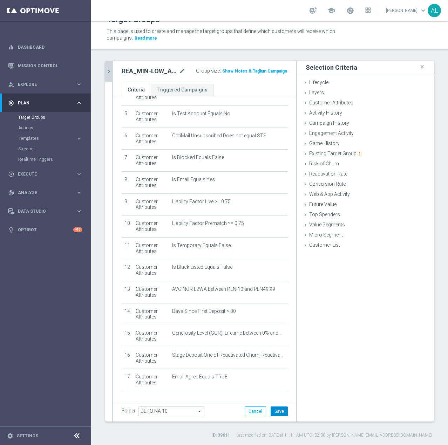
click at [271, 412] on button "Save" at bounding box center [279, 411] width 17 height 10
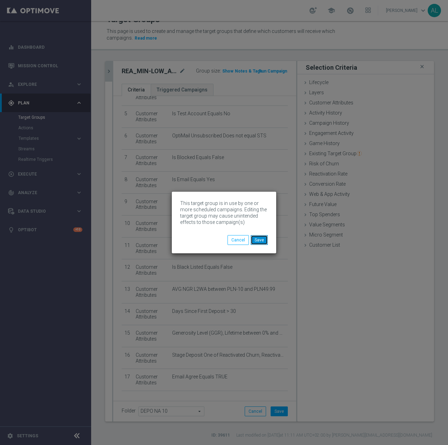
click at [263, 239] on button "Save" at bounding box center [259, 240] width 17 height 10
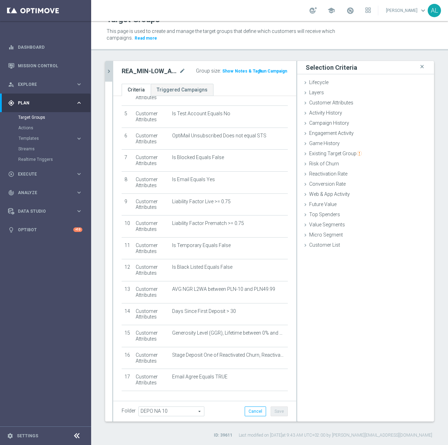
click at [110, 67] on button "chevron_right" at bounding box center [108, 71] width 7 height 21
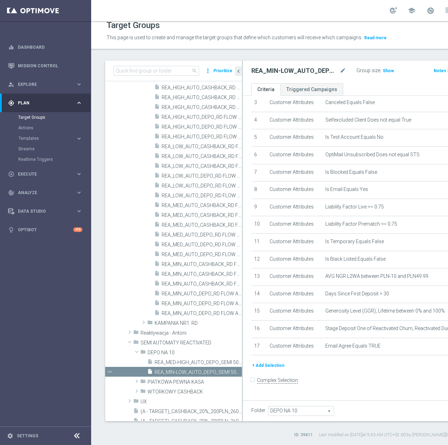
scroll to position [109, 0]
click at [169, 380] on span "PIATKOWA PEWNA KASA" at bounding box center [178, 382] width 61 height 6
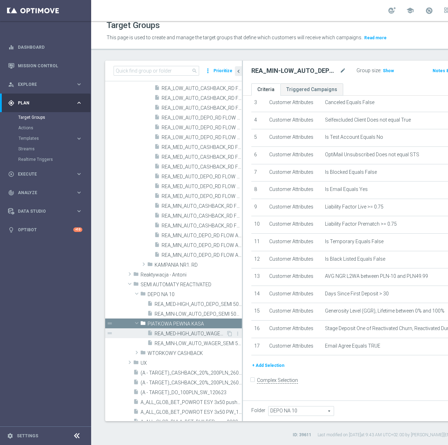
scroll to position [678, 0]
click at [180, 335] on span "REA_MED-HIGH_AUTO_WAGER_SEMI 50% do 300 PLN_WEEKLY" at bounding box center [190, 333] width 71 height 6
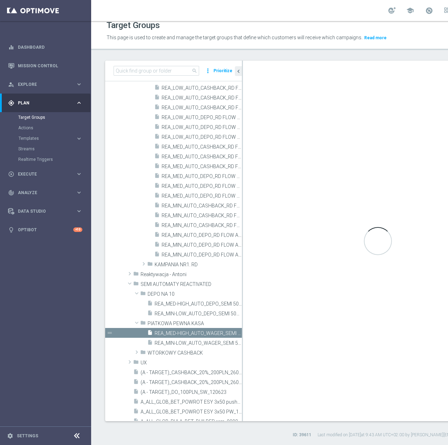
type input "PIATKOWA PEWNA KASA"
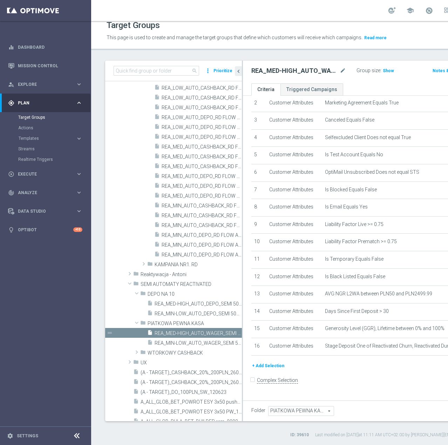
click at [271, 370] on button "+ Add Selection" at bounding box center [268, 366] width 34 height 8
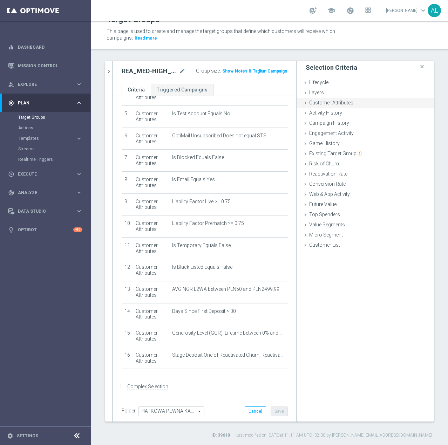
click at [314, 103] on span "Customer Attributes" at bounding box center [331, 103] width 44 height 6
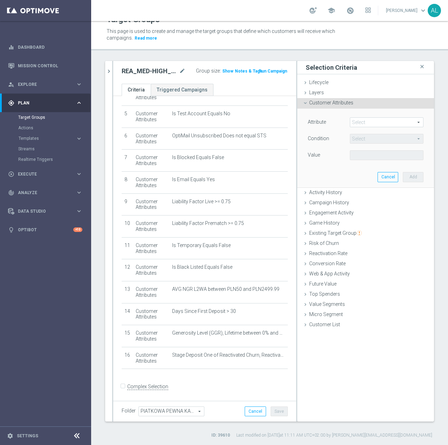
click at [362, 123] on span at bounding box center [386, 122] width 73 height 9
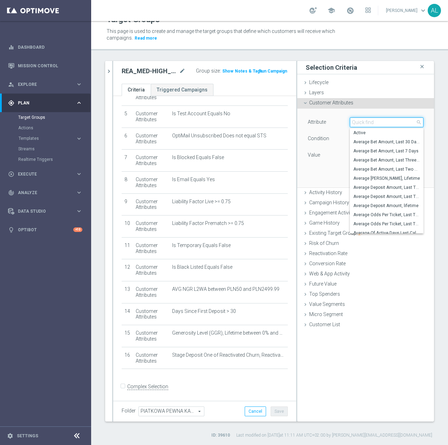
click at [362, 124] on input "search" at bounding box center [387, 122] width 74 height 10
type input "email"
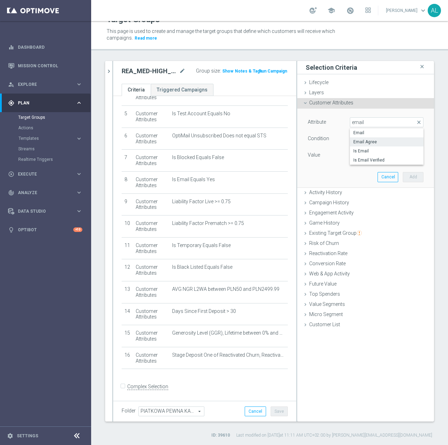
click at [364, 142] on span "Email Agree" at bounding box center [386, 142] width 67 height 6
type input "Email Agree"
type input "Equals"
click at [370, 155] on span at bounding box center [386, 155] width 73 height 9
click at [367, 172] on span "TRUE" at bounding box center [386, 175] width 67 height 6
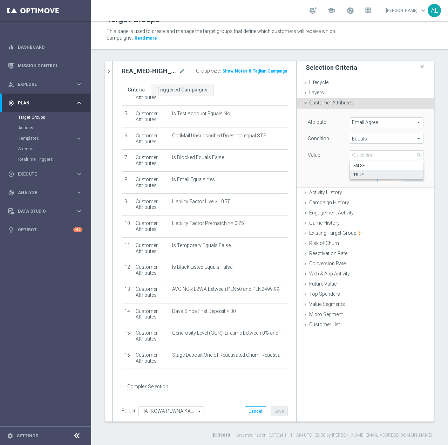
type input "TRUE"
click at [407, 175] on button "Add" at bounding box center [413, 177] width 21 height 10
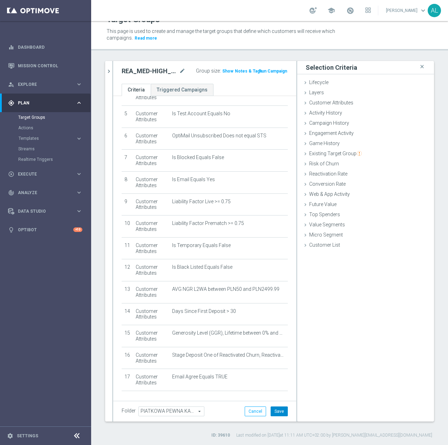
click at [276, 409] on button "Save" at bounding box center [279, 411] width 17 height 10
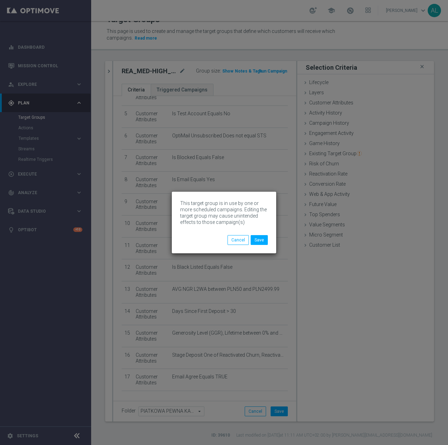
click at [111, 71] on div "This target group is in use by one or more scheduled campaigns. Editing the tar…" at bounding box center [224, 222] width 448 height 445
click at [265, 241] on button "Save" at bounding box center [259, 240] width 17 height 10
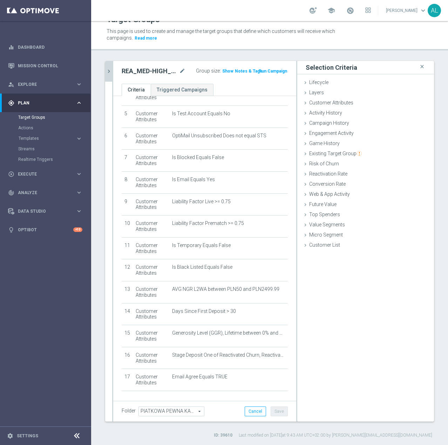
click at [107, 71] on icon "chevron_right" at bounding box center [108, 71] width 7 height 7
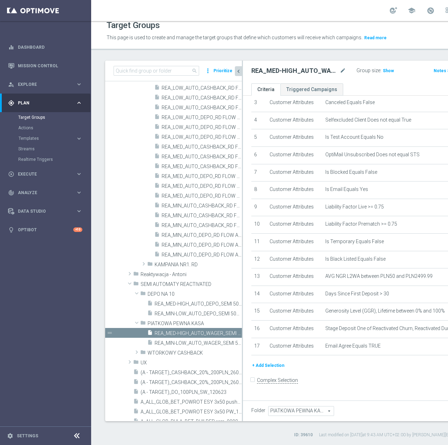
scroll to position [109, 0]
click at [178, 343] on span "REA_MIN-LOW_AUTO_WAGER_SEMI 50% do 100 PLN_WEEKLY" at bounding box center [190, 343] width 71 height 6
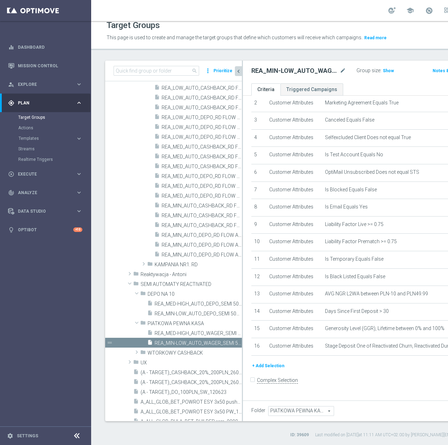
click at [273, 370] on button "+ Add Selection" at bounding box center [268, 366] width 34 height 8
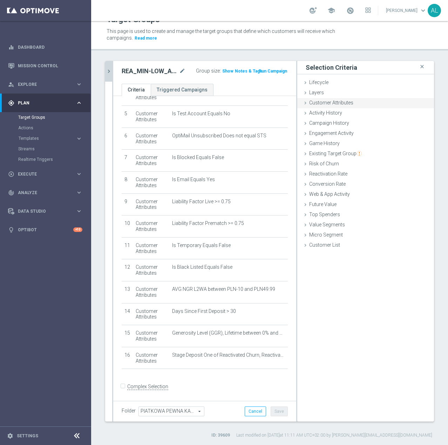
click at [318, 105] on span "Customer Attributes" at bounding box center [331, 103] width 44 height 6
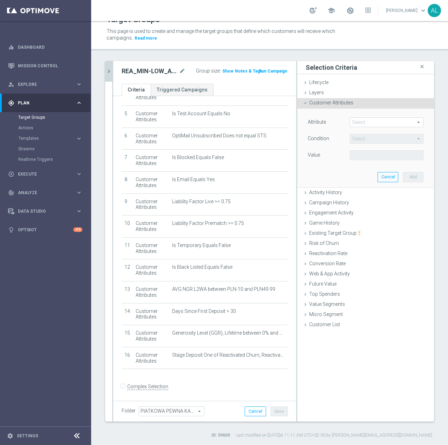
click at [379, 123] on span at bounding box center [386, 122] width 73 height 9
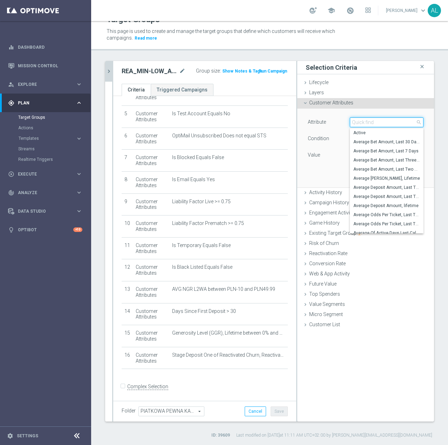
click at [373, 120] on input "search" at bounding box center [387, 122] width 74 height 10
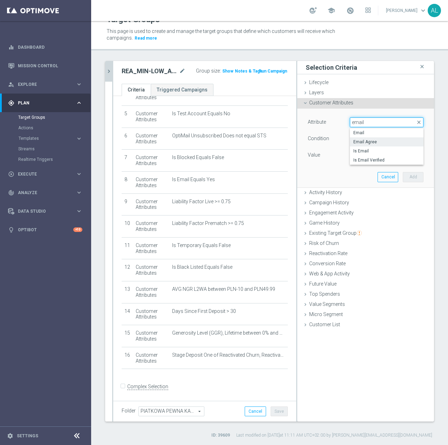
type input "email"
click at [377, 144] on span "Email Agree" at bounding box center [386, 142] width 67 height 6
type input "Email Agree"
type input "Equals"
click at [370, 155] on span at bounding box center [386, 155] width 73 height 9
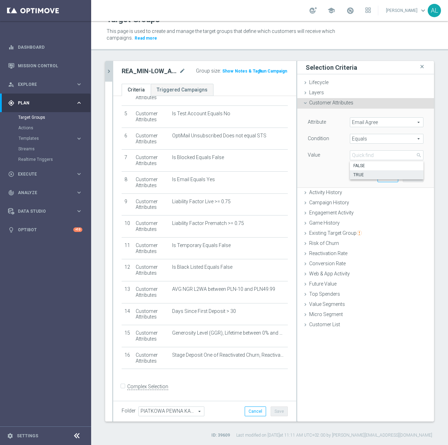
click at [365, 175] on span "TRUE" at bounding box center [386, 175] width 67 height 6
type input "TRUE"
click at [409, 179] on button "Add" at bounding box center [413, 177] width 21 height 10
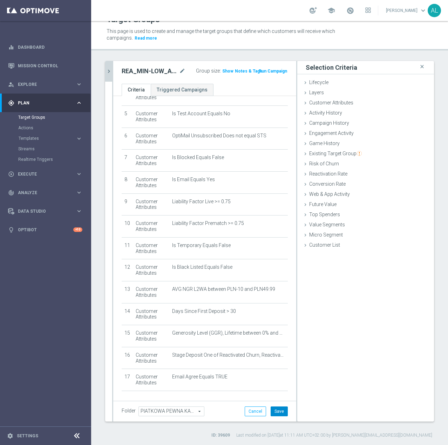
click at [272, 412] on button "Save" at bounding box center [279, 411] width 17 height 10
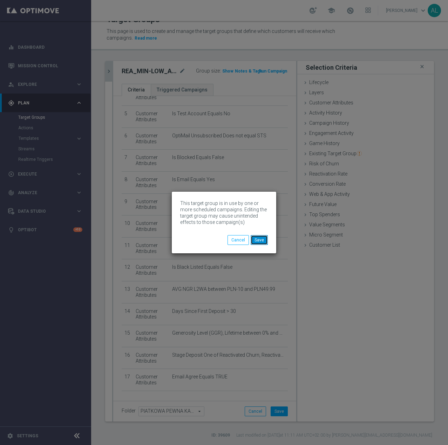
click at [258, 241] on button "Save" at bounding box center [259, 240] width 17 height 10
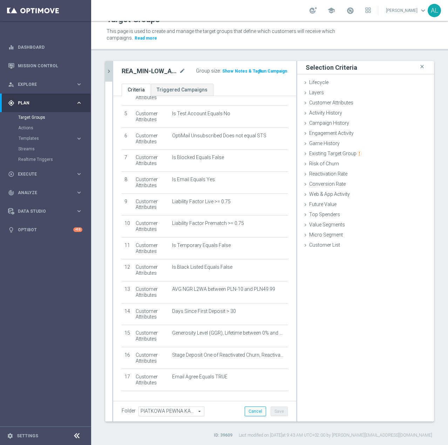
click at [111, 69] on icon "chevron_right" at bounding box center [108, 71] width 7 height 7
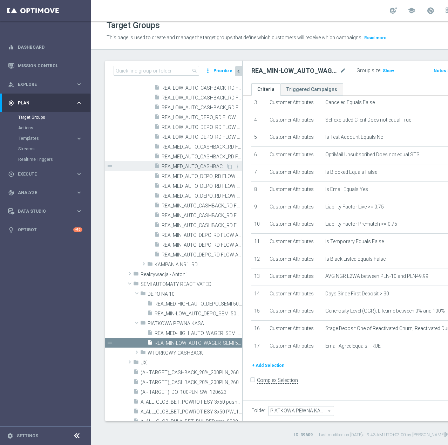
scroll to position [109, 0]
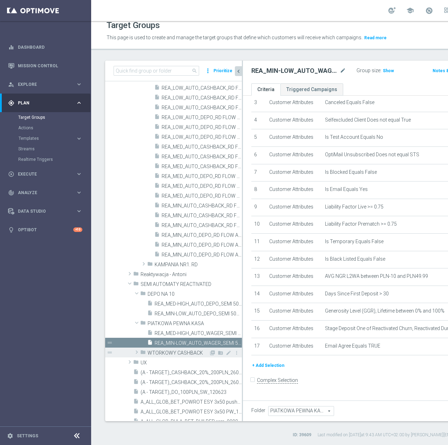
click at [185, 354] on span "WTORKOWY CASHBACK" at bounding box center [178, 353] width 61 height 6
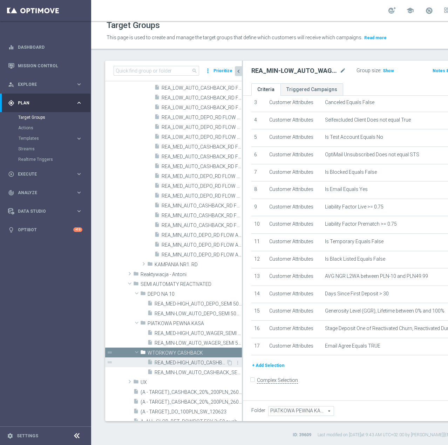
click at [180, 360] on span "REA_MED-HIGH_AUTO_CASHBACK_SEMI 50% do 300 PLN_WEEKLY" at bounding box center [190, 363] width 71 height 6
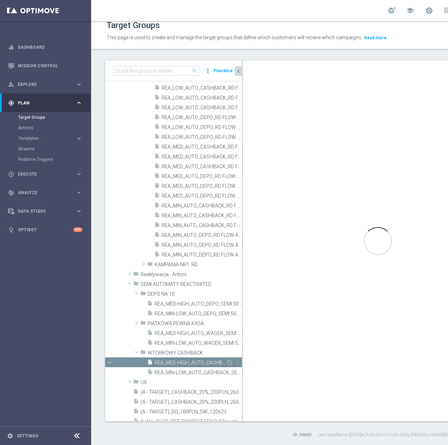
type input "WTORKOWY CASHBACK"
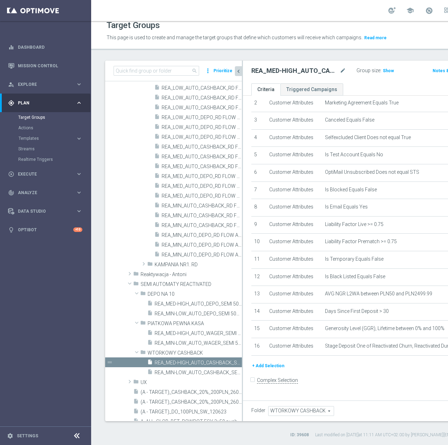
click at [263, 362] on div "# Selection Type Criteria delete_forever 1 Customer Attributes Online Equals Tr…" at bounding box center [377, 211] width 263 height 301
click at [262, 370] on button "+ Add Selection" at bounding box center [268, 366] width 34 height 8
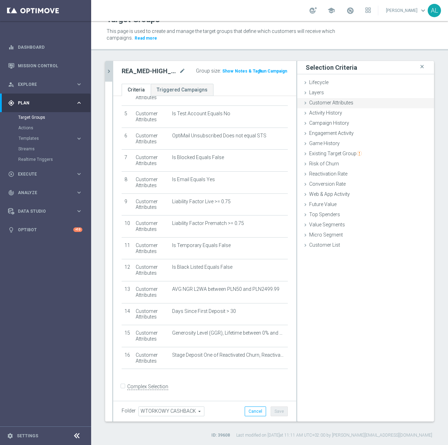
click at [324, 103] on span "Customer Attributes" at bounding box center [331, 103] width 44 height 6
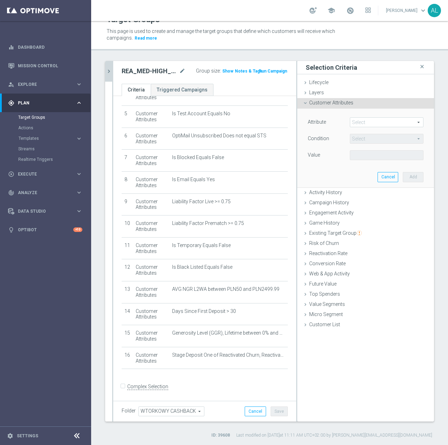
click at [361, 122] on span at bounding box center [386, 122] width 73 height 9
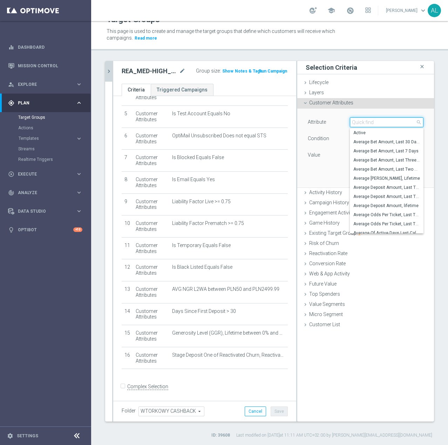
click at [361, 122] on input "search" at bounding box center [387, 122] width 74 height 10
paste input "email agree"
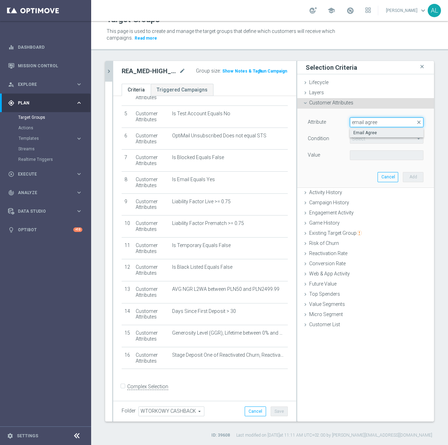
type input "email agree"
click at [366, 135] on span "Email Agree" at bounding box center [386, 133] width 67 height 6
type input "Email Agree"
type input "Equals"
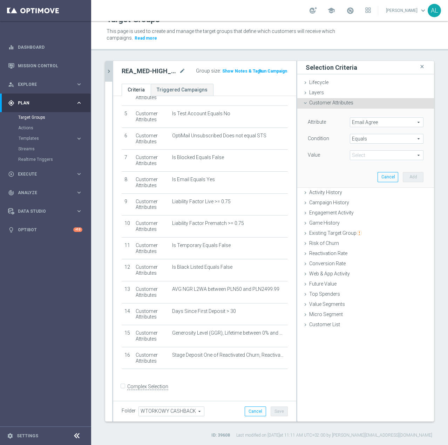
click at [363, 152] on span at bounding box center [386, 155] width 73 height 9
click at [363, 173] on span "TRUE" at bounding box center [386, 175] width 67 height 6
type input "TRUE"
click at [403, 176] on button "Add" at bounding box center [413, 177] width 21 height 10
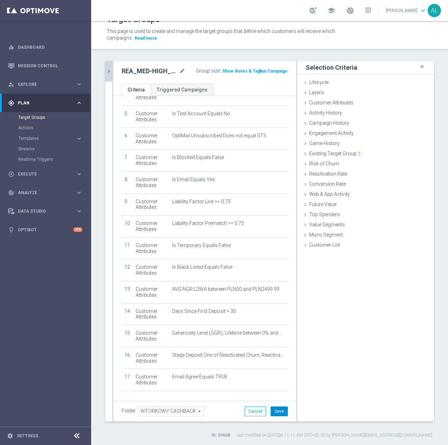
click at [272, 416] on button "Save" at bounding box center [279, 411] width 17 height 10
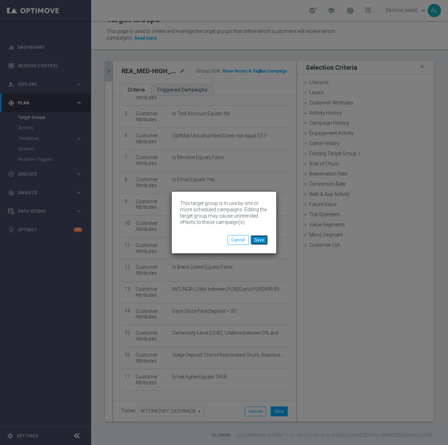
click at [266, 241] on button "Save" at bounding box center [259, 240] width 17 height 10
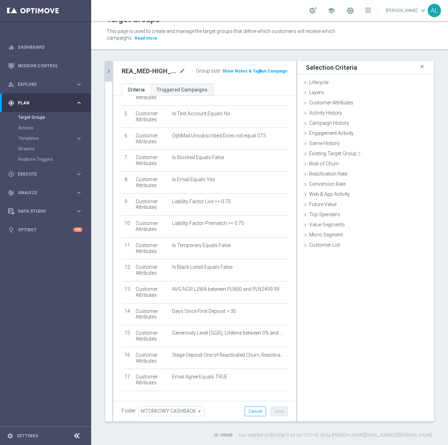
click at [106, 70] on icon "chevron_right" at bounding box center [108, 71] width 7 height 7
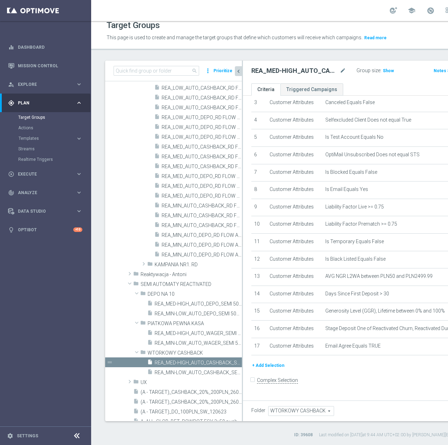
scroll to position [109, 0]
click at [196, 371] on span "REA_MIN-LOW_AUTO_CASHBACK_SEMI 50% do 100 PLN_WEEKLY" at bounding box center [190, 373] width 71 height 6
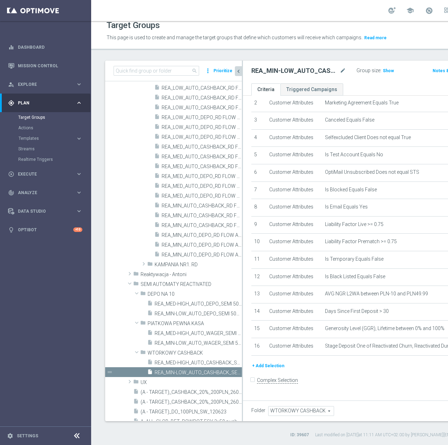
click at [279, 370] on button "+ Add Selection" at bounding box center [268, 366] width 34 height 8
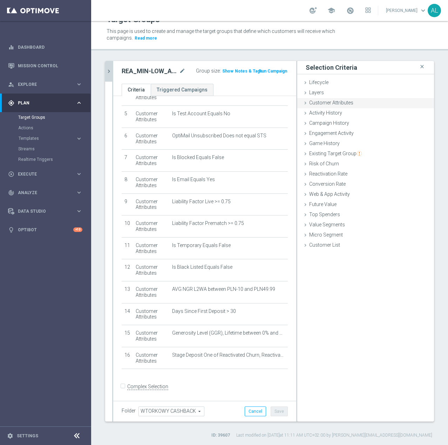
click at [333, 105] on span "Customer Attributes" at bounding box center [331, 103] width 44 height 6
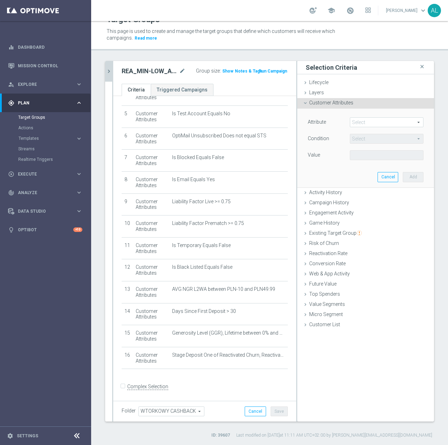
click at [376, 123] on span at bounding box center [386, 122] width 73 height 9
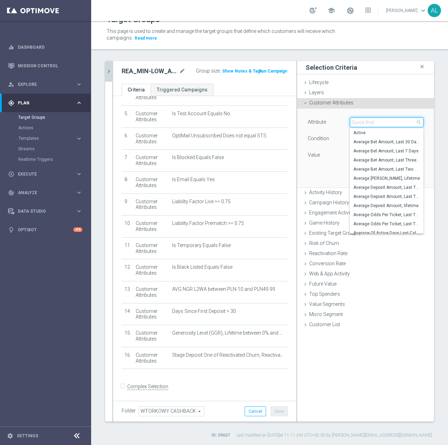
click at [376, 123] on input "search" at bounding box center [387, 122] width 74 height 10
paste input "email agree"
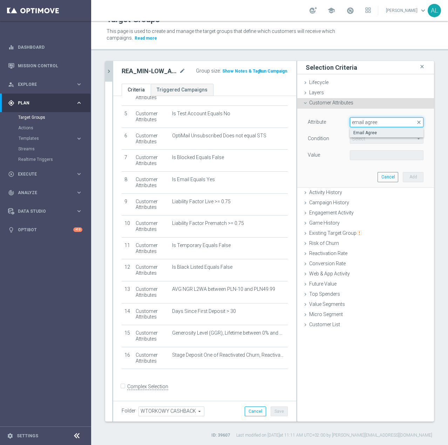
type input "email agree"
click at [377, 132] on span "Email Agree" at bounding box center [386, 133] width 67 height 6
type input "Email Agree"
type input "Equals"
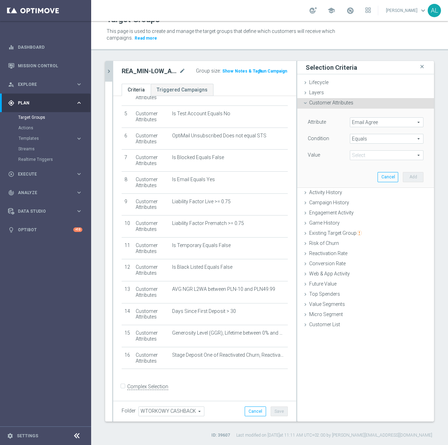
drag, startPoint x: 373, startPoint y: 150, endPoint x: 371, endPoint y: 155, distance: 5.2
click at [372, 150] on div "Attribute Email Agree Email Agree arrow_drop_down search Condition Equals Equal…" at bounding box center [366, 139] width 116 height 44
click at [371, 155] on span at bounding box center [386, 155] width 73 height 9
click at [371, 171] on label "TRUE" at bounding box center [387, 174] width 74 height 9
type input "TRUE"
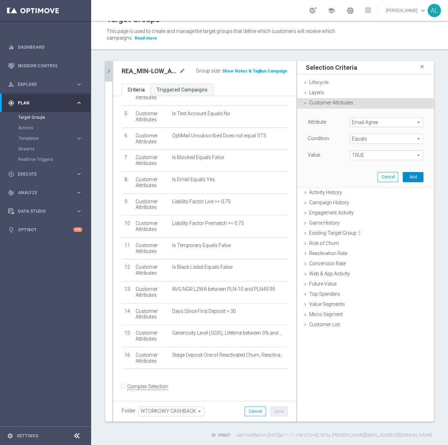
click at [410, 177] on button "Add" at bounding box center [413, 177] width 21 height 10
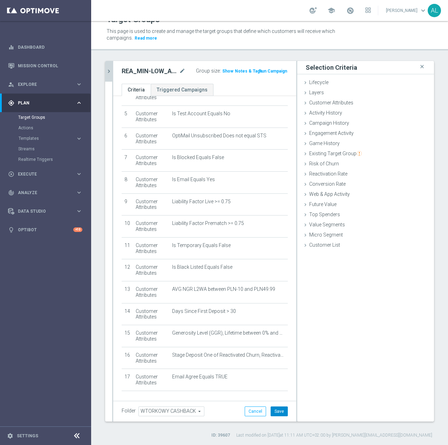
click at [271, 411] on button "Save" at bounding box center [279, 411] width 17 height 10
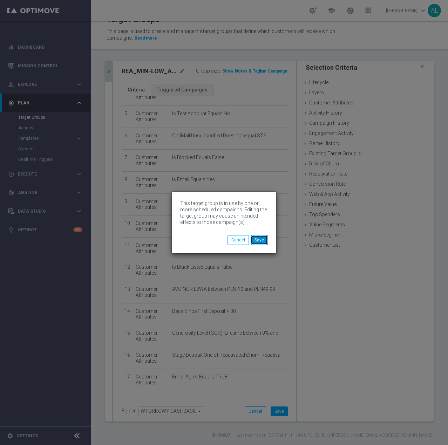
click at [265, 243] on button "Save" at bounding box center [259, 240] width 17 height 10
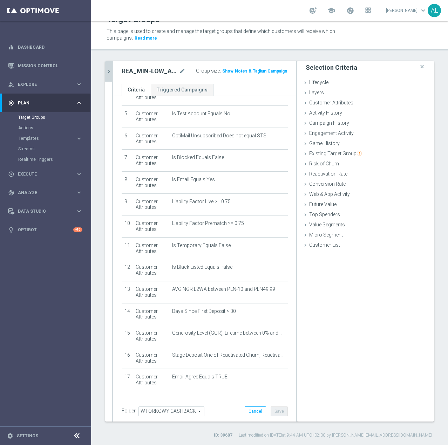
click at [110, 75] on as-split "search more_vert Prioritize Customer Target Groups library_add create_new_folder" at bounding box center [269, 241] width 329 height 361
click at [110, 75] on icon "chevron_right" at bounding box center [108, 71] width 7 height 7
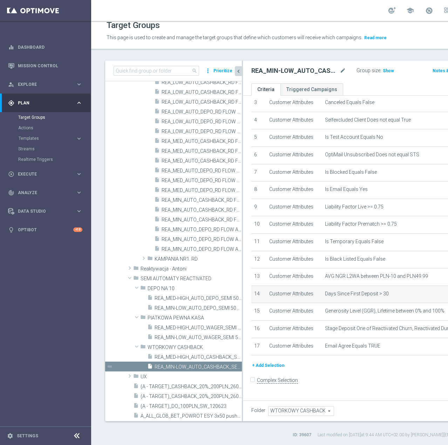
scroll to position [684, 0]
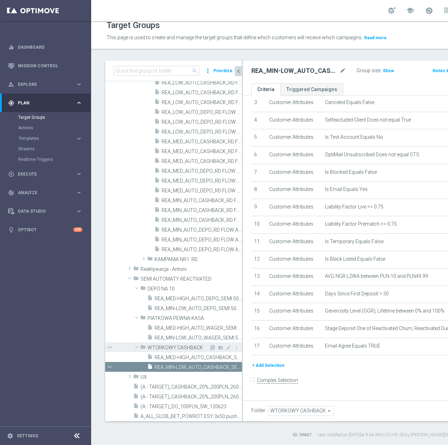
click at [135, 347] on span at bounding box center [136, 346] width 8 height 7
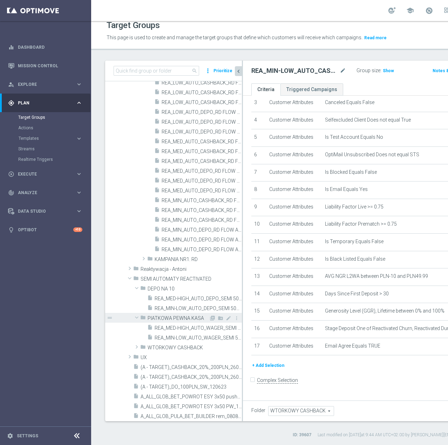
click at [135, 317] on span at bounding box center [136, 317] width 8 height 7
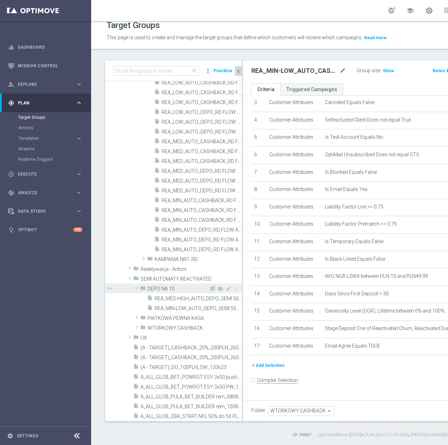
click at [136, 290] on span at bounding box center [136, 288] width 8 height 7
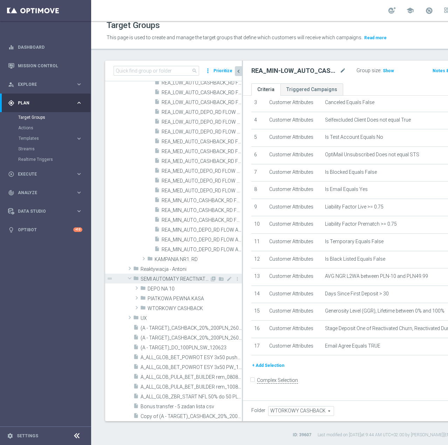
click at [129, 277] on span at bounding box center [129, 278] width 8 height 7
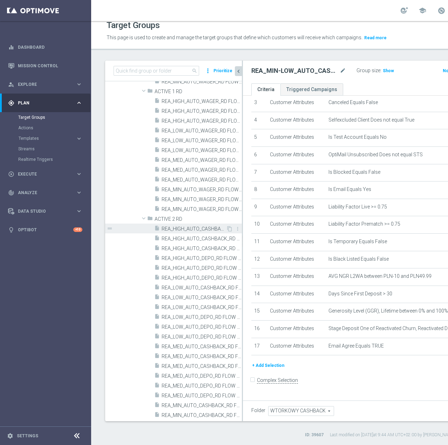
scroll to position [495, 0]
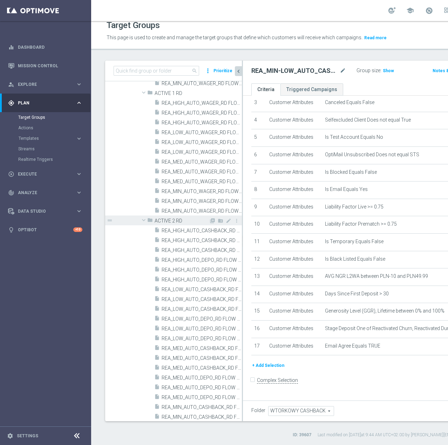
click at [144, 220] on span at bounding box center [143, 220] width 8 height 7
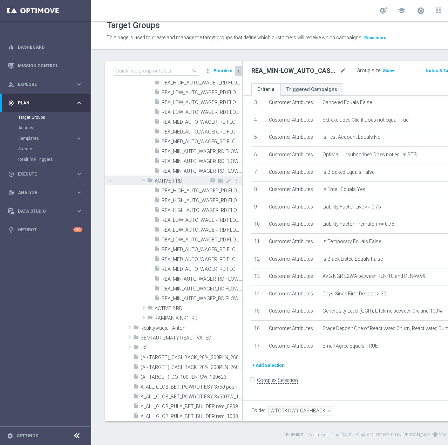
click at [142, 181] on span at bounding box center [143, 180] width 8 height 7
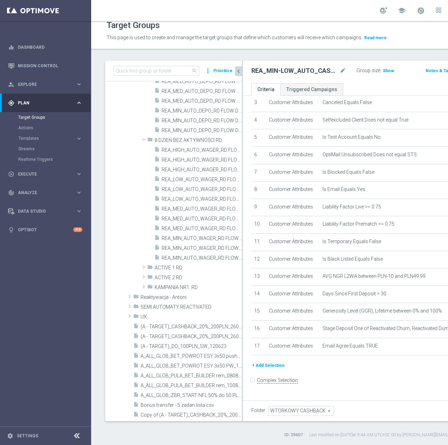
scroll to position [269, 0]
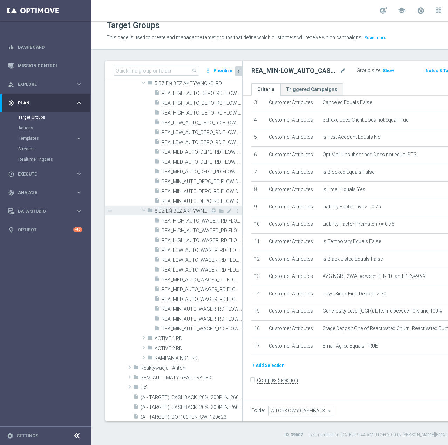
click at [144, 211] on span at bounding box center [143, 210] width 8 height 7
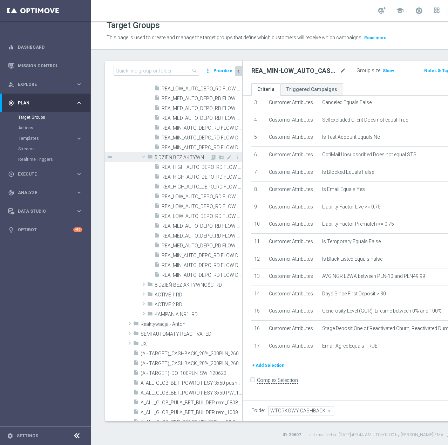
click at [145, 157] on span at bounding box center [143, 156] width 8 height 7
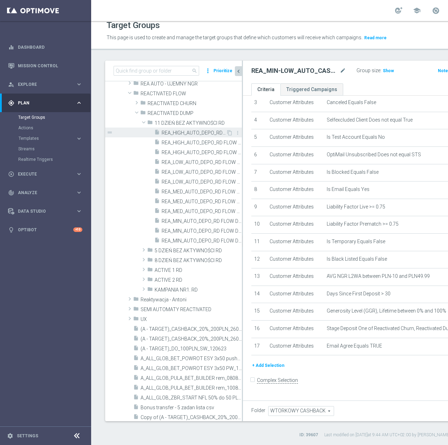
scroll to position [79, 0]
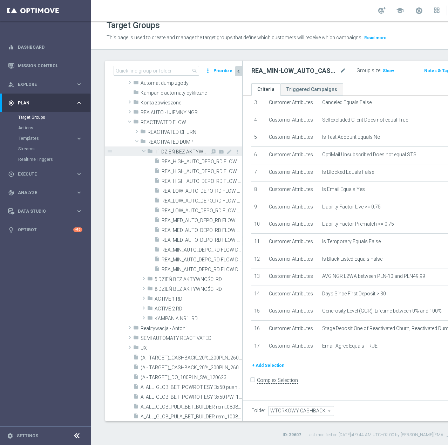
click at [143, 149] on span at bounding box center [143, 151] width 8 height 7
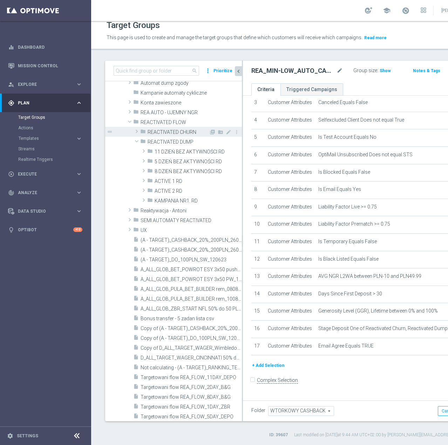
click at [135, 132] on span at bounding box center [136, 131] width 7 height 8
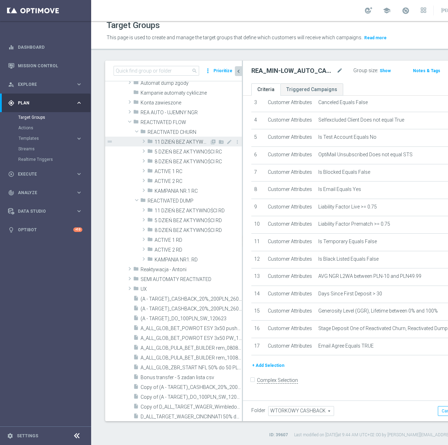
click at [143, 142] on span at bounding box center [143, 141] width 7 height 8
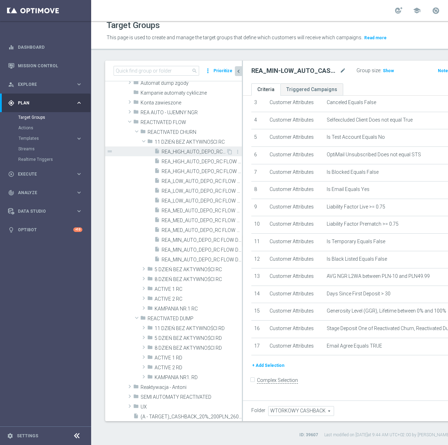
click at [198, 151] on span "REA_HIGH_AUTO_DEPO_RC FLOW DAY 11 BA 100%-300 PLN - reminder_DAILY" at bounding box center [194, 152] width 64 height 6
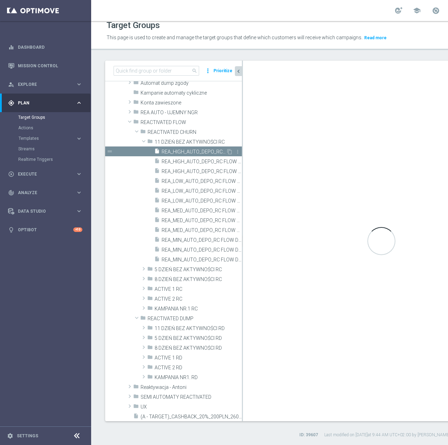
type input "11 DZIEŃ BEZ AKTYWNOŚCI RC"
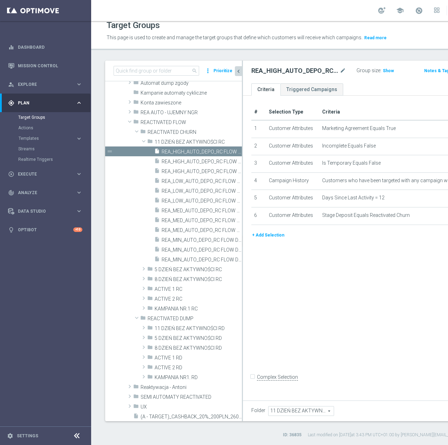
click at [260, 239] on button "+ Add Selection" at bounding box center [268, 235] width 34 height 8
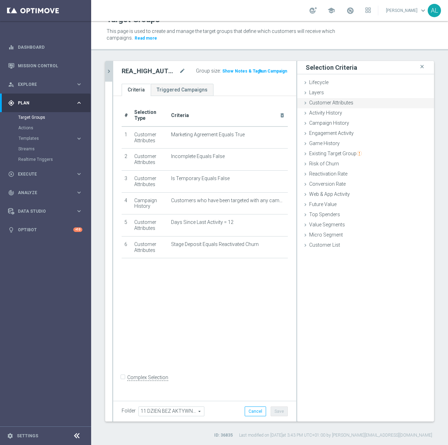
click at [337, 102] on span "Customer Attributes" at bounding box center [331, 103] width 44 height 6
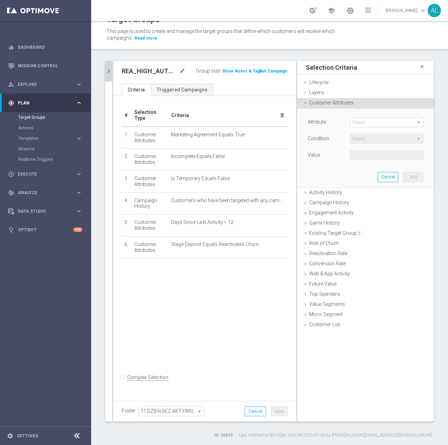
click at [377, 125] on span at bounding box center [386, 122] width 73 height 9
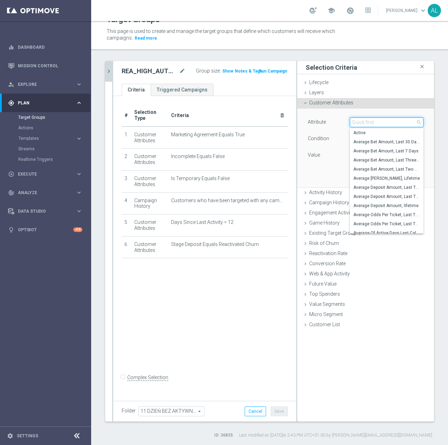
click at [378, 127] on div "Select arrow_drop_down search Active Average Bet Amount, Last 30 Days Average B…" at bounding box center [387, 122] width 74 height 10
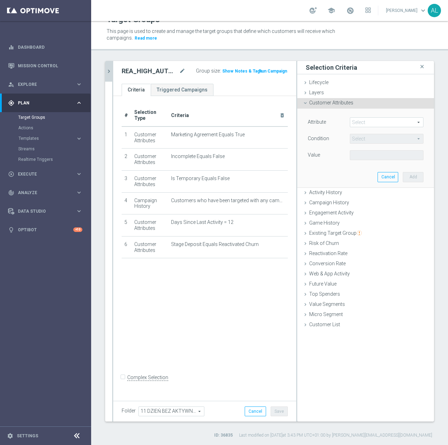
click at [378, 125] on span at bounding box center [386, 122] width 73 height 9
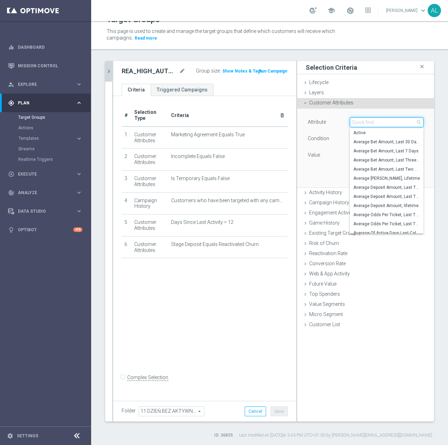
click at [380, 123] on input "search" at bounding box center [387, 122] width 74 height 10
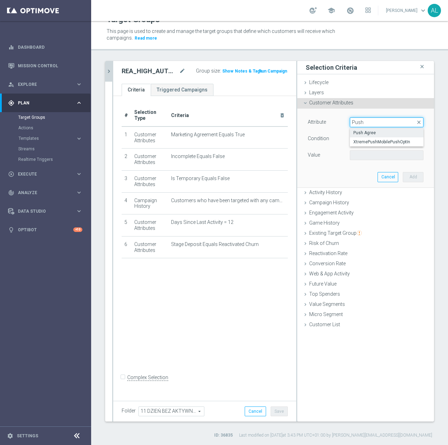
type input "Push"
click at [371, 132] on span "Push Agree" at bounding box center [386, 133] width 67 height 6
type input "Push Agree"
type input "Equals"
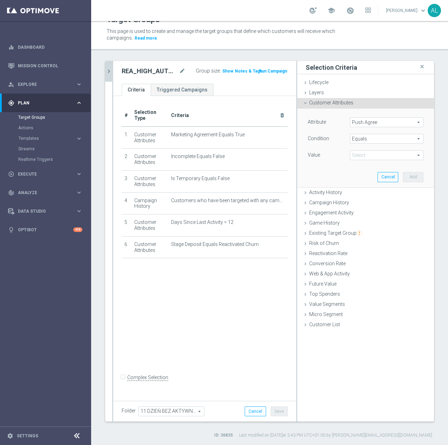
drag, startPoint x: 366, startPoint y: 149, endPoint x: 363, endPoint y: 153, distance: 5.6
click at [366, 149] on div "Attribute Push Agree Push Agree arrow_drop_down search Condition Equals Equals …" at bounding box center [366, 139] width 116 height 44
click at [363, 153] on span at bounding box center [386, 155] width 73 height 9
click at [353, 172] on span "TRUE" at bounding box center [386, 175] width 67 height 6
type input "TRUE"
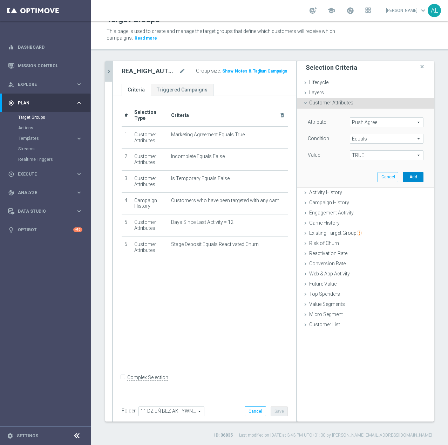
click at [407, 176] on button "Add" at bounding box center [413, 177] width 21 height 10
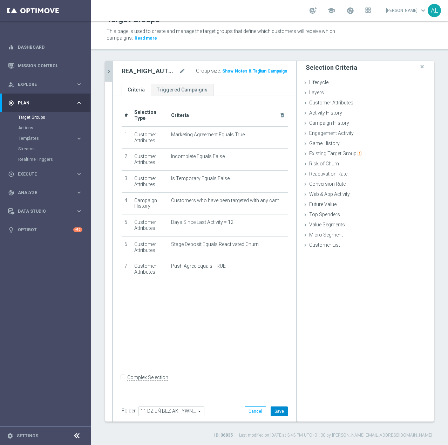
click at [274, 407] on button "Save" at bounding box center [279, 411] width 17 height 10
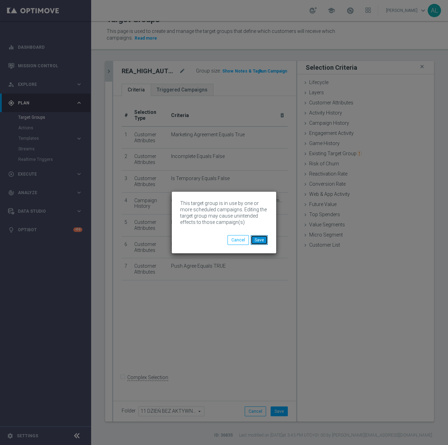
click at [263, 241] on button "Save" at bounding box center [259, 240] width 17 height 10
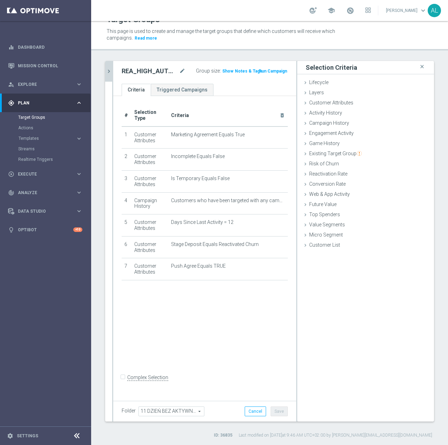
click at [109, 73] on icon "chevron_right" at bounding box center [108, 71] width 7 height 7
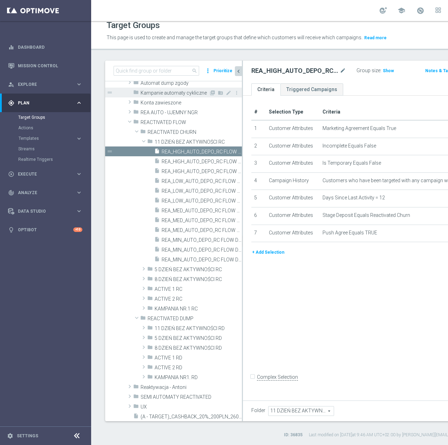
scroll to position [69, 0]
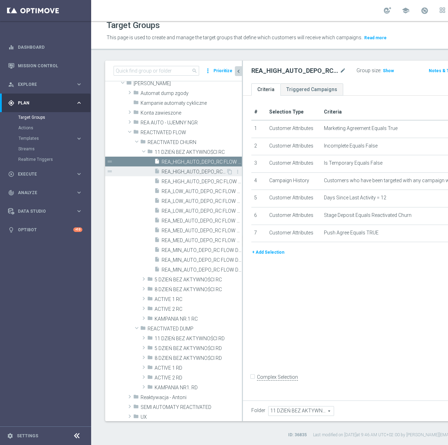
click at [173, 173] on span "REA_HIGH_AUTO_DEPO_RC FLOW DAY 11 BA 100%-300 PLN MAIL_DAILY" at bounding box center [194, 172] width 64 height 6
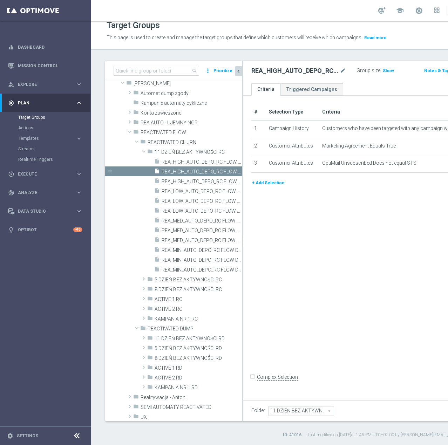
click at [272, 187] on button "+ Add Selection" at bounding box center [268, 183] width 34 height 8
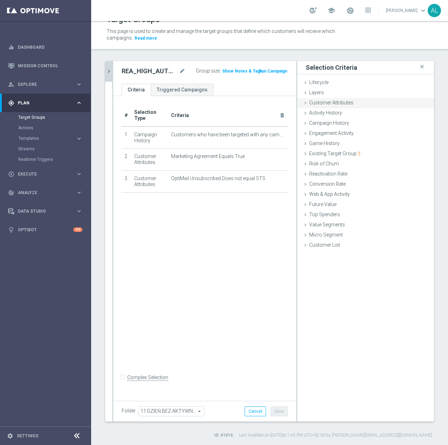
click at [335, 108] on div "Customer Attributes done selection saved" at bounding box center [365, 103] width 137 height 11
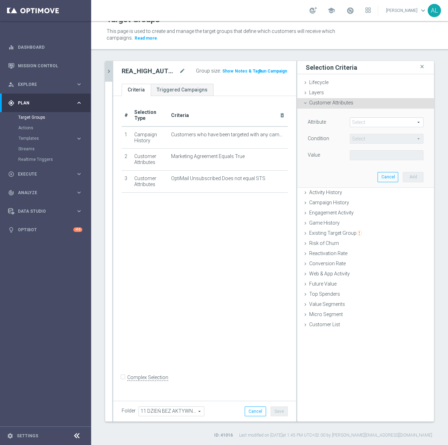
click at [369, 117] on div "Select arrow_drop_down search" at bounding box center [387, 122] width 74 height 10
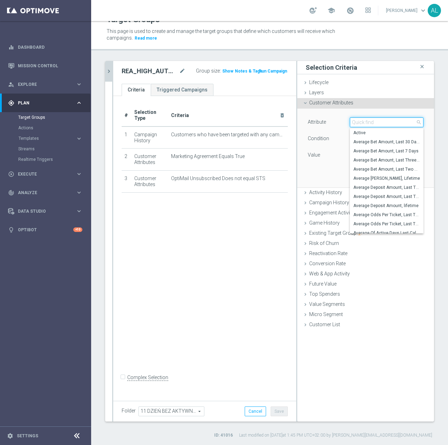
click at [369, 121] on input "search" at bounding box center [387, 122] width 74 height 10
click at [372, 124] on input "search" at bounding box center [387, 122] width 74 height 10
paste input "186114"
type input "186114"
click at [357, 121] on input "search" at bounding box center [387, 122] width 74 height 10
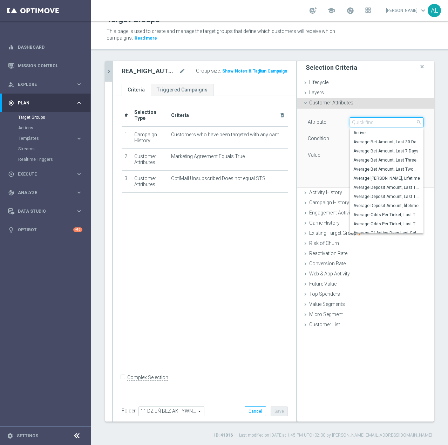
paste input "email agree"
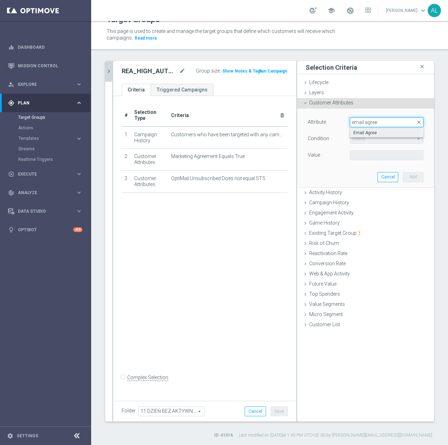
type input "email agree"
click at [369, 134] on span "Email Agree" at bounding box center [386, 133] width 67 height 6
type input "Email Agree"
type input "Equals"
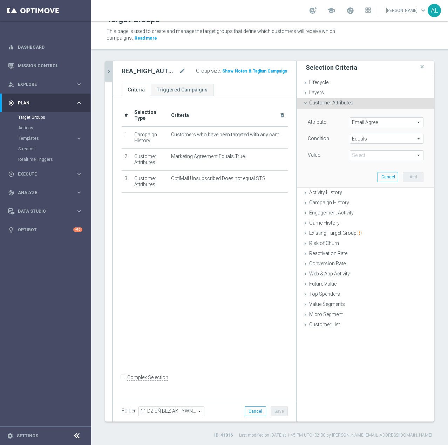
click at [359, 157] on span at bounding box center [386, 155] width 73 height 9
click at [356, 172] on span "TRUE" at bounding box center [386, 175] width 67 height 6
type input "TRUE"
click at [403, 177] on button "Add" at bounding box center [413, 177] width 21 height 10
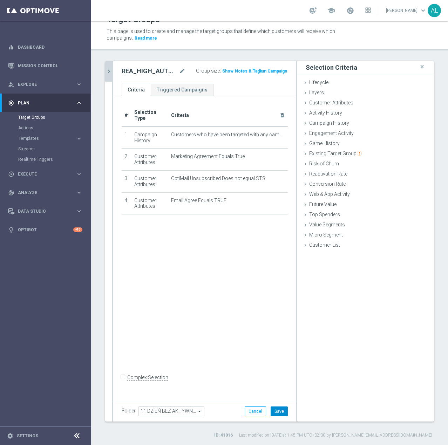
click at [273, 409] on button "Save" at bounding box center [279, 411] width 17 height 10
click at [107, 72] on icon "chevron_right" at bounding box center [108, 71] width 7 height 7
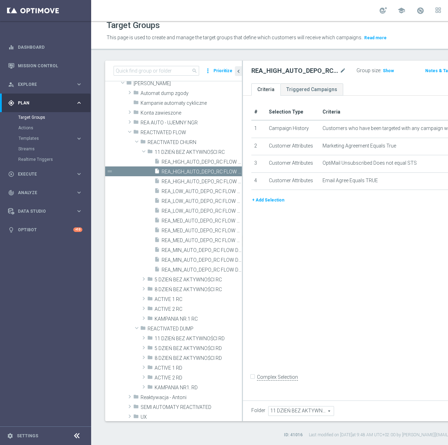
scroll to position [59, 0]
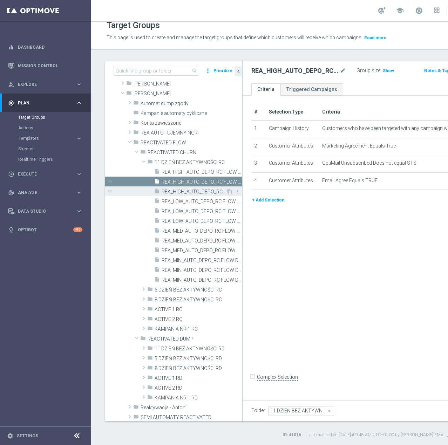
click at [160, 194] on div "insert_drive_file REA_HIGH_AUTO_DEPO_RC FLOW DAY 11 BA 100%-300 PLN_DAILY" at bounding box center [190, 191] width 72 height 10
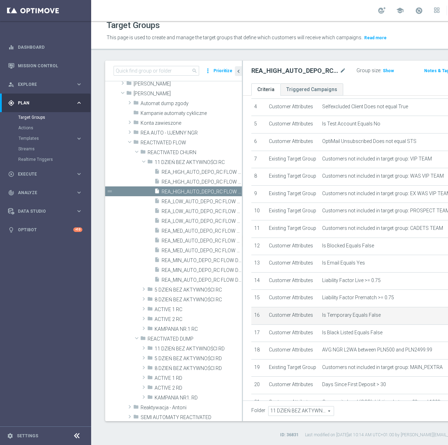
scroll to position [269, 0]
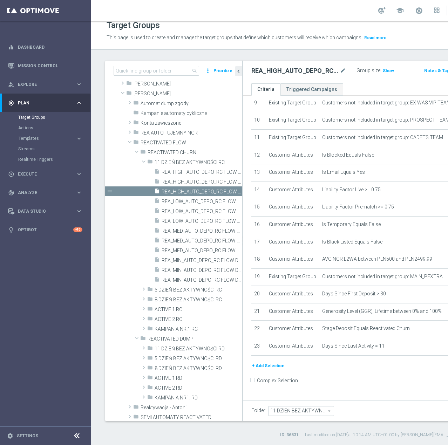
click at [271, 370] on button "+ Add Selection" at bounding box center [268, 366] width 34 height 8
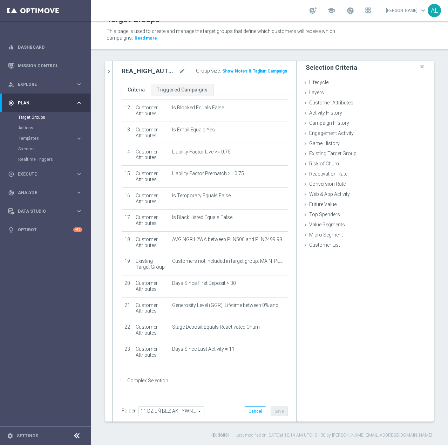
scroll to position [262, 0]
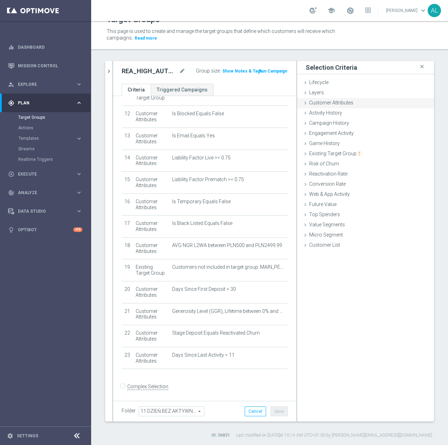
click at [322, 100] on span "Customer Attributes" at bounding box center [331, 103] width 44 height 6
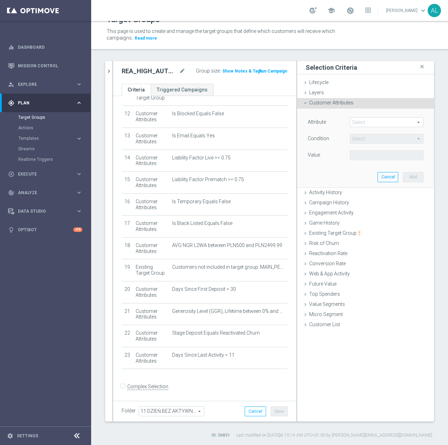
drag, startPoint x: 353, startPoint y: 119, endPoint x: 361, endPoint y: 124, distance: 8.8
click at [356, 121] on span at bounding box center [386, 122] width 73 height 9
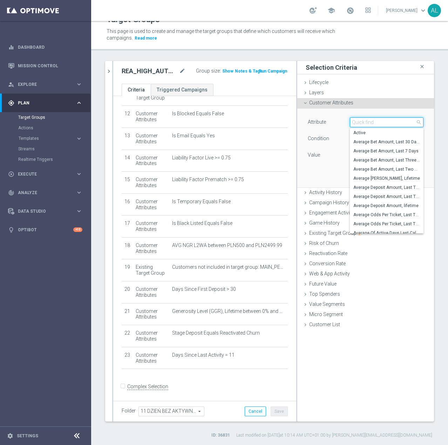
click at [362, 125] on input "search" at bounding box center [387, 122] width 74 height 10
paste input "email agree"
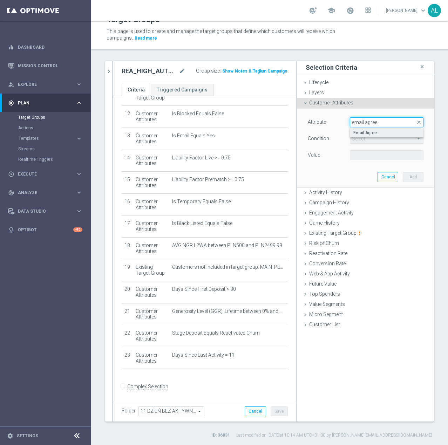
type input "email agree"
click at [360, 133] on span "Email Agree" at bounding box center [386, 133] width 67 height 6
type input "Email Agree"
type input "Equals"
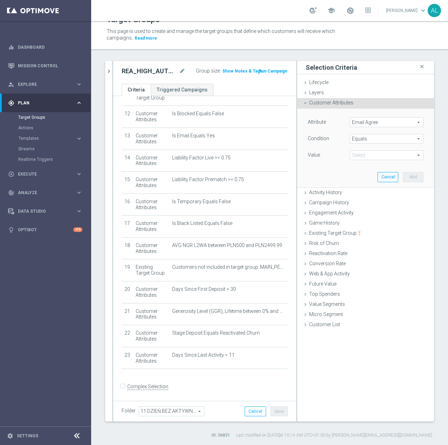
click at [360, 153] on span at bounding box center [386, 155] width 73 height 9
click at [363, 174] on span "TRUE" at bounding box center [386, 175] width 67 height 6
type input "TRUE"
click at [412, 177] on button "Add" at bounding box center [413, 177] width 21 height 10
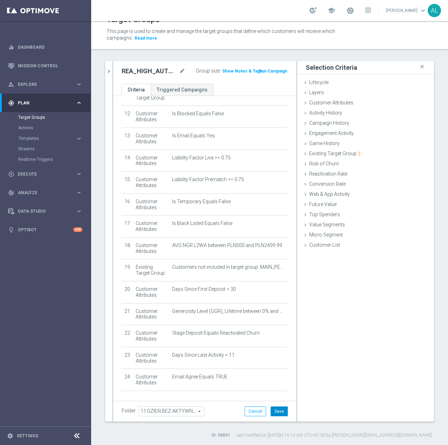
click at [275, 413] on button "Save" at bounding box center [279, 411] width 17 height 10
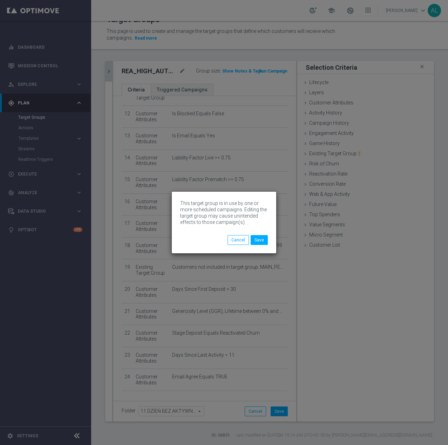
click at [111, 73] on div "This target group is in use by one or more scheduled campaigns. Editing the tar…" at bounding box center [224, 222] width 448 height 445
click at [257, 242] on button "Save" at bounding box center [259, 240] width 17 height 10
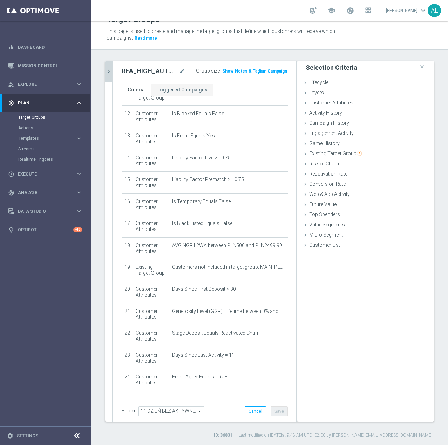
click at [108, 71] on icon "chevron_right" at bounding box center [108, 71] width 7 height 7
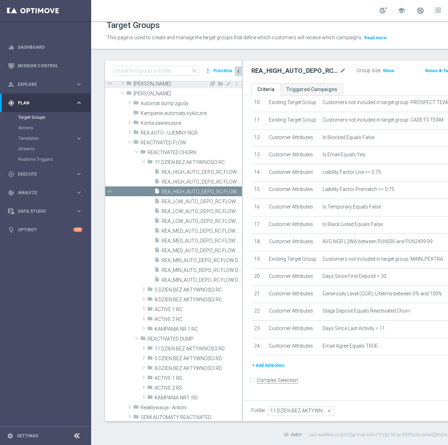
scroll to position [49, 0]
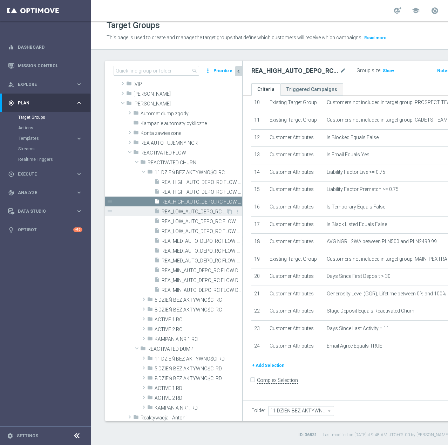
click at [174, 213] on span "REA_LOW_AUTO_DEPO_RC FLOW DAY 11 BA 100%-100 PLN - reminder_DAILY" at bounding box center [194, 212] width 64 height 6
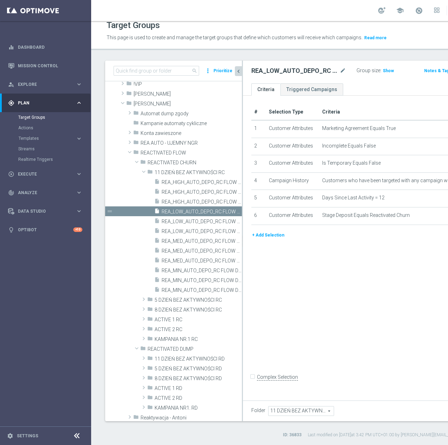
click at [280, 239] on button "+ Add Selection" at bounding box center [268, 235] width 34 height 8
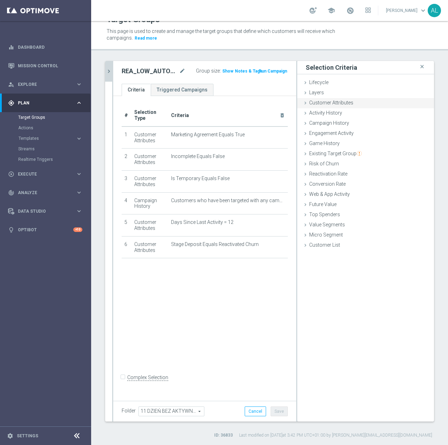
click at [328, 102] on span "Customer Attributes" at bounding box center [331, 103] width 44 height 6
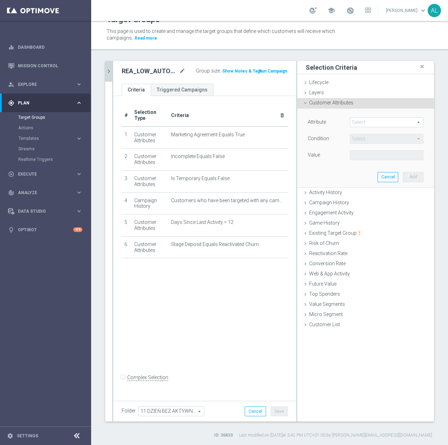
click at [355, 121] on span at bounding box center [386, 122] width 73 height 9
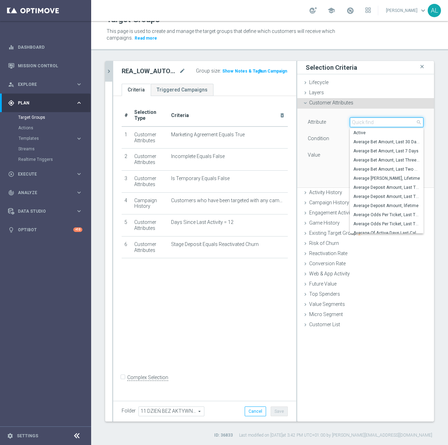
click at [356, 121] on input "search" at bounding box center [387, 122] width 74 height 10
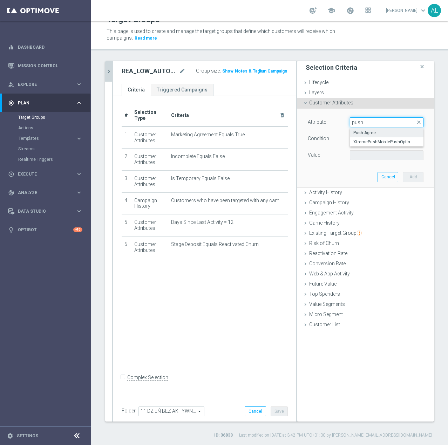
type input "push"
click at [353, 133] on span "Push Agree" at bounding box center [386, 133] width 67 height 6
type input "Push Agree"
type input "Equals"
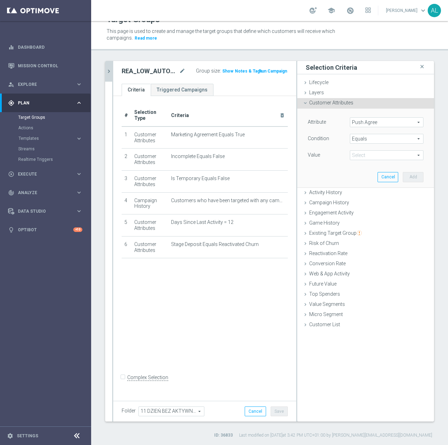
click at [374, 150] on div "Attribute Push Agree Push Agree arrow_drop_down search Condition Equals Equals …" at bounding box center [366, 139] width 116 height 44
click at [374, 156] on span at bounding box center [386, 155] width 73 height 9
click at [362, 173] on span "TRUE" at bounding box center [386, 175] width 67 height 6
type input "TRUE"
click at [418, 179] on div "Attribute Push Agree Push Agree arrow_drop_down search Condition Equals Equals …" at bounding box center [365, 148] width 126 height 78
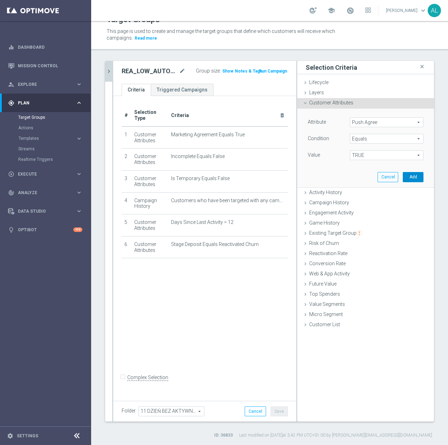
click at [413, 178] on button "Add" at bounding box center [413, 177] width 21 height 10
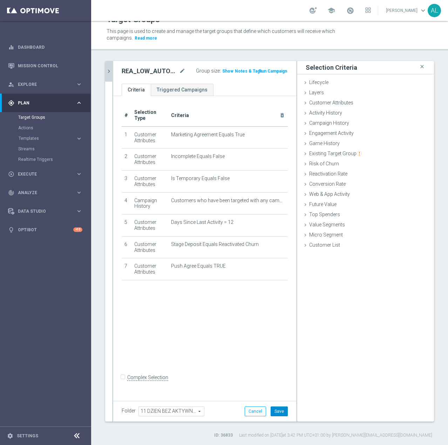
click at [279, 409] on button "Save" at bounding box center [279, 411] width 17 height 10
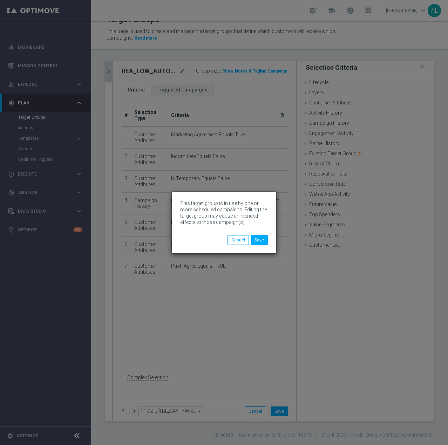
click at [262, 232] on div "This target group is in use by one or more scheduled campaigns. Editing the tar…" at bounding box center [224, 217] width 88 height 35
click at [261, 236] on button "Save" at bounding box center [259, 240] width 17 height 10
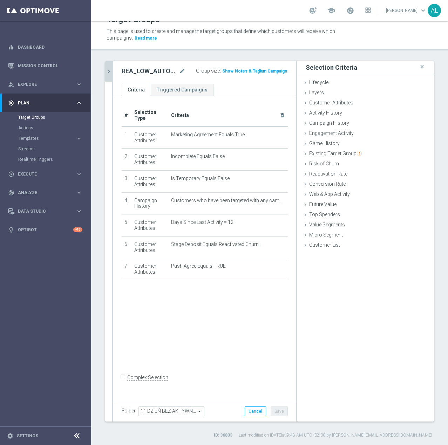
click at [110, 70] on icon "chevron_right" at bounding box center [108, 71] width 7 height 7
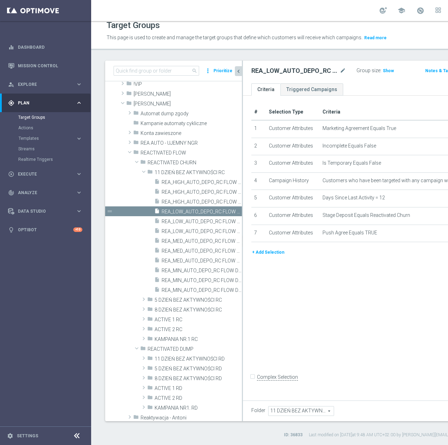
scroll to position [39, 0]
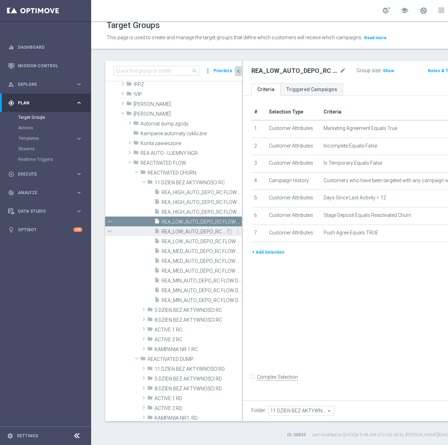
click at [185, 228] on div "insert_drive_file REA_LOW_AUTO_DEPO_RC FLOW DAY 11 BA 100%-100 PLN MAIL_DAILY" at bounding box center [190, 231] width 72 height 10
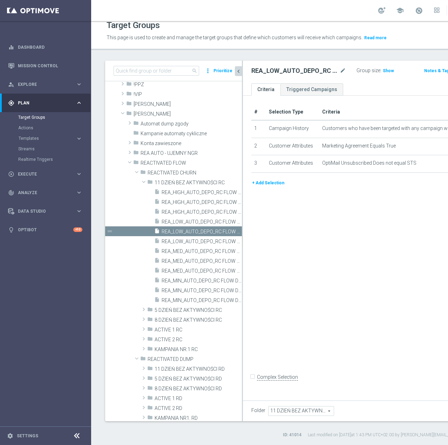
click at [259, 187] on button "+ Add Selection" at bounding box center [268, 183] width 34 height 8
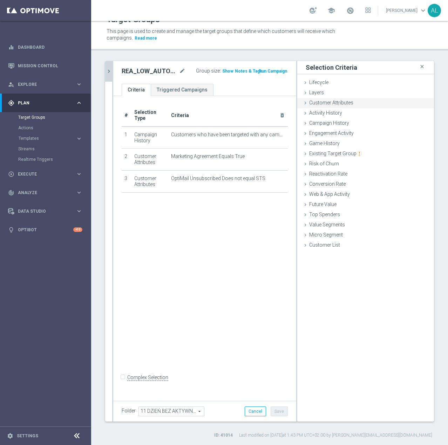
click at [324, 103] on span "Customer Attributes" at bounding box center [331, 103] width 44 height 6
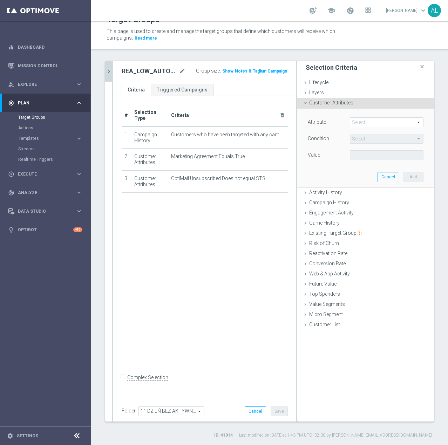
click at [378, 124] on span at bounding box center [386, 122] width 73 height 9
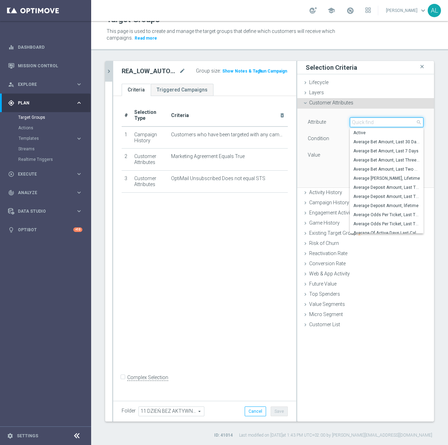
click at [378, 123] on input "search" at bounding box center [387, 122] width 74 height 10
paste input "email agree"
type input "email agree"
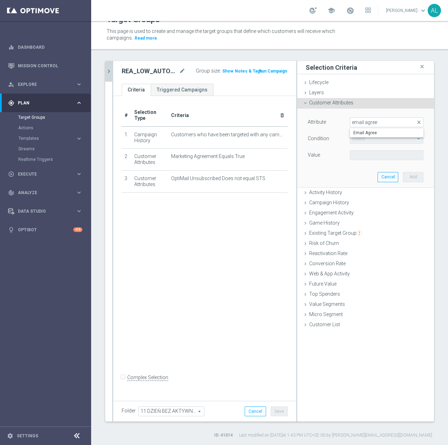
click at [374, 134] on span "Email Agree" at bounding box center [386, 133] width 67 height 6
type input "Email Agree"
type input "Equals"
click at [363, 157] on span at bounding box center [386, 155] width 73 height 9
click at [361, 173] on span "TRUE" at bounding box center [386, 175] width 67 height 6
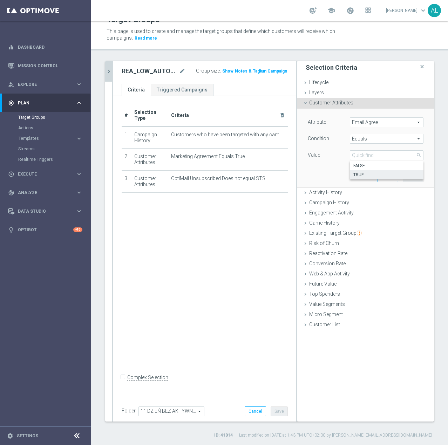
type input "TRUE"
click at [411, 176] on button "Add" at bounding box center [413, 177] width 21 height 10
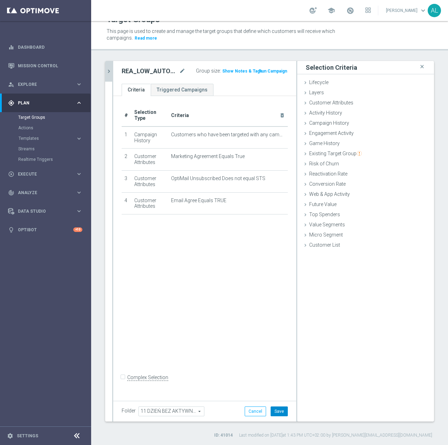
click at [275, 411] on button "Save" at bounding box center [279, 411] width 17 height 10
click at [107, 70] on button "chevron_right" at bounding box center [108, 71] width 7 height 21
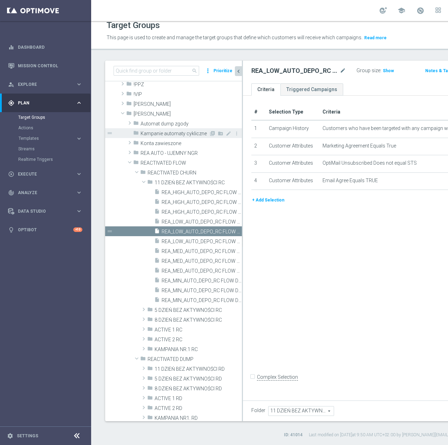
scroll to position [28, 0]
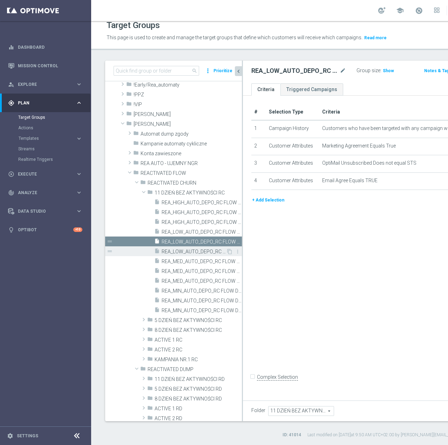
click at [191, 252] on span "REA_LOW_AUTO_DEPO_RC FLOW DAY 11 BA 100%-100 PLN_DAILY" at bounding box center [194, 252] width 64 height 6
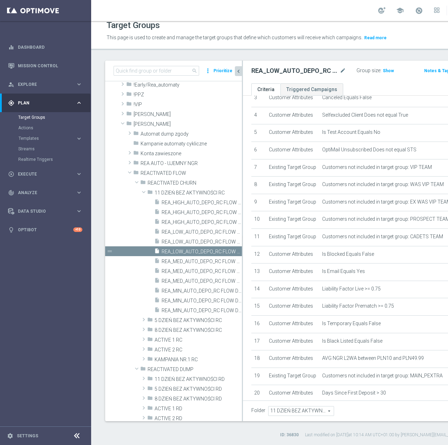
scroll to position [269, 0]
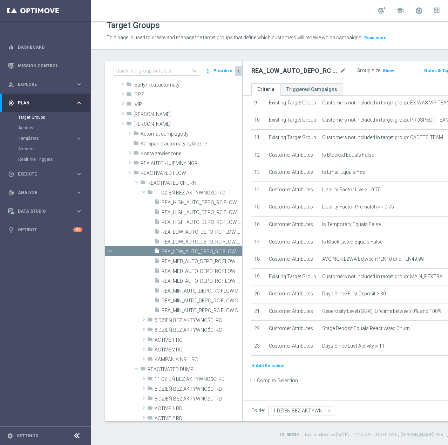
click at [258, 369] on button "+ Add Selection" at bounding box center [268, 366] width 34 height 8
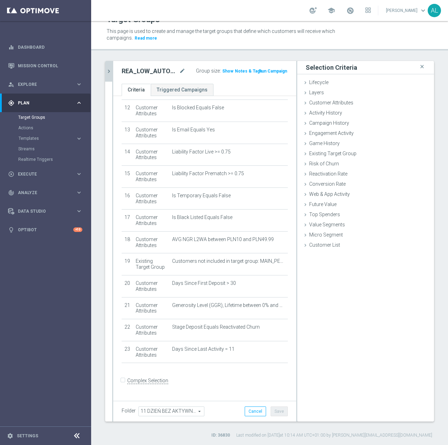
scroll to position [262, 0]
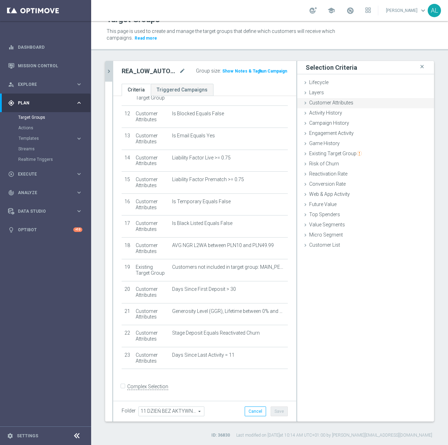
click at [319, 100] on div "Customer Attributes done selection saved" at bounding box center [365, 103] width 137 height 11
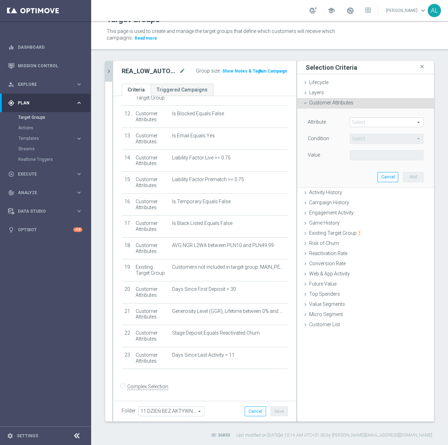
click at [364, 122] on span at bounding box center [386, 122] width 73 height 9
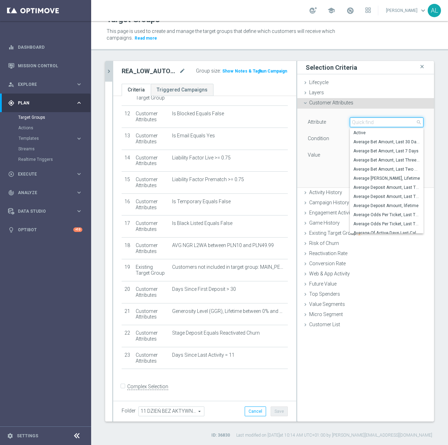
click at [364, 122] on input "search" at bounding box center [387, 122] width 74 height 10
paste input "email agree"
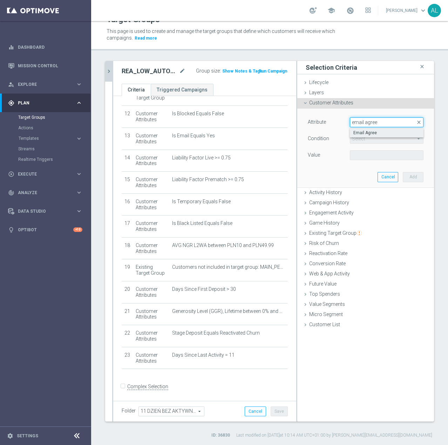
type input "email agree"
click at [367, 134] on span "Email Agree" at bounding box center [386, 133] width 67 height 6
type input "Email Agree"
type input "Equals"
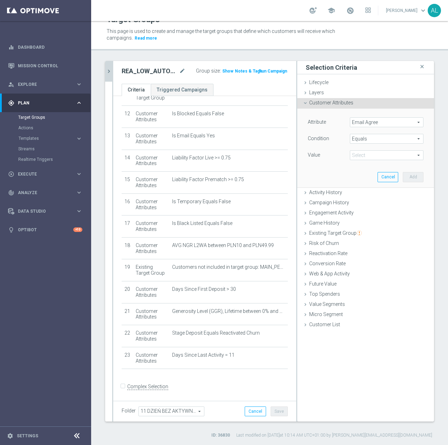
click at [359, 164] on div "Attribute Email Agree Email Agree arrow_drop_down search Condition Equals Equal…" at bounding box center [365, 148] width 126 height 78
click at [359, 159] on span at bounding box center [386, 155] width 73 height 9
click at [365, 173] on span "TRUE" at bounding box center [386, 175] width 67 height 6
type input "TRUE"
click at [404, 177] on button "Add" at bounding box center [413, 177] width 21 height 10
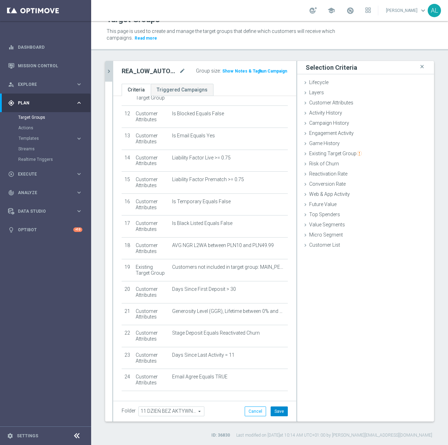
click at [271, 412] on button "Save" at bounding box center [279, 411] width 17 height 10
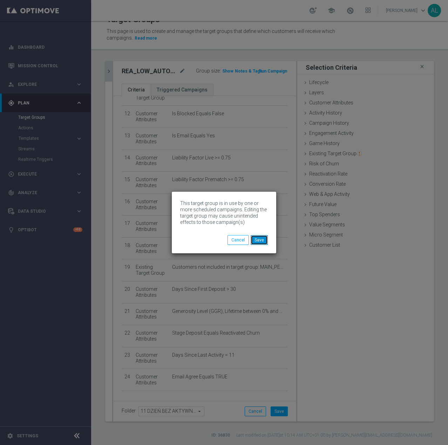
click at [261, 240] on button "Save" at bounding box center [259, 240] width 17 height 10
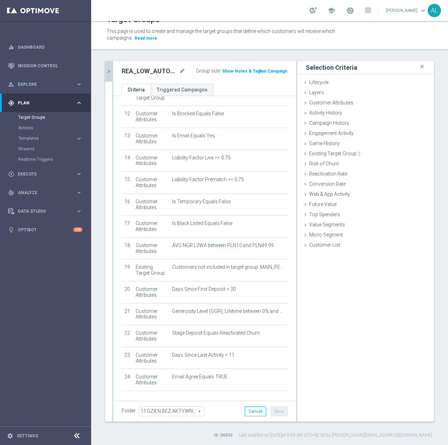
click at [108, 67] on button "chevron_right" at bounding box center [108, 71] width 7 height 21
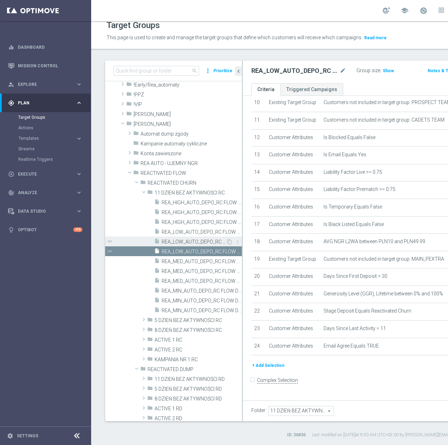
scroll to position [18, 0]
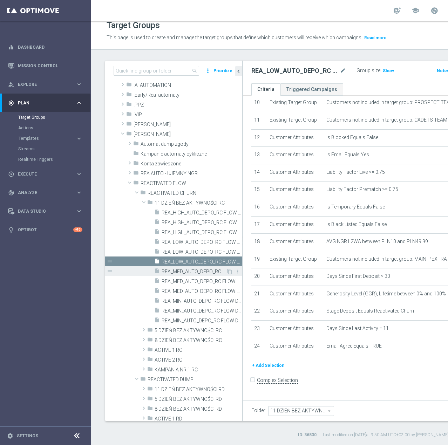
click at [201, 269] on span "REA_MED_AUTO_DEPO_RC FLOW DAY 11 BA 100%-200 PLN - reminder_DAILY" at bounding box center [194, 272] width 64 height 6
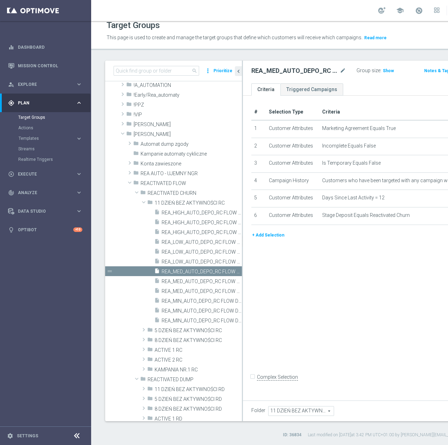
click at [267, 239] on button "+ Add Selection" at bounding box center [268, 235] width 34 height 8
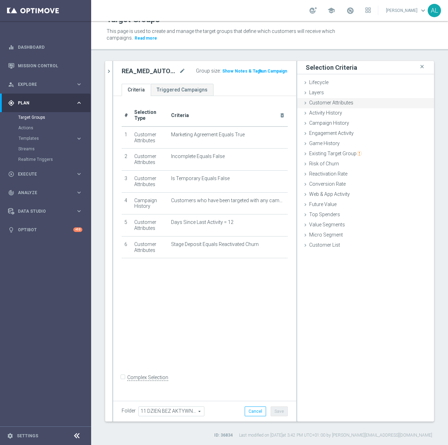
click at [330, 103] on span "Customer Attributes" at bounding box center [331, 103] width 44 height 6
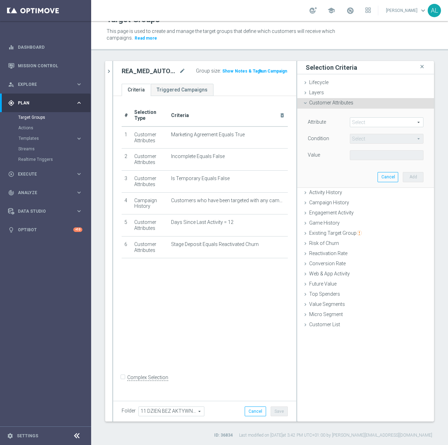
click at [355, 122] on span at bounding box center [386, 122] width 73 height 9
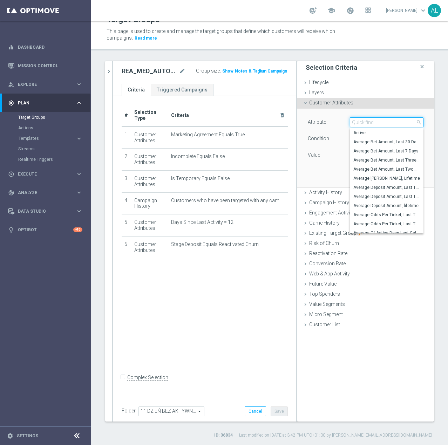
click at [358, 122] on input "search" at bounding box center [387, 122] width 74 height 10
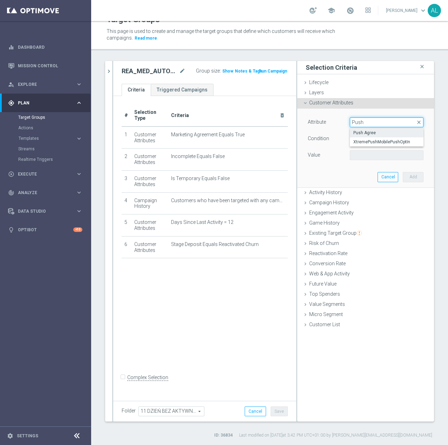
type input "Push"
click at [357, 129] on label "Push Agree" at bounding box center [387, 132] width 74 height 9
type input "Push Agree"
type input "Equals"
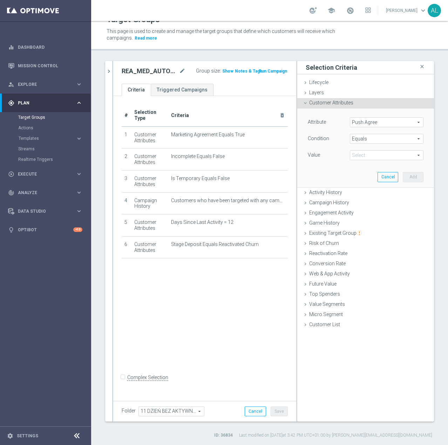
click at [357, 153] on span at bounding box center [386, 155] width 73 height 9
click at [359, 176] on span "TRUE" at bounding box center [386, 175] width 67 height 6
type input "TRUE"
click at [410, 177] on button "Add" at bounding box center [413, 177] width 21 height 10
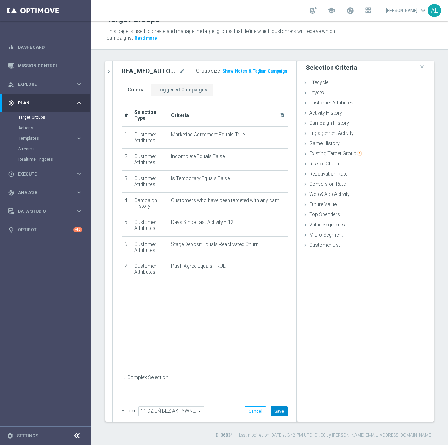
click at [278, 405] on div "Folder 11 DZIEŃ BEZ AKTYWNOŚCI RC 11 DZIEŃ BEZ AKTYWNOŚCI RC arrow_drop_down se…" at bounding box center [204, 411] width 183 height 21
click at [276, 410] on button "Save" at bounding box center [279, 411] width 17 height 10
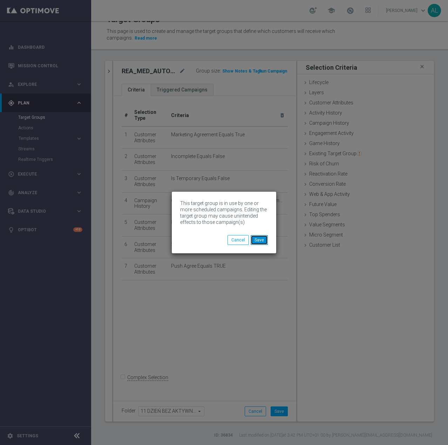
click at [261, 240] on button "Save" at bounding box center [259, 240] width 17 height 10
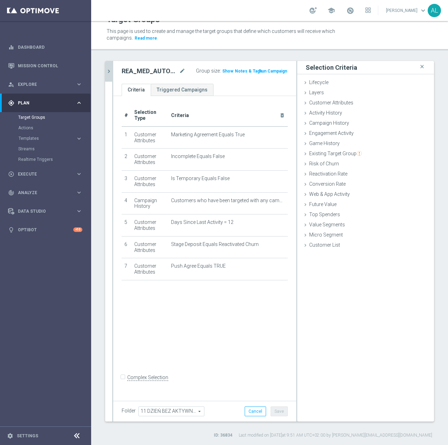
click at [106, 73] on icon "chevron_right" at bounding box center [108, 71] width 7 height 7
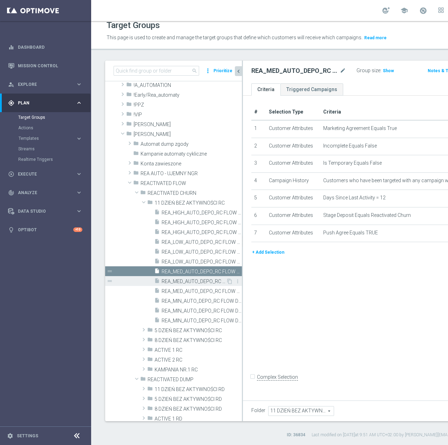
click at [177, 280] on span "REA_MED_AUTO_DEPO_RC FLOW DAY 11 BA 100%-200 PLN MAIL_DAILY" at bounding box center [194, 282] width 64 height 6
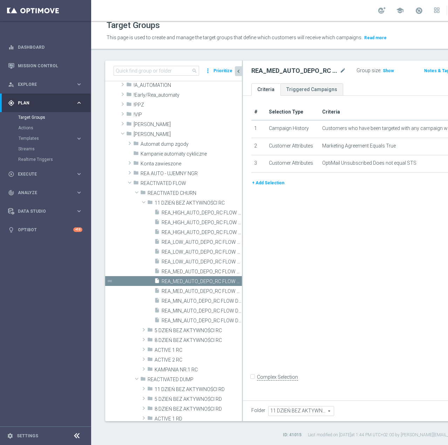
click at [278, 187] on button "+ Add Selection" at bounding box center [268, 183] width 34 height 8
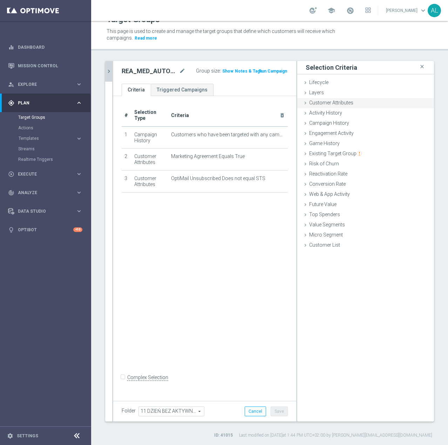
click at [346, 105] on span "Customer Attributes" at bounding box center [331, 103] width 44 height 6
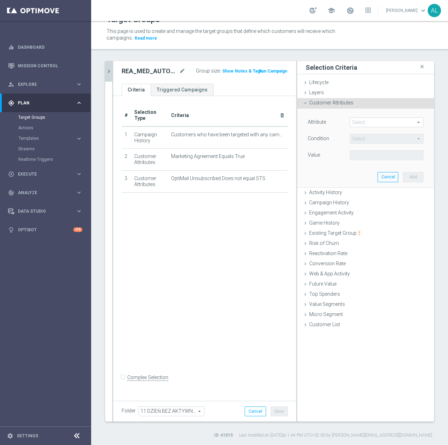
click at [357, 123] on span at bounding box center [386, 122] width 73 height 9
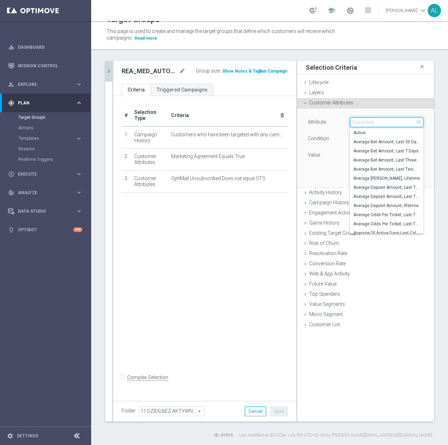
click at [358, 122] on input "search" at bounding box center [387, 122] width 74 height 10
paste input "email agree"
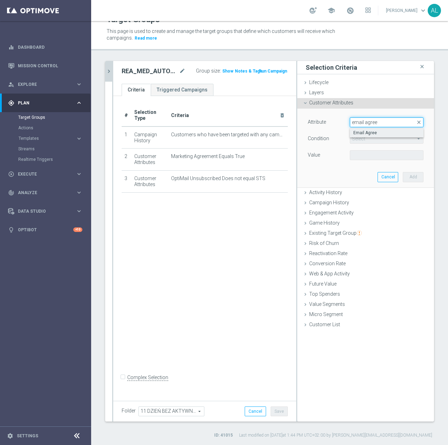
type input "email agree"
click at [366, 134] on span "Email Agree" at bounding box center [386, 133] width 67 height 6
type input "Email Agree"
type input "Equals"
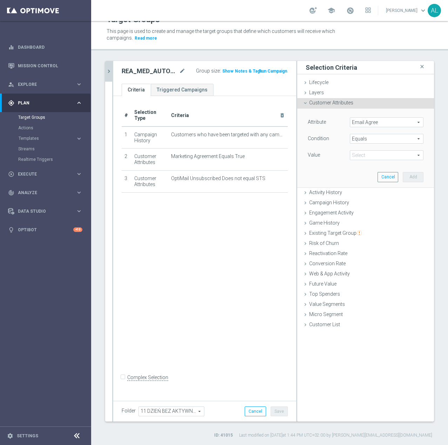
click at [364, 161] on div "Value Select arrow_drop_down search" at bounding box center [365, 155] width 126 height 11
click at [364, 153] on span at bounding box center [386, 155] width 73 height 9
click at [362, 171] on label "TRUE" at bounding box center [387, 174] width 74 height 9
type input "TRUE"
click at [411, 177] on button "Add" at bounding box center [413, 177] width 21 height 10
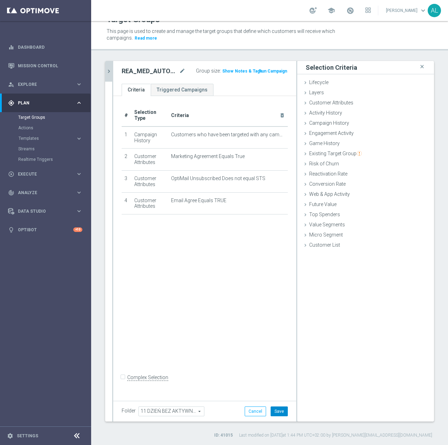
click at [274, 411] on button "Save" at bounding box center [279, 411] width 17 height 10
click at [109, 71] on icon "chevron_right" at bounding box center [108, 71] width 7 height 7
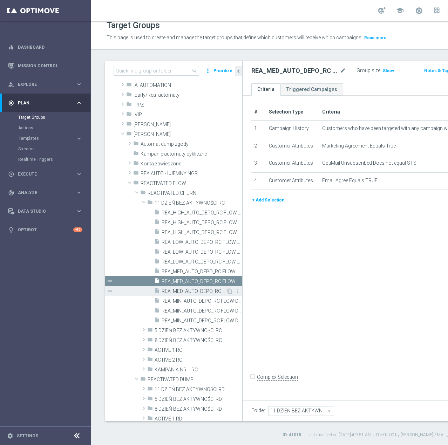
click at [176, 292] on span "REA_MED_AUTO_DEPO_RC FLOW DAY 11 BA 100%-200 PLN_DAILY" at bounding box center [194, 291] width 64 height 6
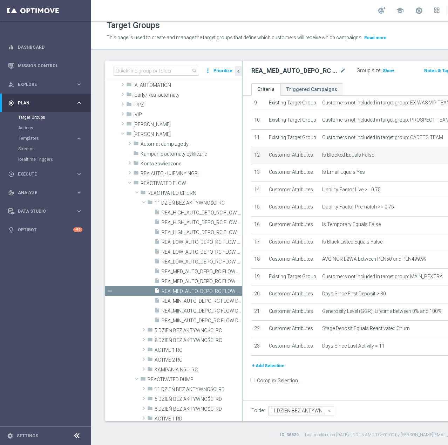
scroll to position [269, 0]
click at [272, 370] on button "+ Add Selection" at bounding box center [268, 366] width 34 height 8
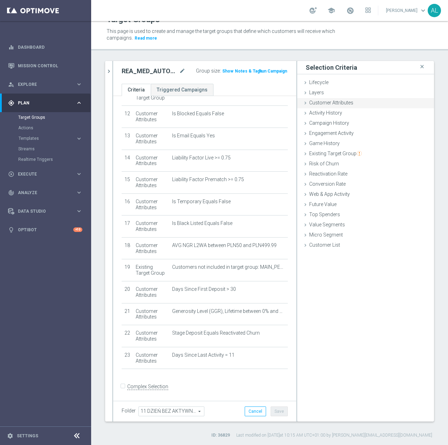
click at [319, 100] on div "Customer Attributes done selection saved" at bounding box center [365, 103] width 137 height 11
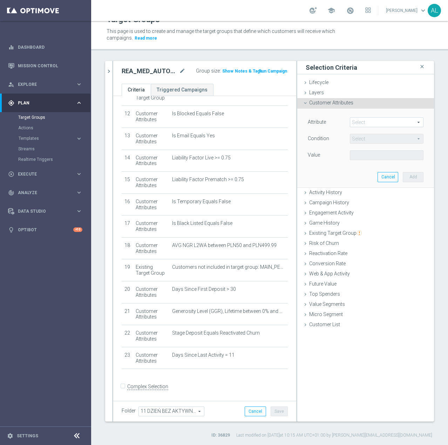
click at [370, 121] on span at bounding box center [386, 122] width 73 height 9
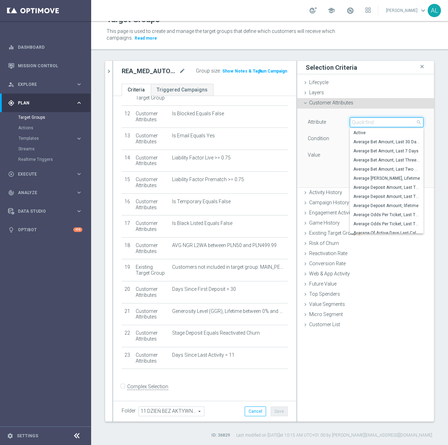
click at [373, 125] on input "search" at bounding box center [387, 122] width 74 height 10
paste input "email agree"
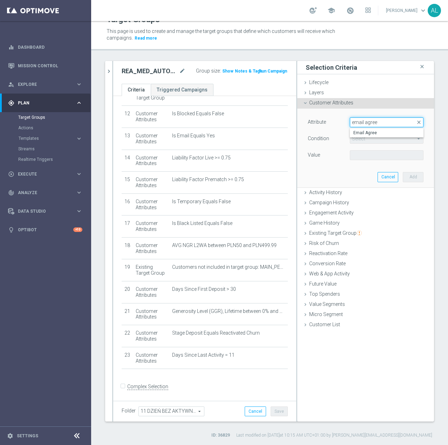
type input "email agree"
click at [369, 131] on span "Email Agree" at bounding box center [386, 133] width 67 height 6
type input "Email Agree"
type input "Equals"
click at [367, 153] on span at bounding box center [386, 155] width 73 height 9
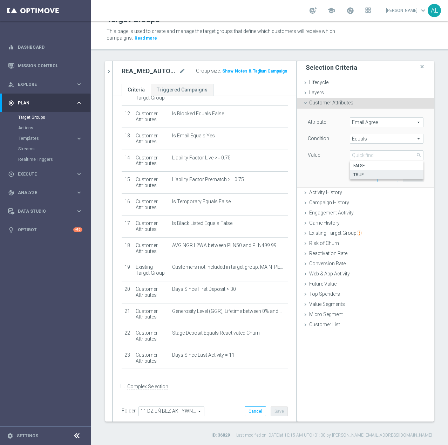
click at [366, 175] on span "TRUE" at bounding box center [386, 175] width 67 height 6
type input "TRUE"
click at [405, 179] on button "Add" at bounding box center [413, 177] width 21 height 10
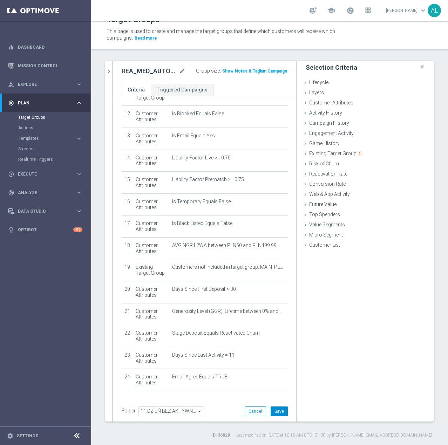
click at [271, 412] on button "Save" at bounding box center [279, 411] width 17 height 10
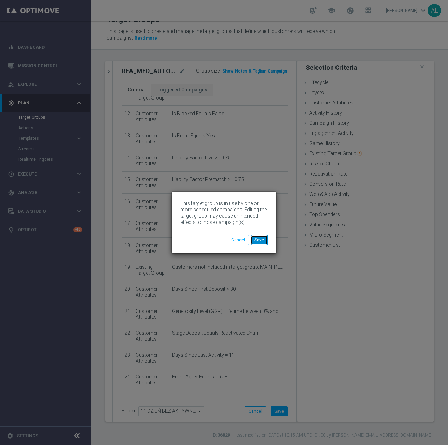
click at [264, 240] on button "Save" at bounding box center [259, 240] width 17 height 10
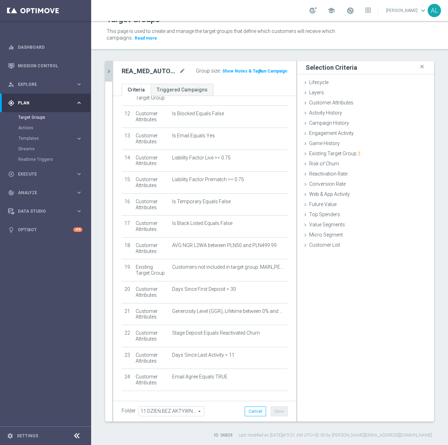
click at [110, 68] on icon "chevron_right" at bounding box center [108, 71] width 7 height 7
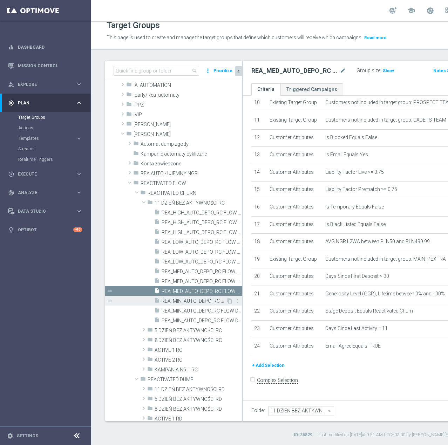
click at [203, 304] on span "REA_MIN_AUTO_DEPO_RC FLOW DAY 11 BA 100%-50 PLN - reminder_DAILY" at bounding box center [194, 301] width 64 height 6
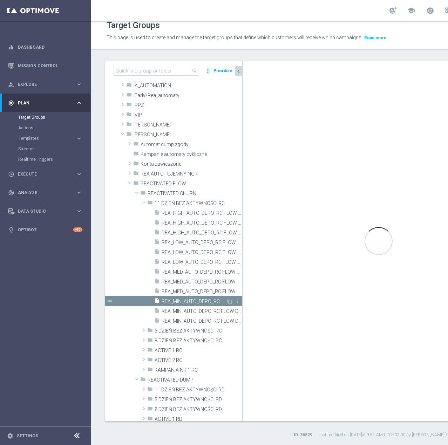
scroll to position [18, 0]
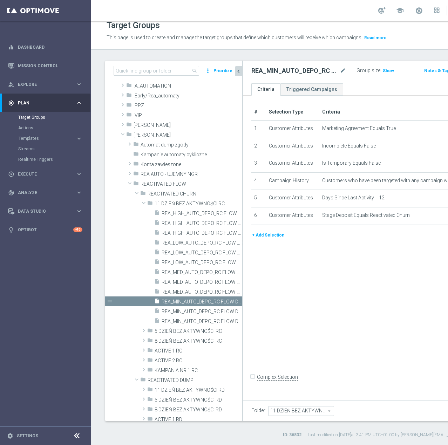
scroll to position [12, 0]
click at [274, 239] on button "+ Add Selection" at bounding box center [268, 235] width 34 height 8
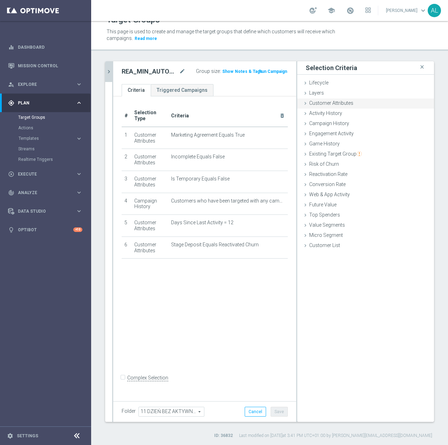
click at [327, 102] on span "Customer Attributes" at bounding box center [331, 103] width 44 height 6
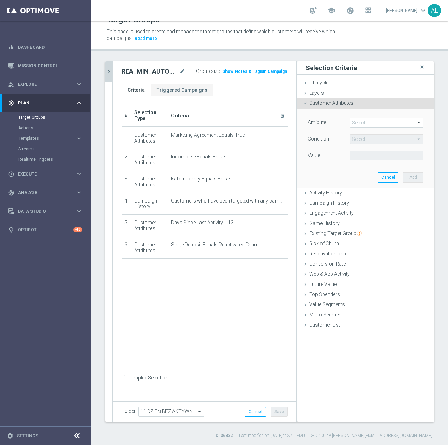
click at [370, 123] on span at bounding box center [386, 122] width 73 height 9
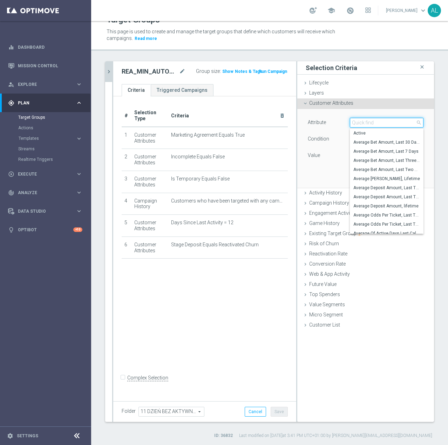
click at [370, 123] on input "search" at bounding box center [387, 123] width 74 height 10
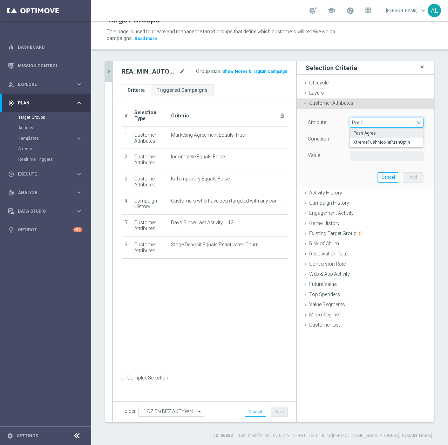
type input "Push"
click at [365, 133] on span "Push Agree" at bounding box center [386, 133] width 67 height 6
type input "Push Agree"
type input "Equals"
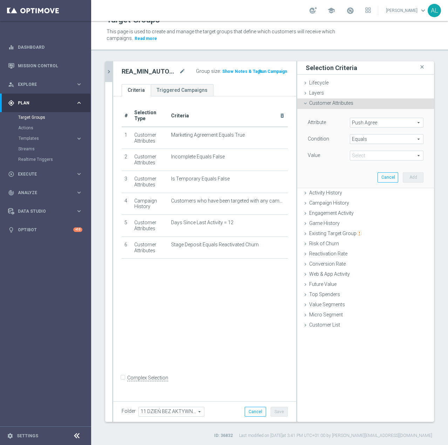
click at [360, 159] on span at bounding box center [386, 155] width 73 height 9
click at [361, 176] on span "TRUE" at bounding box center [386, 175] width 67 height 6
type input "TRUE"
click at [403, 178] on button "Add" at bounding box center [413, 177] width 21 height 10
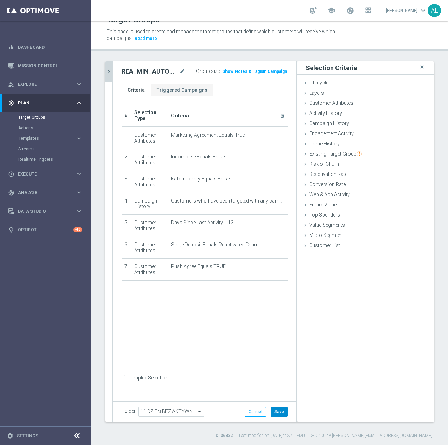
click at [271, 412] on button "Save" at bounding box center [279, 412] width 17 height 10
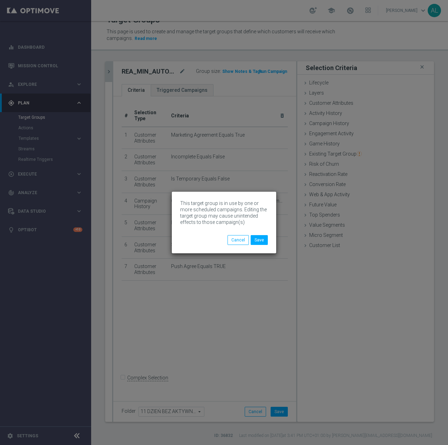
click at [110, 73] on body "This target group is in use by one or more scheduled campaigns. Editing the tar…" at bounding box center [224, 222] width 448 height 445
click at [258, 241] on button "Save" at bounding box center [259, 240] width 17 height 10
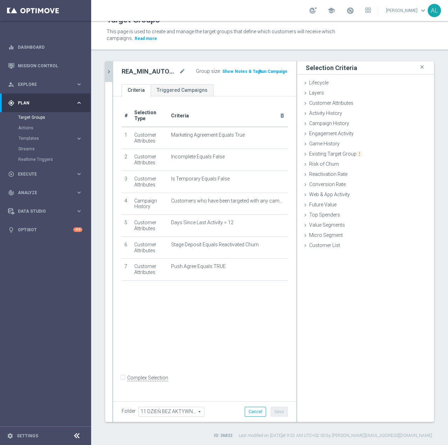
click at [108, 74] on icon "chevron_right" at bounding box center [108, 71] width 7 height 7
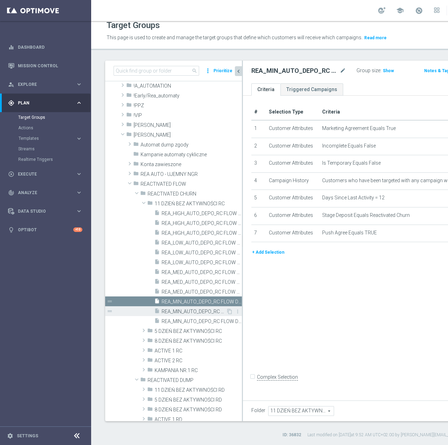
click at [193, 311] on span "REA_MIN_AUTO_DEPO_RC FLOW DAY 11 BA 100%-50 PLN MAIL_DAILY" at bounding box center [194, 312] width 64 height 6
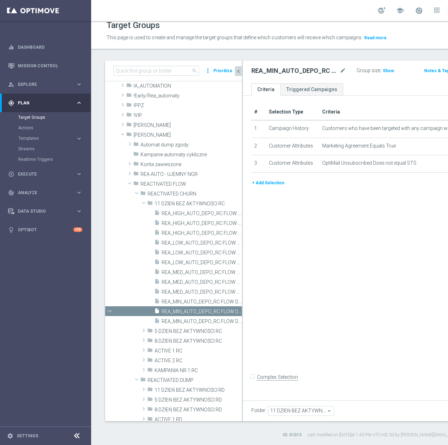
click at [272, 187] on button "+ Add Selection" at bounding box center [268, 183] width 34 height 8
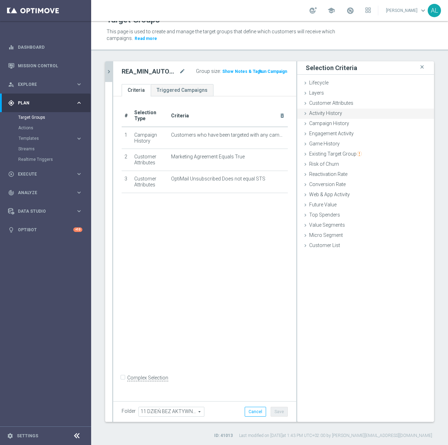
drag, startPoint x: 332, startPoint y: 104, endPoint x: 342, endPoint y: 110, distance: 11.4
click at [332, 104] on span "Customer Attributes" at bounding box center [331, 103] width 44 height 6
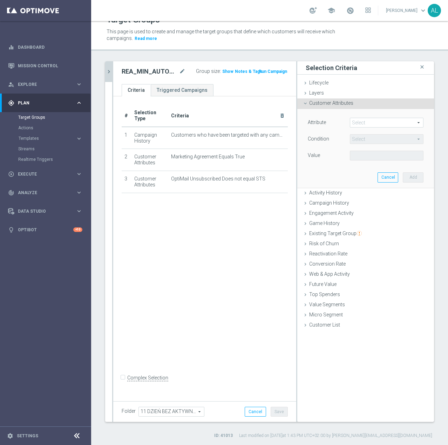
click at [371, 122] on span at bounding box center [386, 122] width 73 height 9
click at [0, 0] on input "search" at bounding box center [0, 0] width 0 height 0
type input "email"
click at [367, 137] on label "Email" at bounding box center [387, 133] width 74 height 9
type input "Email"
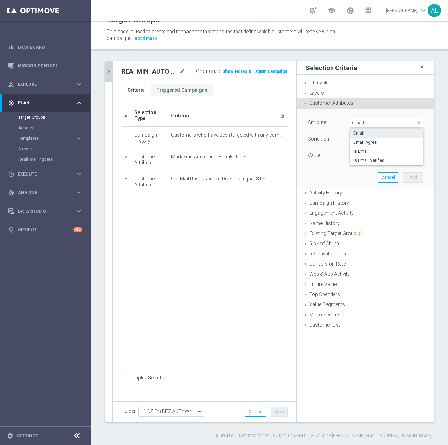
type input "Equals"
click at [385, 125] on span "Email" at bounding box center [386, 122] width 73 height 9
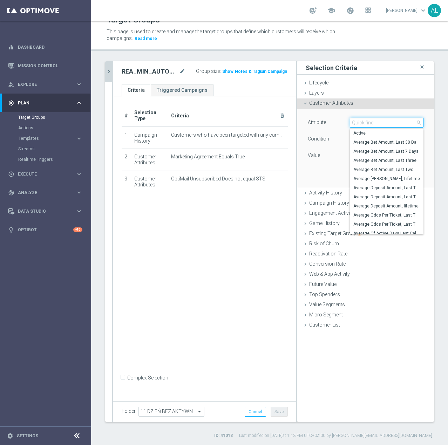
click at [363, 122] on input "search" at bounding box center [387, 123] width 74 height 10
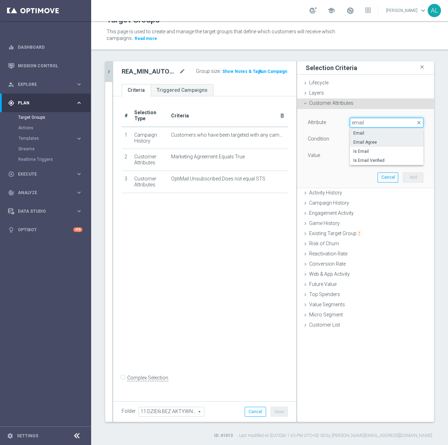
type input "email"
click at [355, 144] on span "Email Agree" at bounding box center [386, 142] width 67 height 6
type input "Email Agree"
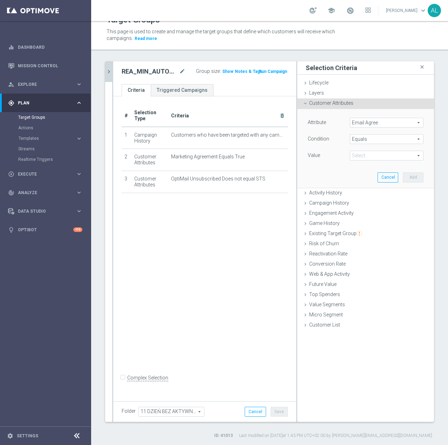
click at [350, 153] on span at bounding box center [386, 155] width 73 height 9
click at [362, 173] on span "TRUE" at bounding box center [386, 175] width 67 height 6
type input "TRUE"
click at [411, 176] on button "Add" at bounding box center [413, 177] width 21 height 10
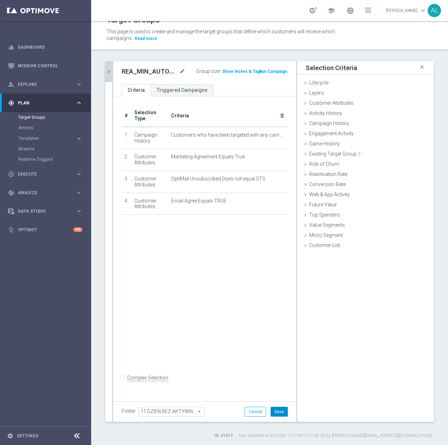
click at [271, 410] on button "Save" at bounding box center [279, 412] width 17 height 10
click at [107, 69] on icon "chevron_right" at bounding box center [108, 71] width 7 height 7
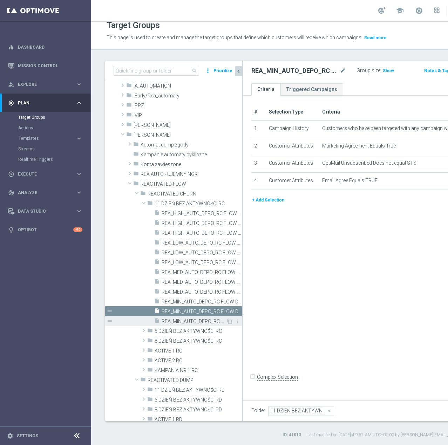
click at [197, 321] on span "REA_MIN_AUTO_DEPO_RC FLOW DAY 11 BA 100%-50 PLN_DAILY" at bounding box center [194, 322] width 64 height 6
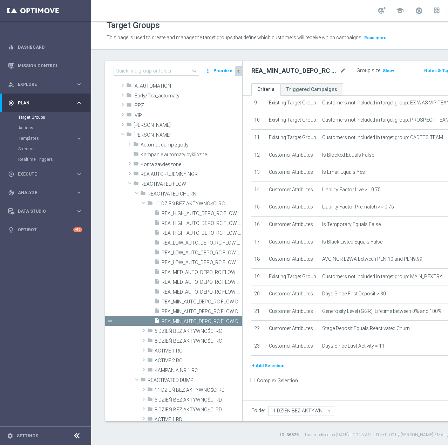
scroll to position [13, 0]
click at [266, 370] on button "+ Add Selection" at bounding box center [268, 366] width 34 height 8
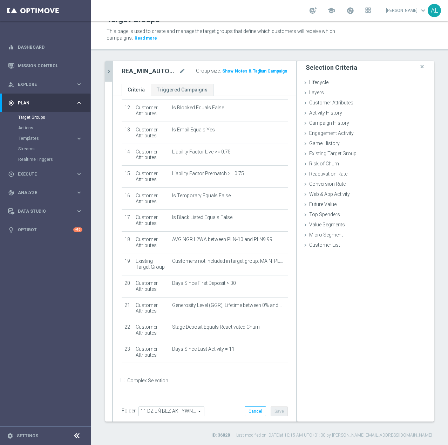
scroll to position [262, 0]
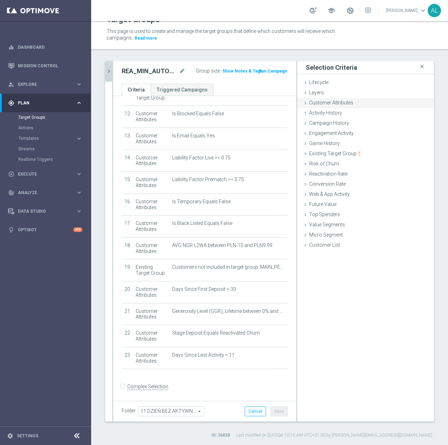
click at [327, 98] on div "Customer Attributes done selection saved" at bounding box center [365, 103] width 137 height 11
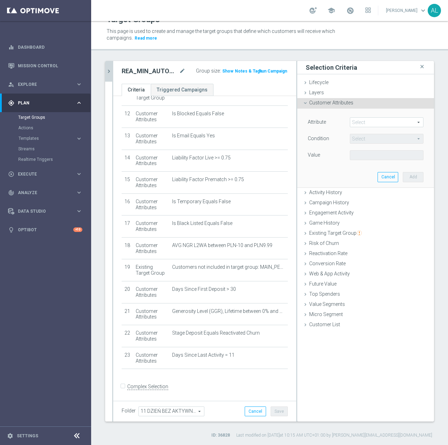
click at [362, 123] on span at bounding box center [386, 122] width 73 height 9
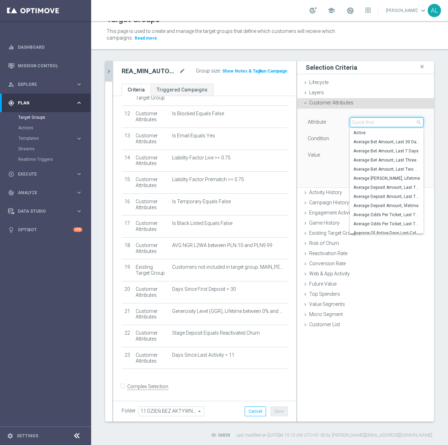
click at [368, 119] on input "search" at bounding box center [387, 122] width 74 height 10
click at [370, 121] on input "search" at bounding box center [387, 122] width 74 height 10
type input "e"
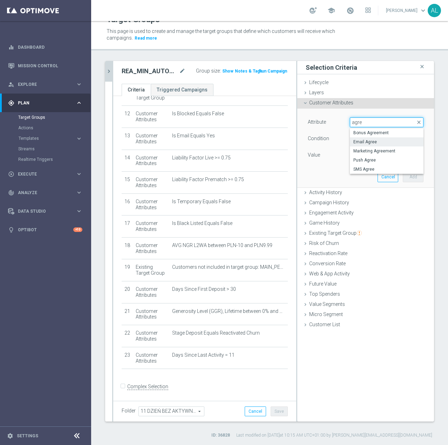
type input "agre"
click at [370, 141] on span "Email Agree" at bounding box center [386, 142] width 67 height 6
type input "Email Agree"
type input "Equals"
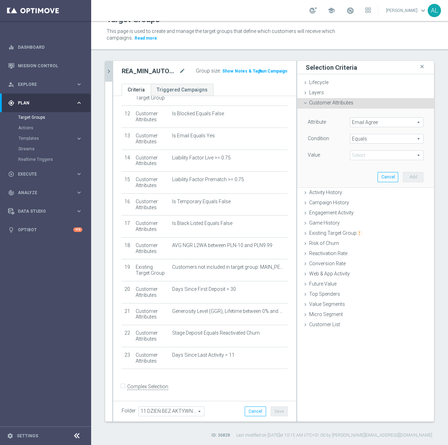
click at [367, 153] on span at bounding box center [386, 155] width 73 height 9
click at [362, 173] on span "TRUE" at bounding box center [386, 175] width 67 height 6
type input "TRUE"
click at [404, 174] on button "Add" at bounding box center [413, 177] width 21 height 10
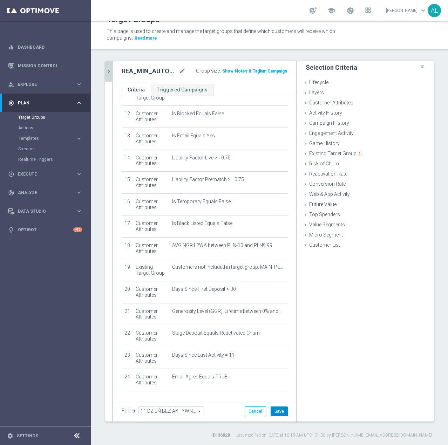
click at [274, 413] on button "Save" at bounding box center [279, 411] width 17 height 10
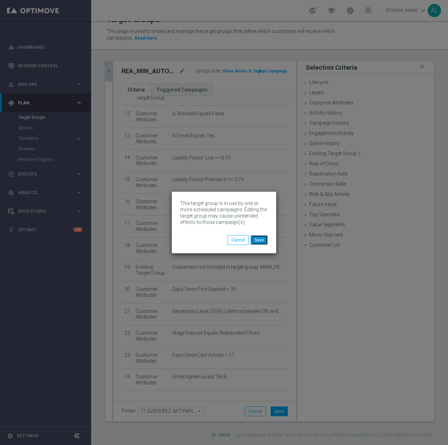
click at [260, 240] on button "Save" at bounding box center [259, 240] width 17 height 10
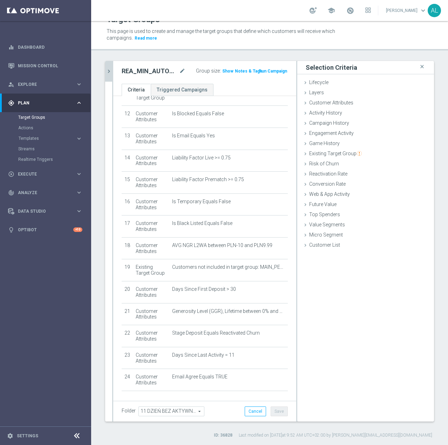
click at [111, 68] on icon "chevron_right" at bounding box center [108, 71] width 7 height 7
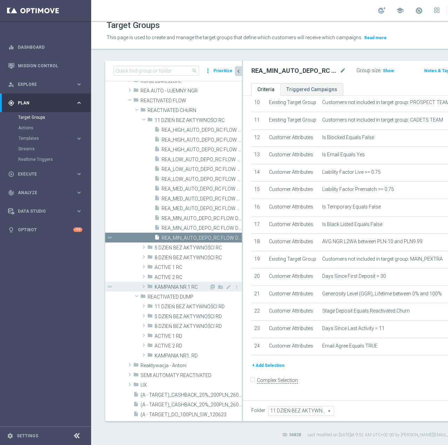
scroll to position [101, 0]
click at [185, 286] on span "KAMPANIA NR.1 RC" at bounding box center [182, 287] width 54 height 6
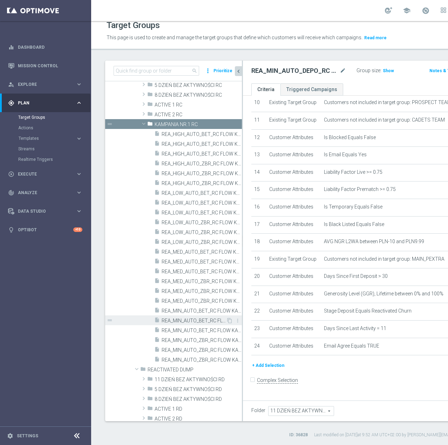
scroll to position [258, 0]
